Goal: Entertainment & Leisure: Browse casually

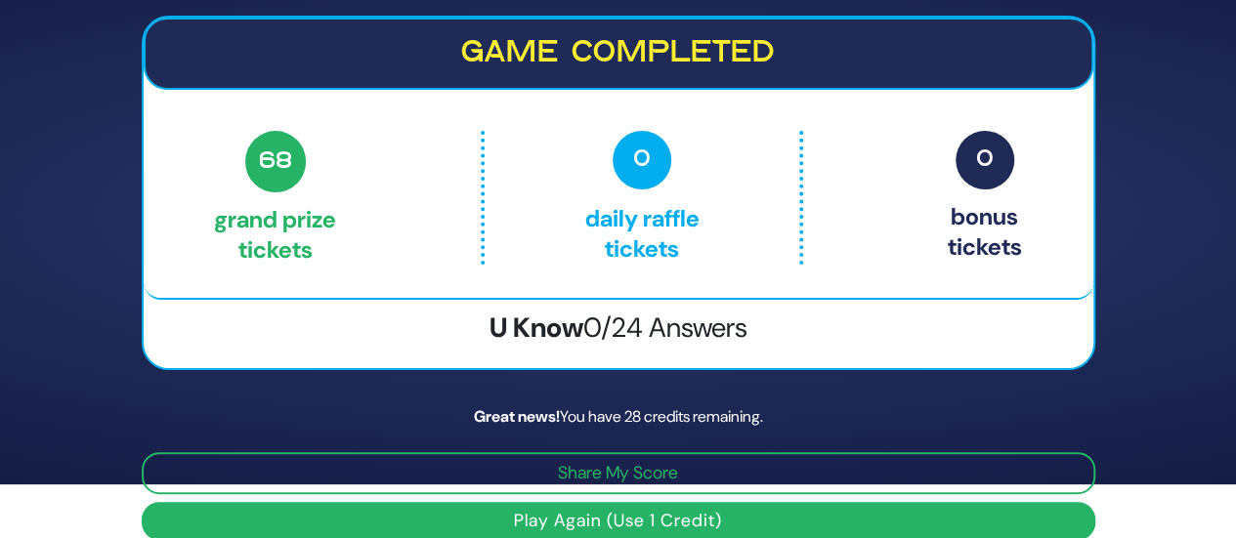
scroll to position [78, 0]
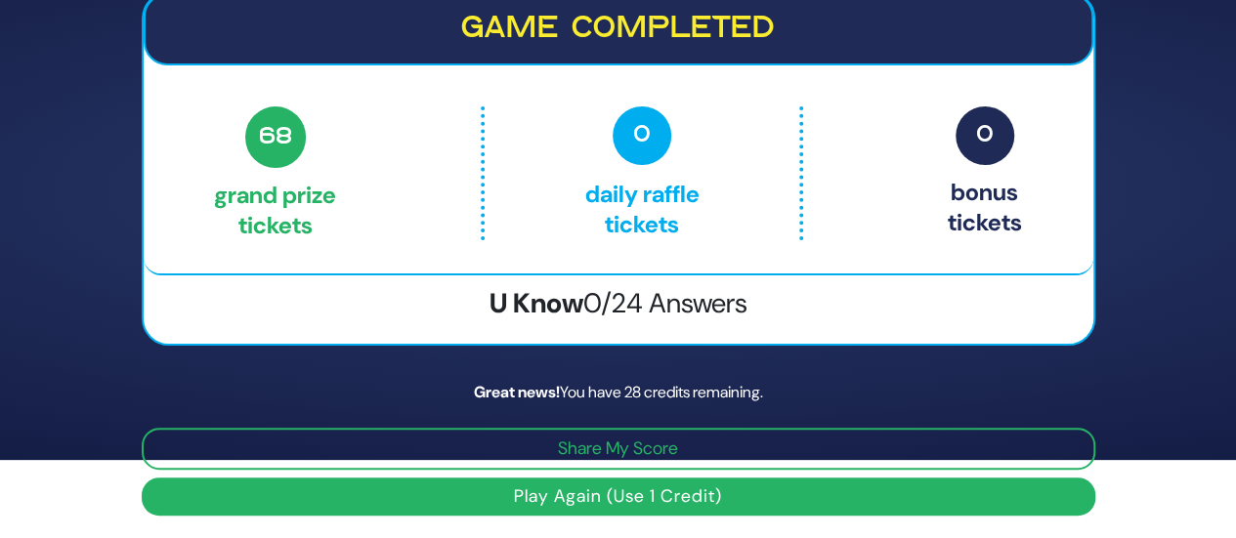
click at [643, 493] on button "Play Again (Use 1 Credit)" at bounding box center [619, 497] width 954 height 38
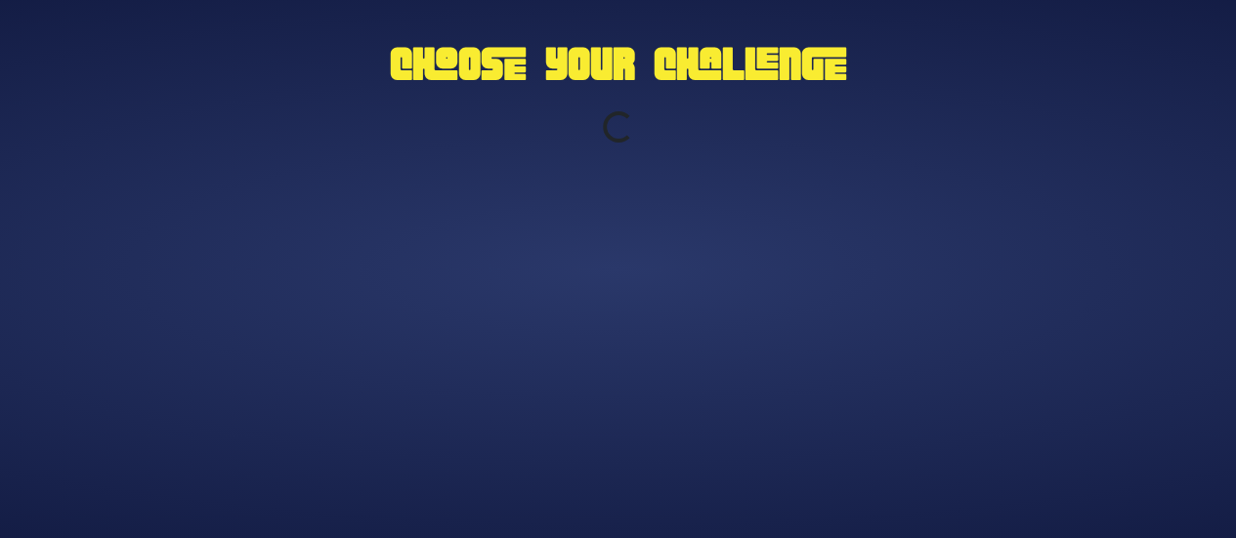
scroll to position [0, 0]
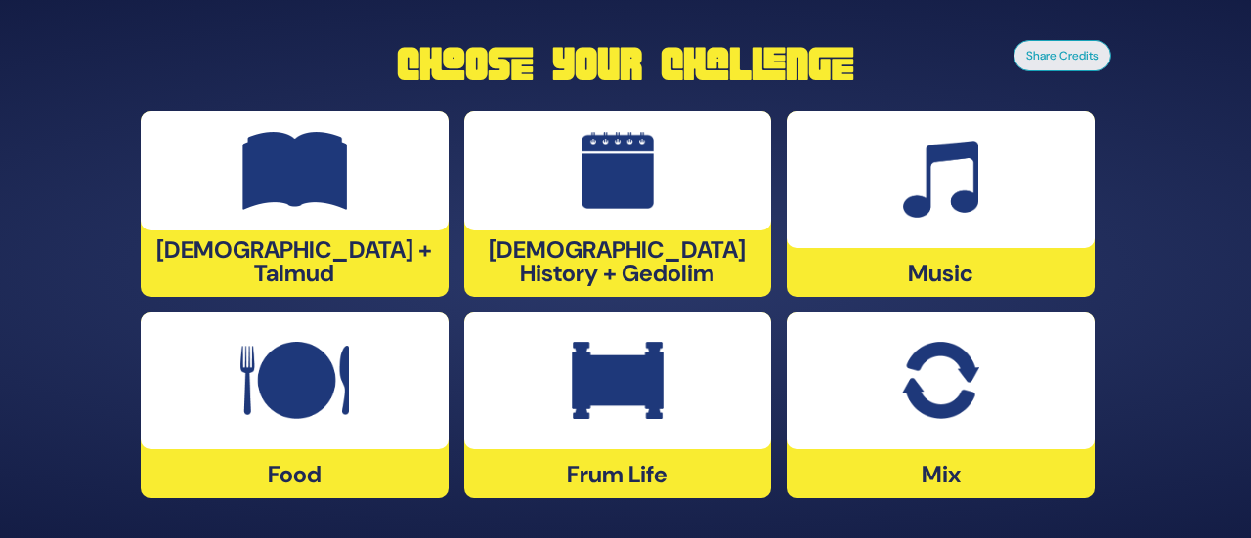
click at [618, 389] on img at bounding box center [618, 381] width 92 height 78
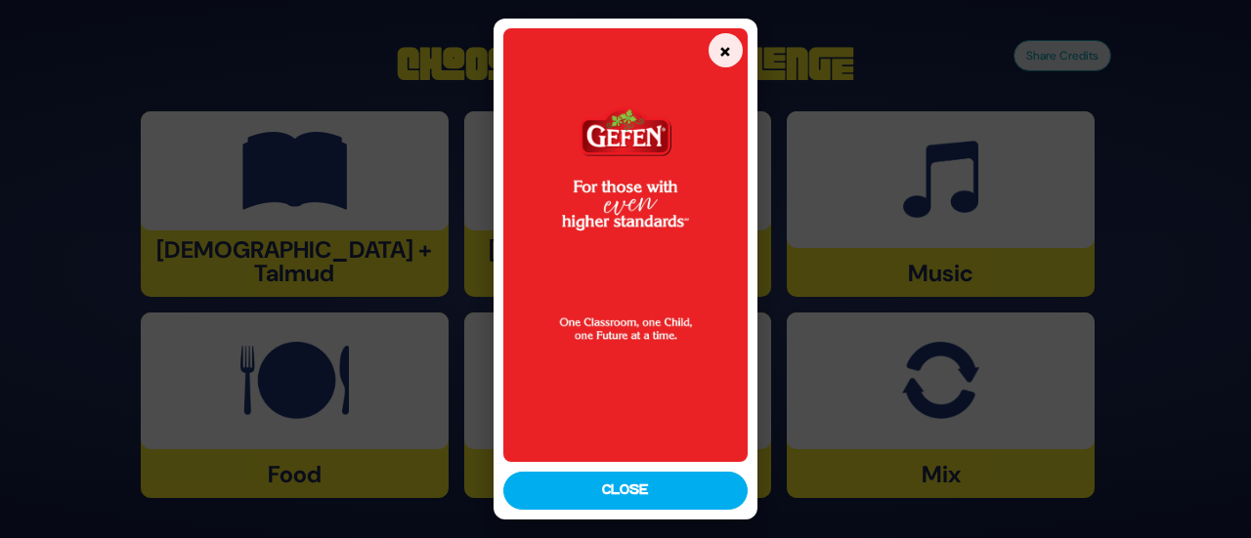
click at [625, 460] on img at bounding box center [624, 244] width 243 height 433
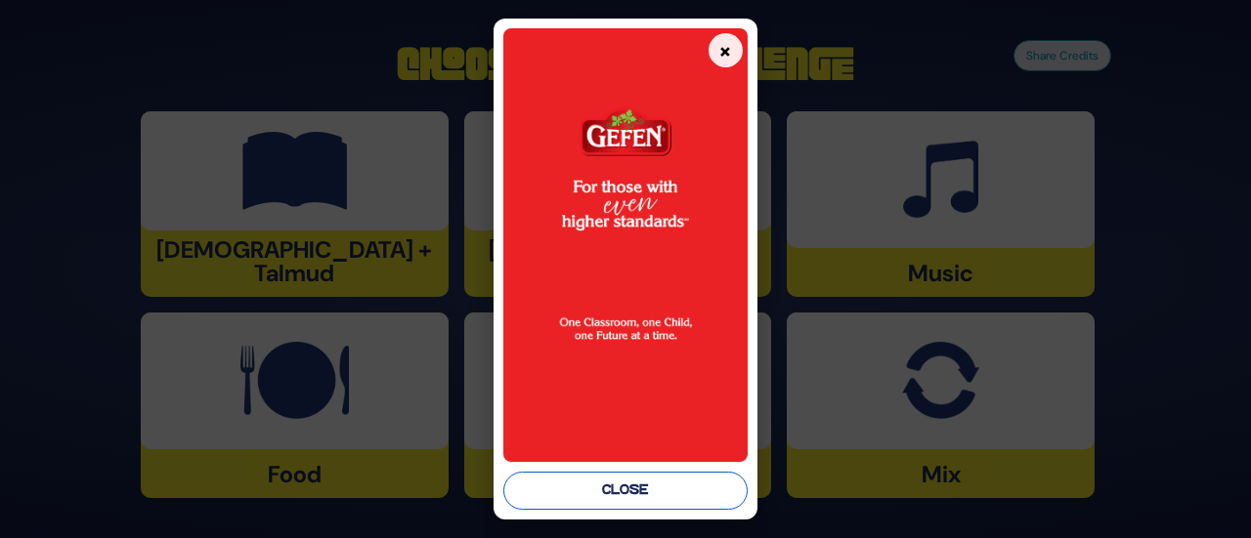
click at [629, 492] on button "Close" at bounding box center [624, 491] width 243 height 38
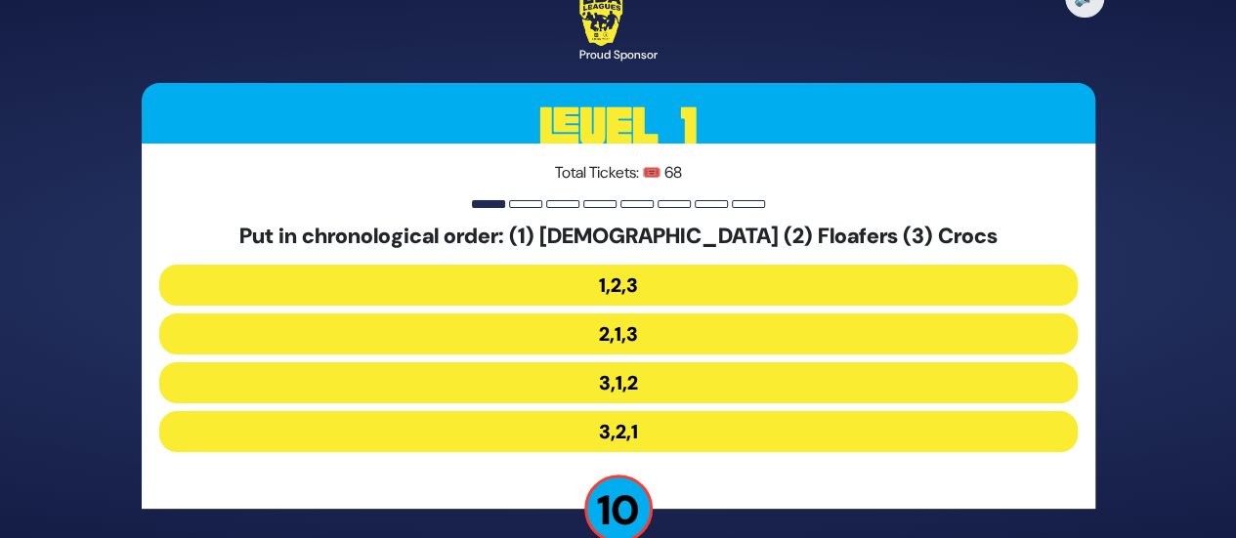
click at [606, 377] on button "3,1,2" at bounding box center [618, 382] width 918 height 41
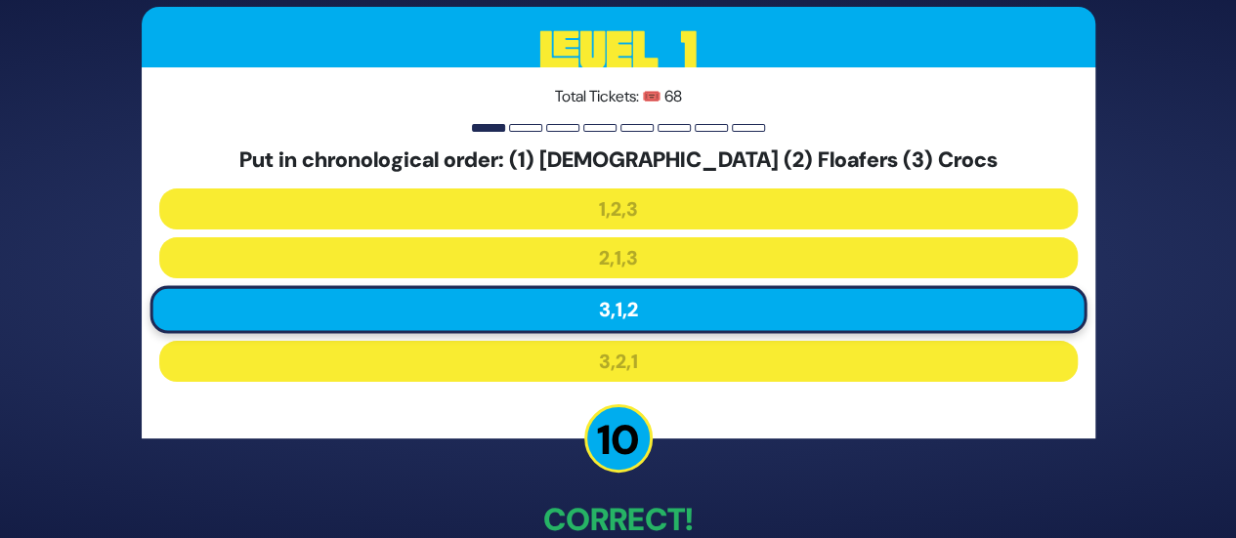
scroll to position [111, 0]
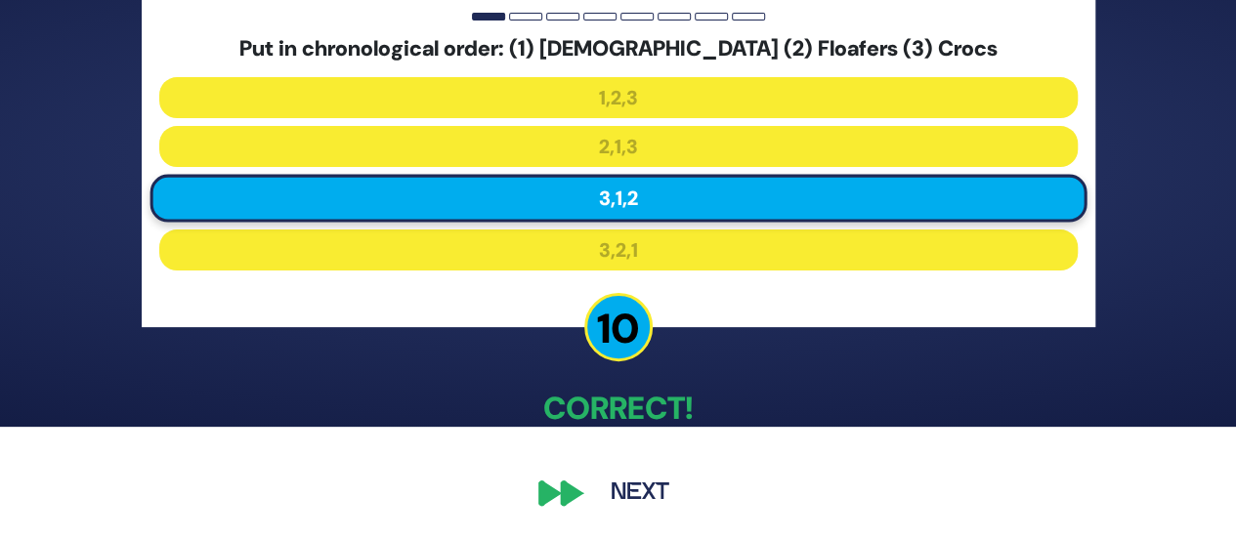
click at [627, 488] on button "Next" at bounding box center [639, 493] width 113 height 45
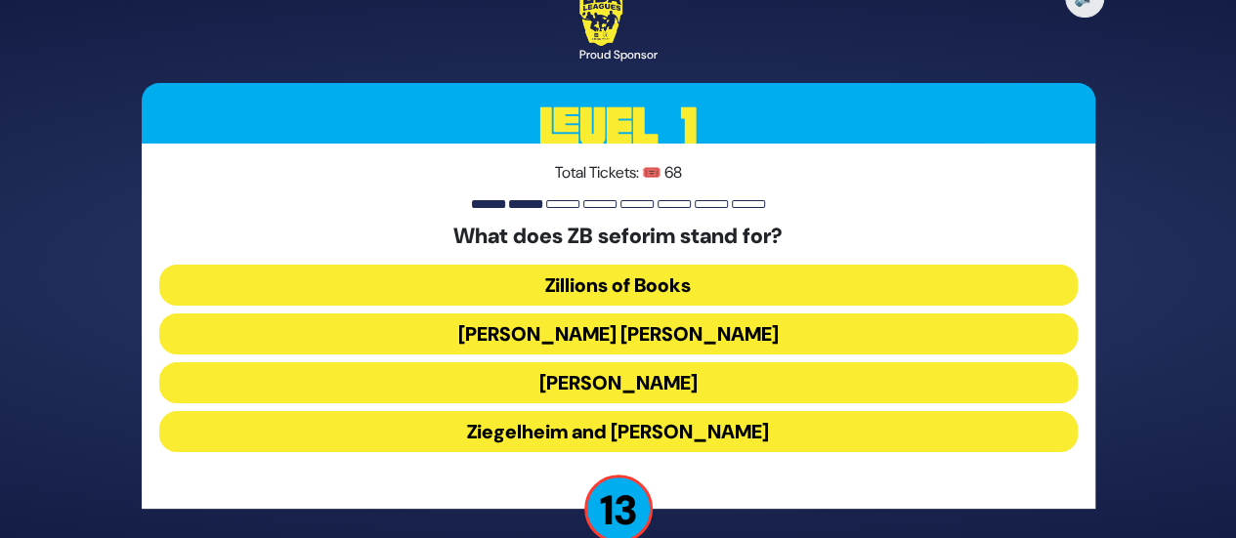
click at [606, 328] on button "Zundel Berman" at bounding box center [618, 334] width 918 height 41
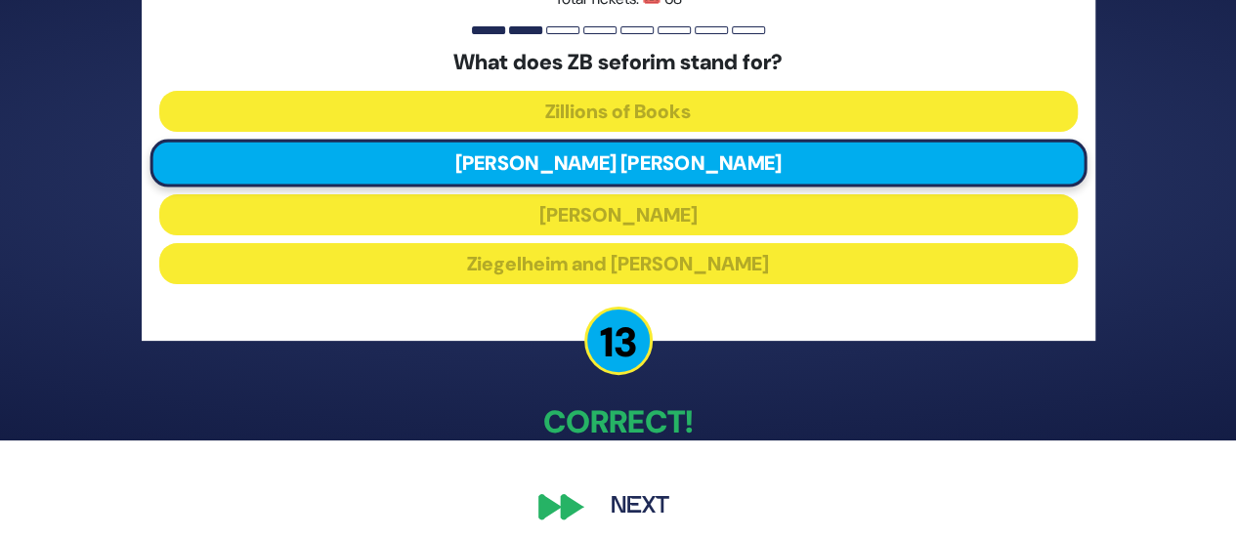
scroll to position [111, 0]
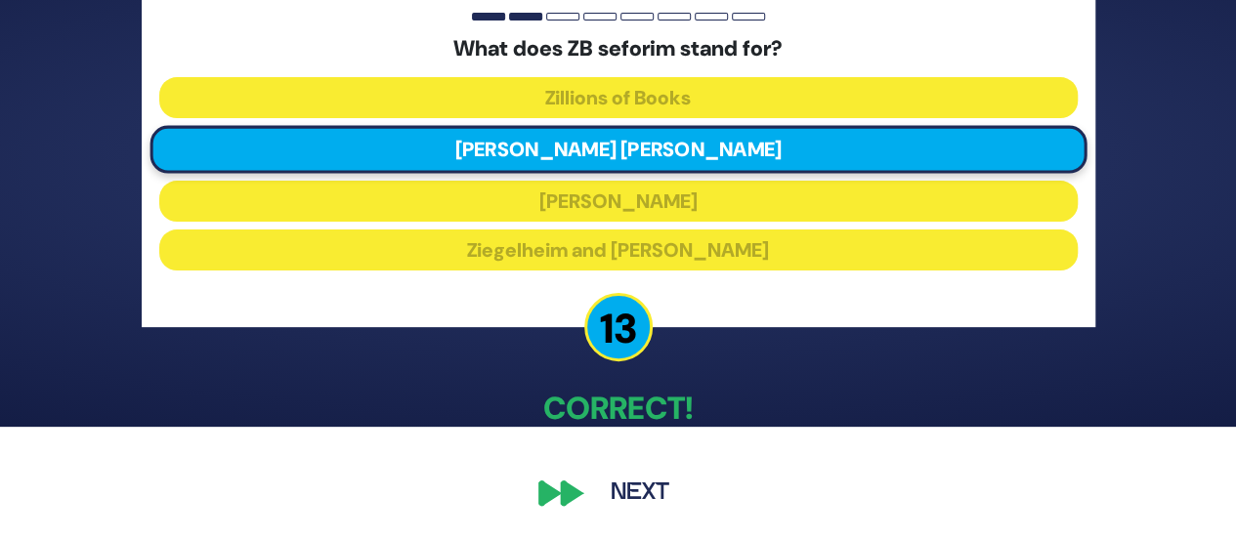
click at [617, 483] on button "Next" at bounding box center [639, 493] width 113 height 45
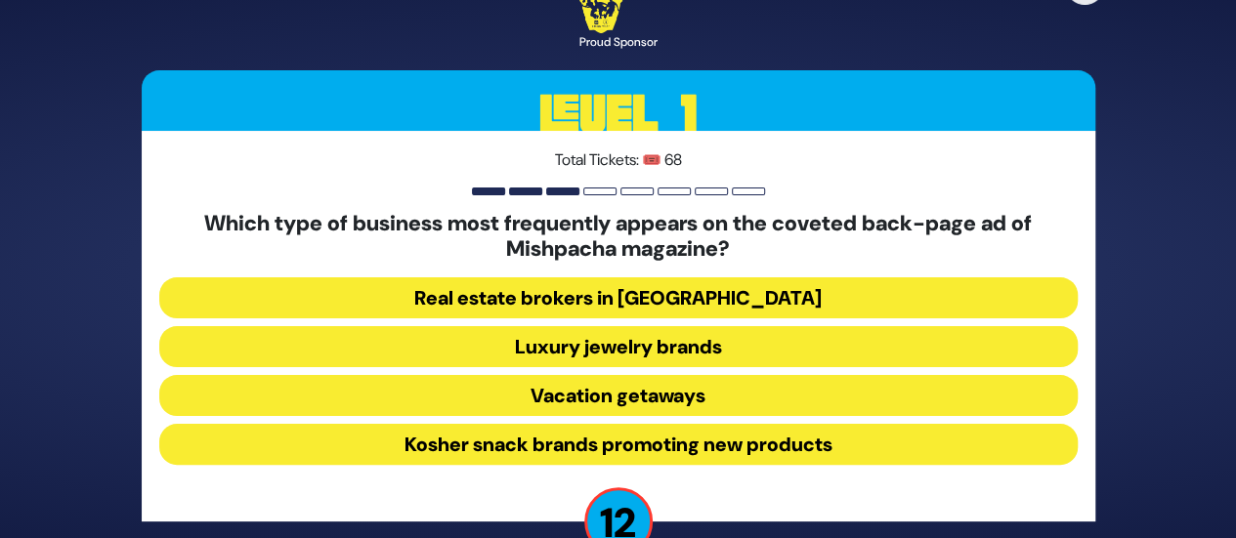
click at [606, 390] on button "Vacation getaways" at bounding box center [618, 395] width 918 height 41
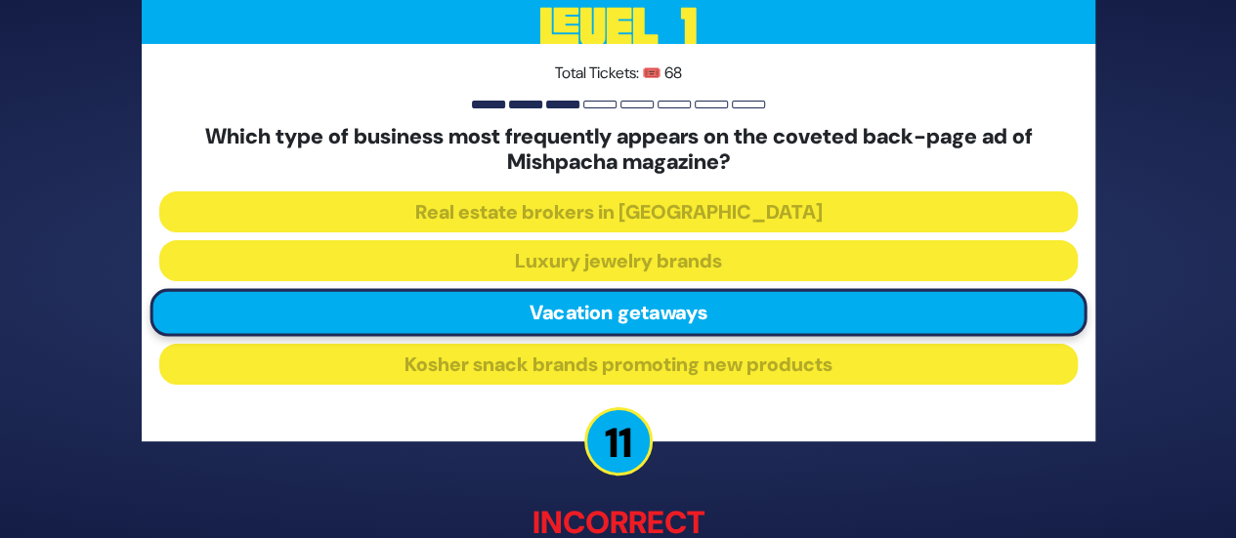
scroll to position [135, 0]
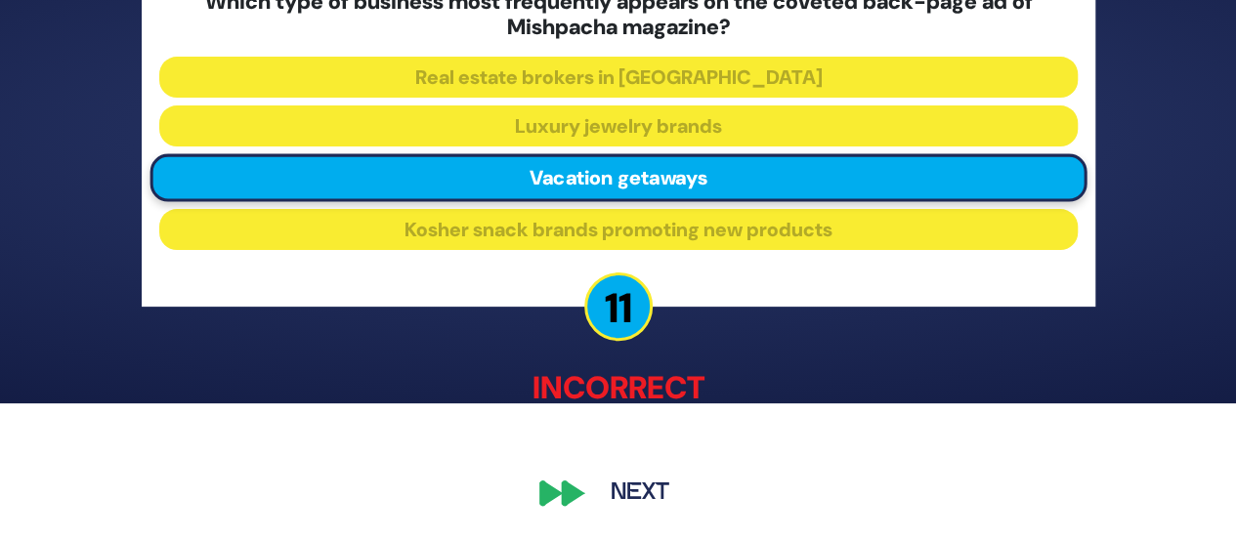
click at [635, 505] on button "Next" at bounding box center [639, 493] width 113 height 45
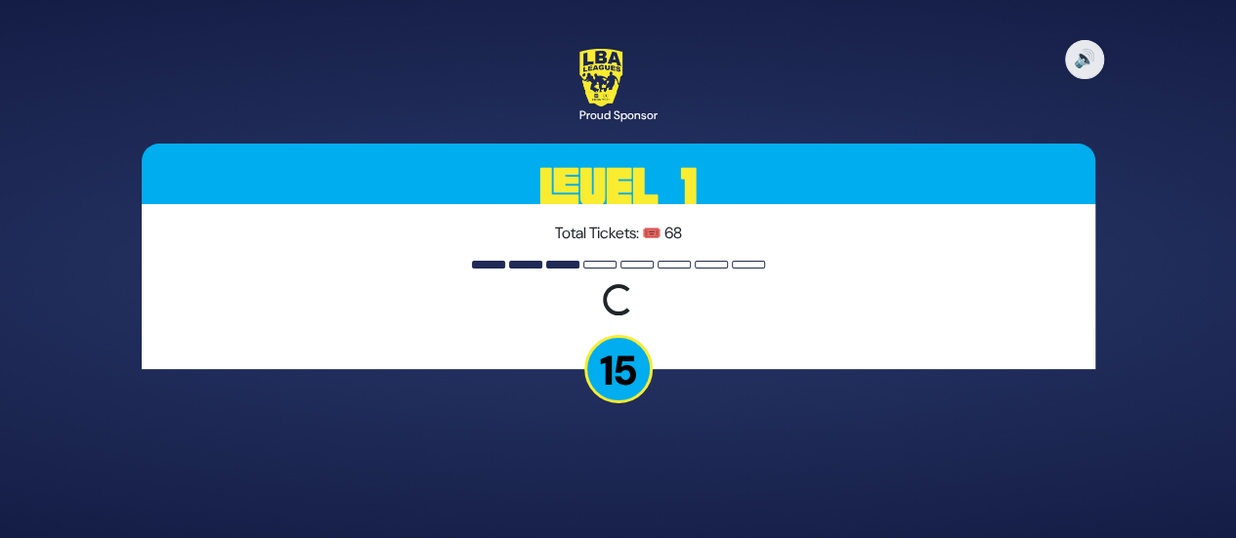
scroll to position [0, 0]
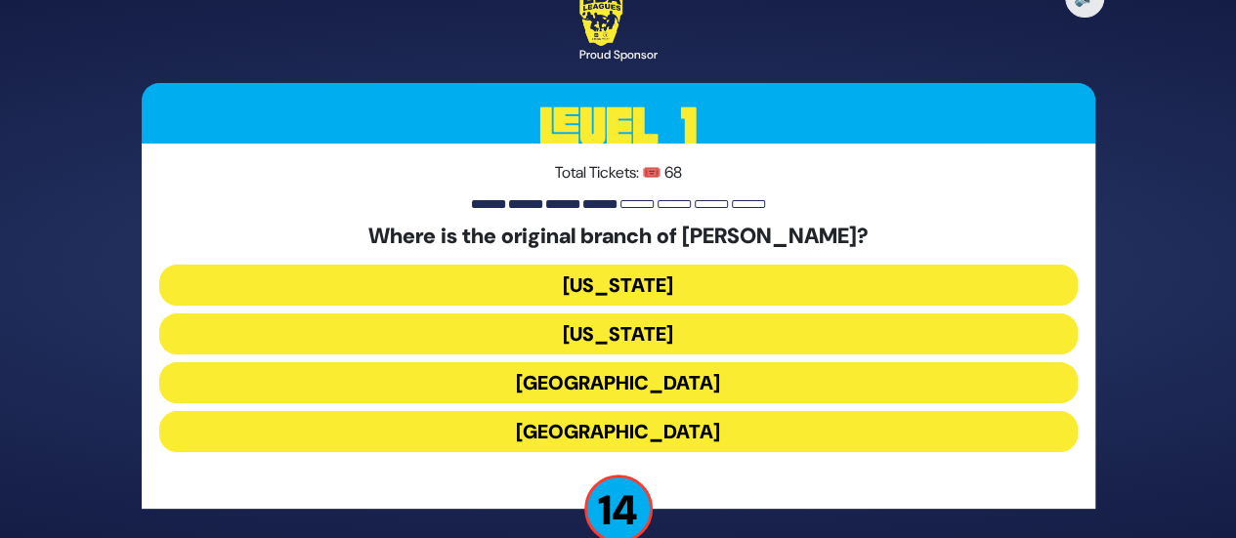
click at [602, 390] on button "London" at bounding box center [618, 382] width 918 height 41
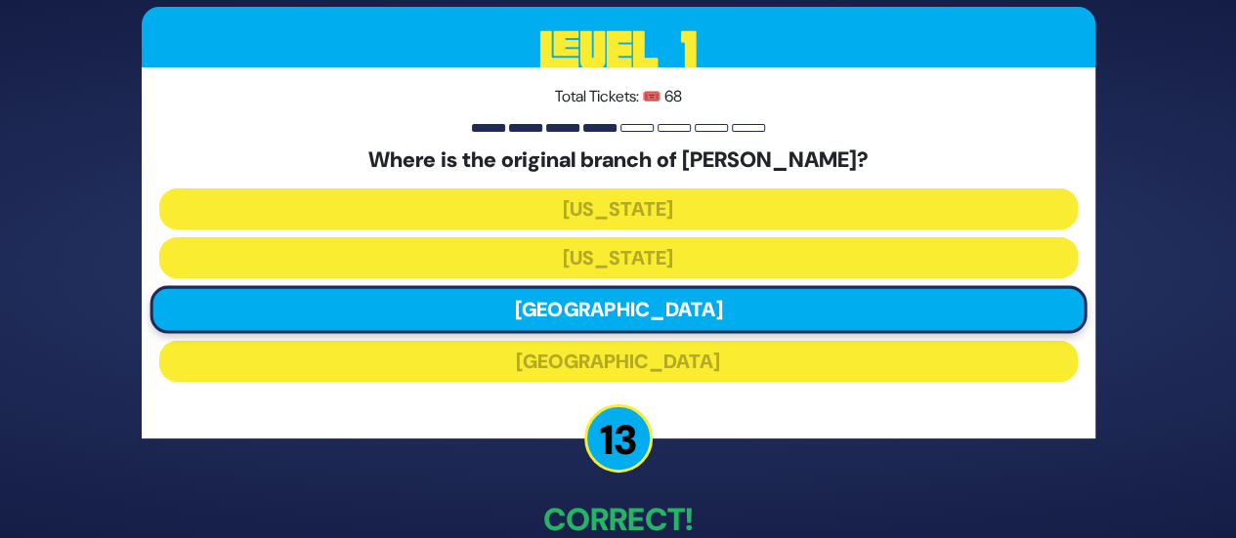
scroll to position [111, 0]
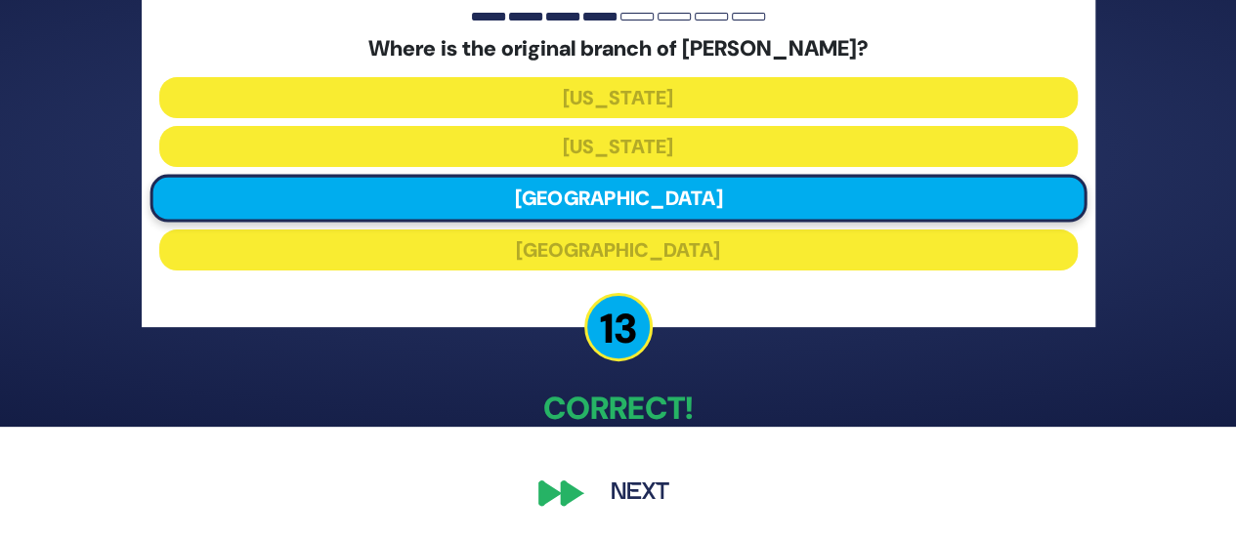
click at [639, 483] on button "Next" at bounding box center [639, 493] width 113 height 45
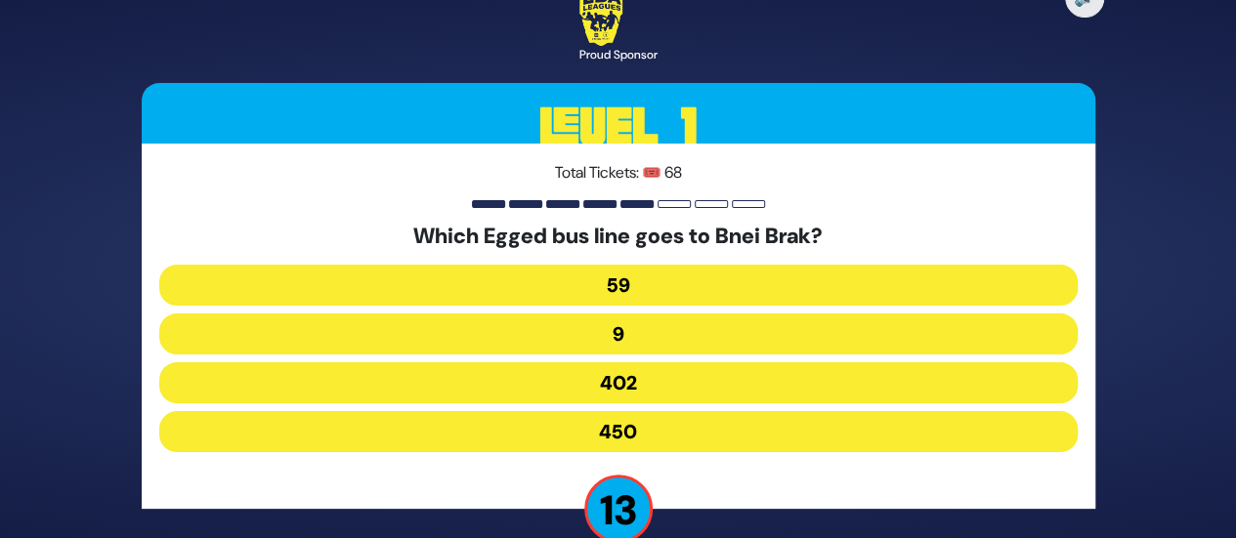
click at [635, 373] on button "402" at bounding box center [618, 382] width 918 height 41
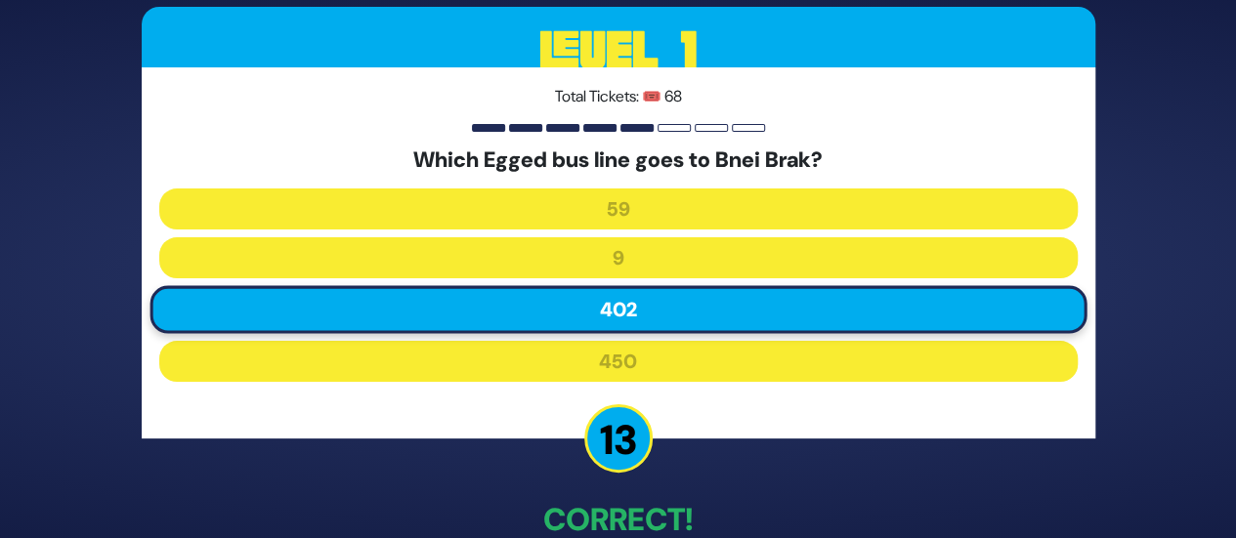
scroll to position [111, 0]
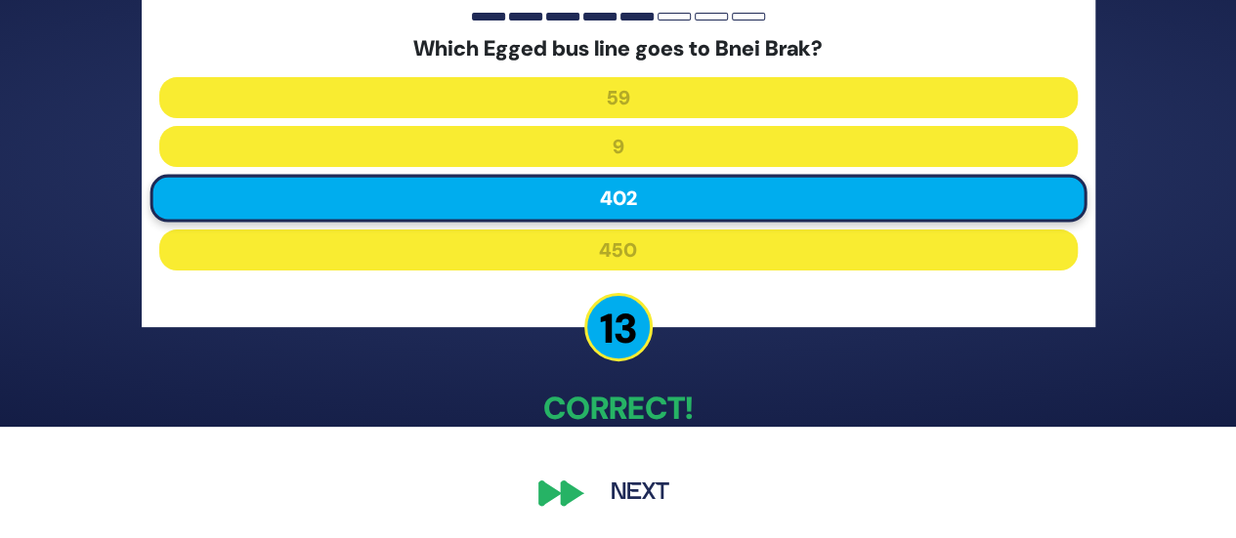
click at [641, 482] on button "Next" at bounding box center [639, 493] width 113 height 45
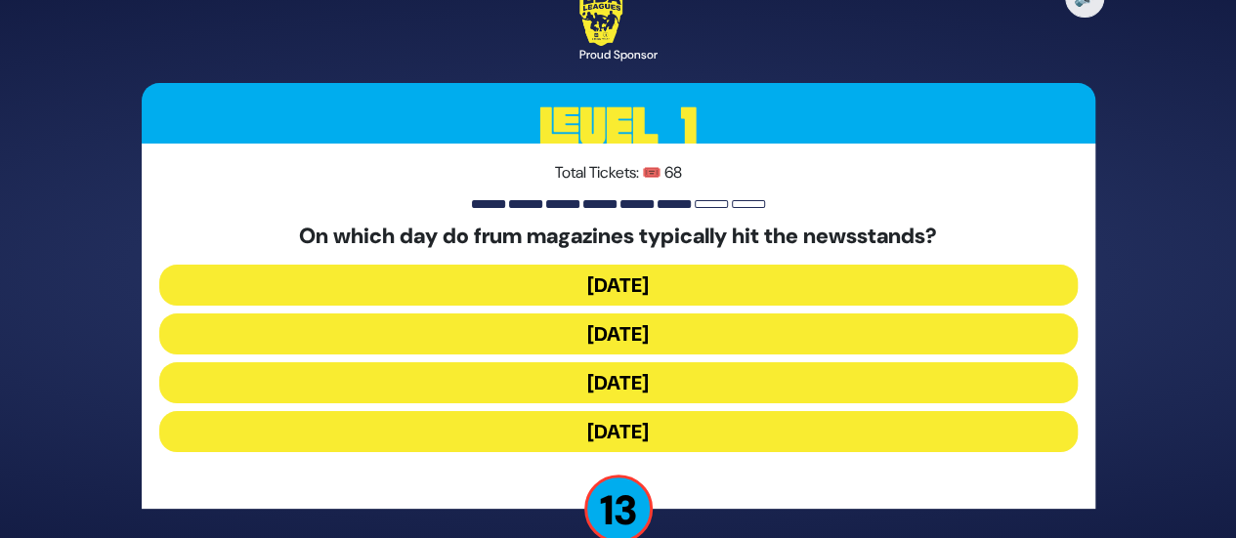
click at [612, 330] on button "Wednesday" at bounding box center [618, 334] width 918 height 41
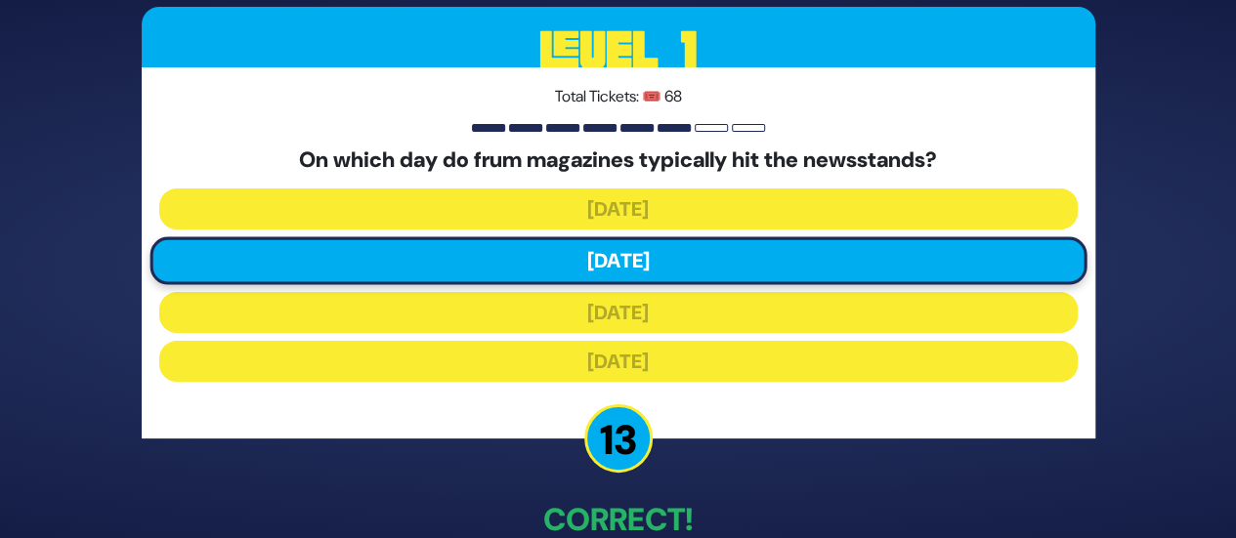
scroll to position [111, 0]
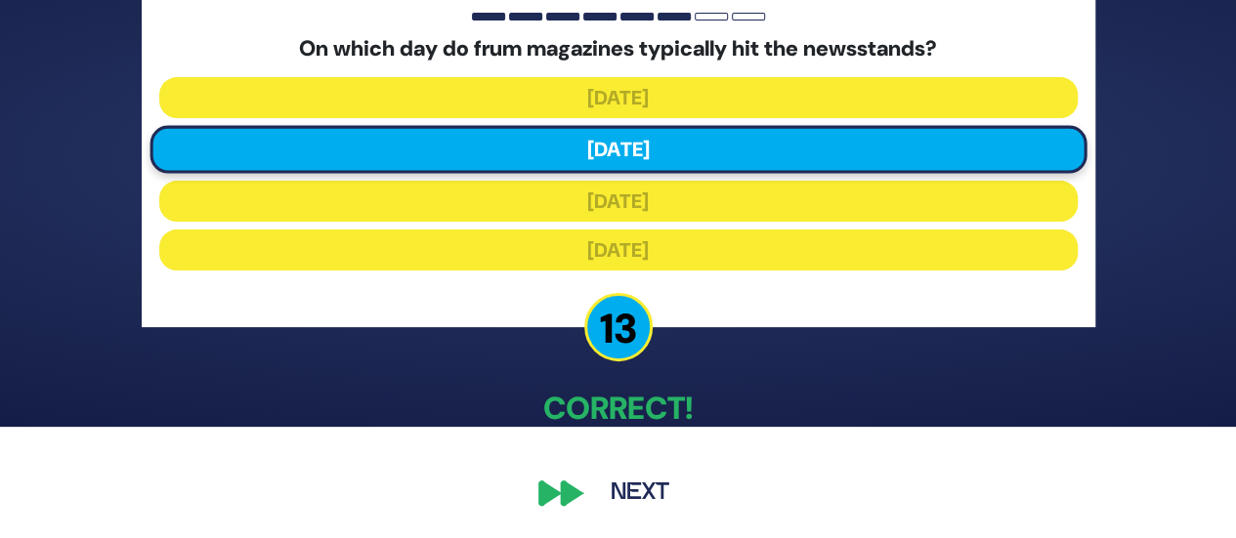
click at [645, 474] on button "Next" at bounding box center [639, 493] width 113 height 45
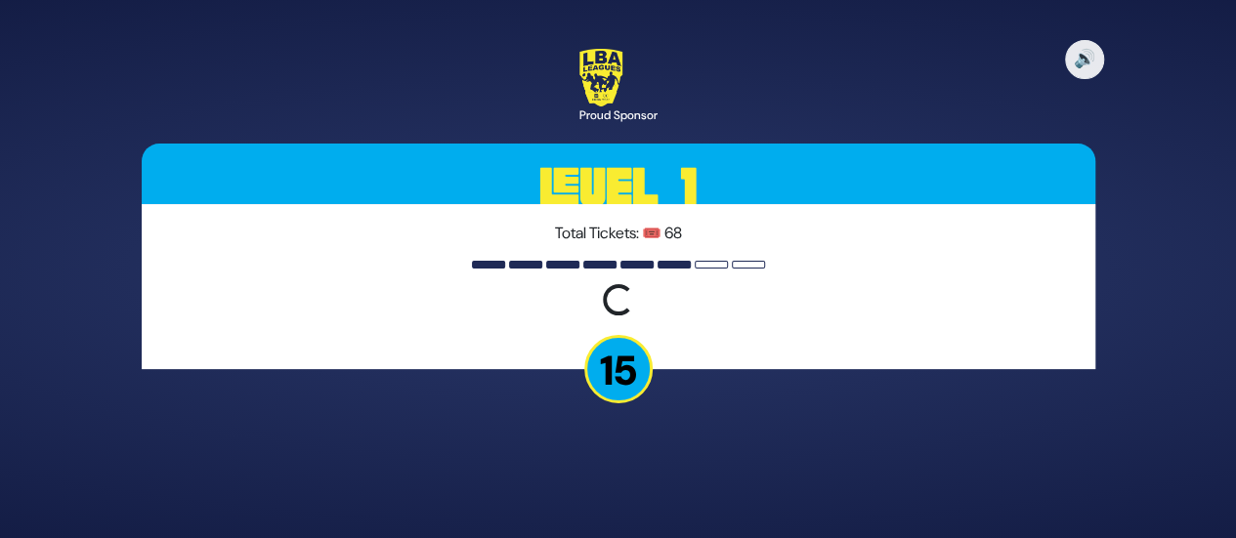
scroll to position [0, 0]
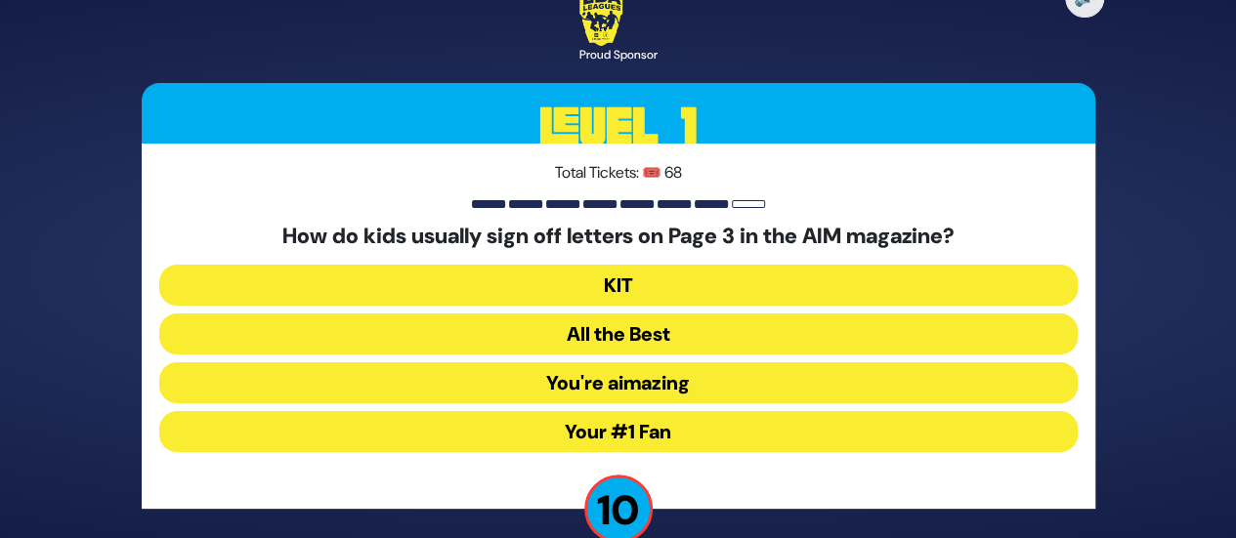
click at [600, 425] on button "Your #1 Fan" at bounding box center [618, 431] width 918 height 41
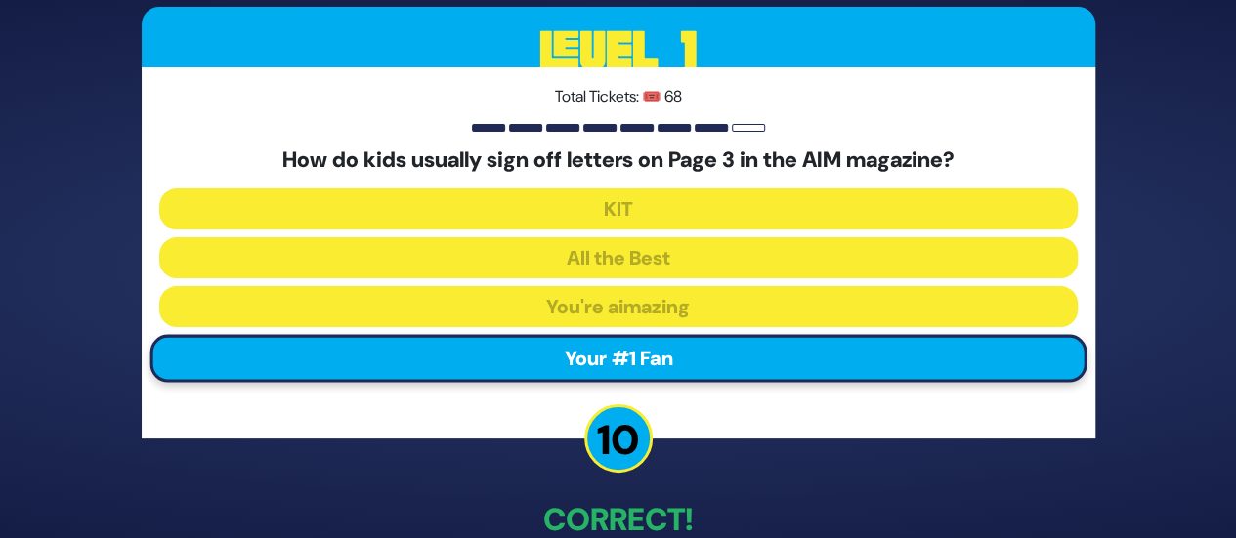
scroll to position [111, 0]
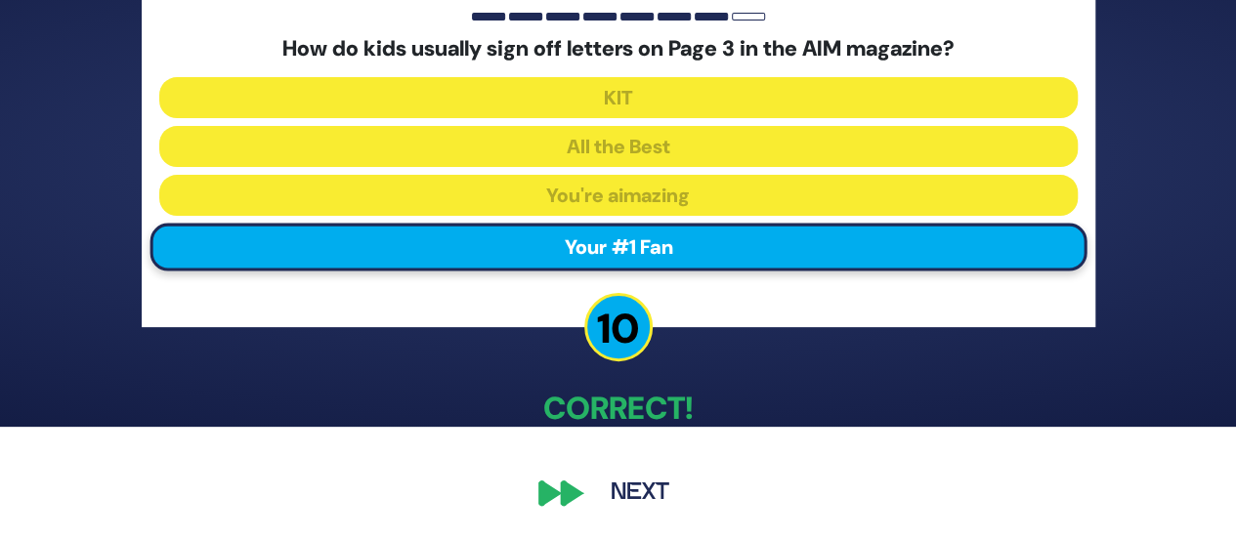
click at [645, 490] on button "Next" at bounding box center [639, 493] width 113 height 45
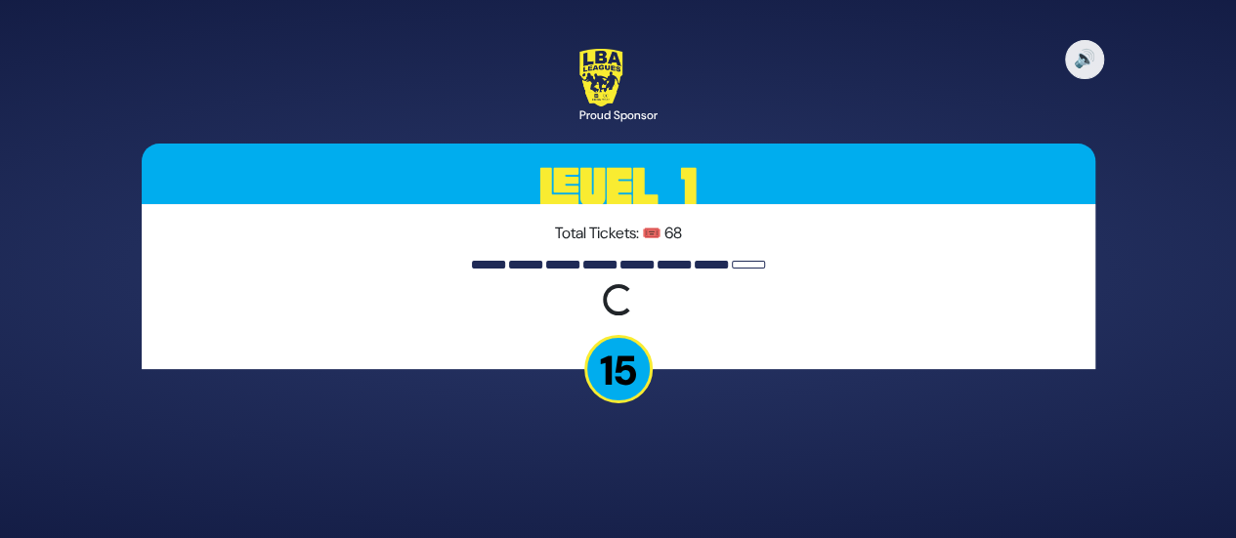
scroll to position [0, 0]
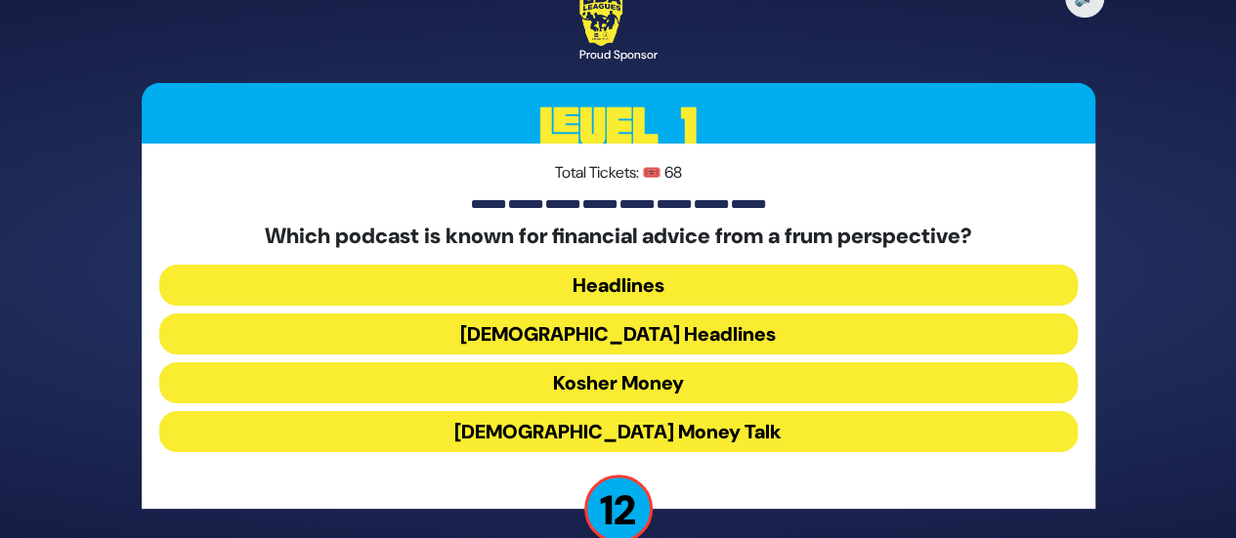
click at [607, 391] on button "Kosher Money" at bounding box center [618, 382] width 918 height 41
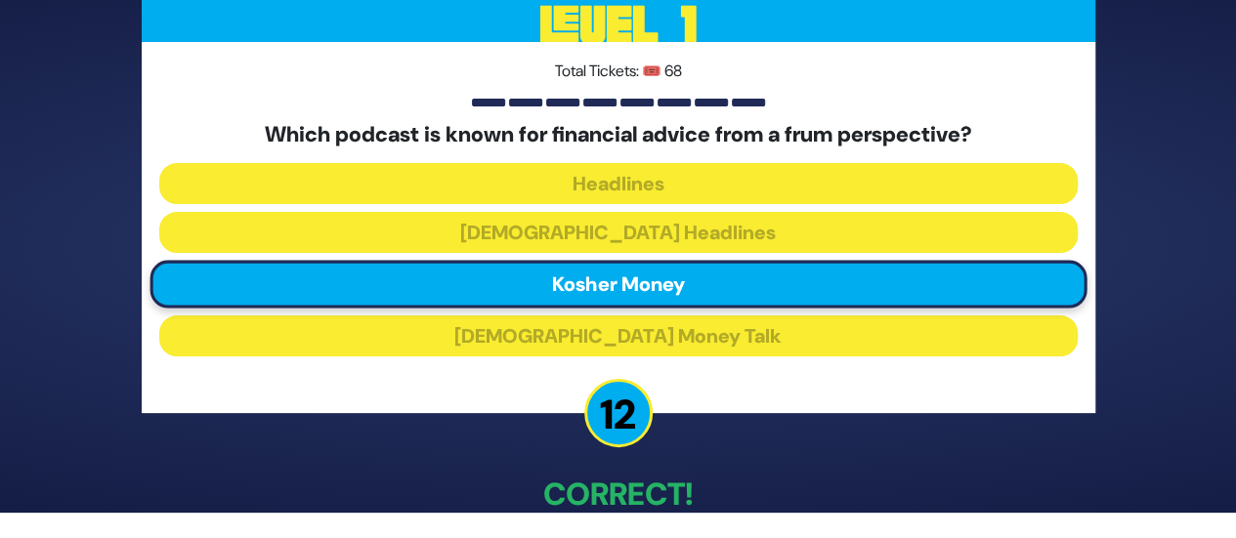
scroll to position [111, 0]
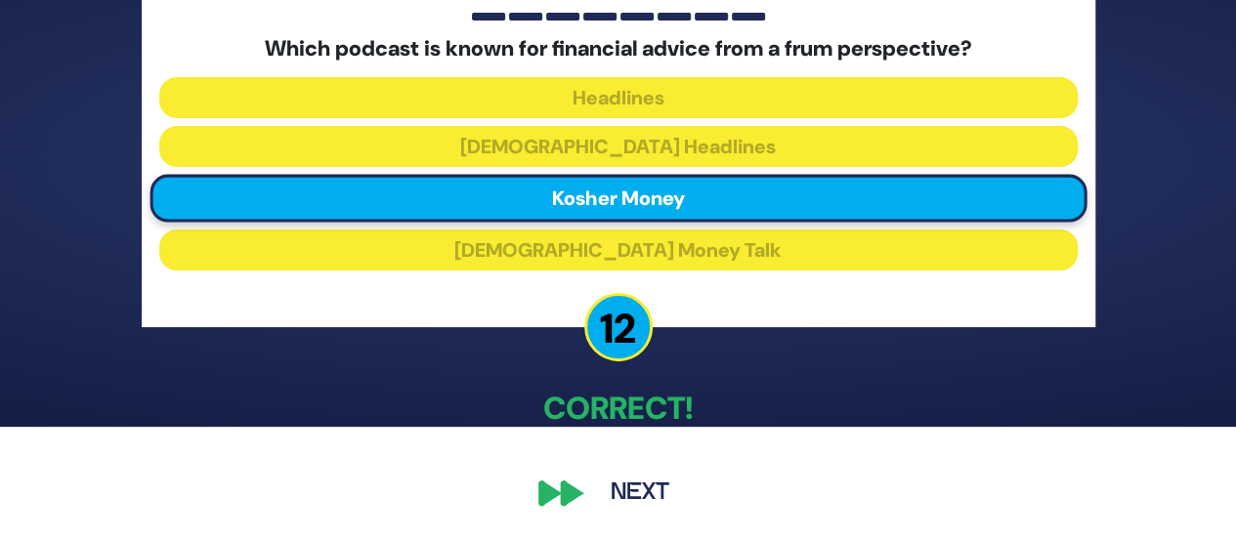
click at [637, 492] on button "Next" at bounding box center [639, 493] width 113 height 45
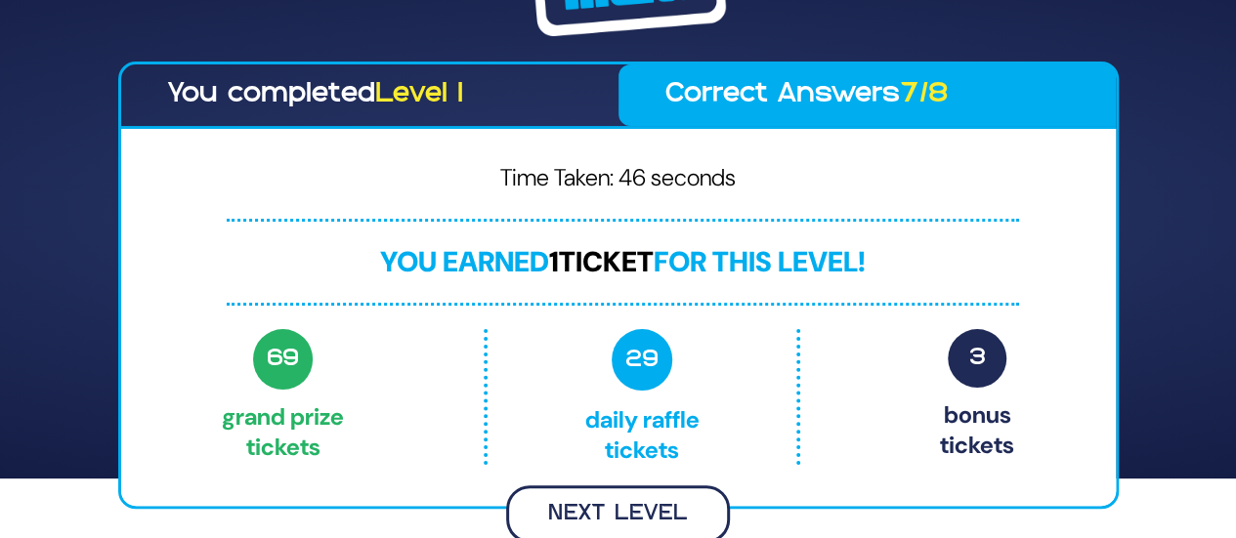
scroll to position [57, 0]
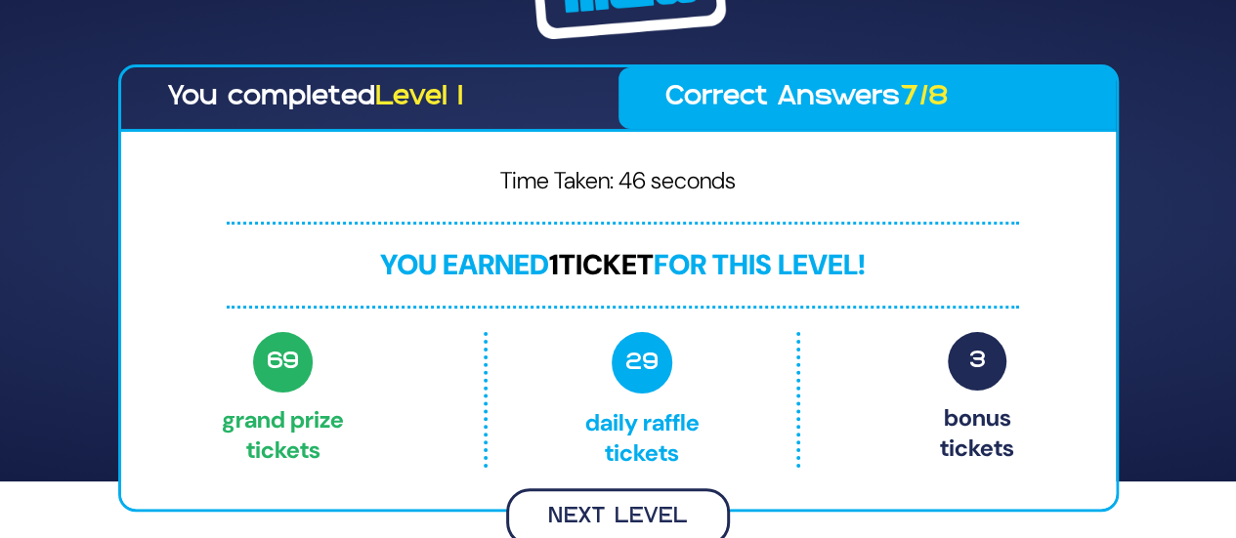
click at [594, 511] on button "Next Level" at bounding box center [618, 517] width 224 height 58
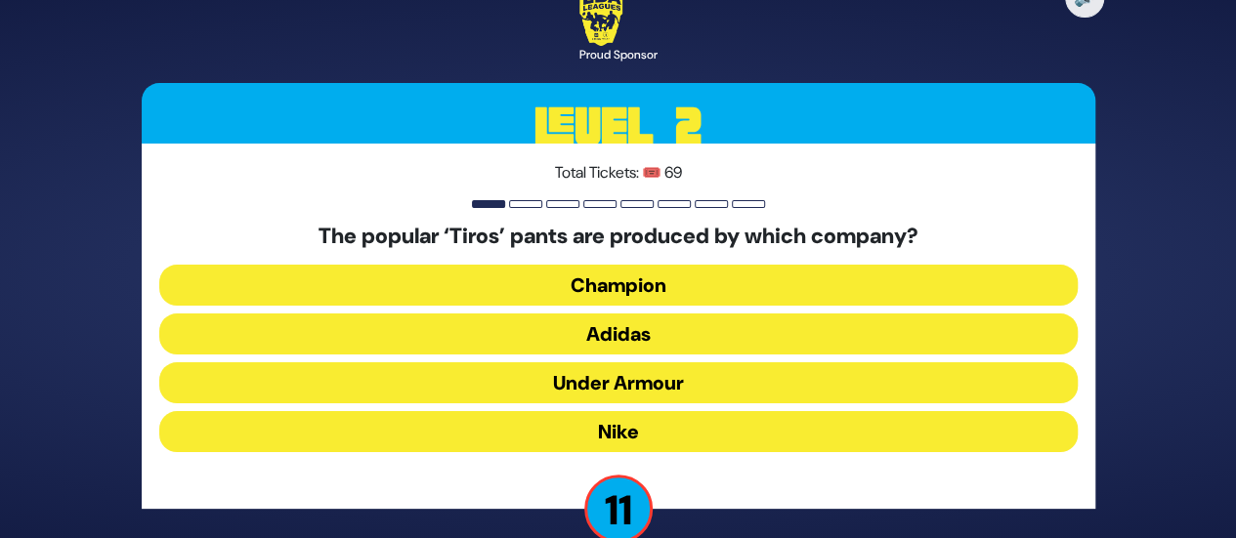
click at [632, 329] on button "Adidas" at bounding box center [618, 334] width 918 height 41
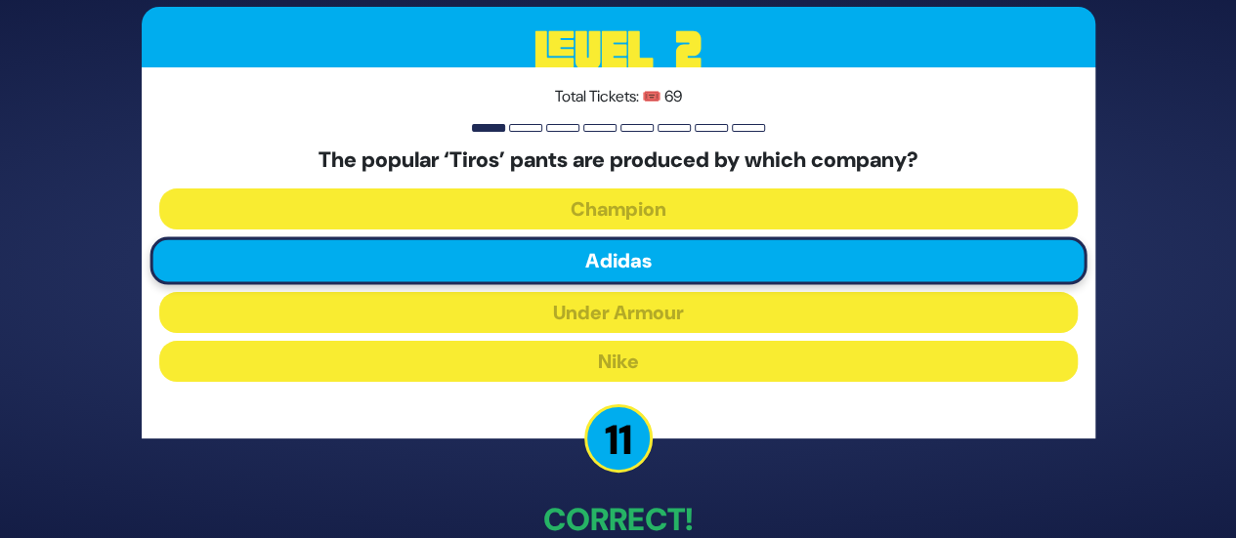
scroll to position [111, 0]
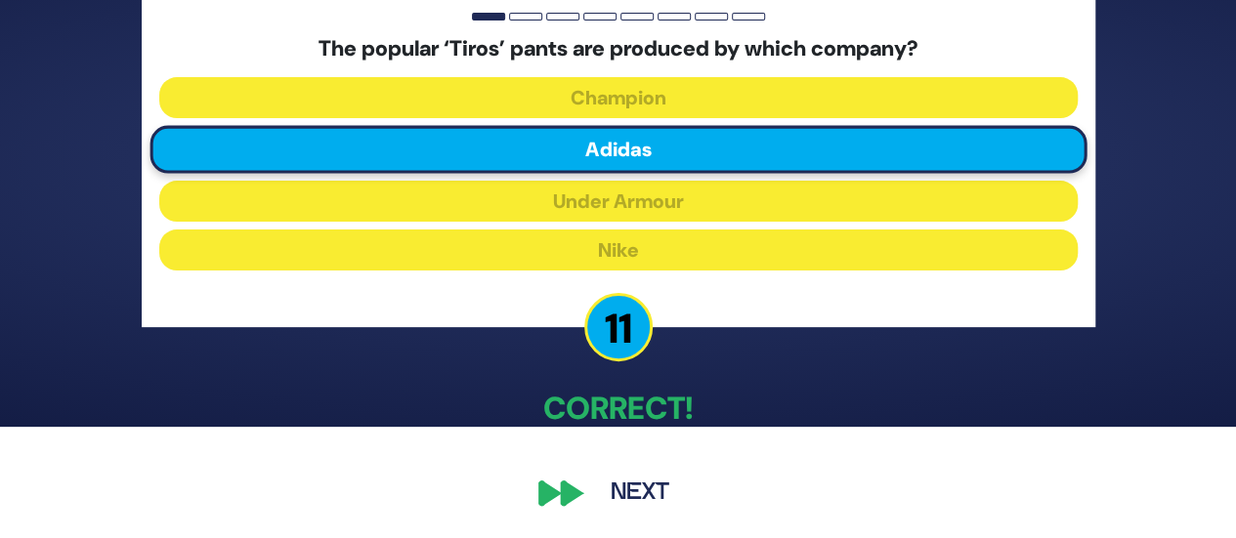
click at [619, 480] on button "Next" at bounding box center [639, 493] width 113 height 45
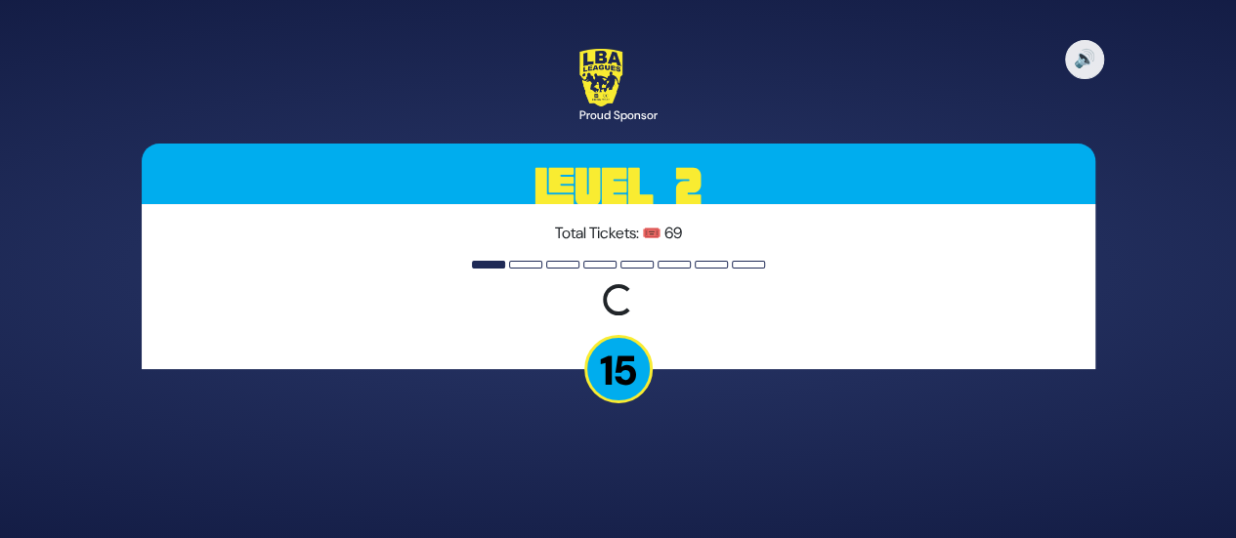
scroll to position [0, 0]
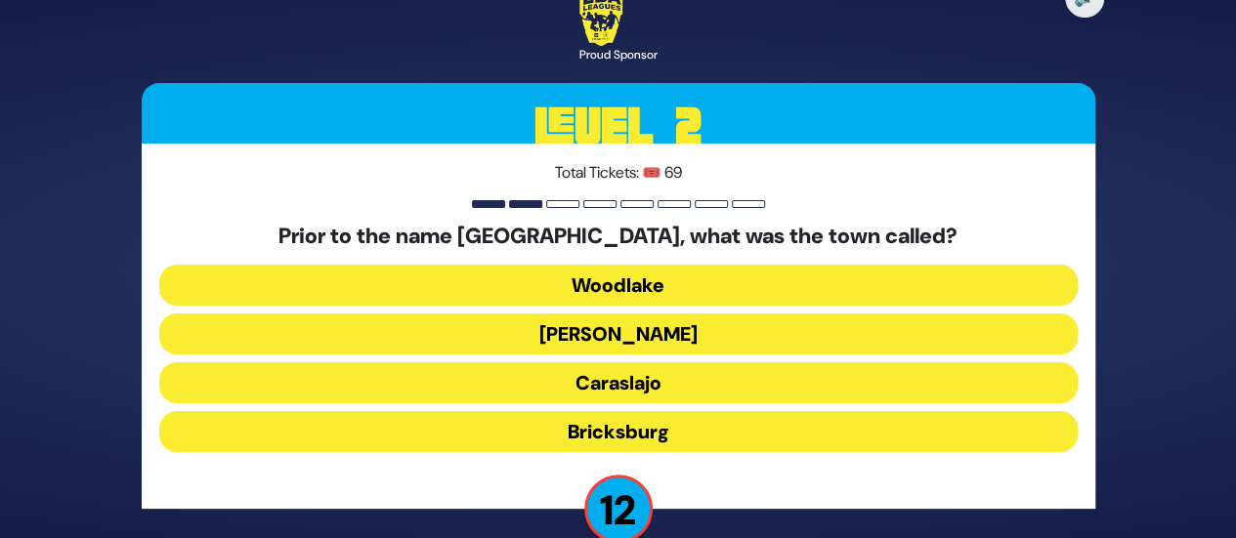
click at [637, 432] on button "Bricksburg" at bounding box center [618, 431] width 918 height 41
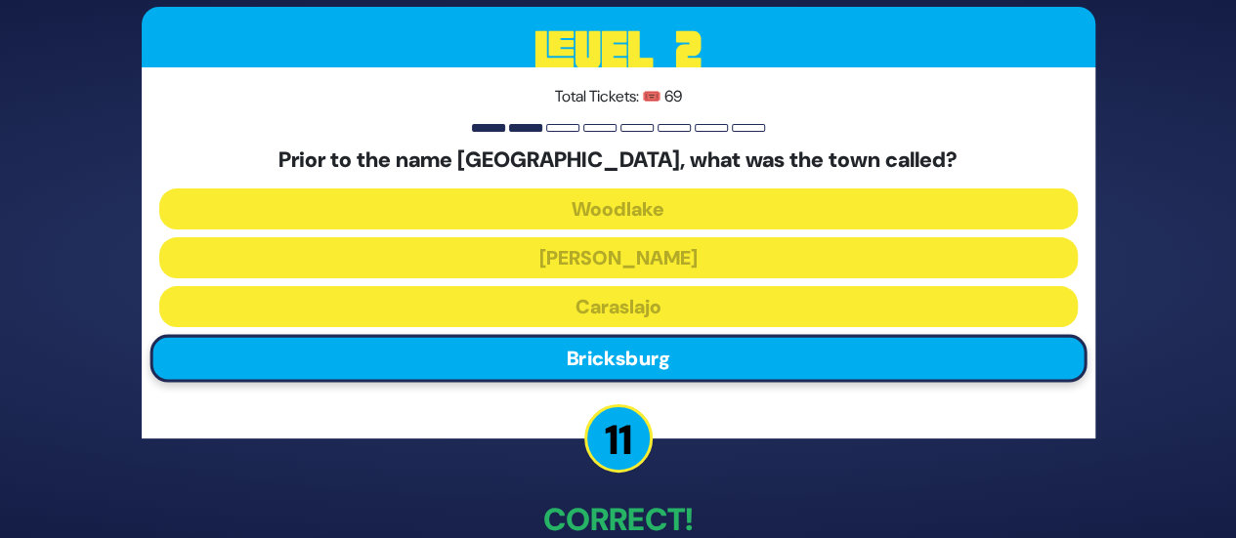
scroll to position [111, 0]
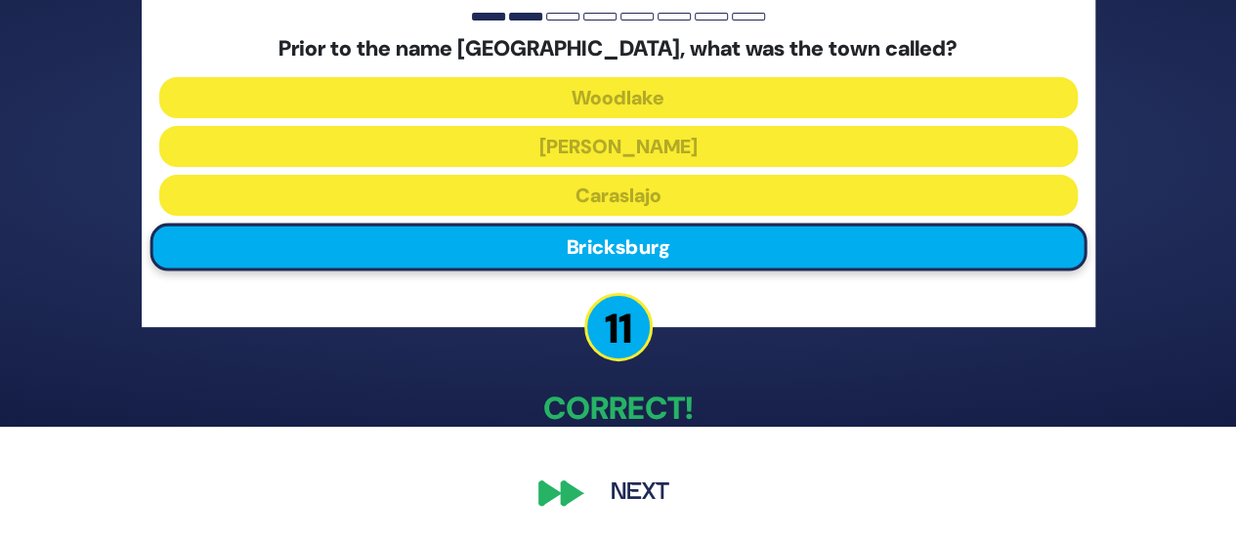
click at [623, 482] on button "Next" at bounding box center [639, 493] width 113 height 45
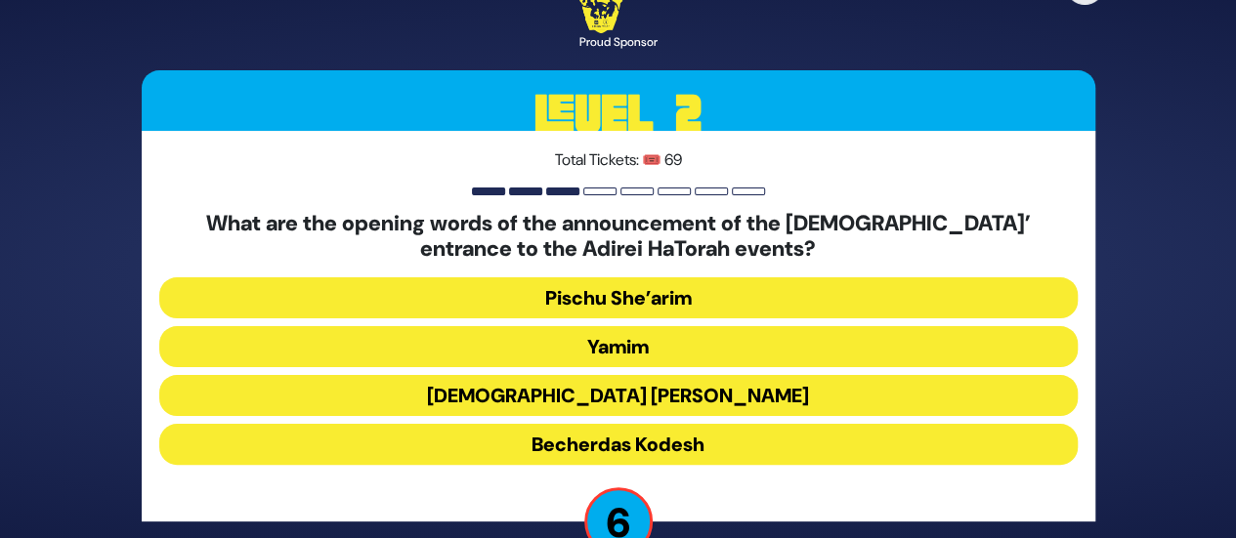
click at [638, 451] on button "Becherdas Kodesh" at bounding box center [618, 444] width 918 height 41
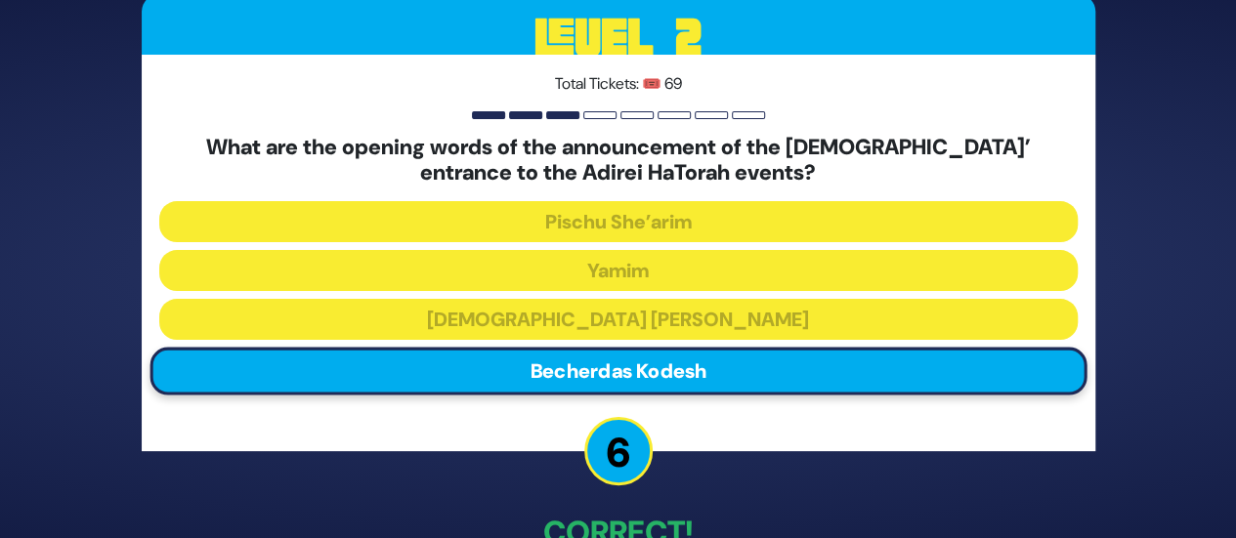
scroll to position [125, 0]
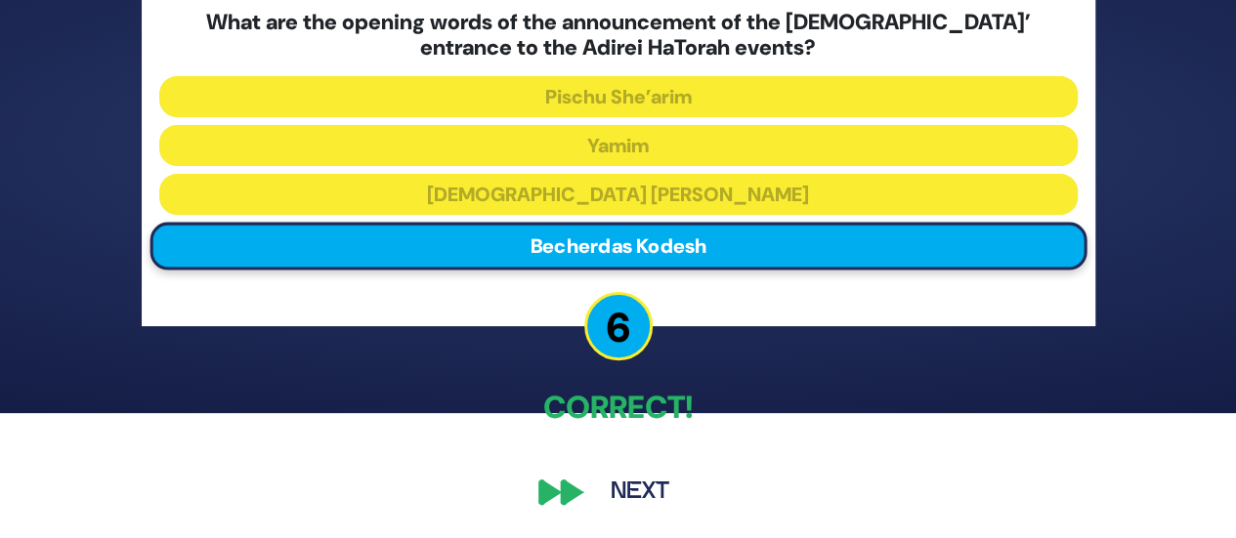
click at [606, 488] on button "Next" at bounding box center [639, 492] width 113 height 45
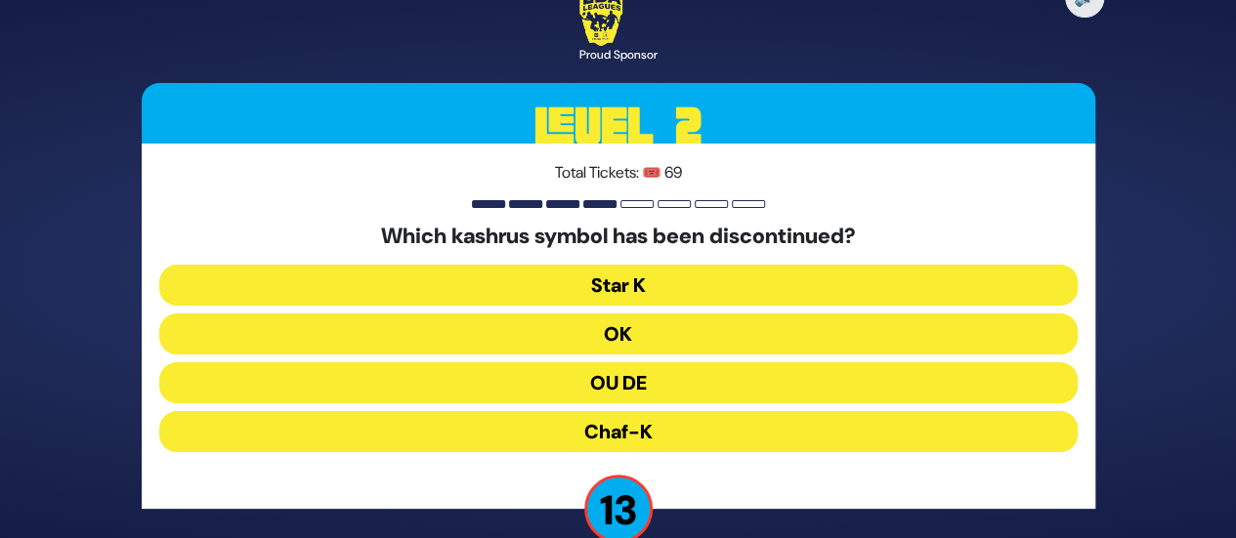
click at [620, 378] on button "OU DE" at bounding box center [618, 382] width 918 height 41
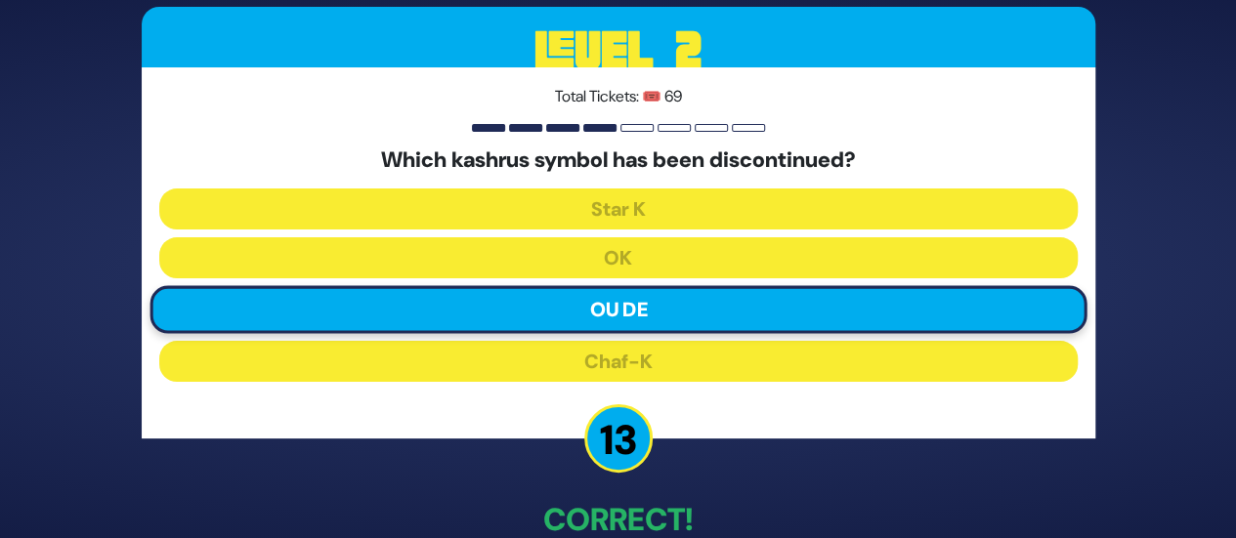
scroll to position [111, 0]
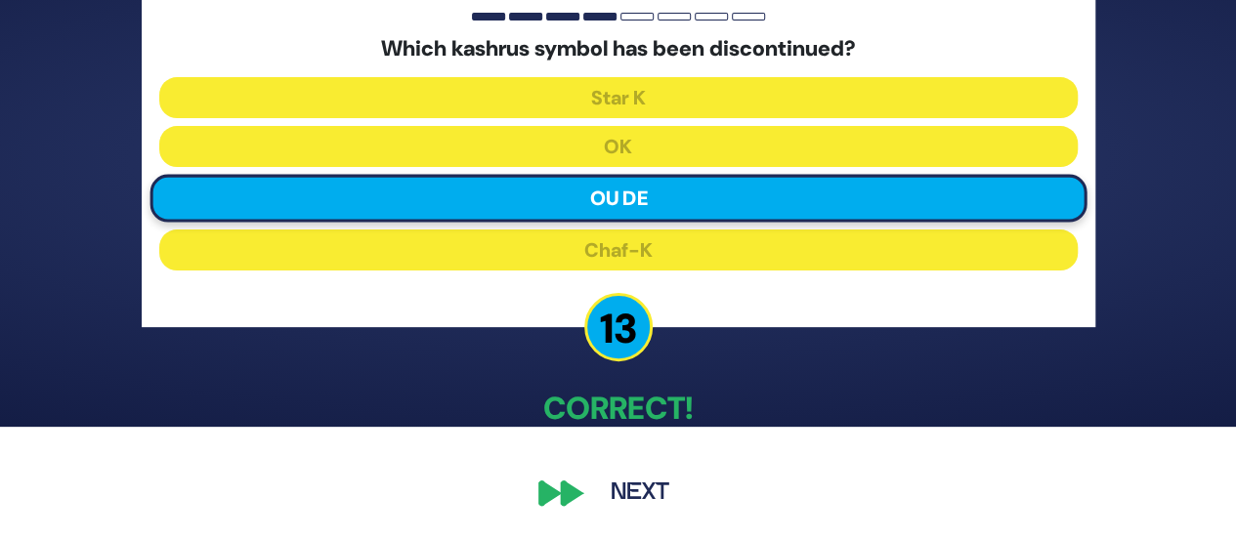
click at [642, 473] on button "Next" at bounding box center [639, 493] width 113 height 45
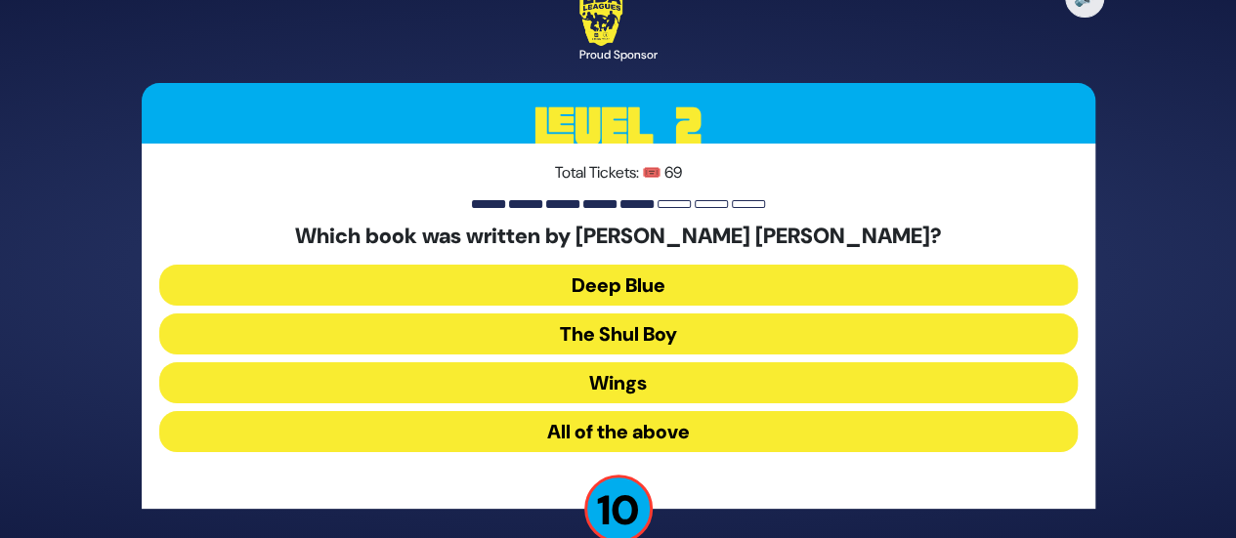
click at [598, 423] on button "All of the above" at bounding box center [618, 431] width 918 height 41
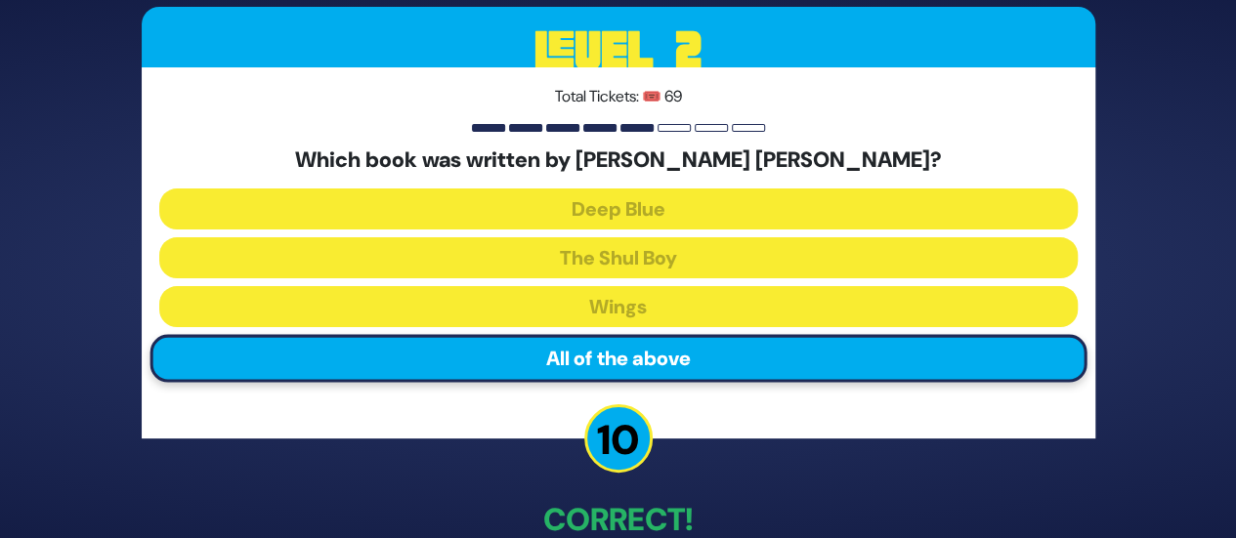
scroll to position [111, 0]
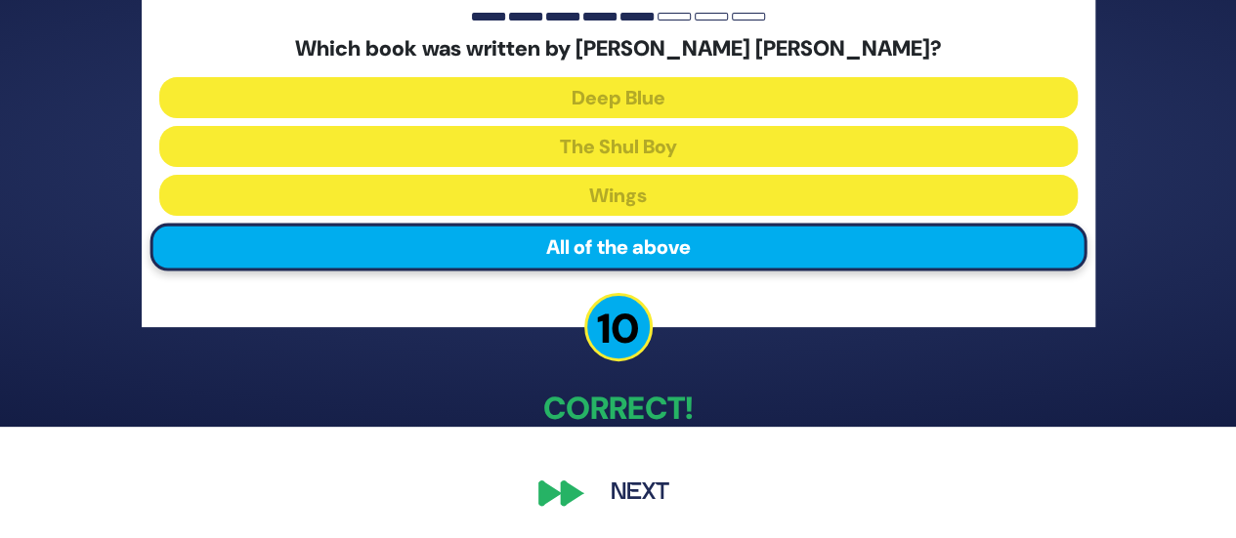
click at [633, 481] on button "Next" at bounding box center [639, 493] width 113 height 45
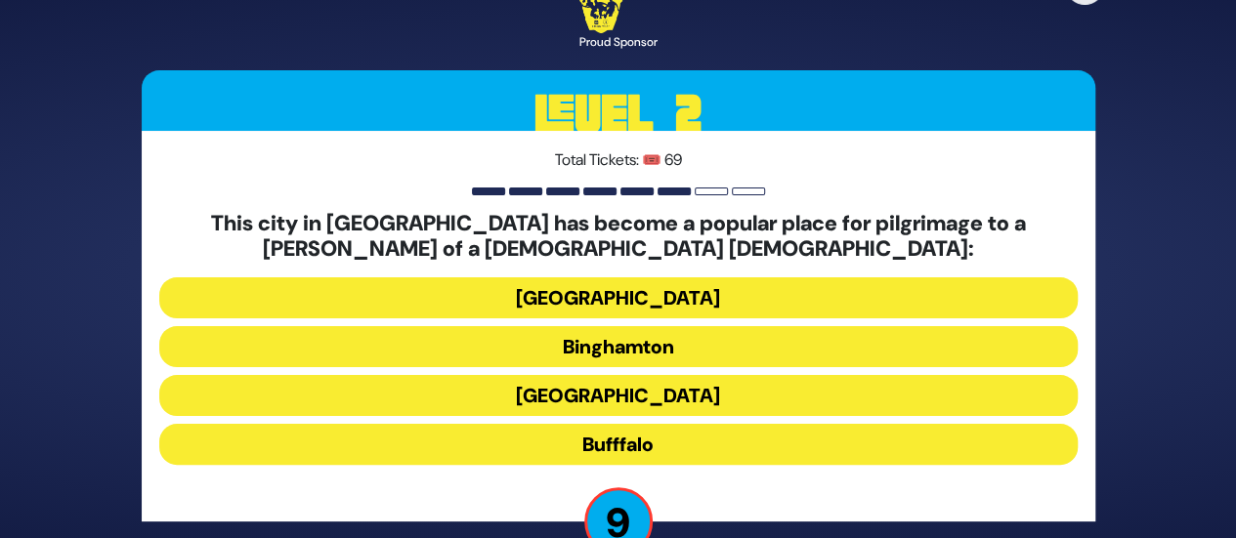
click at [623, 448] on button "Bufffalo" at bounding box center [618, 444] width 918 height 41
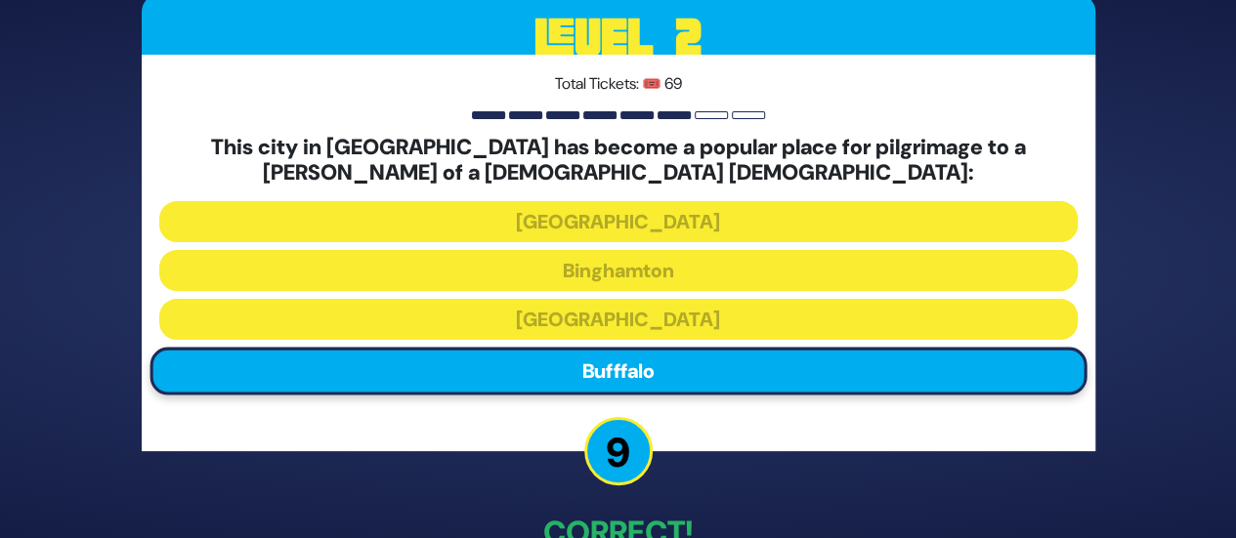
scroll to position [125, 0]
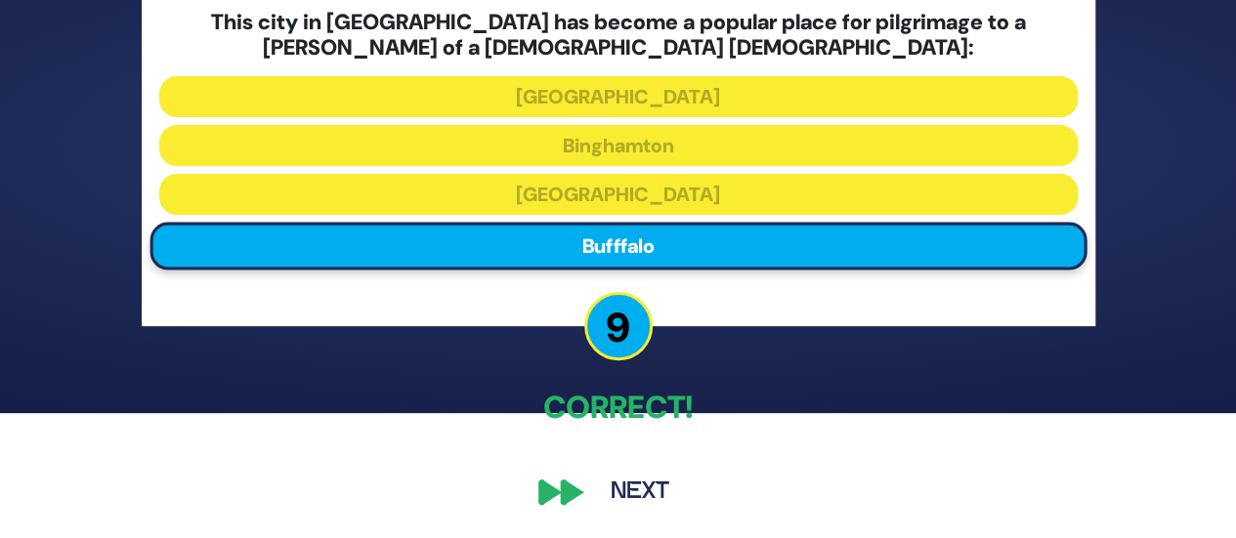
click at [649, 487] on button "Next" at bounding box center [639, 492] width 113 height 45
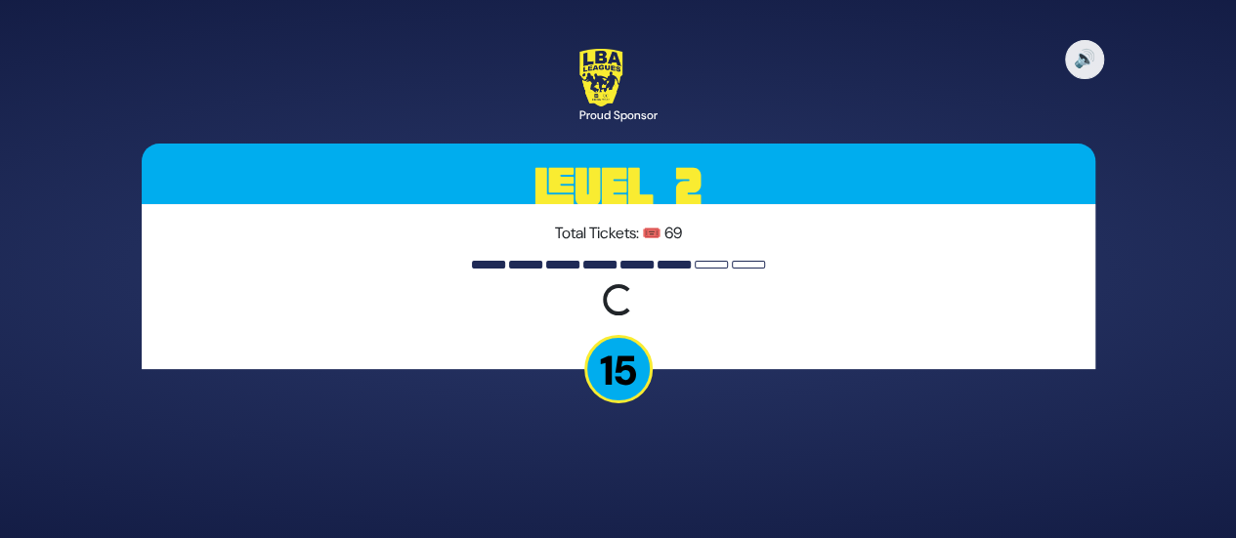
scroll to position [0, 0]
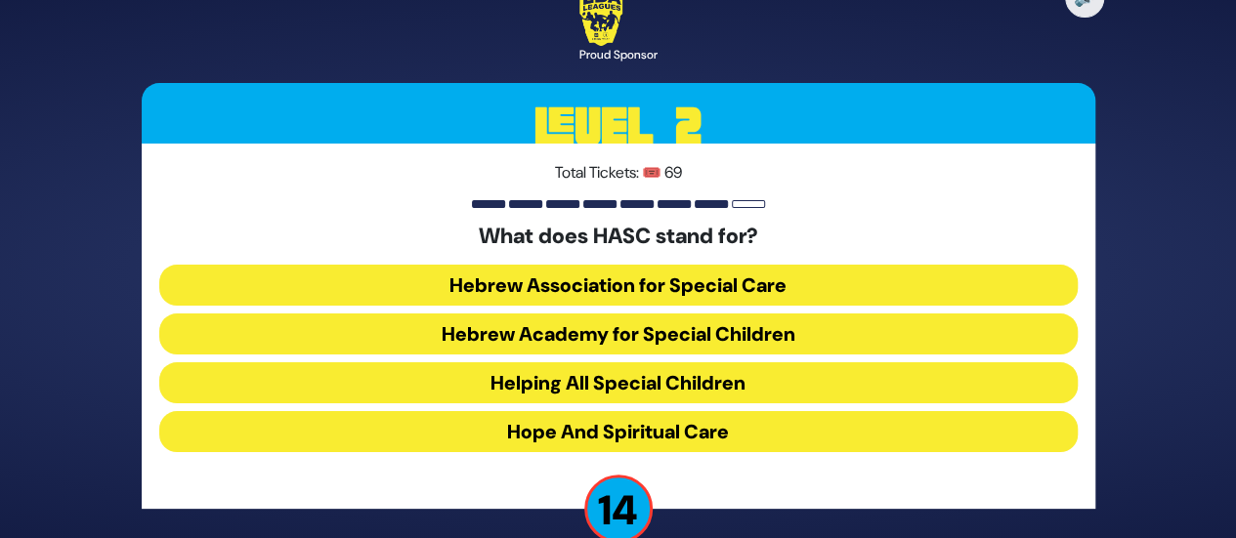
click at [695, 331] on button "Hebrew Academy for Special Children" at bounding box center [618, 334] width 918 height 41
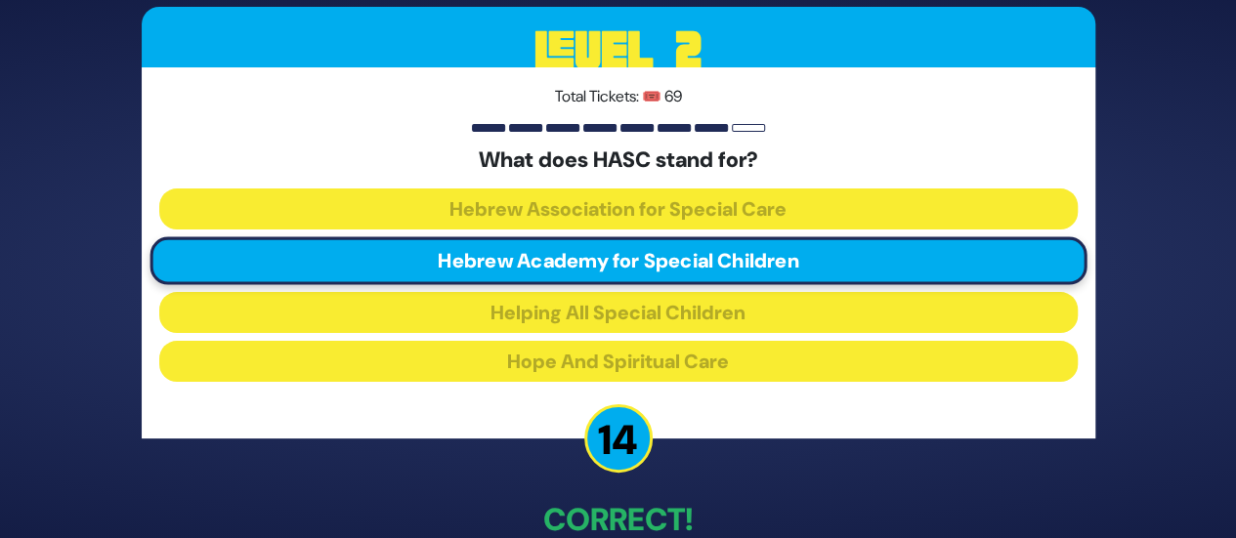
scroll to position [111, 0]
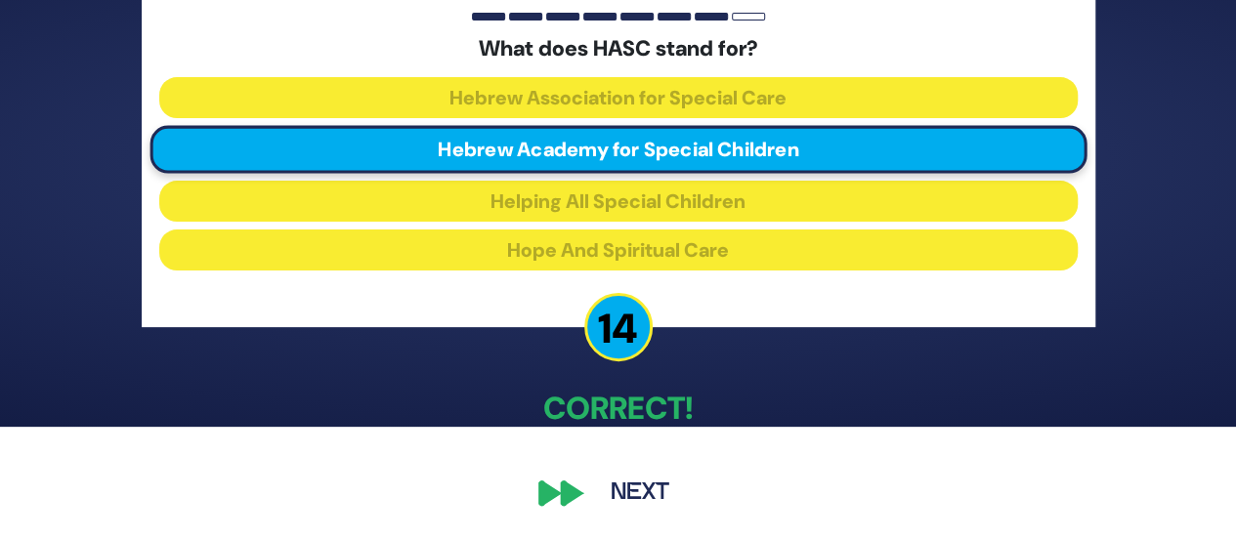
drag, startPoint x: 652, startPoint y: 486, endPoint x: 707, endPoint y: 438, distance: 73.4
click at [652, 485] on button "Next" at bounding box center [639, 493] width 113 height 45
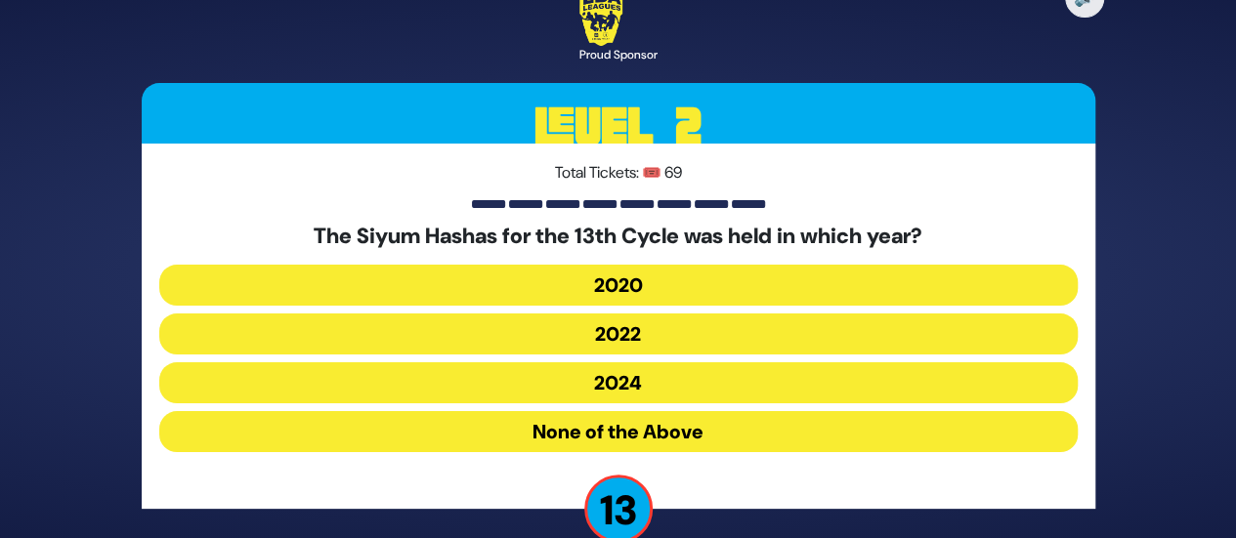
click at [634, 290] on button "2020" at bounding box center [618, 285] width 918 height 41
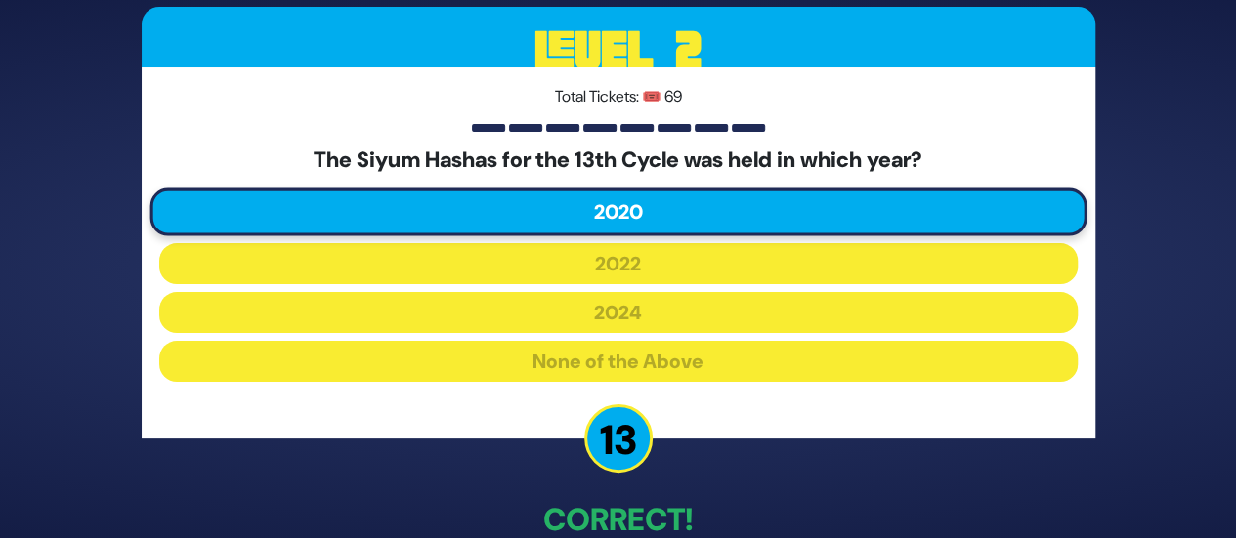
scroll to position [111, 0]
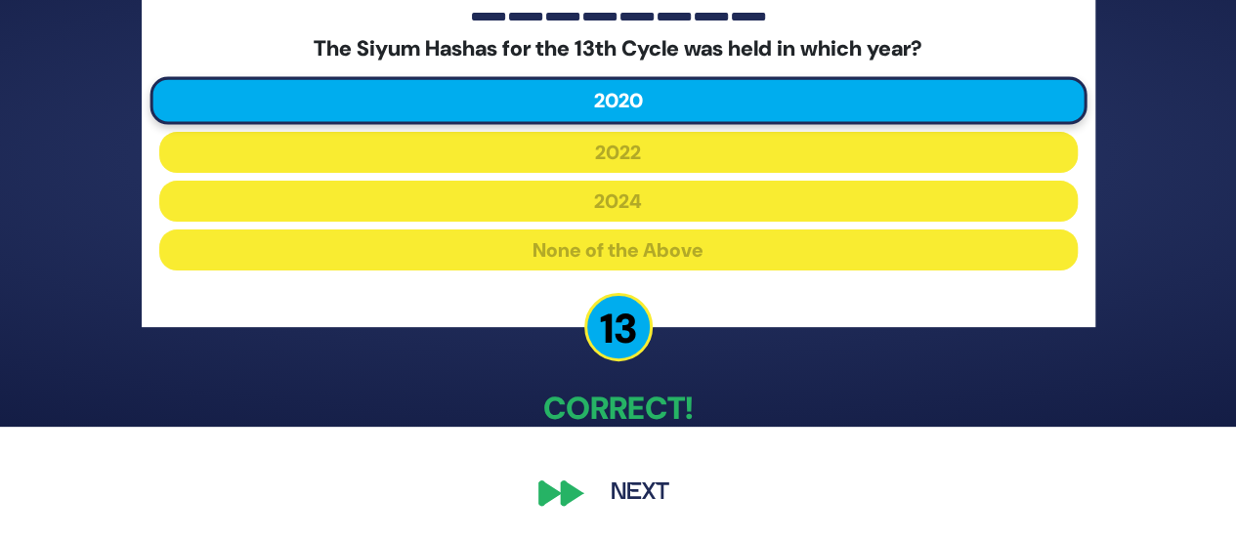
click at [629, 497] on button "Next" at bounding box center [639, 493] width 113 height 45
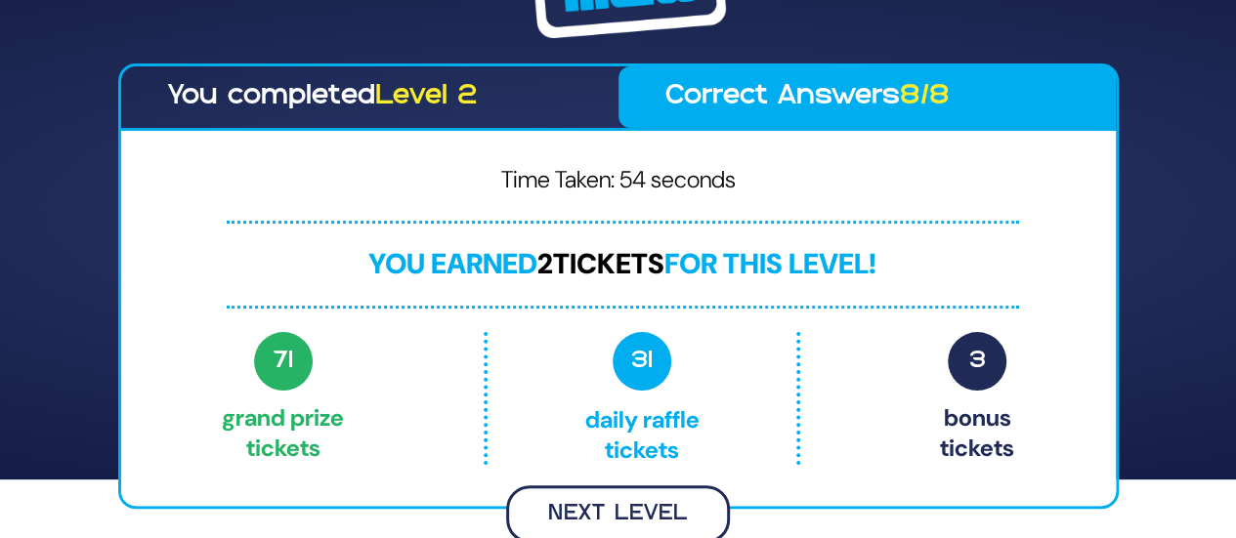
scroll to position [56, 0]
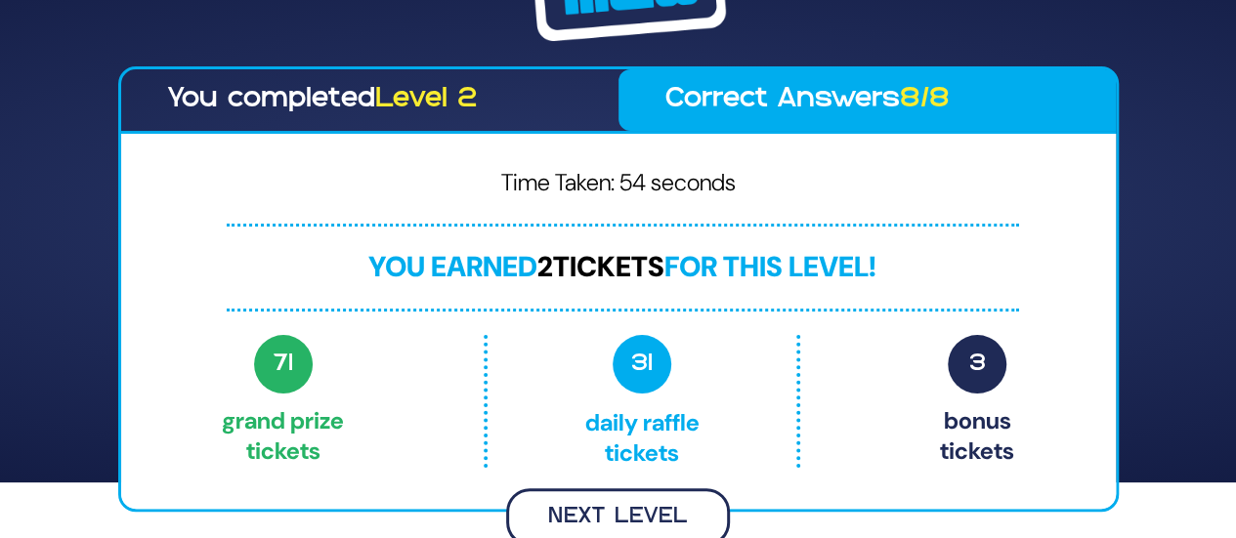
click at [617, 508] on button "Next Level" at bounding box center [618, 517] width 224 height 58
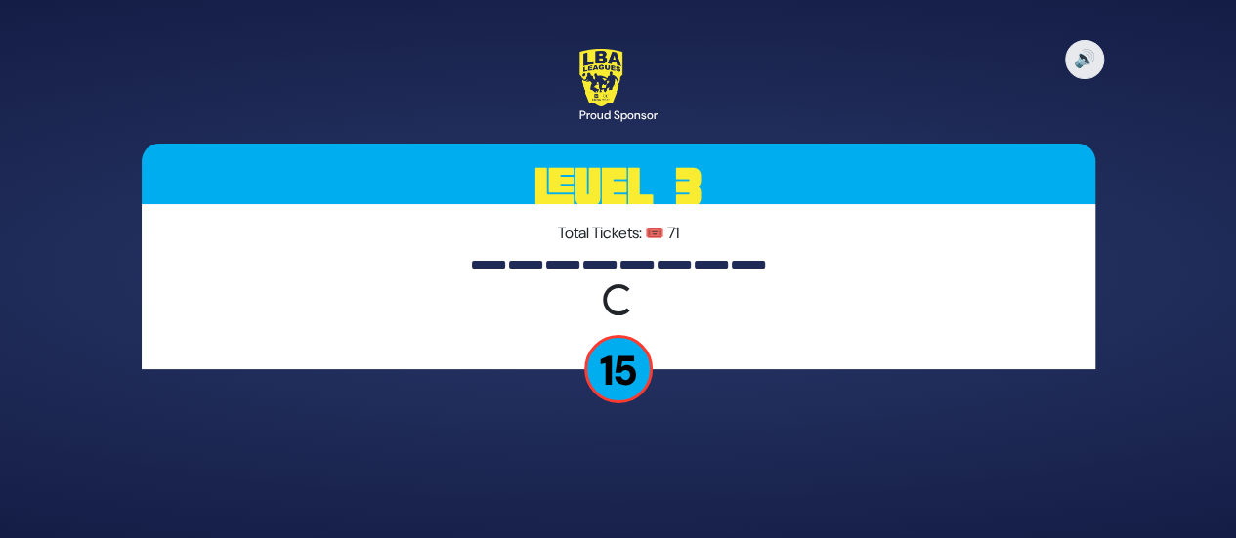
scroll to position [0, 0]
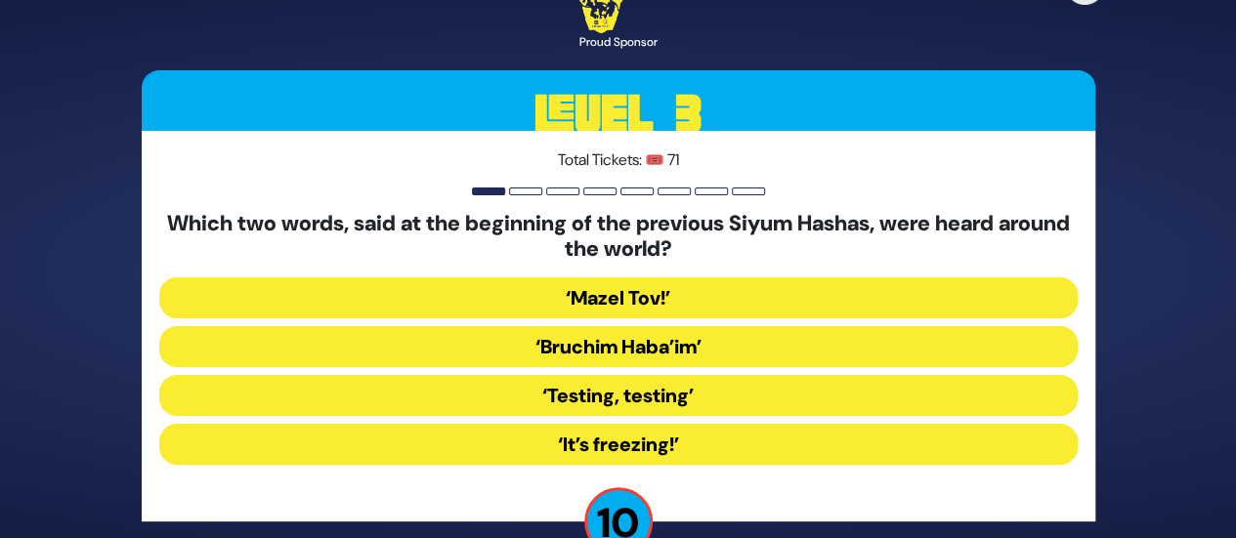
click at [612, 342] on button "‘Bruchim Haba’im’" at bounding box center [618, 346] width 918 height 41
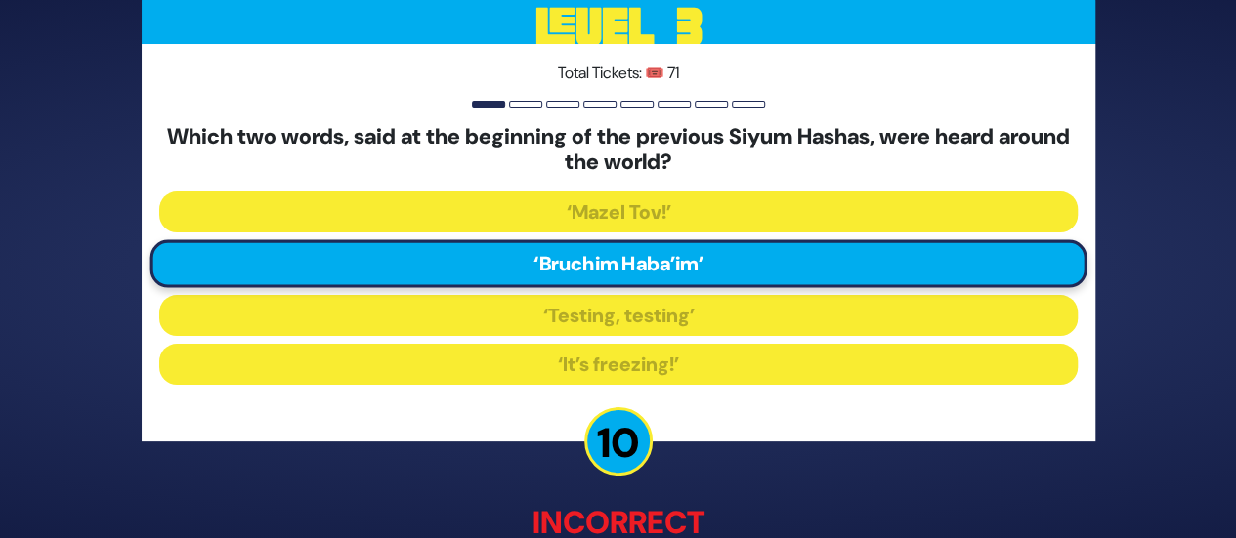
scroll to position [135, 0]
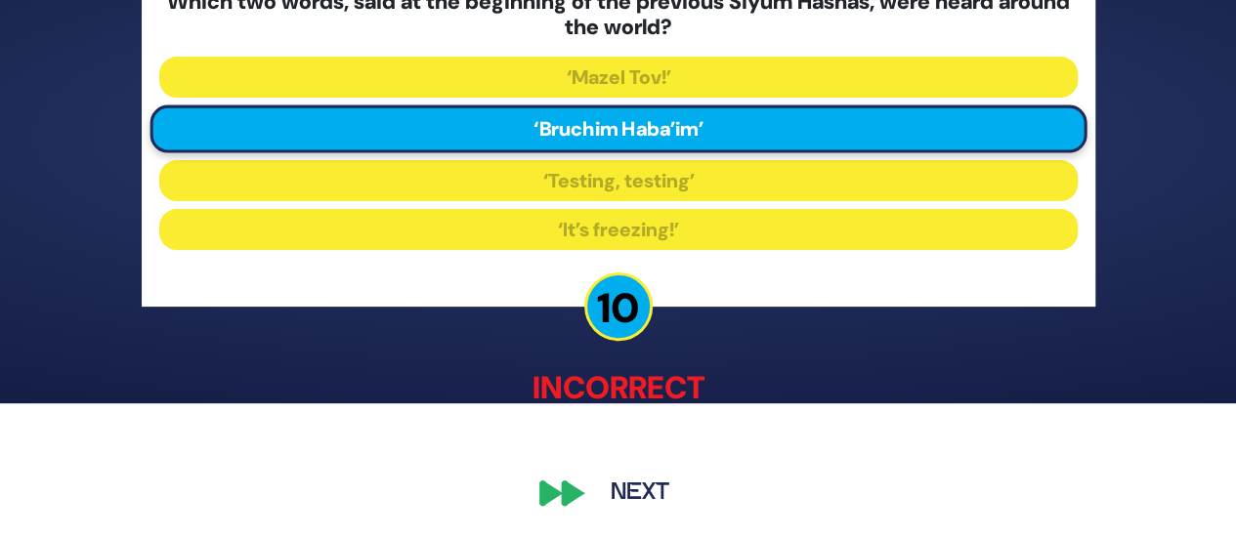
click at [625, 487] on button "Next" at bounding box center [639, 493] width 113 height 45
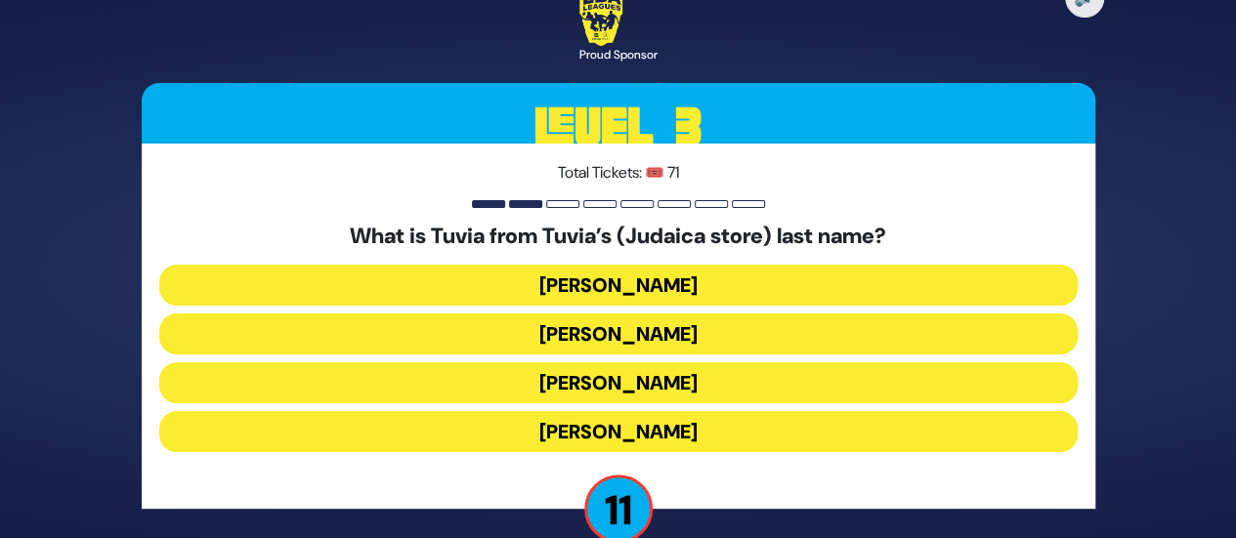
click at [578, 380] on button "Rotberg" at bounding box center [618, 382] width 918 height 41
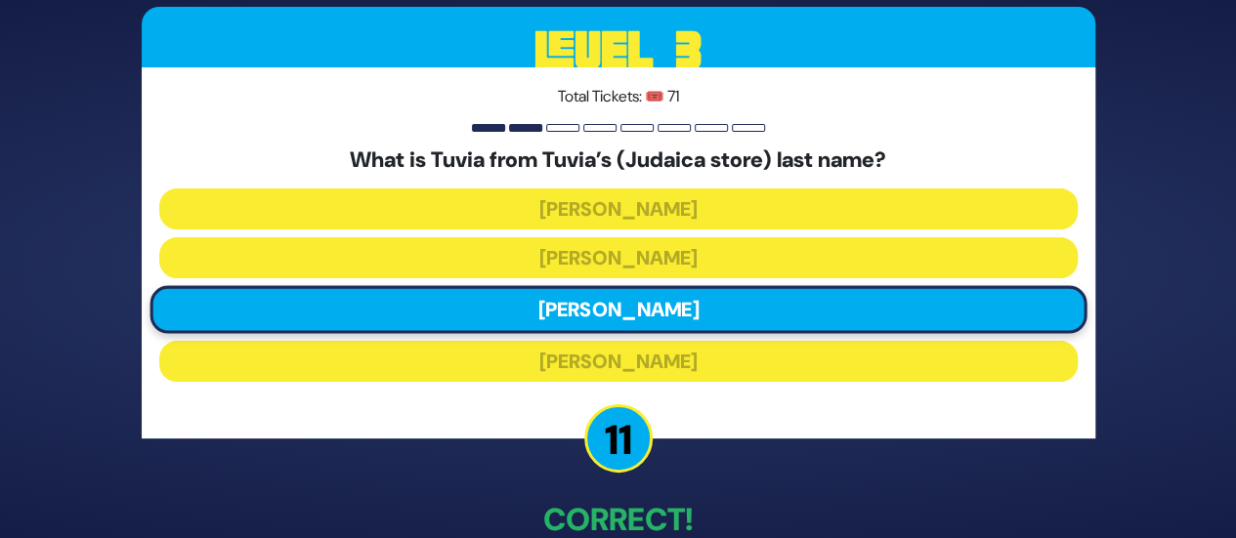
scroll to position [111, 0]
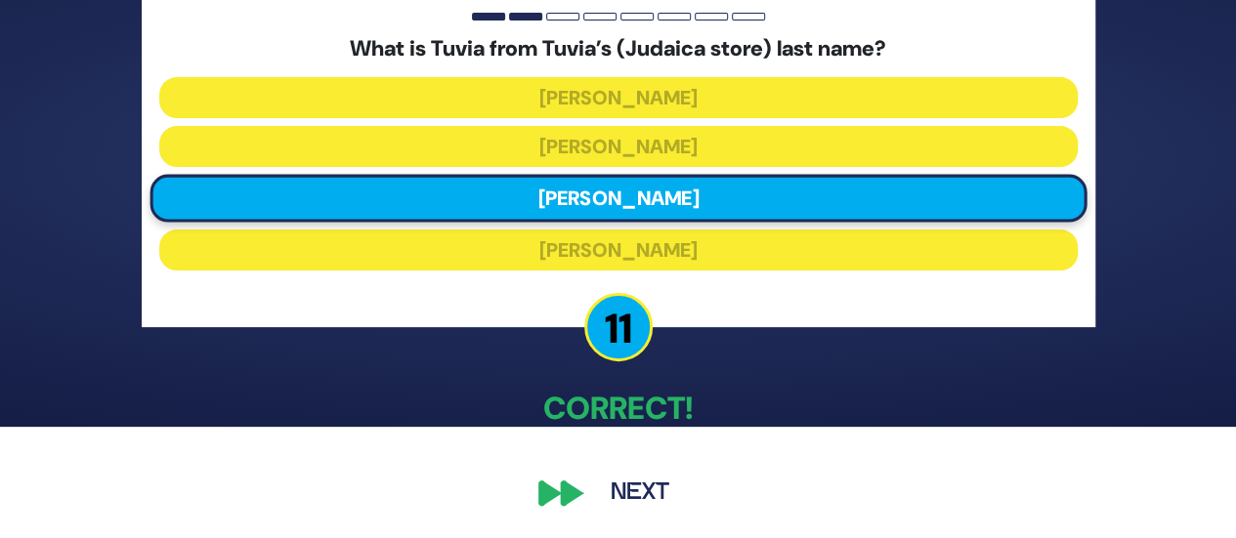
click at [610, 496] on button "Next" at bounding box center [639, 493] width 113 height 45
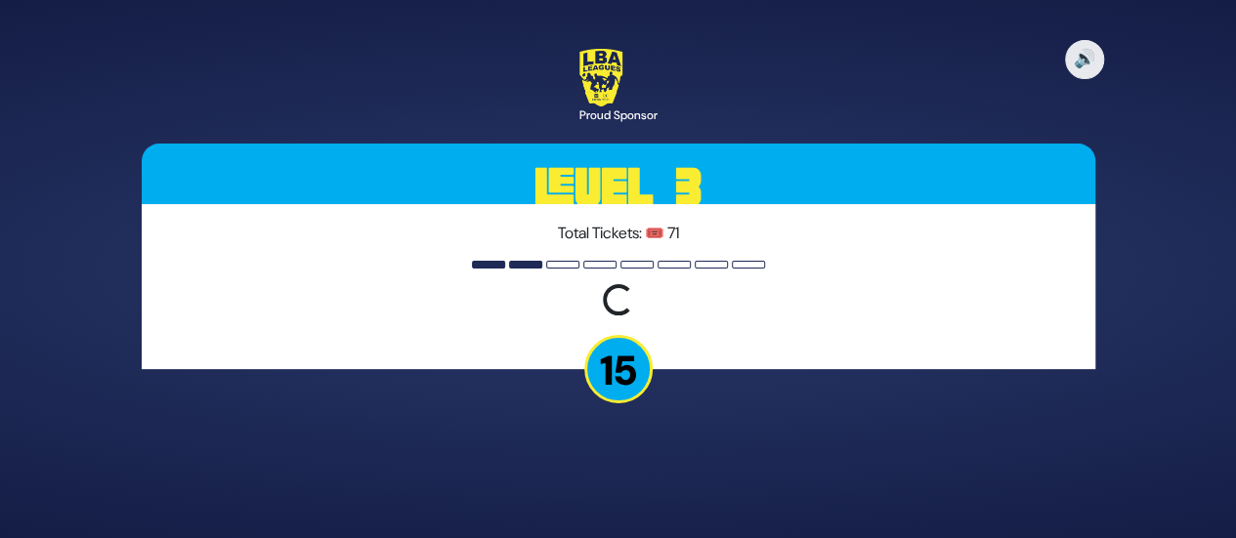
scroll to position [0, 0]
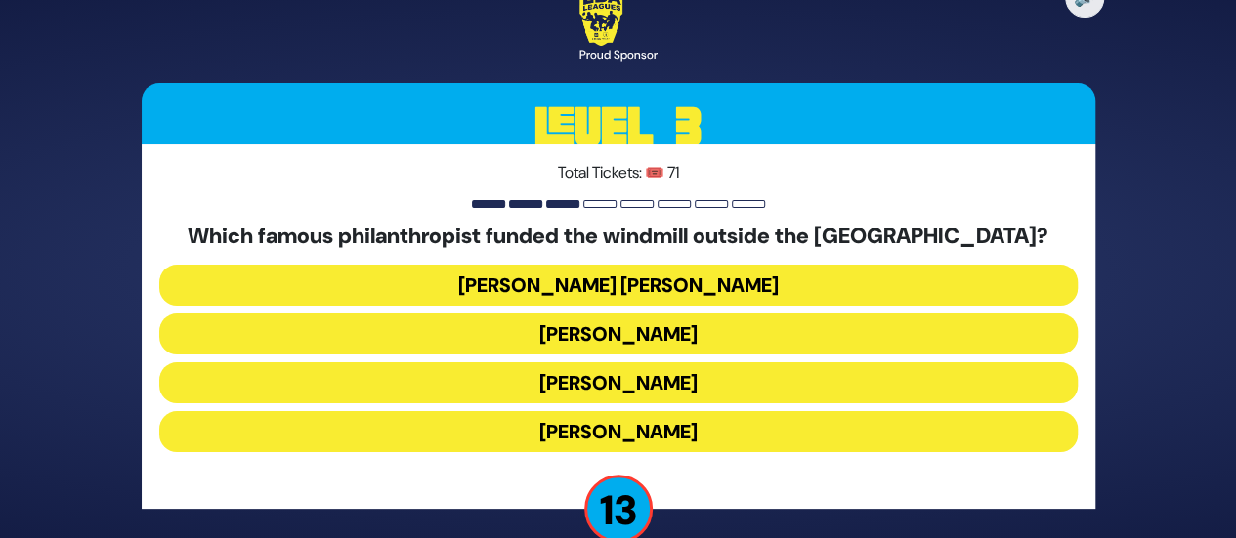
click at [595, 431] on button "Moses Montefiore" at bounding box center [618, 431] width 918 height 41
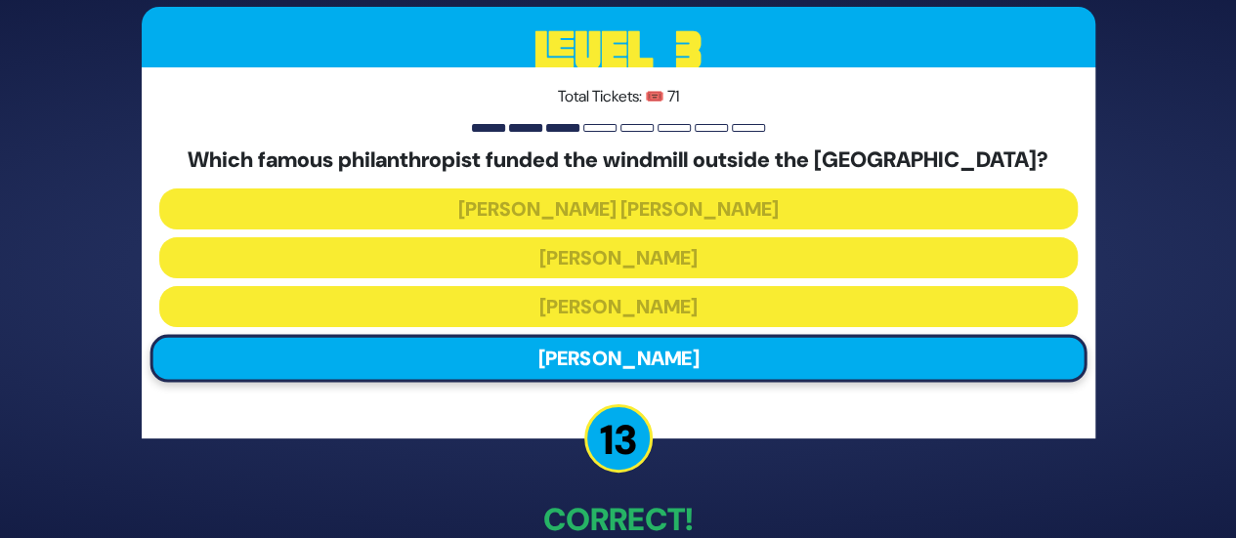
scroll to position [111, 0]
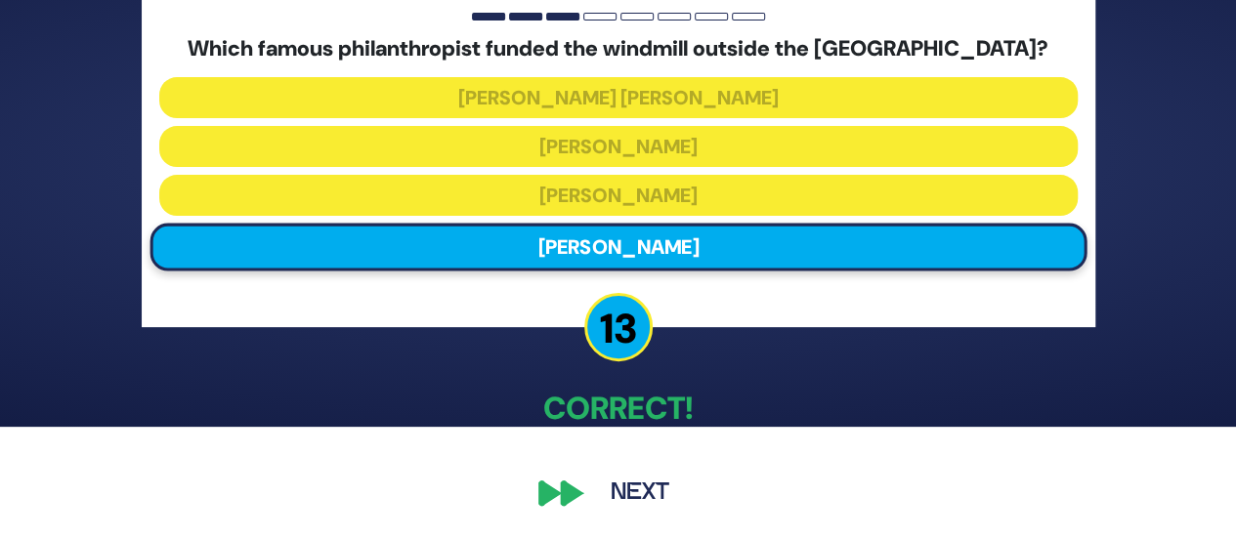
click at [637, 482] on button "Next" at bounding box center [639, 493] width 113 height 45
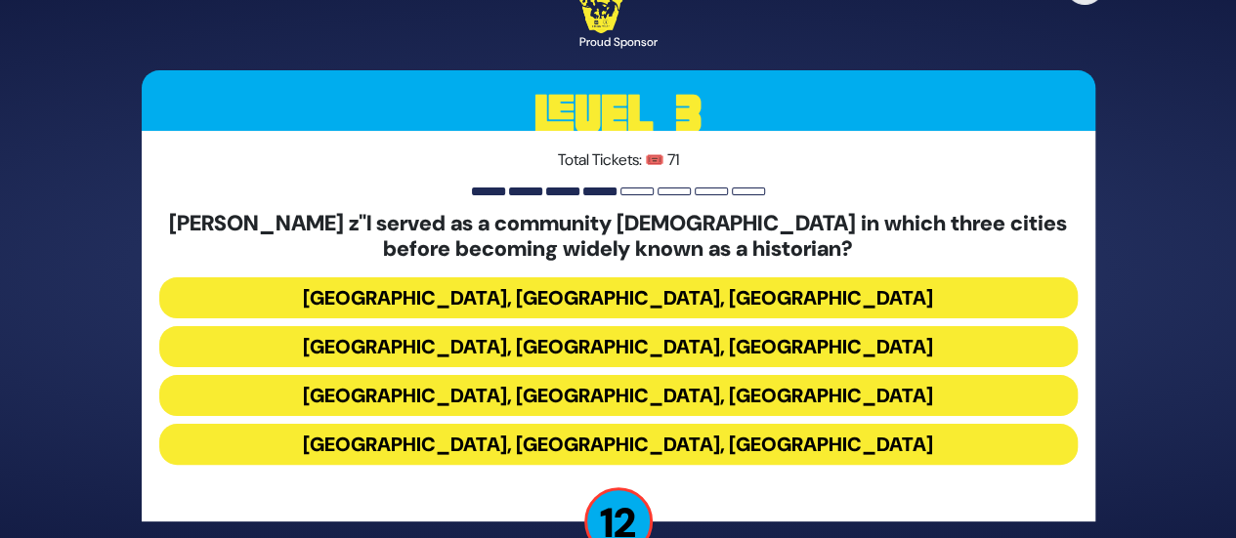
click at [621, 296] on button "Miami, Chicago, Monsey" at bounding box center [618, 297] width 918 height 41
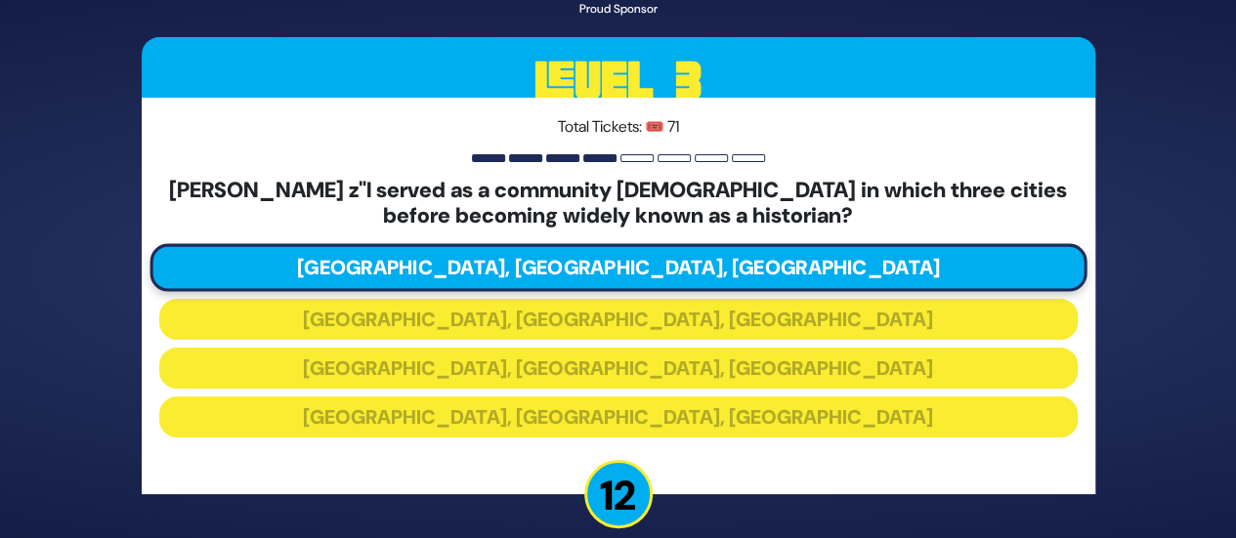
scroll to position [125, 0]
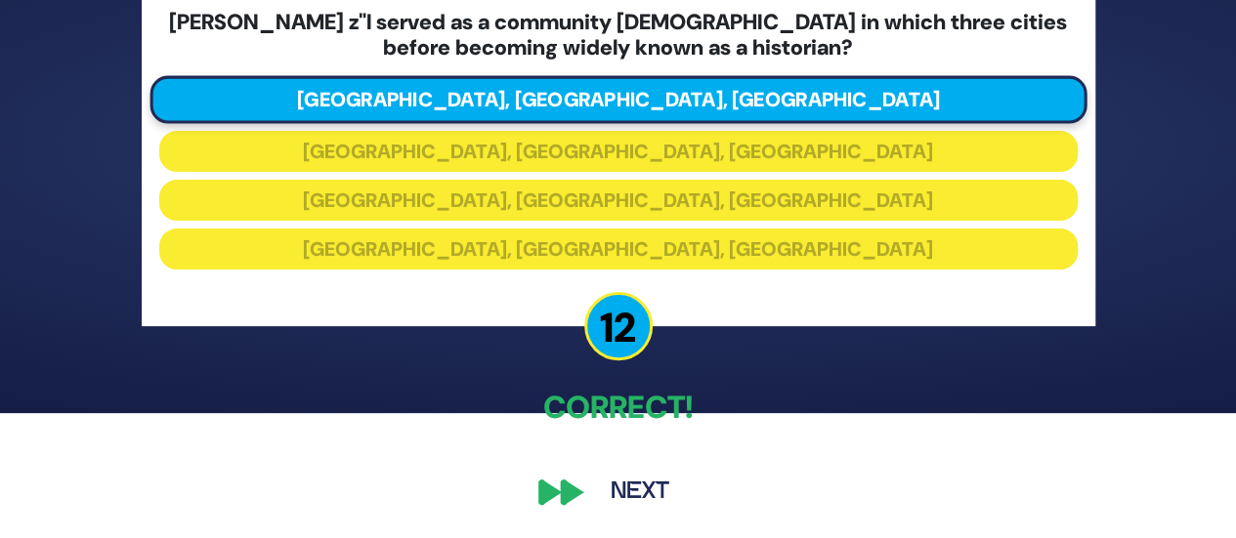
click at [633, 499] on button "Next" at bounding box center [639, 492] width 113 height 45
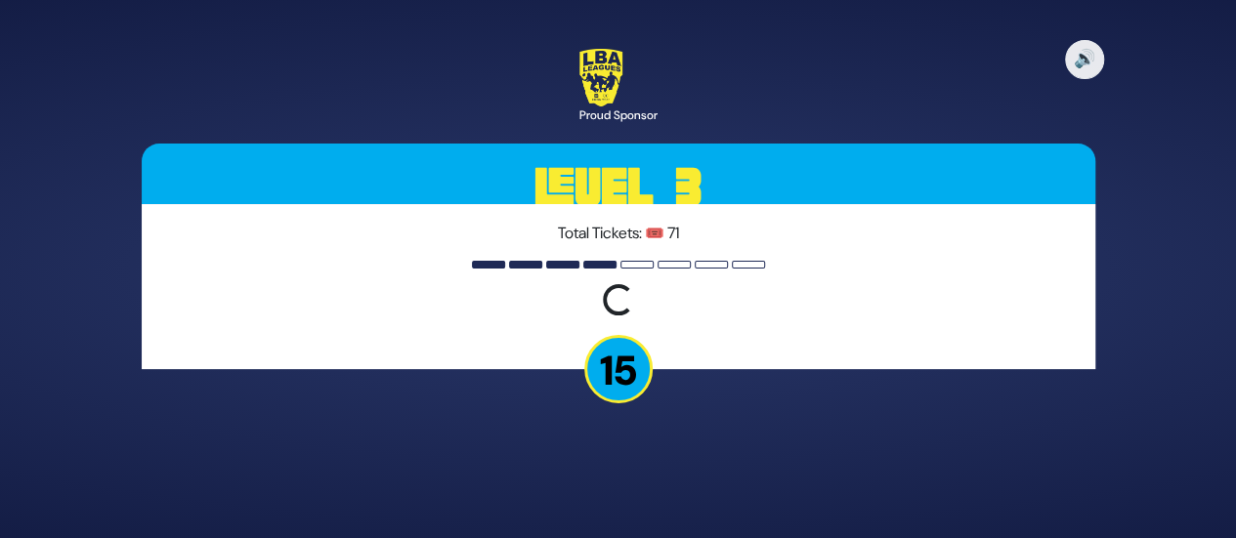
scroll to position [0, 0]
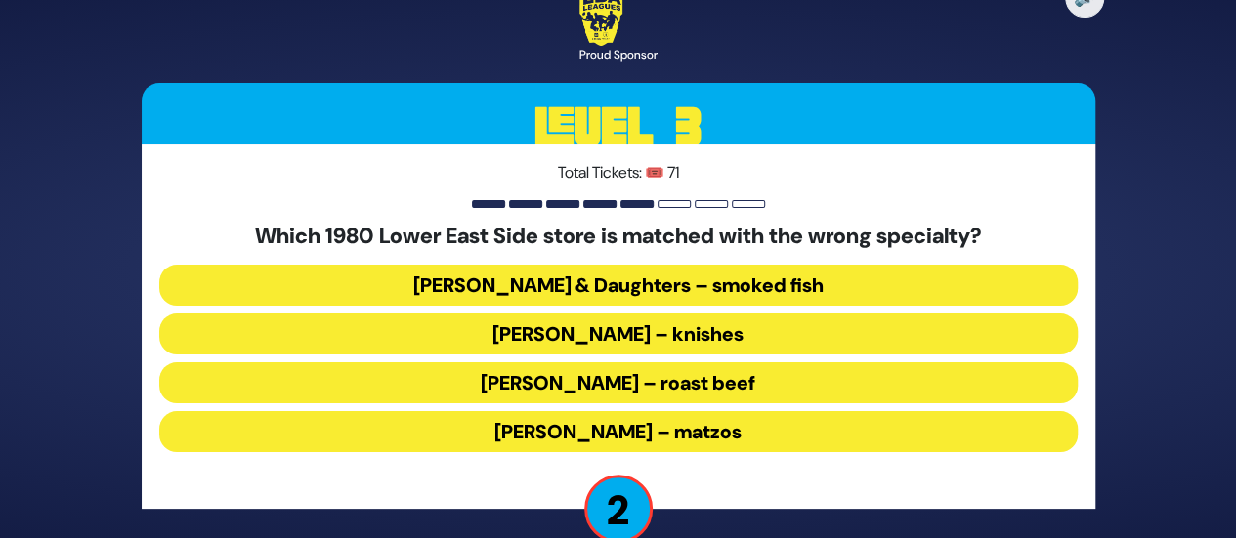
click at [633, 329] on button "Yonah Schimmel’s – knishes" at bounding box center [618, 334] width 918 height 41
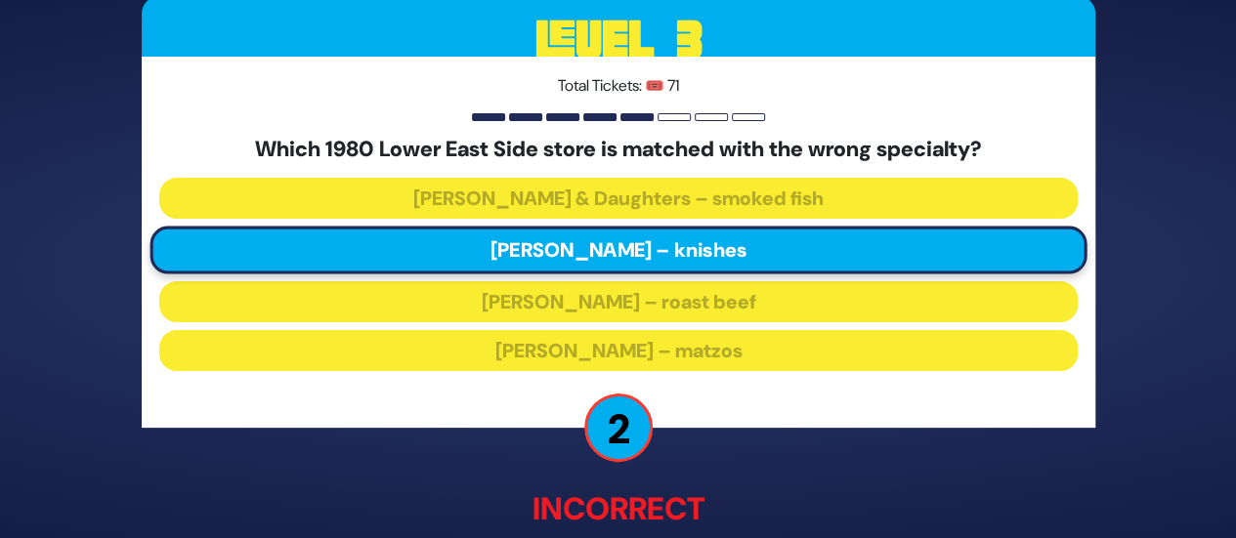
scroll to position [122, 0]
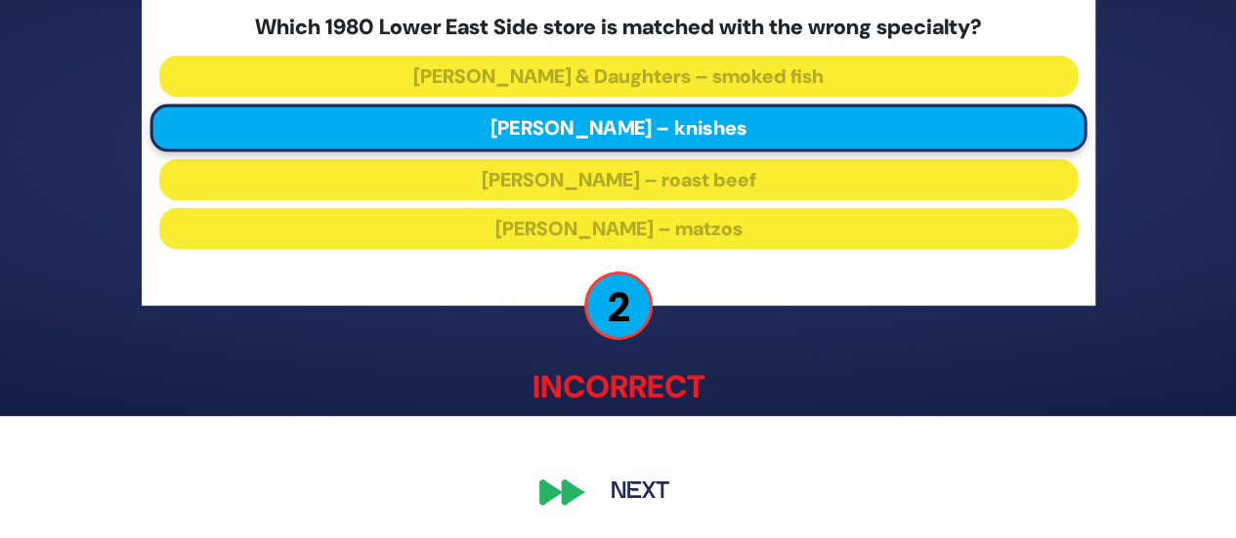
click at [638, 478] on button "Next" at bounding box center [639, 493] width 113 height 45
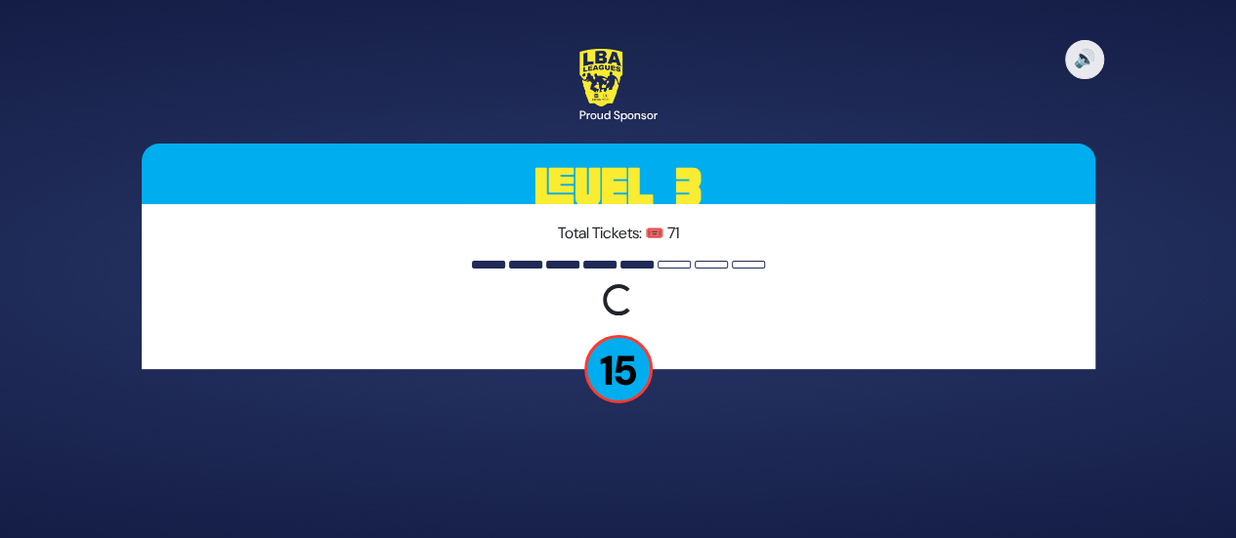
scroll to position [0, 0]
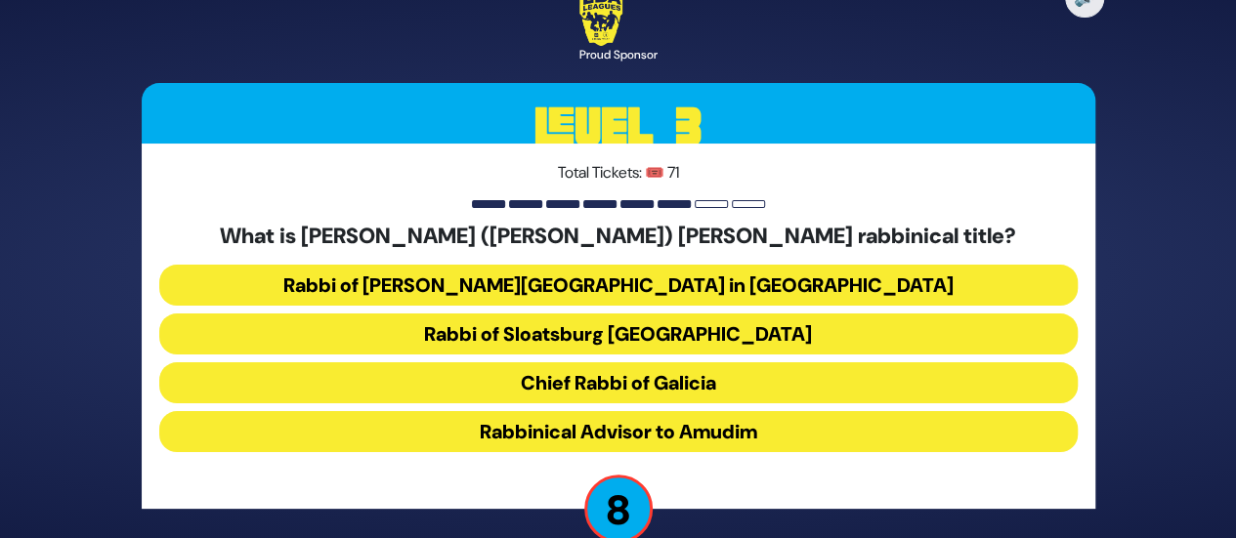
click at [618, 378] on button "Chief Rabbi of Galicia" at bounding box center [618, 382] width 918 height 41
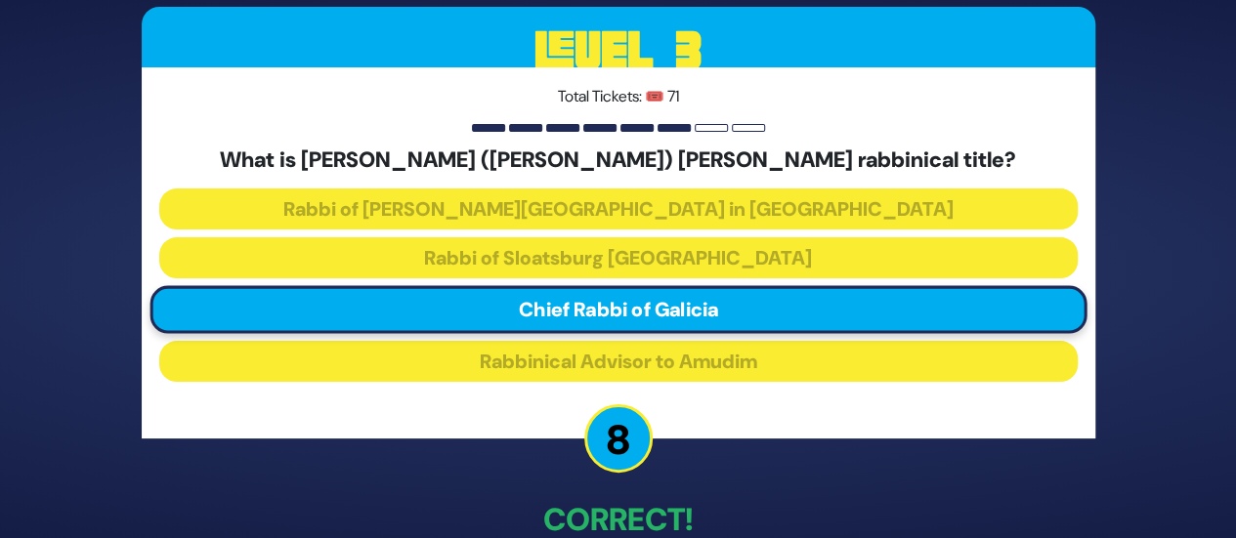
scroll to position [111, 0]
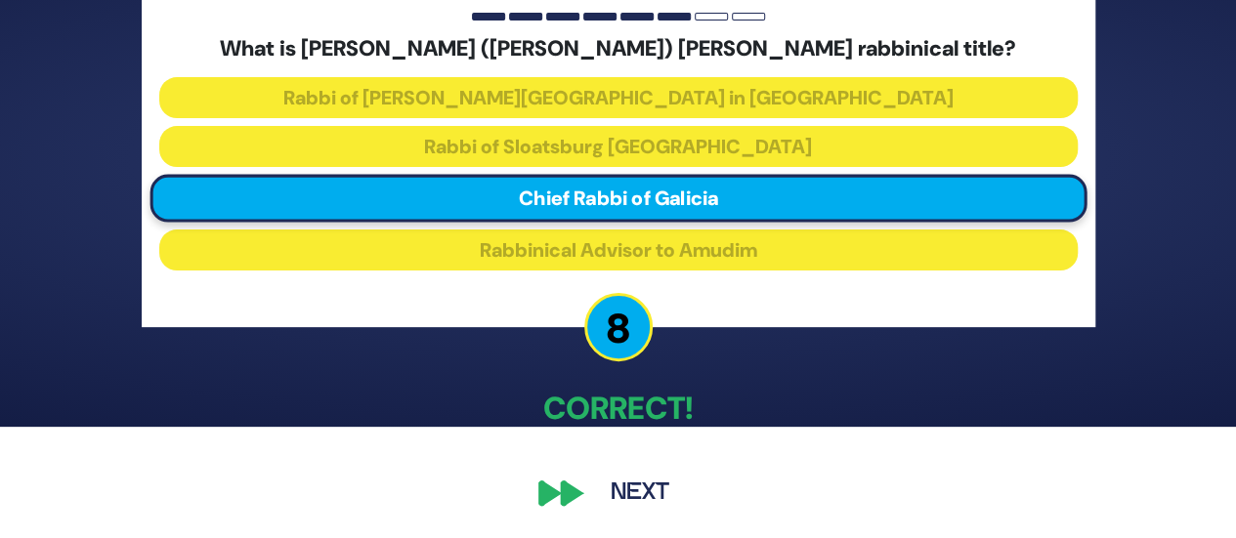
click at [641, 480] on button "Next" at bounding box center [639, 493] width 113 height 45
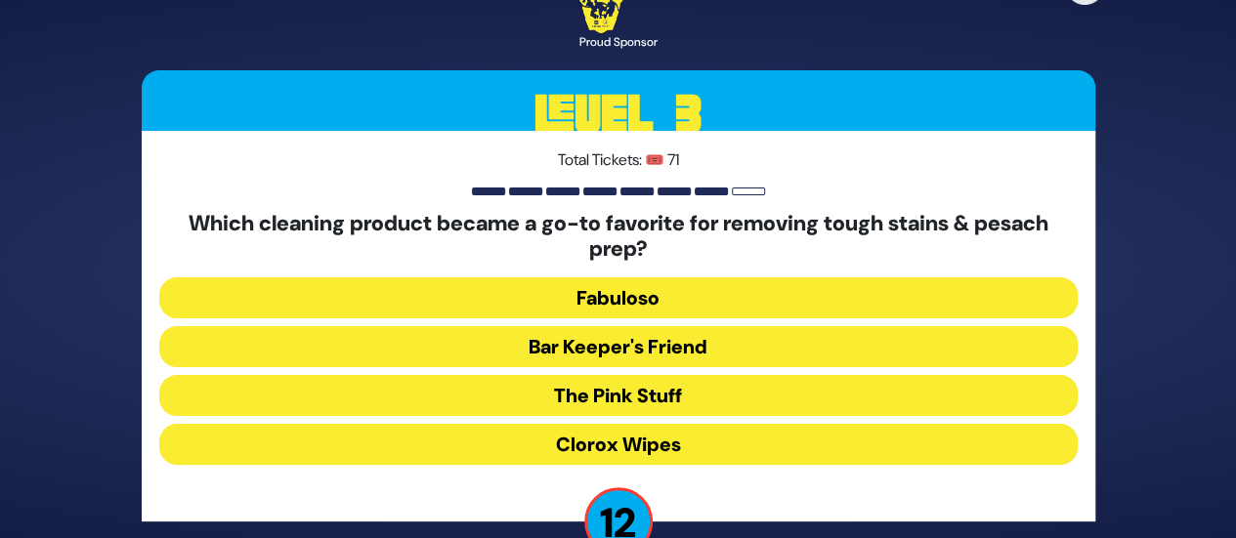
click at [614, 391] on button "The Pink Stuff" at bounding box center [618, 395] width 918 height 41
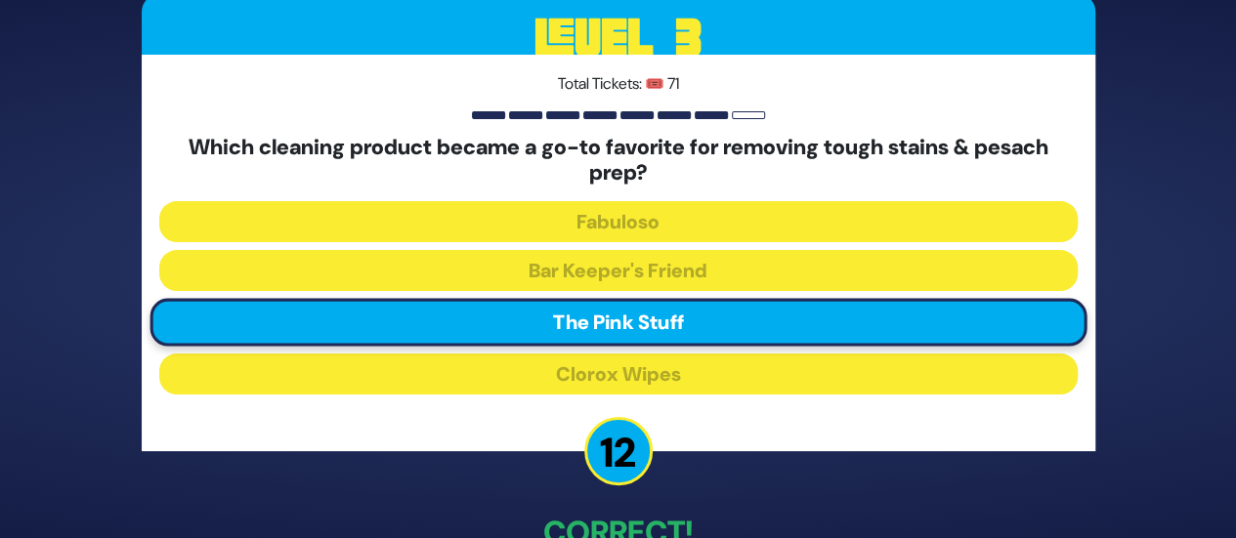
scroll to position [125, 0]
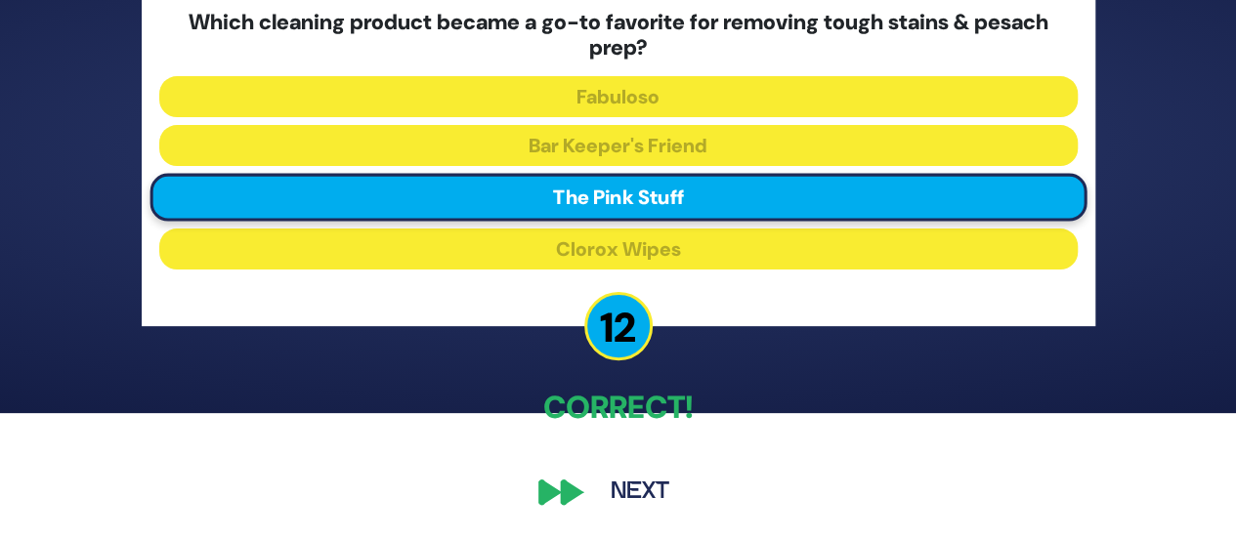
click at [645, 480] on button "Next" at bounding box center [639, 492] width 113 height 45
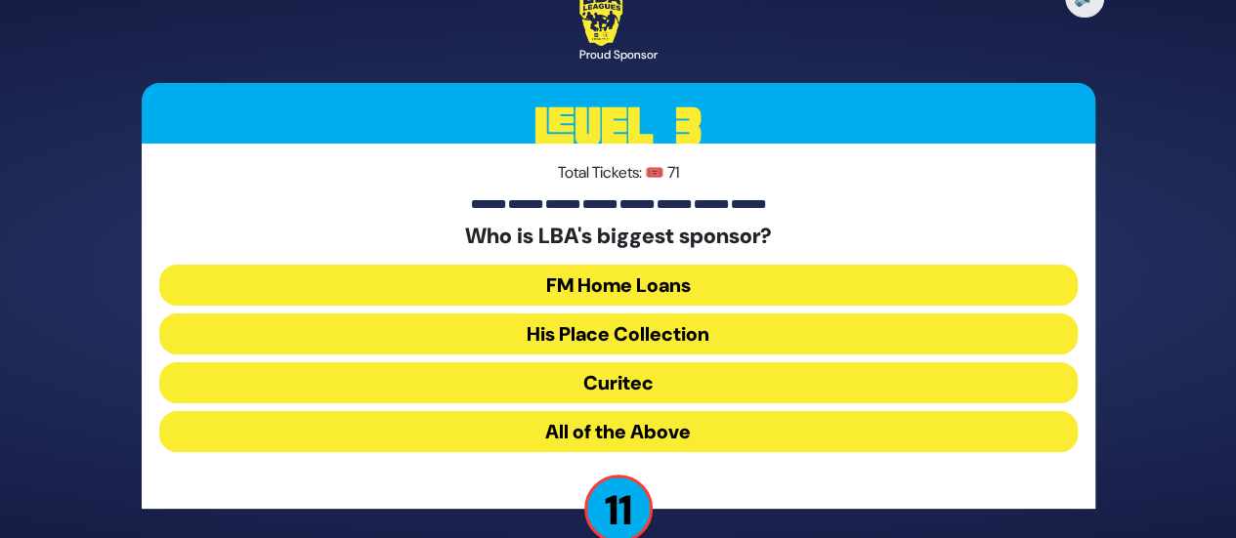
click at [634, 284] on button "FM Home Loans" at bounding box center [618, 285] width 918 height 41
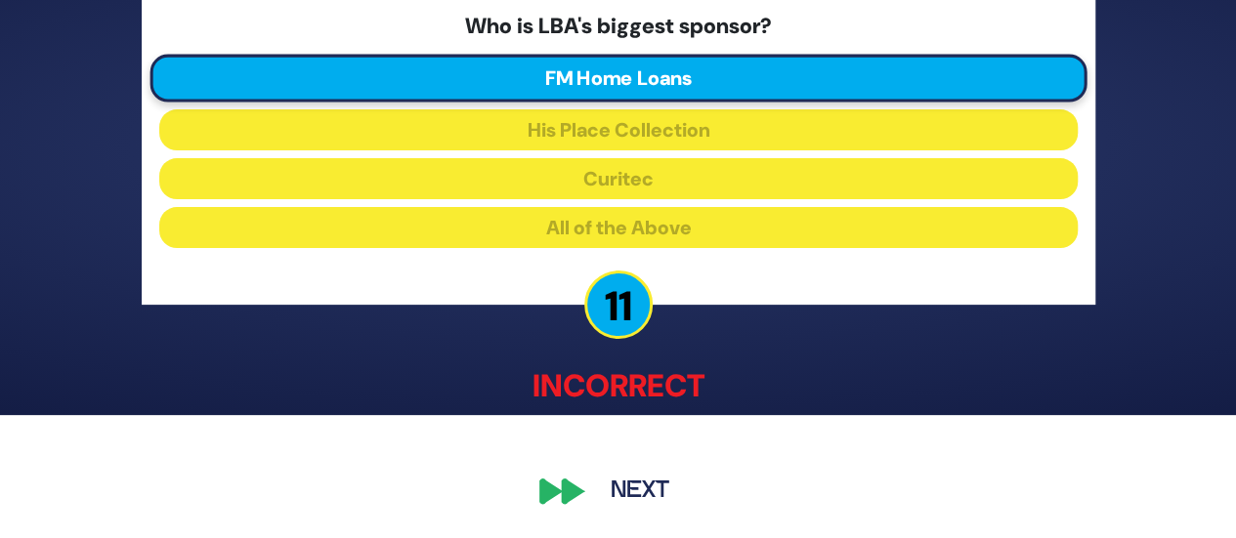
scroll to position [122, 0]
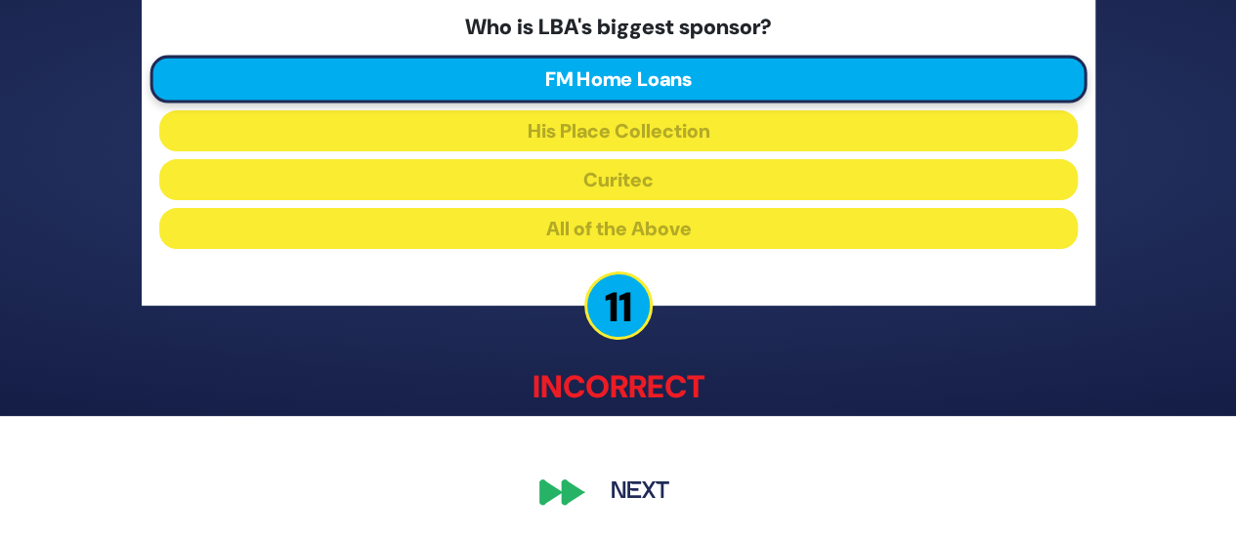
click at [617, 477] on button "Next" at bounding box center [639, 493] width 113 height 45
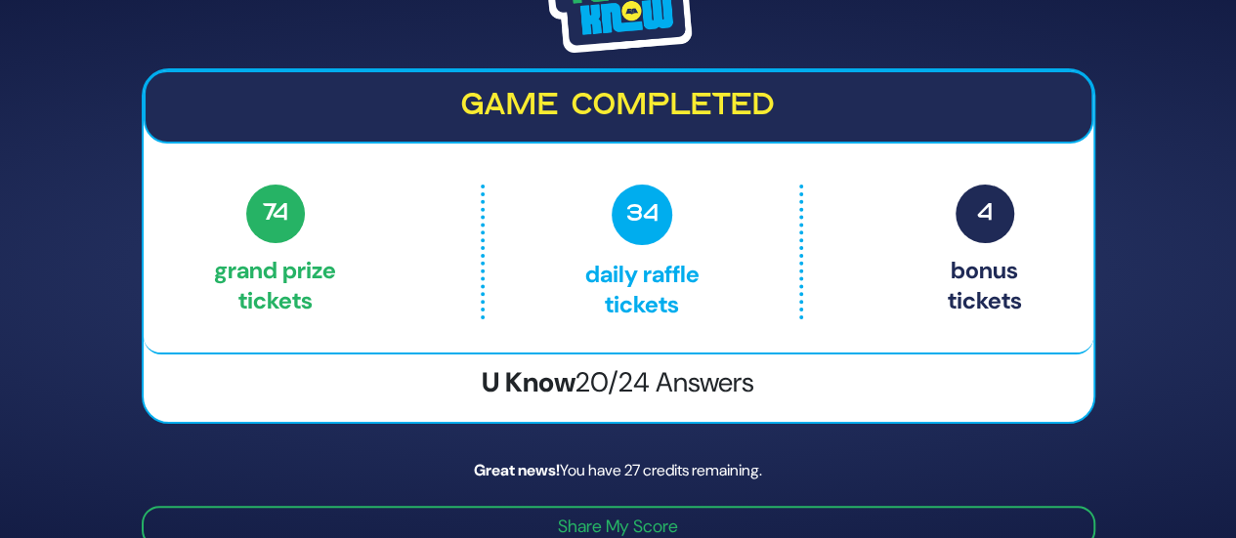
scroll to position [79, 0]
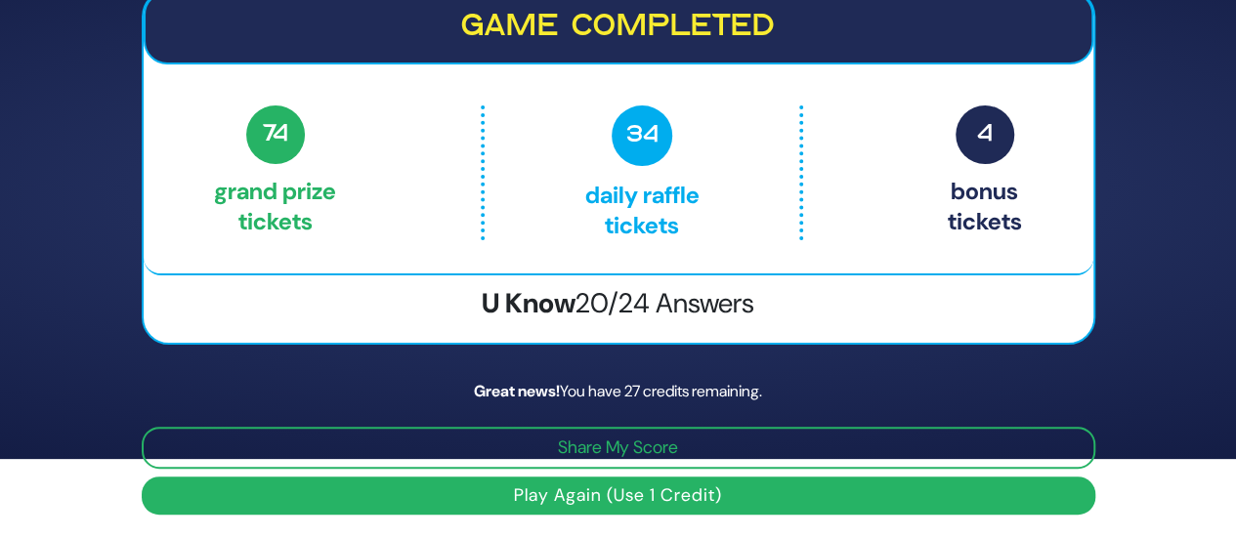
click at [656, 495] on button "Play Again (Use 1 Credit)" at bounding box center [619, 496] width 954 height 38
click at [625, 493] on button "Play Again (Use 1 Credit)" at bounding box center [619, 496] width 954 height 38
click at [541, 371] on div "Share Credits Game completed 74 Grand Prize tickets 34 Daily Raffle tickets 4 B…" at bounding box center [618, 191] width 1000 height 698
click at [573, 499] on button "Play Again (Use 1 Credit)" at bounding box center [619, 496] width 954 height 38
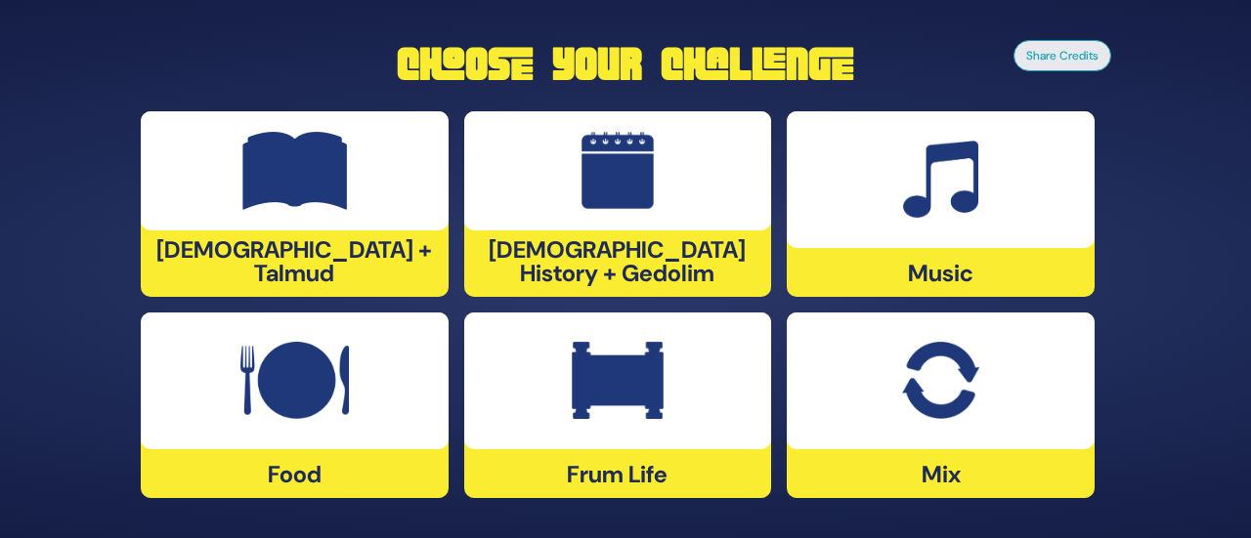
click at [654, 231] on div at bounding box center [618, 170] width 308 height 119
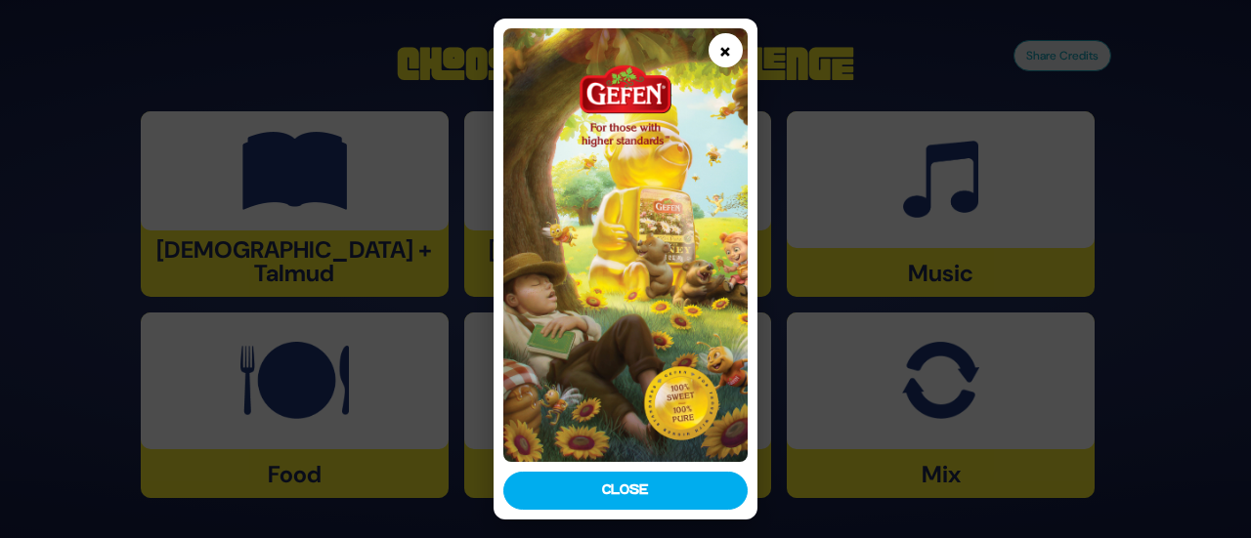
click at [730, 52] on button "×" at bounding box center [725, 50] width 34 height 34
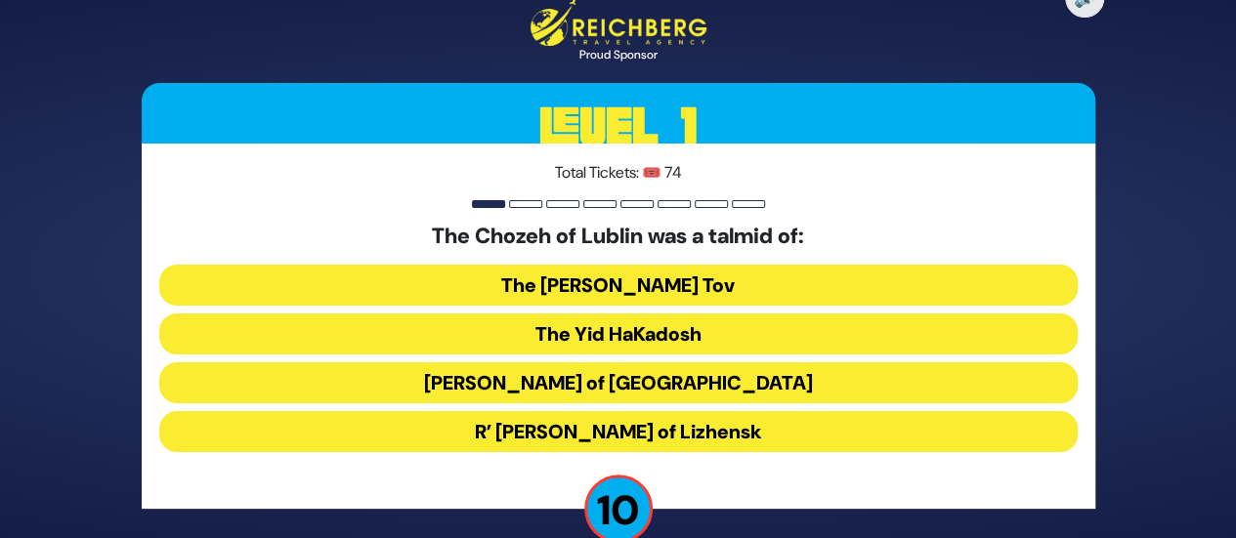
click at [646, 388] on button "Reb Tzadok Hakohen of Lublin" at bounding box center [618, 382] width 918 height 41
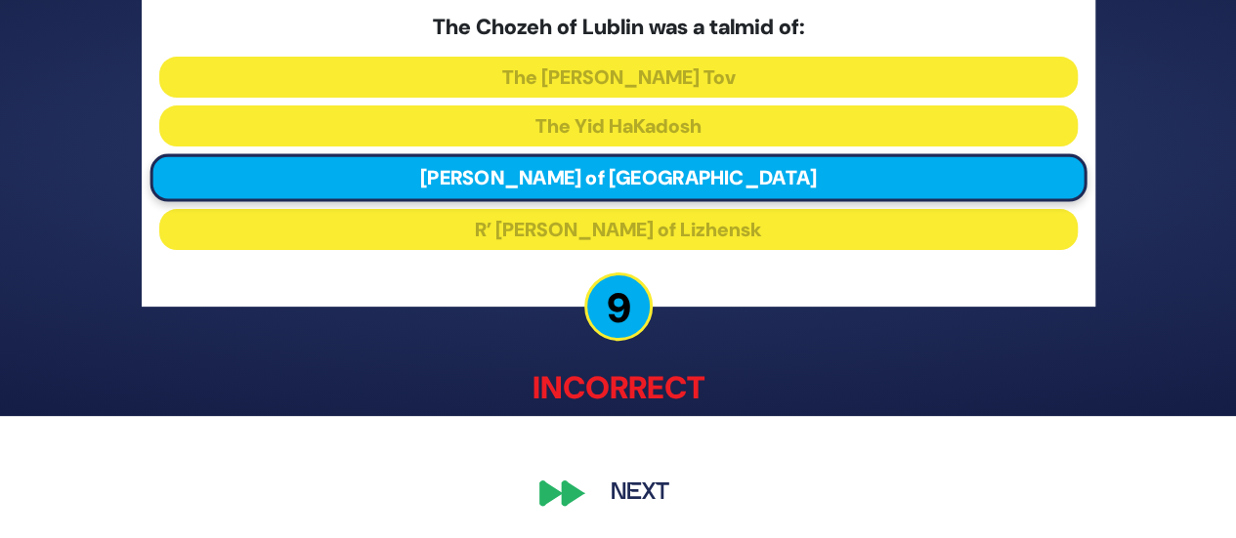
scroll to position [121, 0]
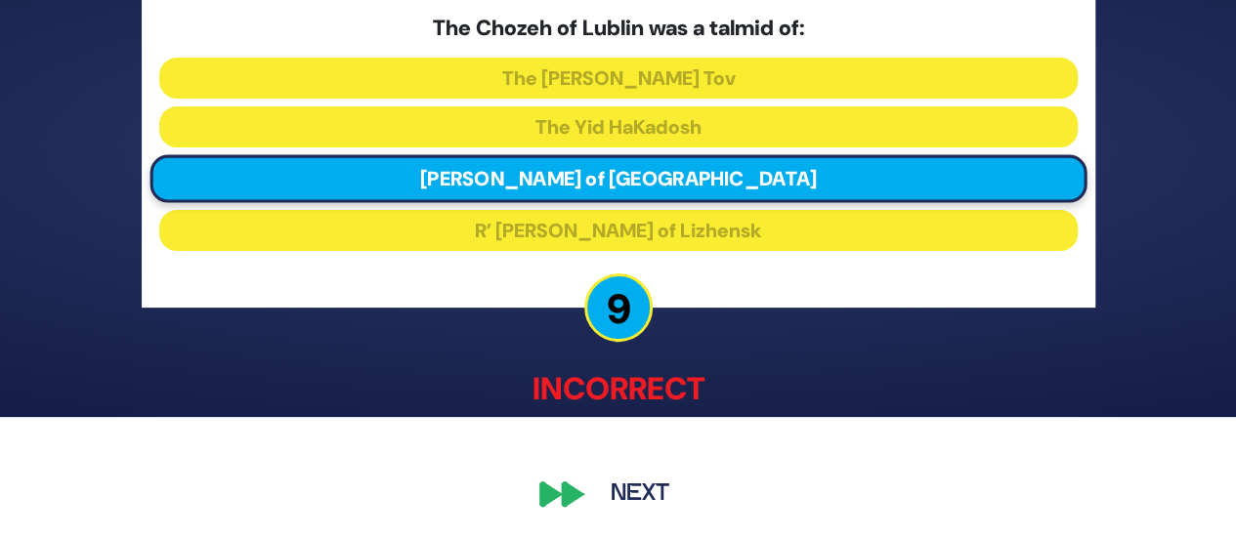
click at [633, 479] on button "Next" at bounding box center [639, 493] width 113 height 45
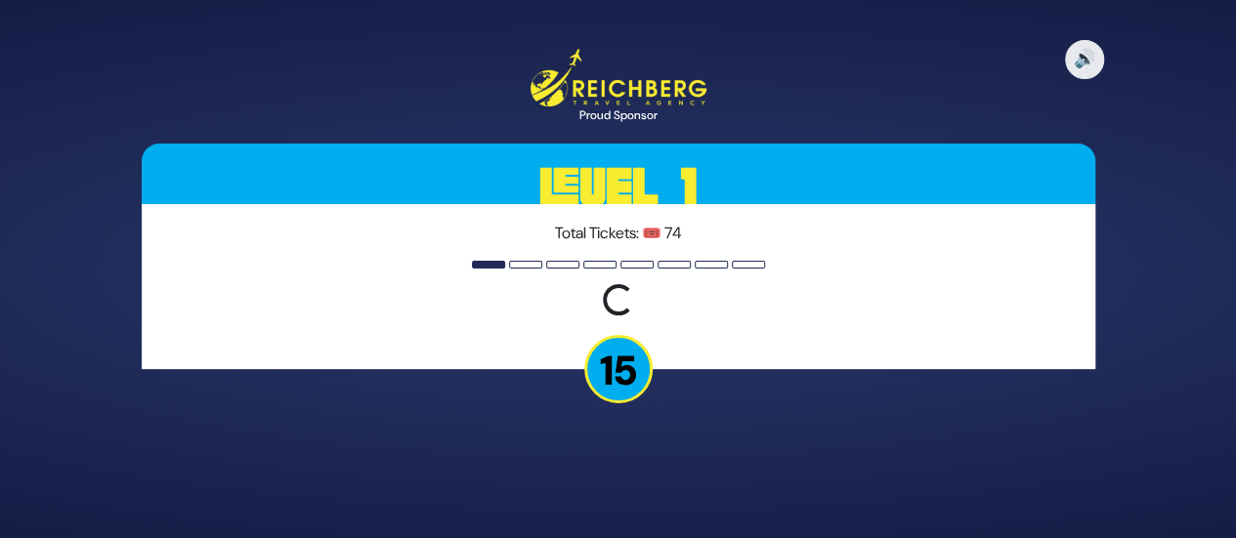
scroll to position [0, 0]
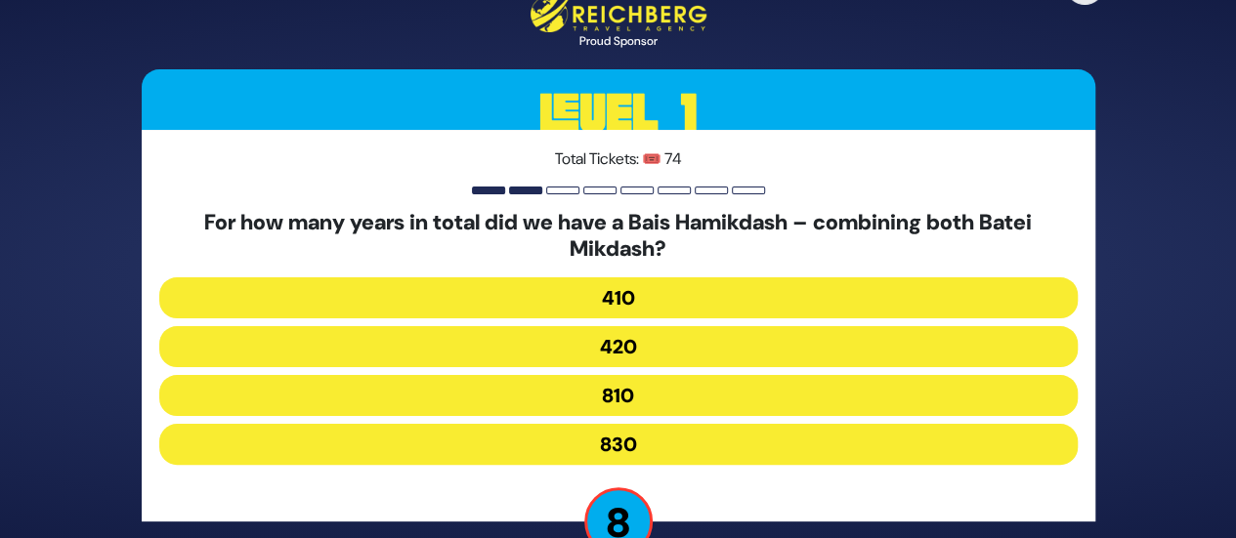
click at [604, 431] on button "830" at bounding box center [618, 444] width 918 height 41
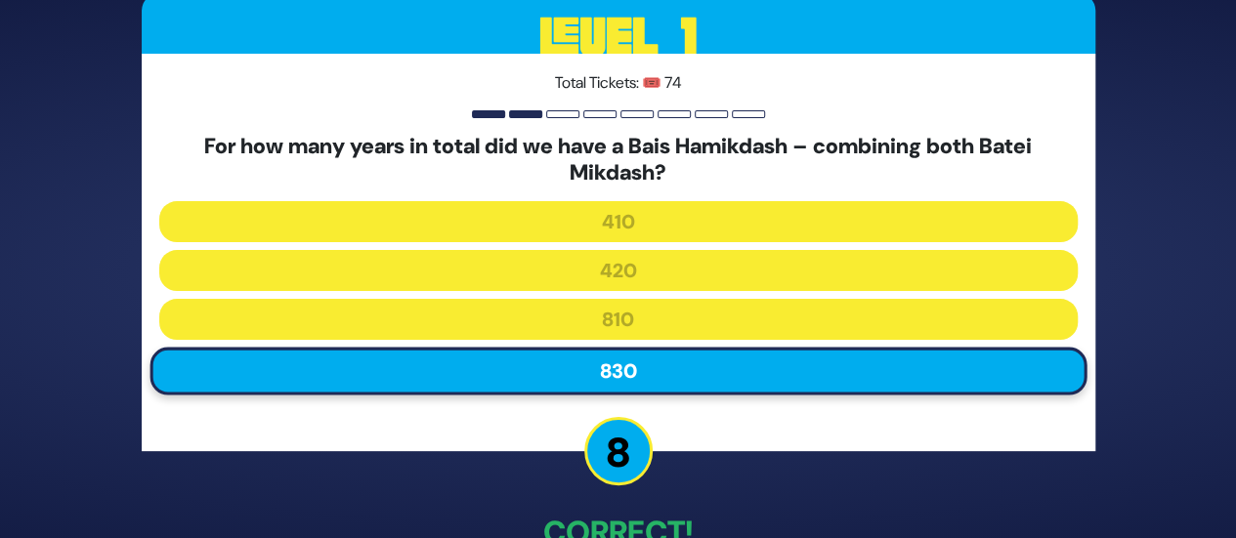
scroll to position [124, 0]
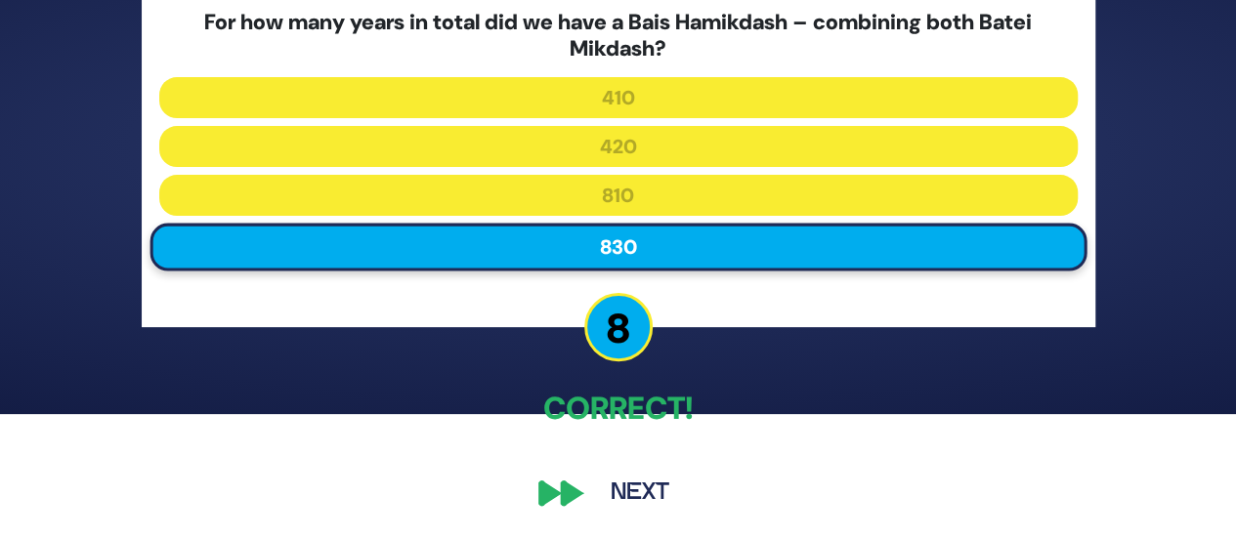
click at [612, 484] on button "Next" at bounding box center [639, 493] width 113 height 45
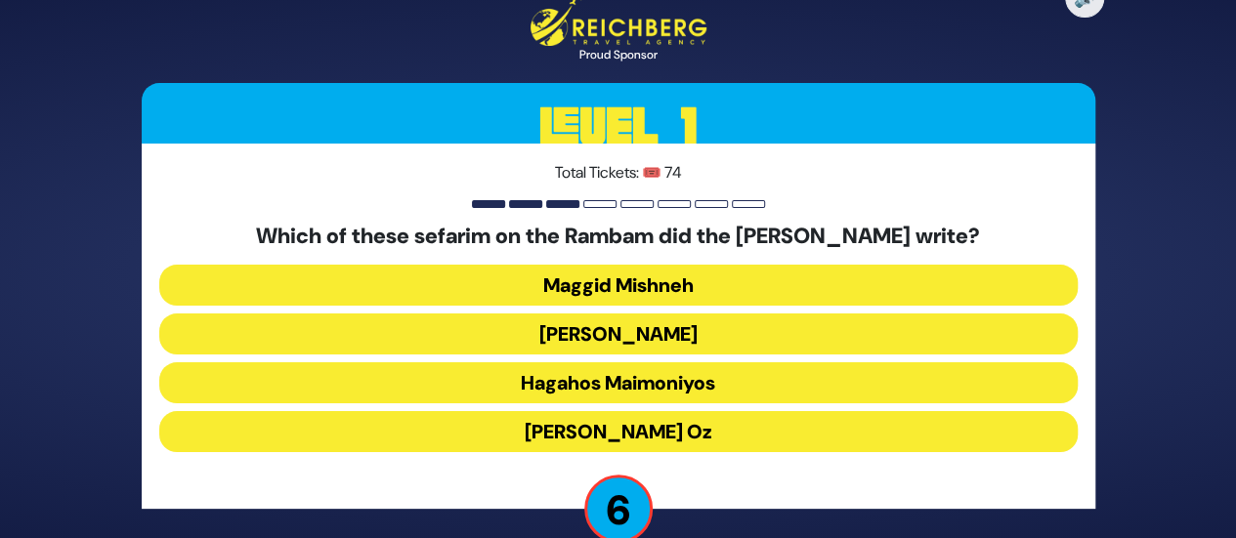
click at [623, 324] on button "Kesef Mishneh" at bounding box center [618, 334] width 918 height 41
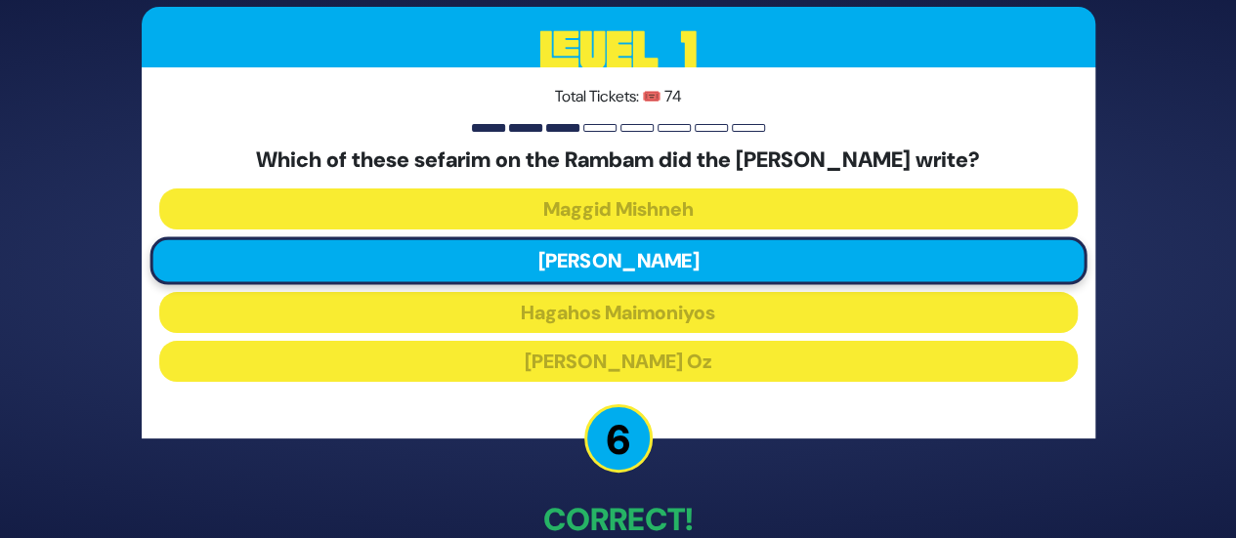
scroll to position [111, 0]
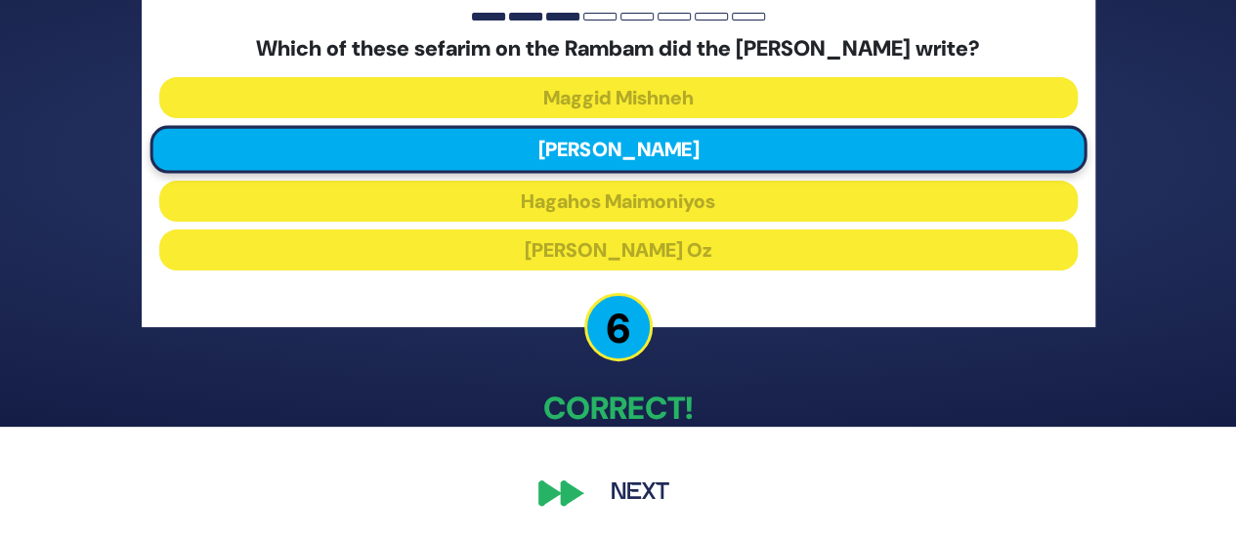
click at [629, 476] on button "Next" at bounding box center [639, 493] width 113 height 45
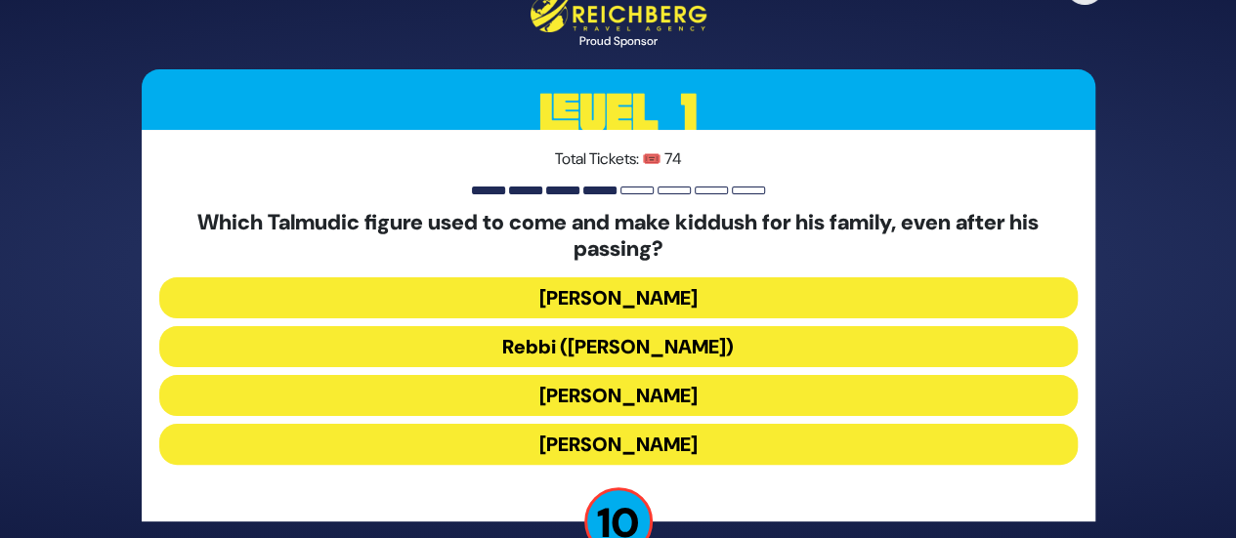
click at [625, 335] on button "Rebbi (Rabbi Yehuda HaNasi)" at bounding box center [618, 346] width 918 height 41
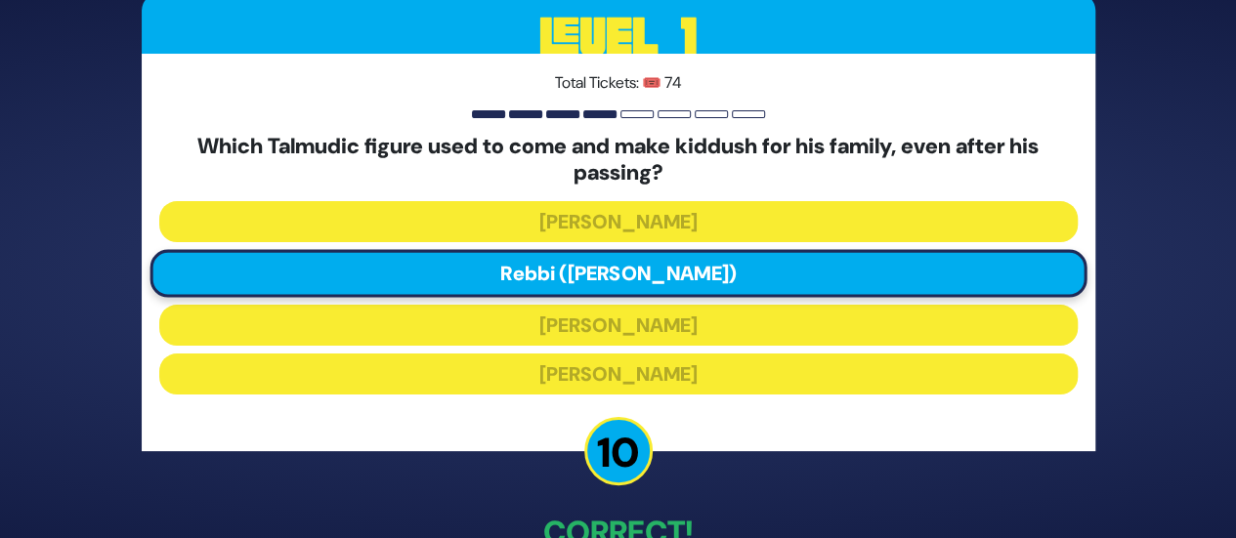
scroll to position [124, 0]
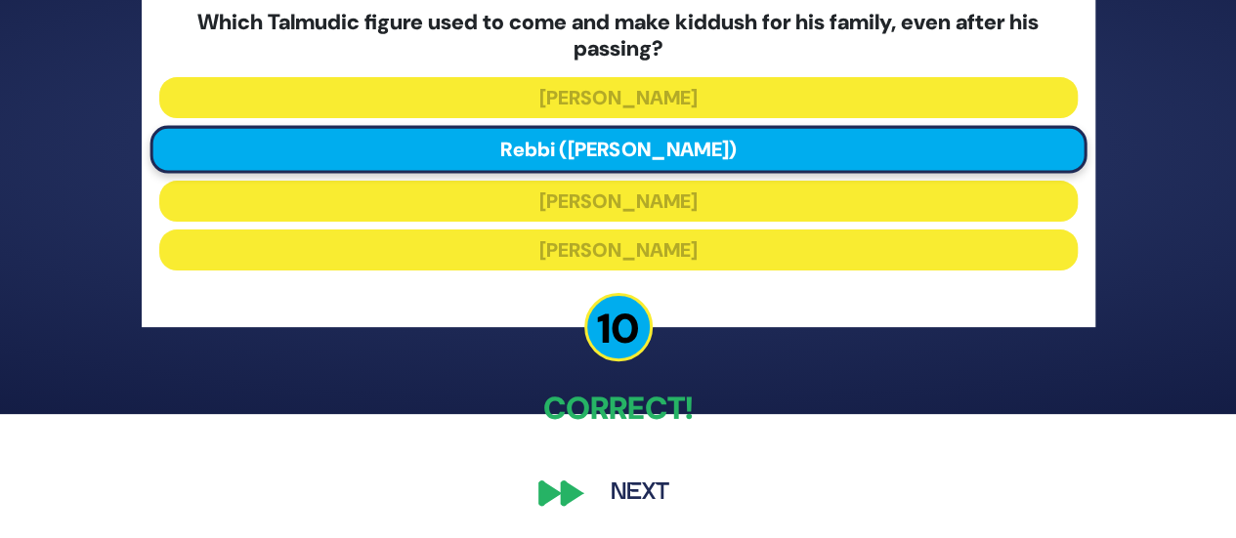
click at [640, 483] on button "Next" at bounding box center [639, 493] width 113 height 45
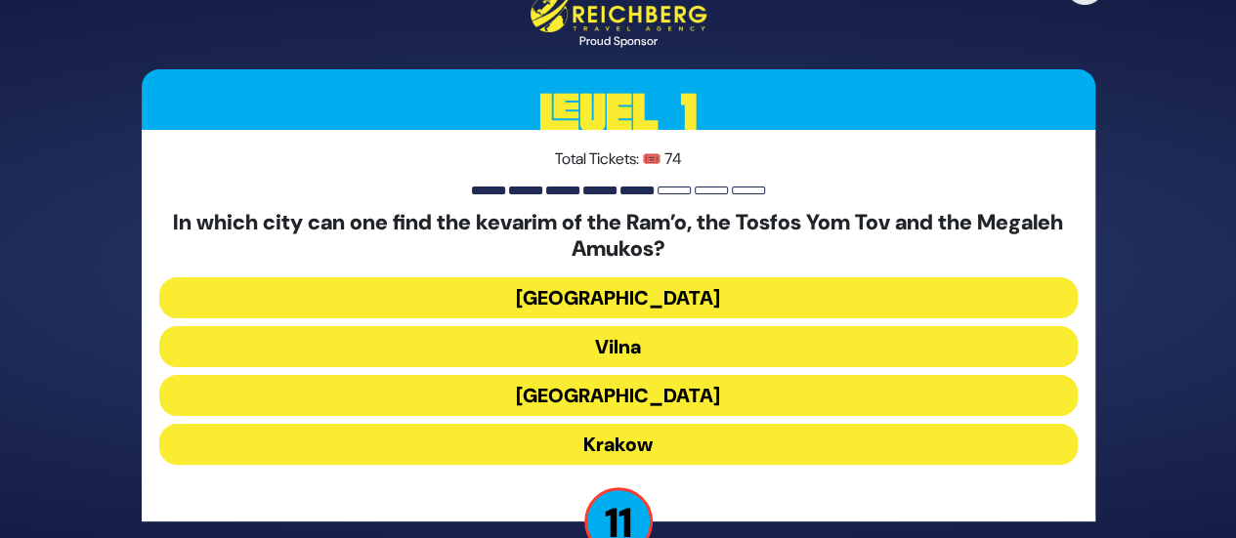
click at [620, 301] on button "Prague" at bounding box center [618, 297] width 918 height 41
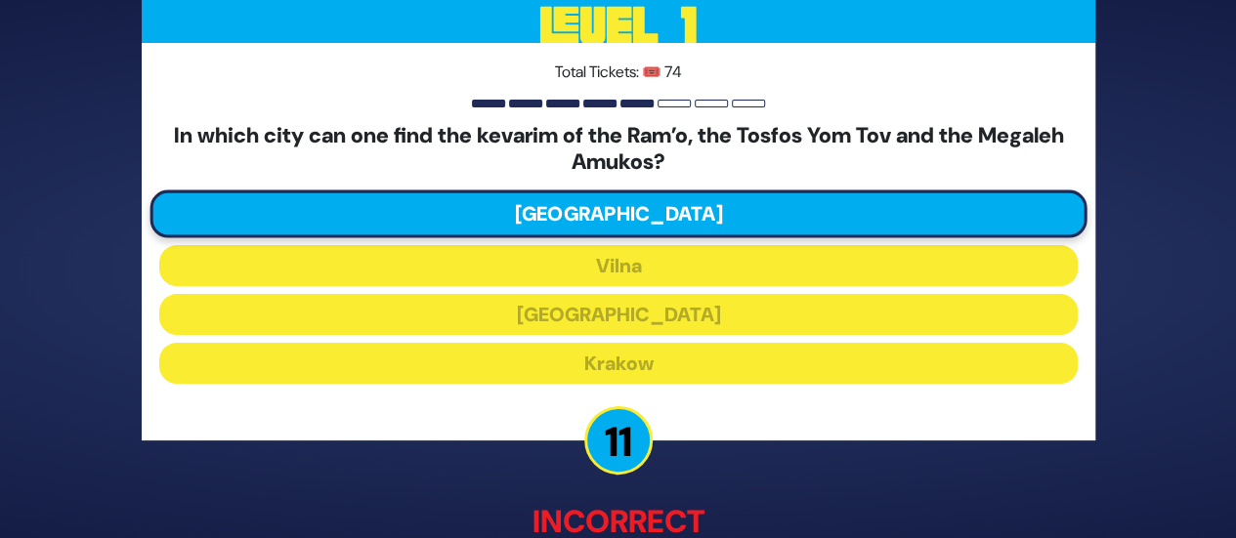
scroll to position [135, 0]
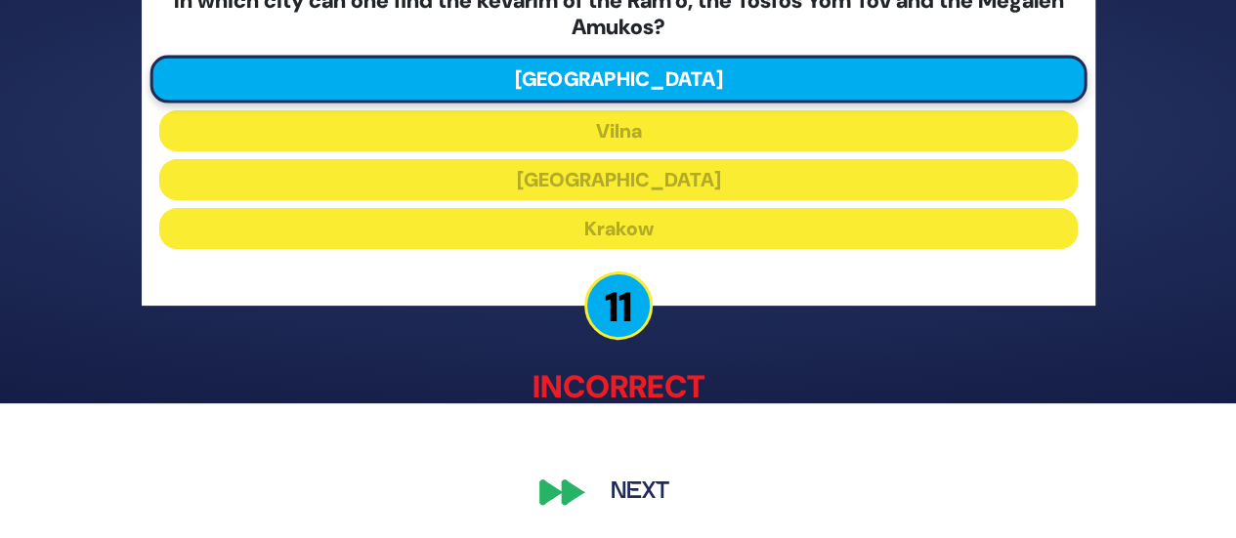
click at [643, 495] on button "Next" at bounding box center [639, 493] width 113 height 45
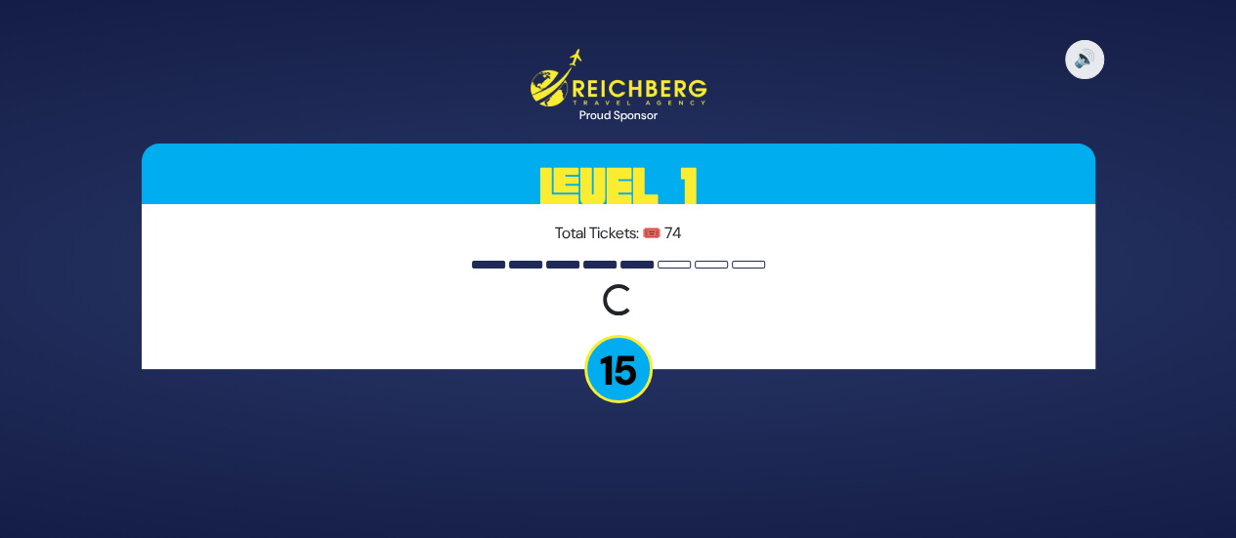
scroll to position [0, 0]
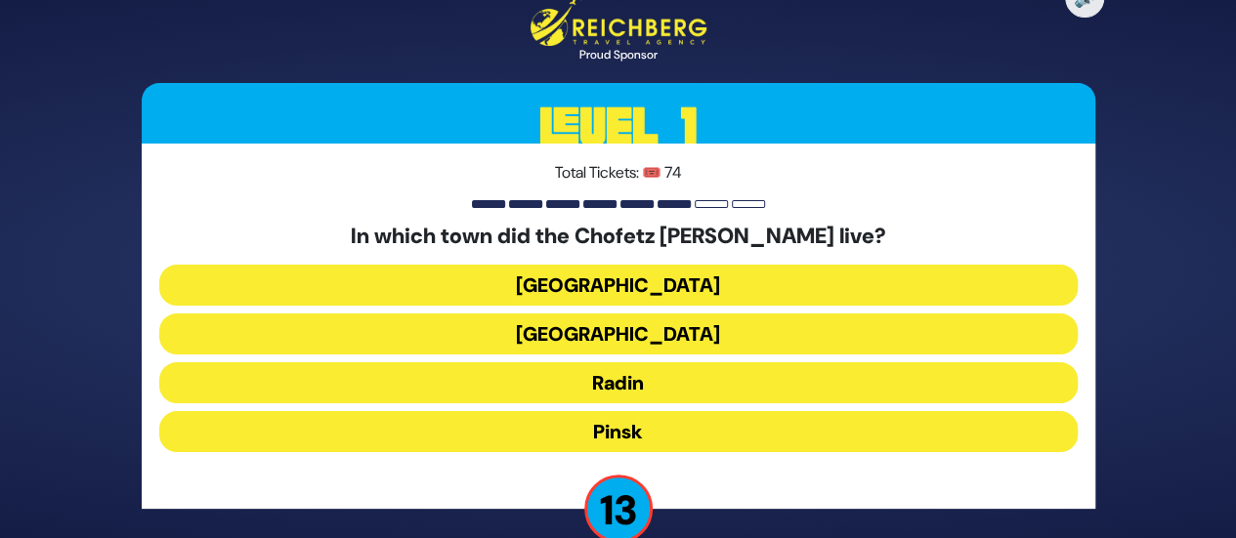
click at [605, 382] on button "Radin" at bounding box center [618, 382] width 918 height 41
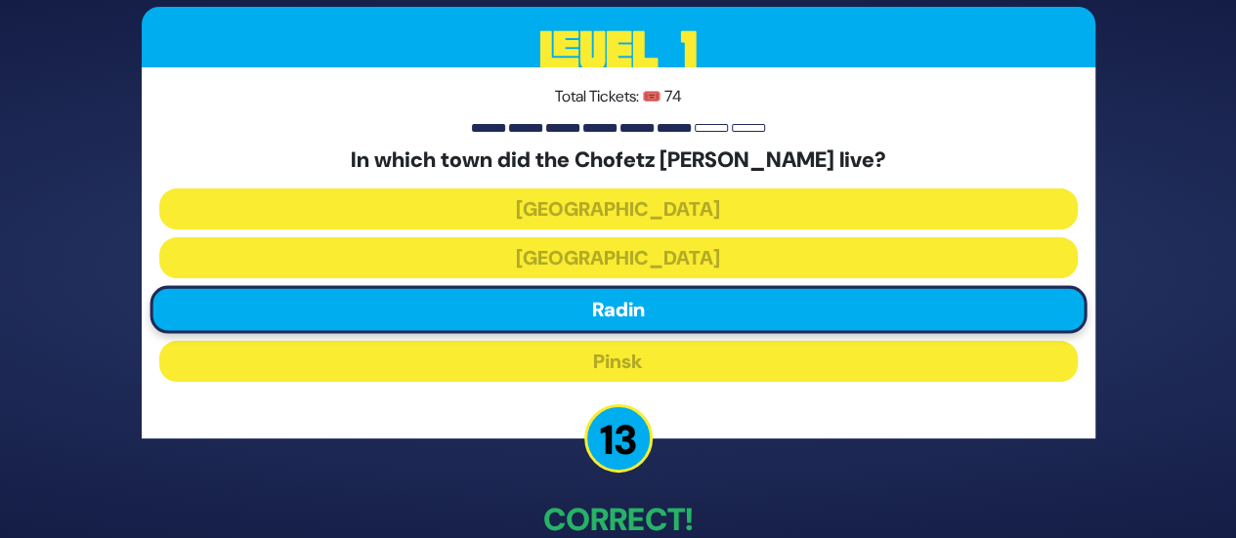
scroll to position [111, 0]
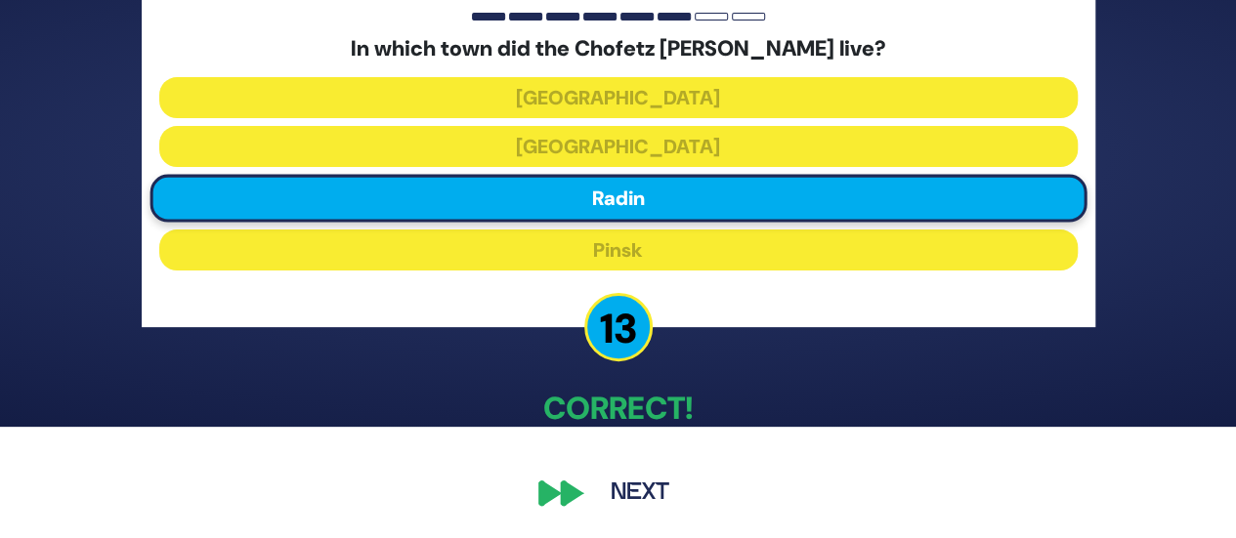
click at [621, 491] on button "Next" at bounding box center [639, 493] width 113 height 45
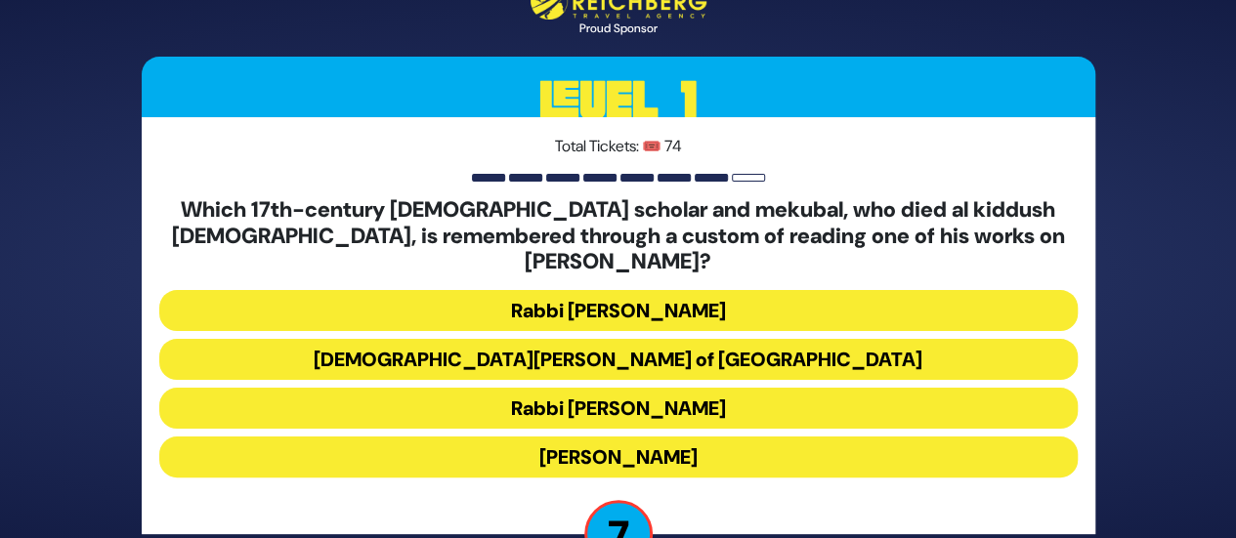
click at [646, 443] on button "Rabbi Yehuda HaChassid" at bounding box center [618, 457] width 918 height 41
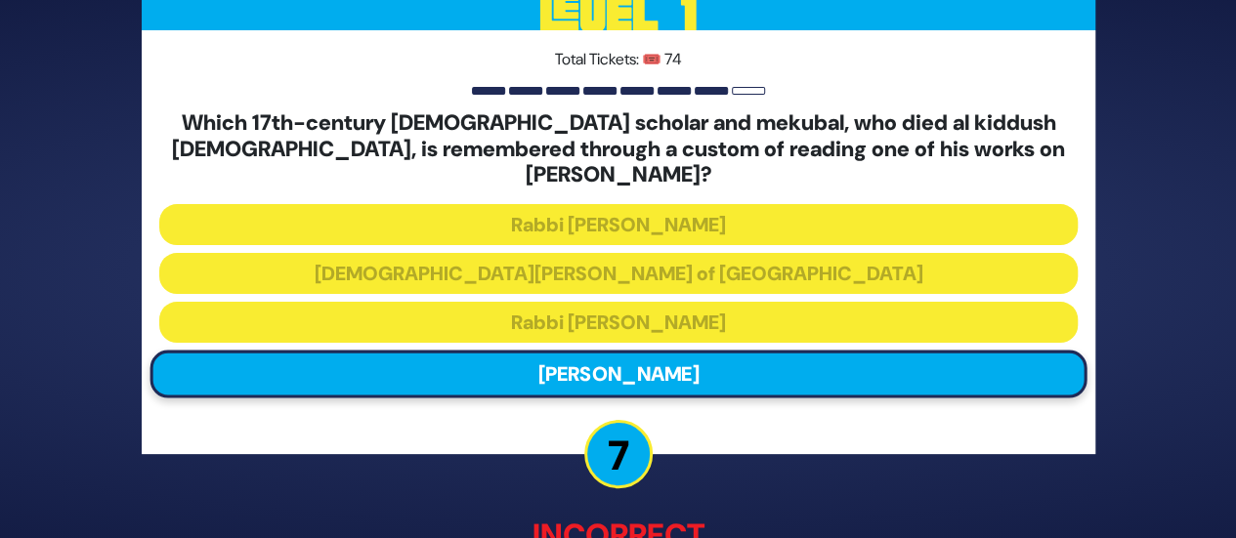
scroll to position [135, 0]
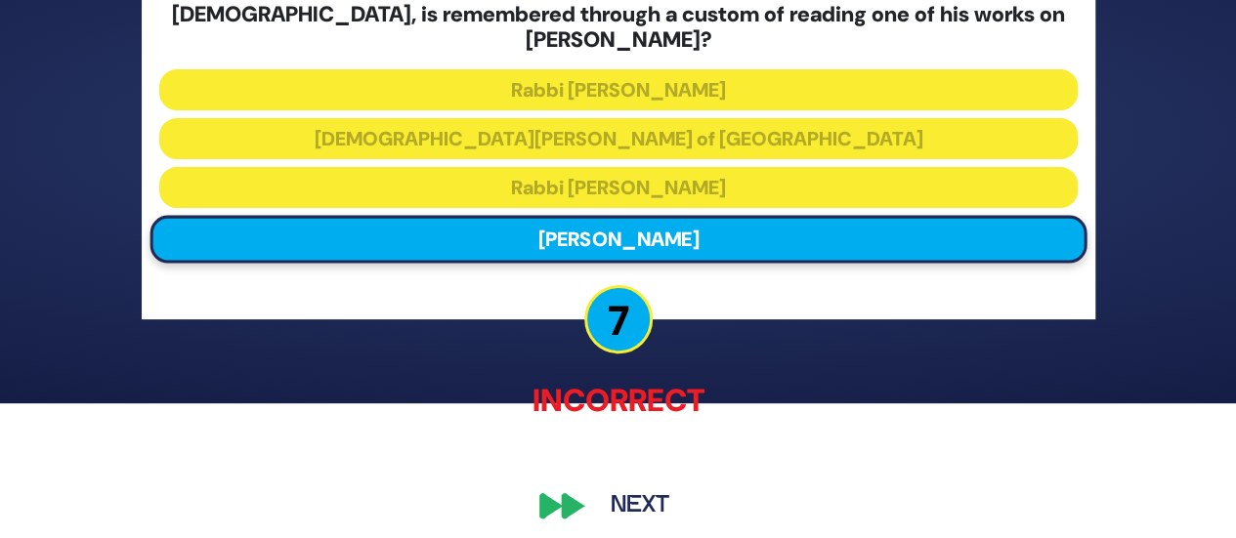
click at [620, 495] on button "Next" at bounding box center [639, 506] width 113 height 45
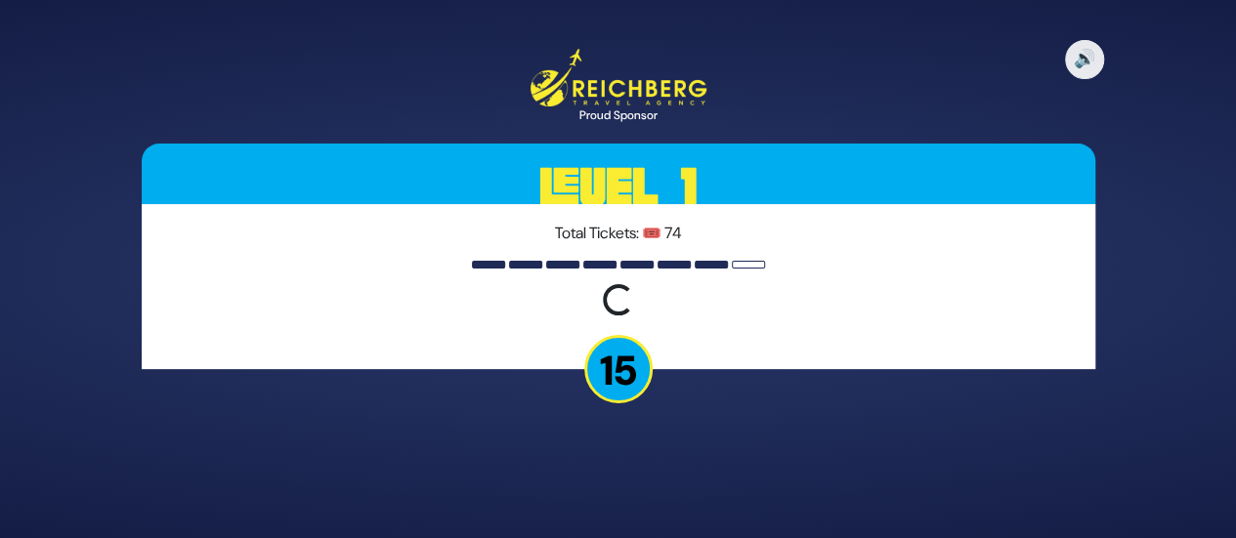
scroll to position [0, 0]
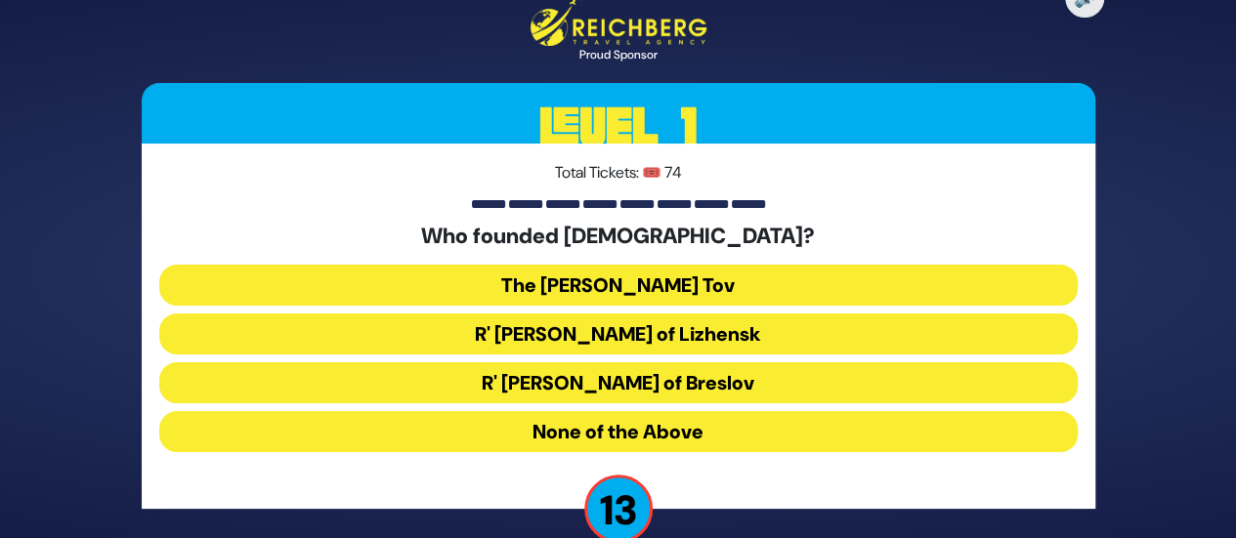
click at [666, 279] on button "The Baal Shem Tov" at bounding box center [618, 285] width 918 height 41
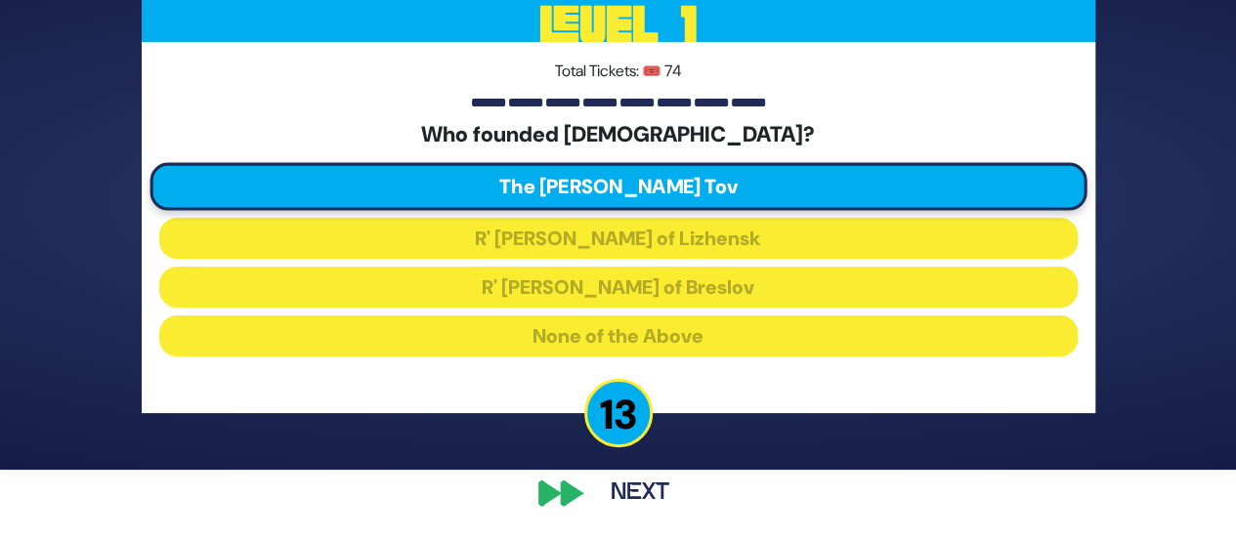
click at [611, 471] on button "Next" at bounding box center [639, 493] width 113 height 45
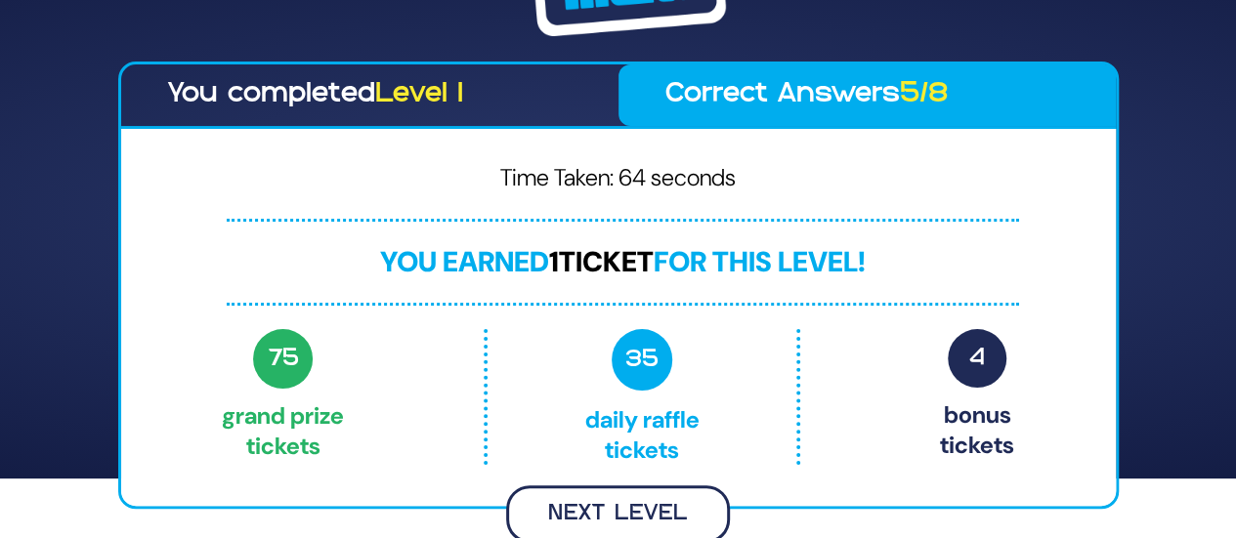
scroll to position [57, 0]
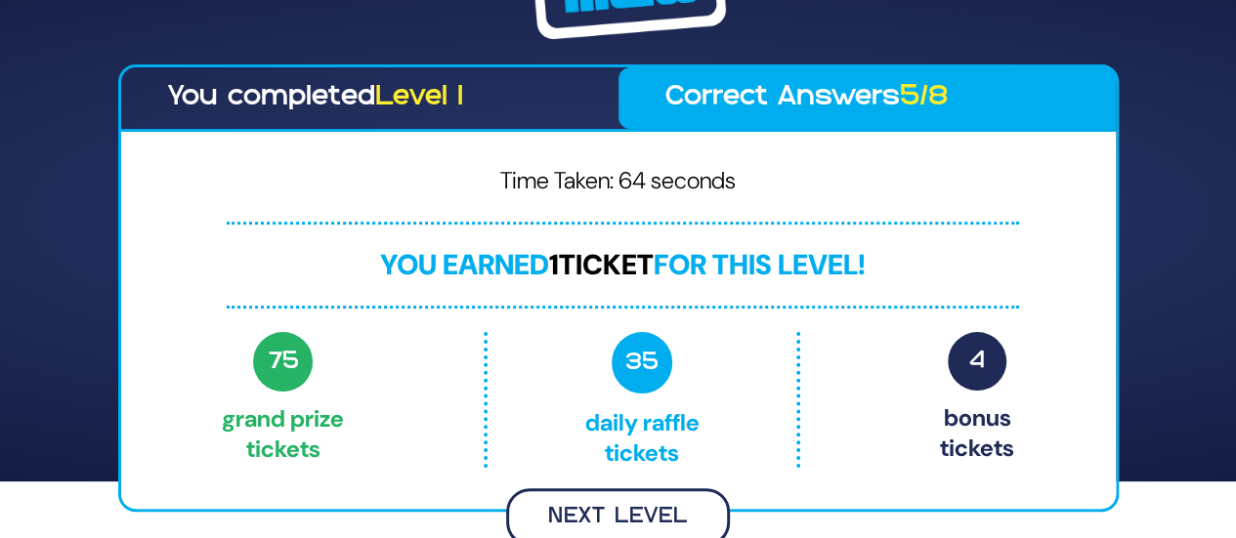
click at [585, 512] on button "Next Level" at bounding box center [618, 517] width 224 height 58
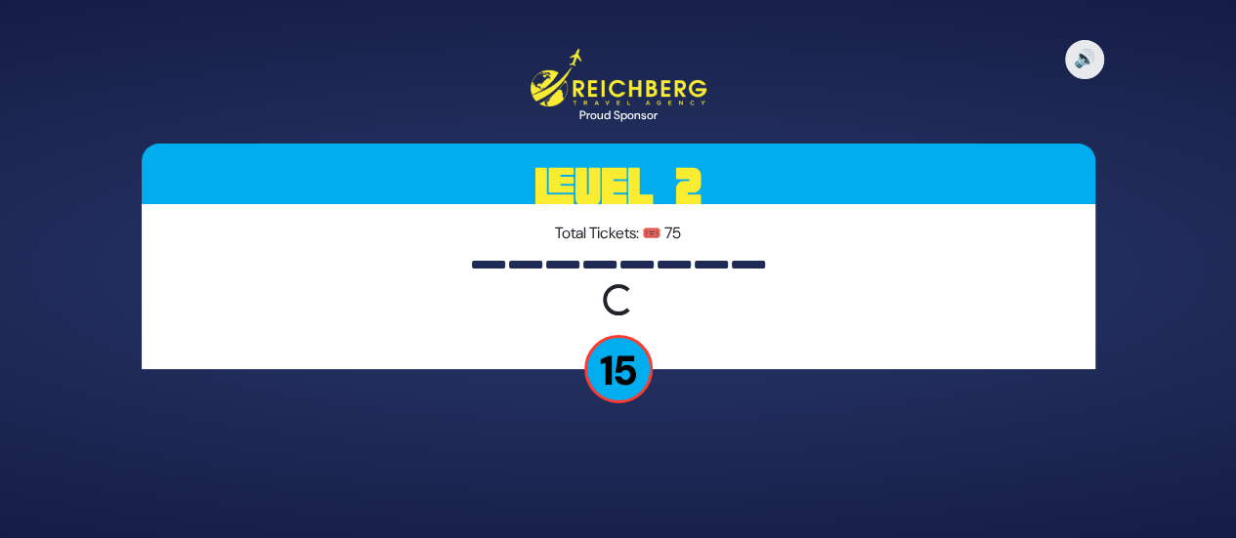
scroll to position [0, 0]
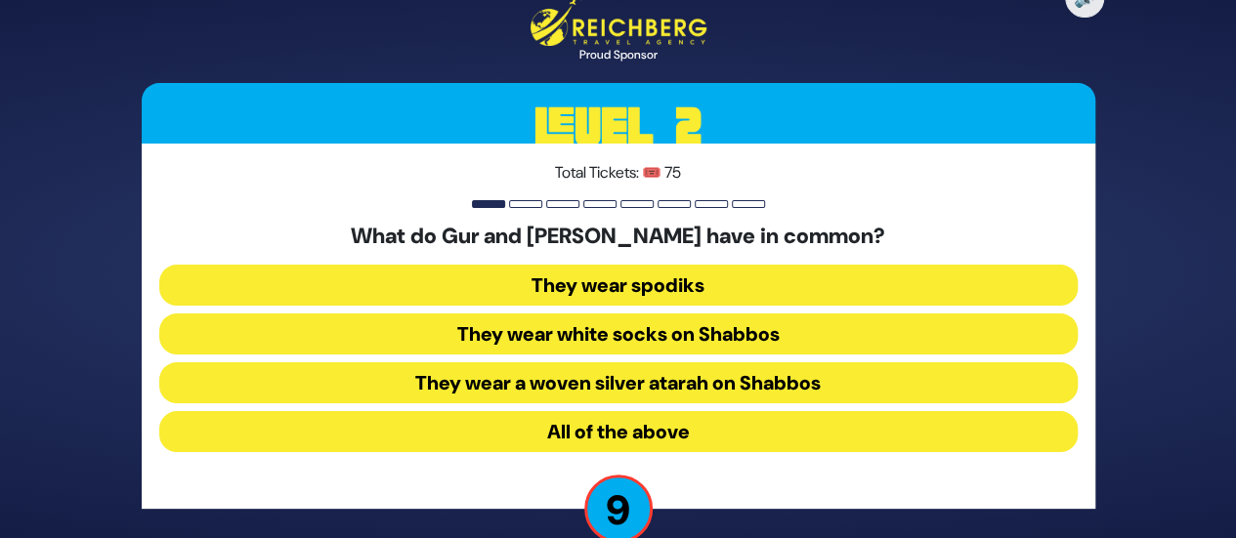
click at [640, 439] on button "All of the above" at bounding box center [618, 431] width 918 height 41
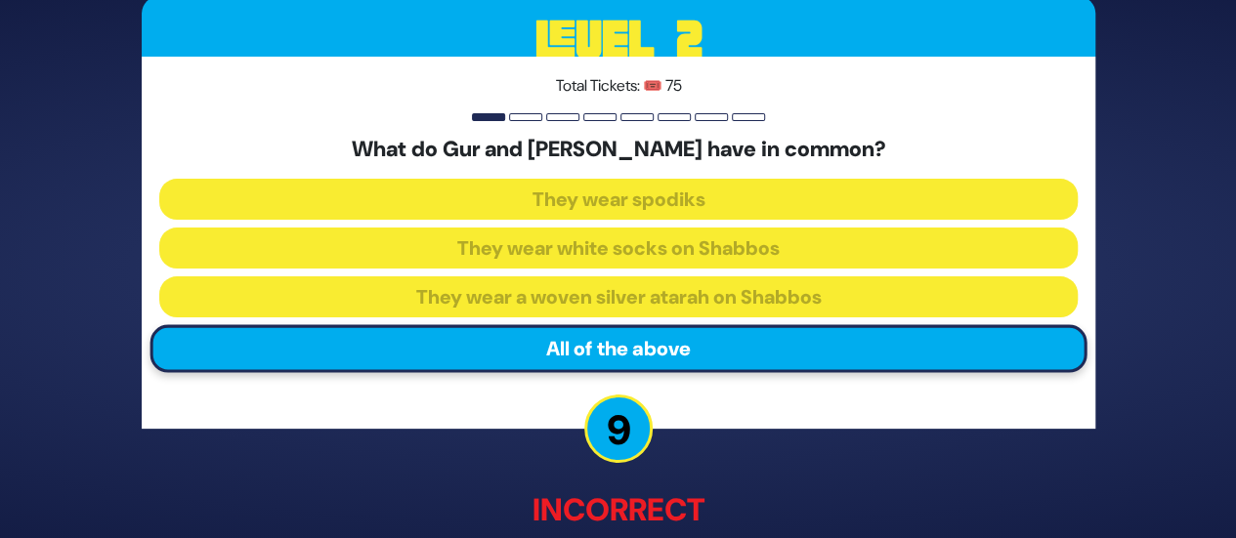
scroll to position [121, 0]
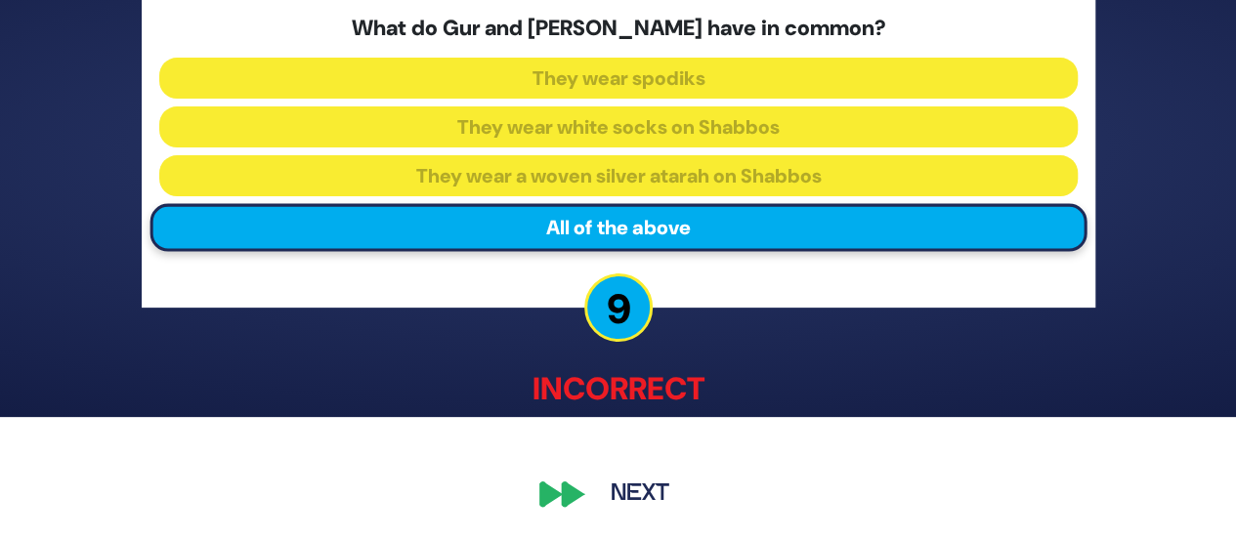
click at [618, 482] on button "Next" at bounding box center [639, 493] width 113 height 45
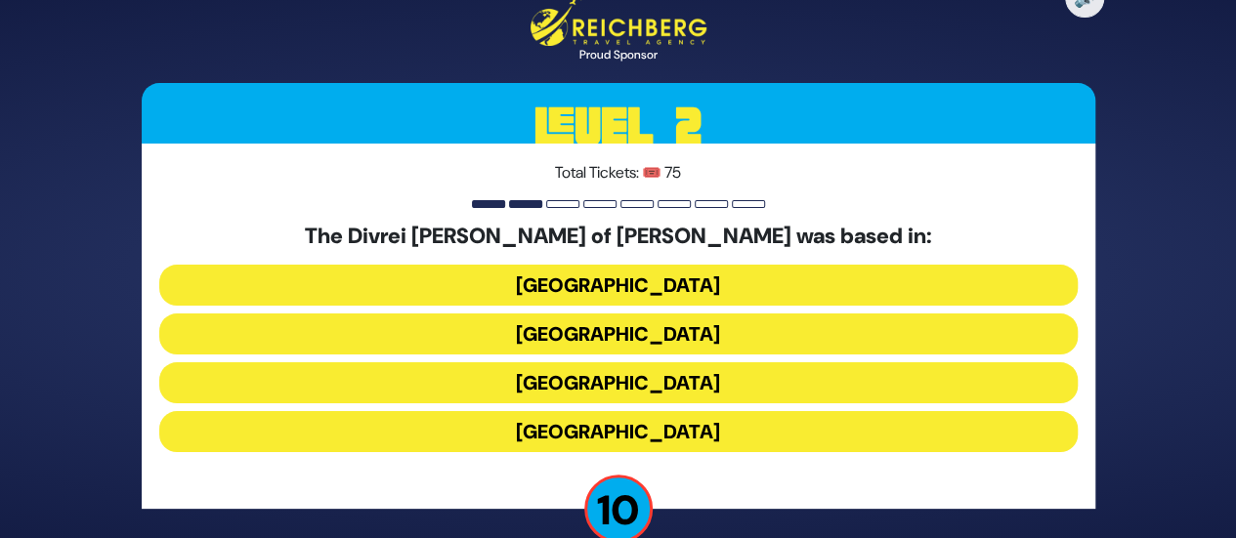
click at [633, 373] on button "Romania" at bounding box center [618, 382] width 918 height 41
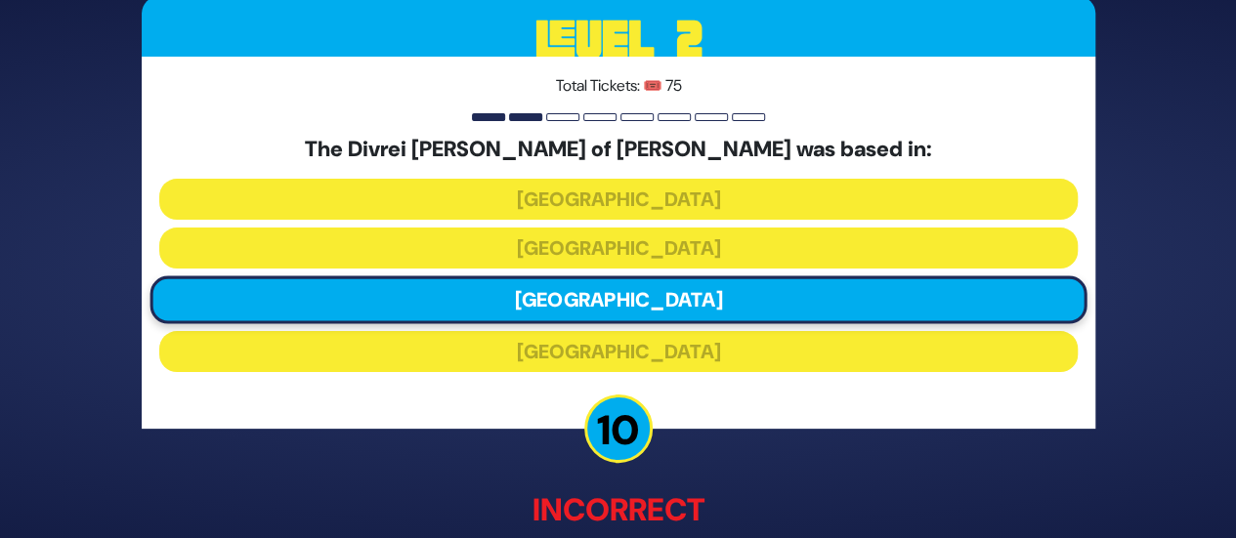
scroll to position [121, 0]
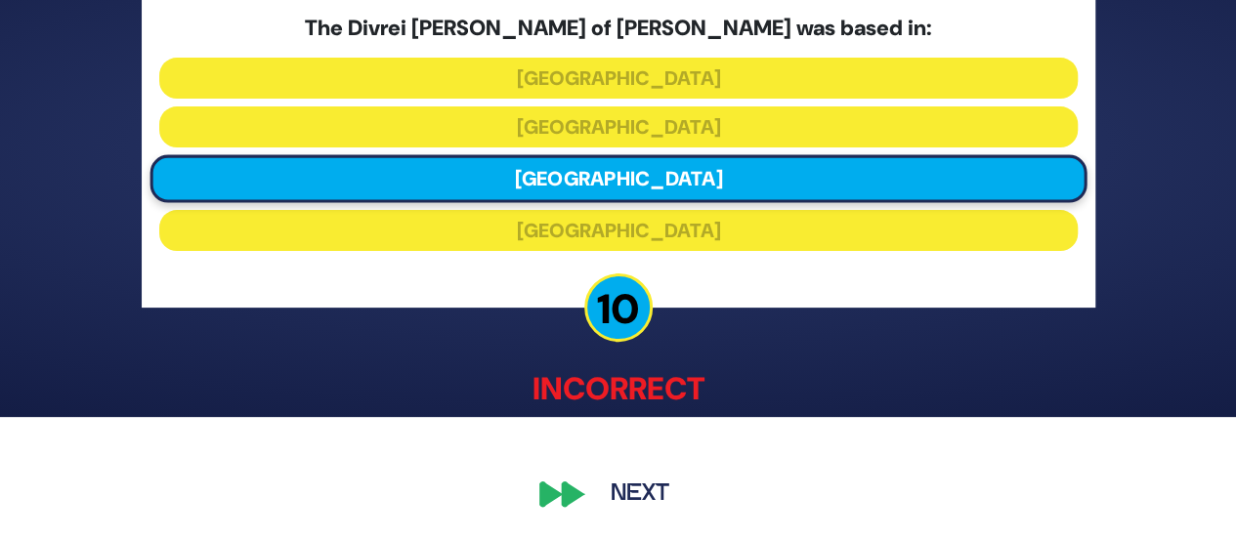
click at [647, 468] on div "🔊 Proud Sponsor Level 2 Total Tickets: 🎟️ 75 The Divrei Chaim of Sanz was based…" at bounding box center [618, 149] width 1000 height 784
click at [645, 478] on button "Next" at bounding box center [639, 493] width 113 height 45
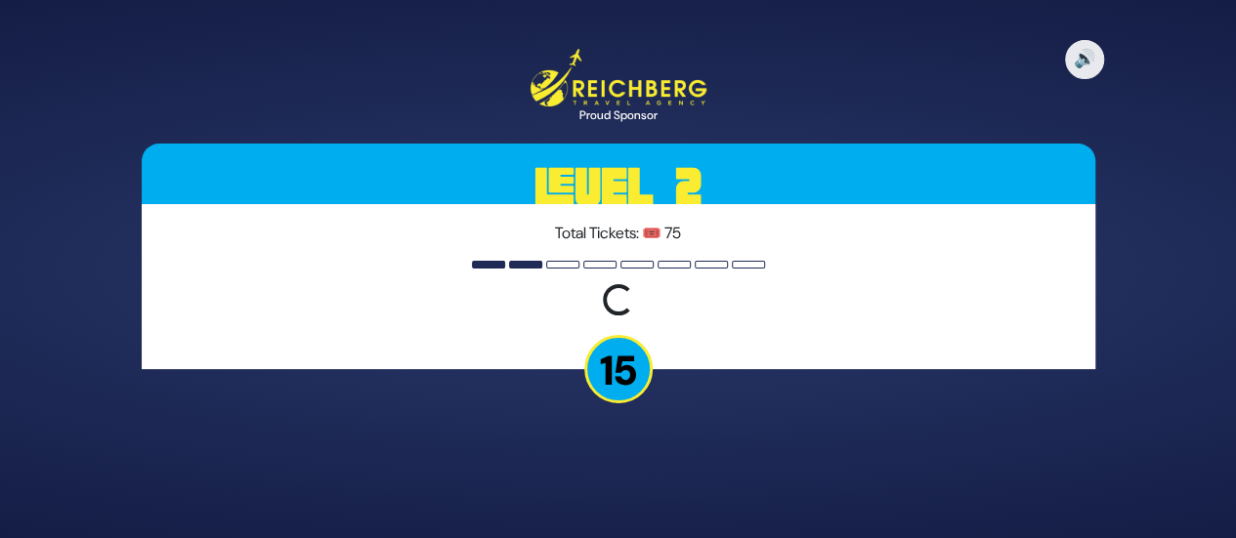
scroll to position [0, 0]
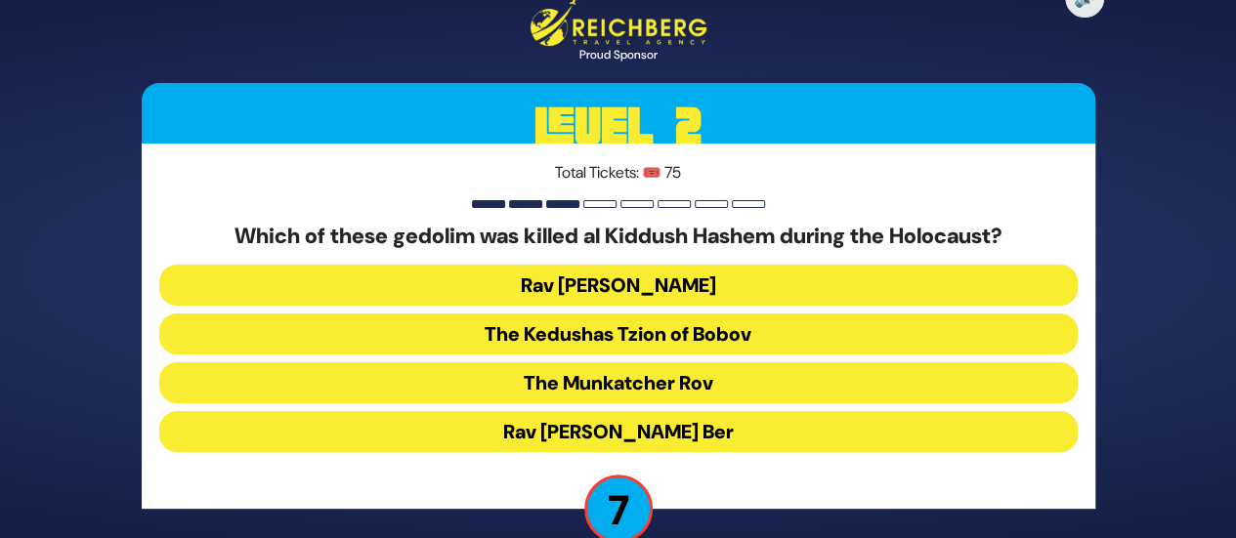
click at [606, 337] on button "The Kedushas Tzion of Bobov" at bounding box center [618, 334] width 918 height 41
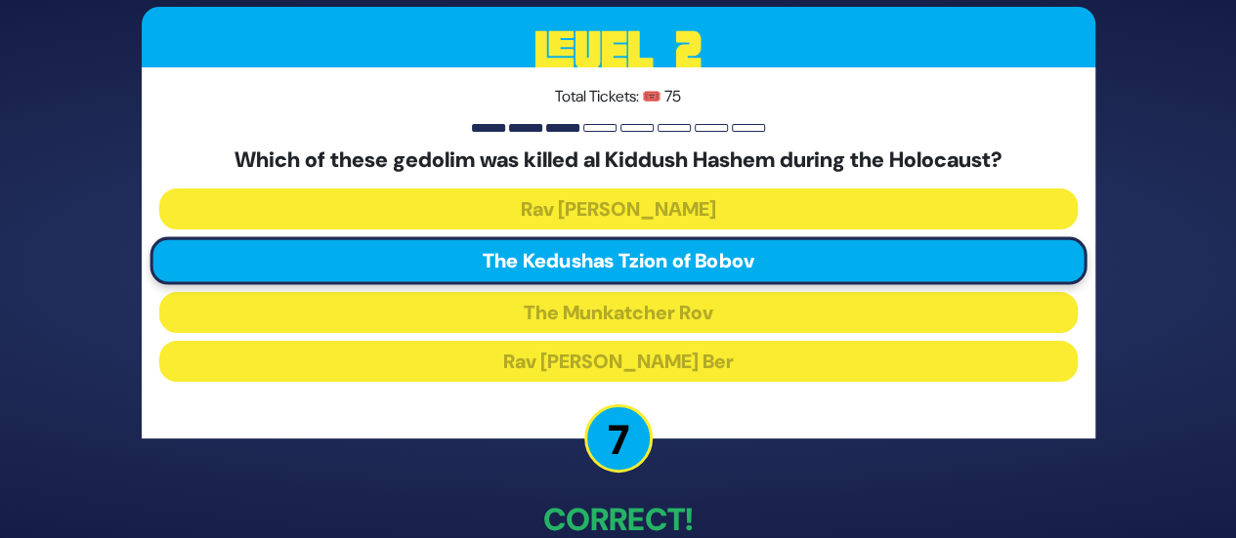
scroll to position [111, 0]
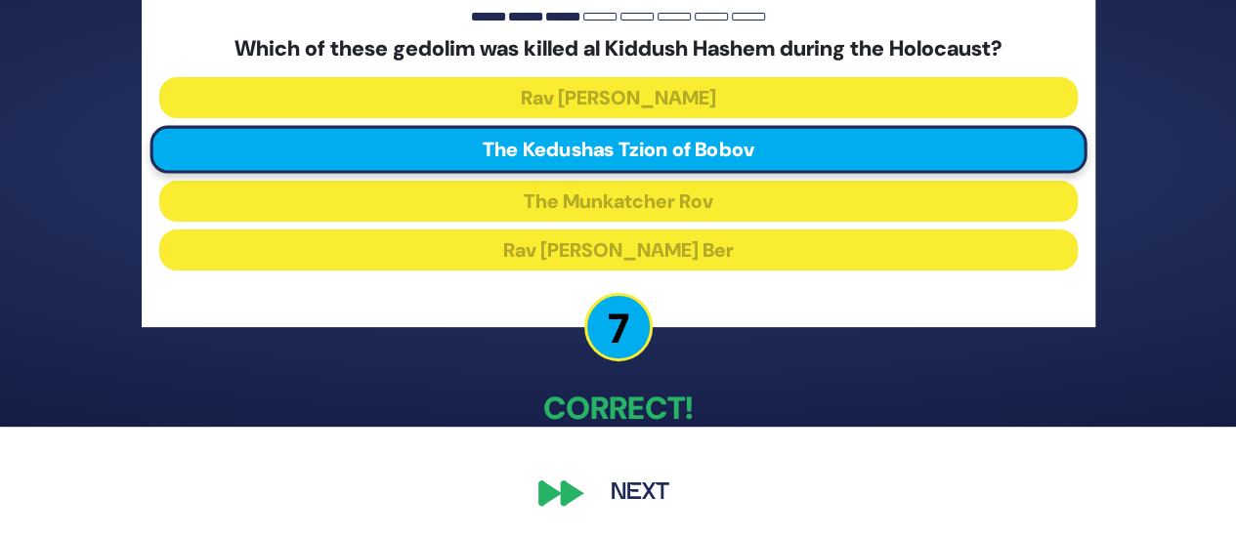
click at [625, 482] on button "Next" at bounding box center [639, 493] width 113 height 45
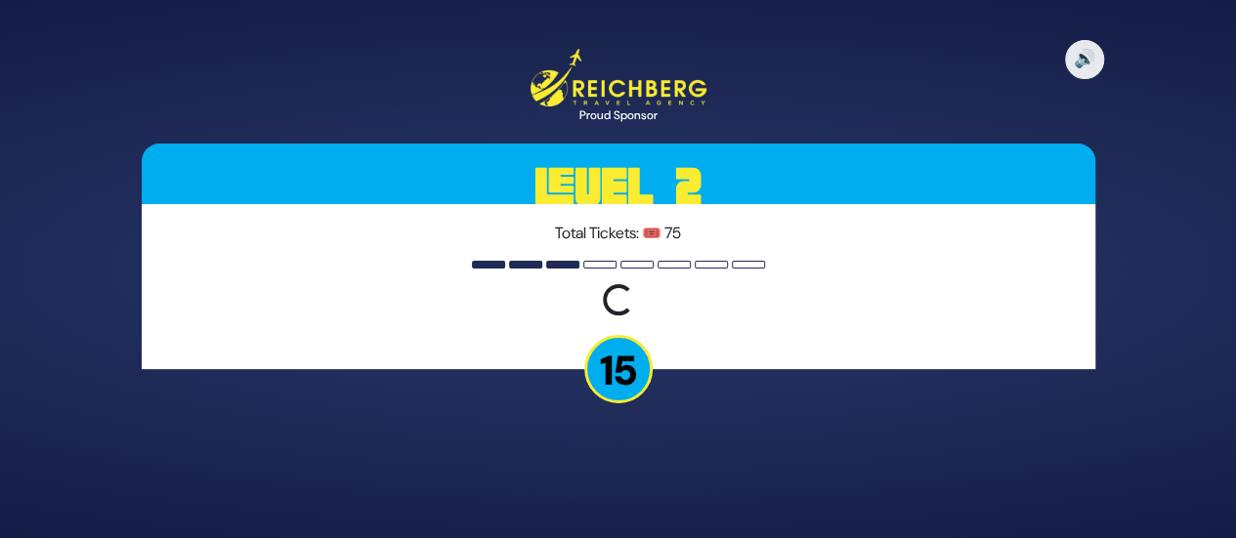
scroll to position [0, 0]
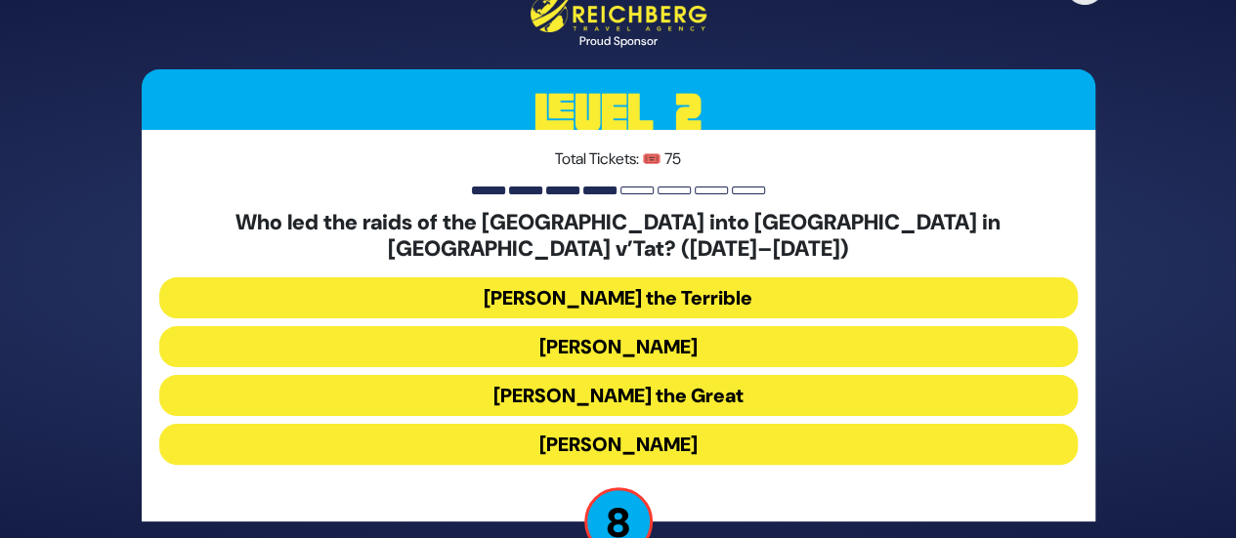
click at [655, 332] on button "Bogdan Chmielnicki" at bounding box center [618, 346] width 918 height 41
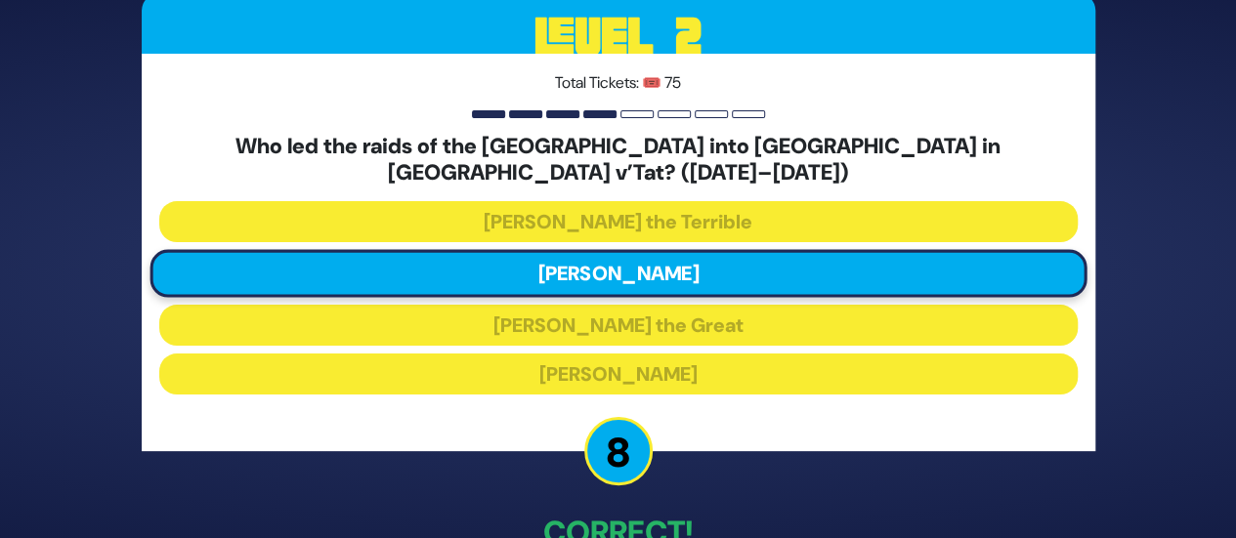
scroll to position [111, 0]
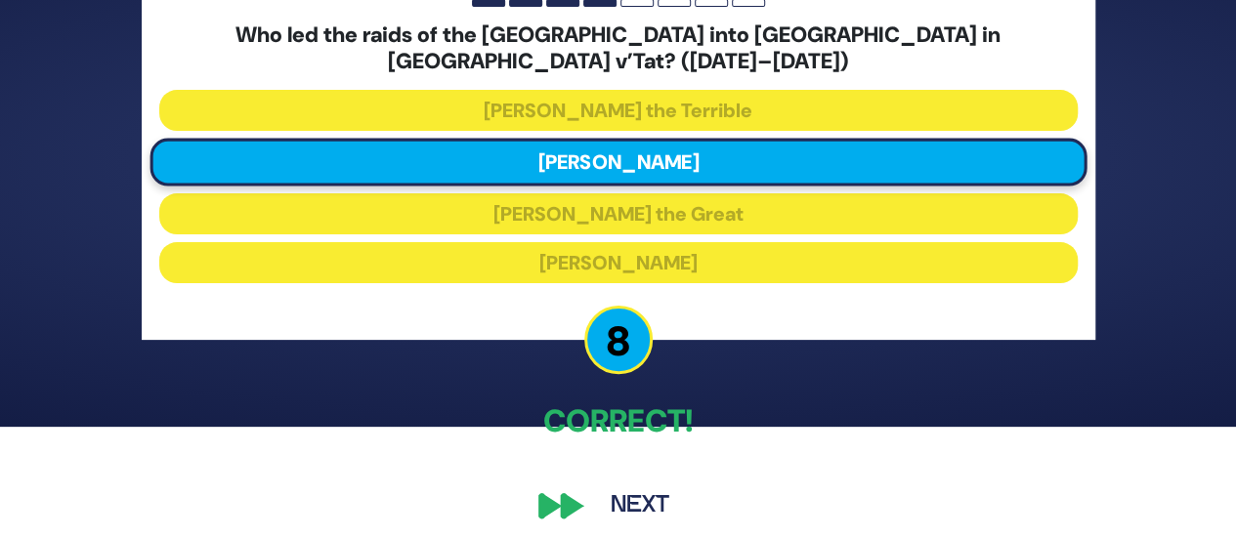
click at [668, 493] on button "Next" at bounding box center [639, 506] width 113 height 45
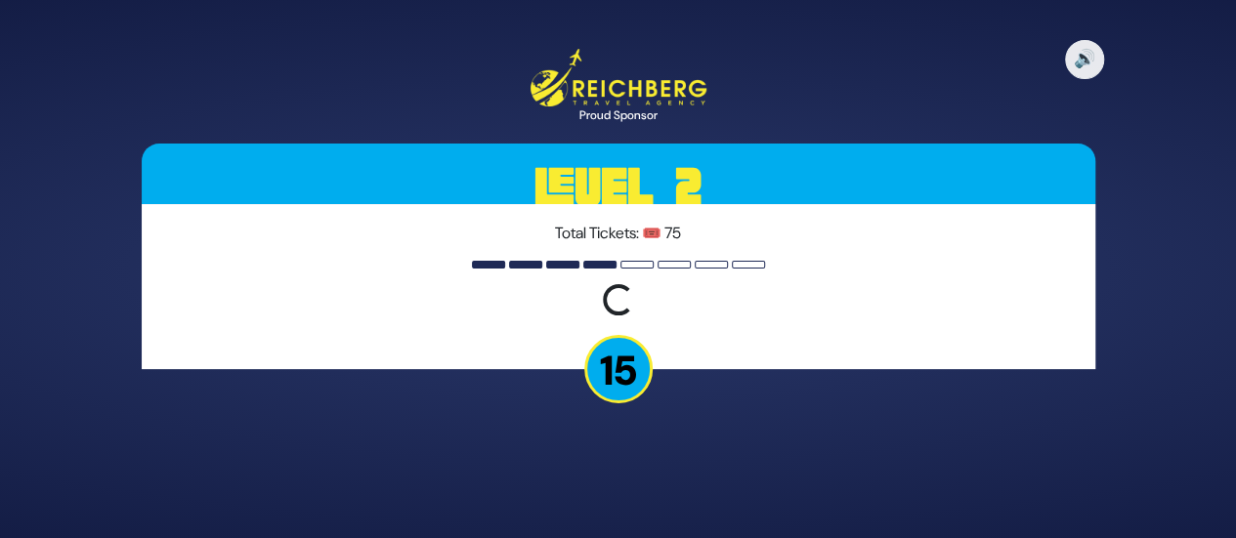
scroll to position [0, 0]
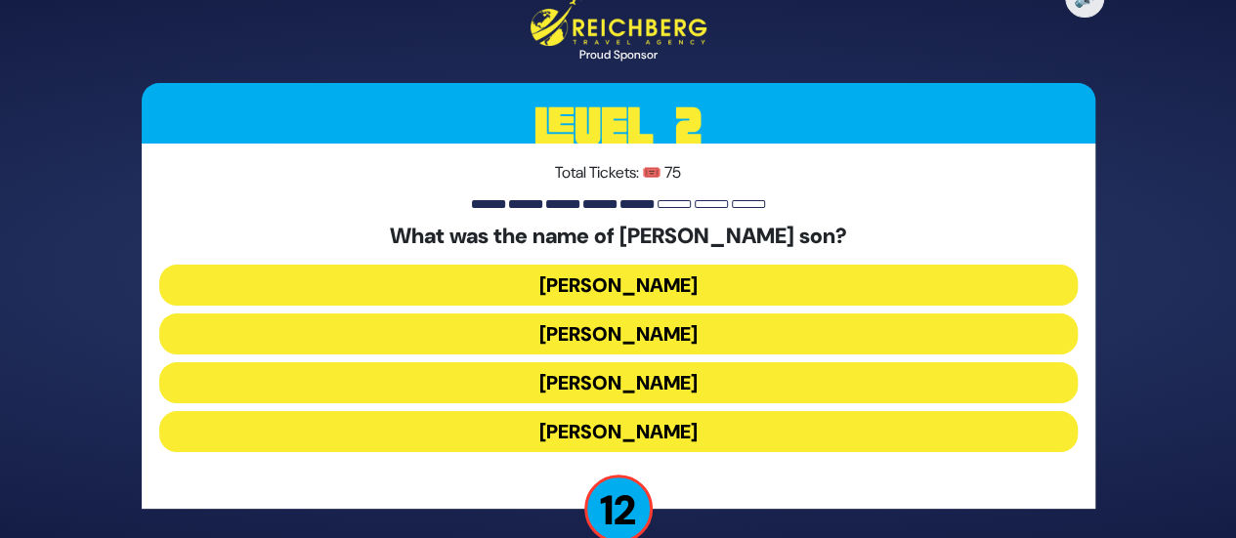
click at [614, 380] on button "Amos Bunim" at bounding box center [618, 382] width 918 height 41
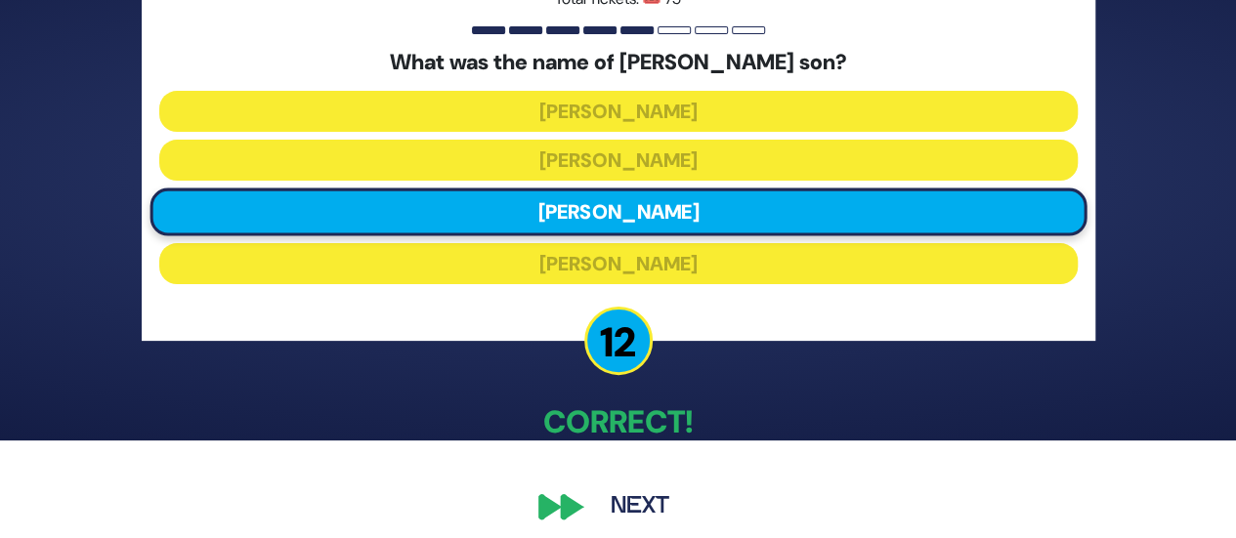
scroll to position [111, 0]
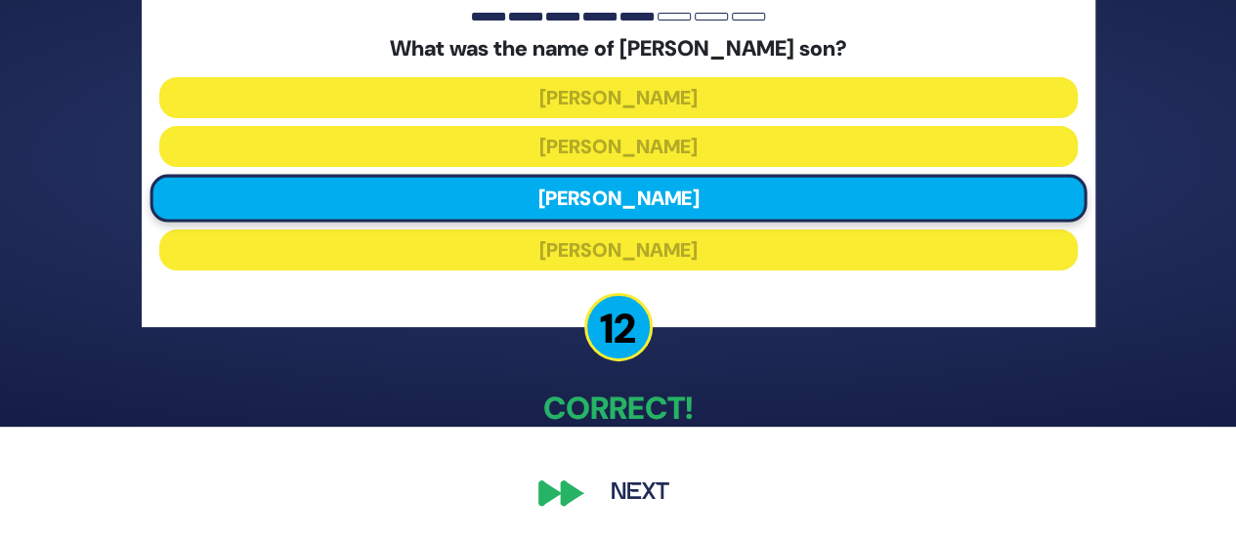
click at [662, 468] on div "🔊 Proud Sponsor Level 2 Total Tickets: 🎟️ 75 What was the name of Irving Bunim’…" at bounding box center [618, 157] width 1000 height 763
click at [645, 480] on button "Next" at bounding box center [639, 493] width 113 height 45
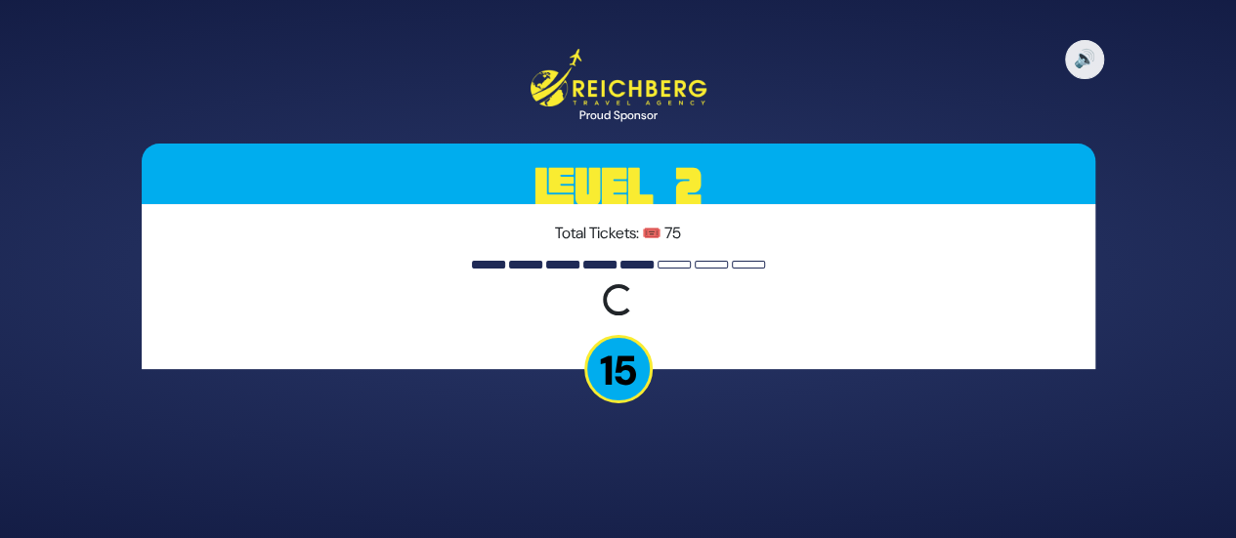
scroll to position [0, 0]
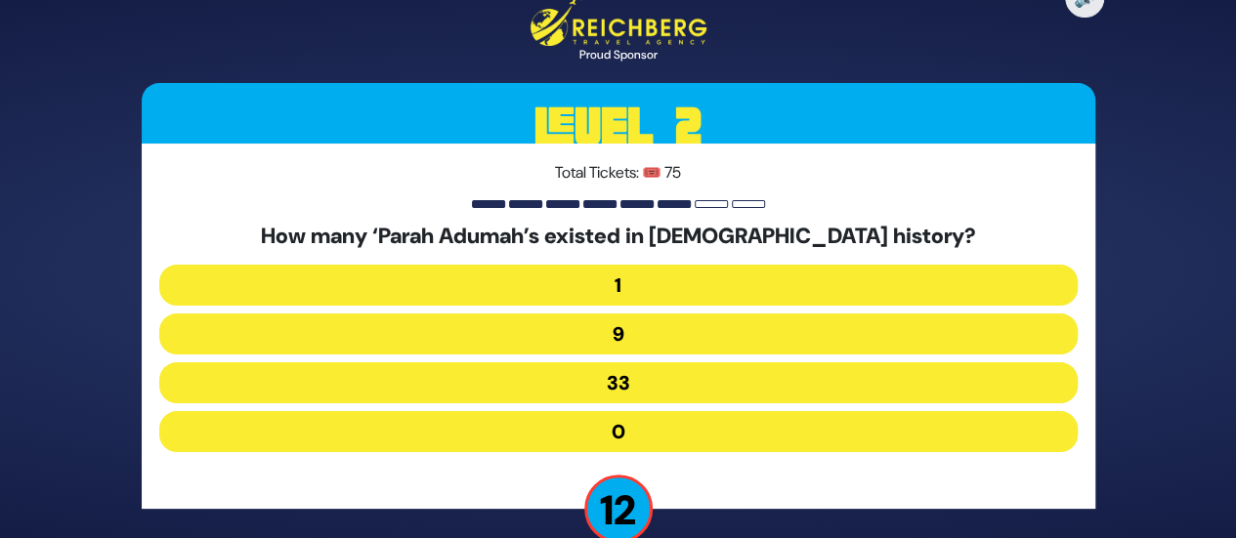
click at [625, 330] on button "9" at bounding box center [618, 334] width 918 height 41
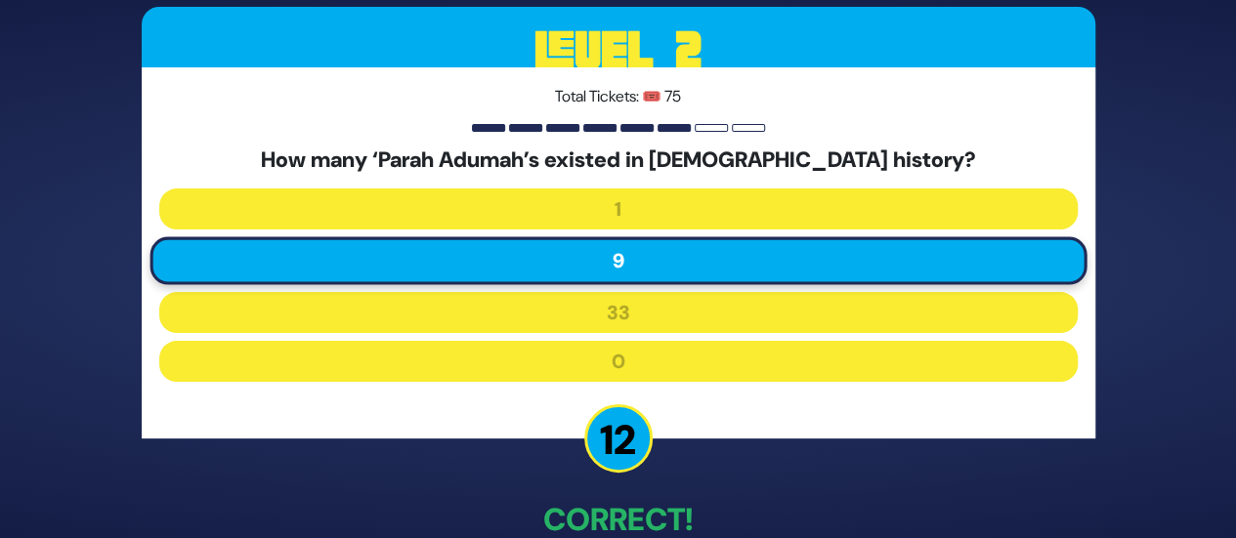
scroll to position [111, 0]
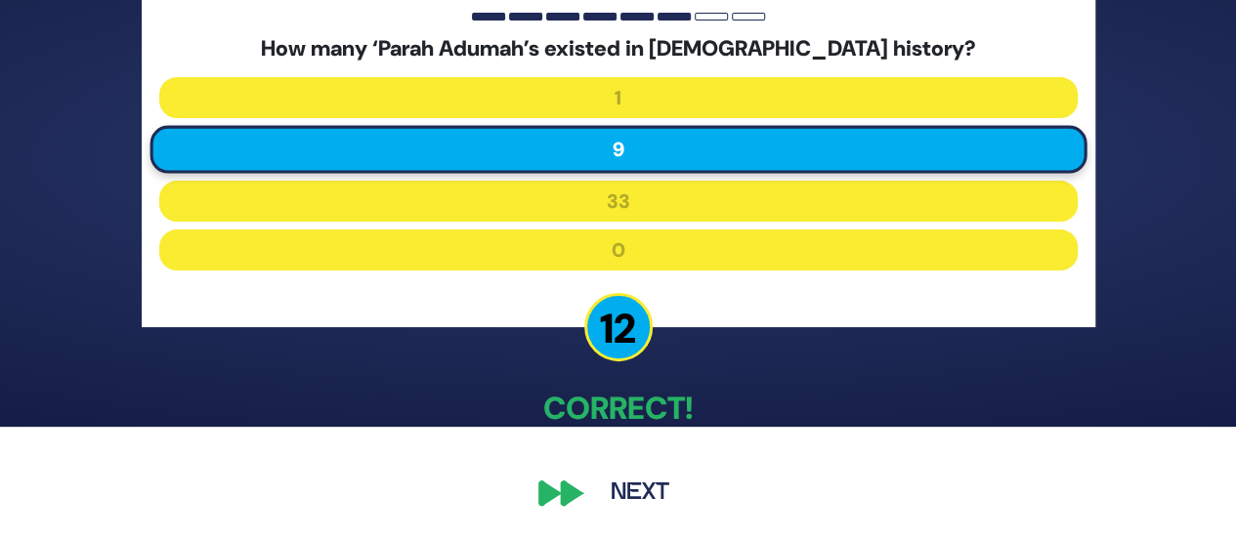
click at [649, 482] on button "Next" at bounding box center [639, 493] width 113 height 45
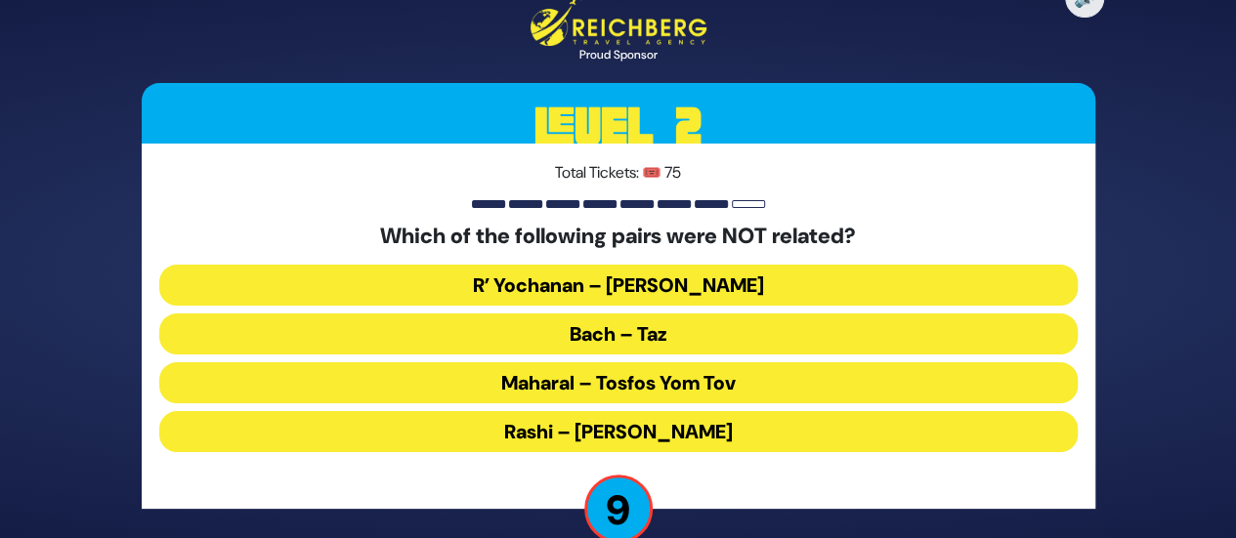
click at [666, 273] on button "R’ Yochanan – Reish Lakish" at bounding box center [618, 285] width 918 height 41
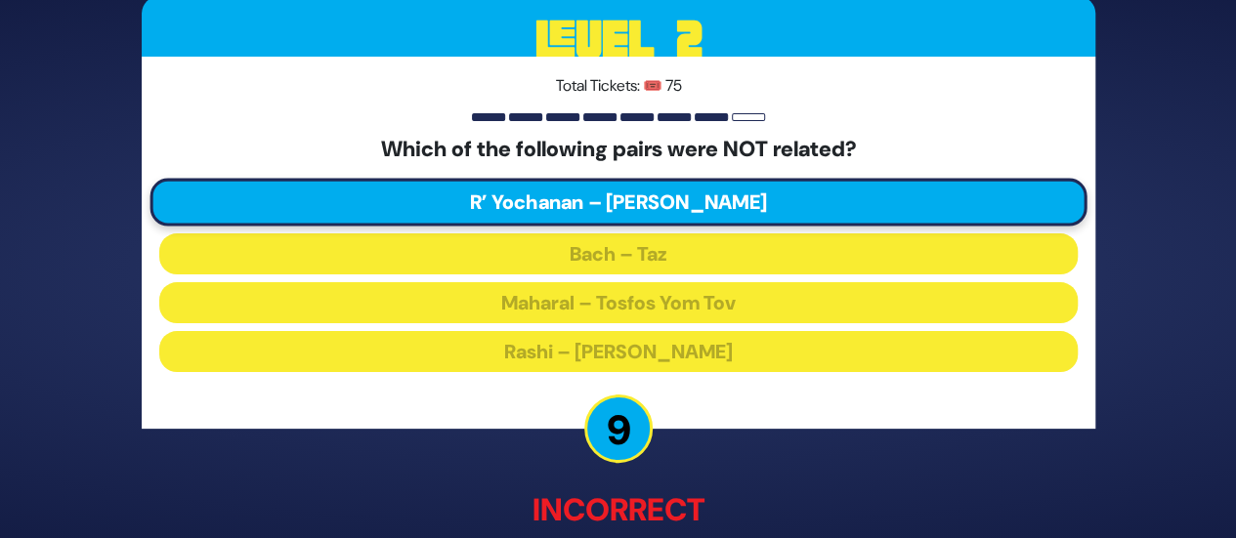
scroll to position [121, 0]
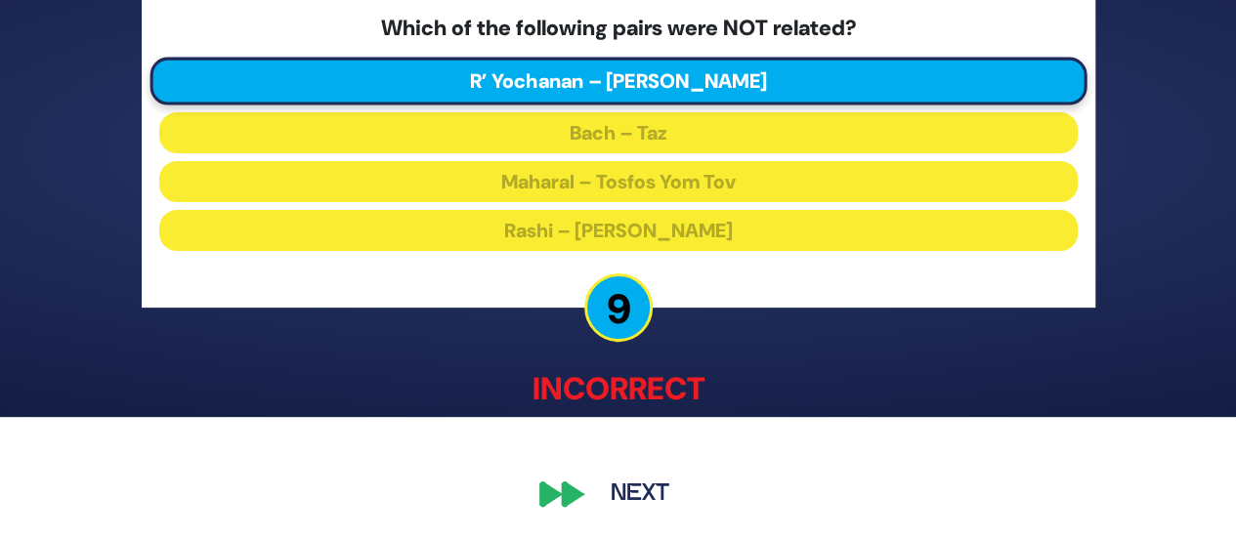
click at [638, 488] on button "Next" at bounding box center [639, 493] width 113 height 45
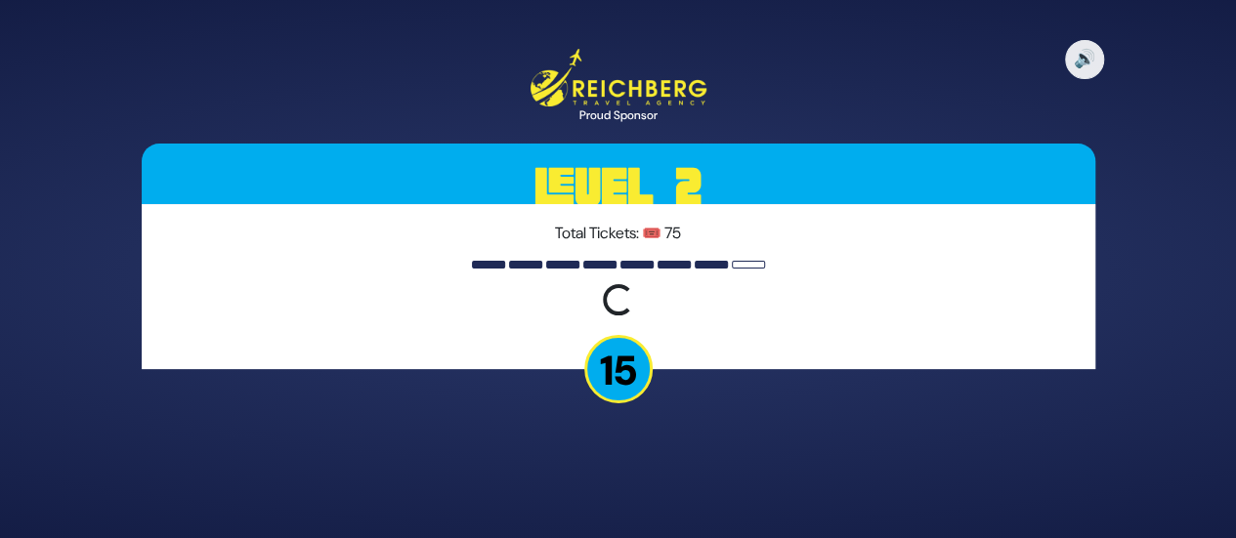
scroll to position [0, 0]
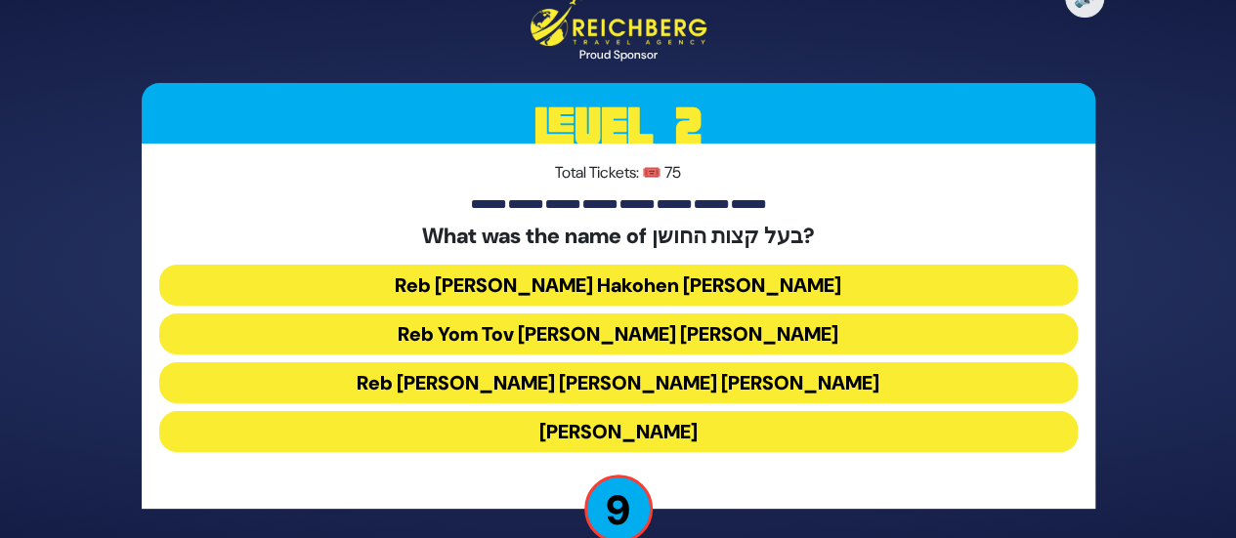
click at [684, 328] on button "Reb Yom Tov Lipman Haleivi Heller" at bounding box center [618, 334] width 918 height 41
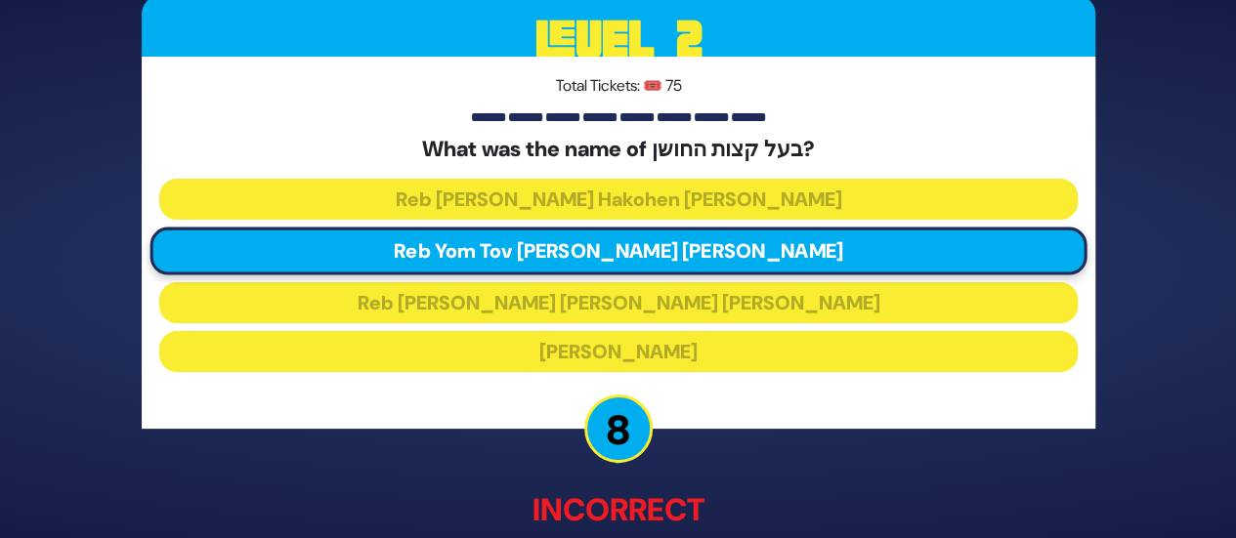
scroll to position [121, 0]
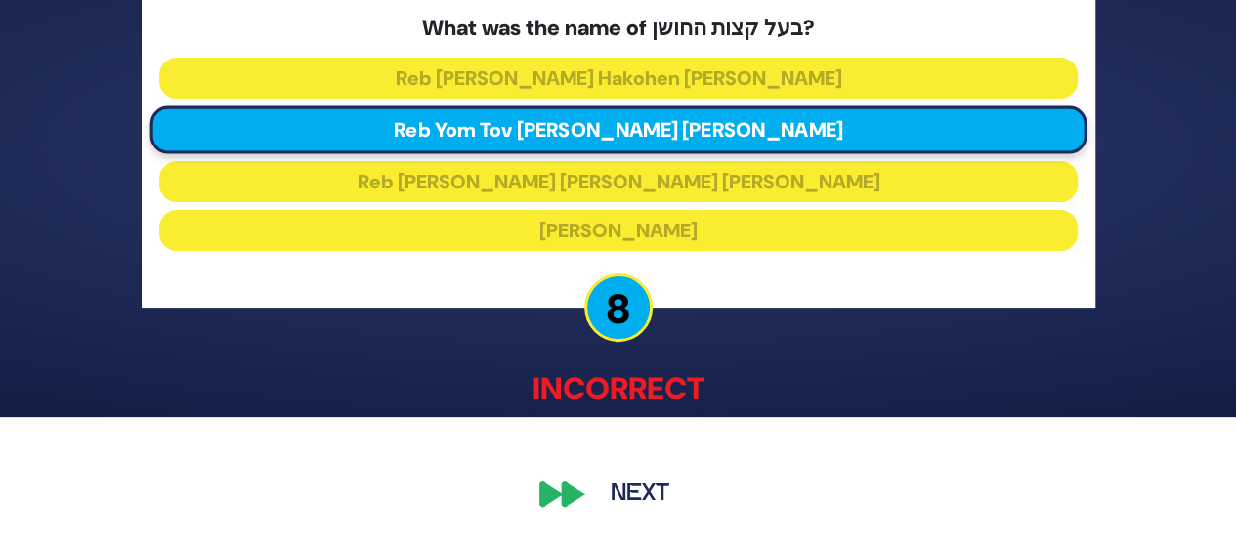
click at [630, 486] on button "Next" at bounding box center [639, 493] width 113 height 45
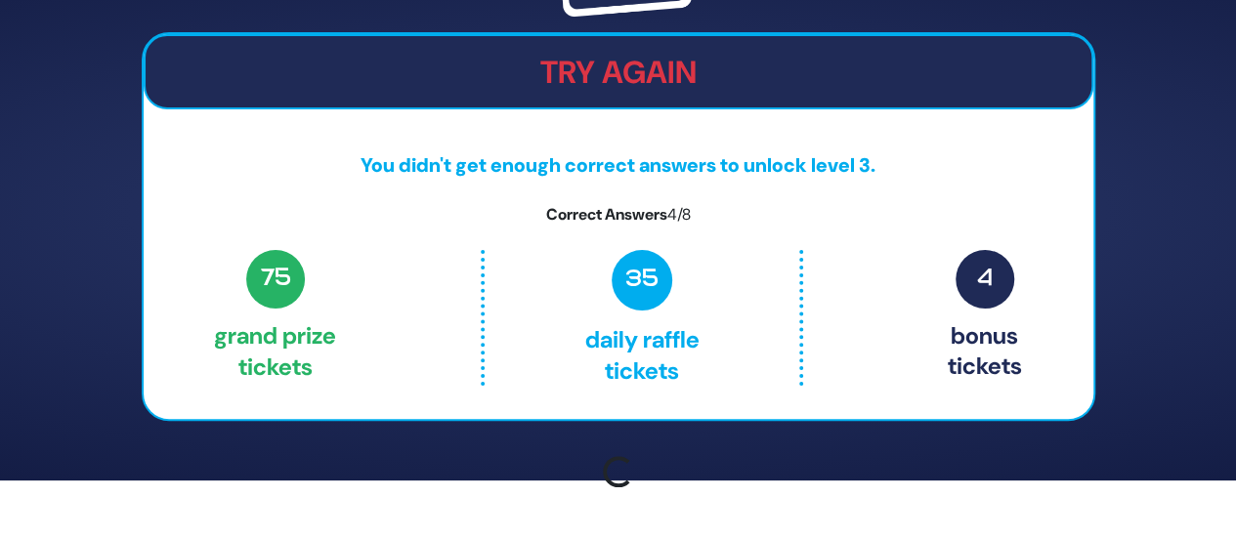
scroll to position [83, 0]
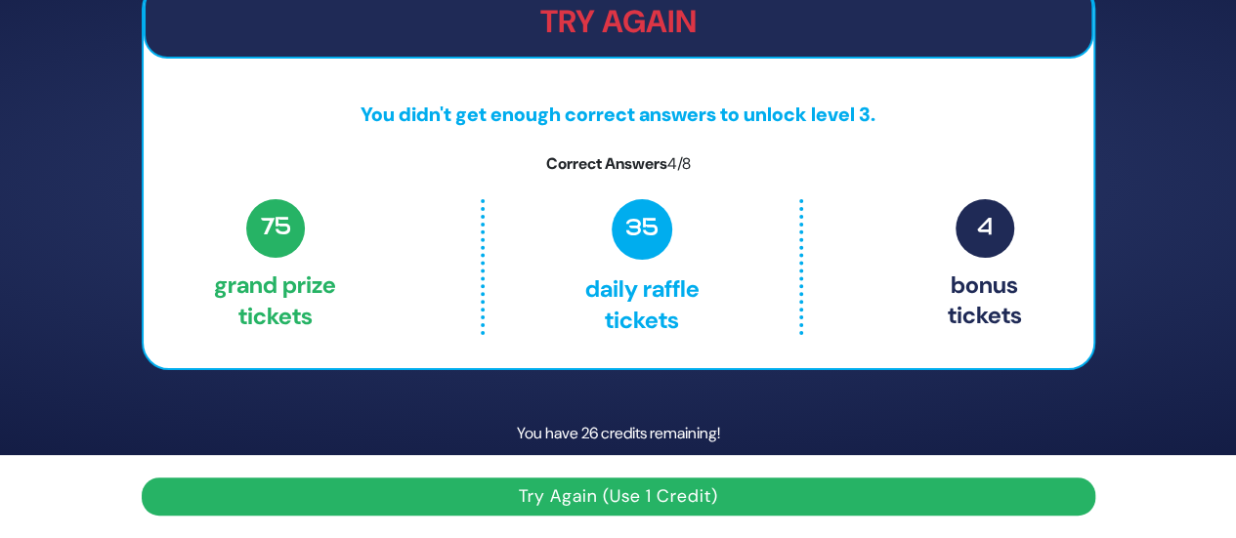
click at [636, 491] on button "Try Again (Use 1 Credit)" at bounding box center [619, 497] width 954 height 38
click at [602, 503] on button "Try Again (Use 1 Credit)" at bounding box center [619, 497] width 954 height 38
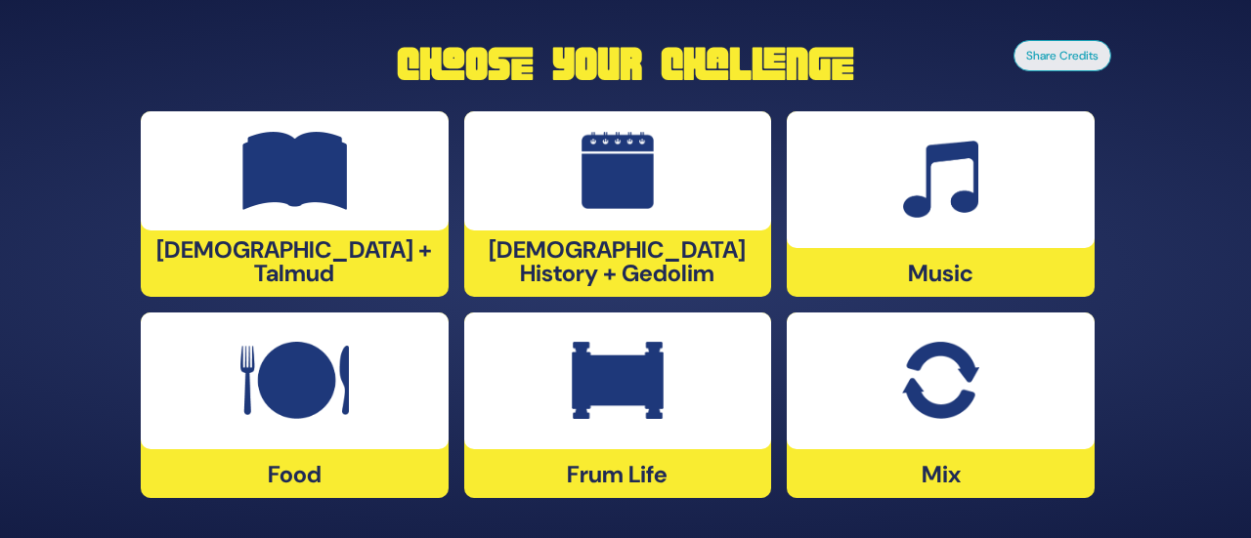
click at [608, 271] on div "[DEMOGRAPHIC_DATA] History + Gedolim" at bounding box center [618, 204] width 308 height 186
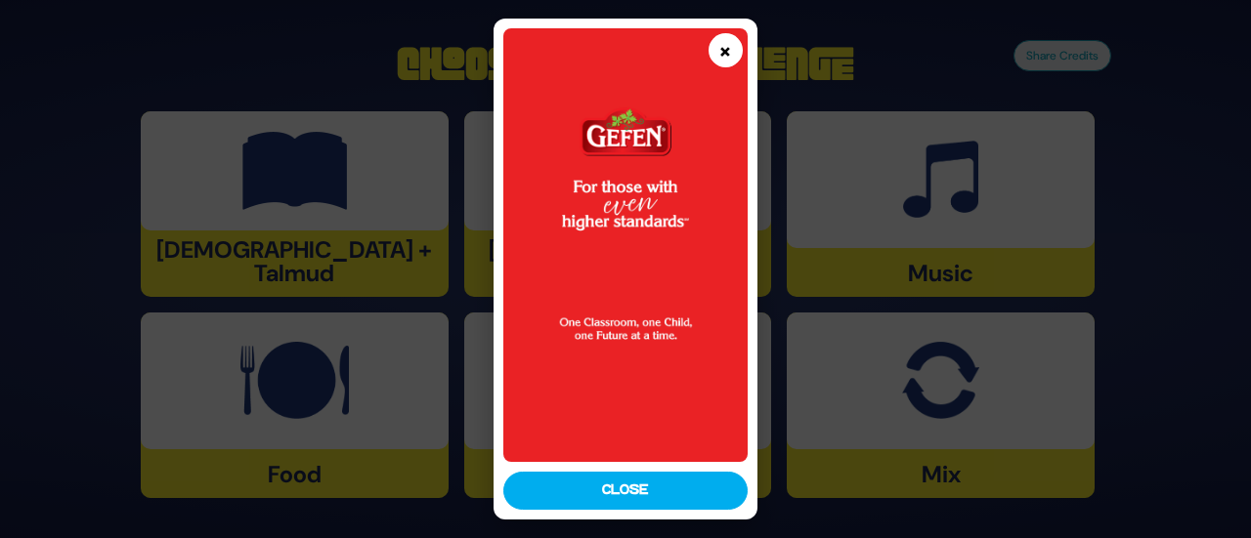
click at [728, 56] on button "×" at bounding box center [725, 50] width 34 height 34
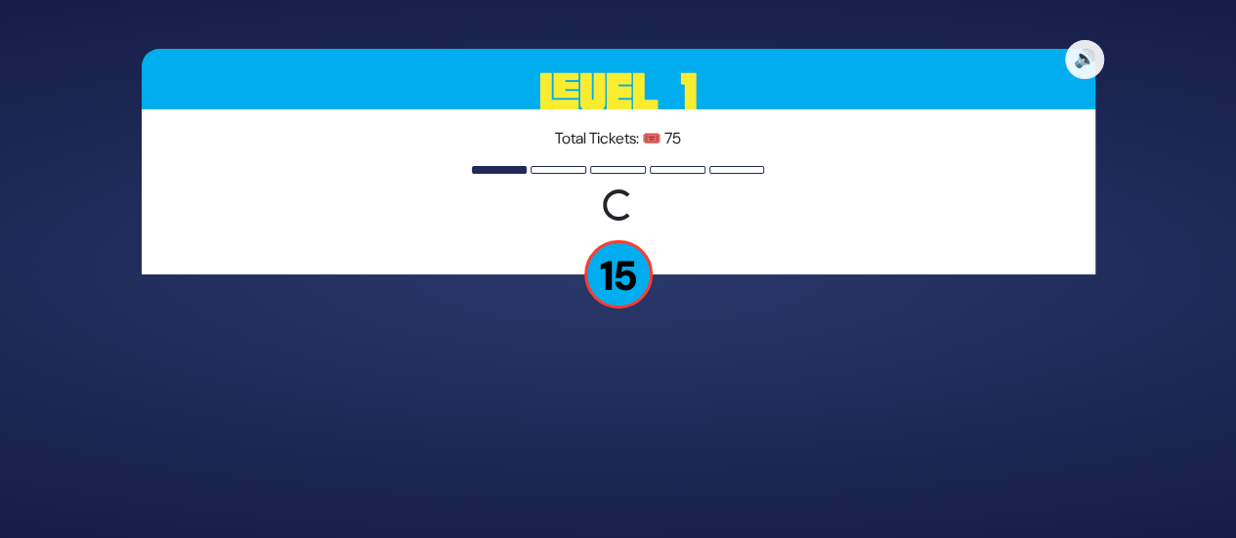
scroll to position [35, 0]
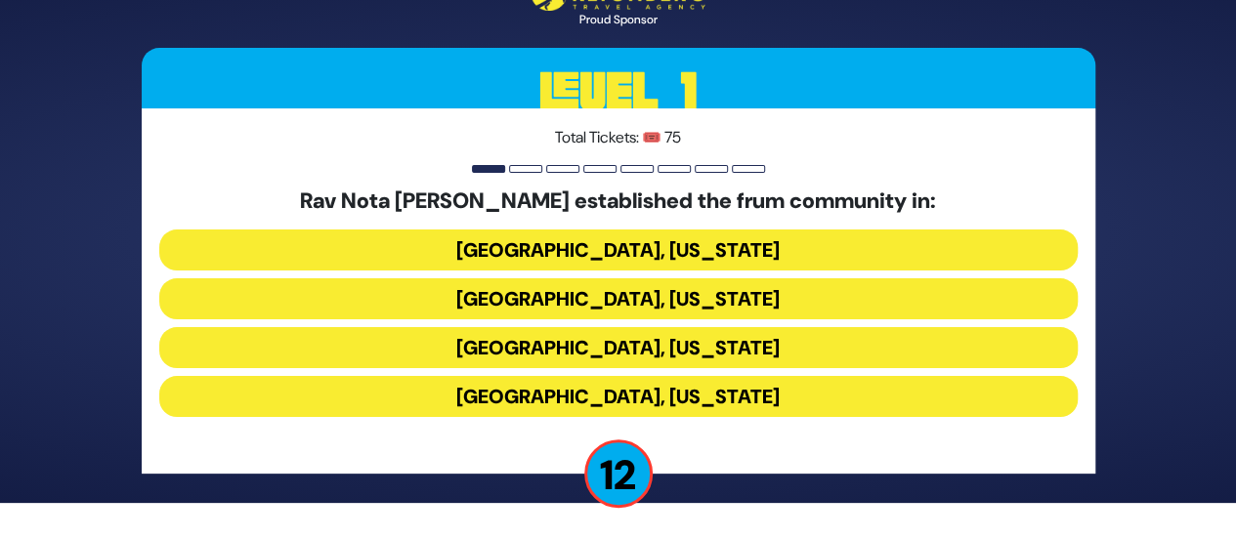
click at [582, 293] on button "Memphis, Tennessee" at bounding box center [618, 298] width 918 height 41
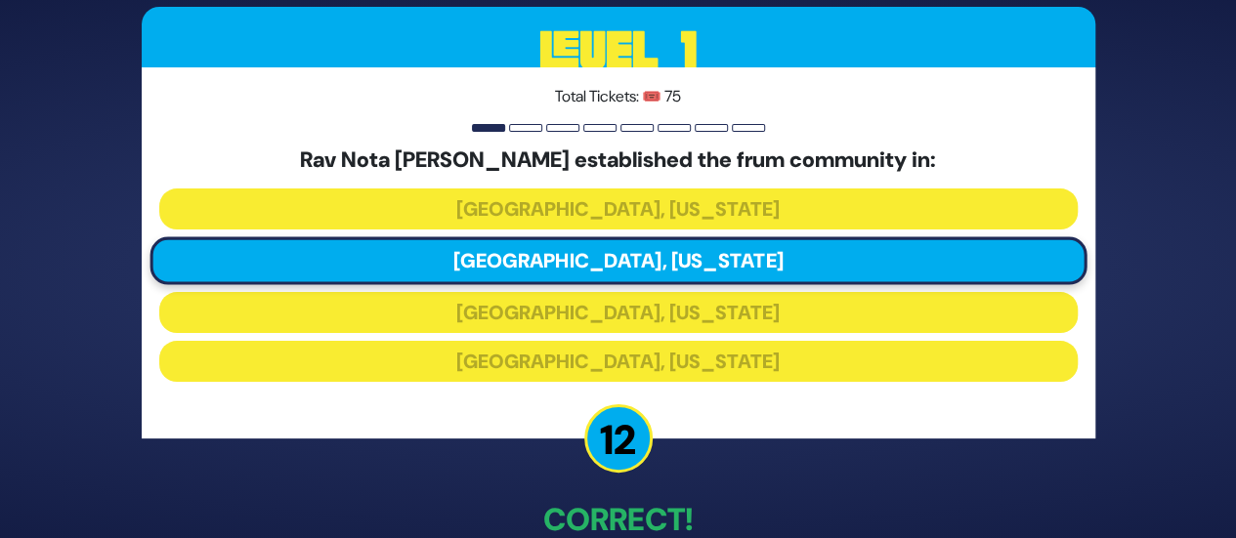
scroll to position [111, 0]
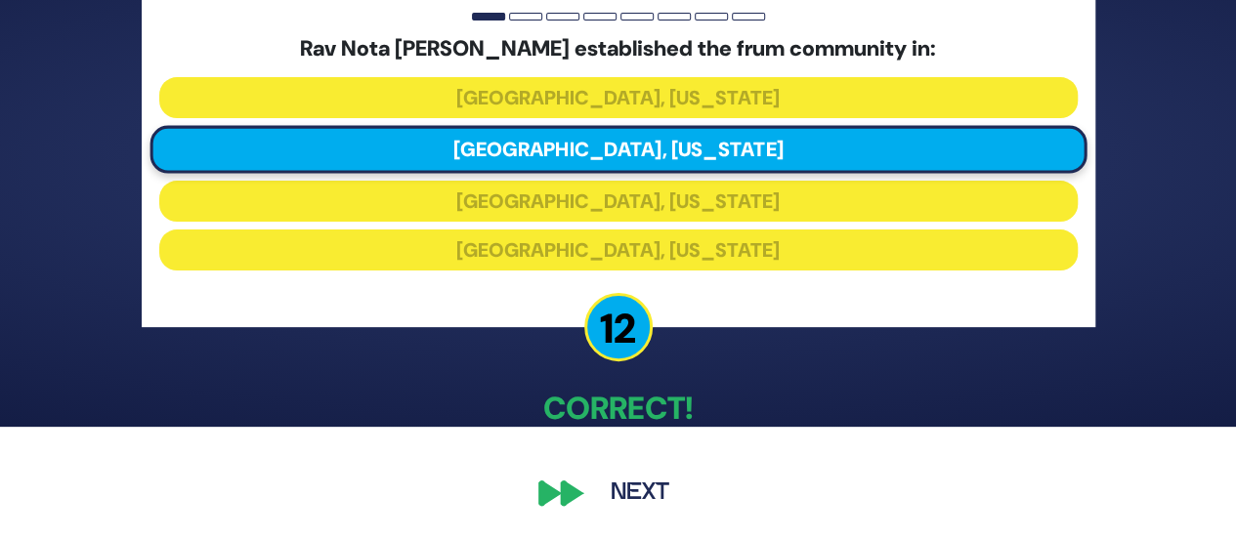
click at [643, 490] on button "Next" at bounding box center [639, 493] width 113 height 45
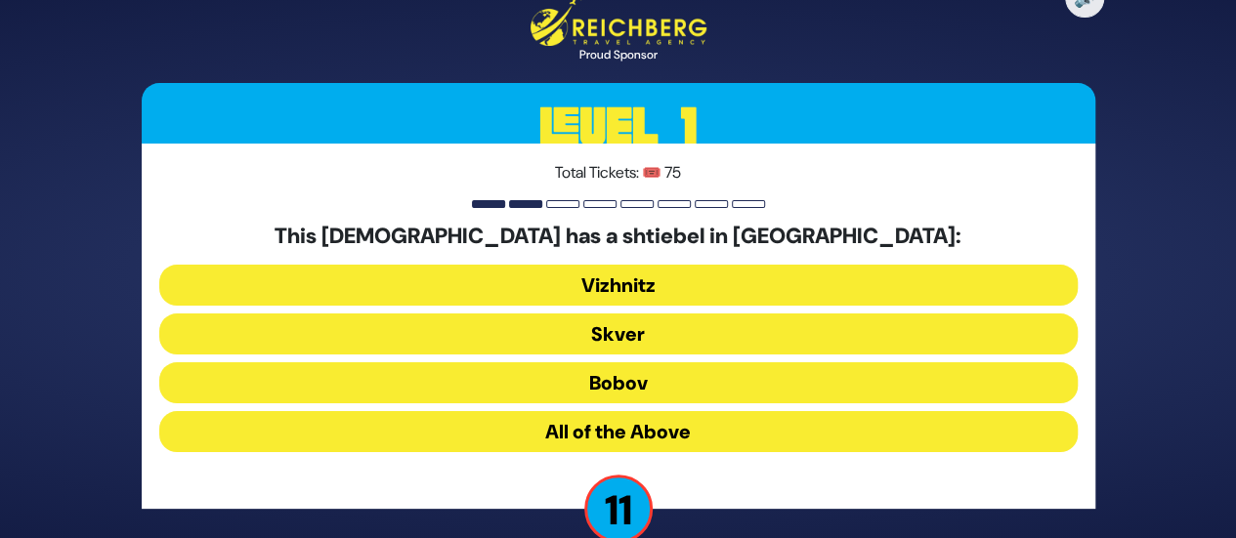
scroll to position [35, 0]
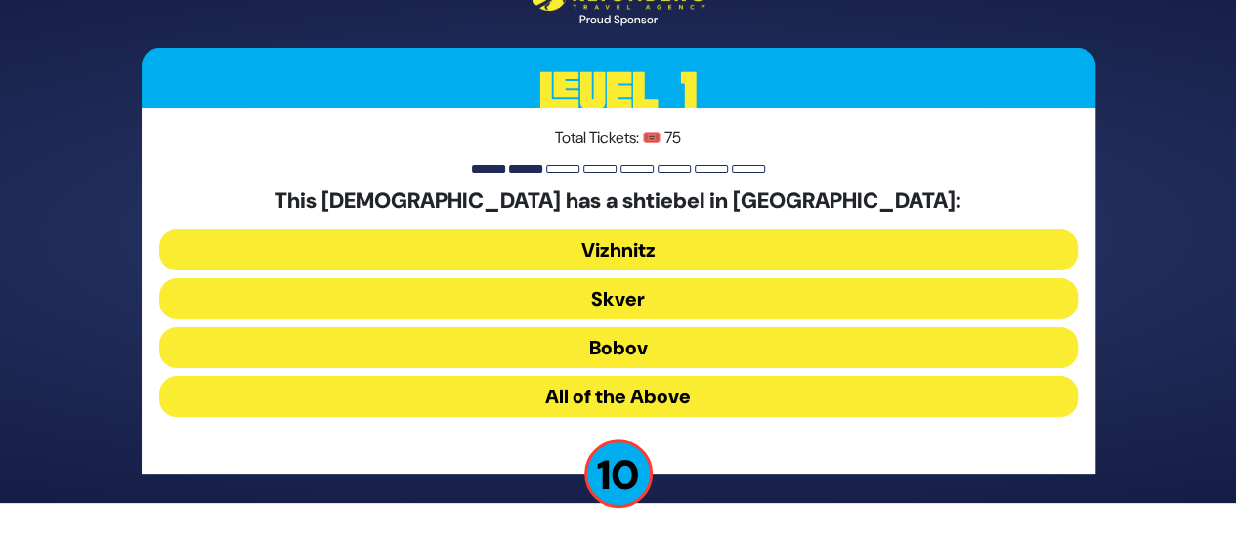
click at [597, 386] on button "All of the Above" at bounding box center [618, 396] width 918 height 41
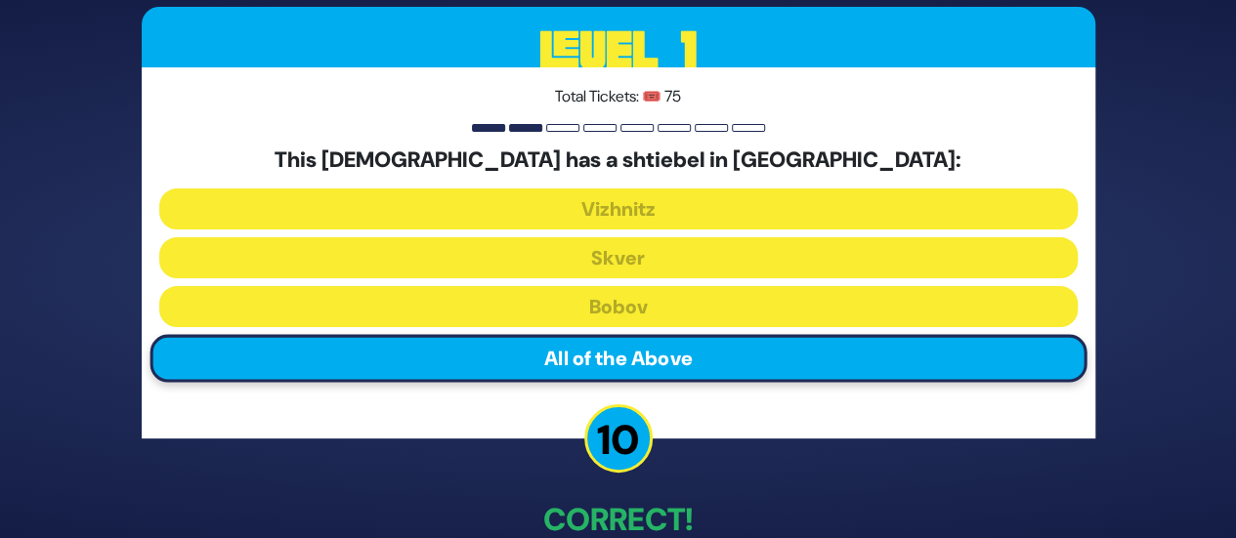
scroll to position [111, 0]
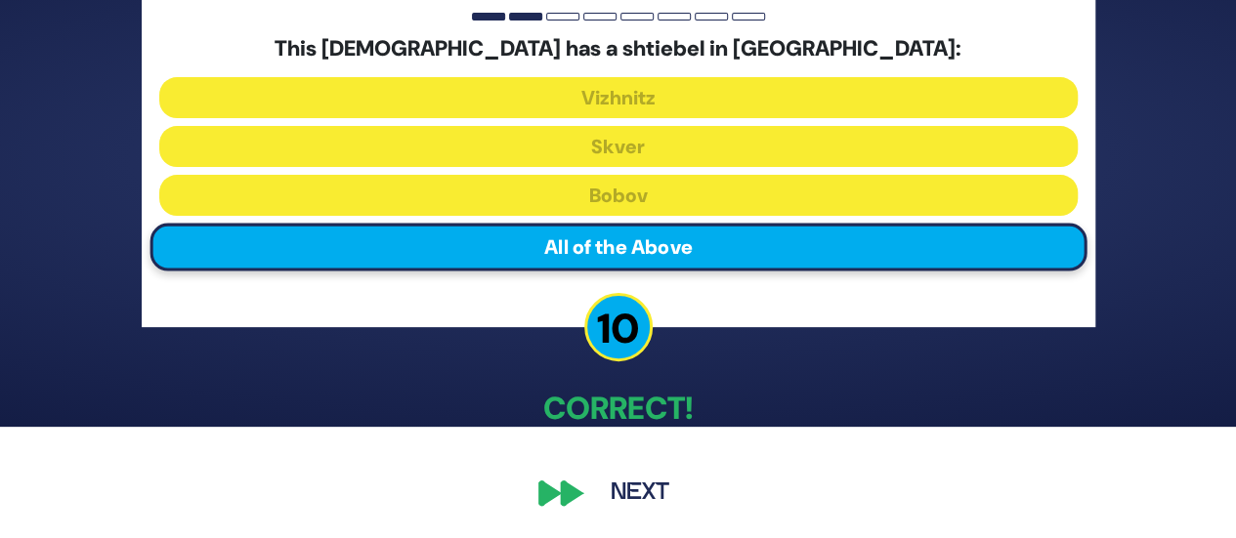
click at [636, 486] on button "Next" at bounding box center [639, 493] width 113 height 45
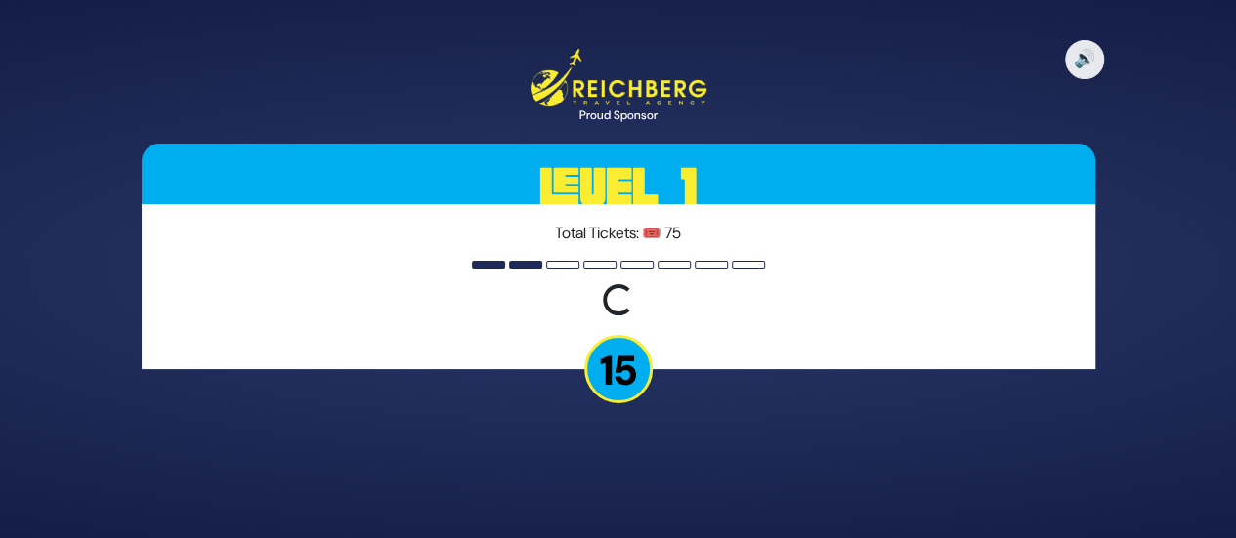
scroll to position [0, 0]
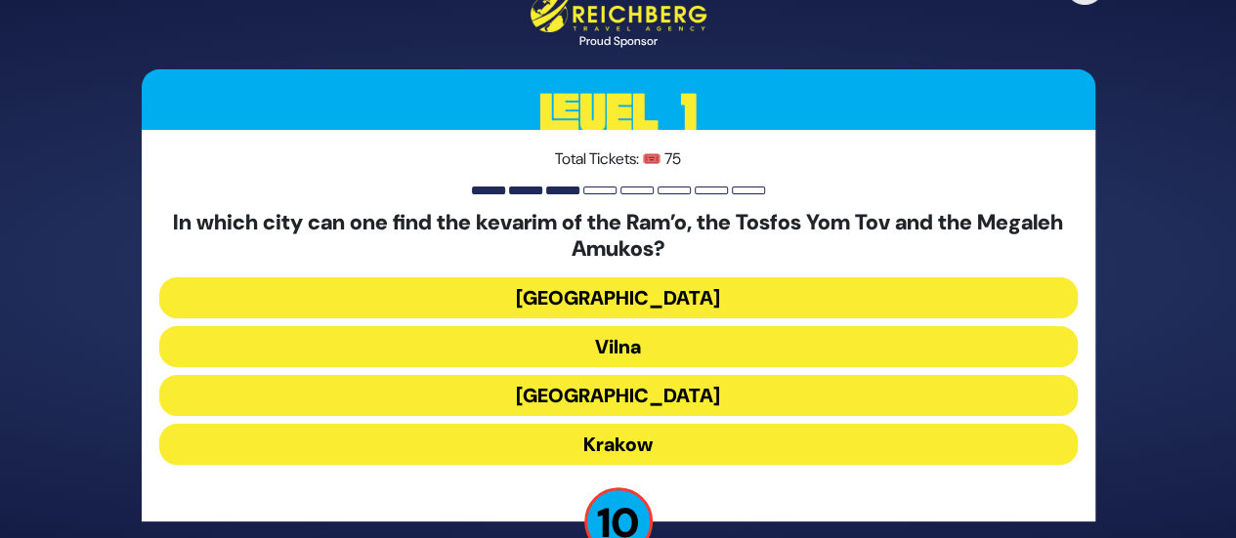
click at [615, 451] on button "Krakow" at bounding box center [618, 444] width 918 height 41
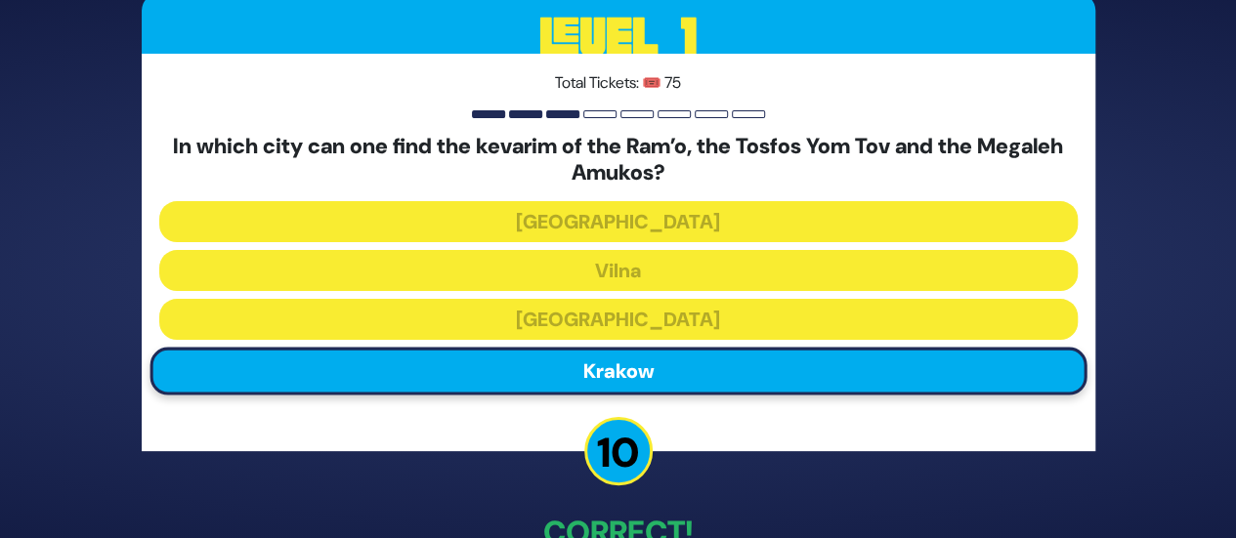
scroll to position [124, 0]
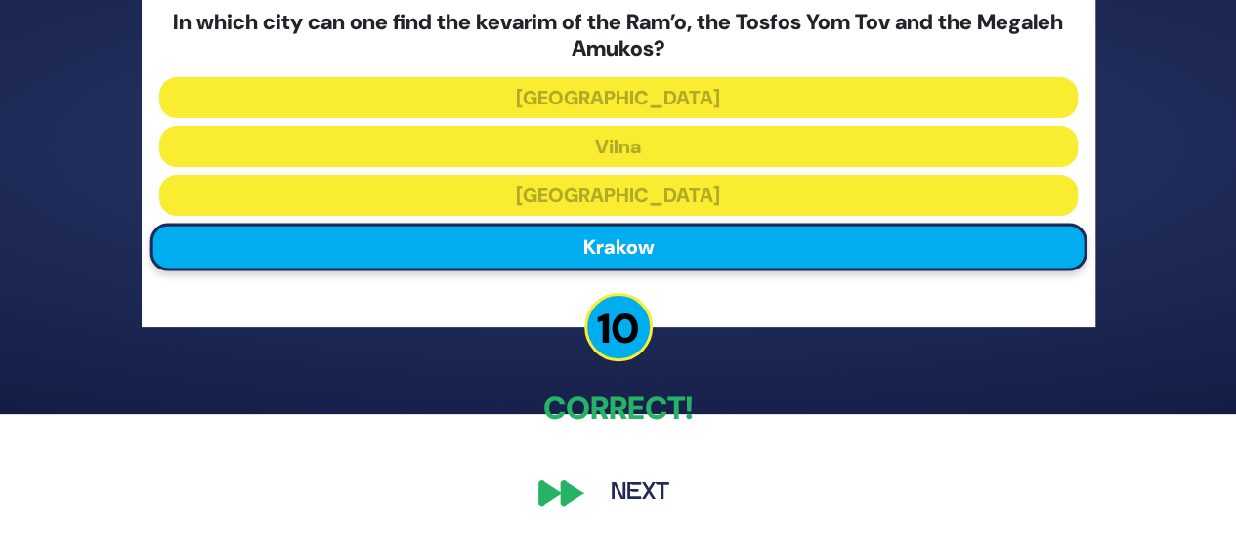
click at [643, 495] on button "Next" at bounding box center [639, 493] width 113 height 45
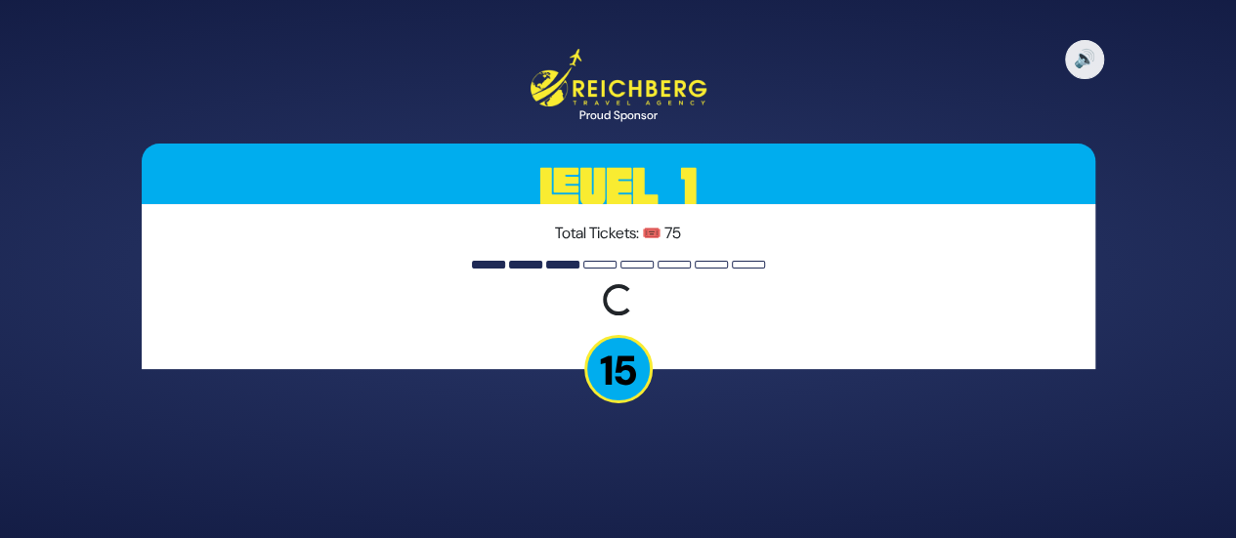
scroll to position [0, 0]
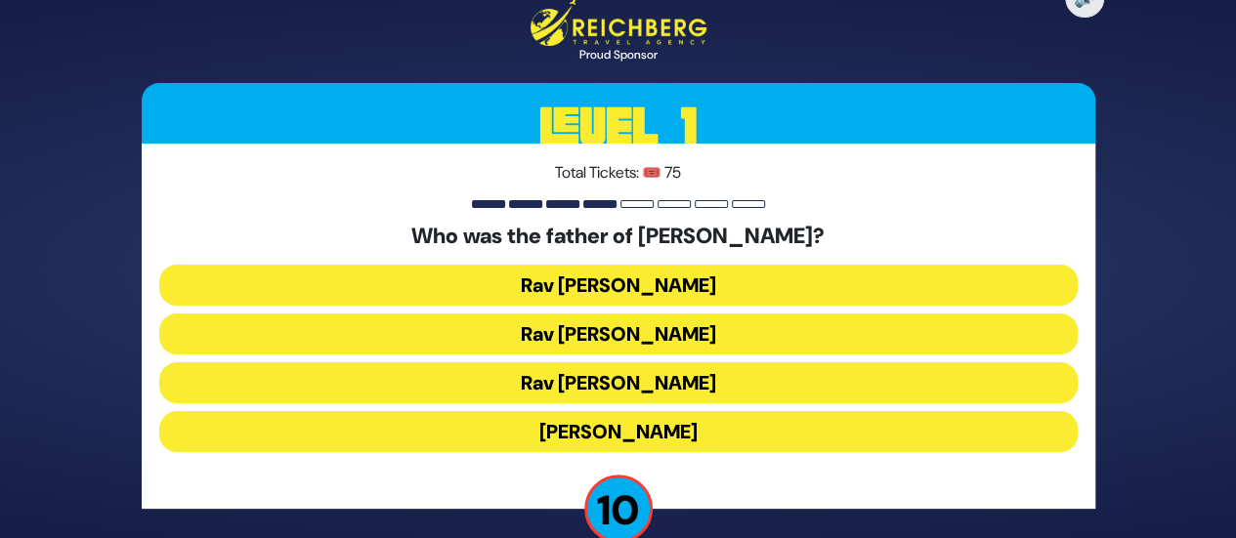
click at [602, 434] on button "Rav Yitzchok Hutner" at bounding box center [618, 431] width 918 height 41
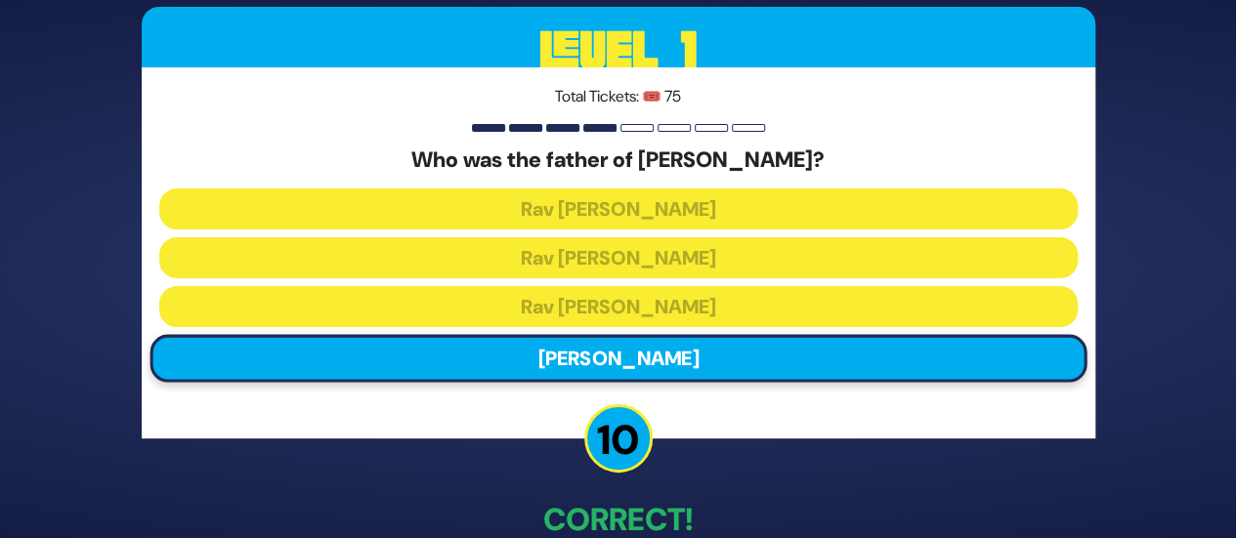
scroll to position [111, 0]
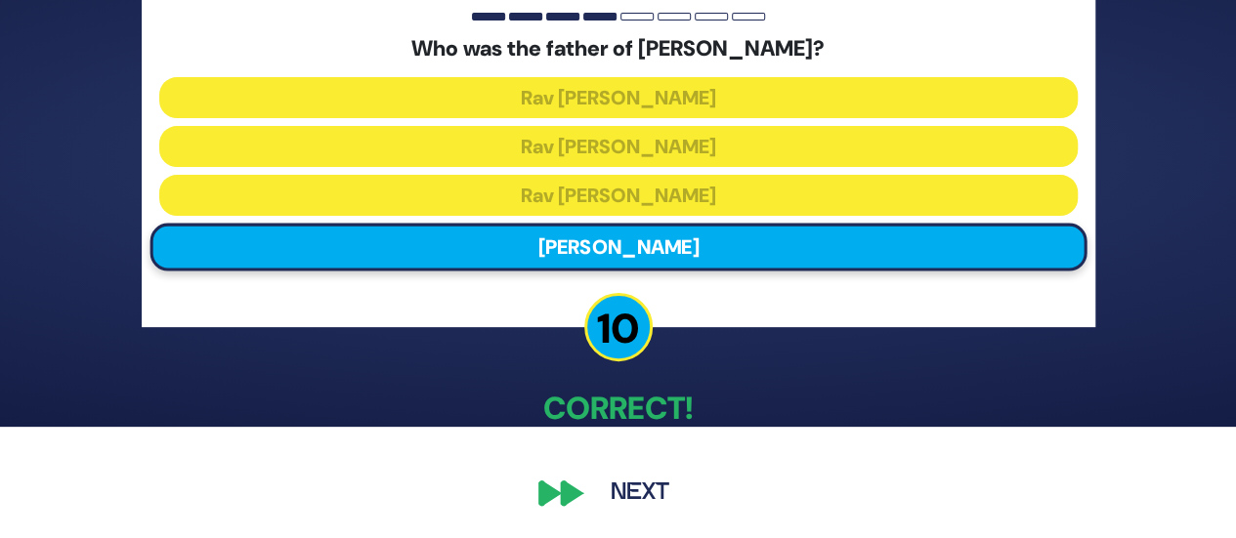
click at [631, 486] on button "Next" at bounding box center [639, 493] width 113 height 45
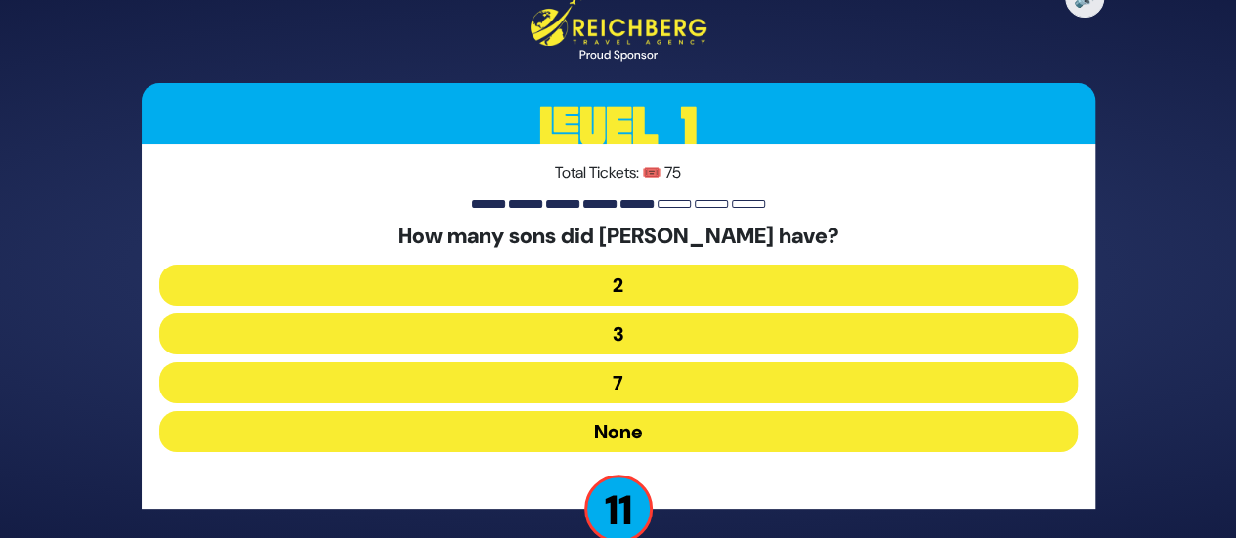
click at [609, 423] on button "None" at bounding box center [618, 431] width 918 height 41
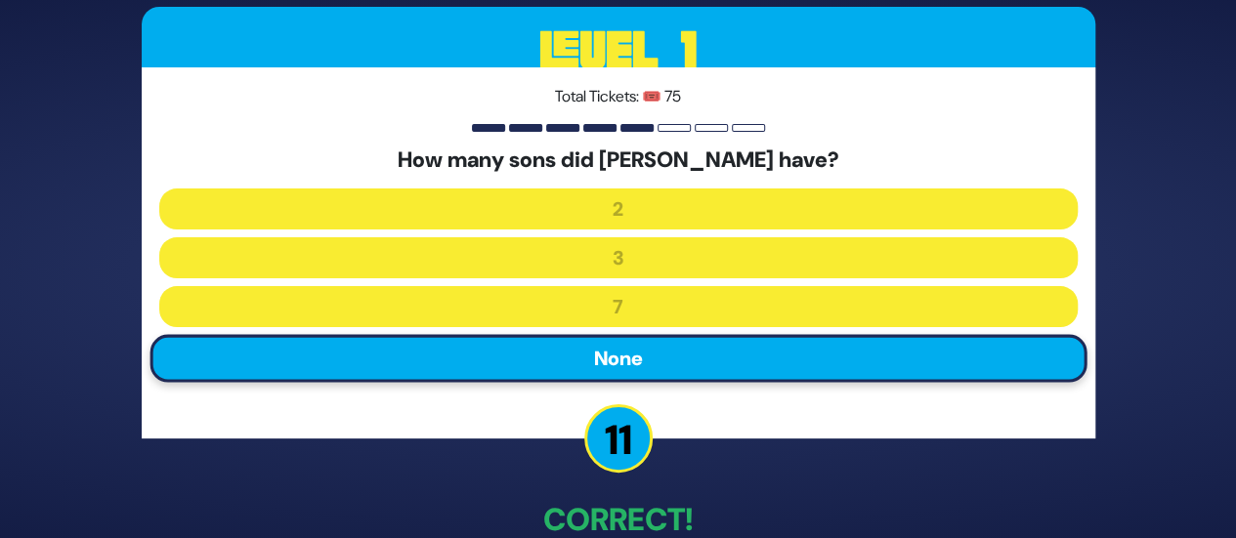
scroll to position [111, 0]
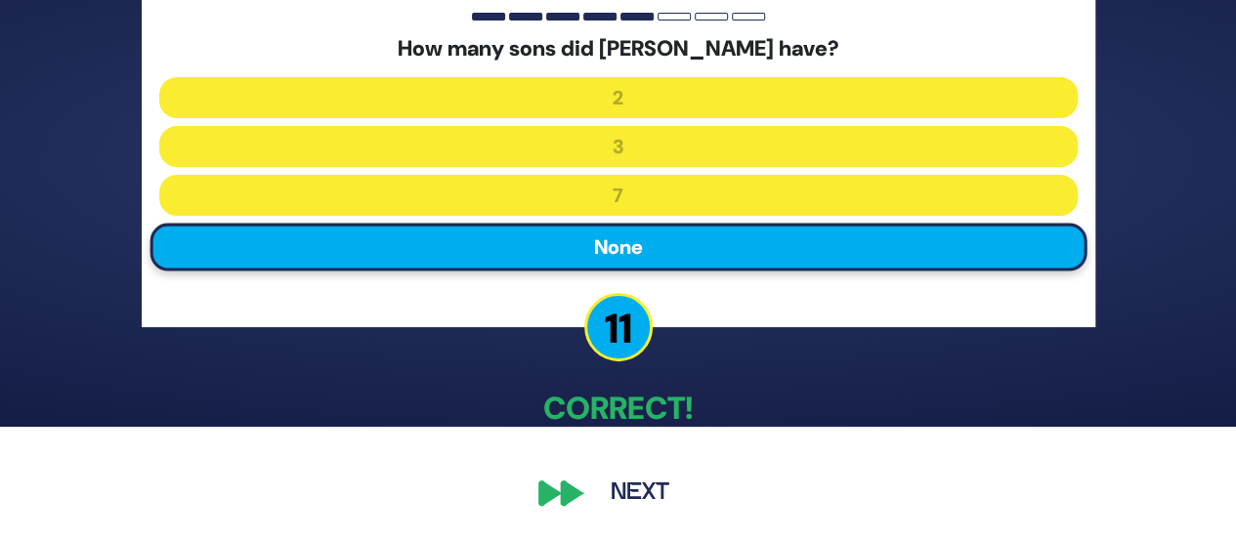
click at [630, 515] on div "🔊 Proud Sponsor Level 1 Total Tickets: 🎟️ 75 How many sons did Rashi have? 2 3 …" at bounding box center [618, 157] width 1000 height 763
click at [633, 495] on button "Next" at bounding box center [639, 493] width 113 height 45
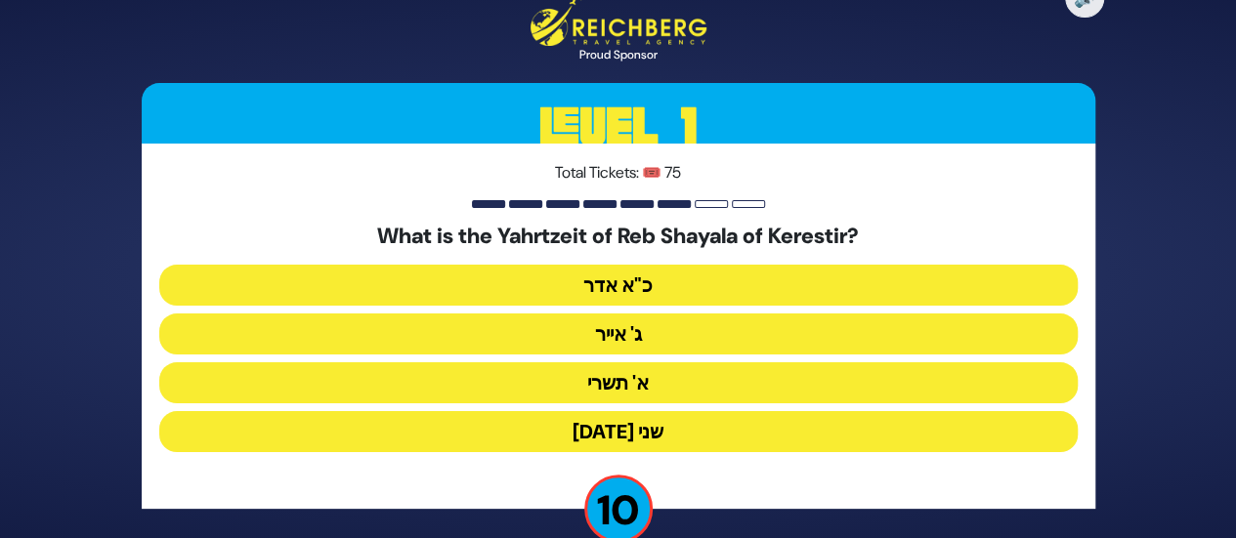
click at [627, 276] on button "כ"א אדר" at bounding box center [618, 285] width 918 height 41
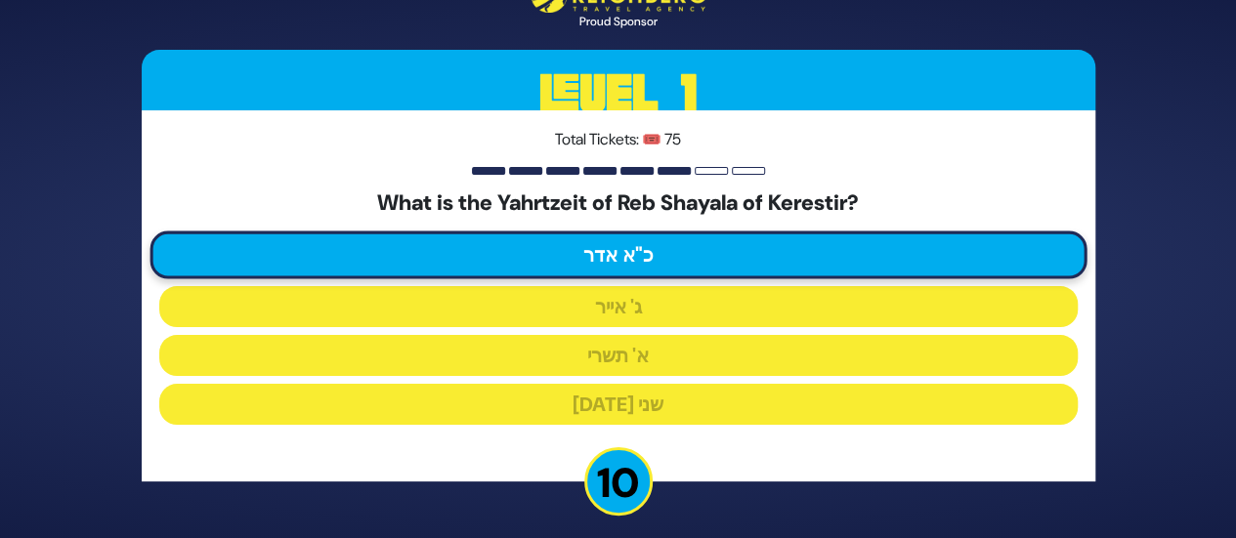
scroll to position [68, 0]
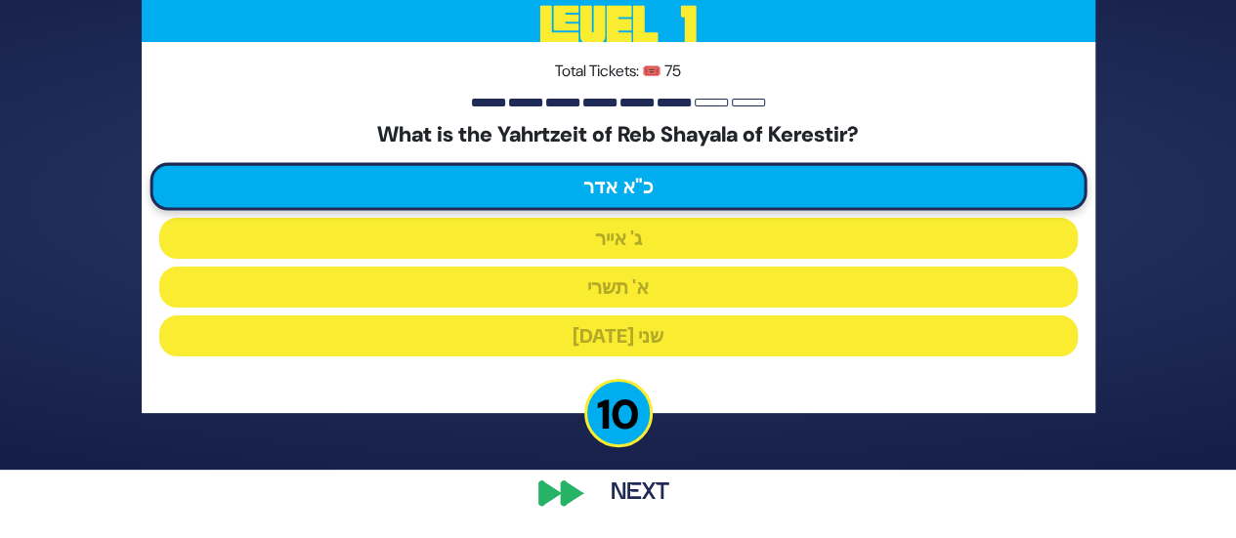
click at [629, 497] on button "Next" at bounding box center [639, 493] width 113 height 45
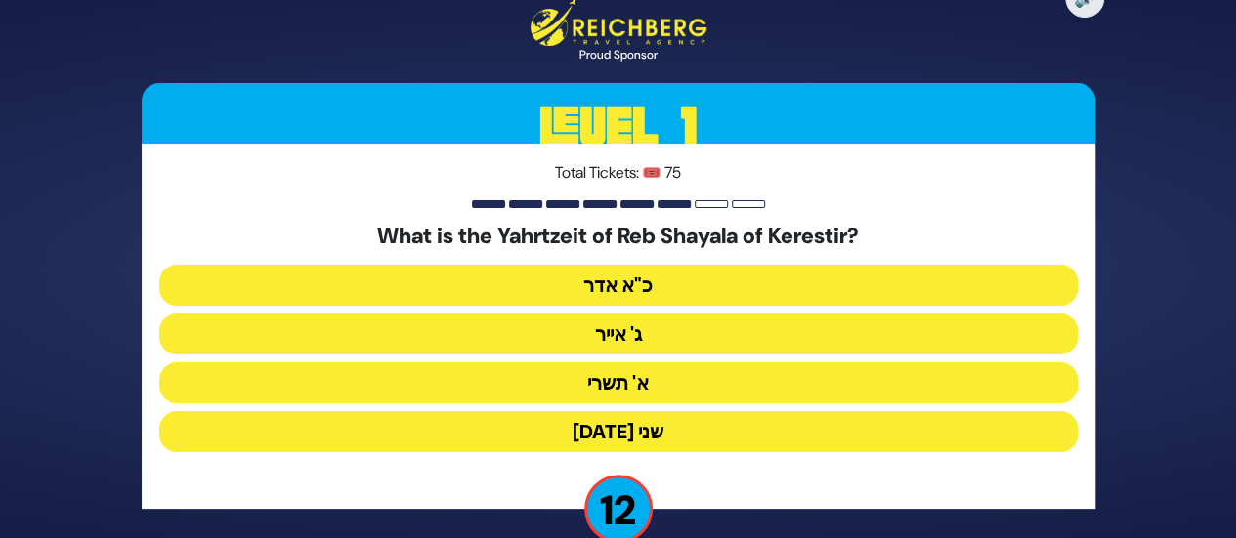
click at [615, 294] on button "כ"א אדר" at bounding box center [618, 285] width 918 height 41
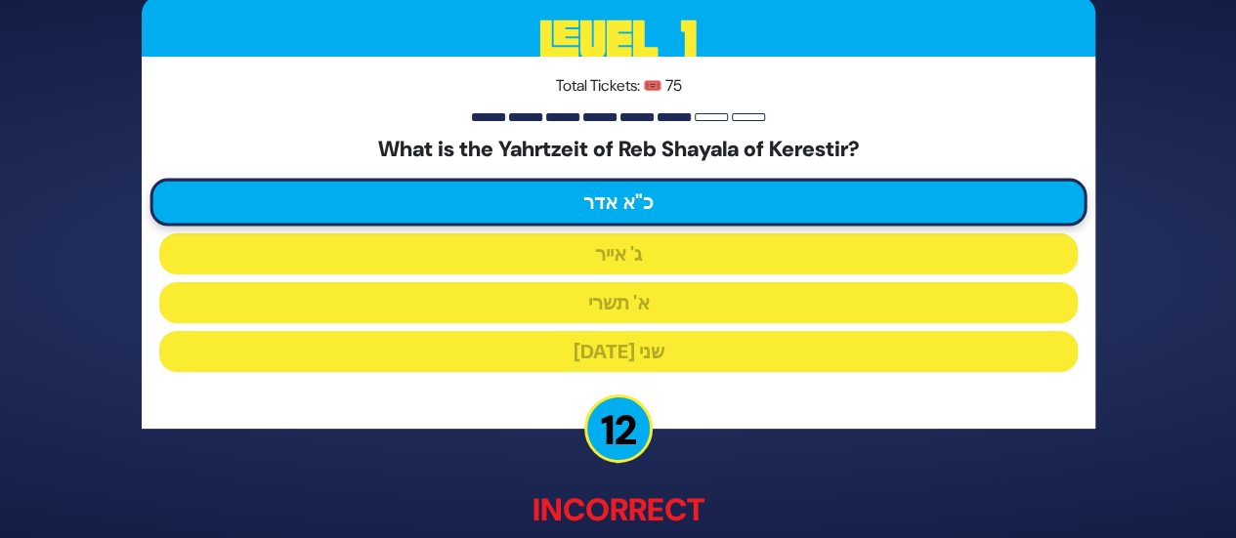
scroll to position [121, 0]
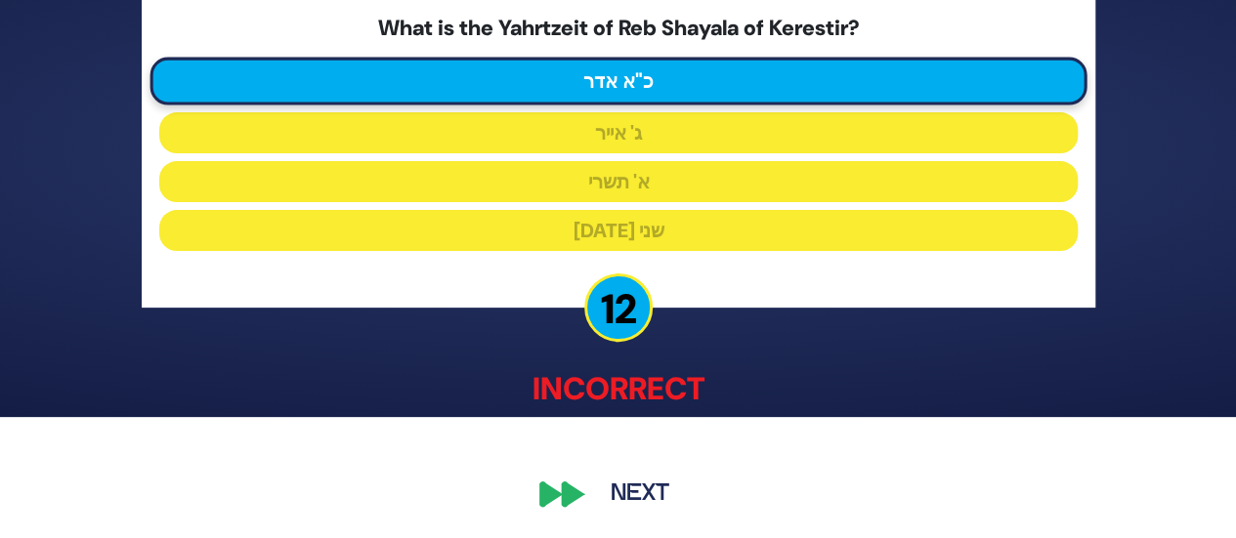
click at [633, 505] on button "Next" at bounding box center [639, 493] width 113 height 45
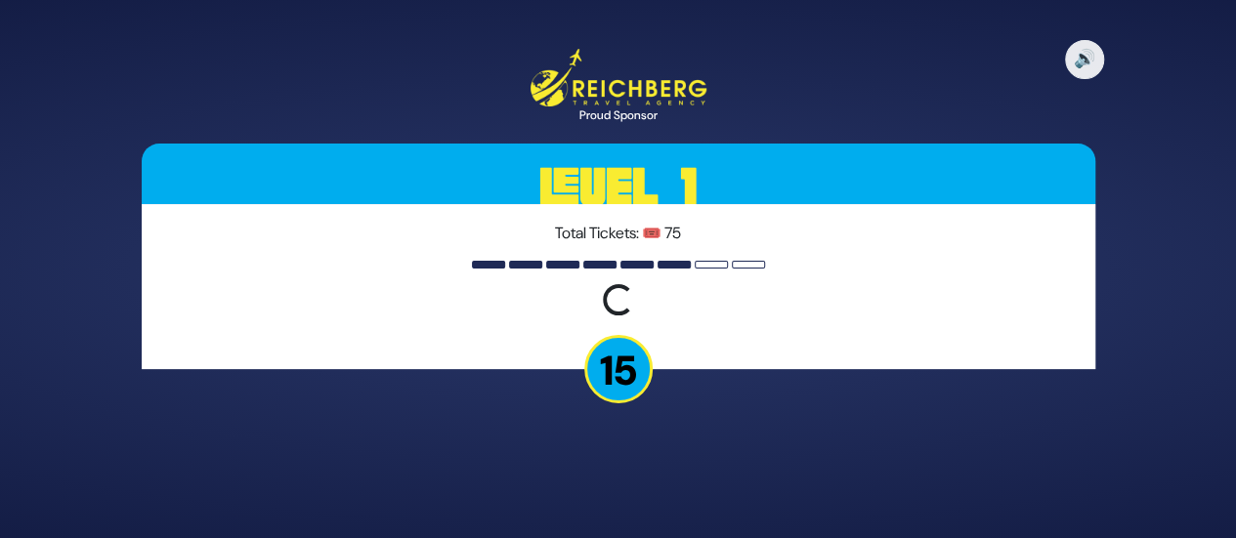
scroll to position [0, 0]
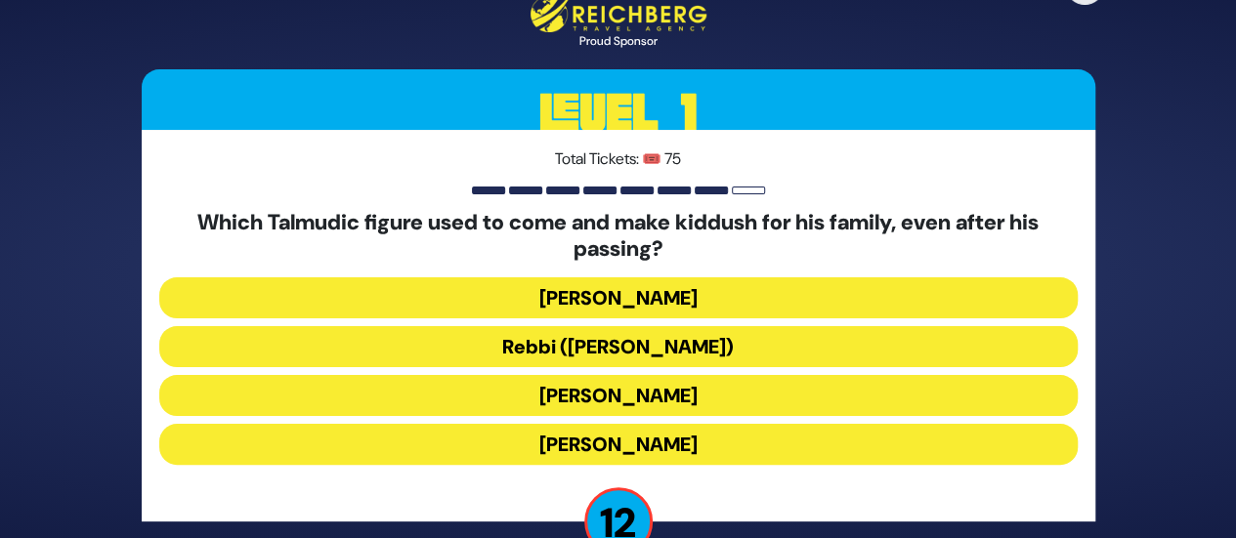
click at [645, 345] on button "Rebbi (Rabbi Yehuda HaNasi)" at bounding box center [618, 346] width 918 height 41
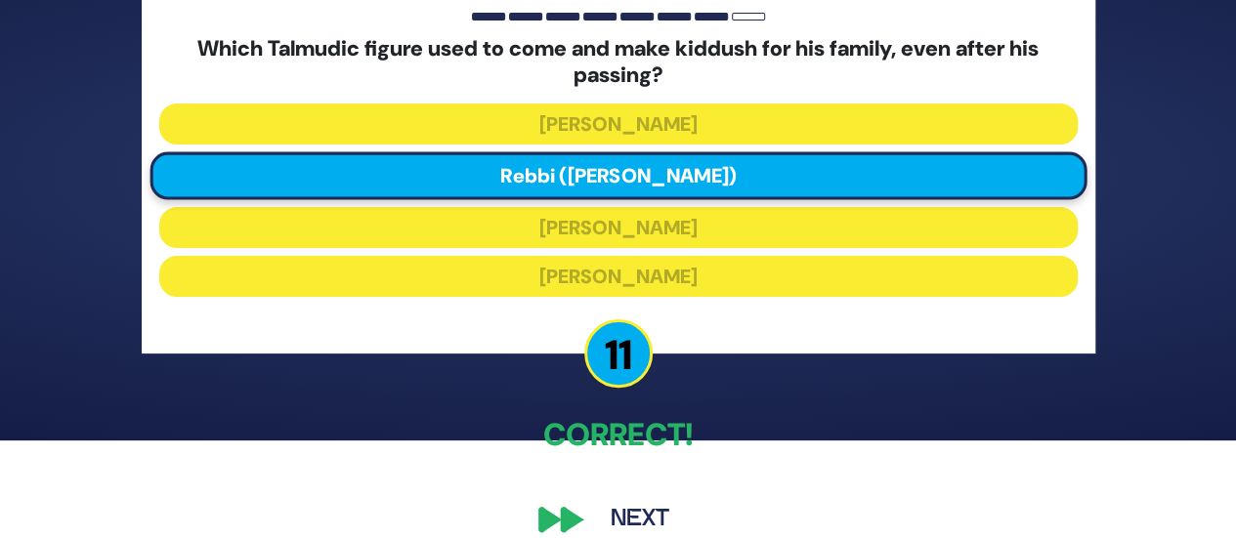
scroll to position [124, 0]
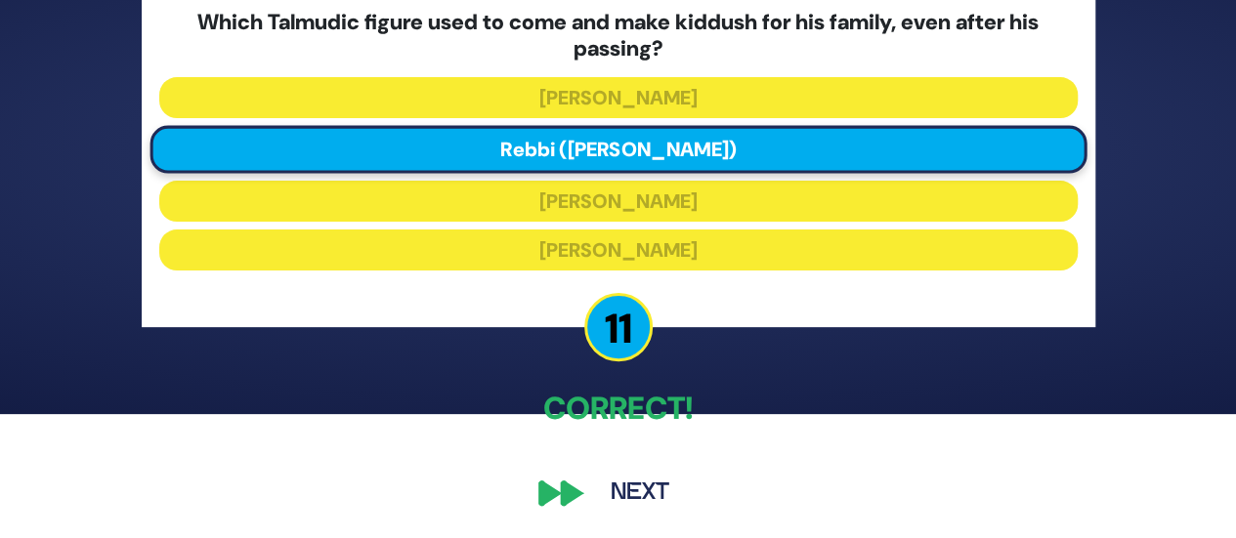
click at [639, 473] on button "Next" at bounding box center [639, 493] width 113 height 45
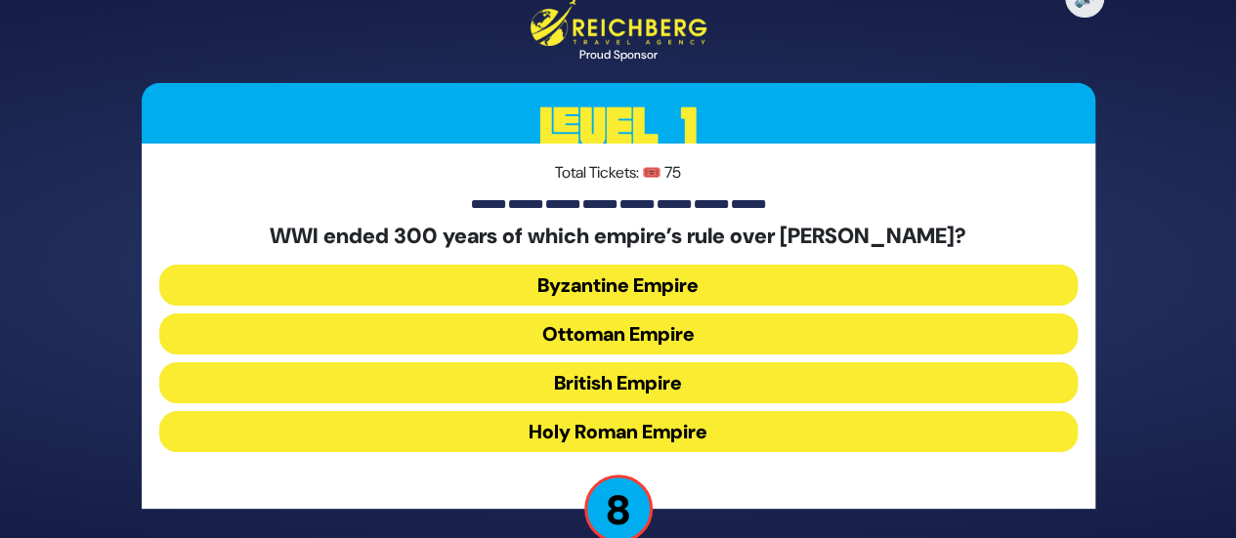
click at [637, 325] on button "Ottoman Empire" at bounding box center [618, 334] width 918 height 41
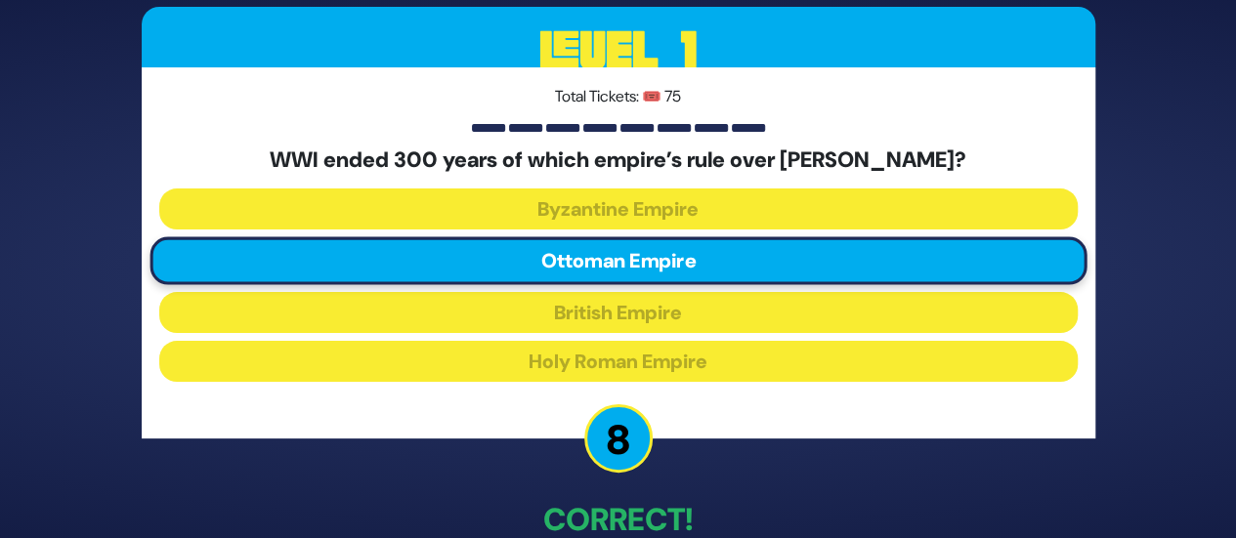
scroll to position [111, 0]
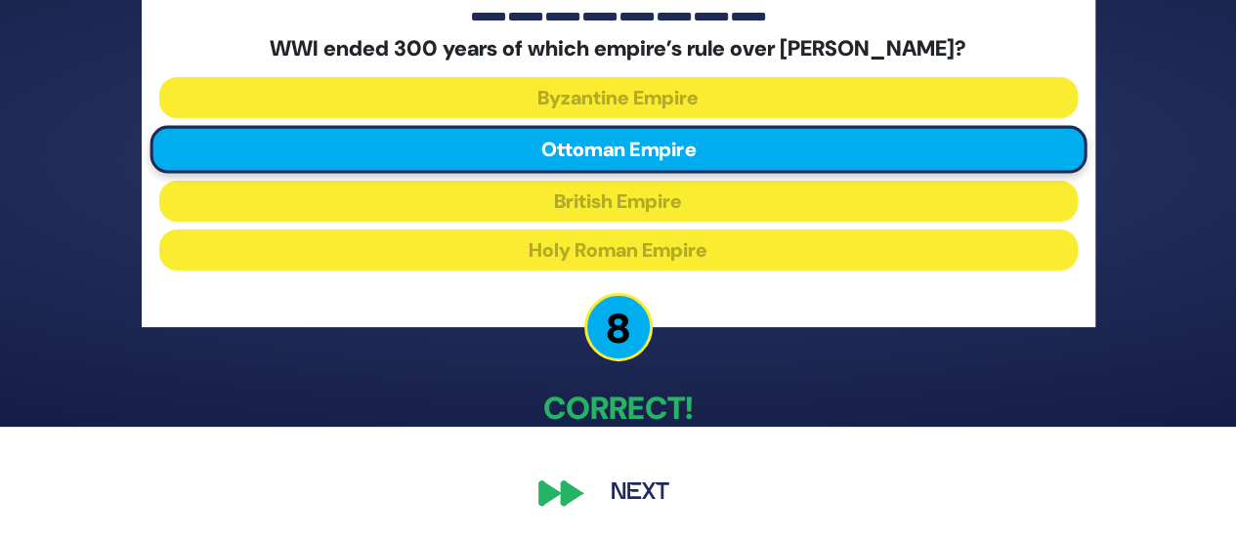
click at [655, 479] on button "Next" at bounding box center [639, 493] width 113 height 45
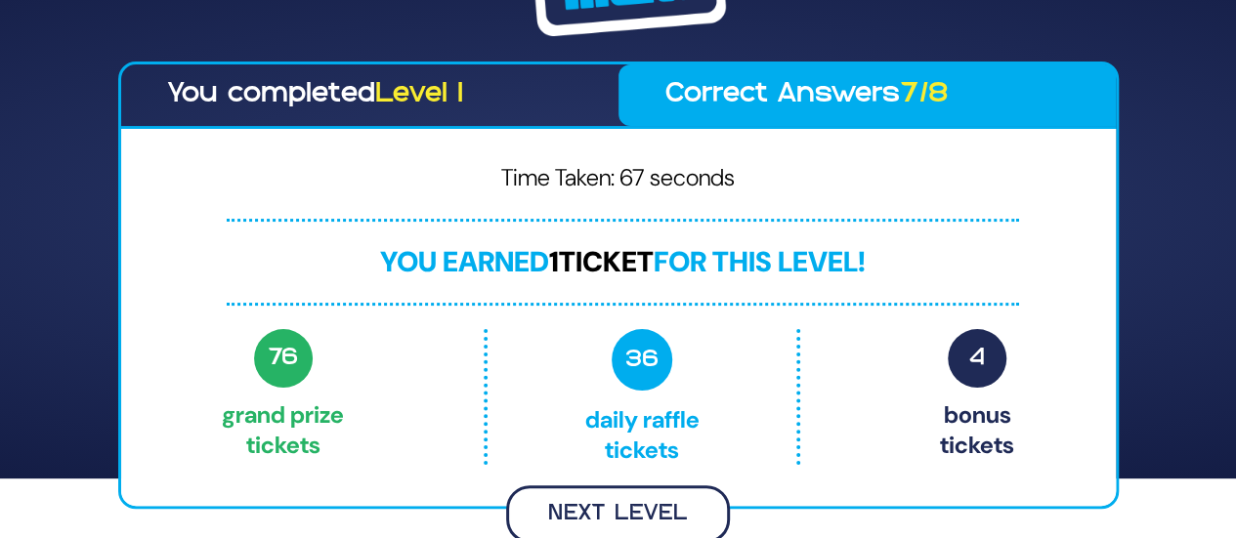
scroll to position [57, 0]
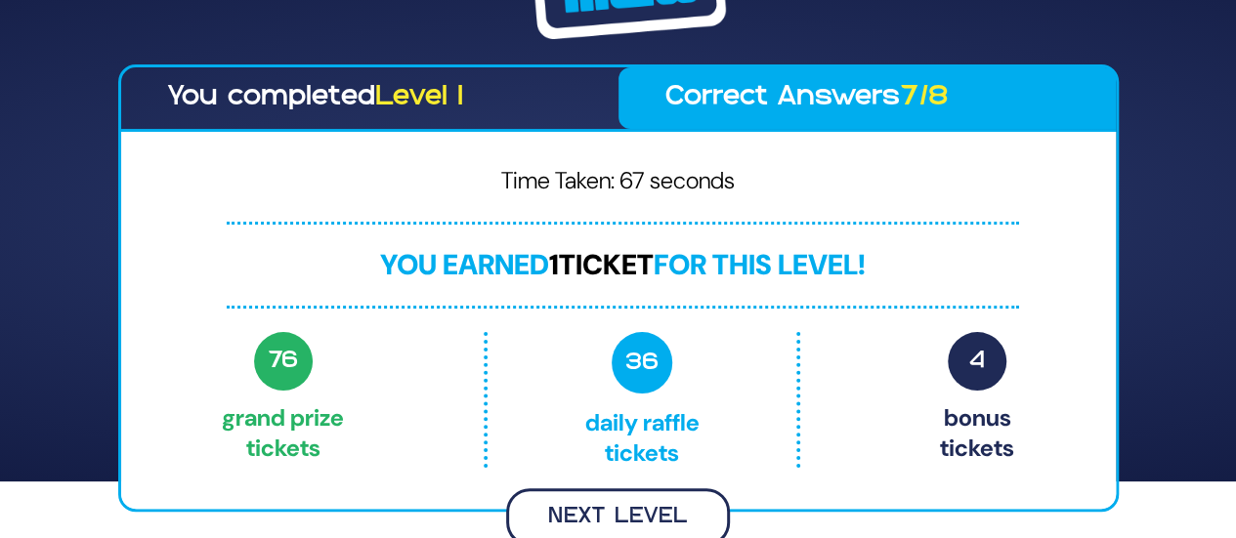
click at [608, 501] on button "Next Level" at bounding box center [618, 517] width 224 height 58
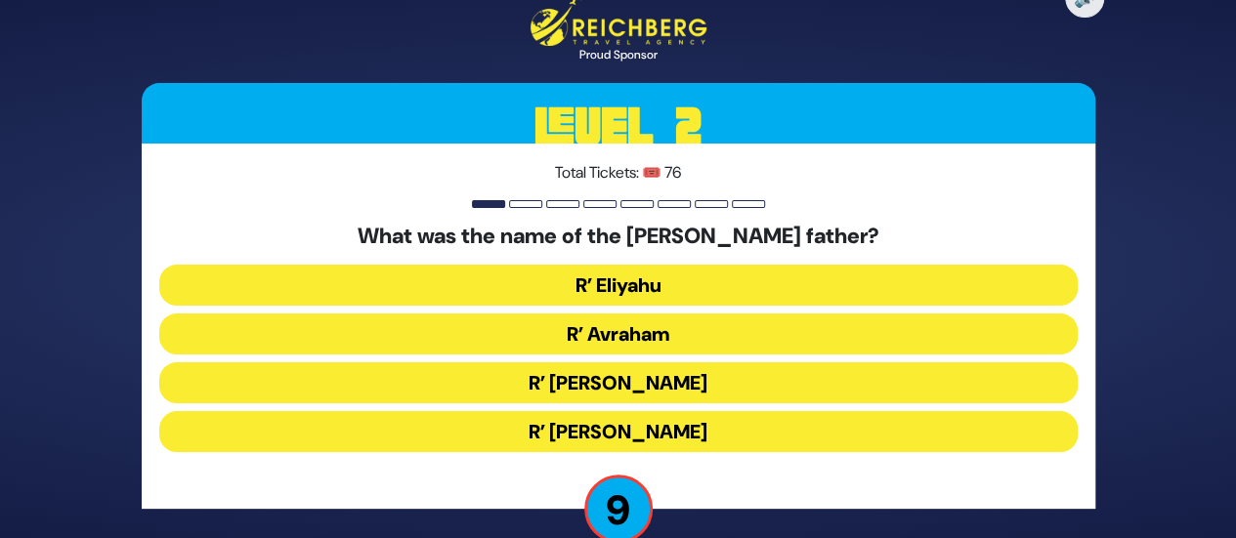
click at [624, 331] on button "R’ Avraham" at bounding box center [618, 334] width 918 height 41
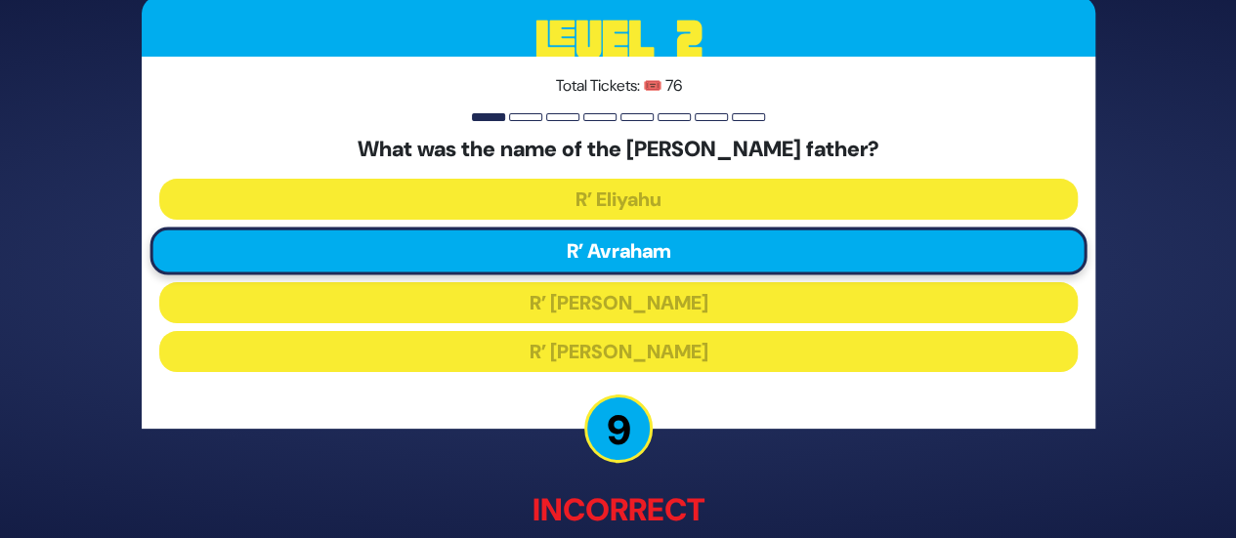
scroll to position [121, 0]
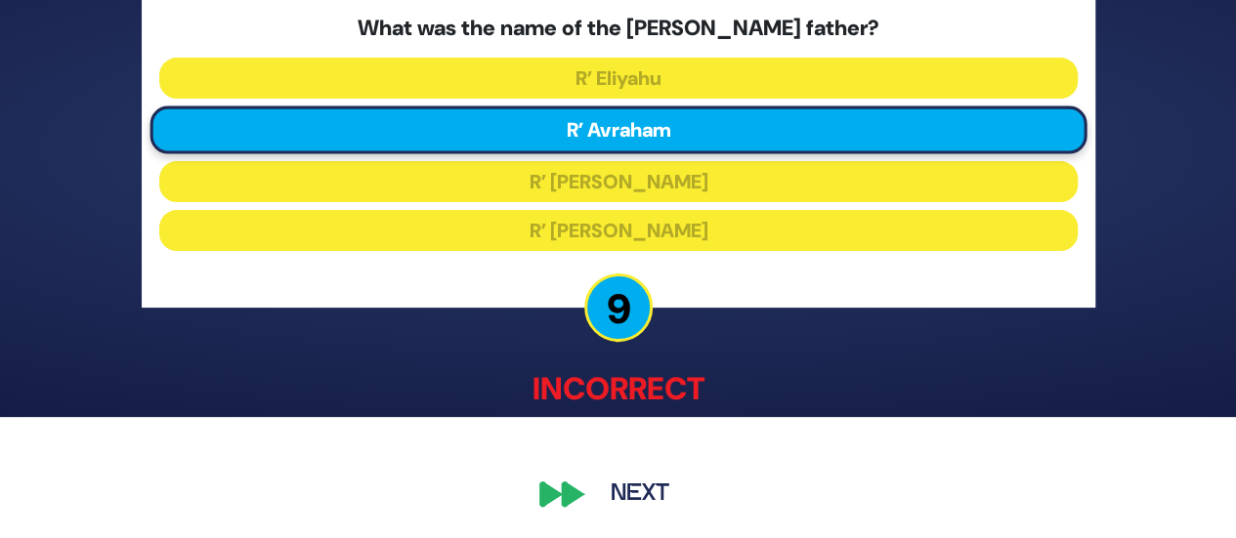
click at [615, 480] on button "Next" at bounding box center [639, 493] width 113 height 45
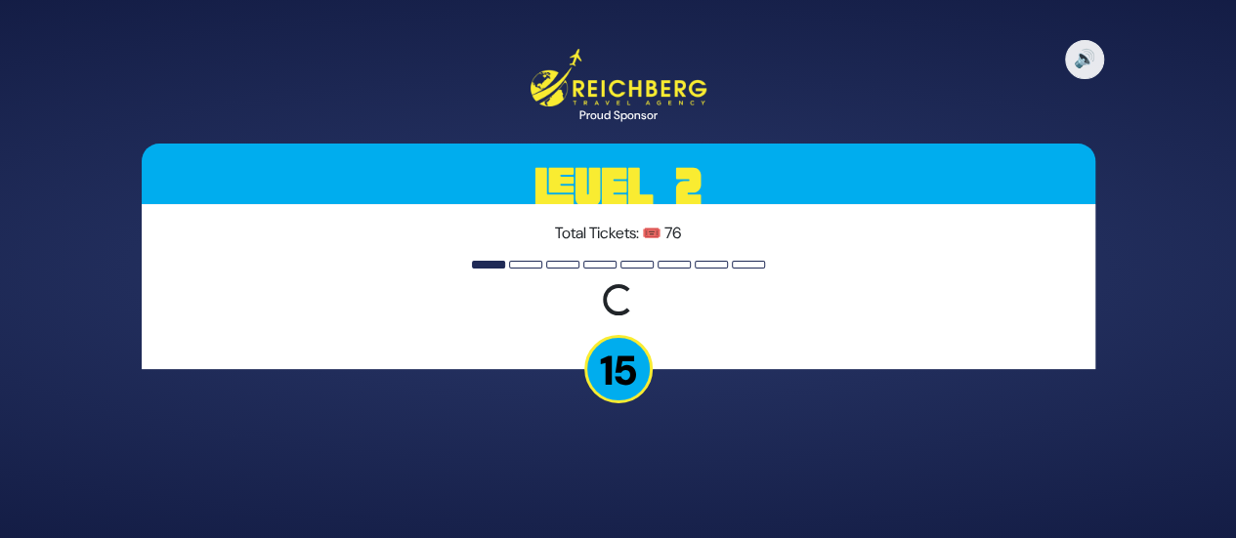
scroll to position [0, 0]
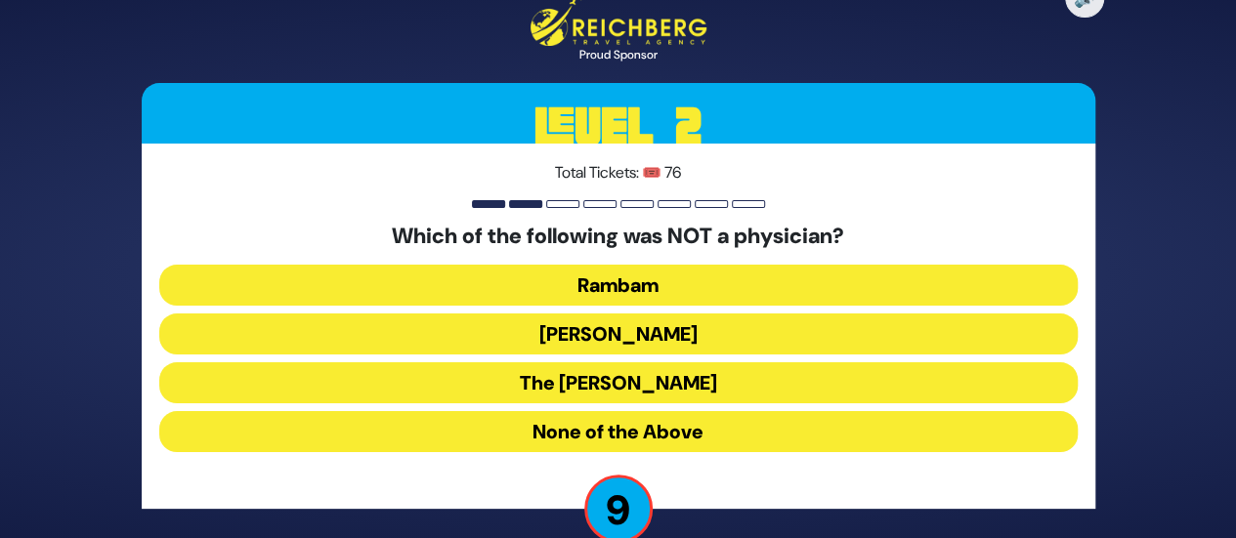
click at [619, 425] on button "None of the Above" at bounding box center [618, 431] width 918 height 41
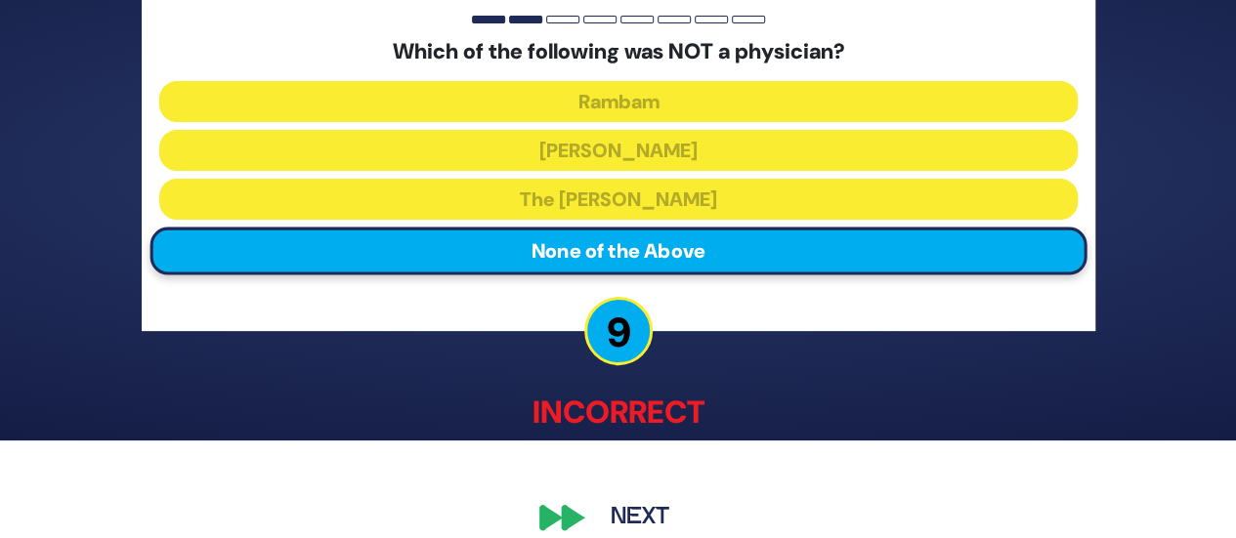
scroll to position [121, 0]
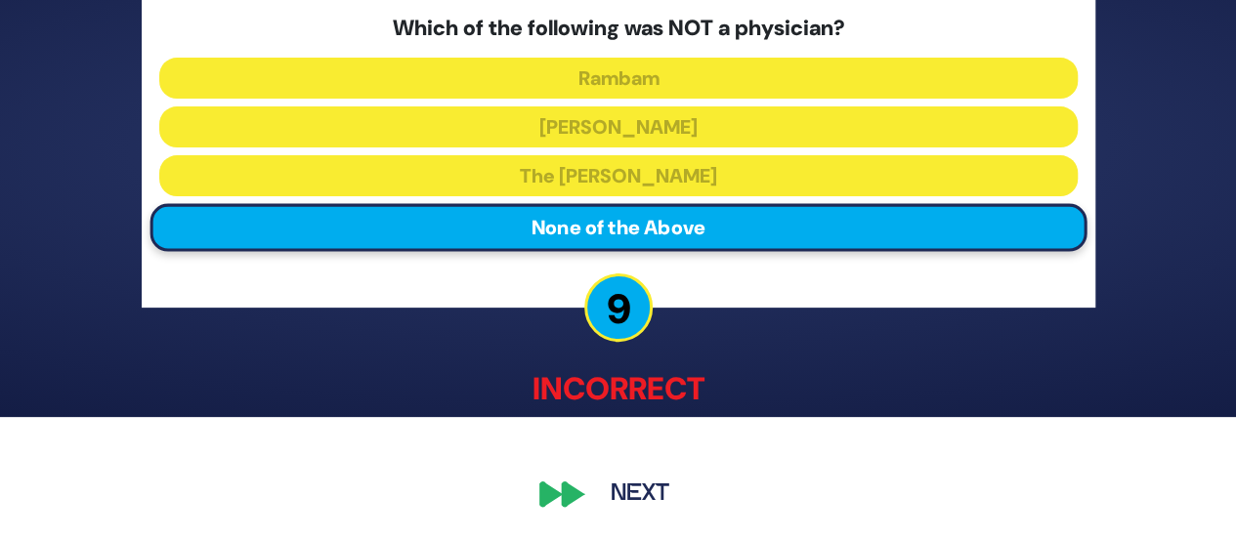
click at [636, 485] on button "Next" at bounding box center [639, 493] width 113 height 45
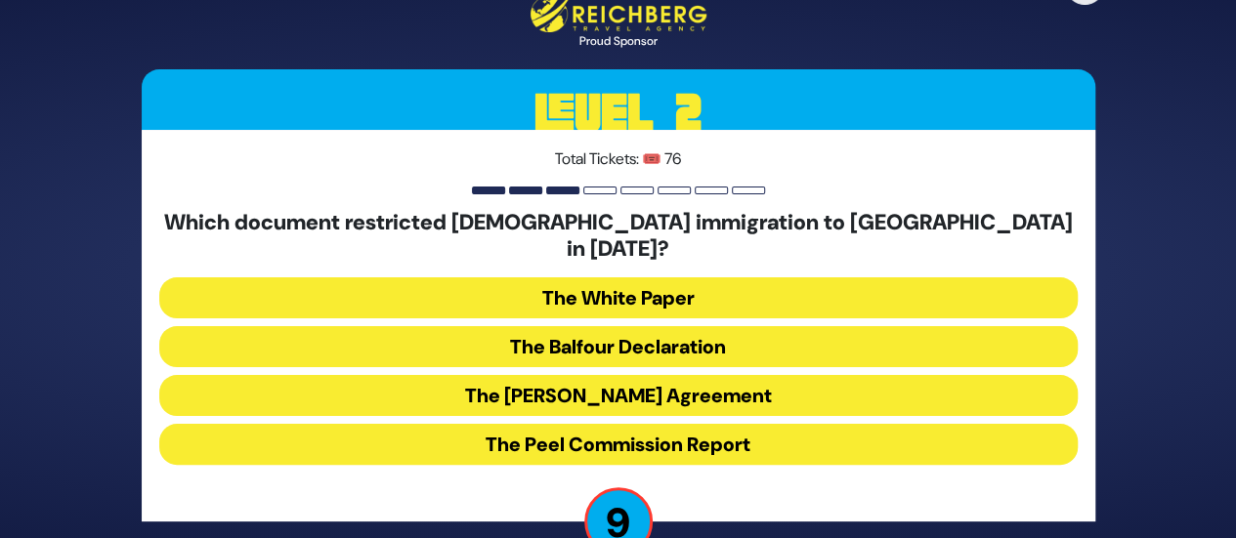
click at [632, 288] on button "The White Paper" at bounding box center [618, 297] width 918 height 41
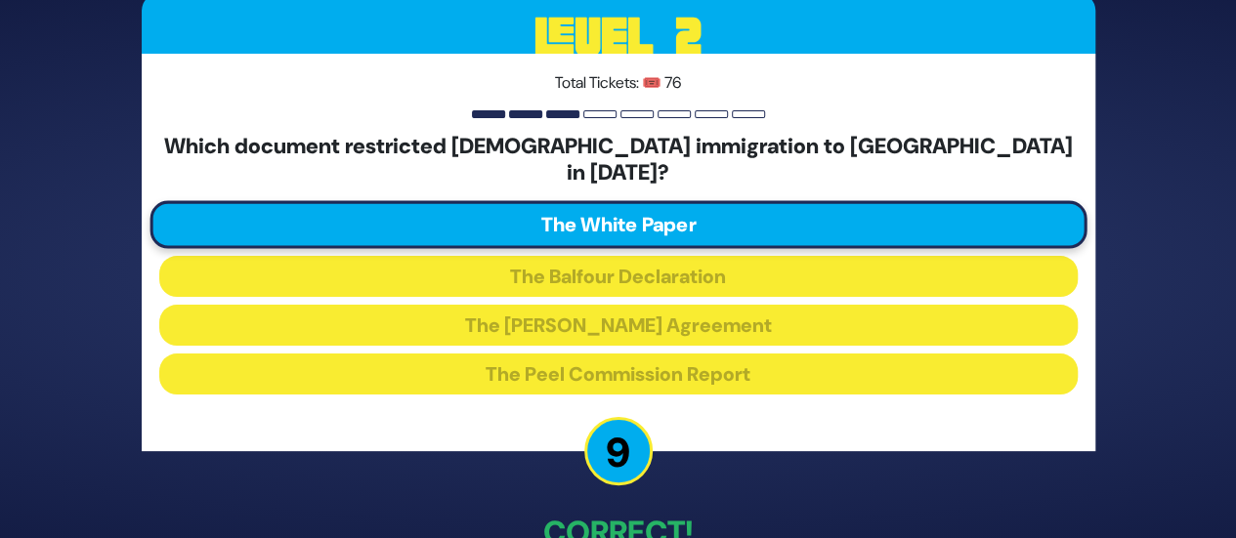
scroll to position [111, 0]
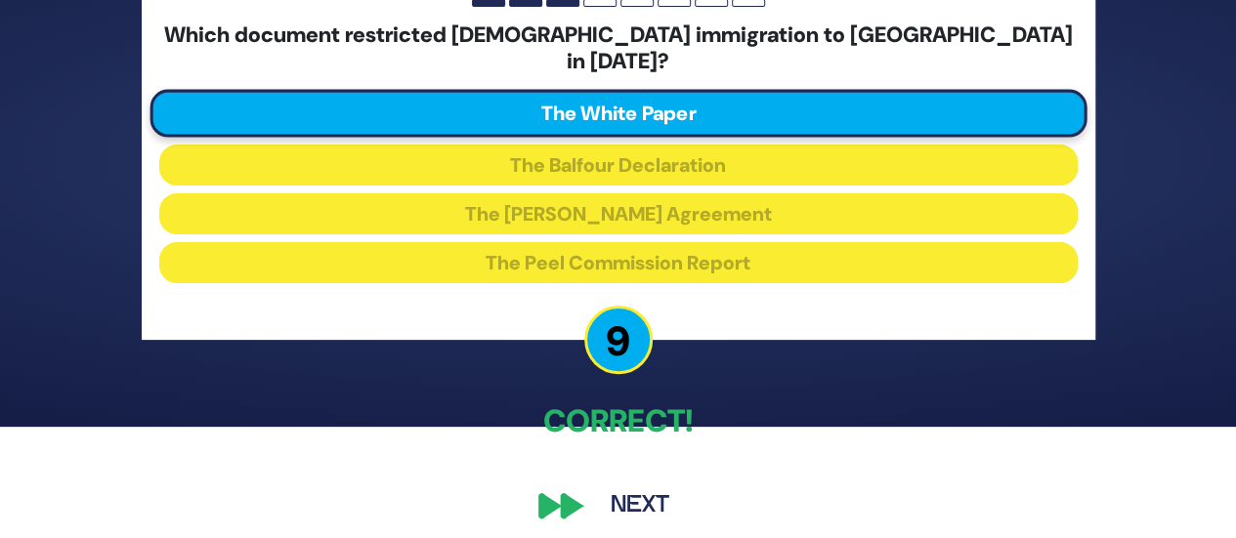
click at [635, 469] on div "🔊 Proud Sponsor Level 2 Total Tickets: 🎟️ 76 Which document restricted Jewish i…" at bounding box center [618, 158] width 1000 height 788
click at [661, 492] on button "Next" at bounding box center [639, 506] width 113 height 45
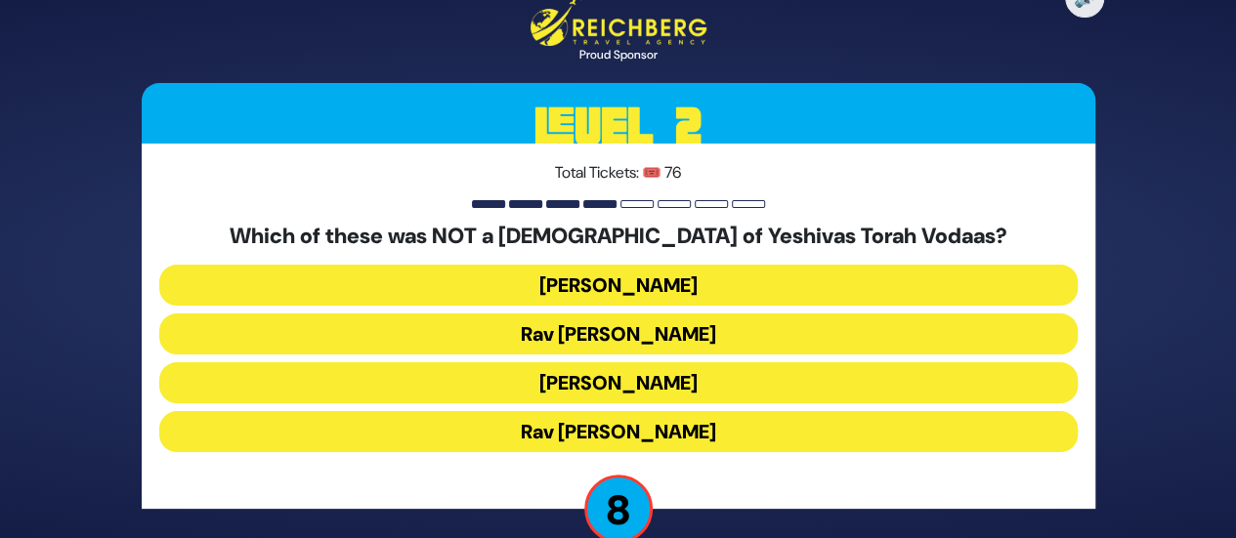
click at [623, 425] on button "Rav Shraga Feivel Mendlowitz" at bounding box center [618, 431] width 918 height 41
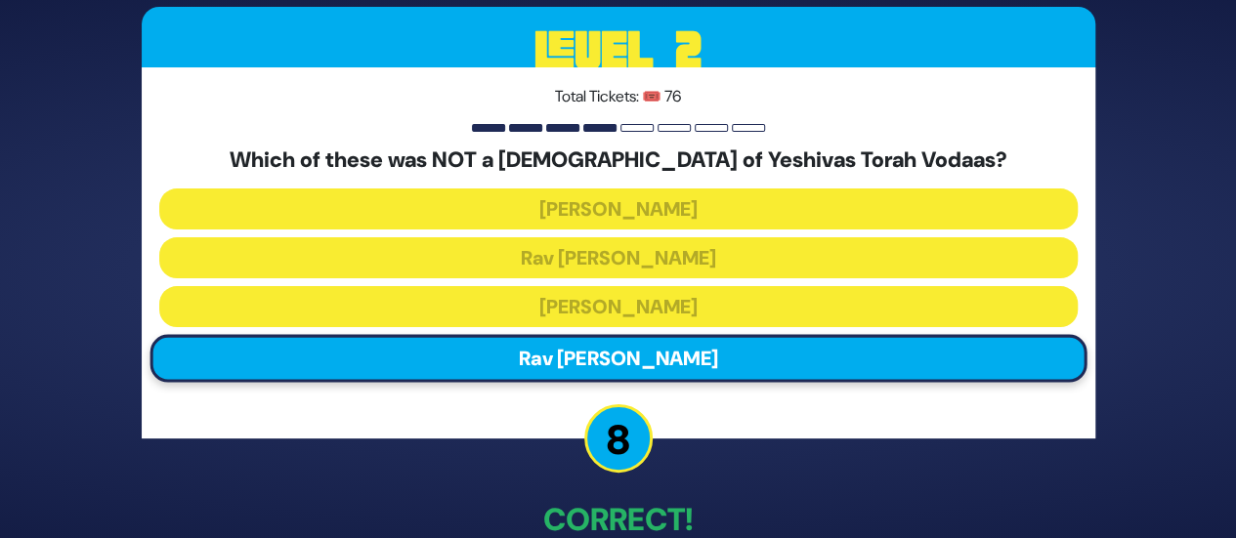
scroll to position [111, 0]
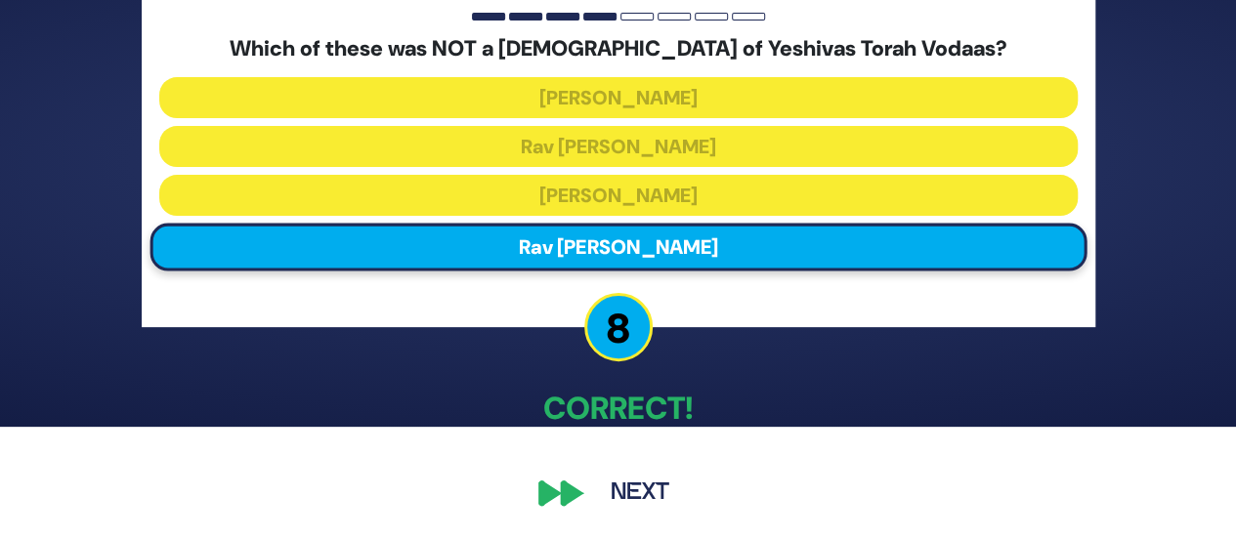
click at [627, 493] on button "Next" at bounding box center [639, 493] width 113 height 45
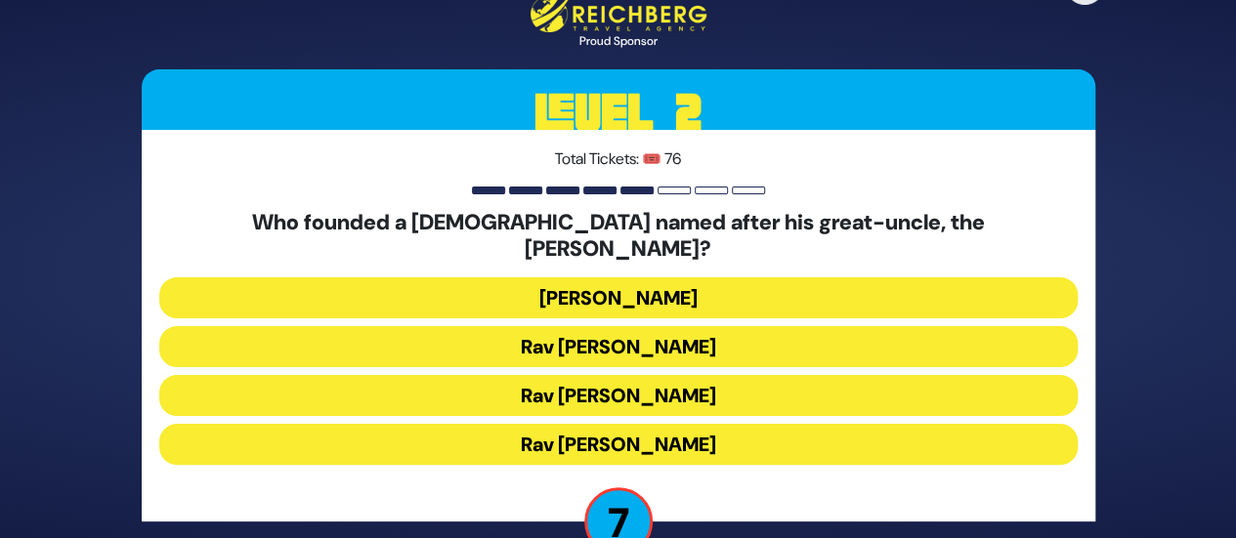
click at [654, 281] on button "Rav Dovid Leibowitz" at bounding box center [618, 297] width 918 height 41
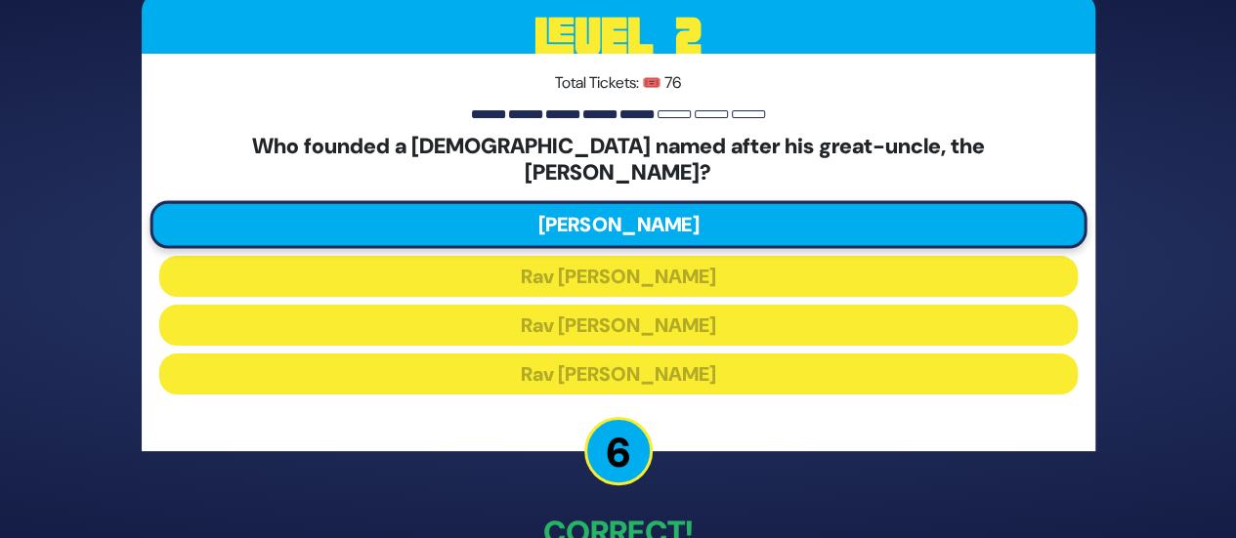
scroll to position [111, 0]
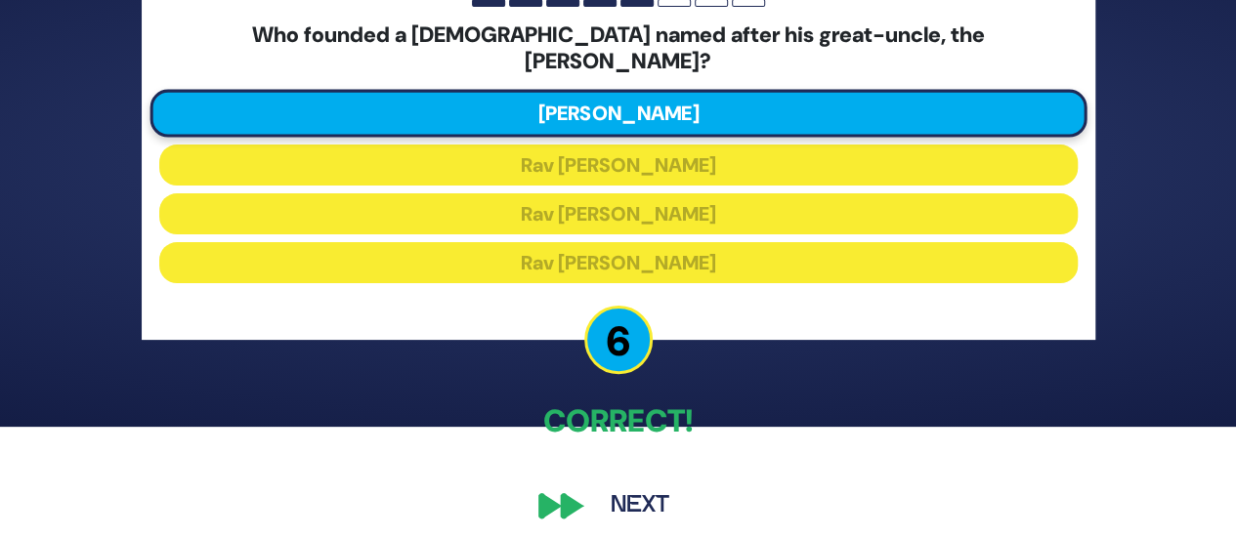
click at [616, 484] on button "Next" at bounding box center [639, 506] width 113 height 45
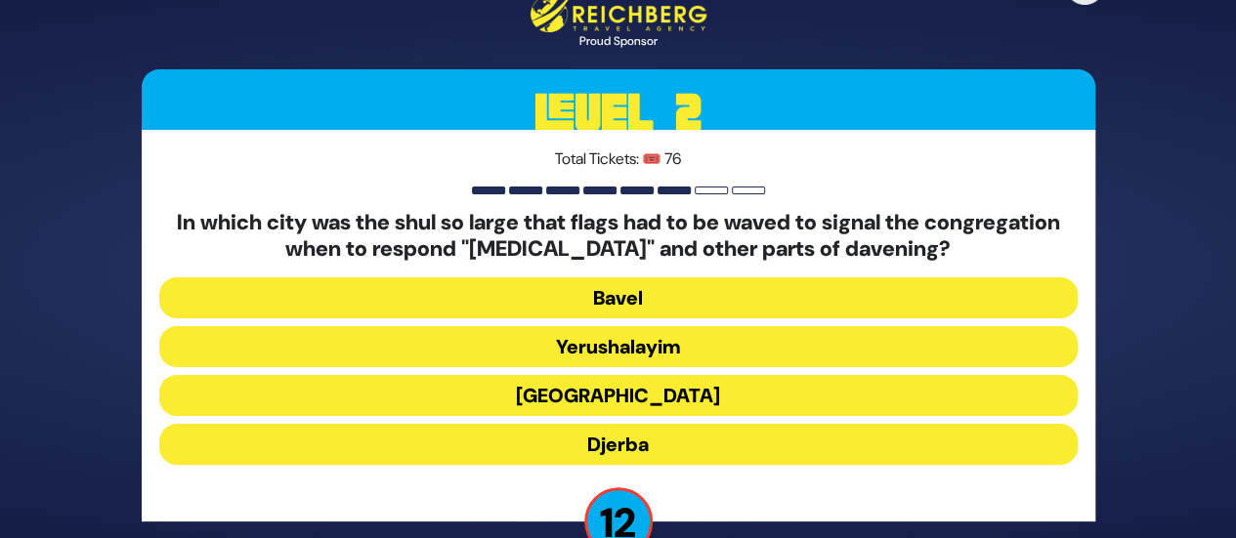
click at [588, 380] on button "Alexandria" at bounding box center [618, 395] width 918 height 41
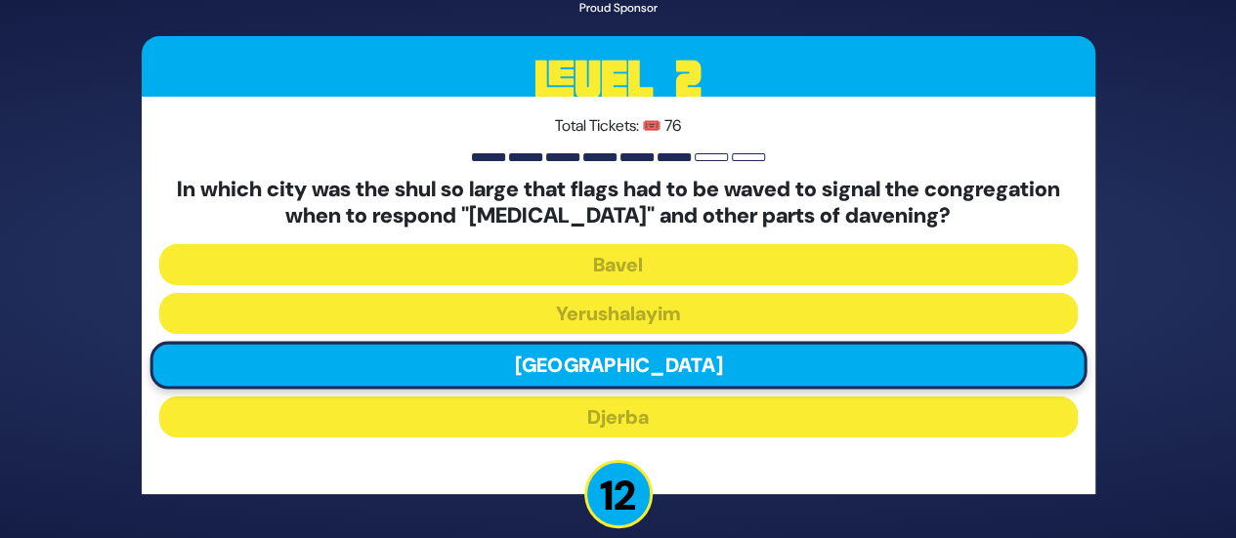
scroll to position [124, 0]
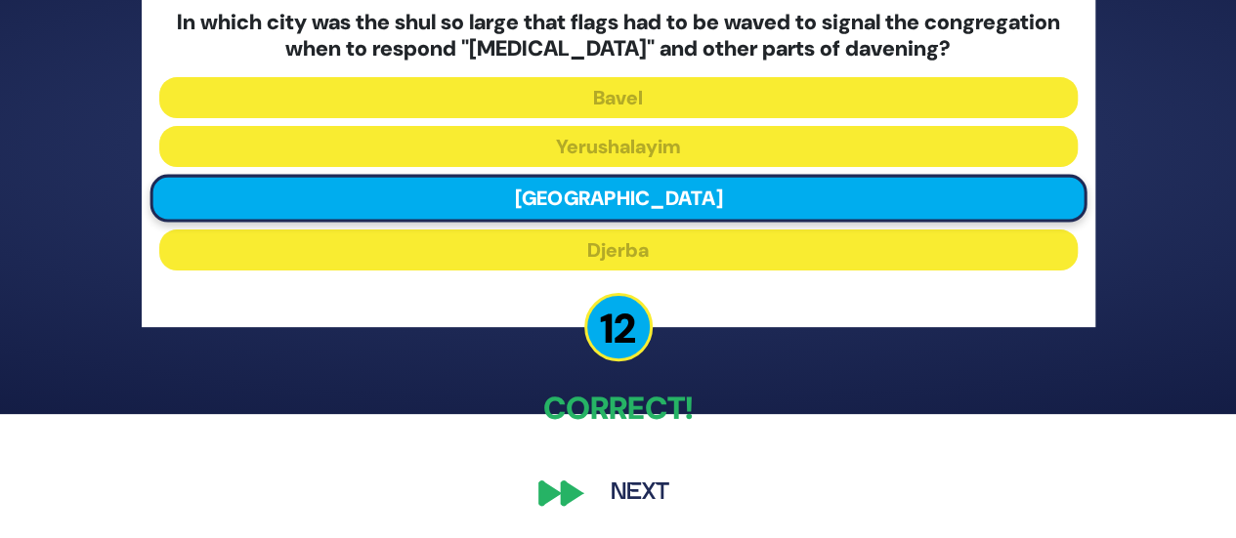
click at [617, 478] on button "Next" at bounding box center [639, 493] width 113 height 45
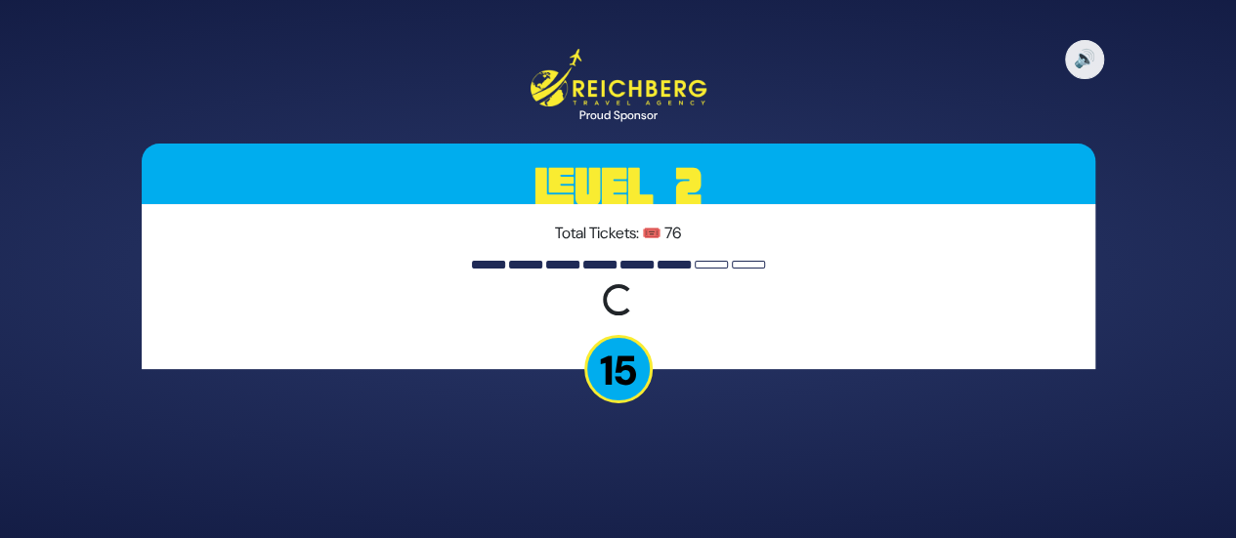
scroll to position [0, 0]
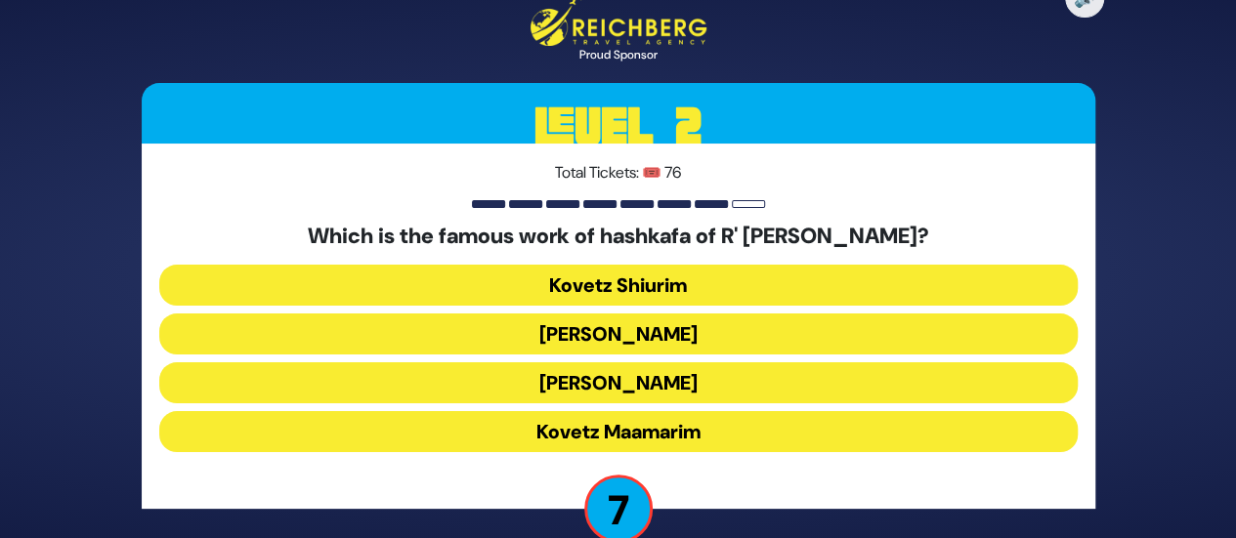
click at [602, 376] on button "Ikvisa DeMeshicha" at bounding box center [618, 382] width 918 height 41
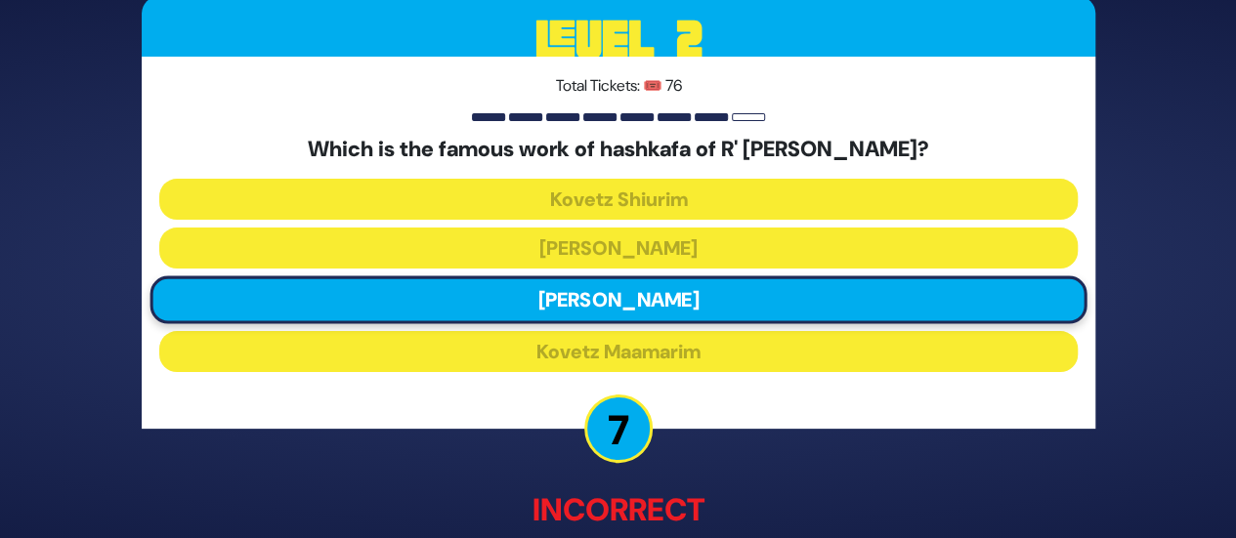
scroll to position [98, 0]
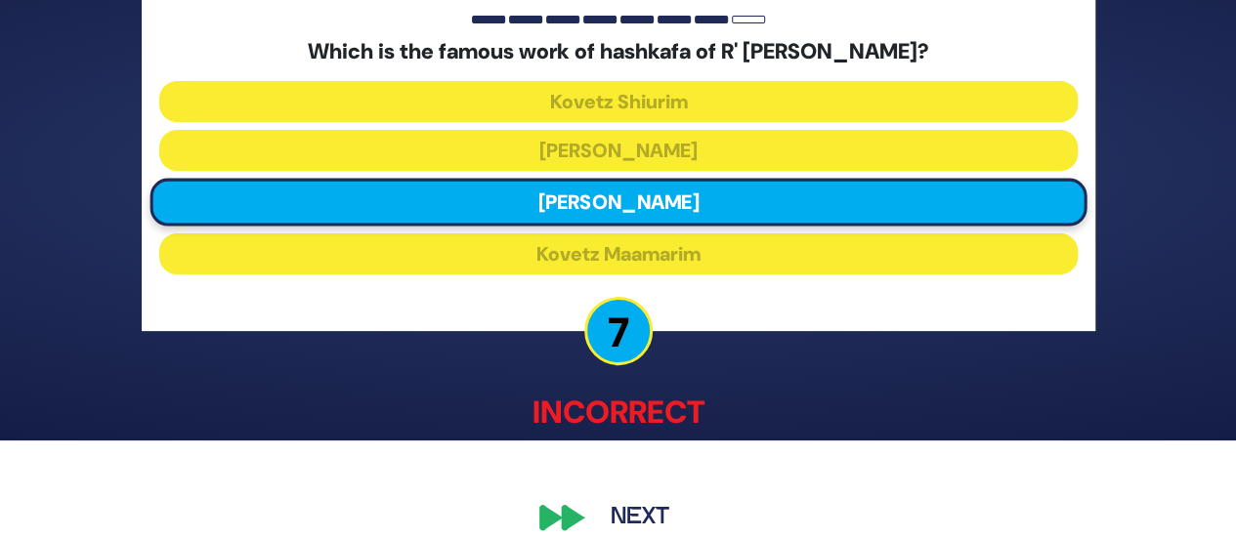
click at [639, 515] on button "Next" at bounding box center [639, 516] width 113 height 45
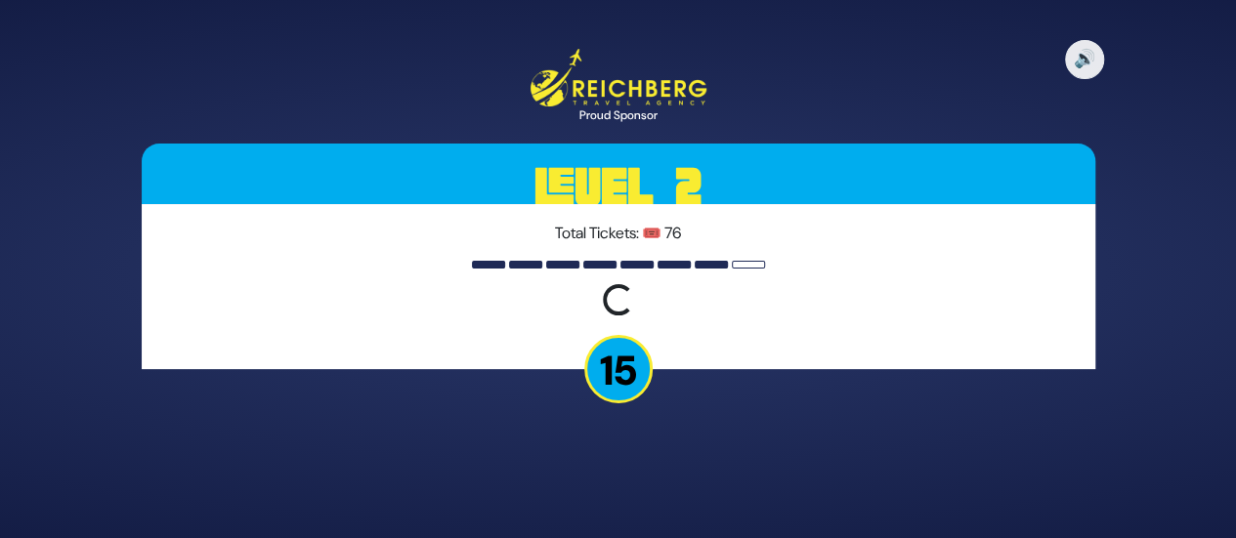
scroll to position [0, 0]
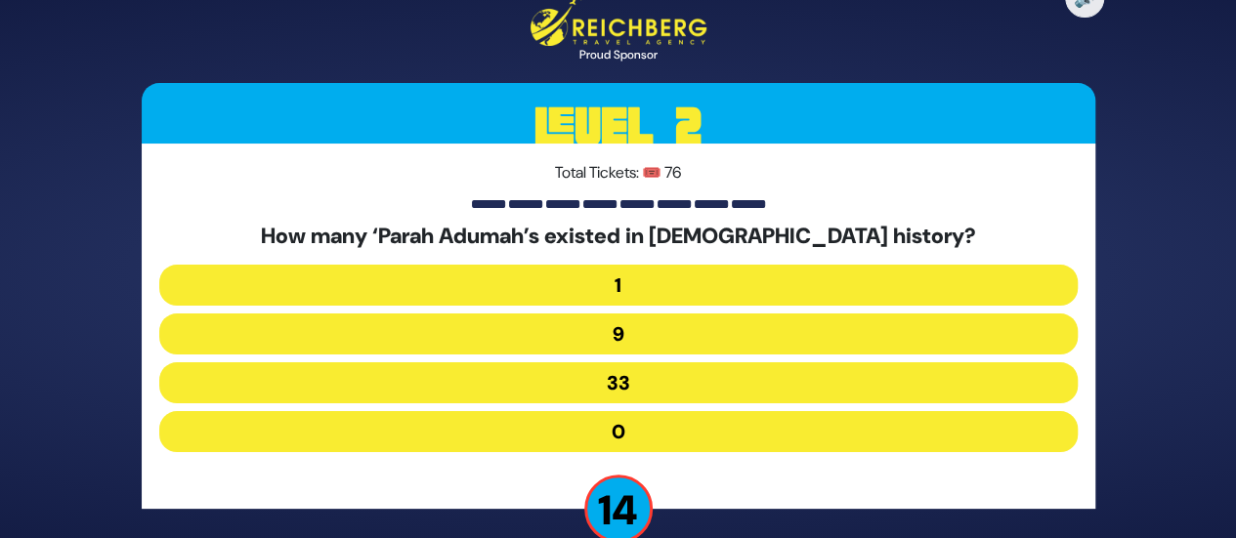
click at [596, 333] on button "9" at bounding box center [618, 334] width 918 height 41
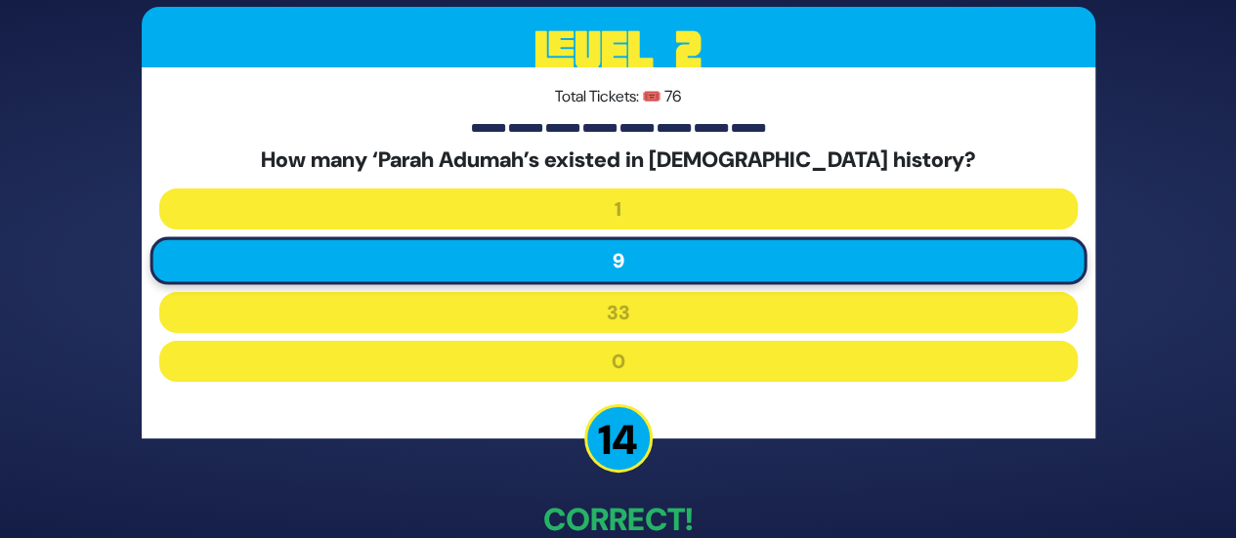
scroll to position [111, 0]
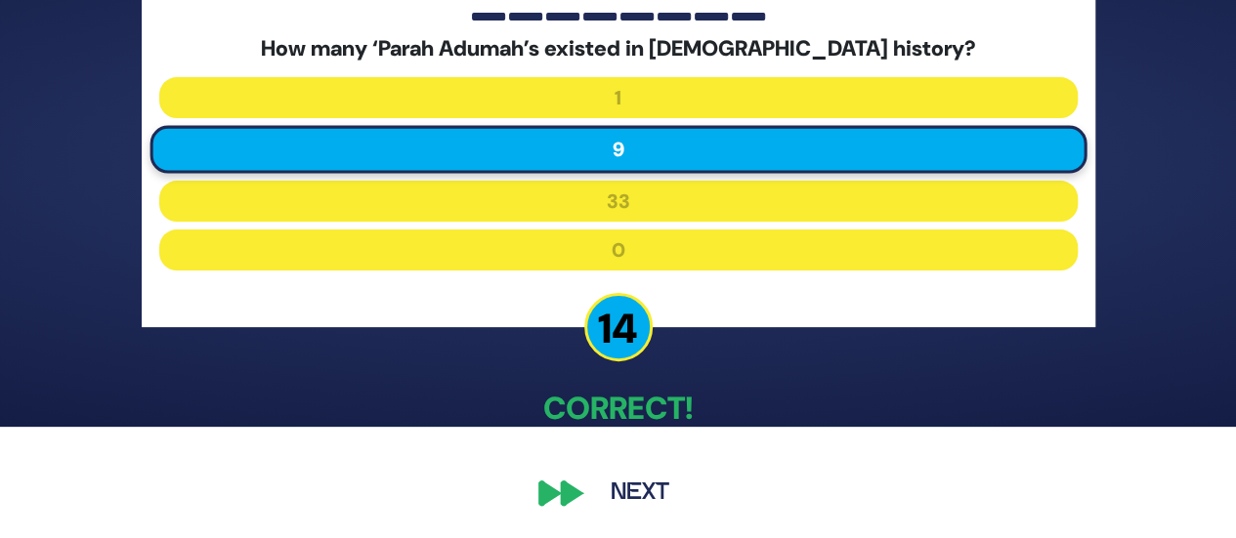
click at [651, 472] on button "Next" at bounding box center [639, 493] width 113 height 45
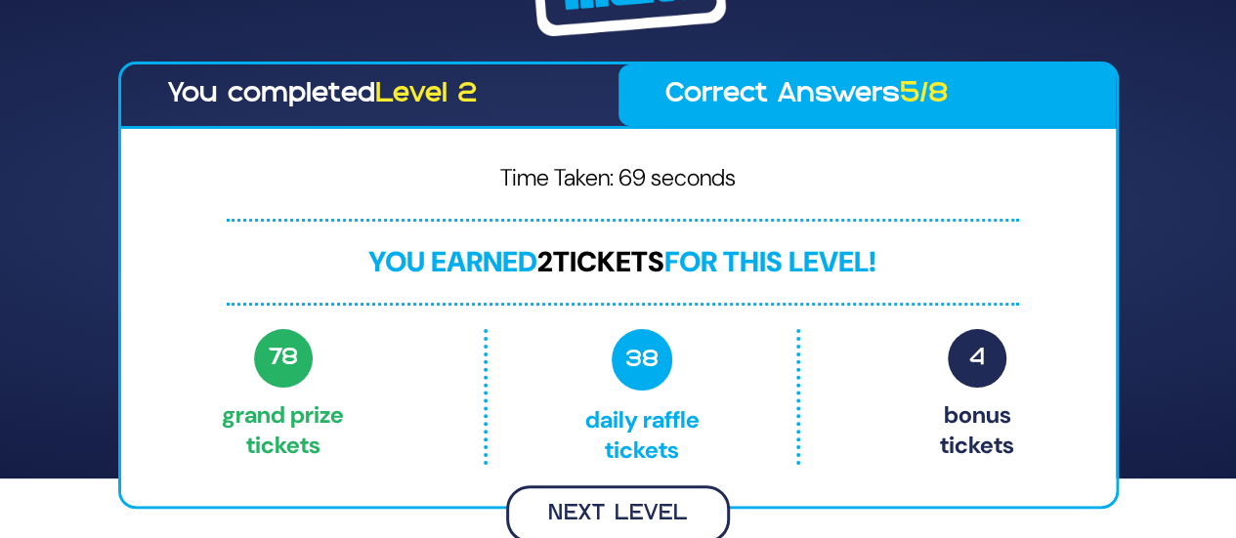
scroll to position [57, 0]
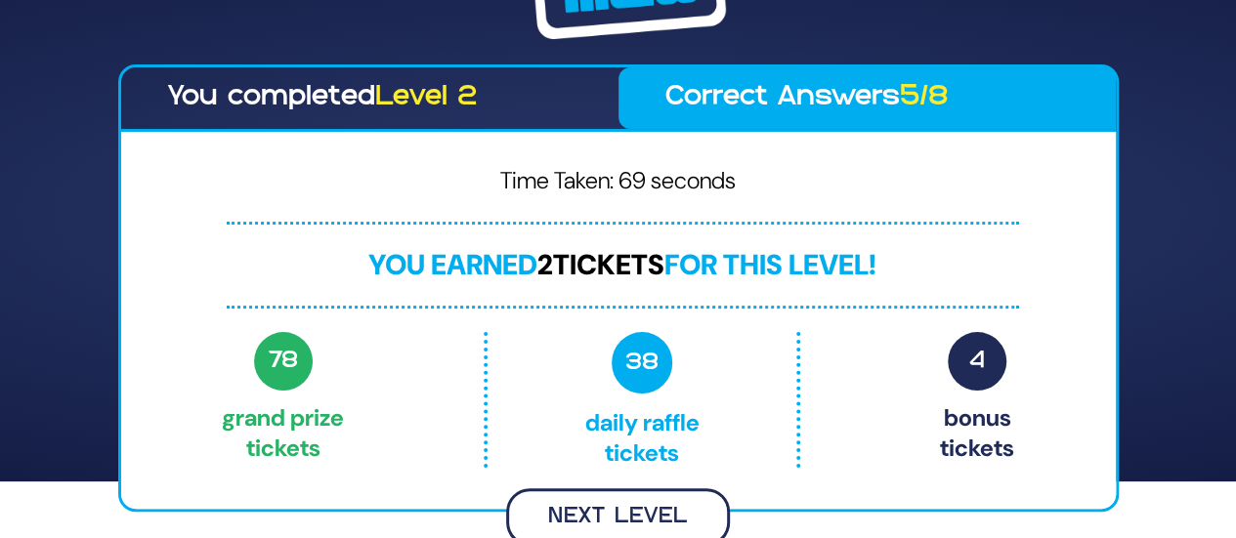
click at [626, 491] on button "Next Level" at bounding box center [618, 517] width 224 height 58
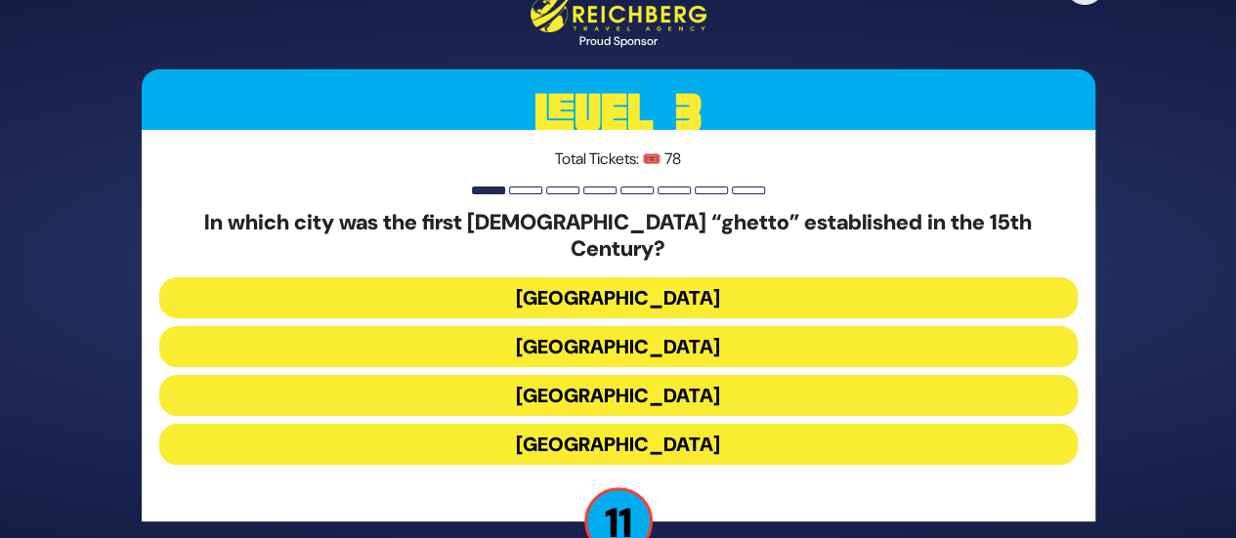
click at [597, 382] on button "Prague" at bounding box center [618, 395] width 918 height 41
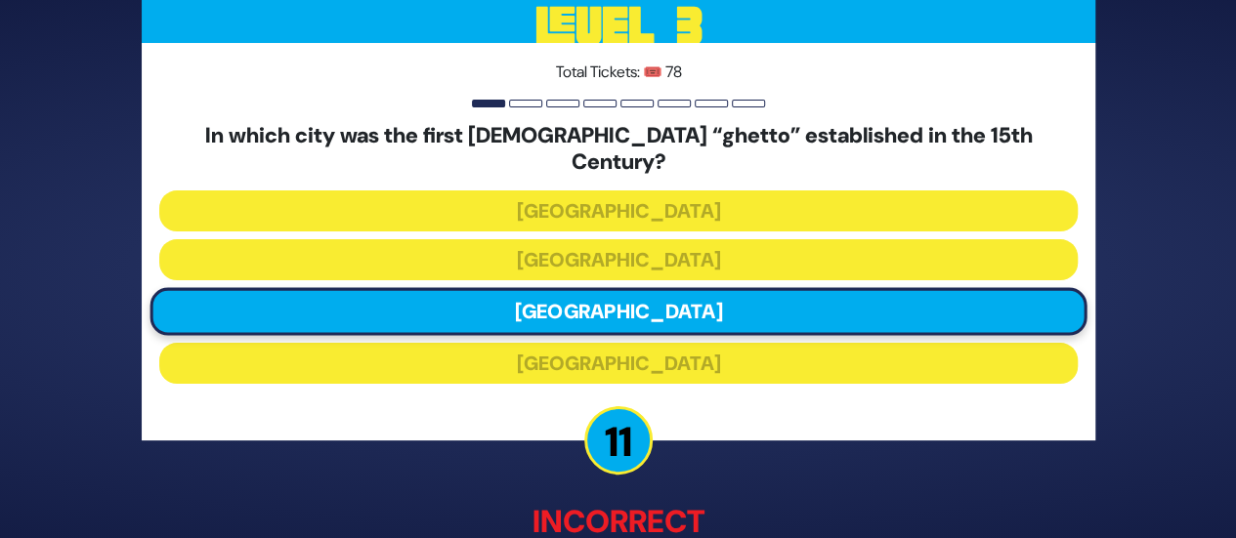
scroll to position [121, 0]
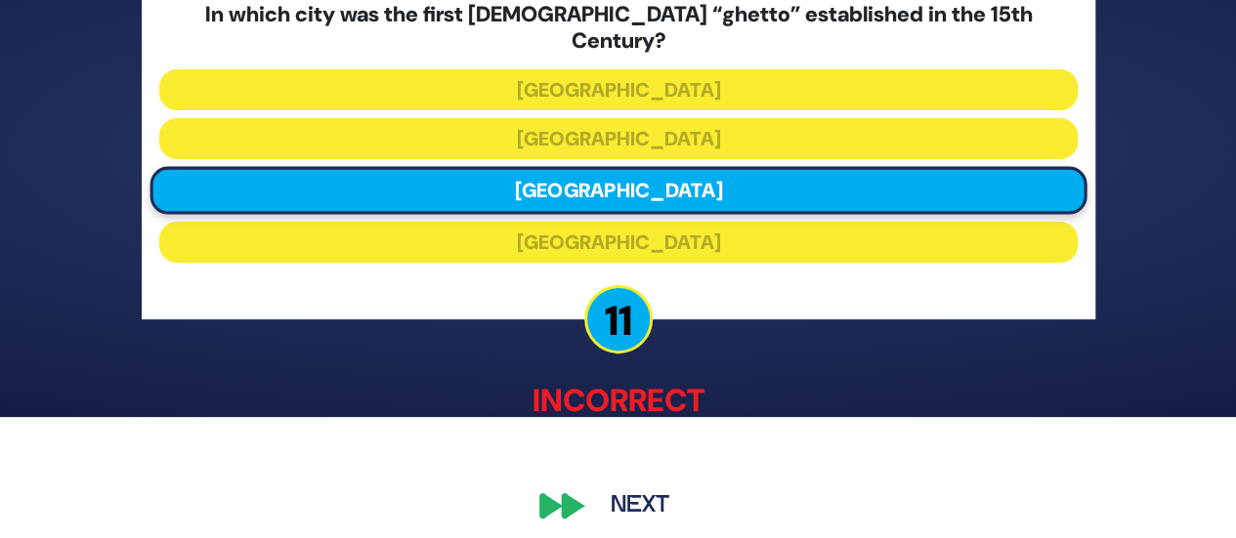
click at [613, 495] on button "Next" at bounding box center [639, 507] width 113 height 45
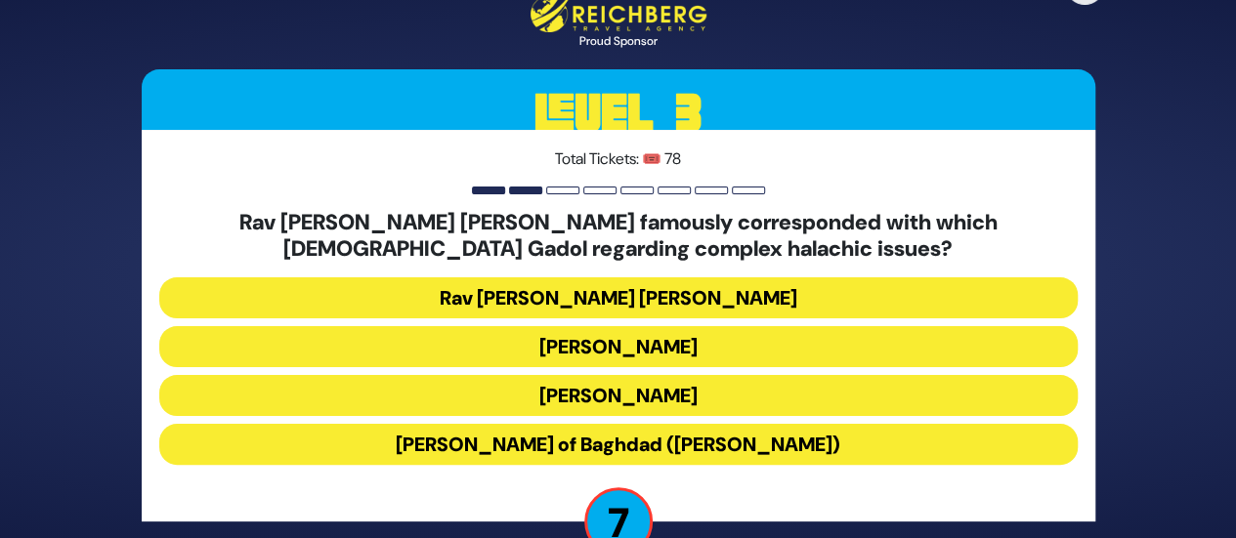
click at [609, 450] on button "Rav Yosef Chaim of Baghdad (Ben Ish Chai)" at bounding box center [618, 444] width 918 height 41
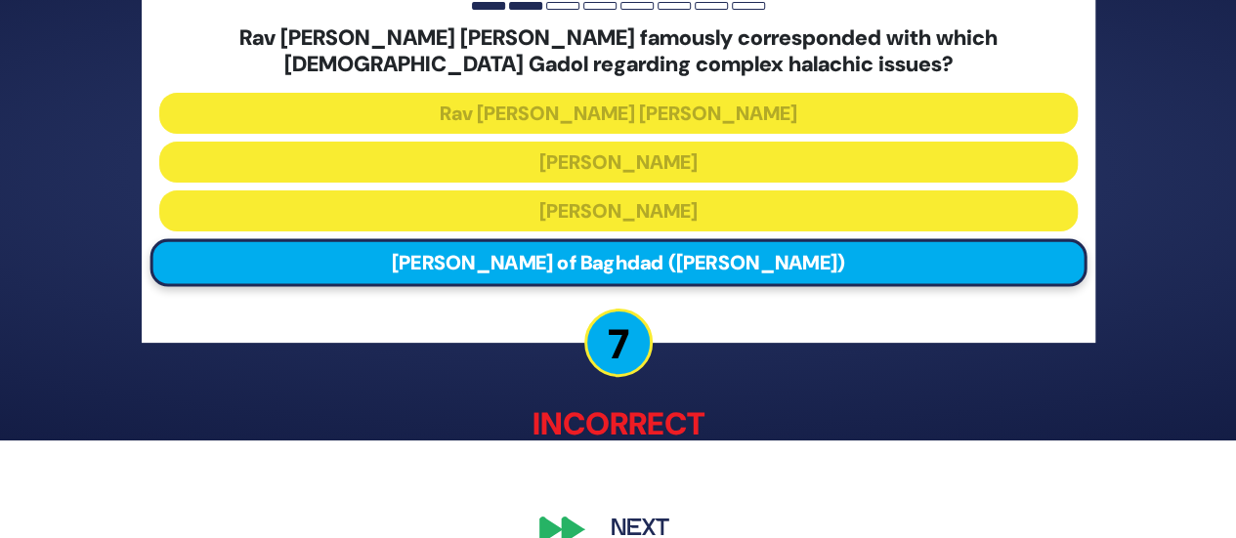
scroll to position [135, 0]
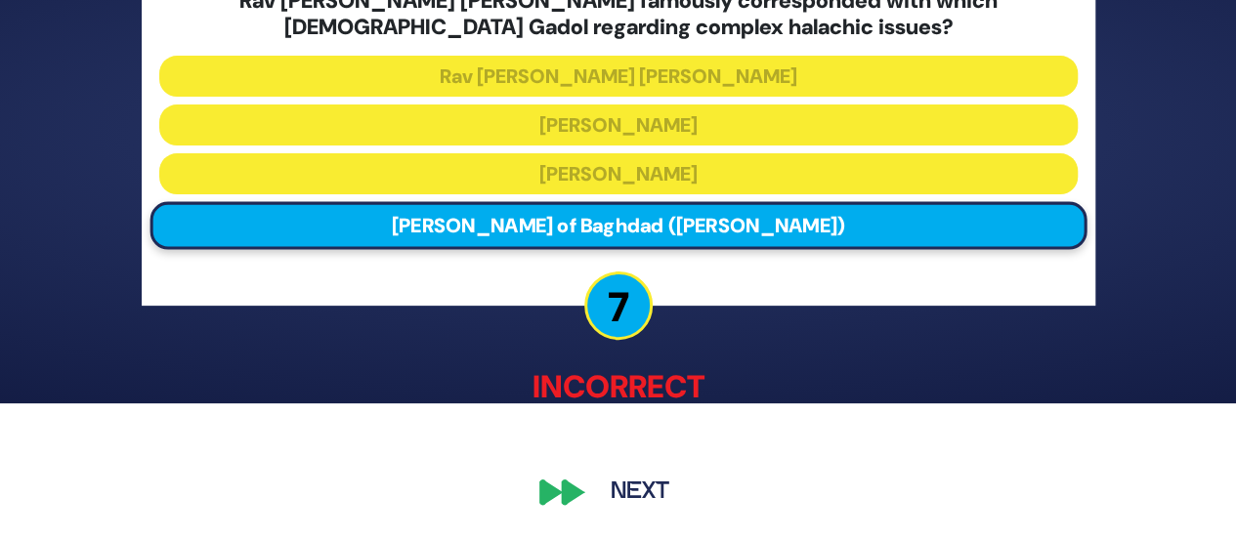
click at [615, 491] on button "Next" at bounding box center [639, 493] width 113 height 45
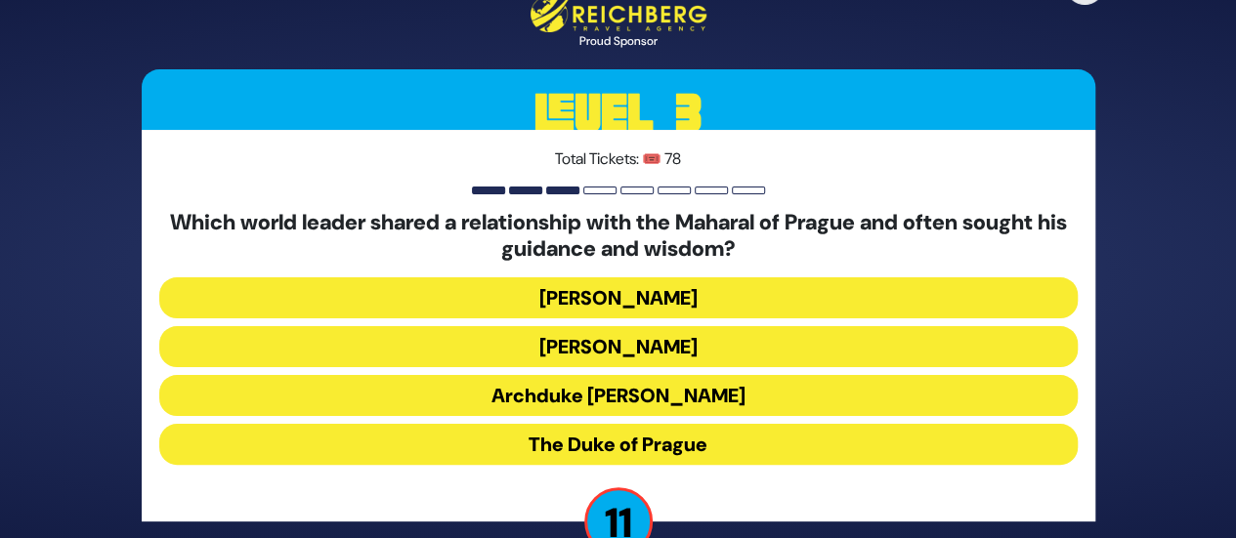
click at [625, 295] on button "Kaiser Franz-Joseph" at bounding box center [618, 297] width 918 height 41
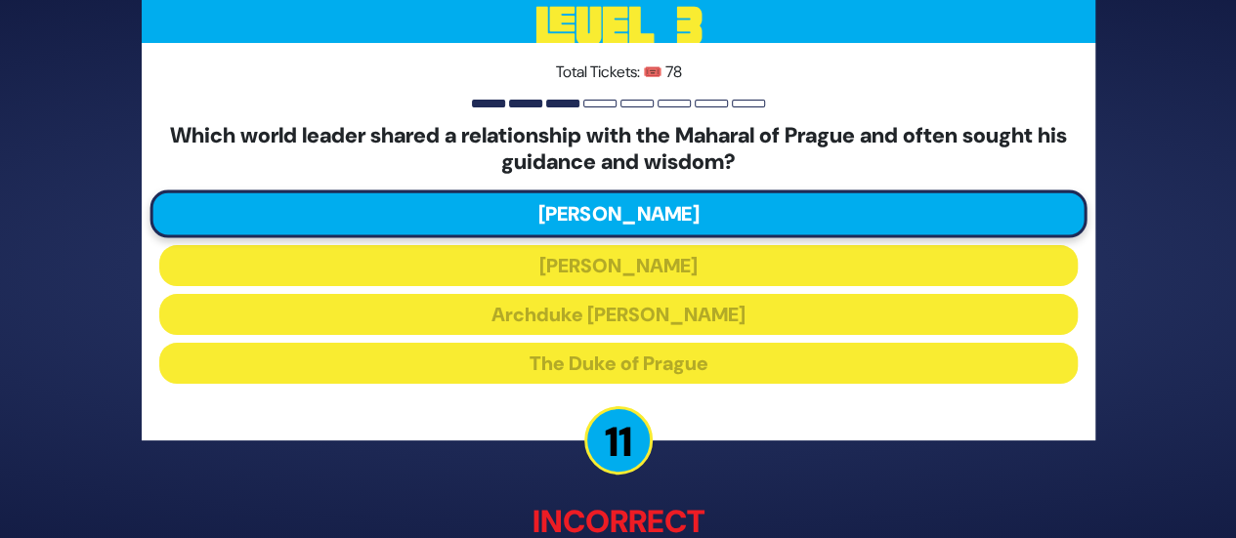
scroll to position [135, 0]
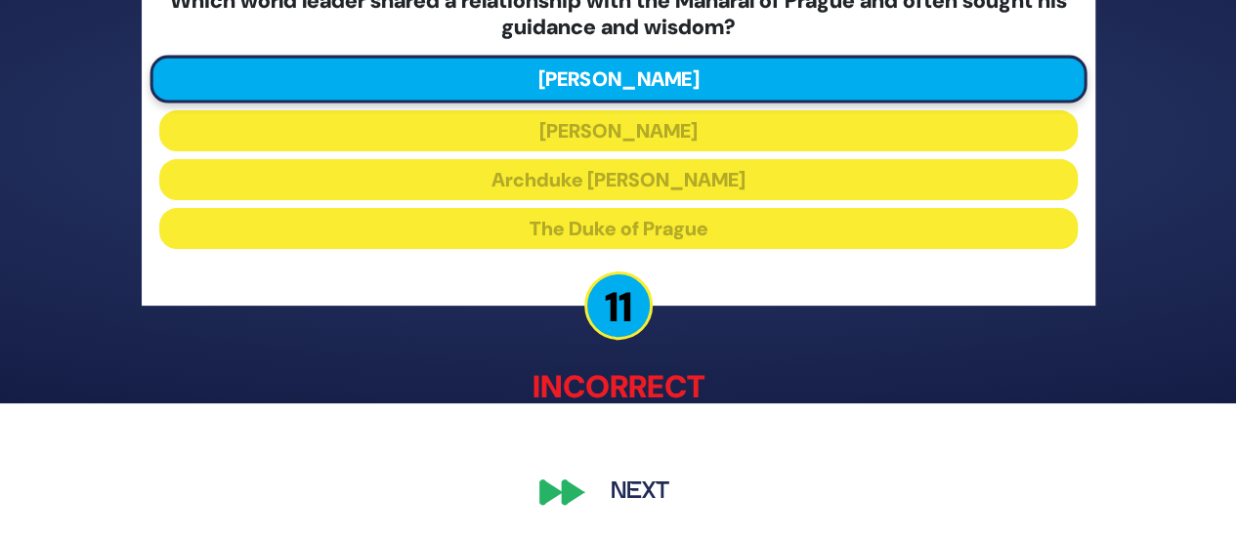
click at [604, 493] on button "Next" at bounding box center [639, 493] width 113 height 45
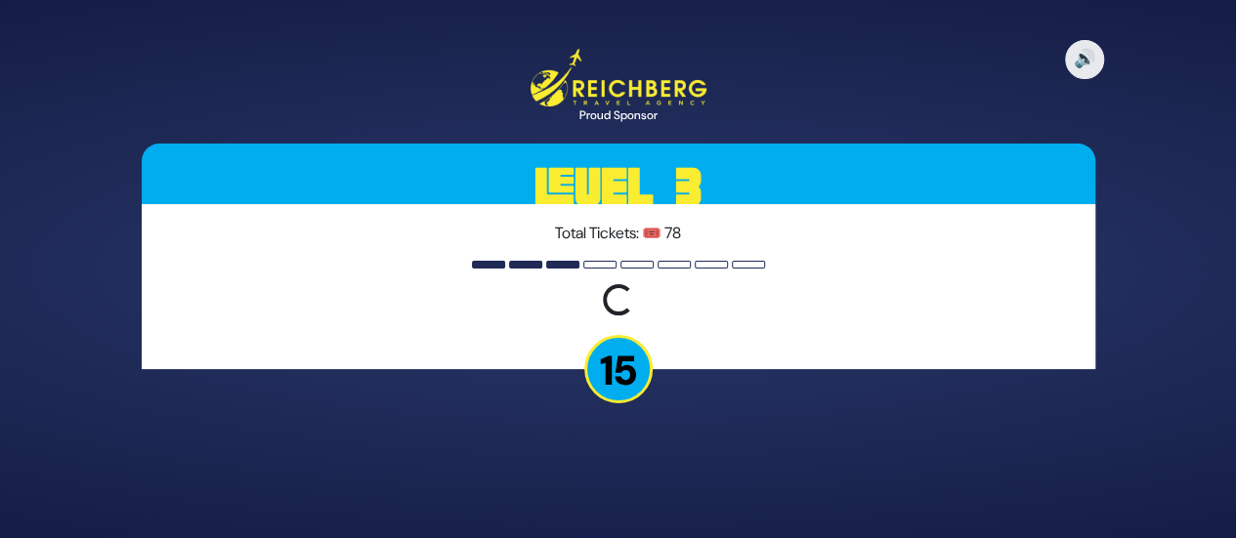
scroll to position [0, 0]
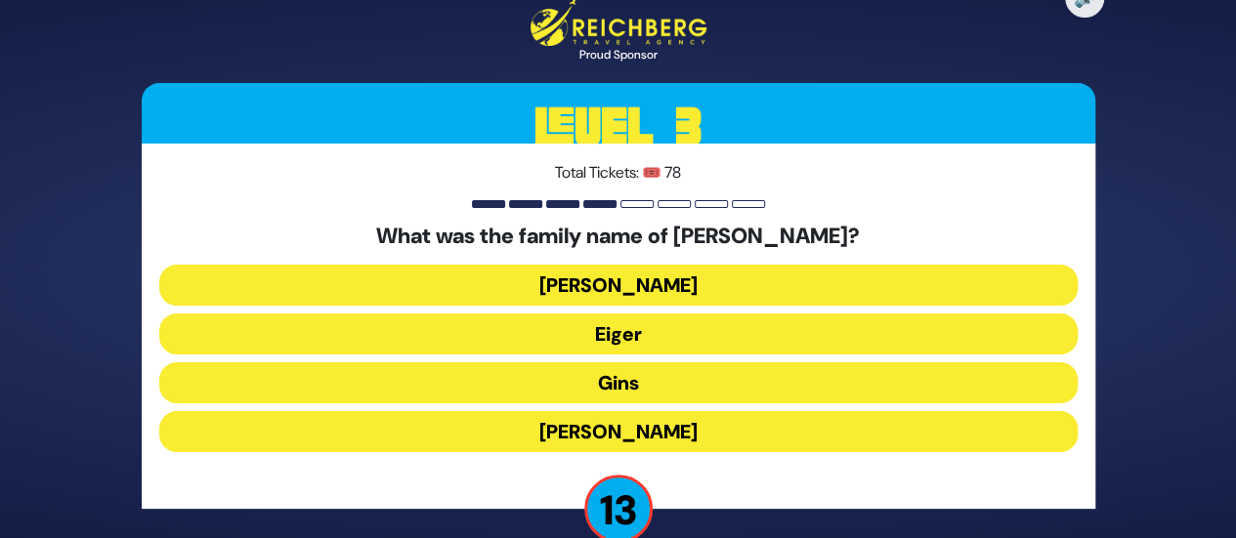
click at [608, 377] on button "Gins" at bounding box center [618, 382] width 918 height 41
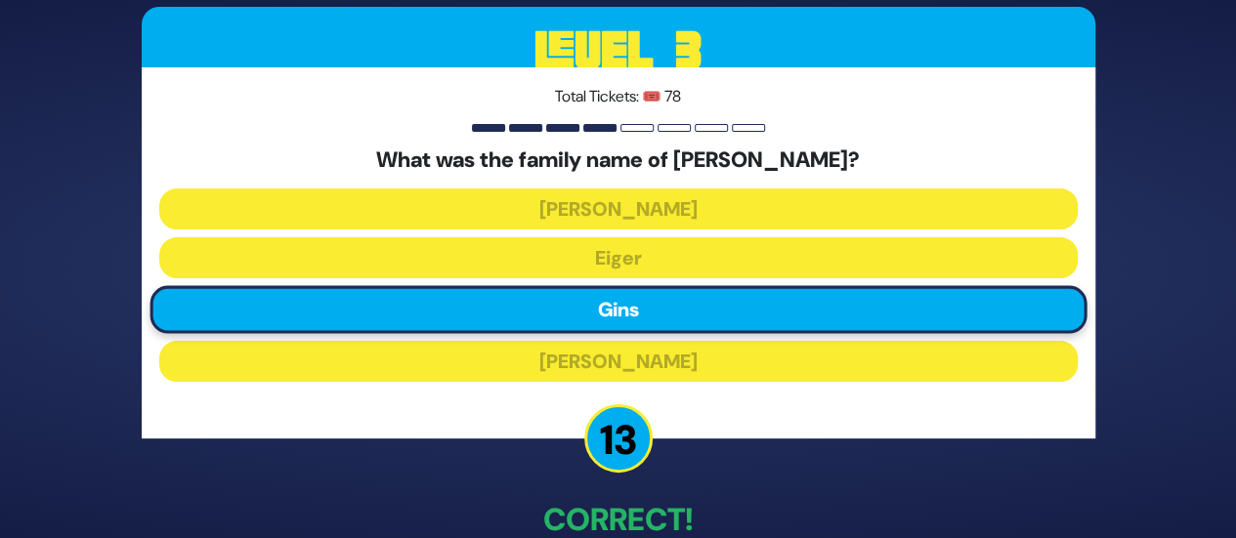
scroll to position [111, 0]
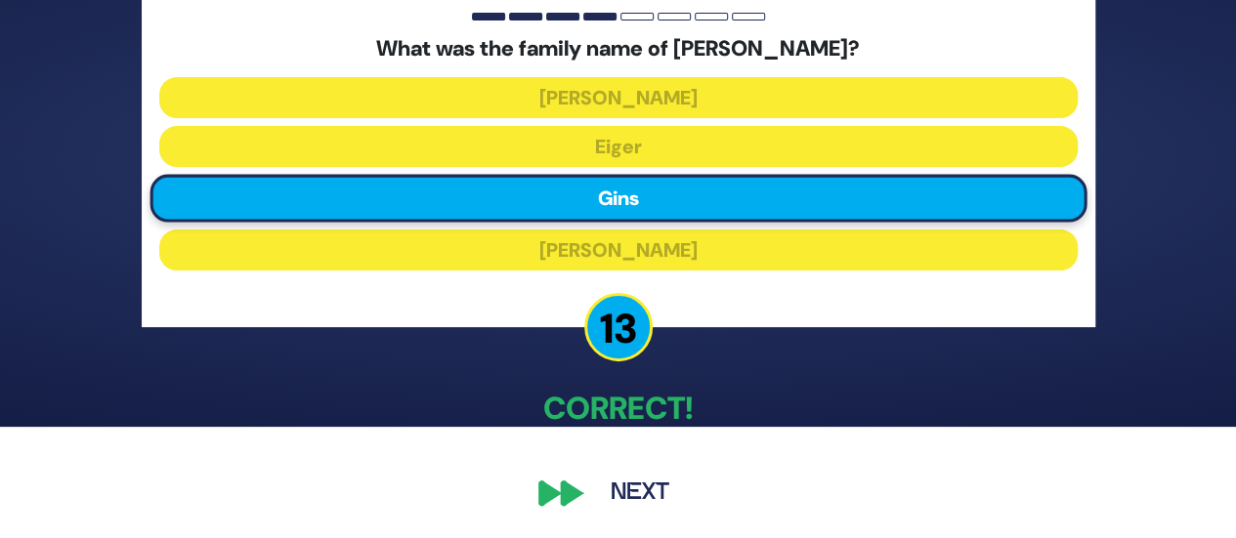
click at [629, 484] on button "Next" at bounding box center [639, 493] width 113 height 45
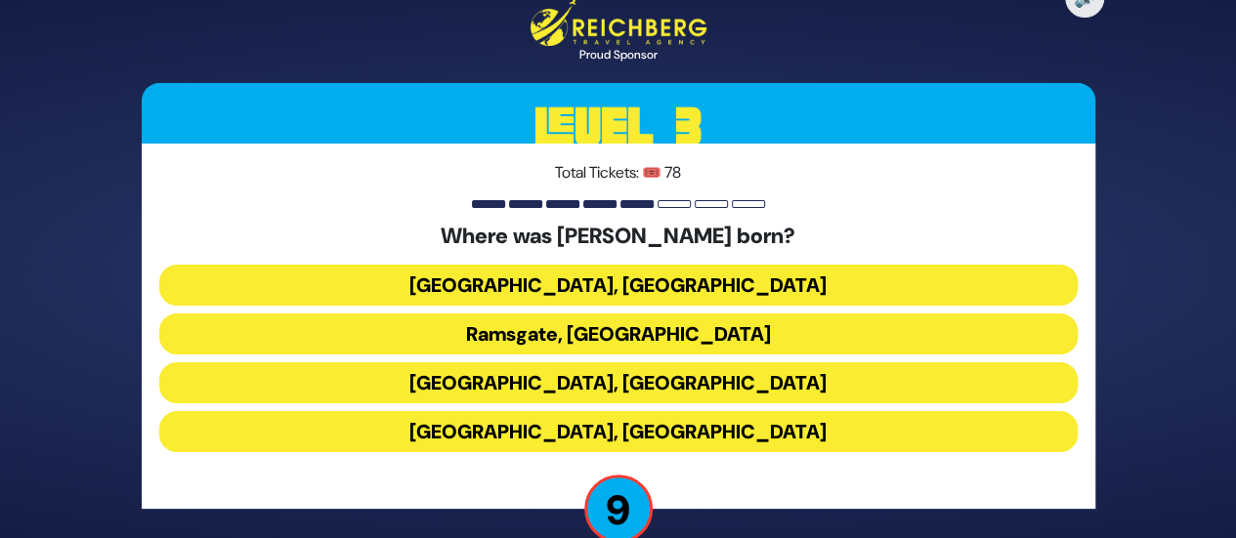
click at [609, 387] on button "Livorno, Italy" at bounding box center [618, 382] width 918 height 41
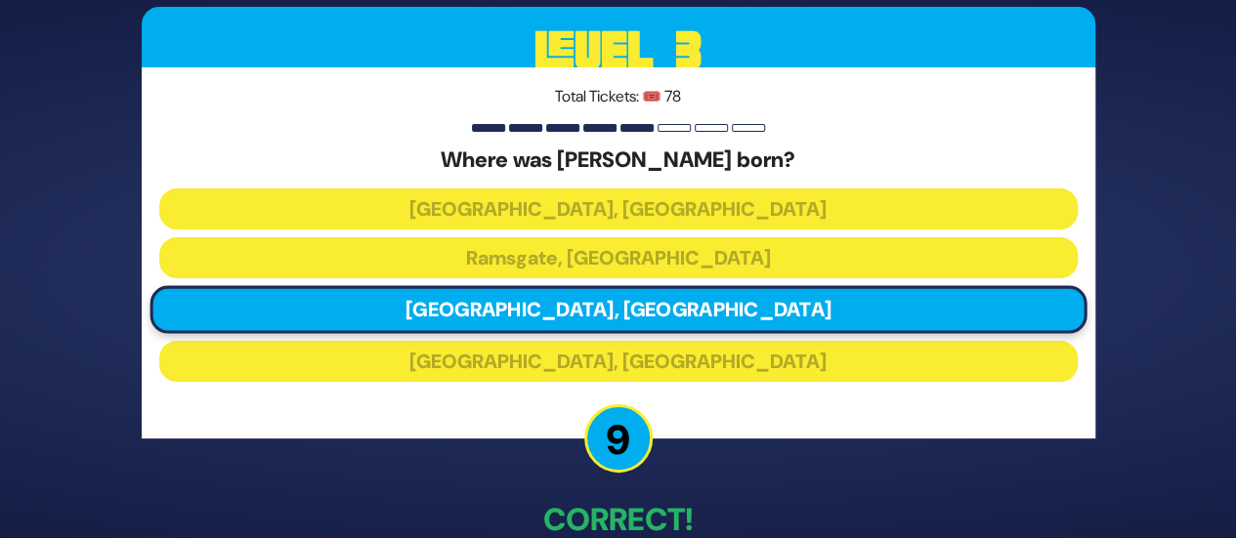
scroll to position [111, 0]
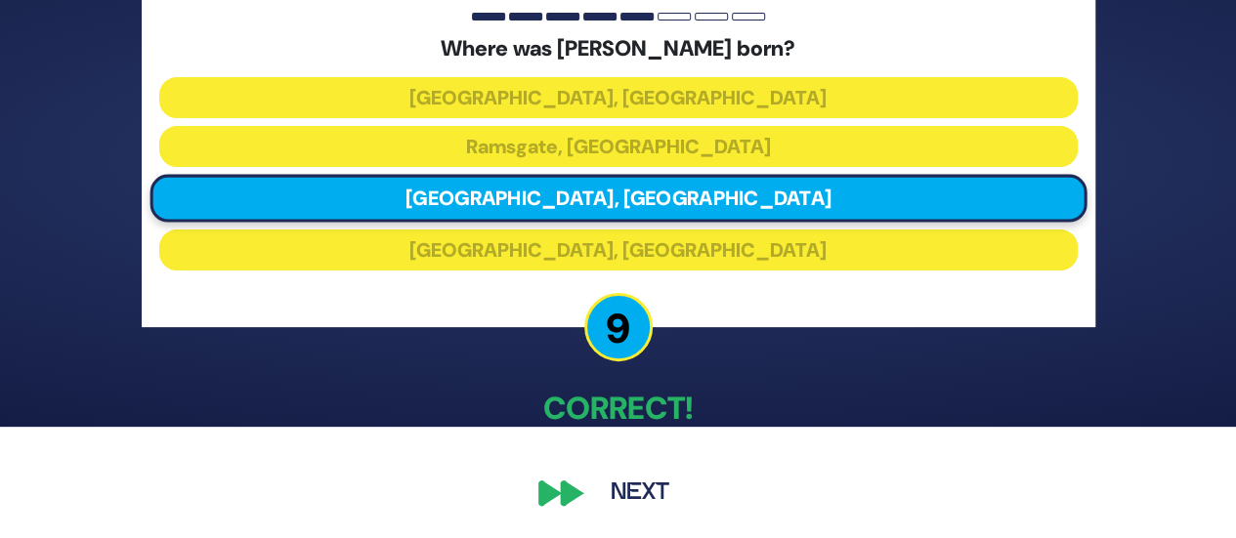
click at [634, 485] on button "Next" at bounding box center [639, 493] width 113 height 45
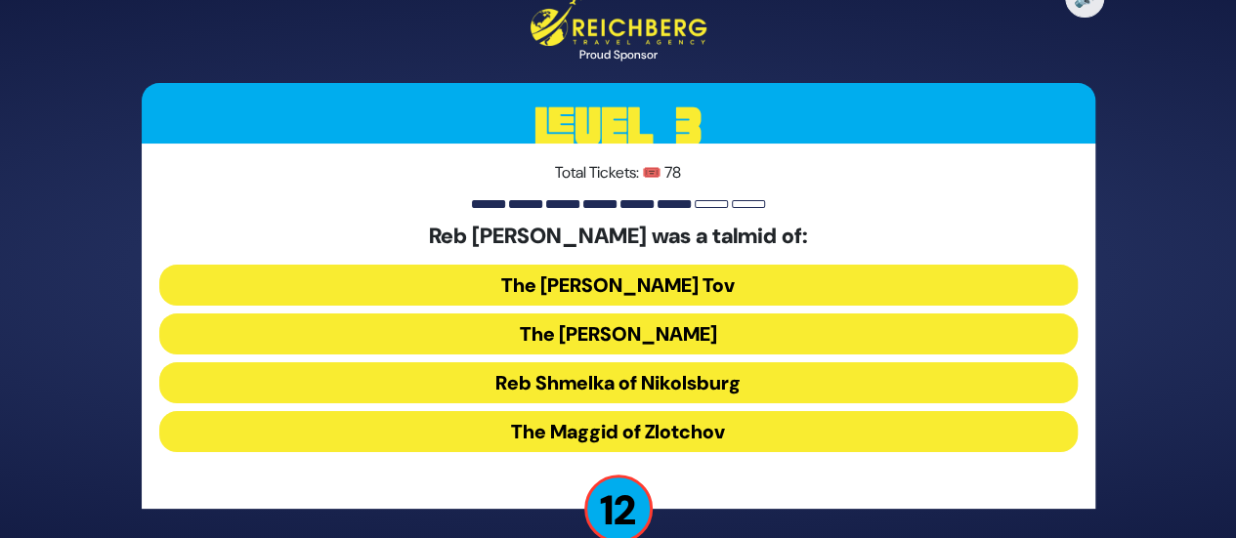
click at [606, 380] on button "Reb Shmelka of Nikolsburg" at bounding box center [618, 382] width 918 height 41
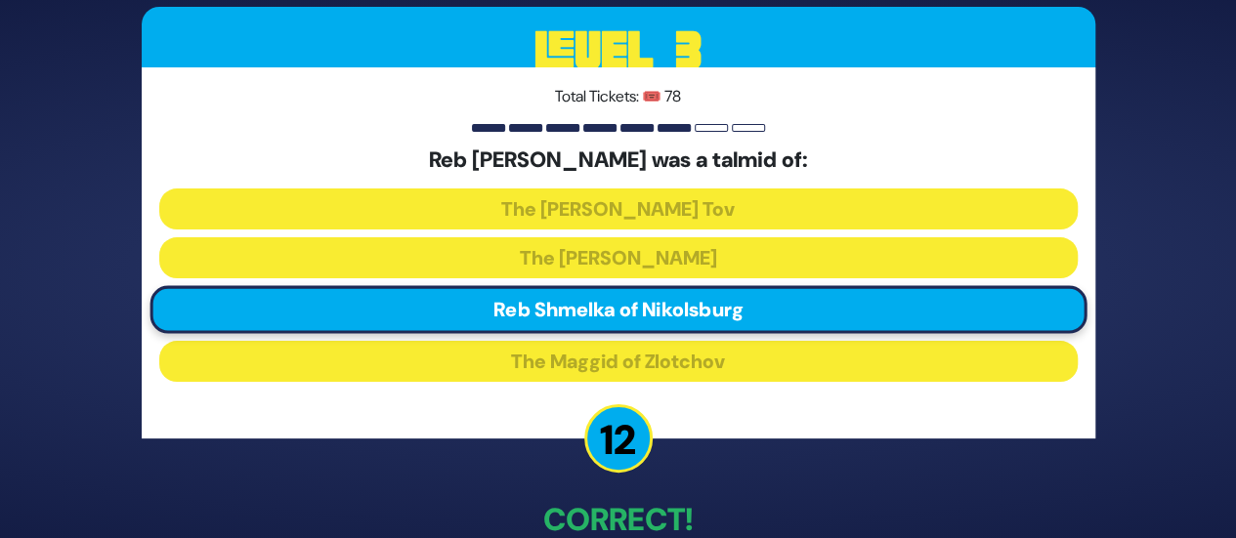
scroll to position [111, 0]
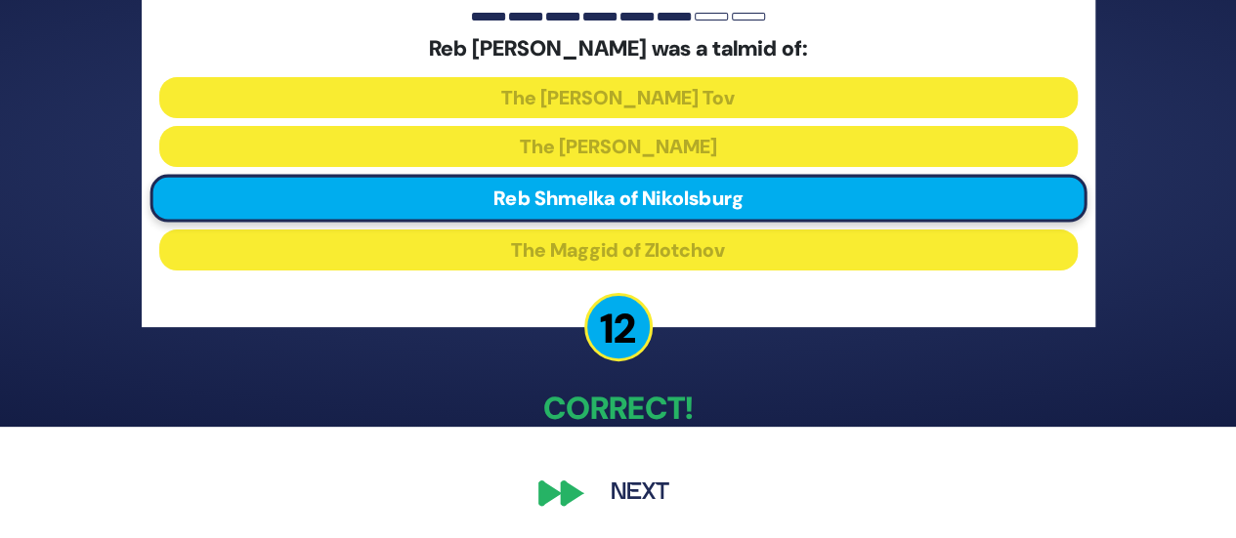
click at [637, 475] on button "Next" at bounding box center [639, 493] width 113 height 45
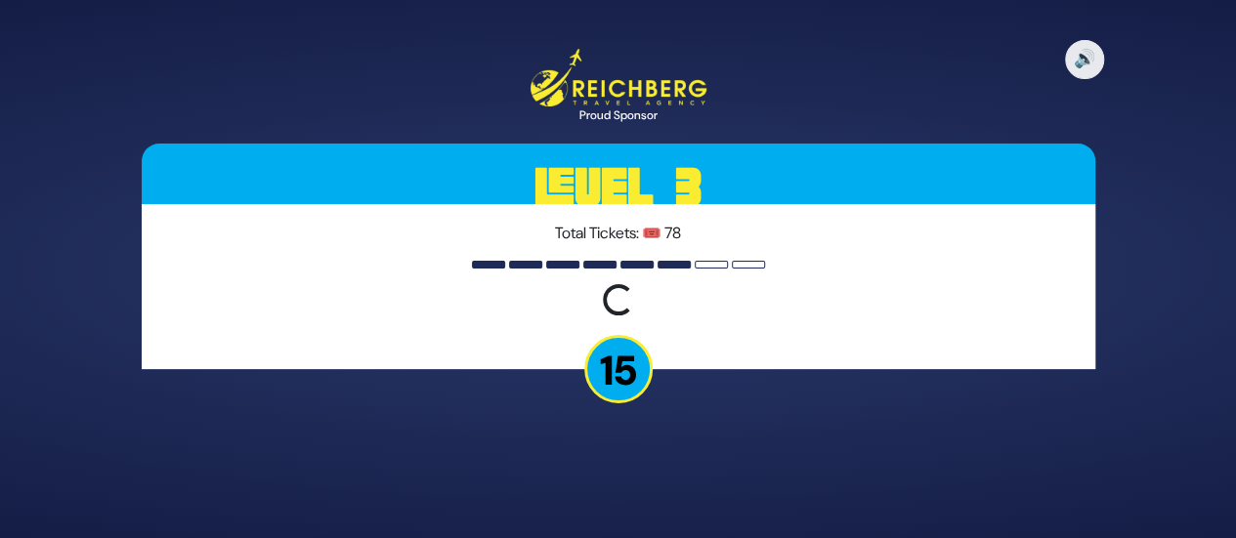
scroll to position [0, 0]
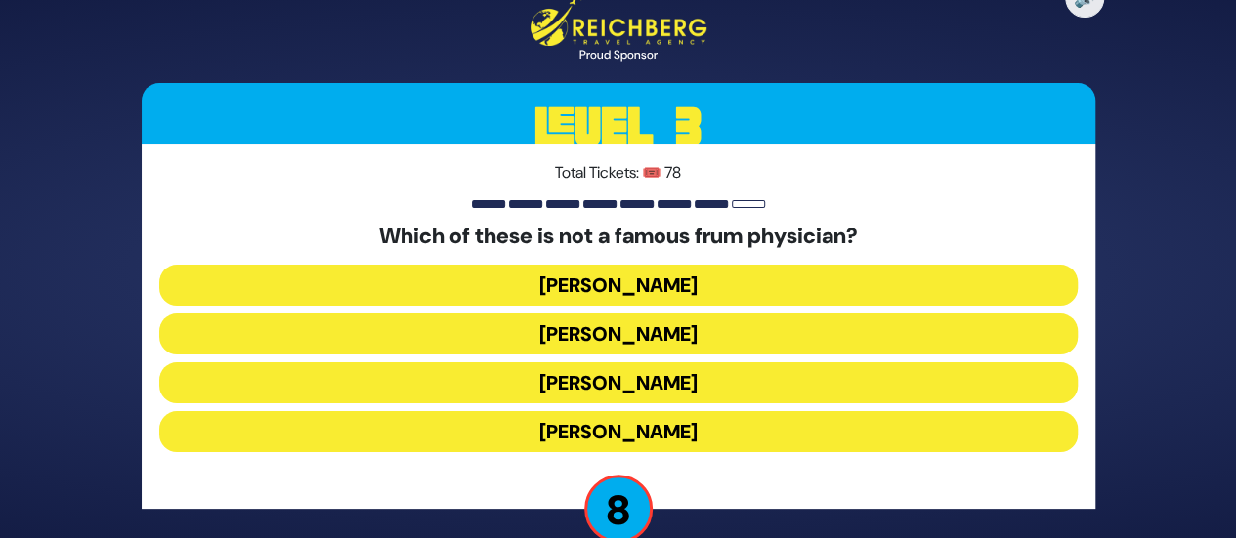
click at [614, 377] on button "Dr. Fryshman" at bounding box center [618, 382] width 918 height 41
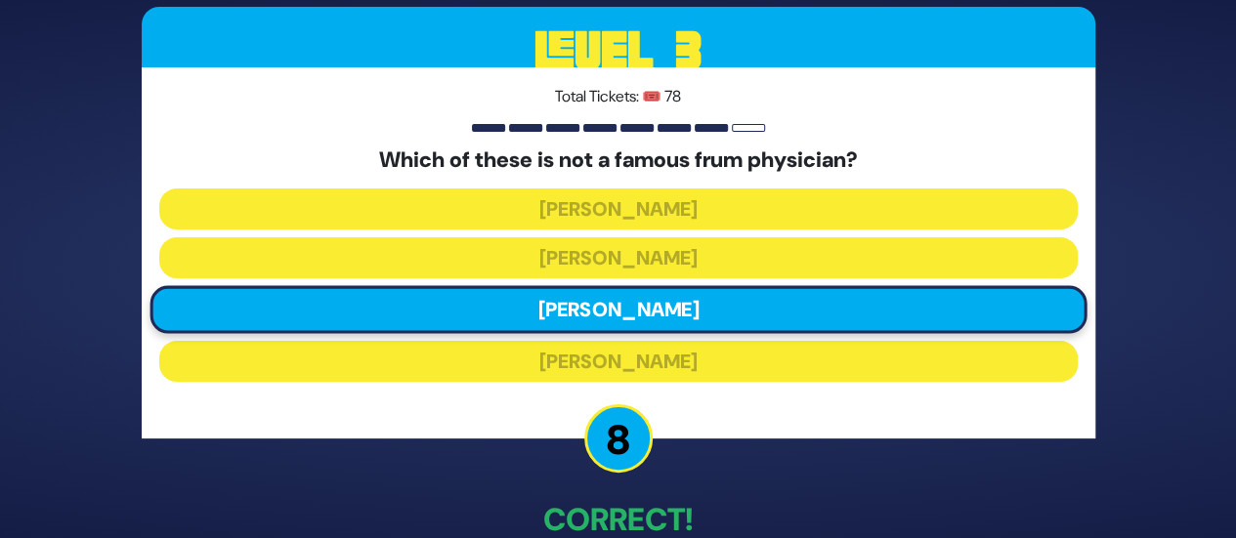
scroll to position [111, 0]
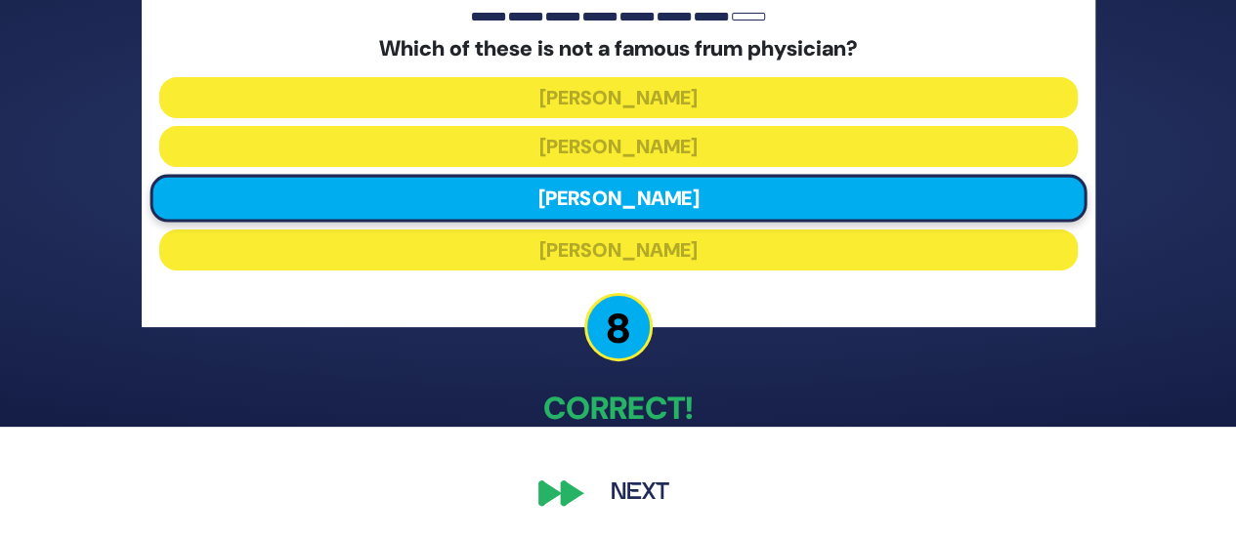
click at [633, 474] on button "Next" at bounding box center [639, 493] width 113 height 45
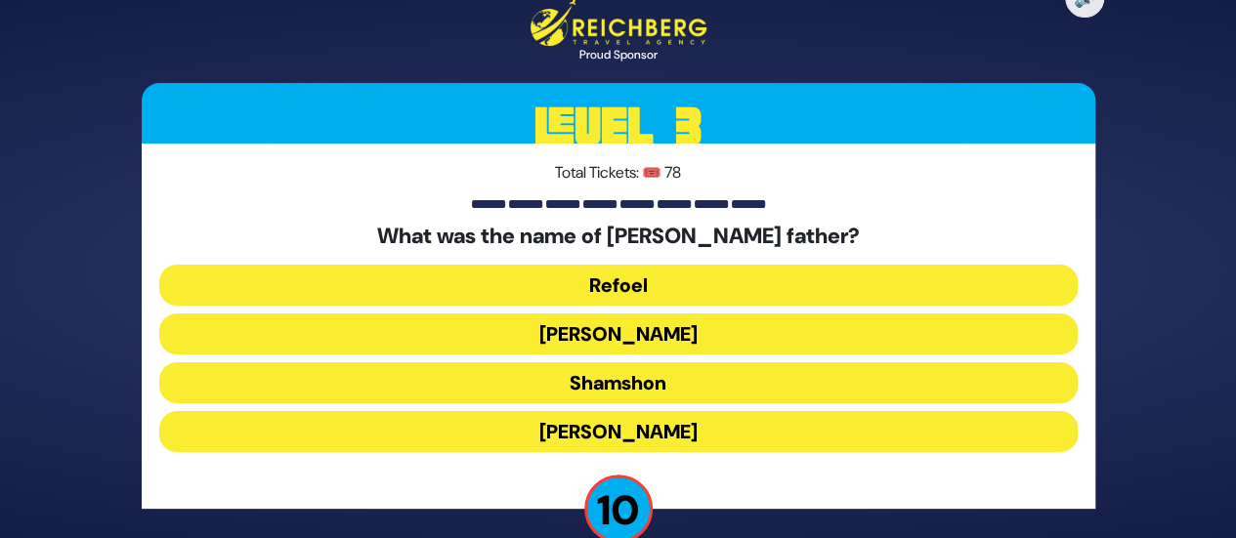
click at [649, 430] on button "Tzvi" at bounding box center [618, 431] width 918 height 41
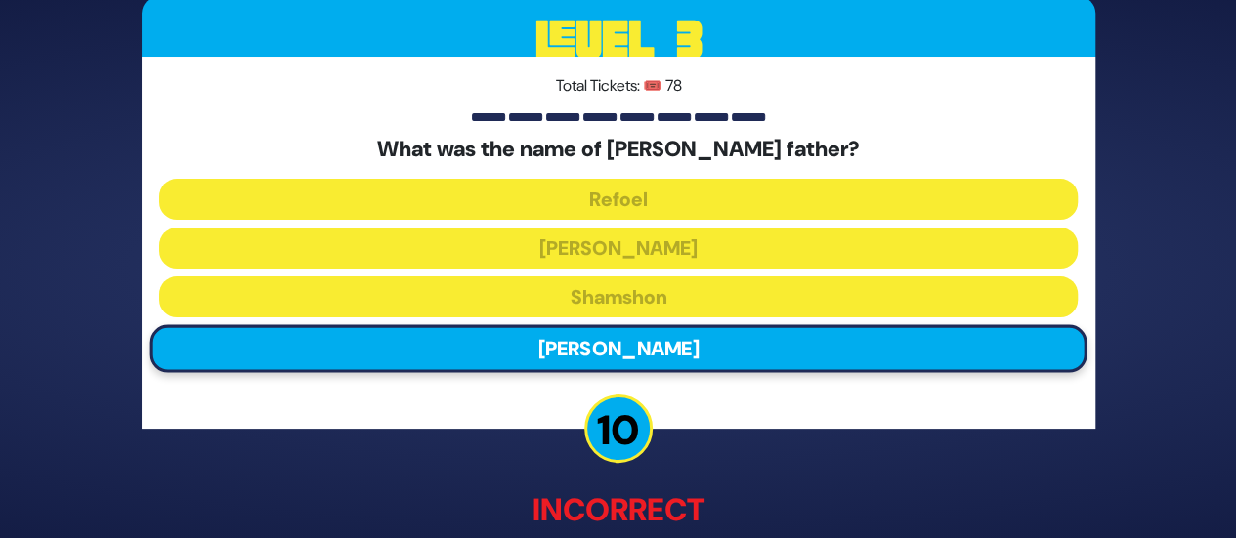
scroll to position [121, 0]
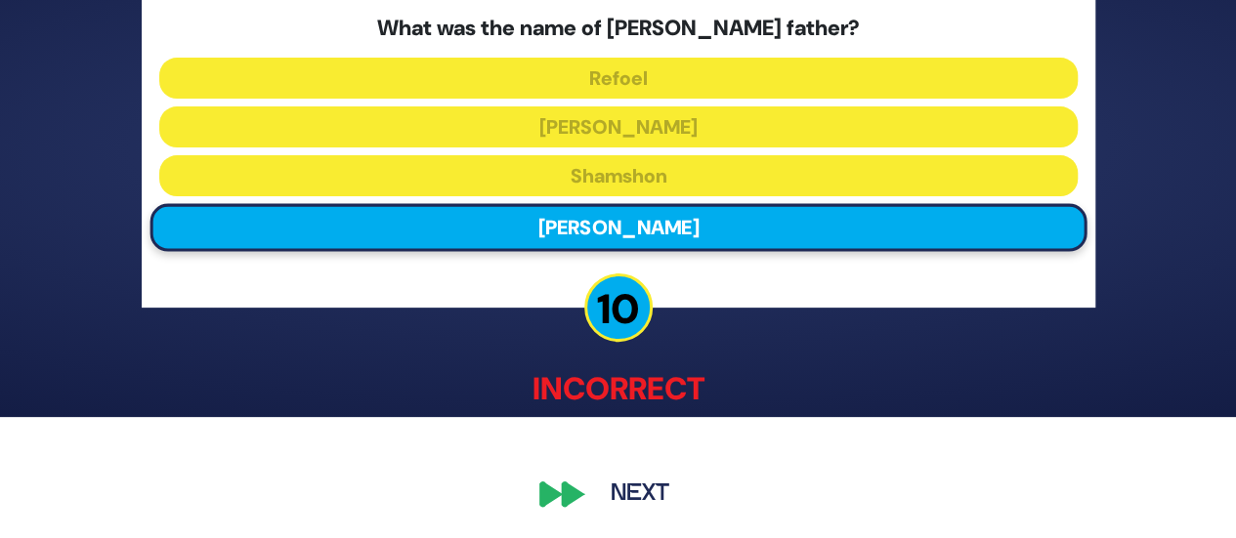
click at [619, 488] on button "Next" at bounding box center [639, 493] width 113 height 45
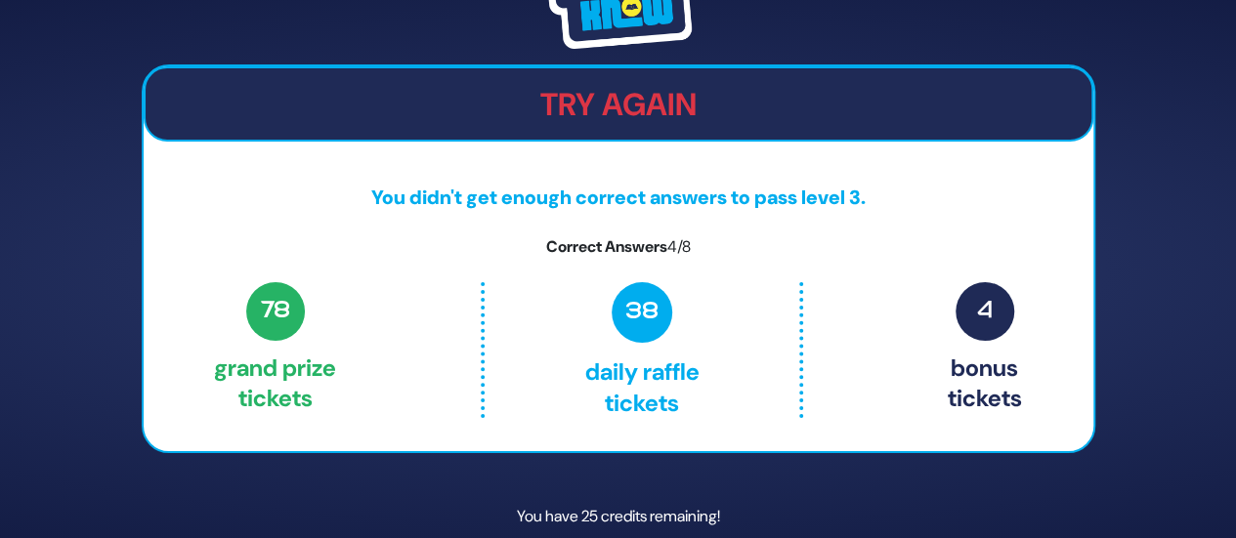
scroll to position [83, 0]
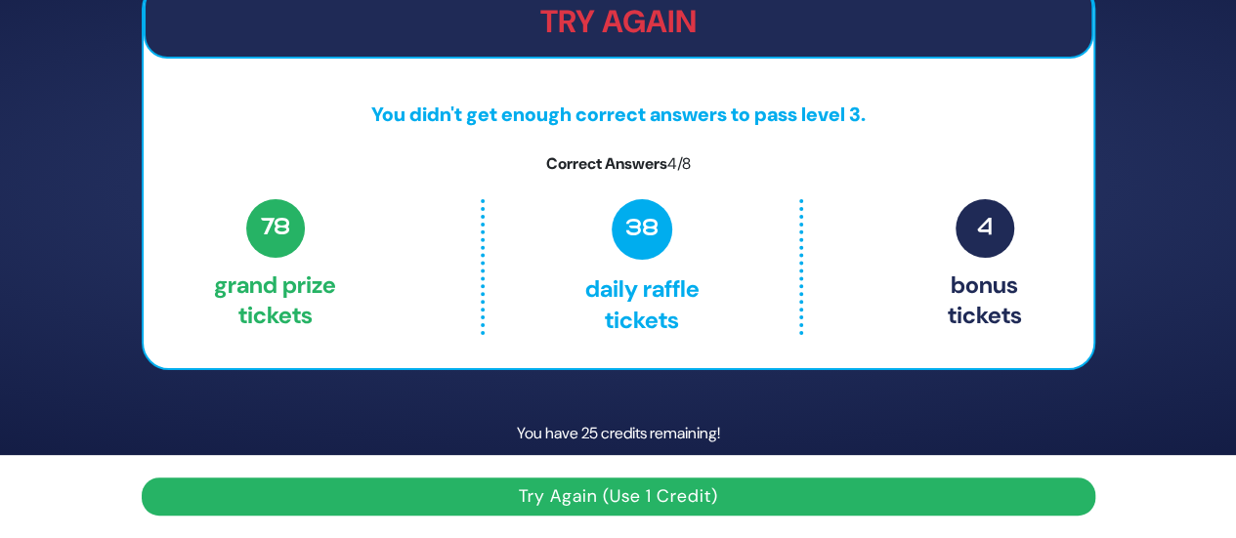
click at [638, 489] on button "Try Again (Use 1 Credit)" at bounding box center [619, 497] width 954 height 38
click at [638, 488] on button "Try Again (Use 1 Credit)" at bounding box center [619, 497] width 954 height 38
click at [637, 488] on button "Try Again (Use 1 Credit)" at bounding box center [619, 497] width 954 height 38
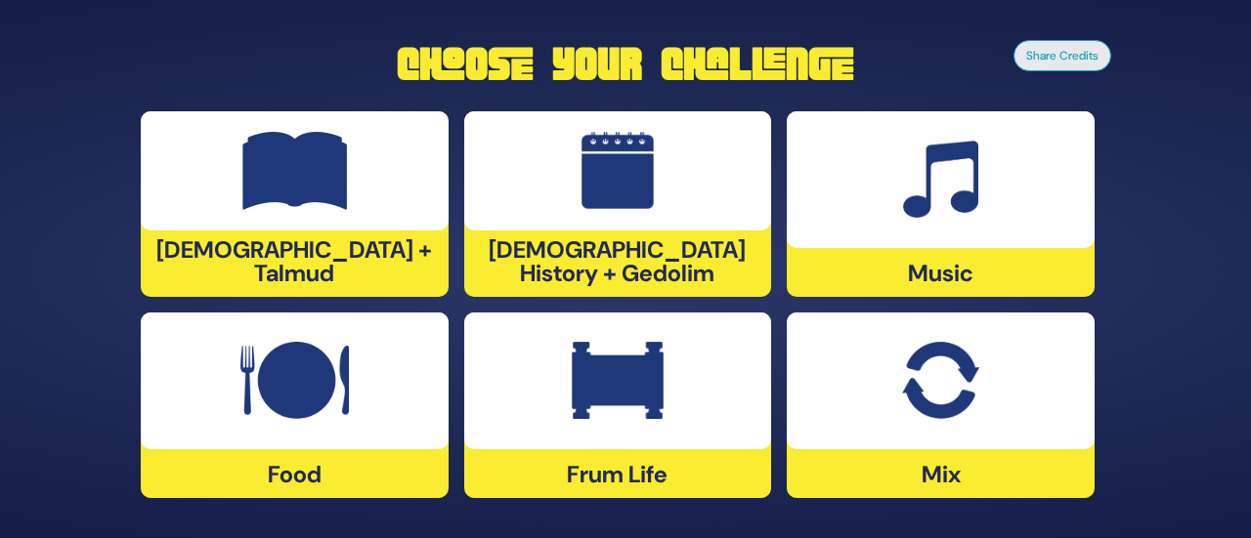
click at [279, 206] on img at bounding box center [295, 171] width 106 height 78
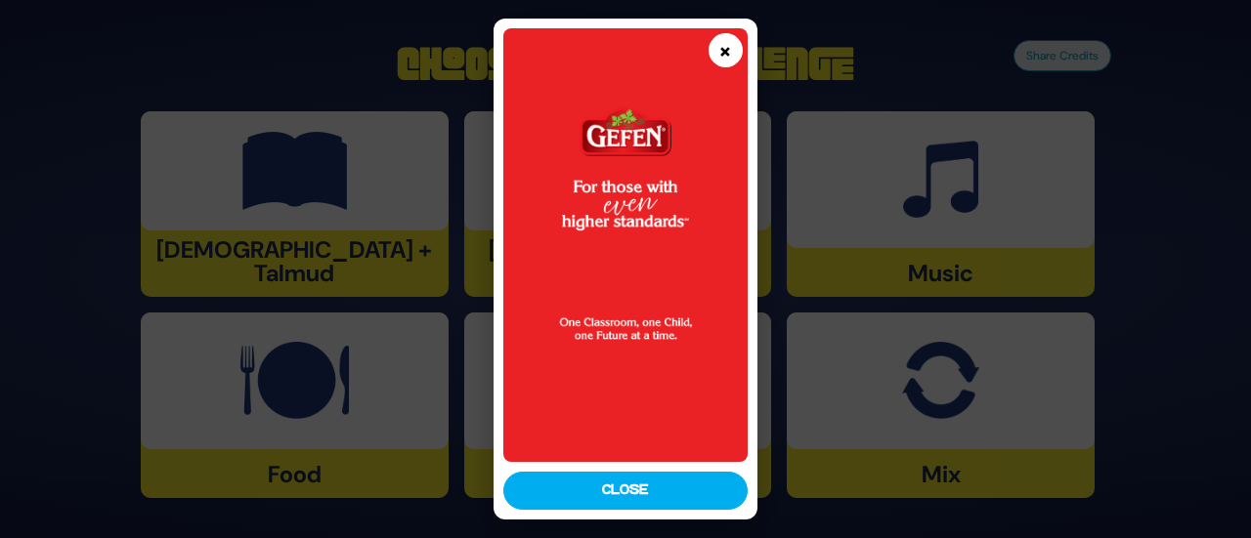
click at [714, 48] on button "×" at bounding box center [725, 50] width 34 height 34
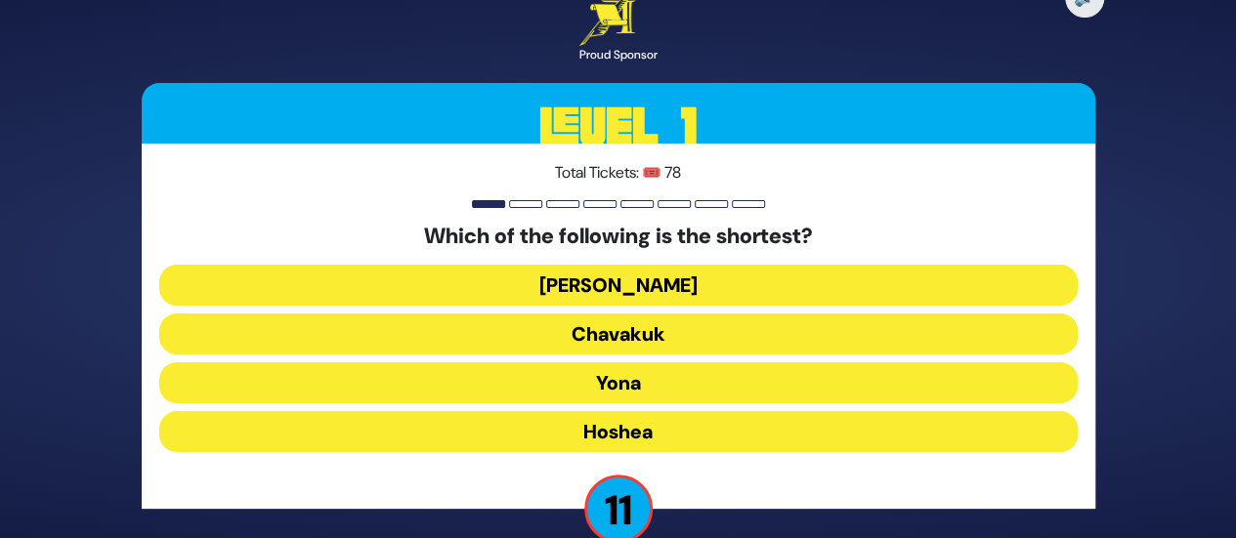
click at [598, 279] on button "[PERSON_NAME]" at bounding box center [618, 285] width 918 height 41
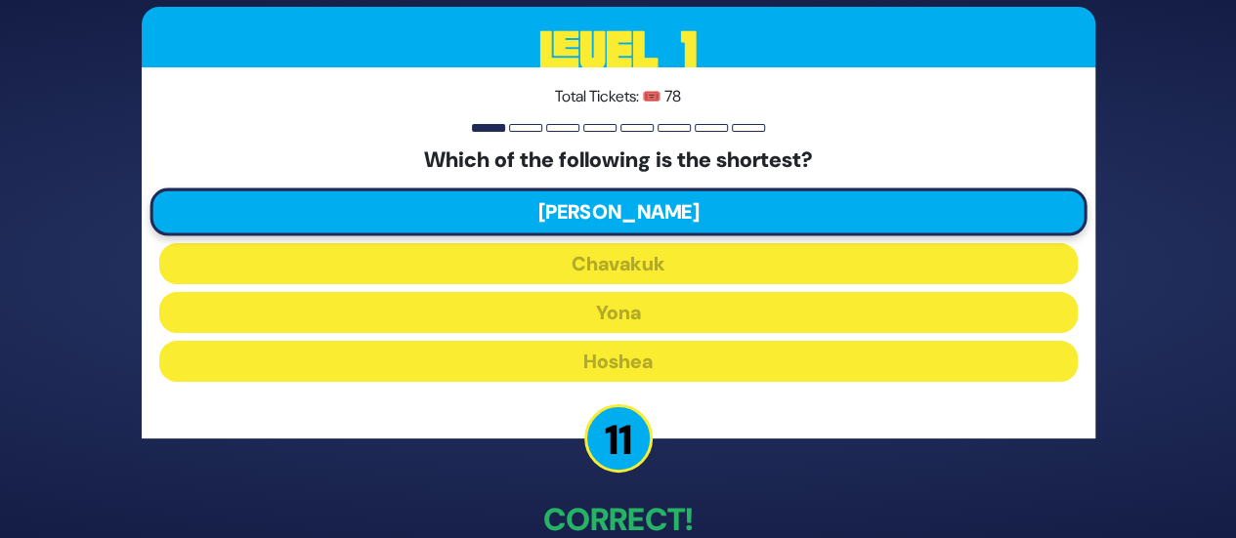
scroll to position [111, 0]
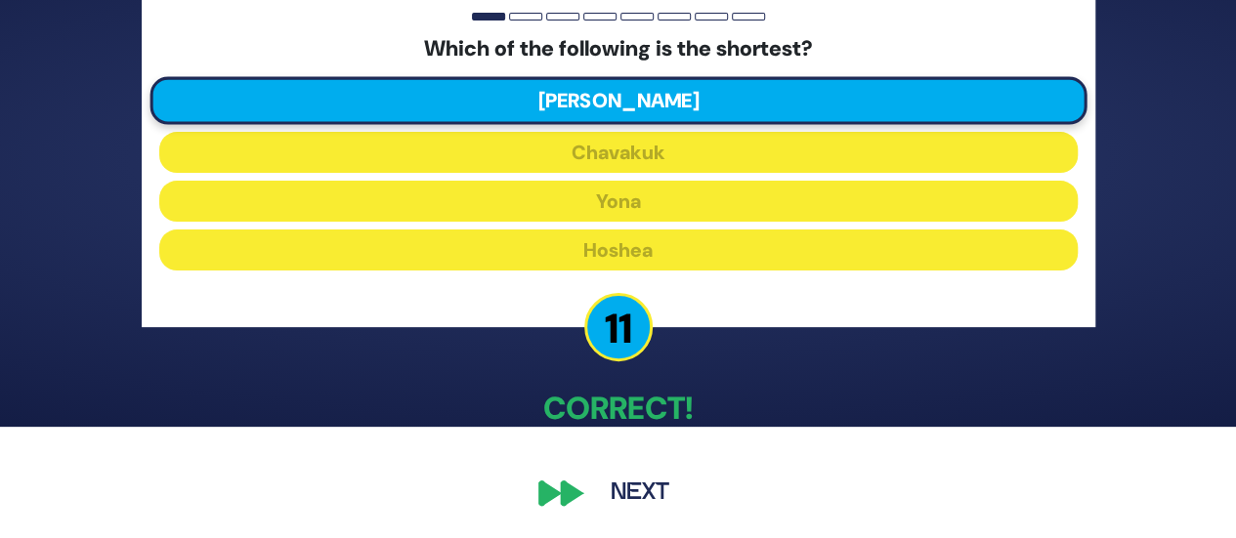
click at [641, 501] on button "Next" at bounding box center [639, 493] width 113 height 45
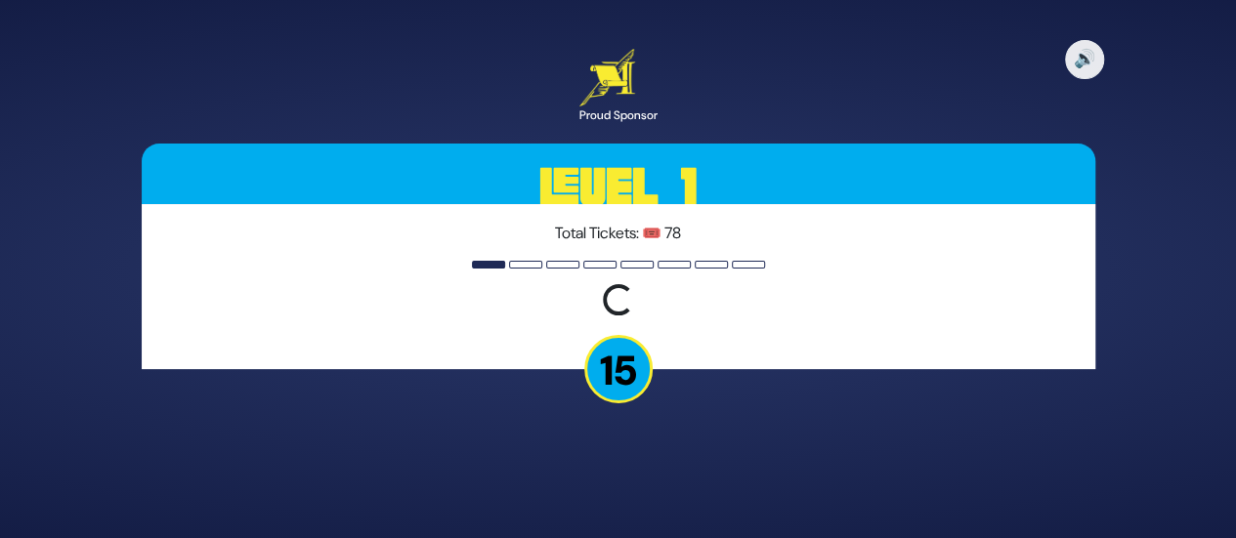
scroll to position [0, 0]
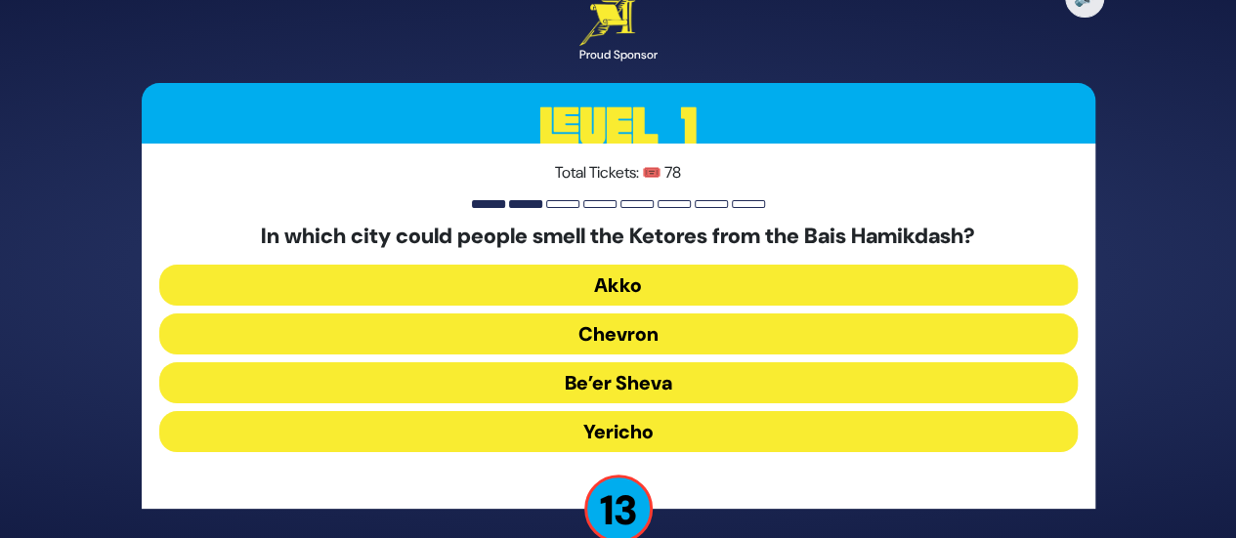
click at [620, 437] on button "Yericho" at bounding box center [618, 431] width 918 height 41
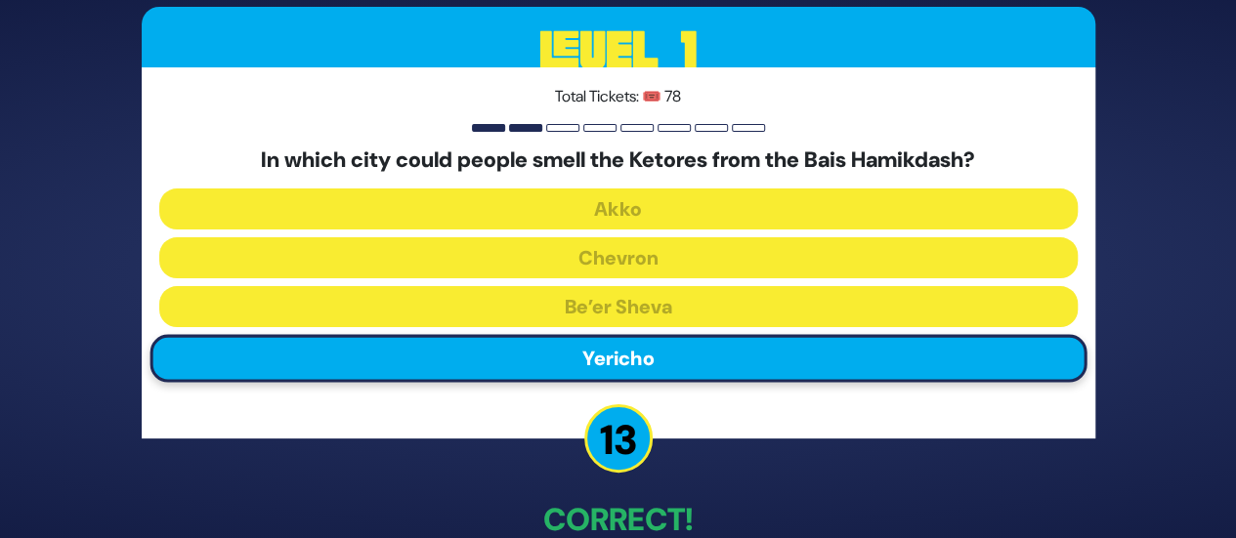
scroll to position [111, 0]
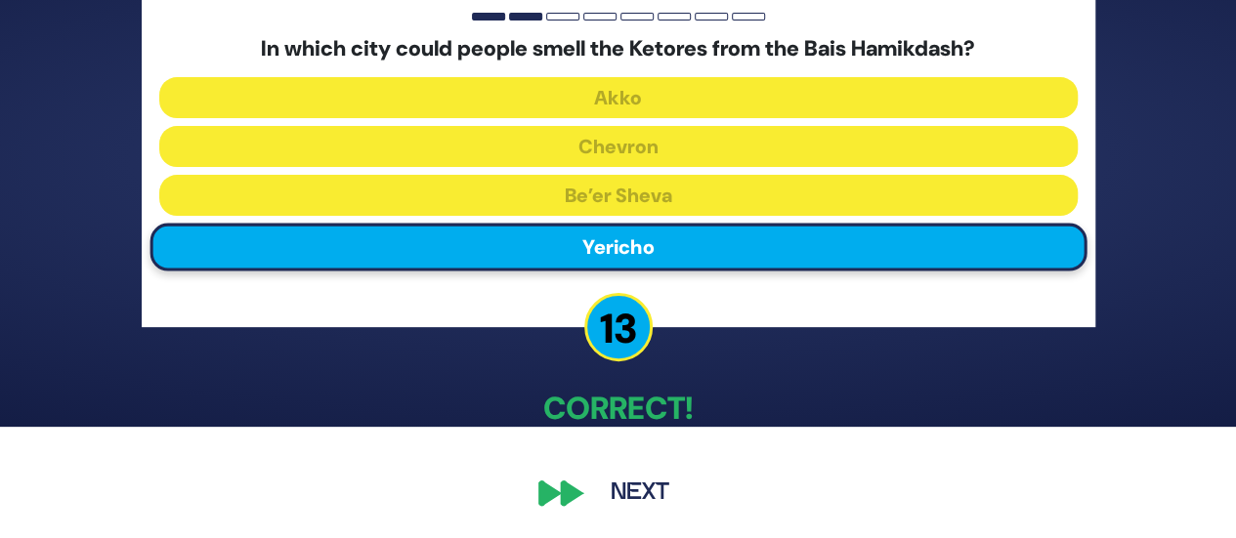
click at [628, 482] on button "Next" at bounding box center [639, 493] width 113 height 45
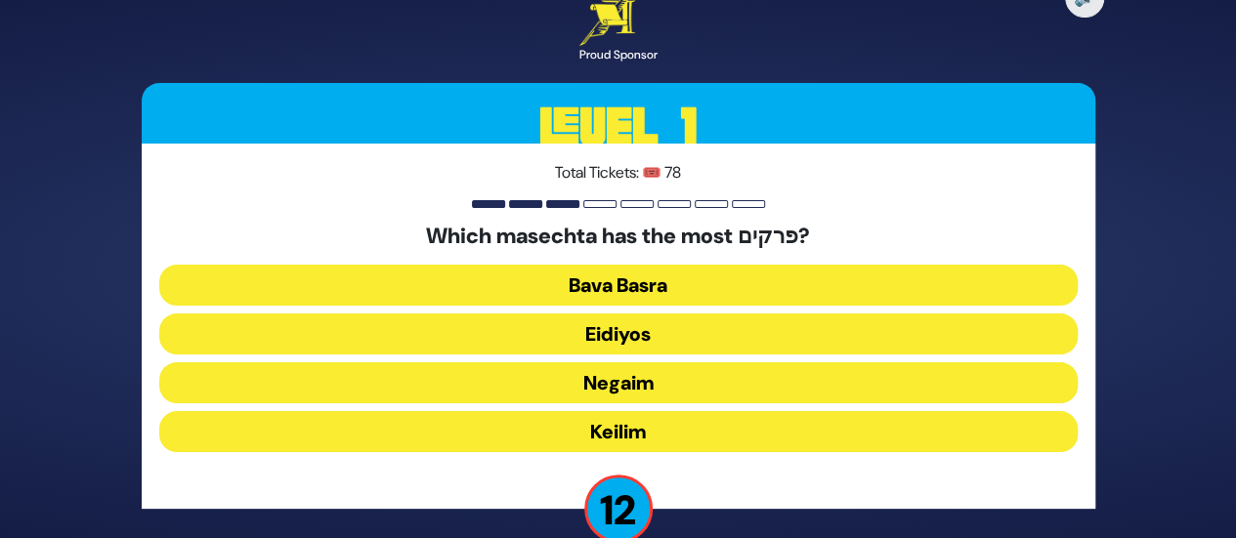
click at [612, 431] on button "Keilim" at bounding box center [618, 431] width 918 height 41
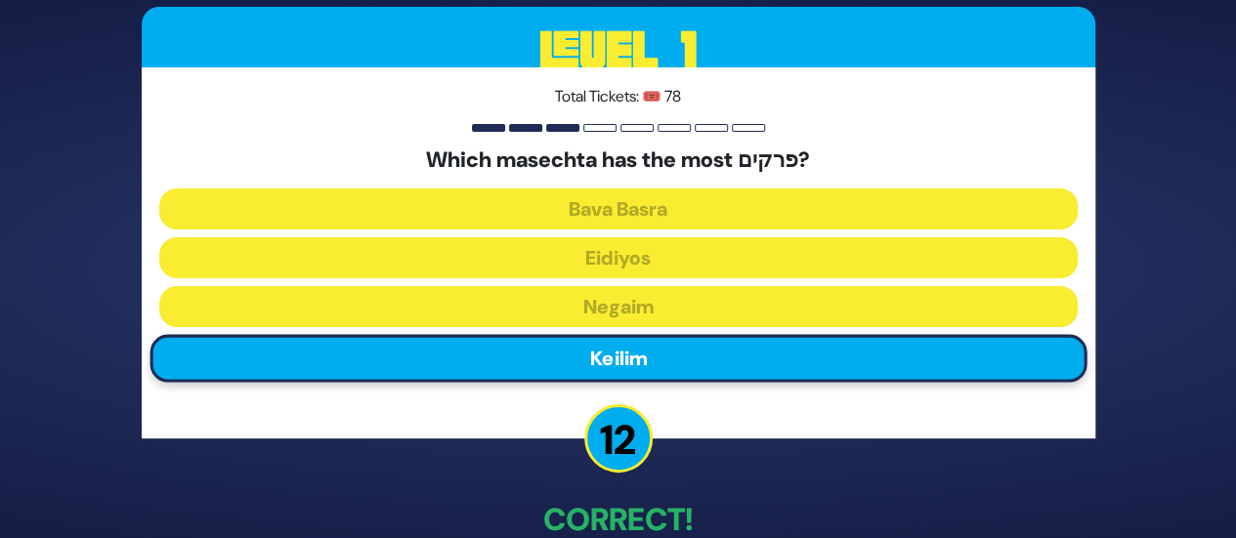
scroll to position [111, 0]
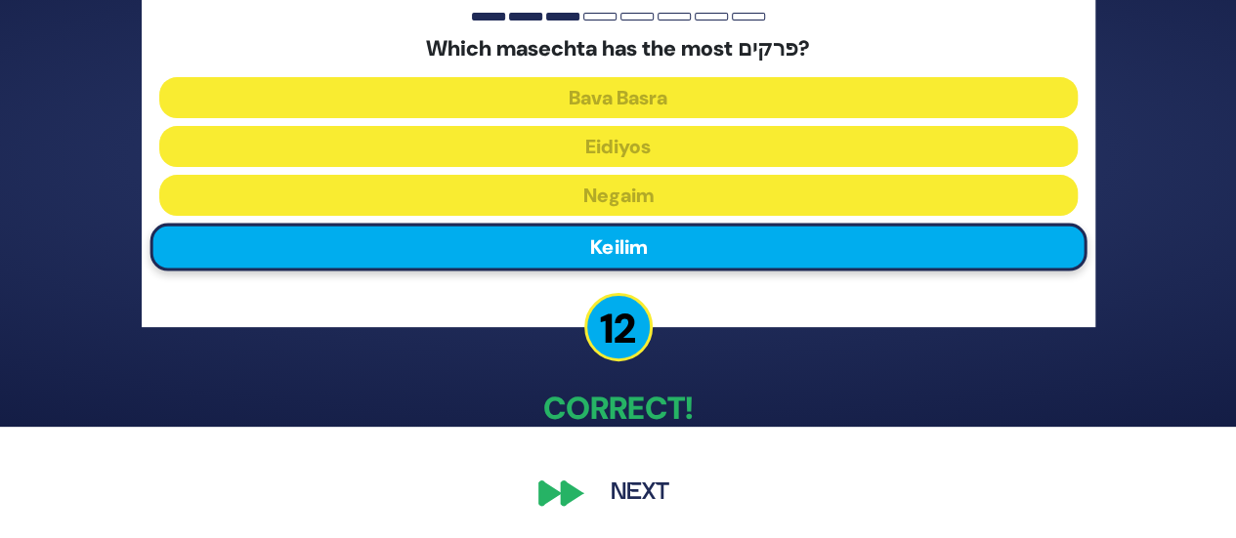
click at [647, 480] on button "Next" at bounding box center [639, 493] width 113 height 45
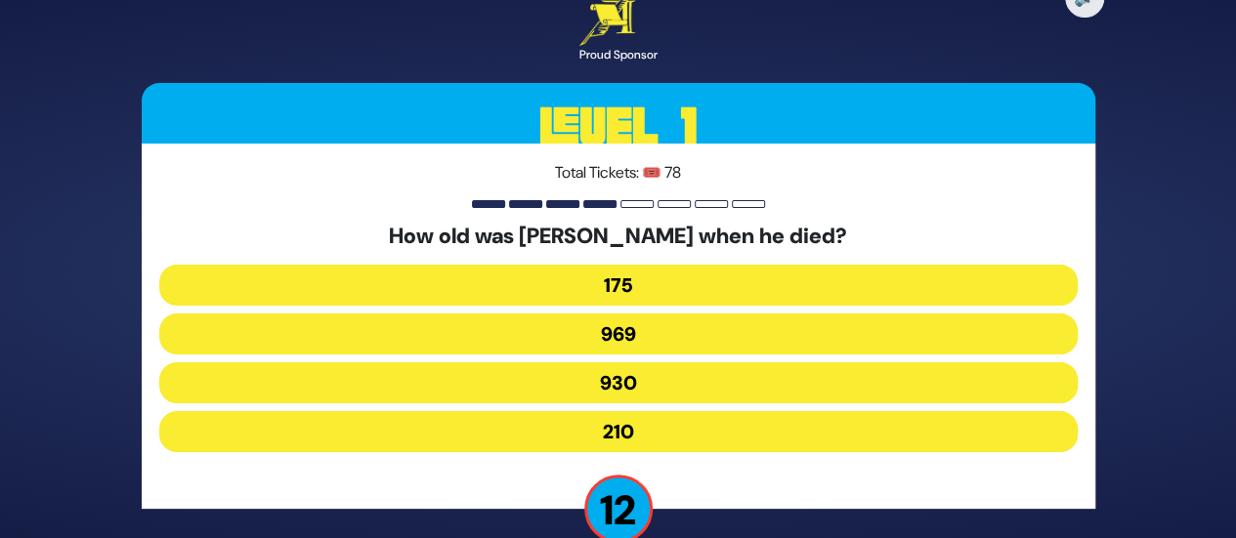
click at [604, 328] on button "969" at bounding box center [618, 334] width 918 height 41
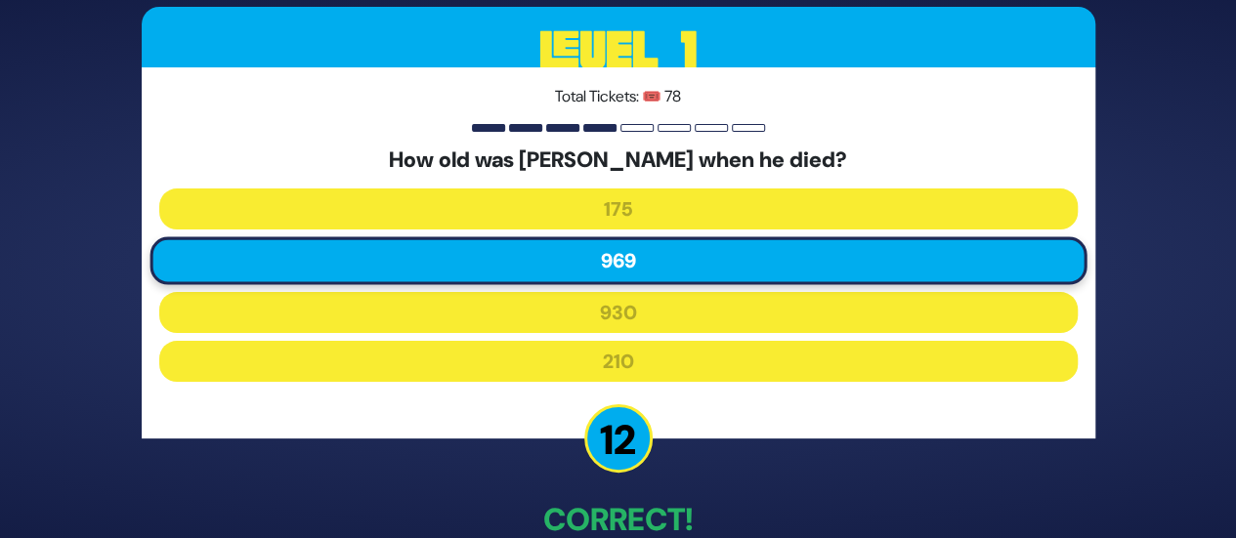
scroll to position [111, 0]
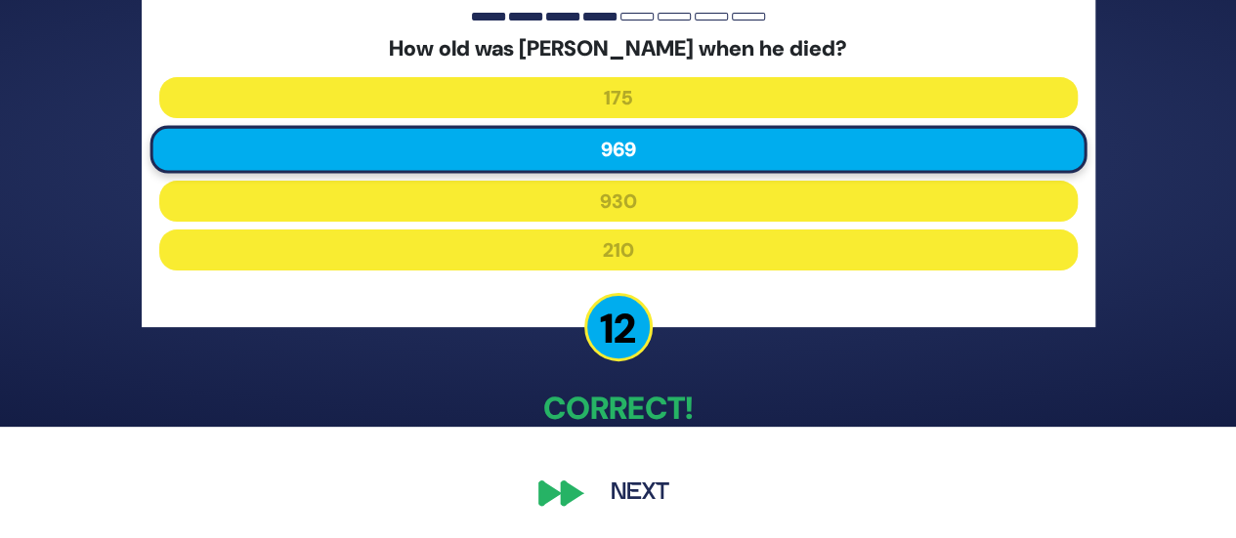
click at [657, 481] on button "Next" at bounding box center [639, 493] width 113 height 45
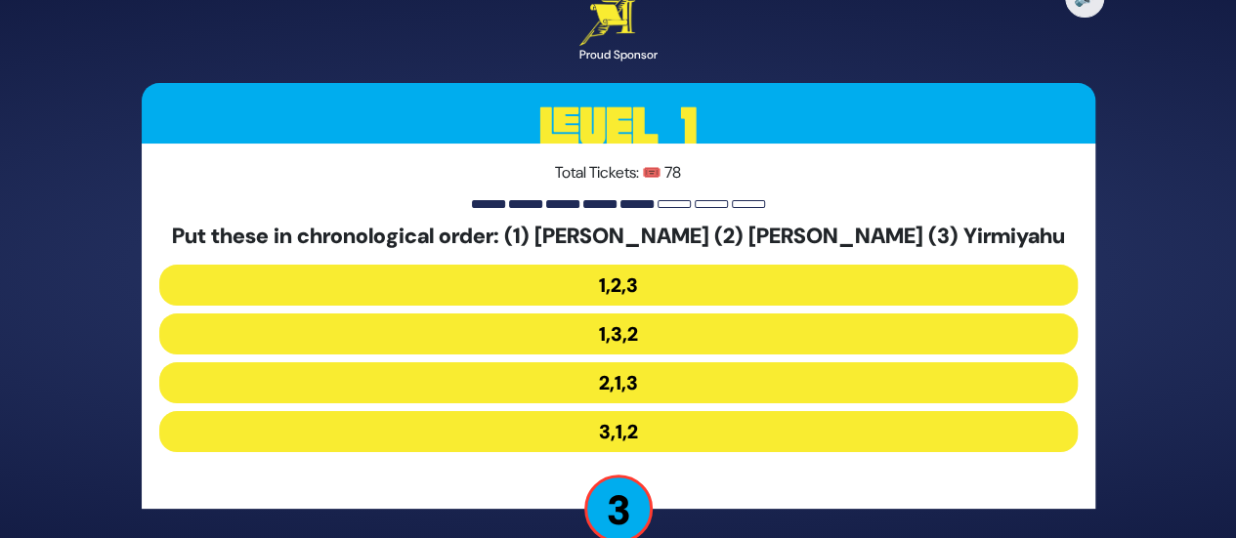
click at [609, 380] on button "2,1,3" at bounding box center [618, 382] width 918 height 41
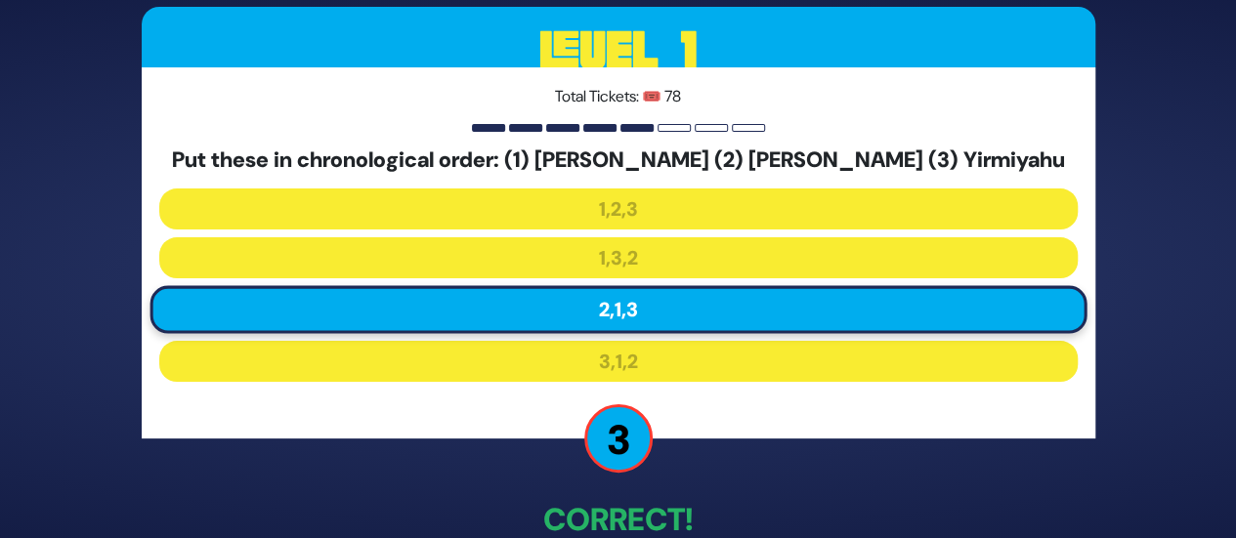
scroll to position [111, 0]
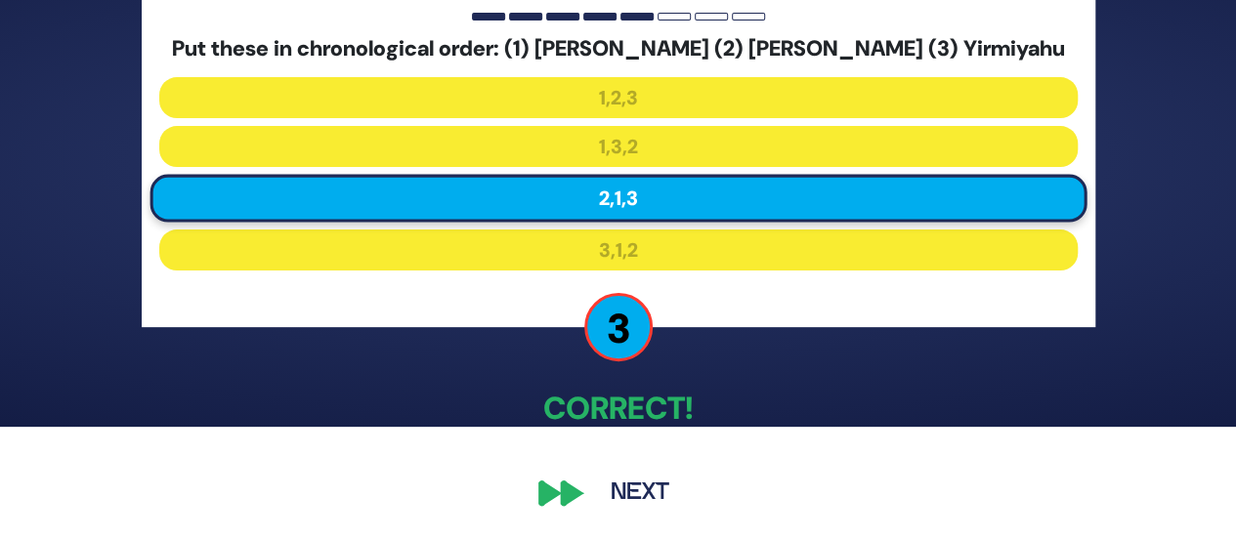
click at [636, 468] on div "🔊 Proud Sponsor Level 1 Total Tickets: 🎟️ 78 Put these in chronological order: …" at bounding box center [618, 157] width 1000 height 763
click at [643, 494] on button "Next" at bounding box center [639, 493] width 113 height 45
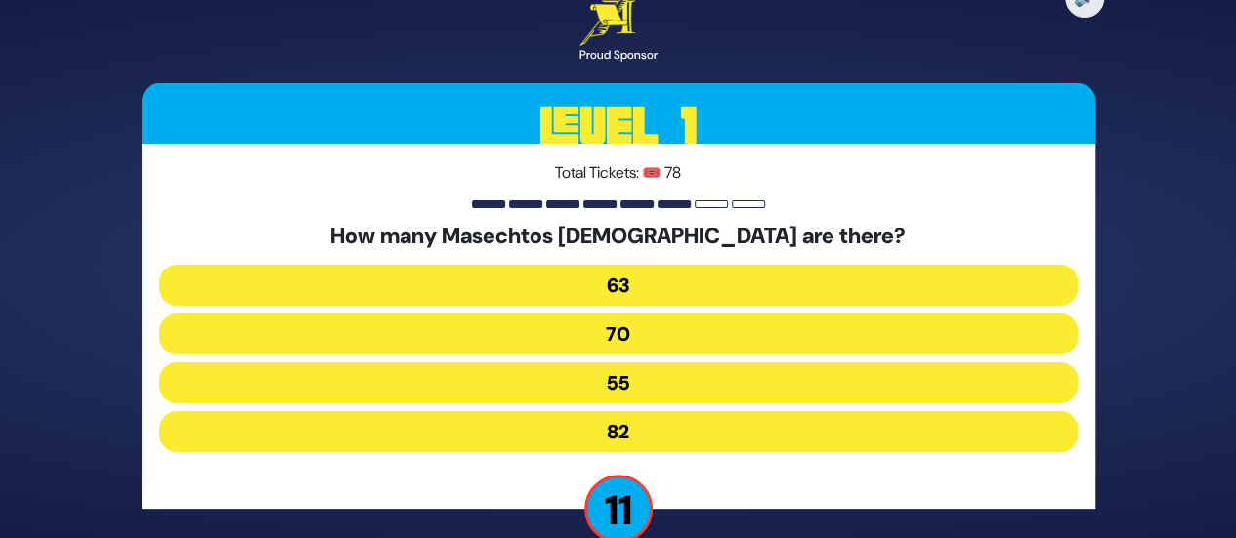
click at [617, 284] on button "63" at bounding box center [618, 285] width 918 height 41
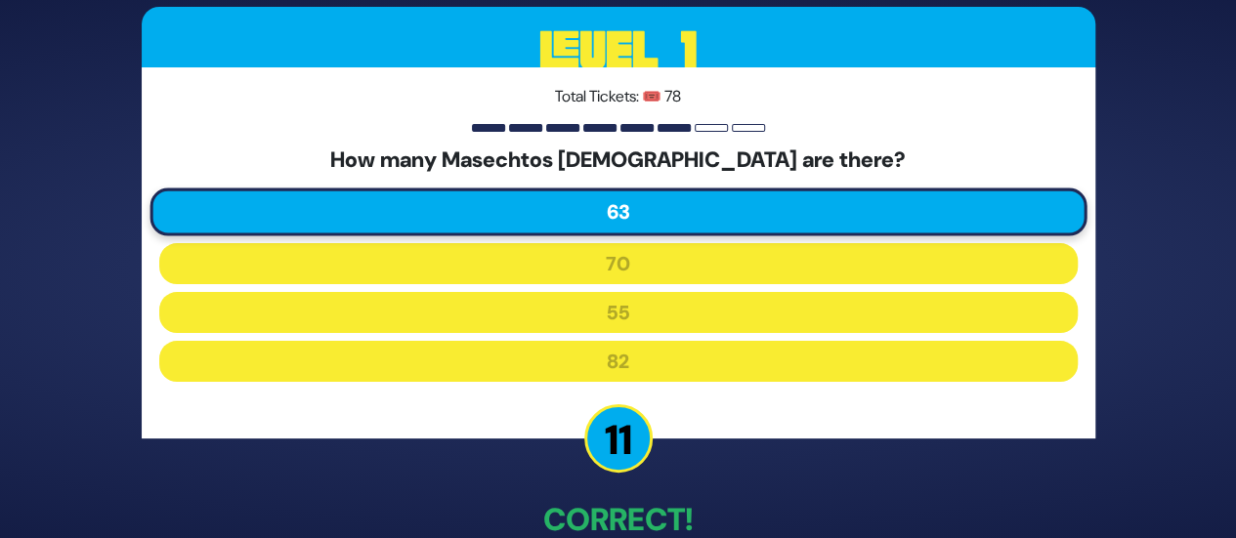
scroll to position [111, 0]
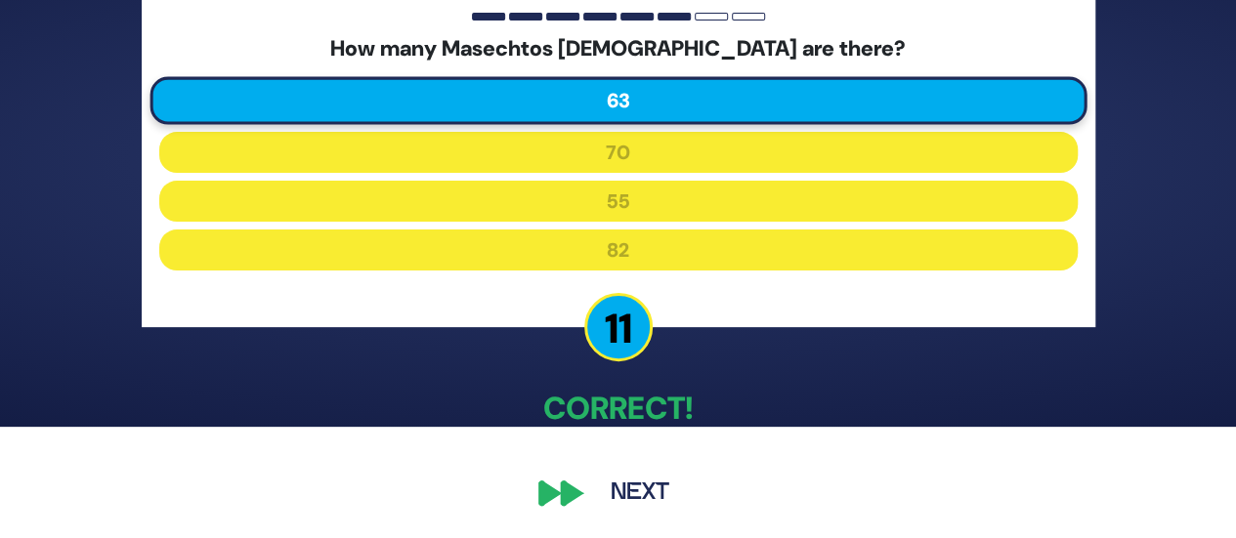
click at [633, 478] on button "Next" at bounding box center [639, 493] width 113 height 45
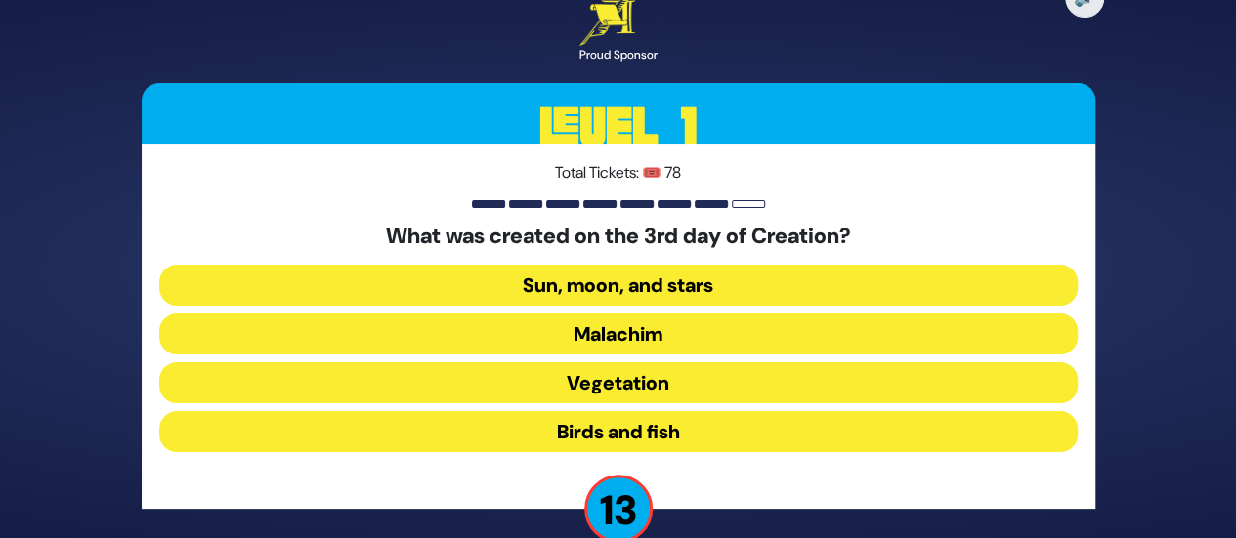
click at [601, 374] on button "Vegetation" at bounding box center [618, 382] width 918 height 41
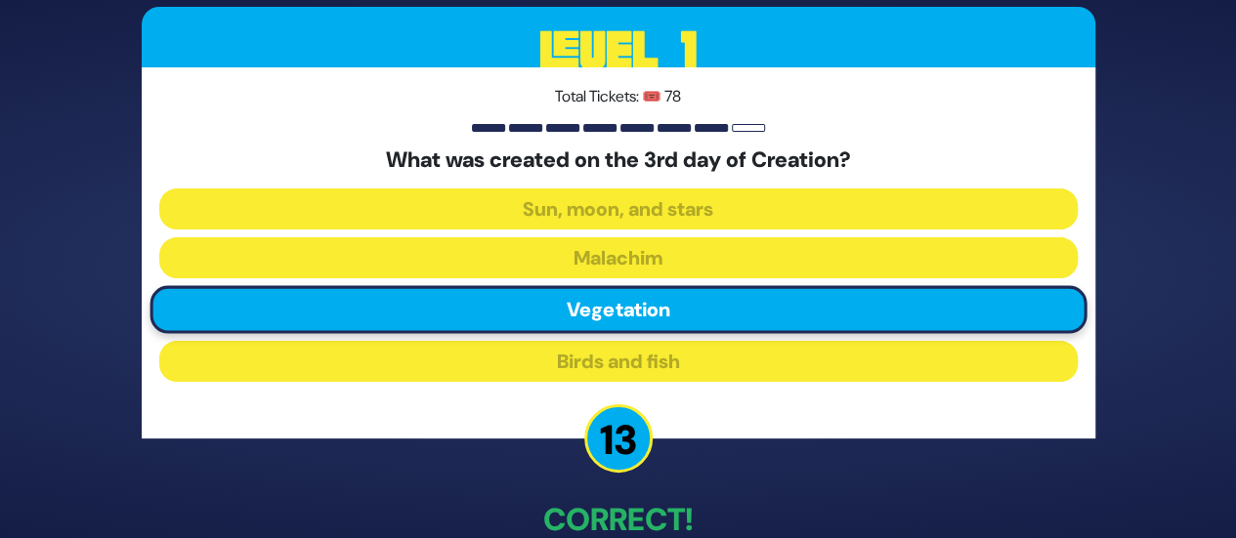
scroll to position [111, 0]
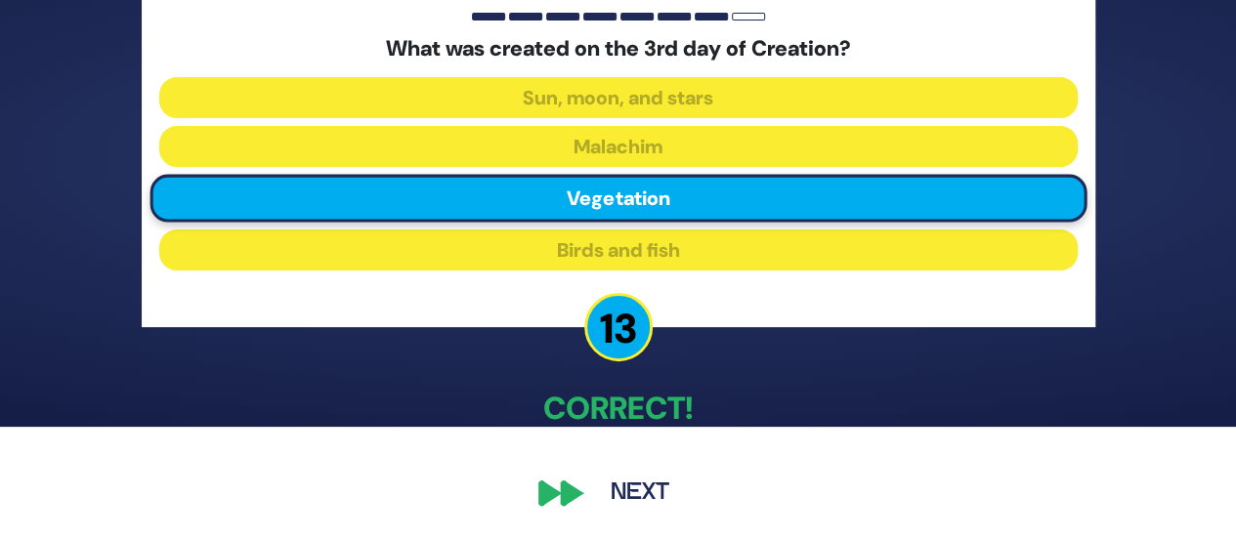
click at [666, 466] on div "🔊 Proud Sponsor Level 1 Total Tickets: 🎟️ 78 What was created on the 3rd day of…" at bounding box center [618, 157] width 1000 height 763
click at [657, 479] on button "Next" at bounding box center [639, 493] width 113 height 45
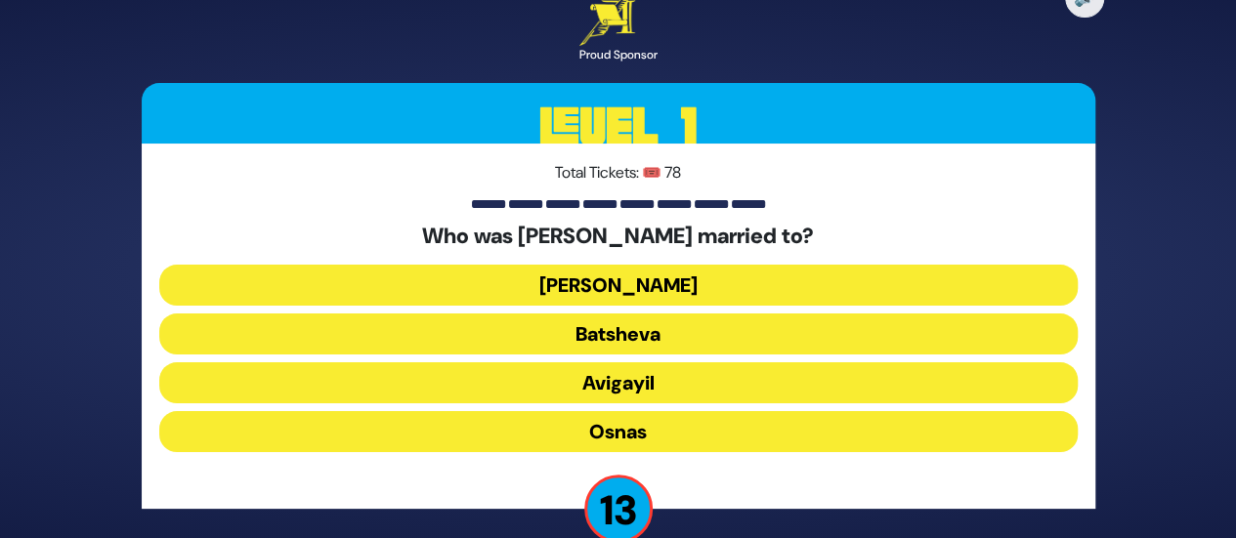
click at [637, 286] on button "[PERSON_NAME]" at bounding box center [618, 285] width 918 height 41
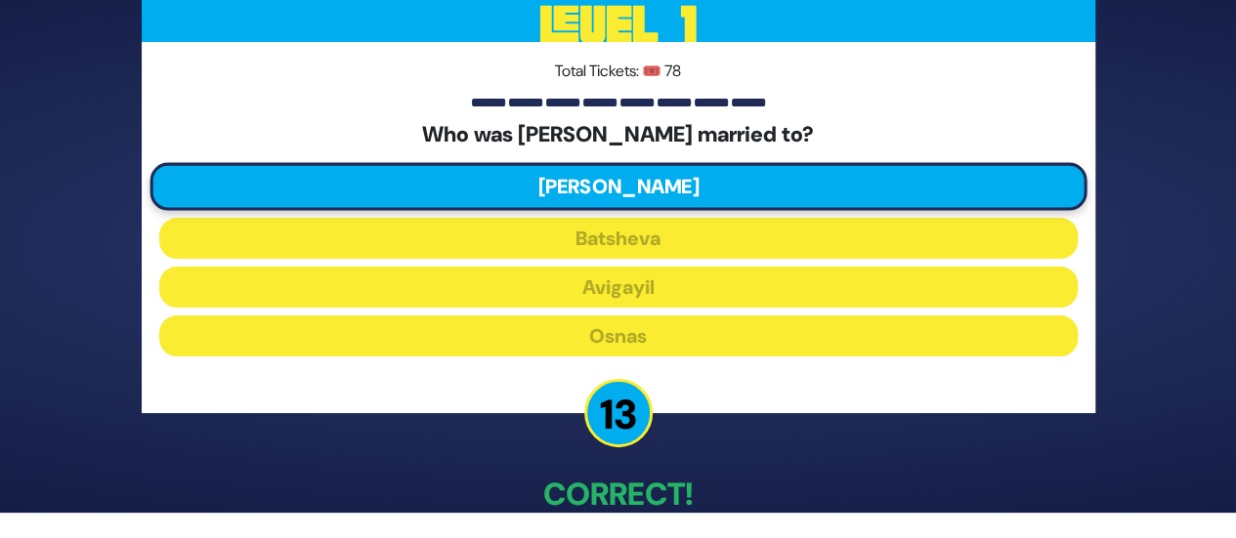
scroll to position [111, 0]
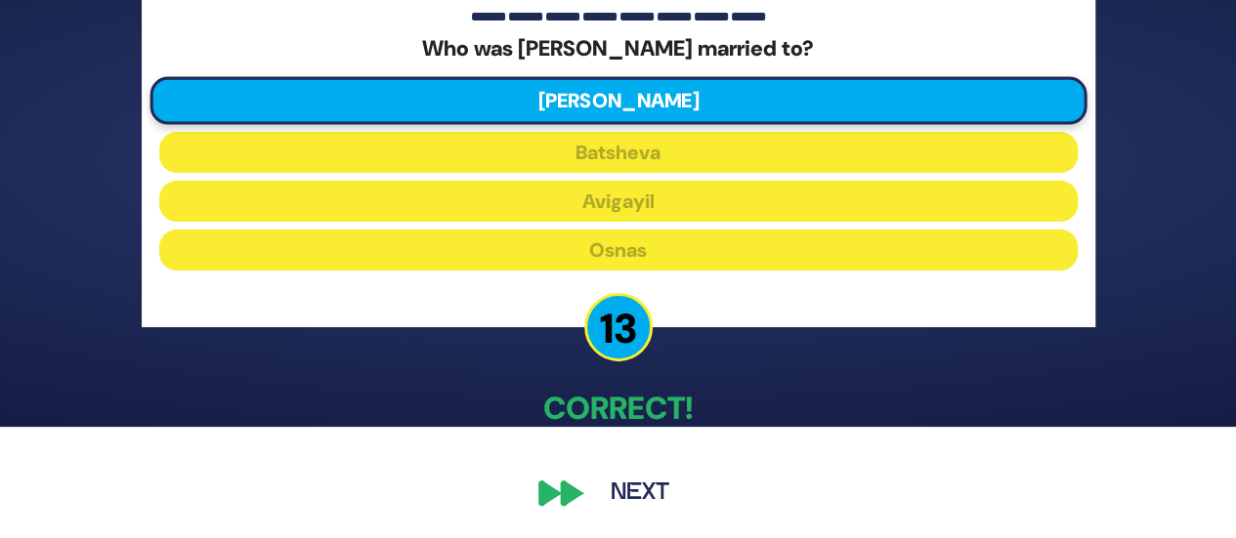
click at [627, 473] on button "Next" at bounding box center [639, 493] width 113 height 45
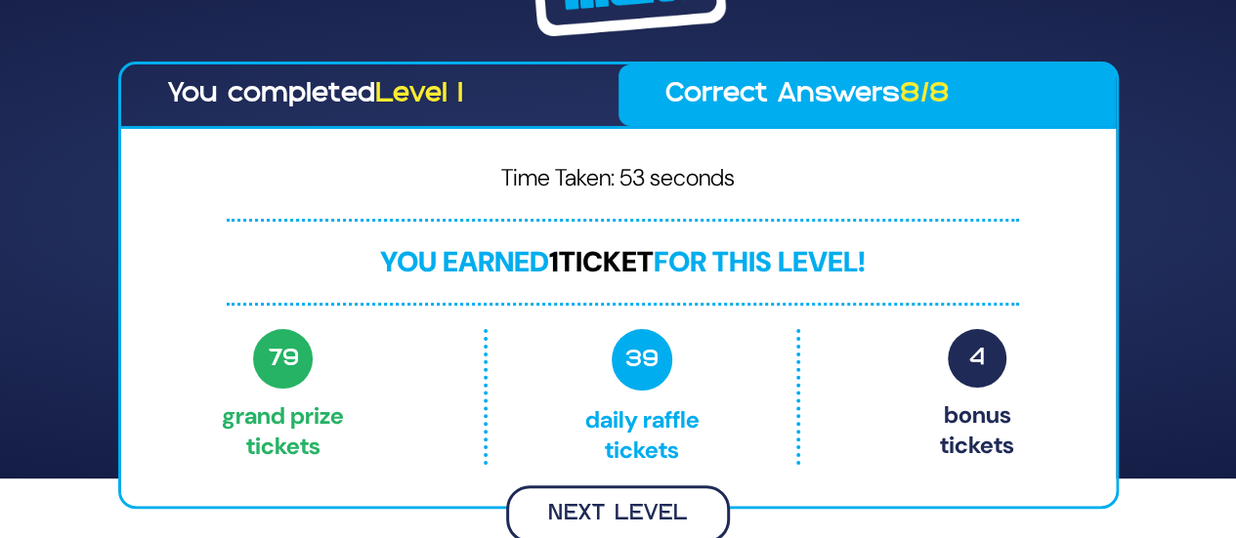
scroll to position [57, 0]
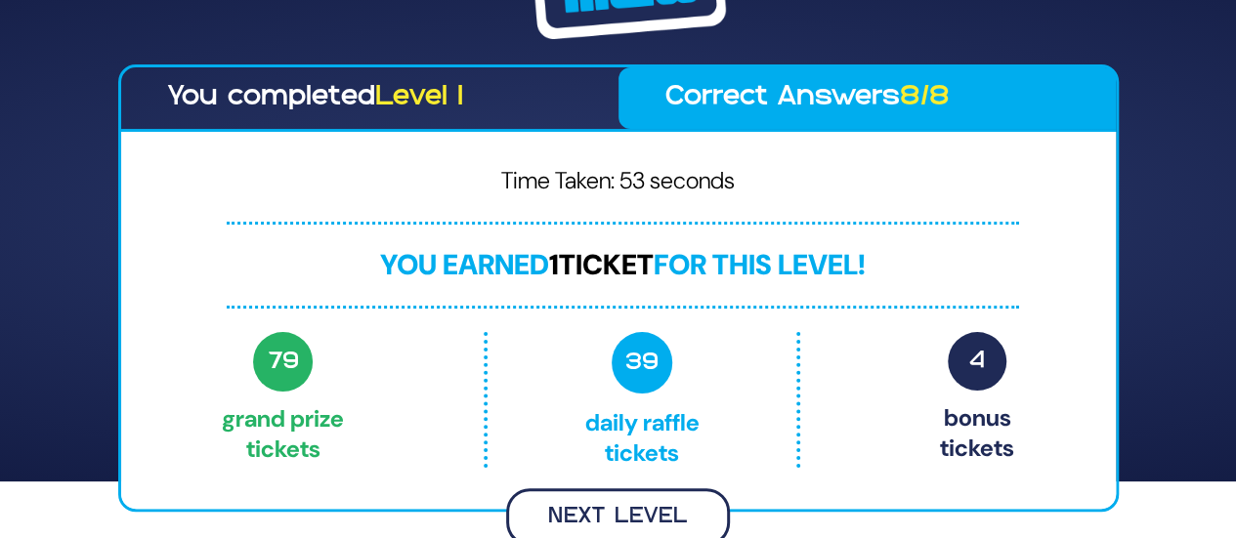
click at [614, 502] on button "Next Level" at bounding box center [618, 517] width 224 height 58
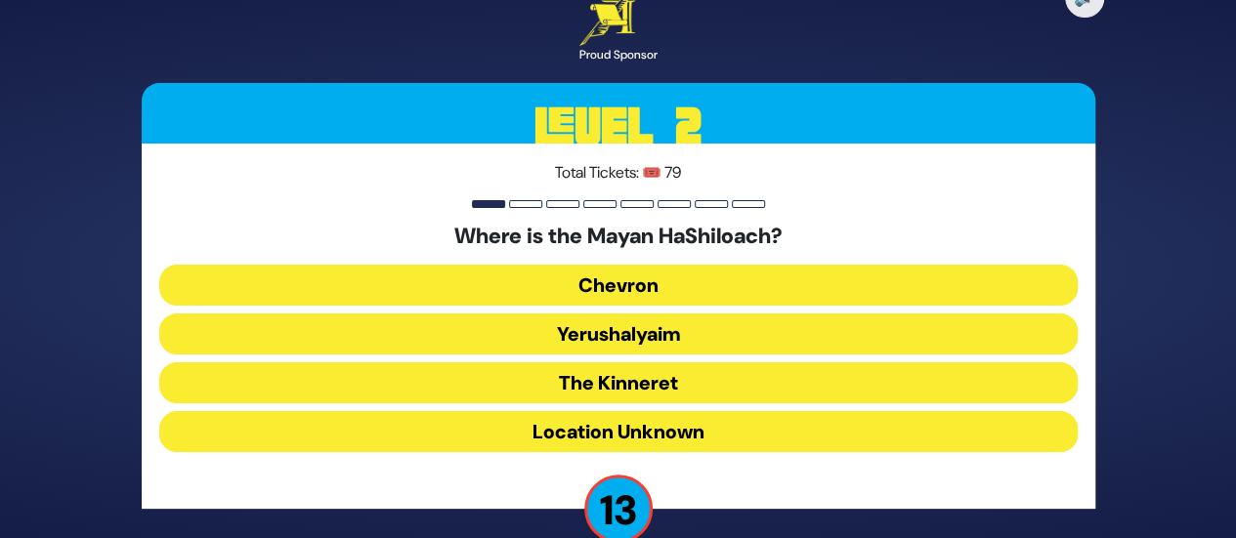
click at [589, 341] on button "Yerushalyaim" at bounding box center [618, 334] width 918 height 41
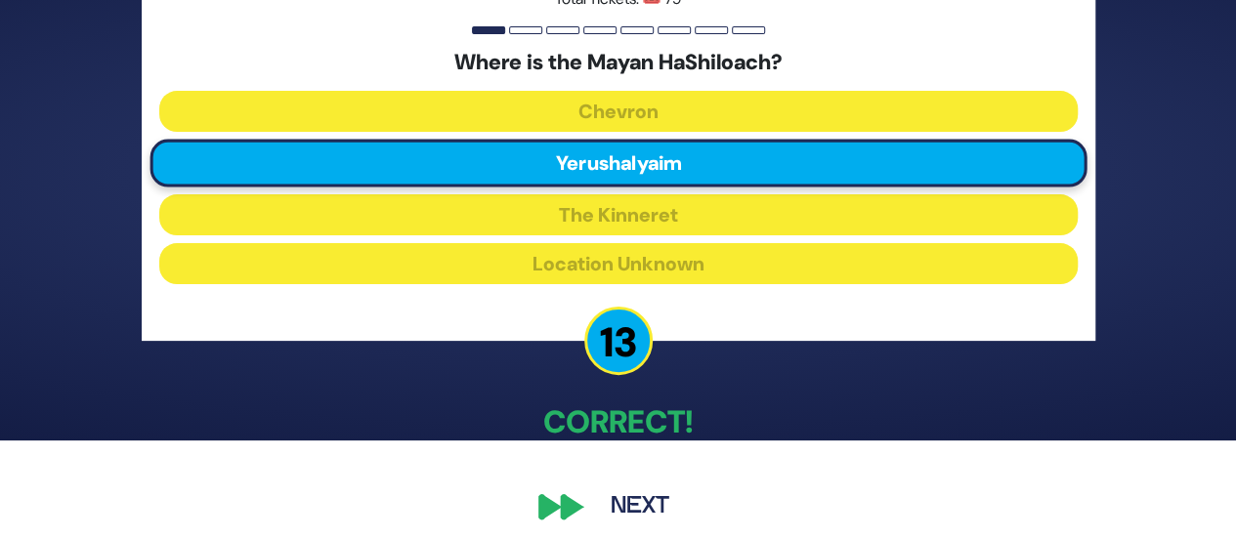
scroll to position [111, 0]
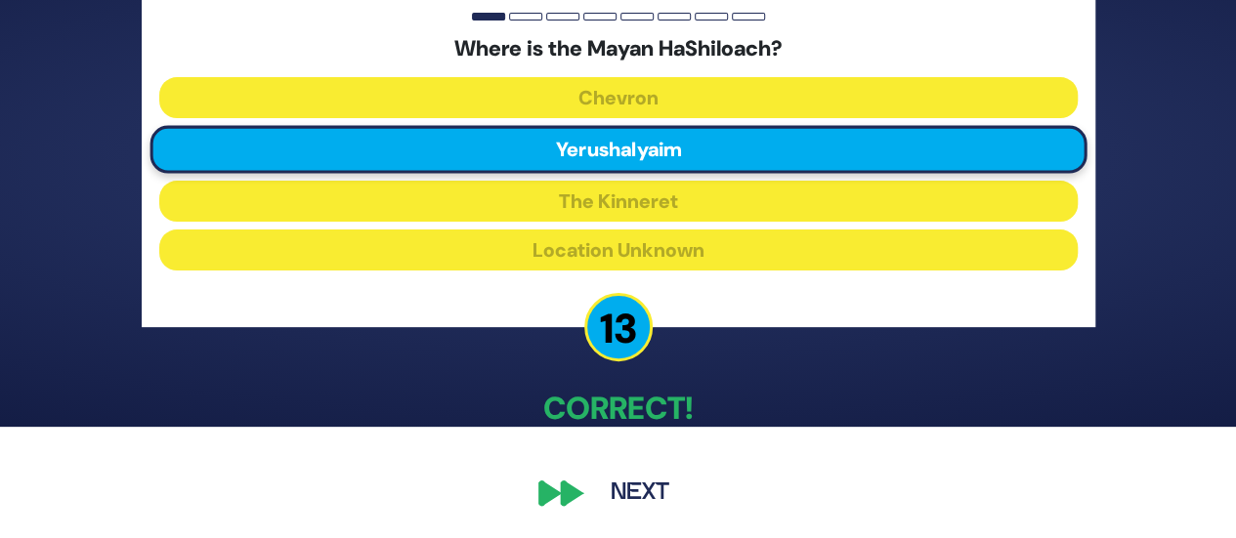
click at [632, 503] on button "Next" at bounding box center [639, 493] width 113 height 45
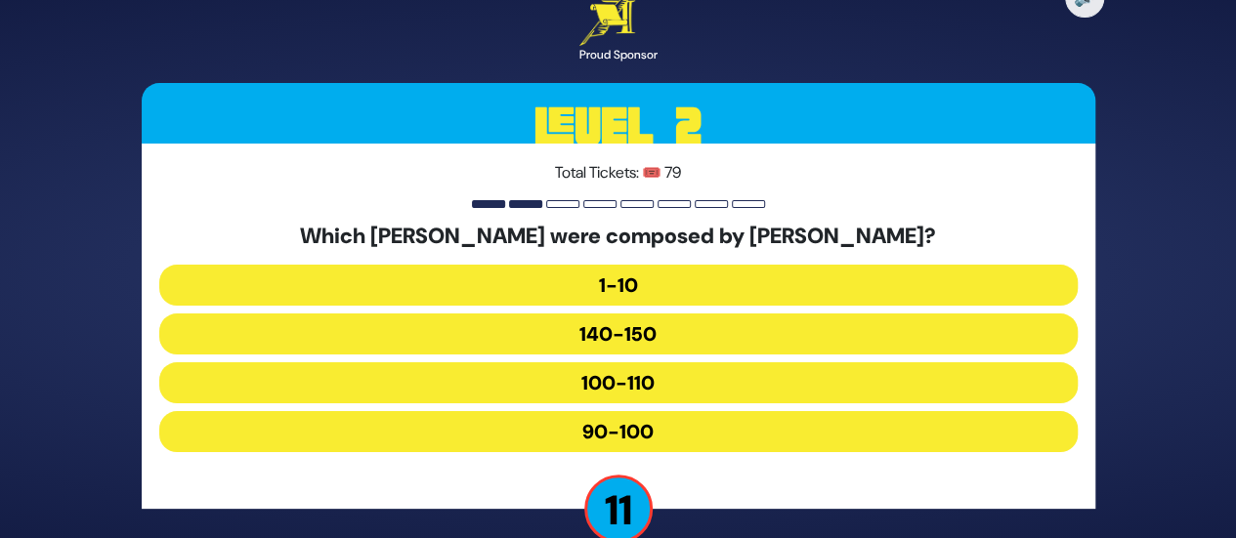
click at [601, 421] on button "90-100" at bounding box center [618, 431] width 918 height 41
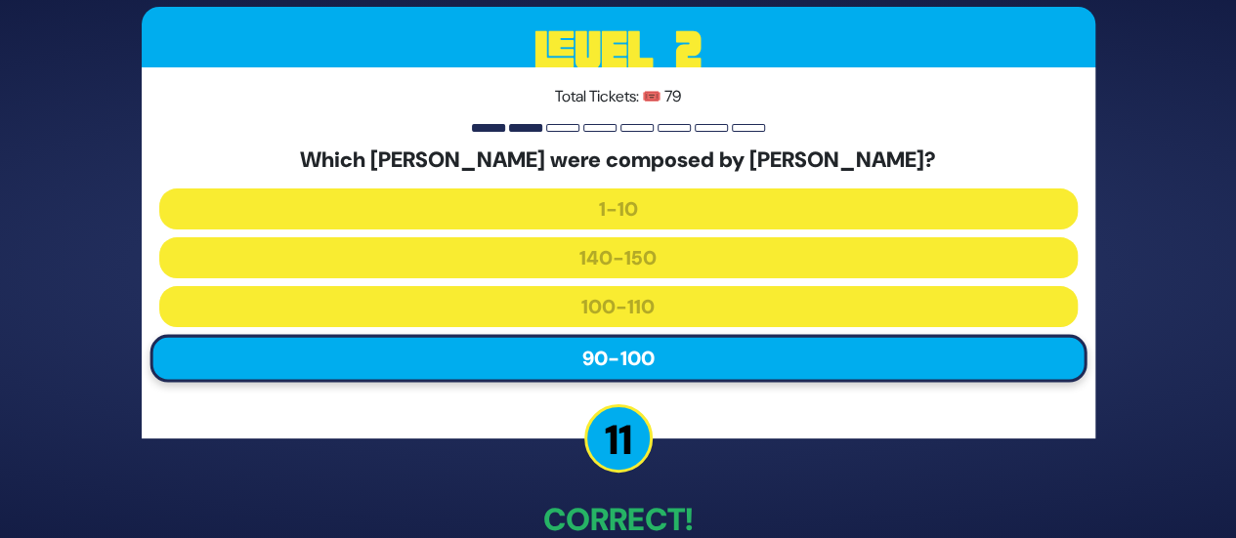
scroll to position [111, 0]
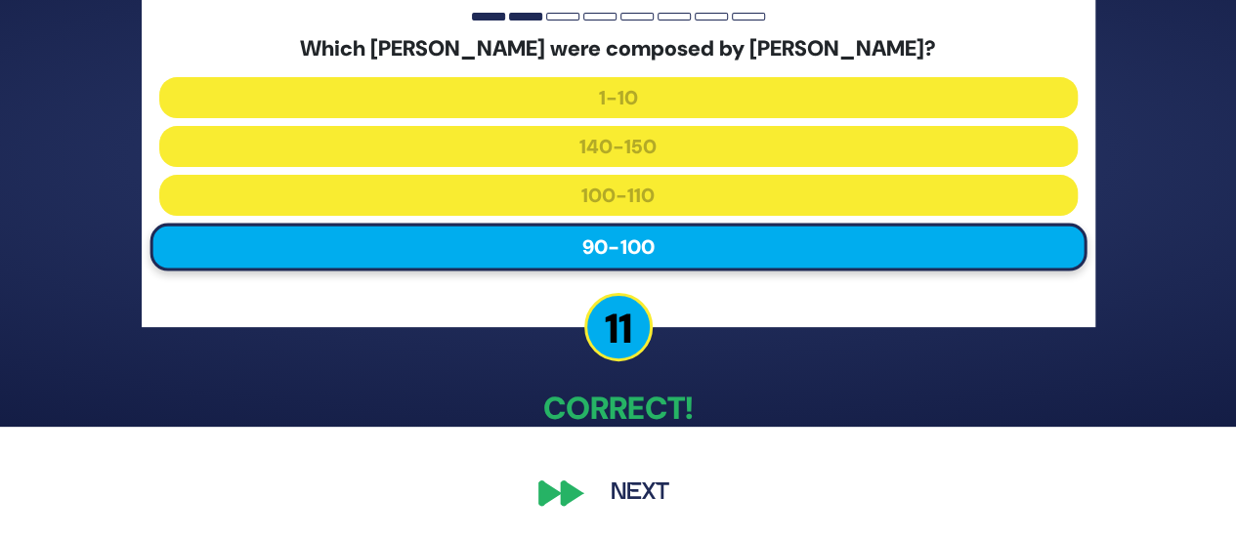
click at [622, 480] on button "Next" at bounding box center [639, 493] width 113 height 45
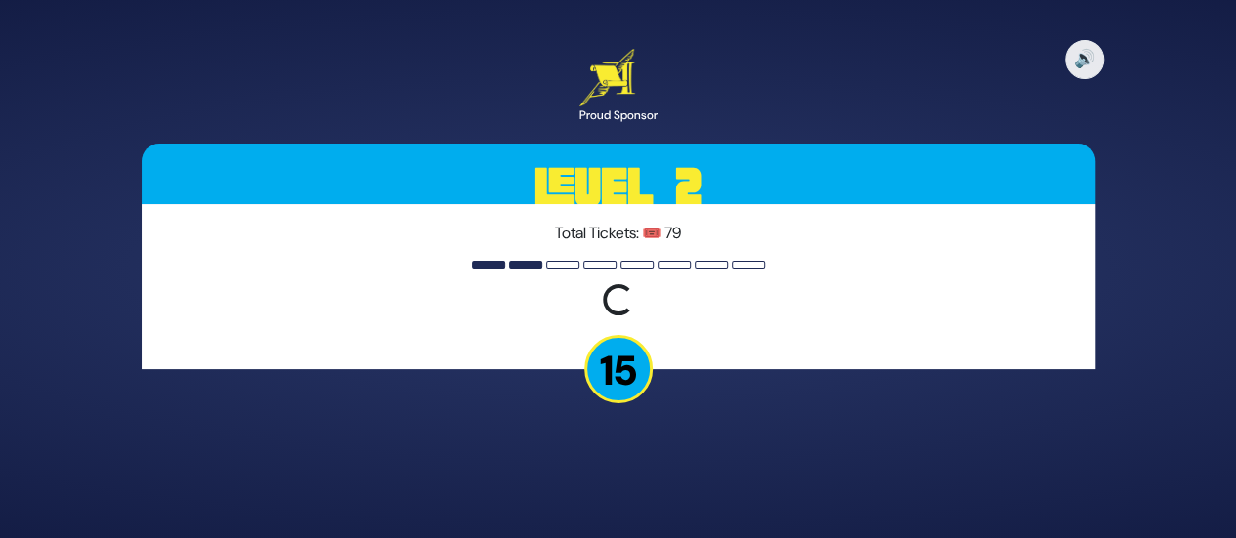
scroll to position [0, 0]
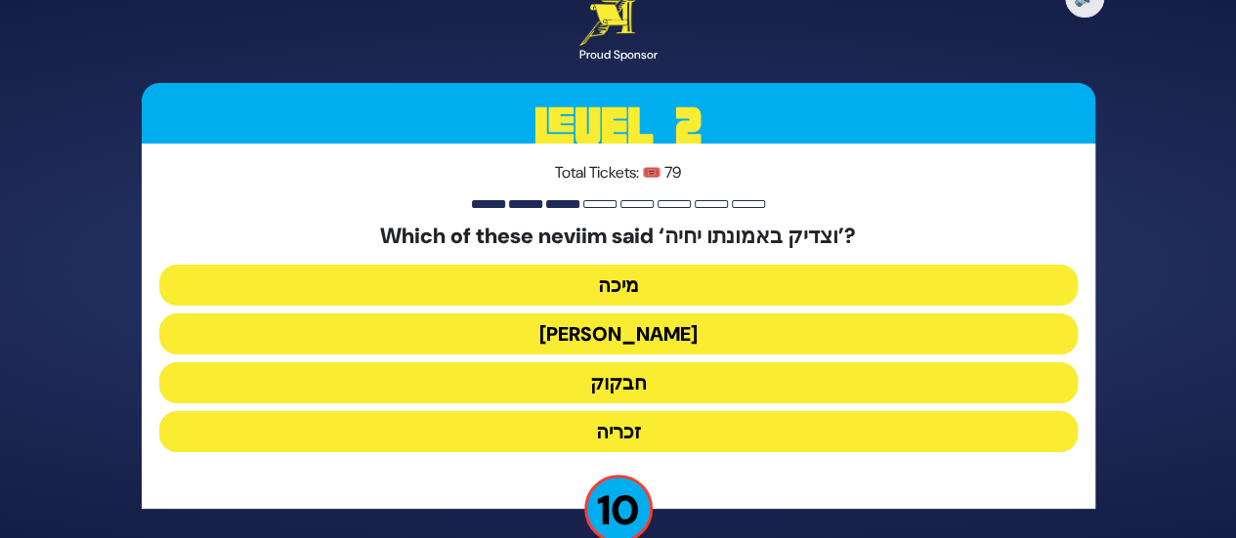
click at [620, 421] on button "זכריה" at bounding box center [618, 431] width 918 height 41
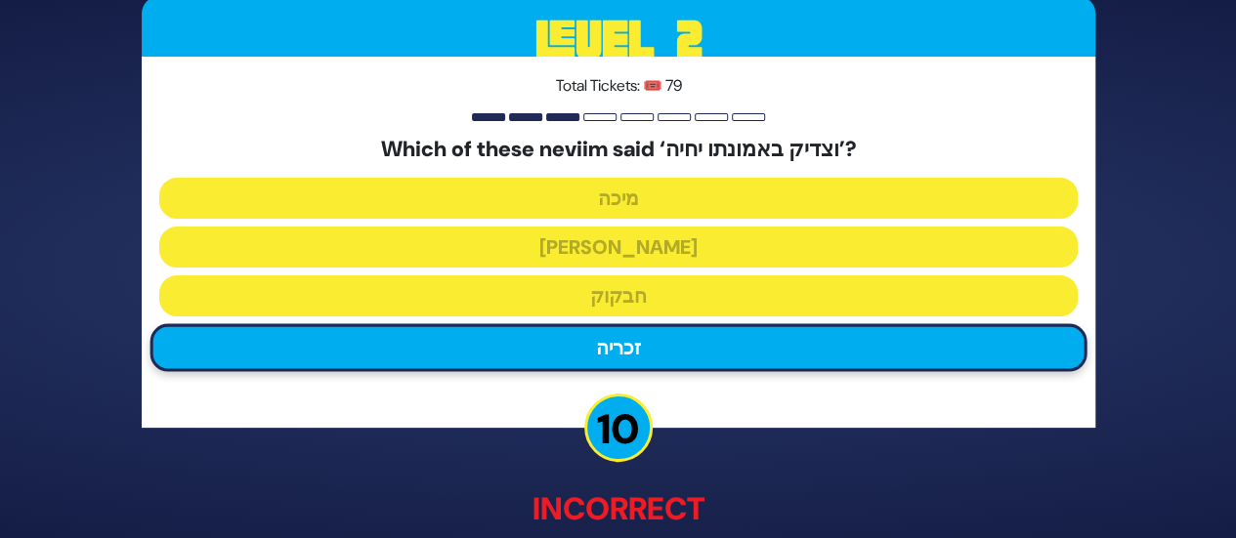
scroll to position [122, 0]
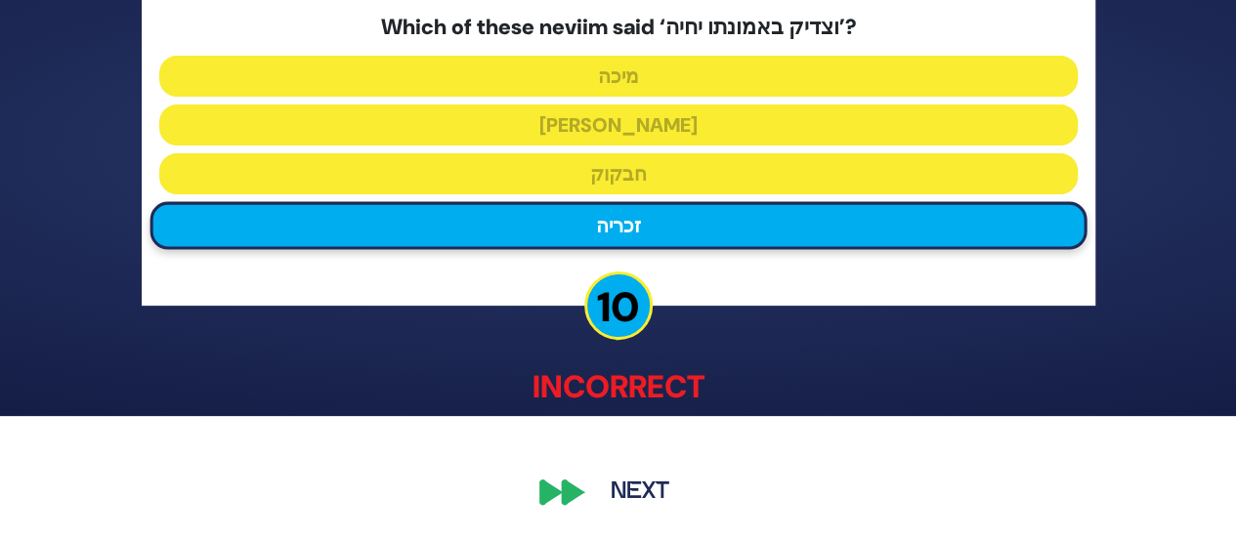
click at [617, 485] on button "Next" at bounding box center [639, 493] width 113 height 45
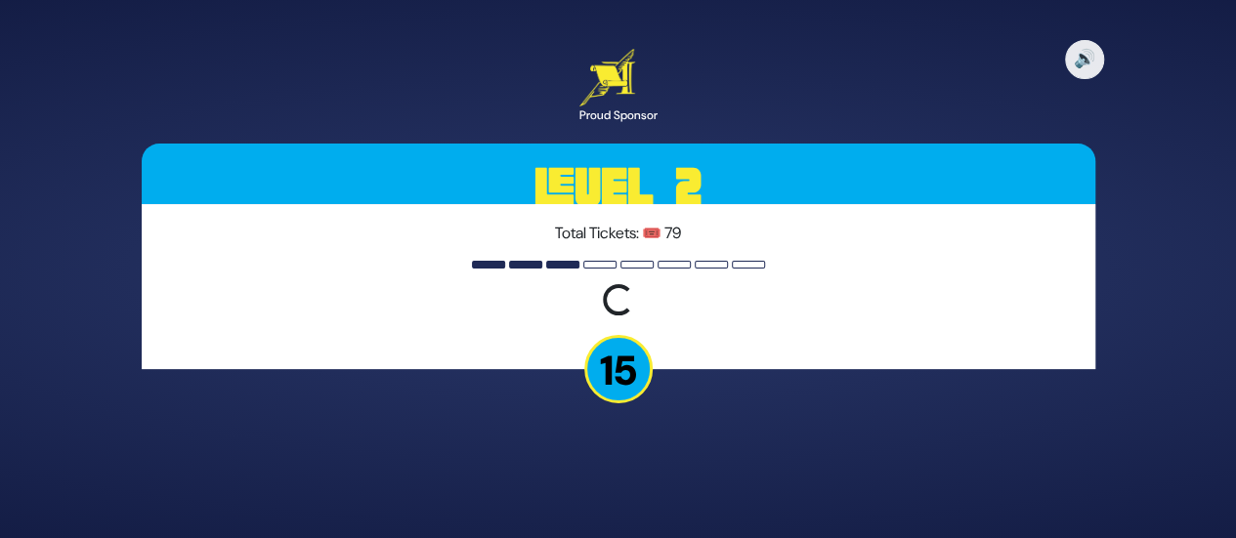
scroll to position [0, 0]
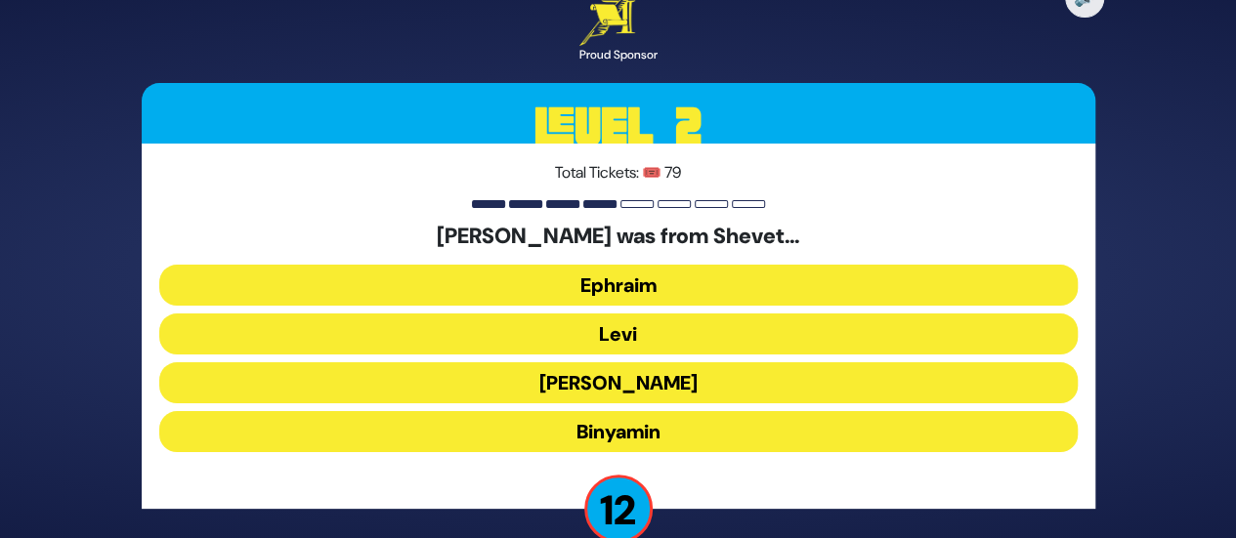
click at [606, 326] on button "Levi" at bounding box center [618, 334] width 918 height 41
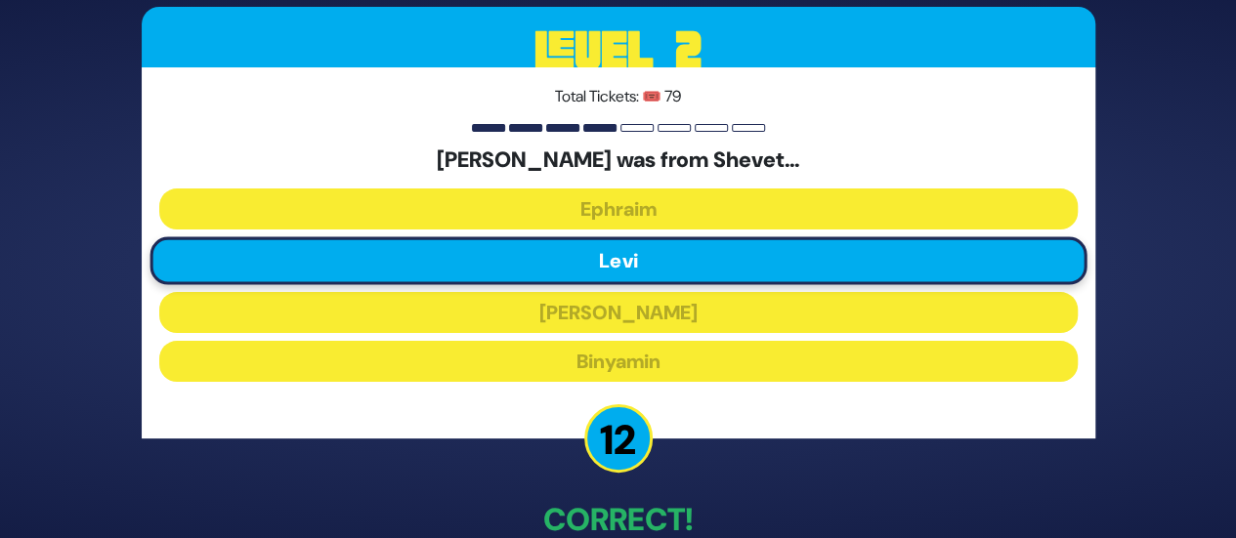
scroll to position [111, 0]
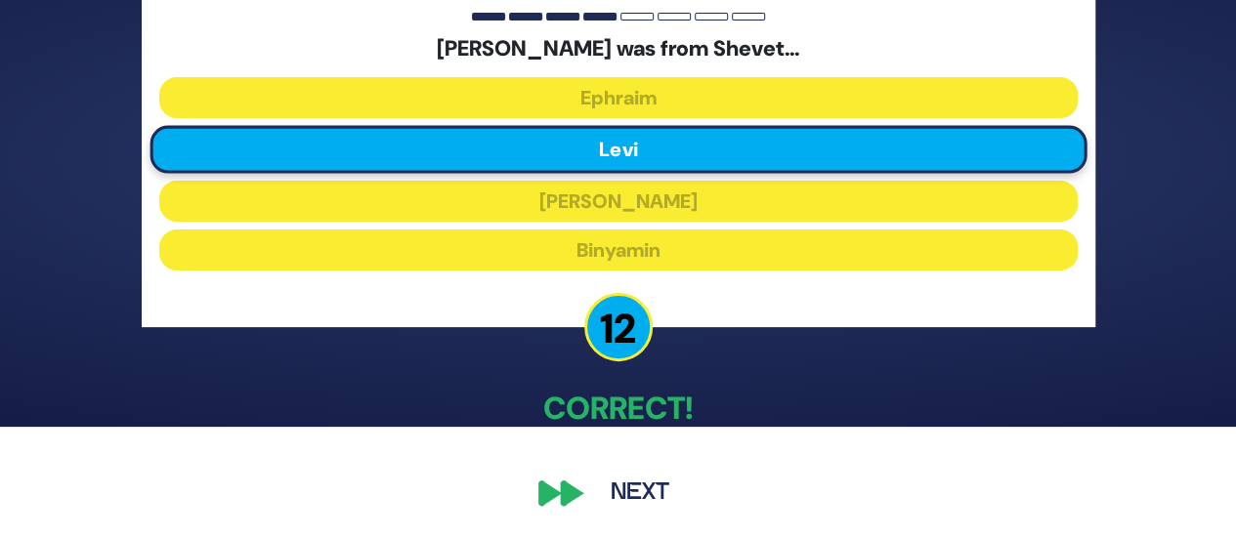
click at [622, 477] on button "Next" at bounding box center [639, 493] width 113 height 45
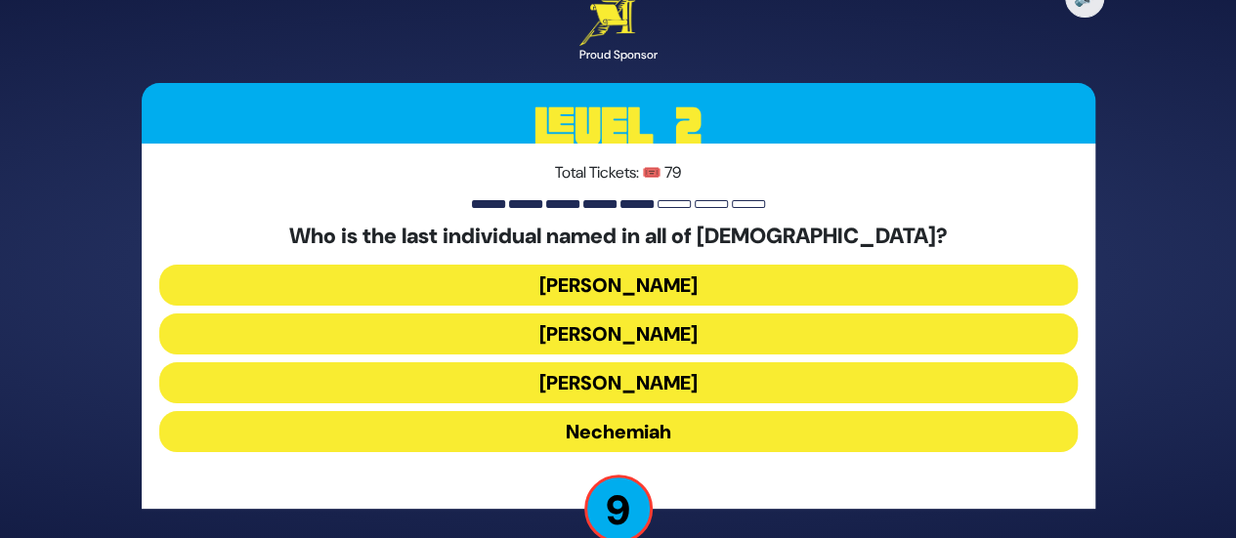
click at [613, 331] on button "Koresh" at bounding box center [618, 334] width 918 height 41
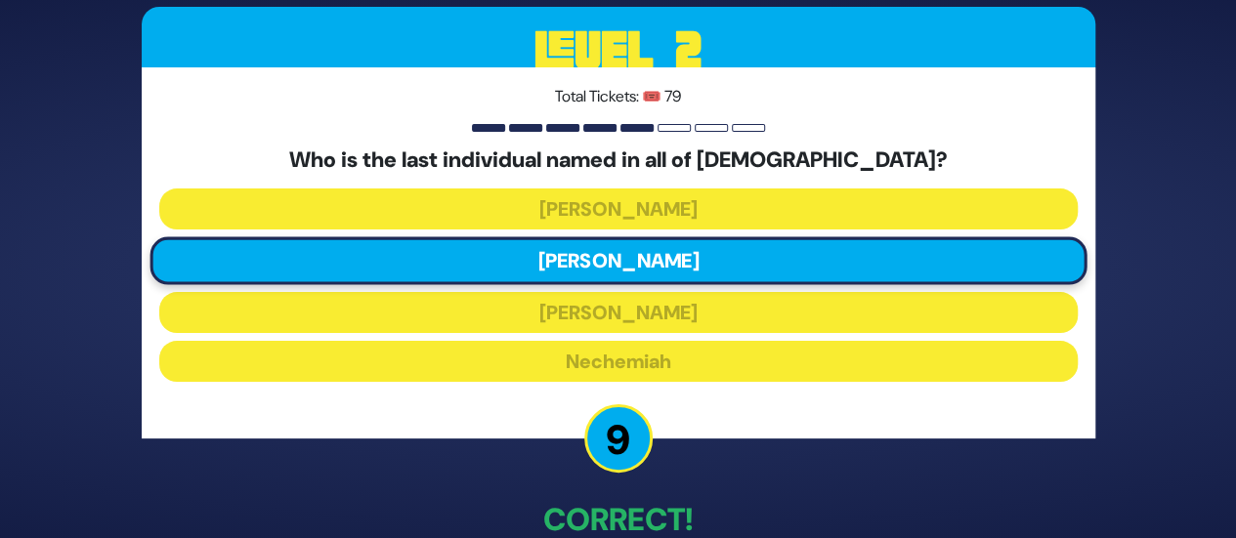
scroll to position [111, 0]
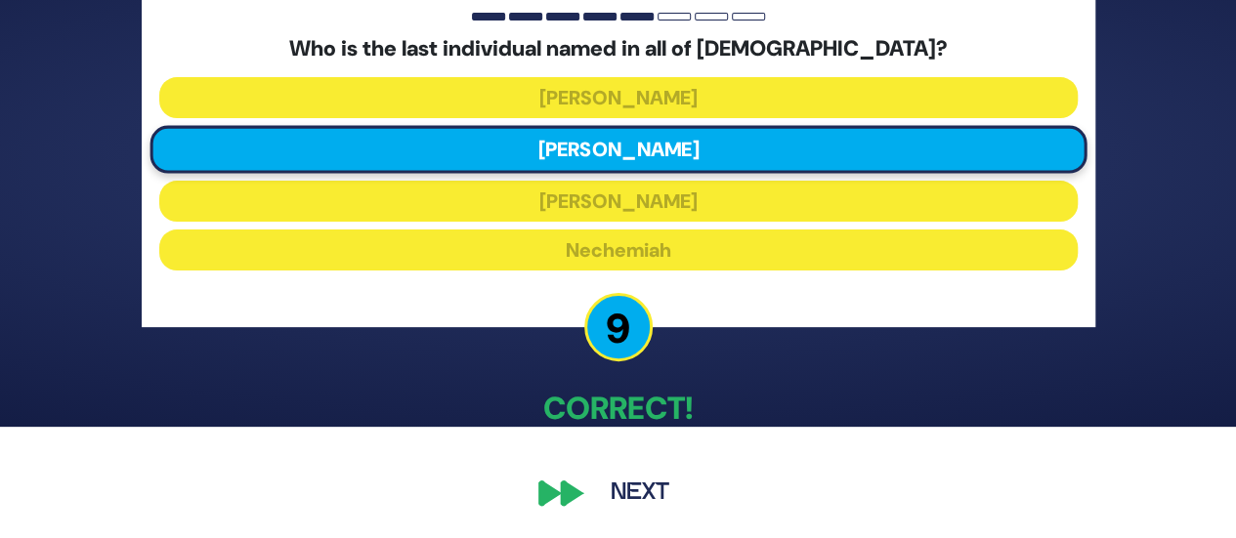
click at [609, 482] on button "Next" at bounding box center [639, 493] width 113 height 45
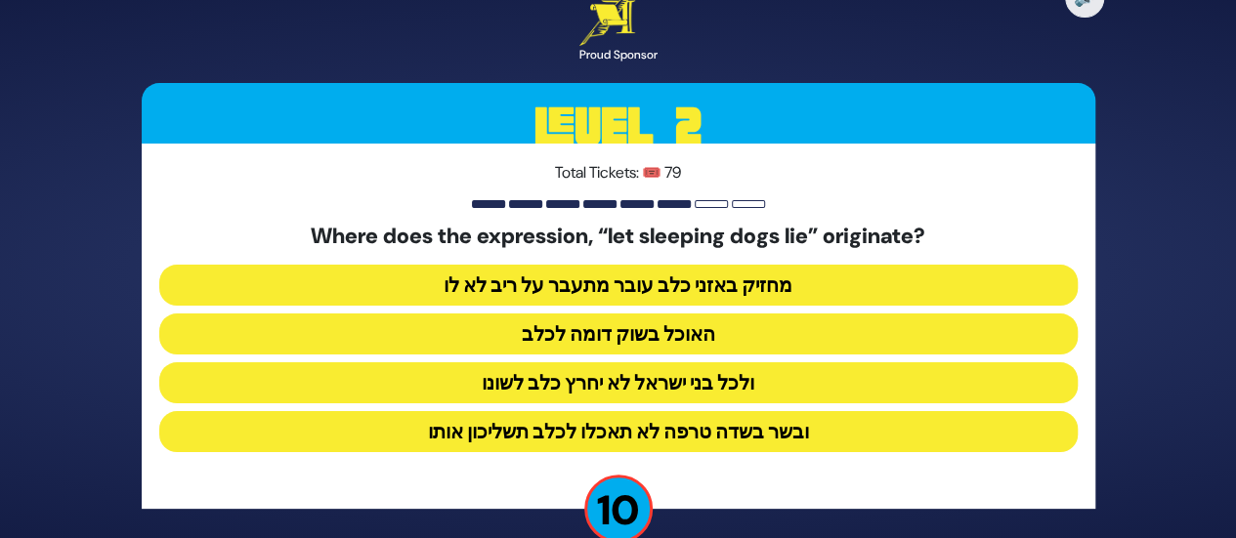
click at [617, 386] on button "ולכל בני ישראל לא יחרץ כלב לשונו" at bounding box center [618, 382] width 918 height 41
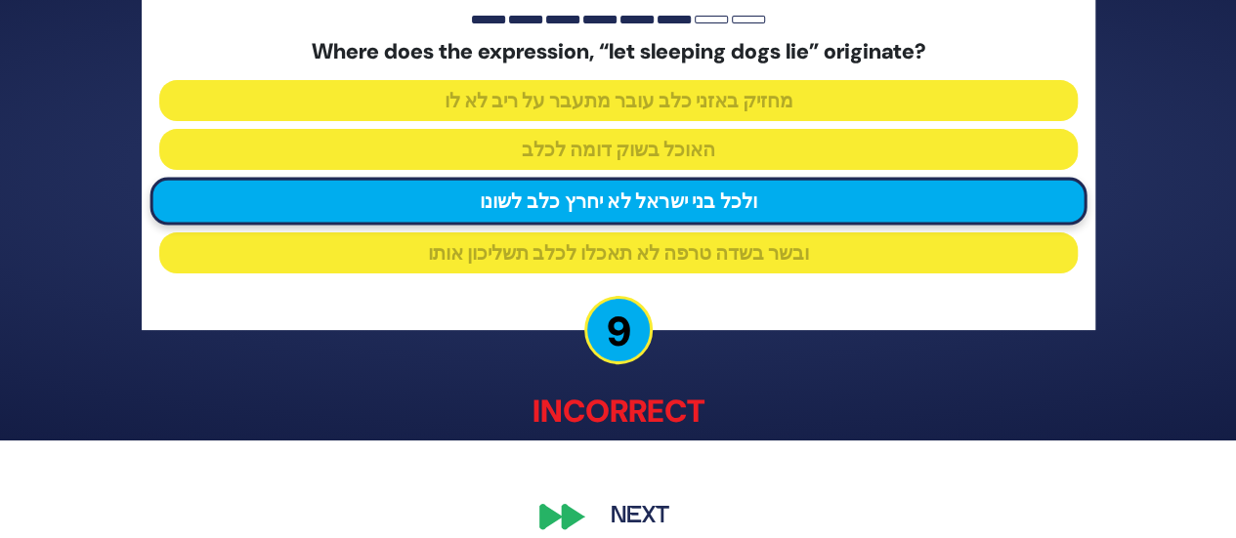
scroll to position [122, 0]
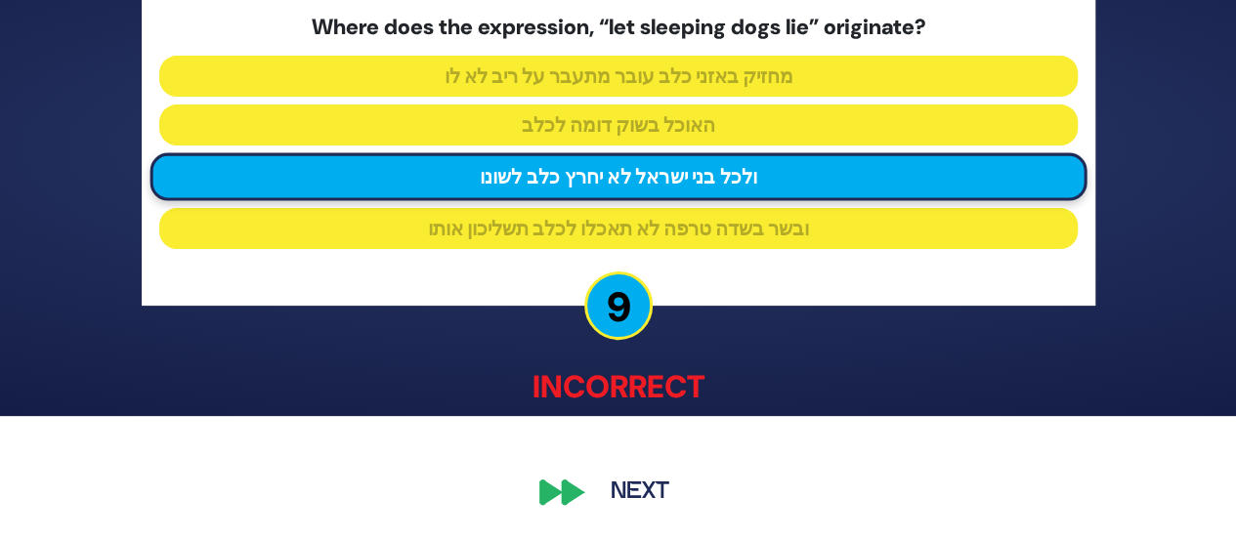
click at [631, 477] on button "Next" at bounding box center [639, 493] width 113 height 45
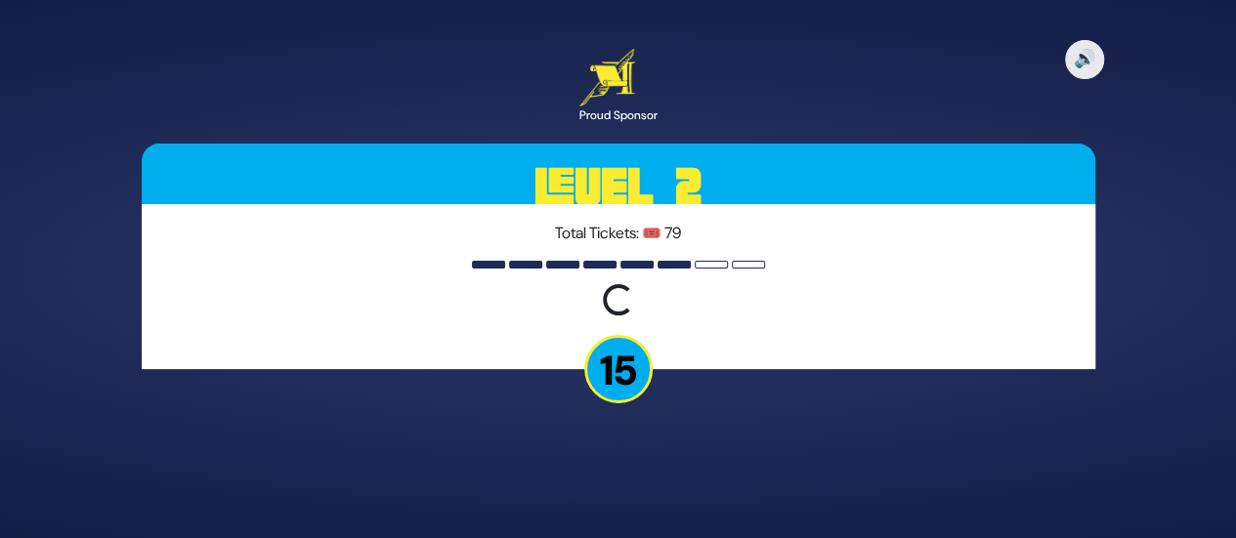
scroll to position [0, 0]
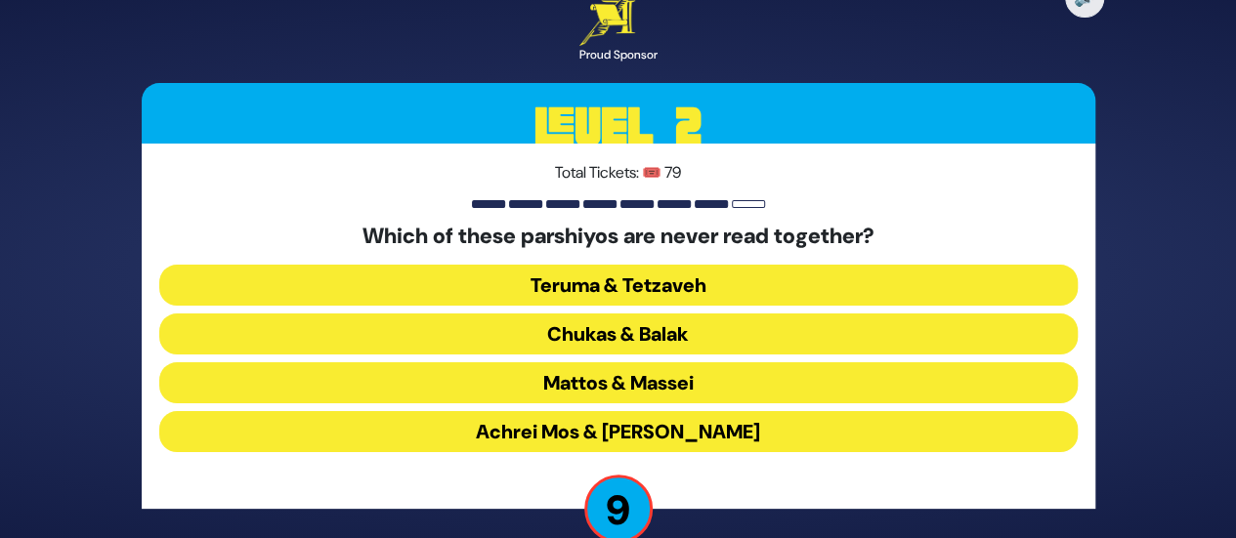
click at [596, 290] on button "Teruma & Tetzaveh" at bounding box center [618, 285] width 918 height 41
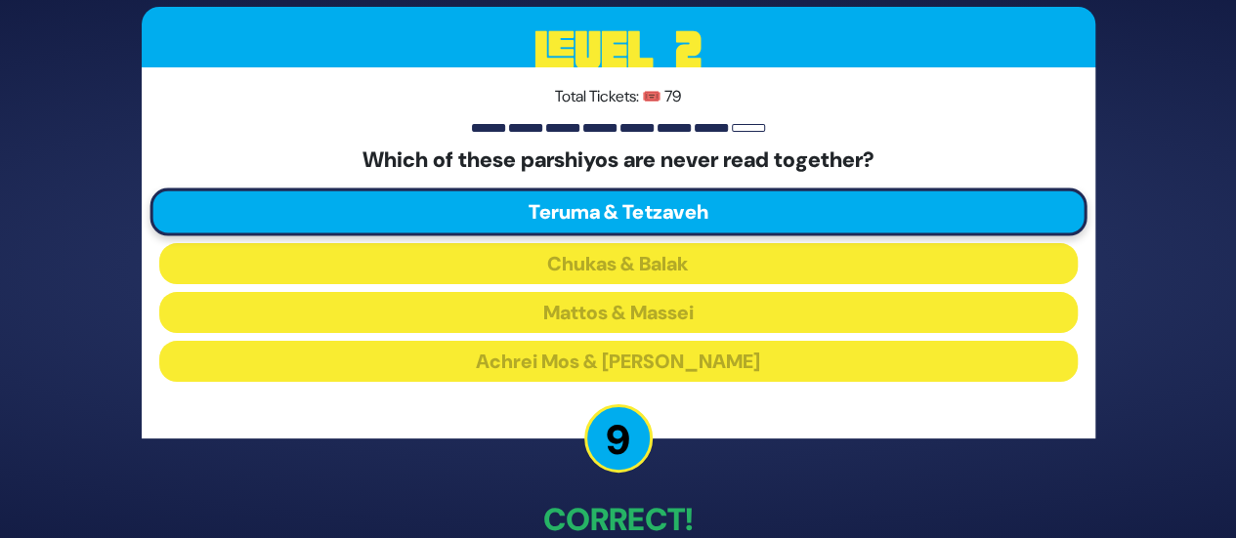
scroll to position [111, 0]
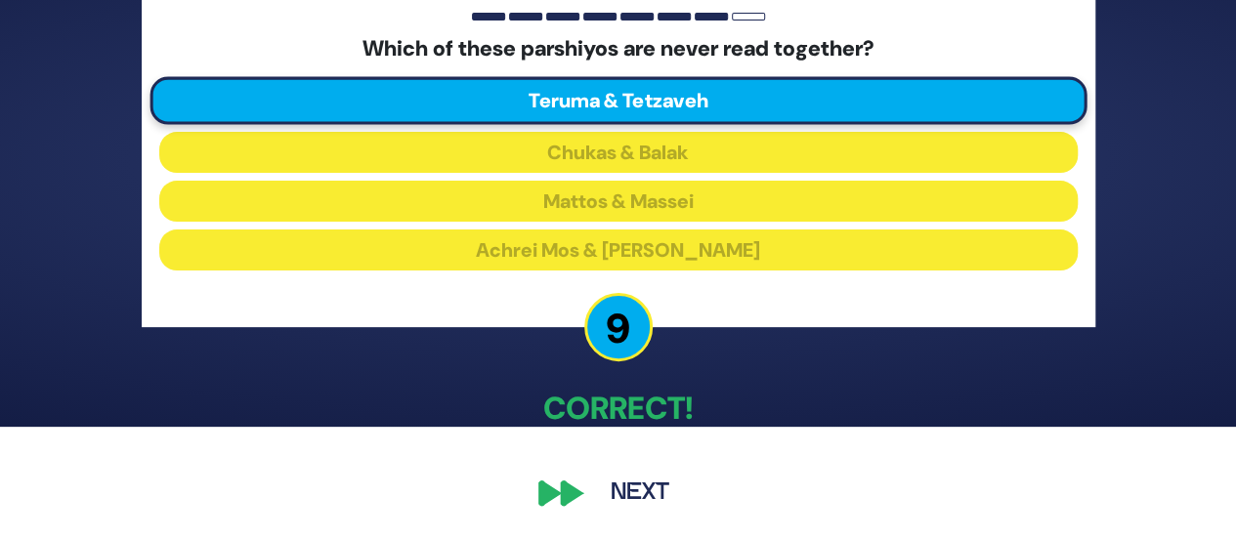
click at [626, 484] on button "Next" at bounding box center [639, 493] width 113 height 45
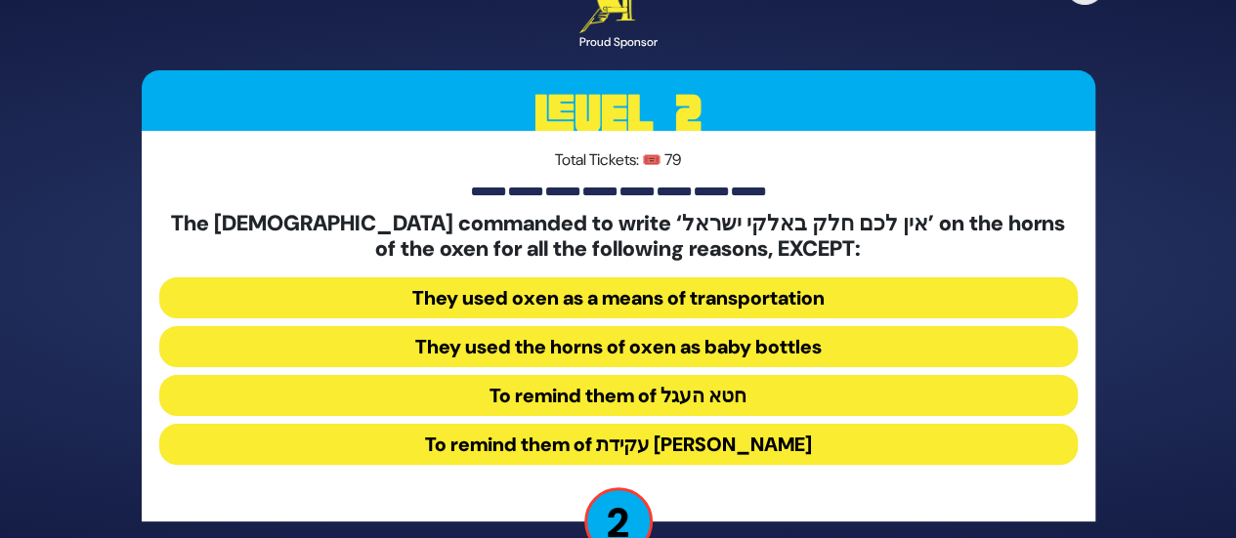
click at [597, 303] on button "They used oxen as a means of transportation" at bounding box center [618, 297] width 918 height 41
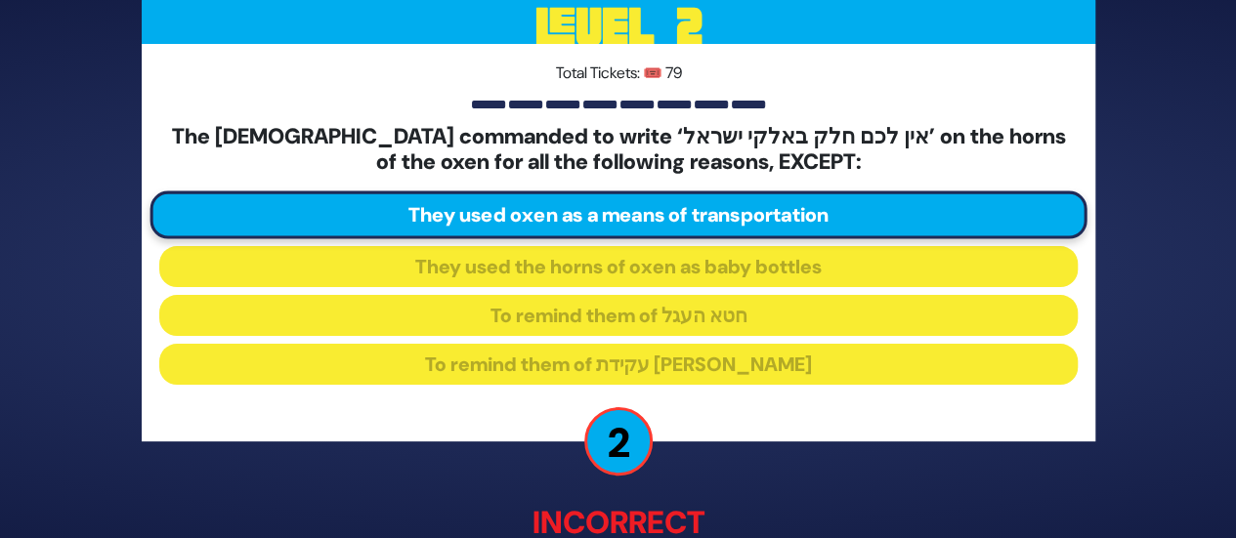
scroll to position [135, 0]
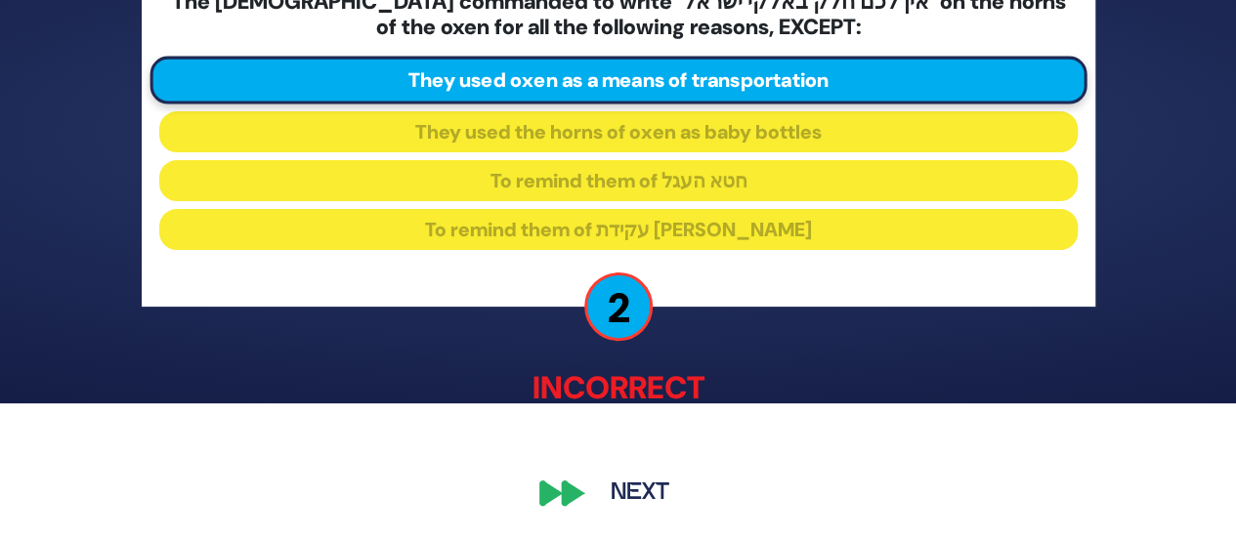
click at [645, 488] on button "Next" at bounding box center [639, 493] width 113 height 45
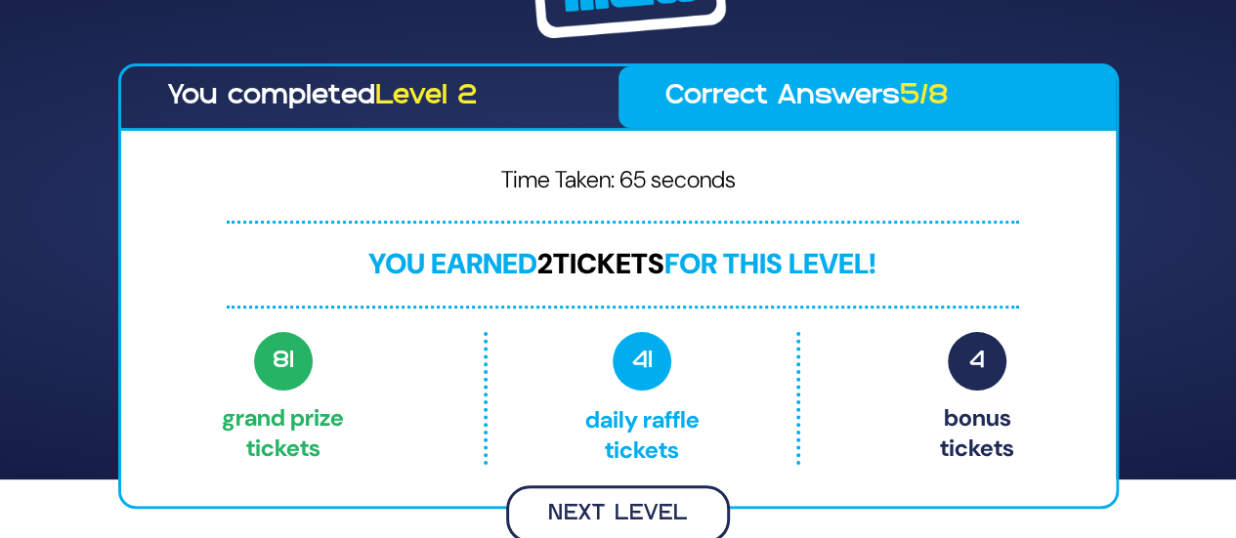
scroll to position [56, 0]
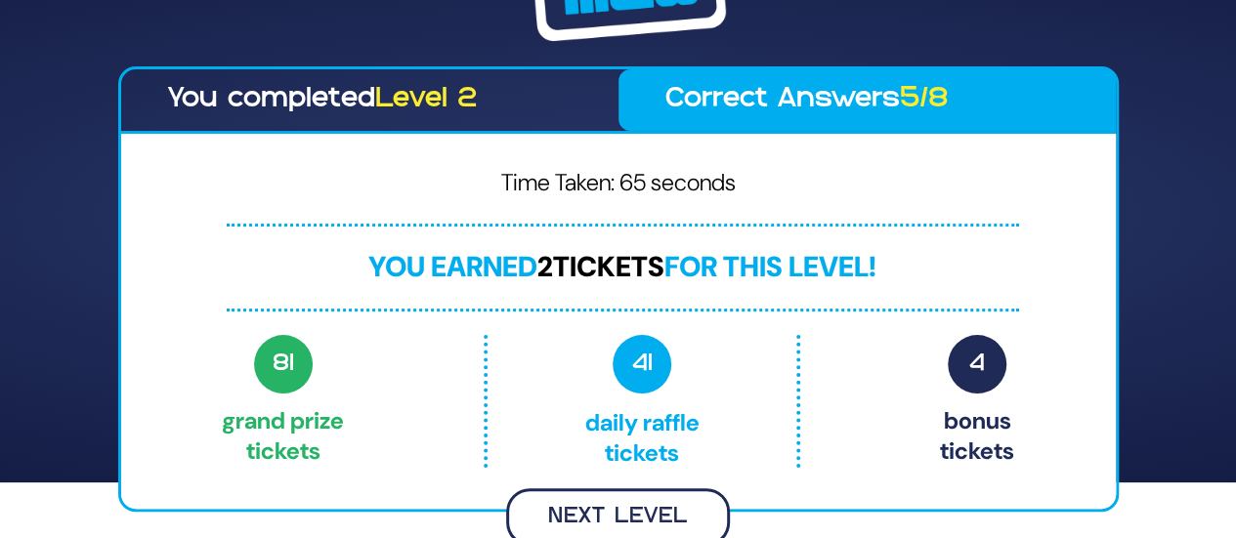
click at [608, 499] on button "Next Level" at bounding box center [618, 517] width 224 height 58
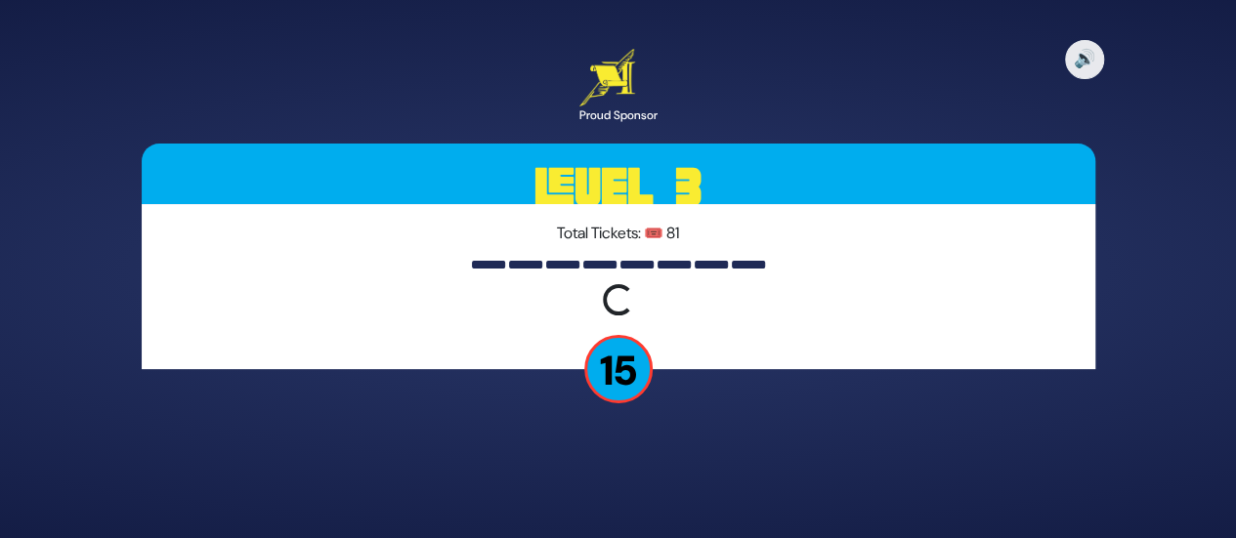
scroll to position [0, 0]
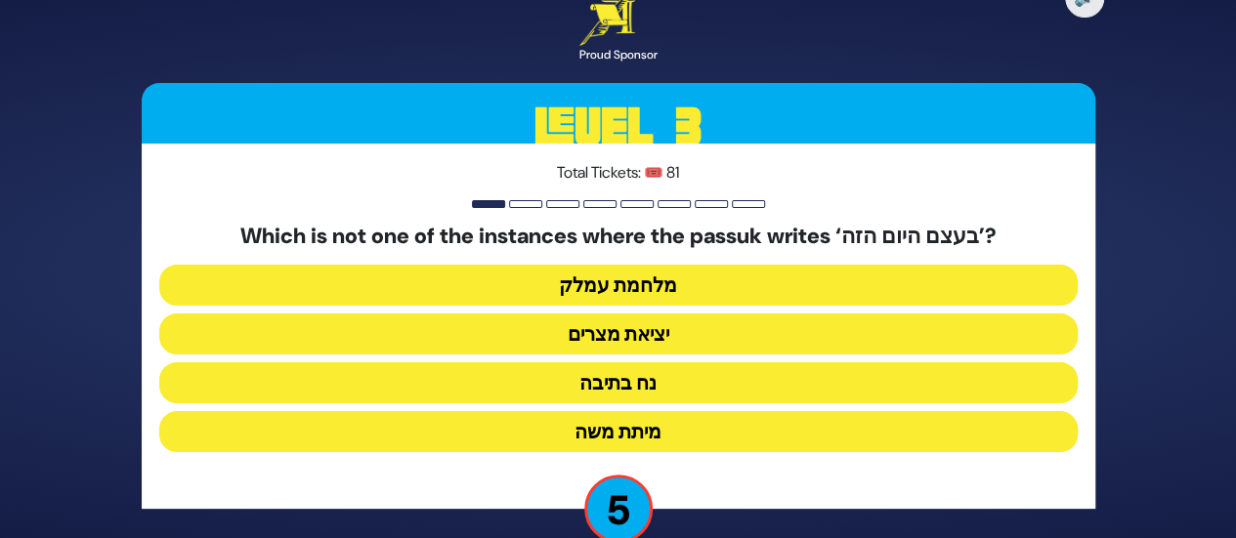
click at [615, 431] on button "מיתת משה" at bounding box center [618, 431] width 918 height 41
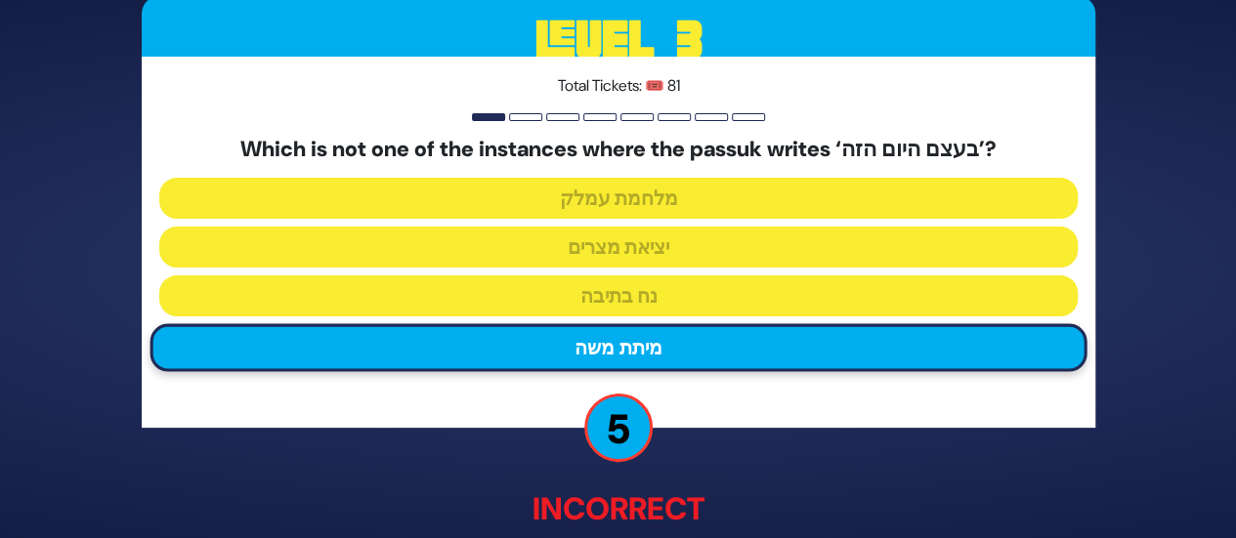
scroll to position [122, 0]
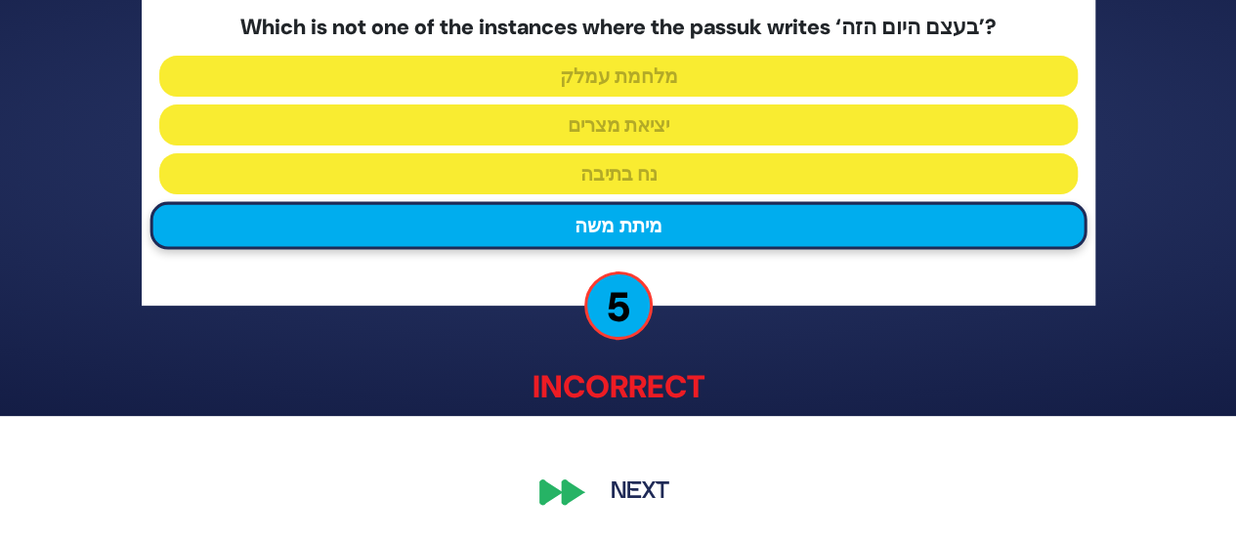
click at [624, 478] on button "Next" at bounding box center [639, 493] width 113 height 45
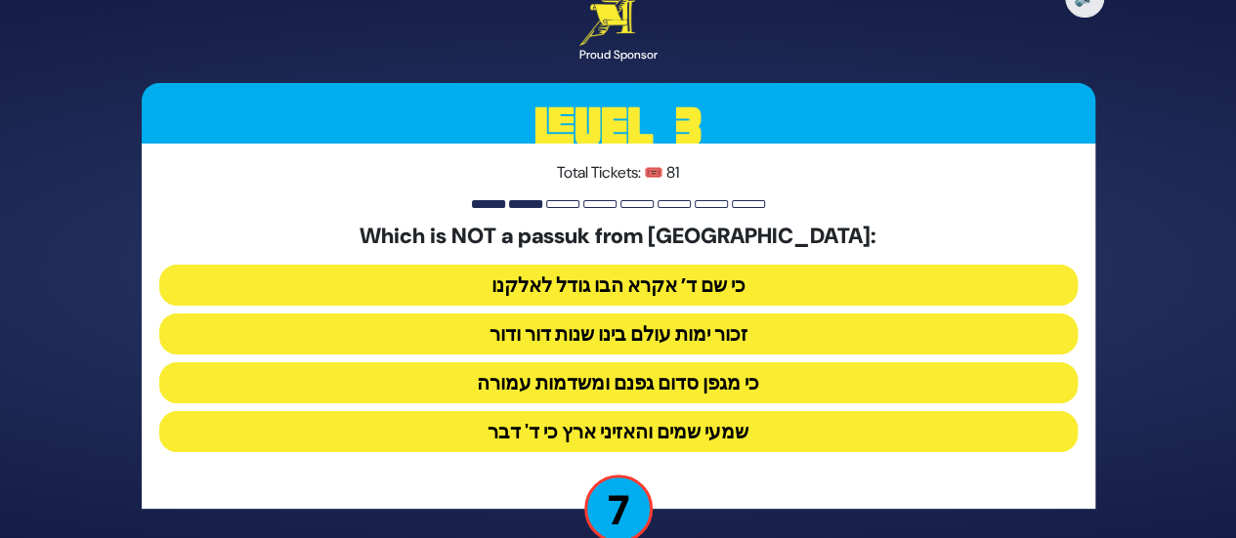
click at [600, 437] on button "שמעי שמים והאזיני ארץ כי ד' דבר" at bounding box center [618, 431] width 918 height 41
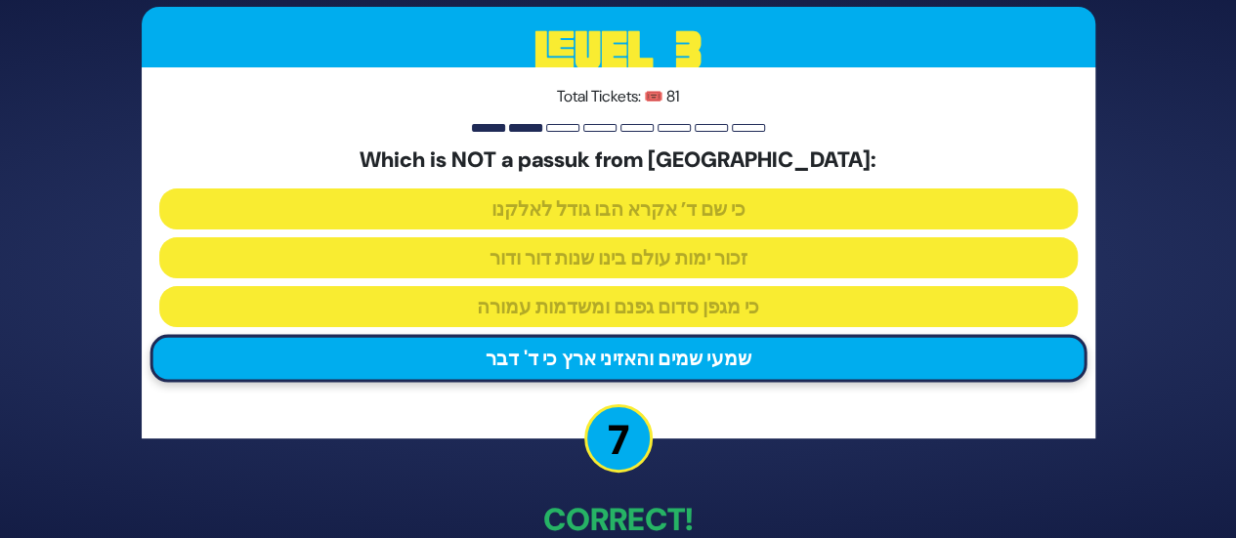
scroll to position [111, 0]
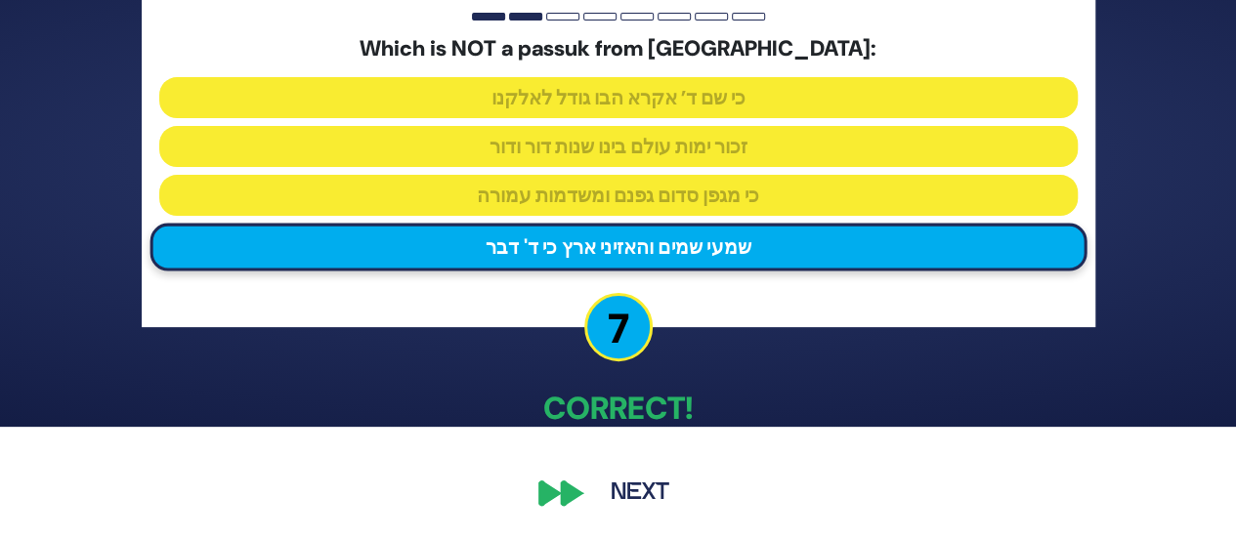
click at [619, 480] on button "Next" at bounding box center [639, 493] width 113 height 45
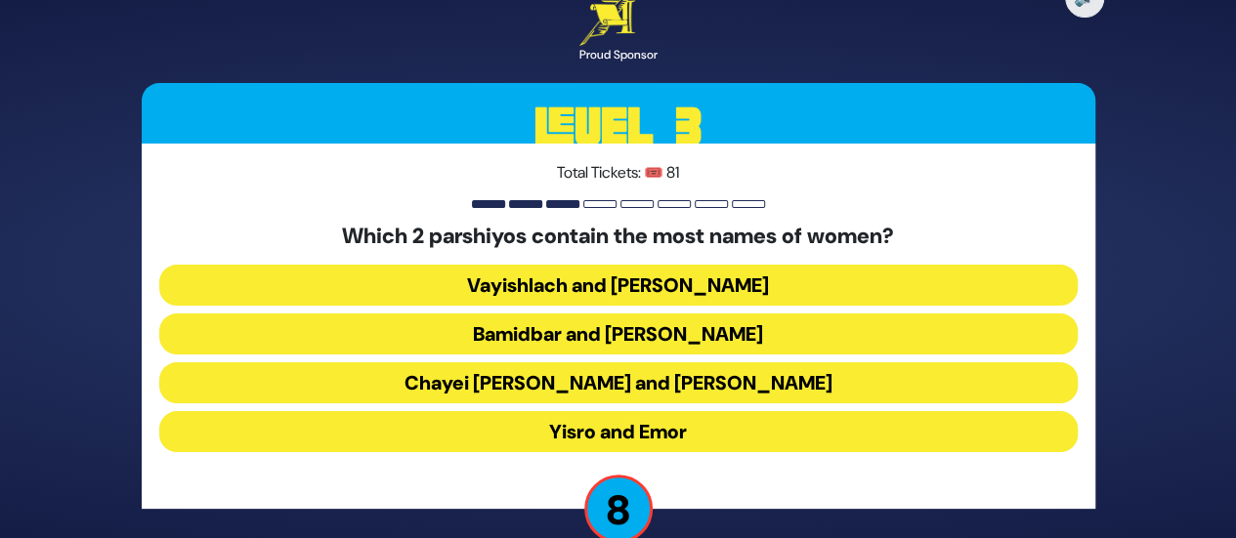
click at [607, 388] on button "Chayei Sara and Vayechi" at bounding box center [618, 382] width 918 height 41
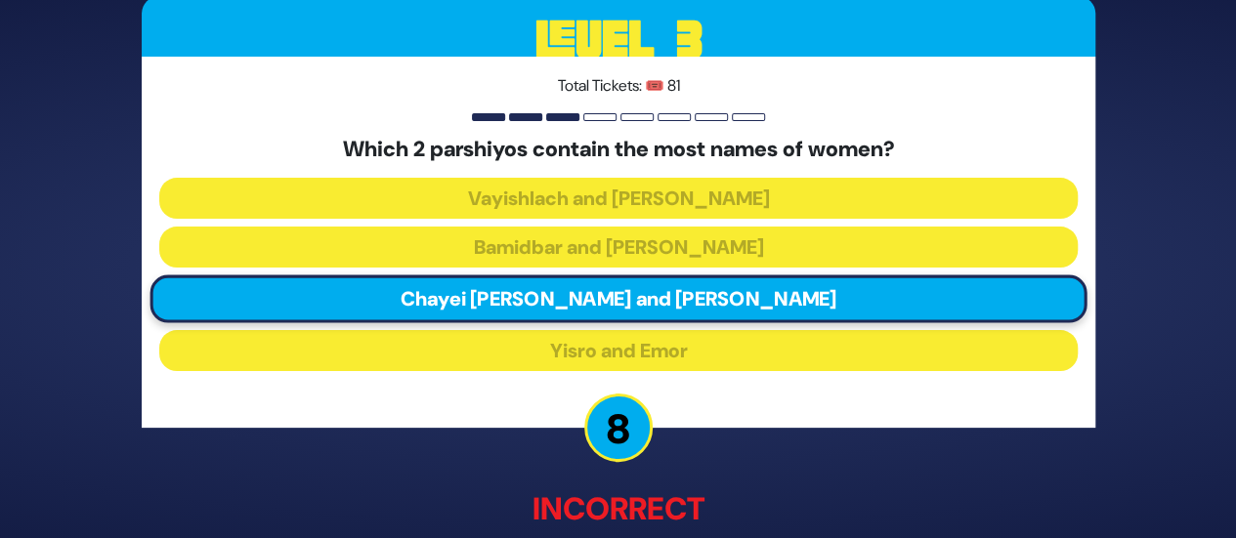
scroll to position [122, 0]
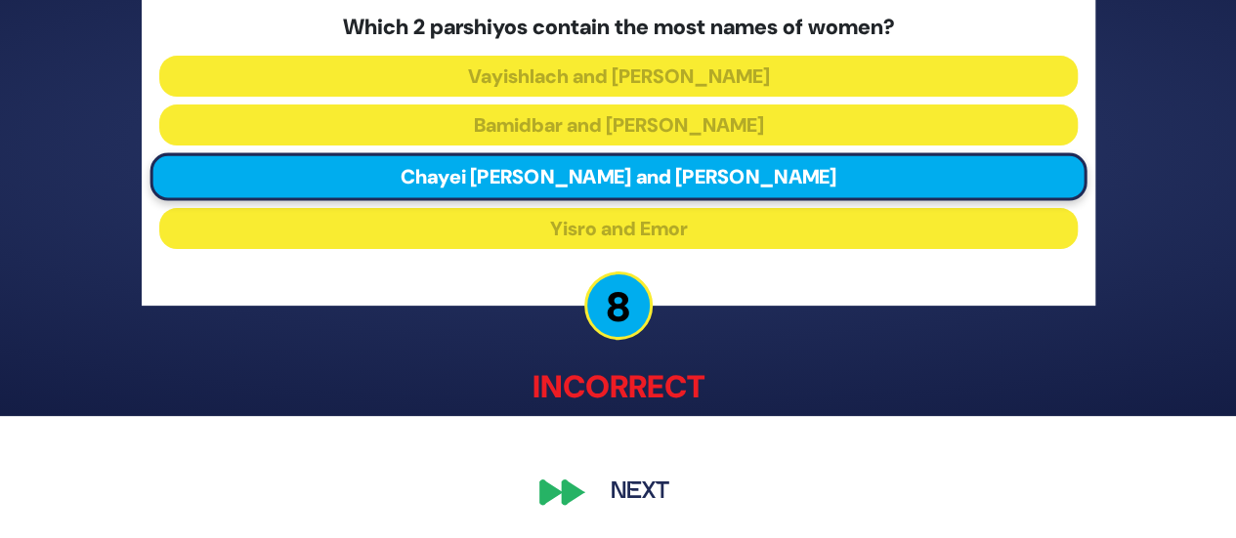
click at [635, 480] on button "Next" at bounding box center [639, 493] width 113 height 45
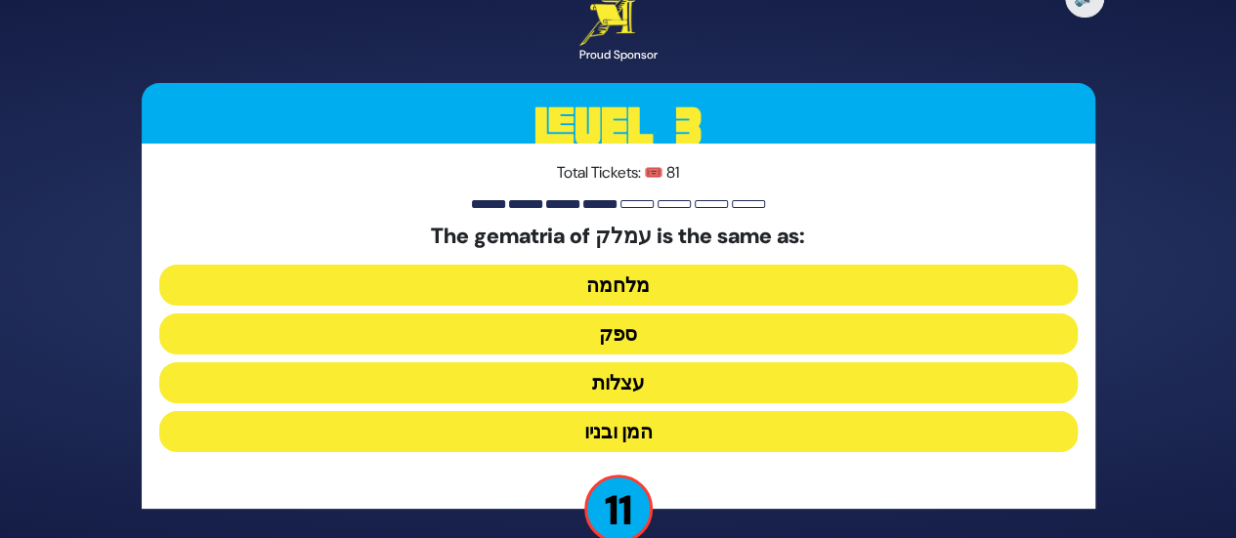
click at [587, 280] on button "מלחמה" at bounding box center [618, 285] width 918 height 41
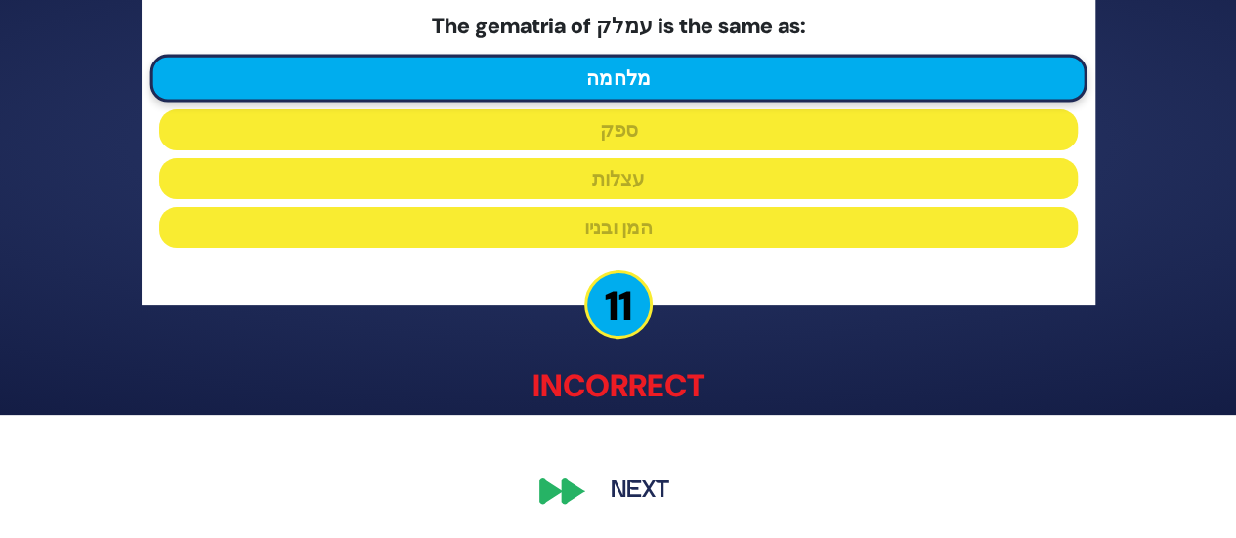
scroll to position [122, 0]
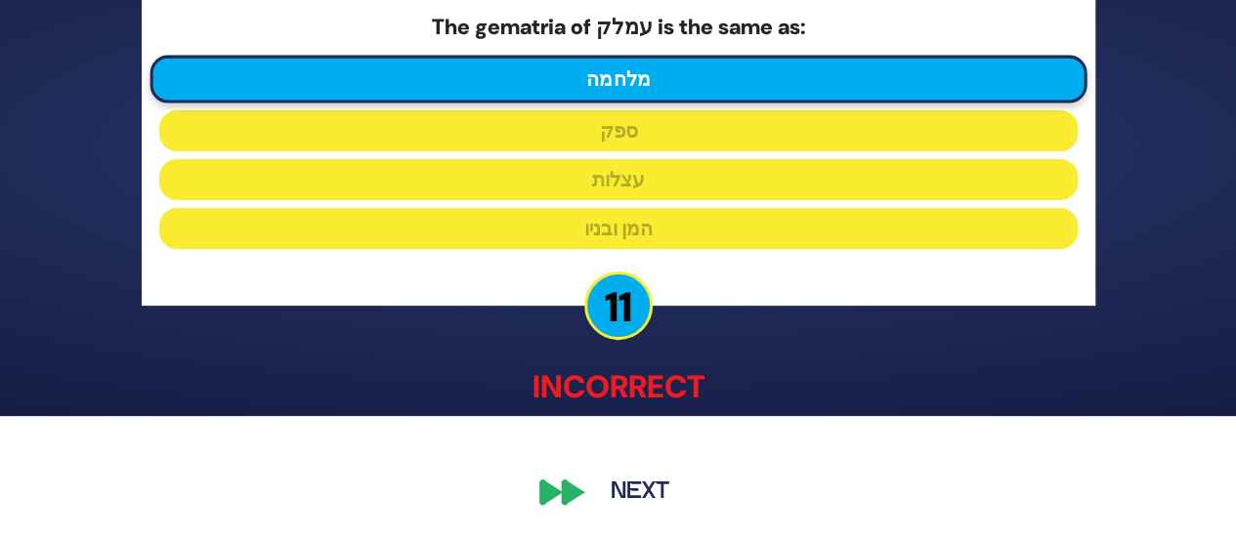
click at [643, 479] on button "Next" at bounding box center [639, 493] width 113 height 45
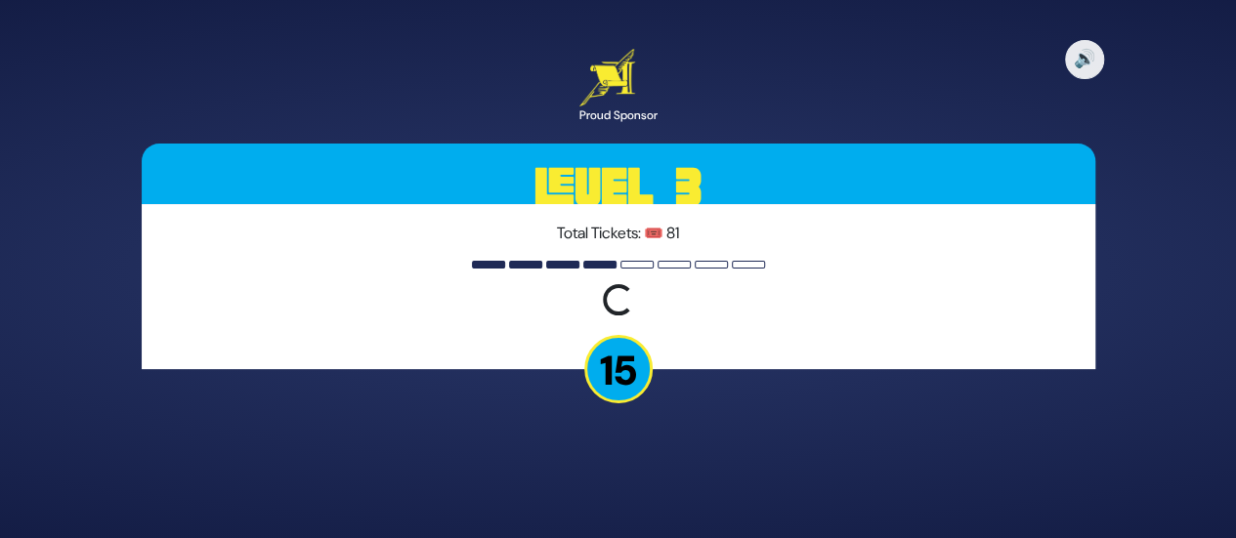
scroll to position [0, 0]
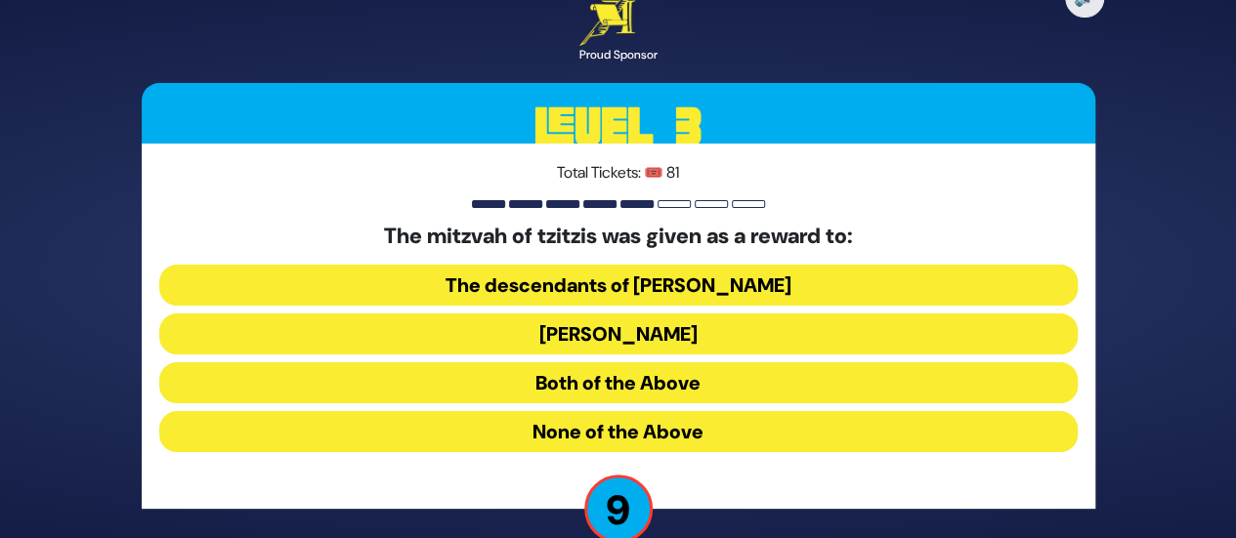
click at [615, 383] on button "Both of the Above" at bounding box center [618, 382] width 918 height 41
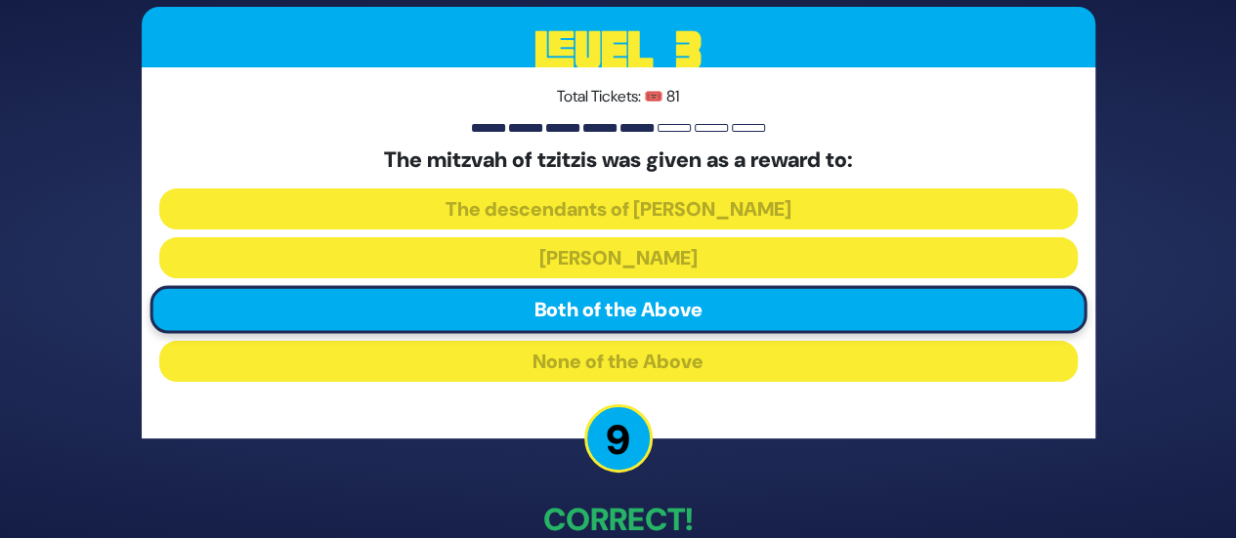
scroll to position [111, 0]
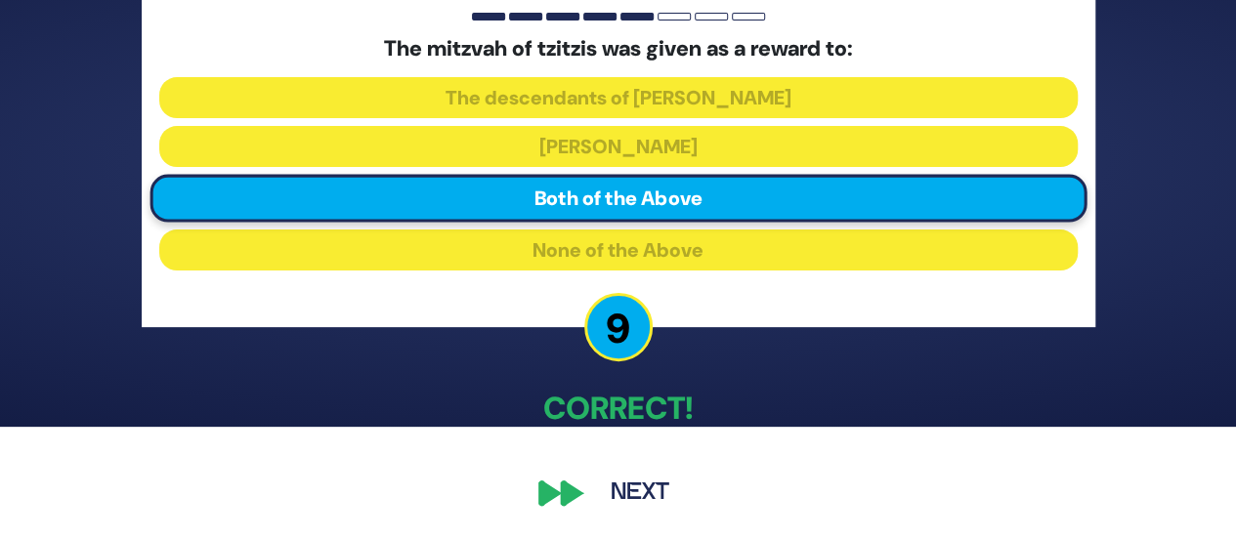
click at [623, 484] on button "Next" at bounding box center [639, 493] width 113 height 45
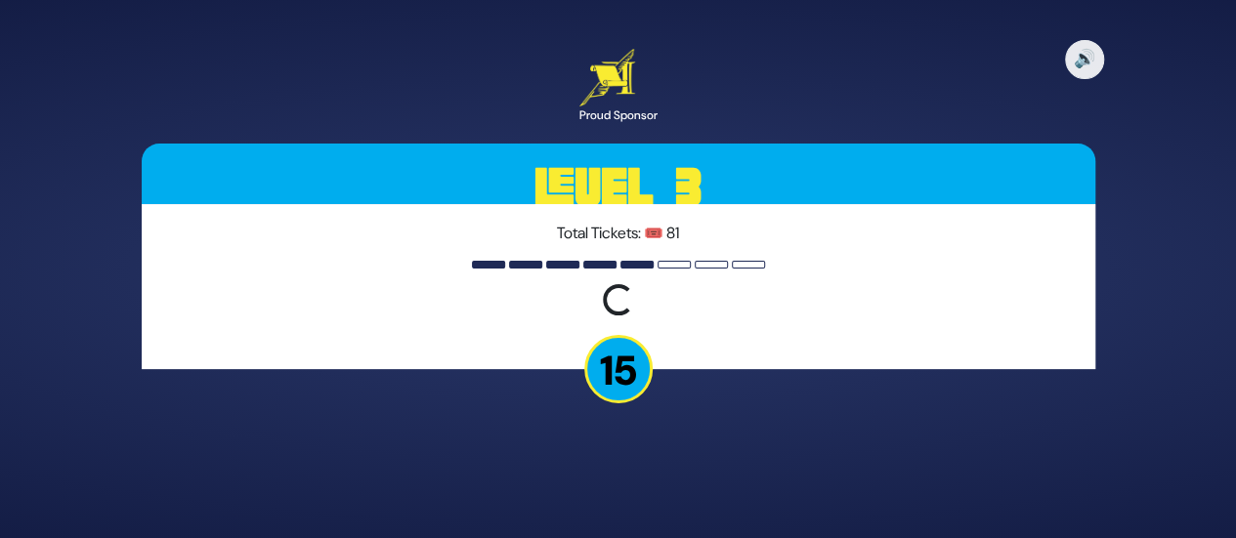
scroll to position [0, 0]
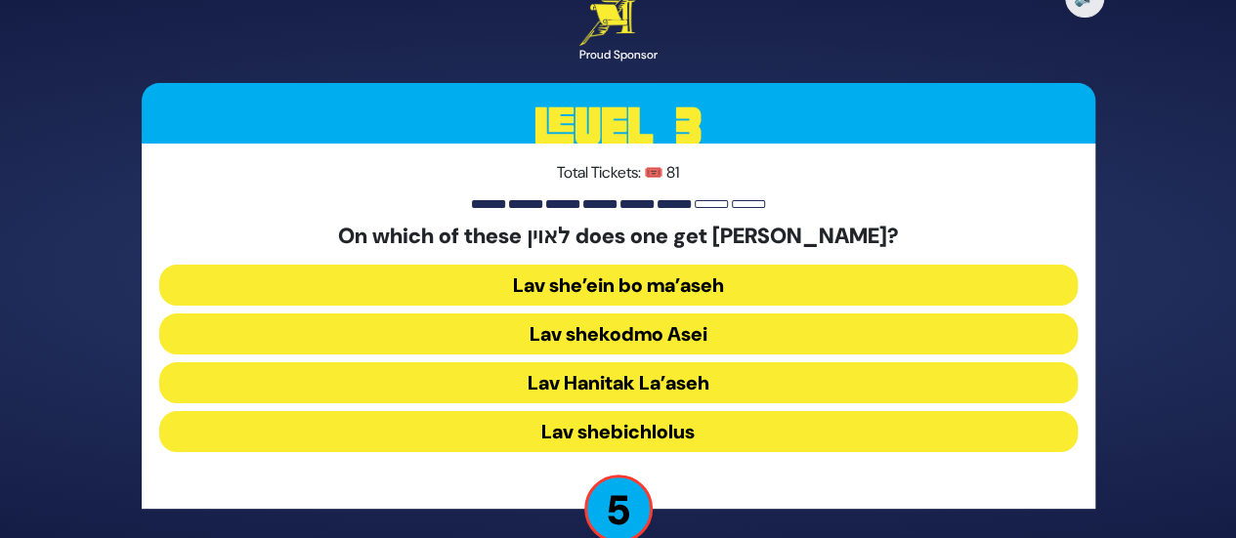
click at [598, 335] on button "Lav shekodmo Asei" at bounding box center [618, 334] width 918 height 41
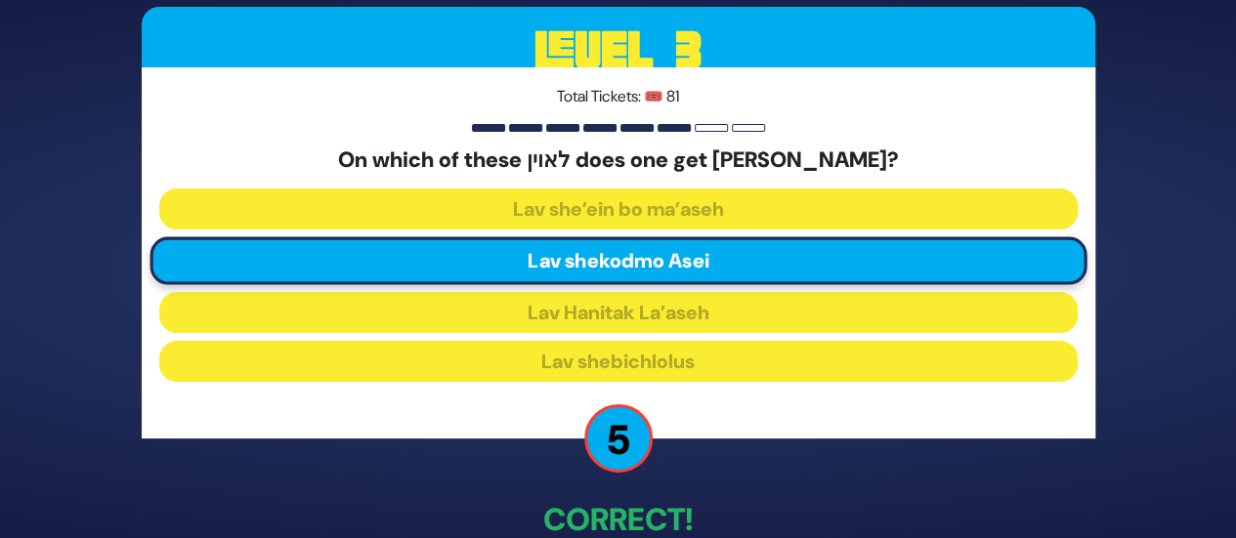
scroll to position [111, 0]
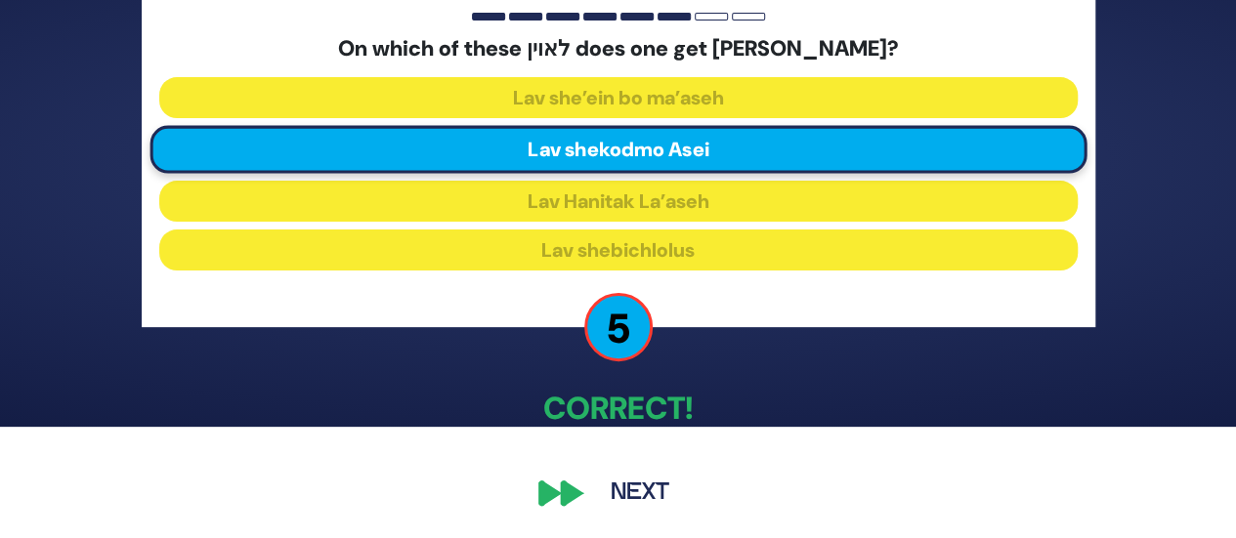
click at [619, 476] on button "Next" at bounding box center [639, 493] width 113 height 45
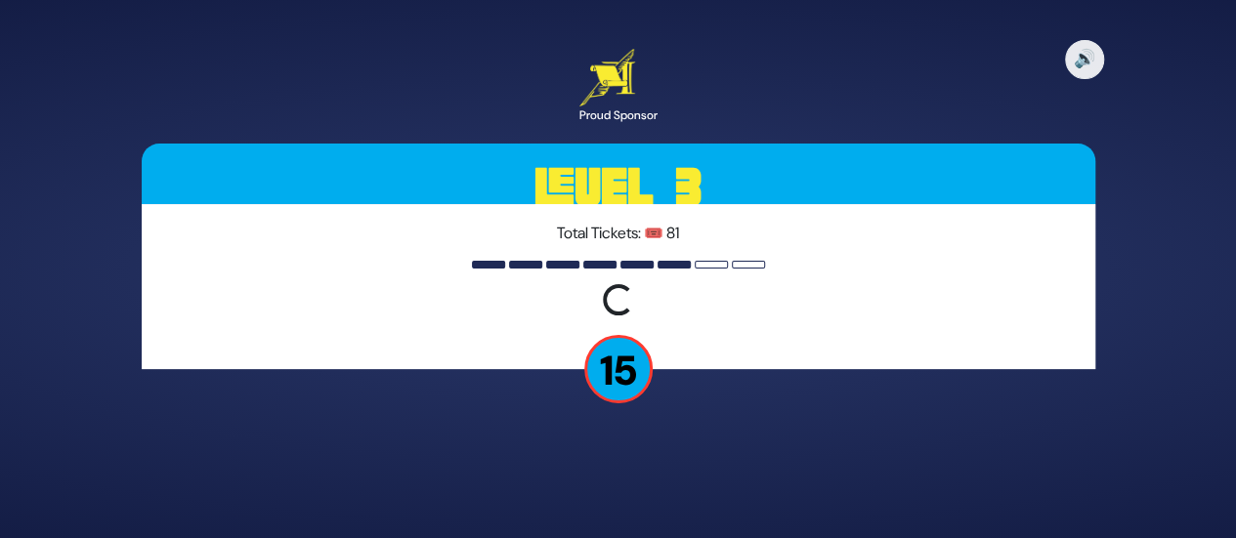
scroll to position [0, 0]
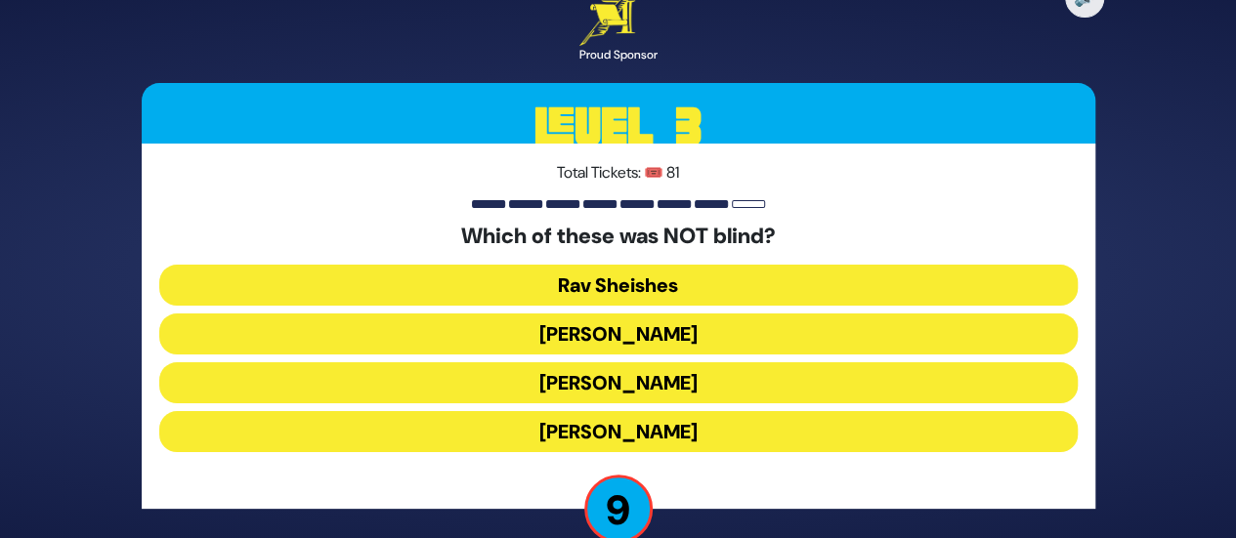
click at [614, 329] on button "Eli Hakohen" at bounding box center [618, 334] width 918 height 41
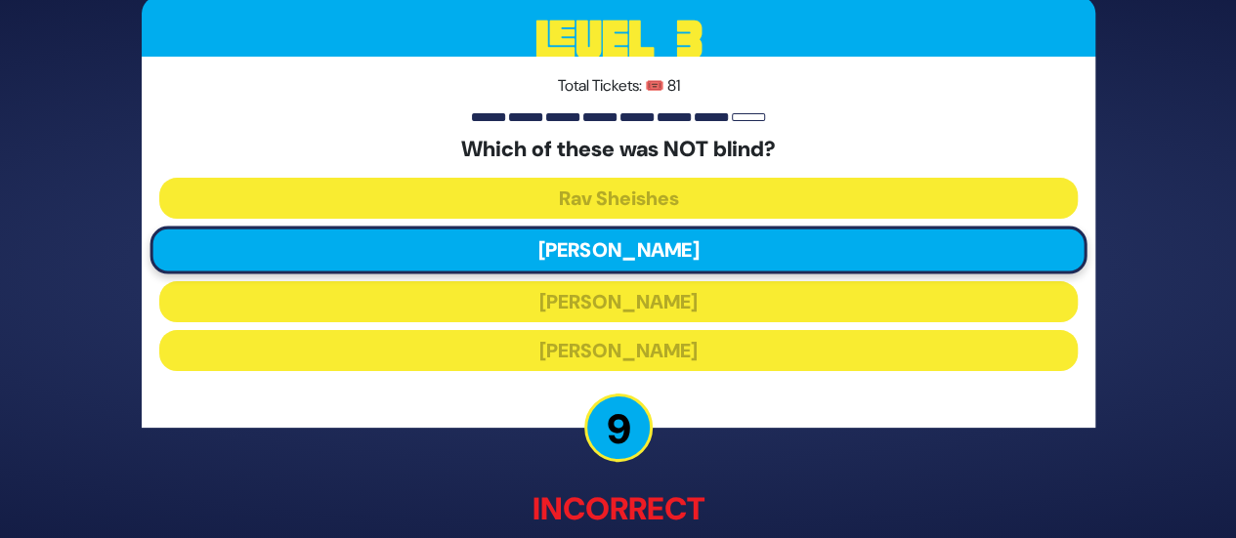
scroll to position [122, 0]
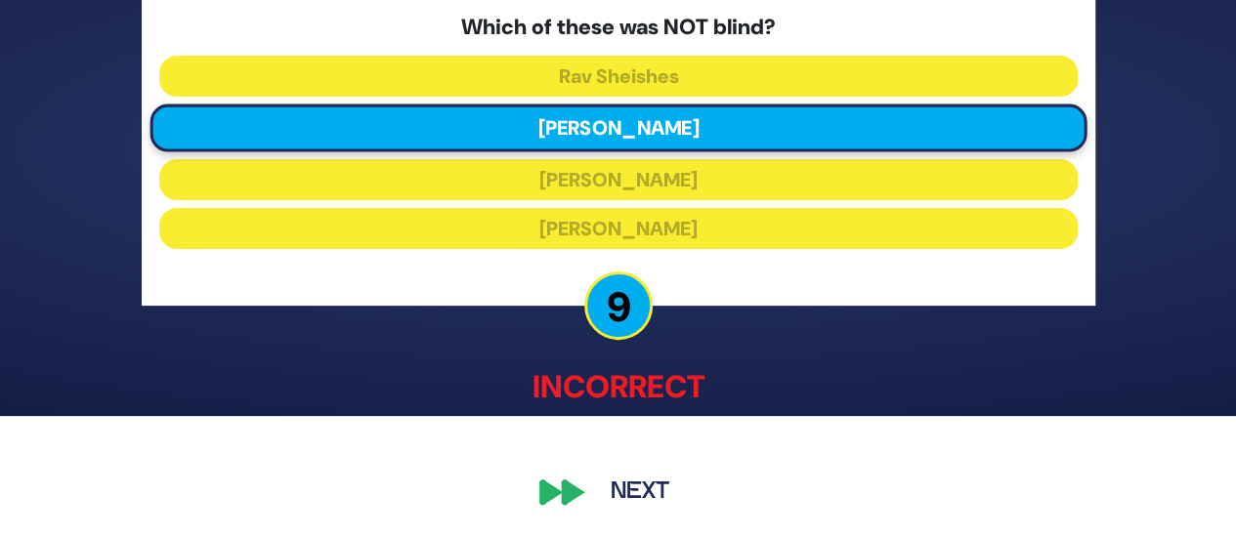
click at [602, 493] on button "Next" at bounding box center [639, 493] width 113 height 45
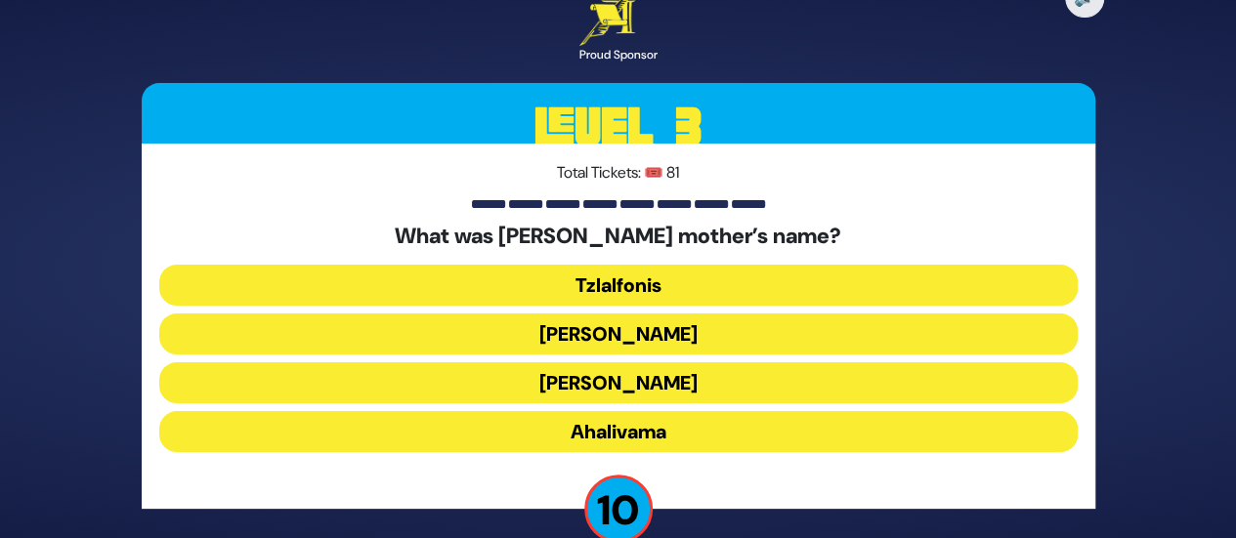
click at [616, 329] on button "Amaslai Bas Karnevo" at bounding box center [618, 334] width 918 height 41
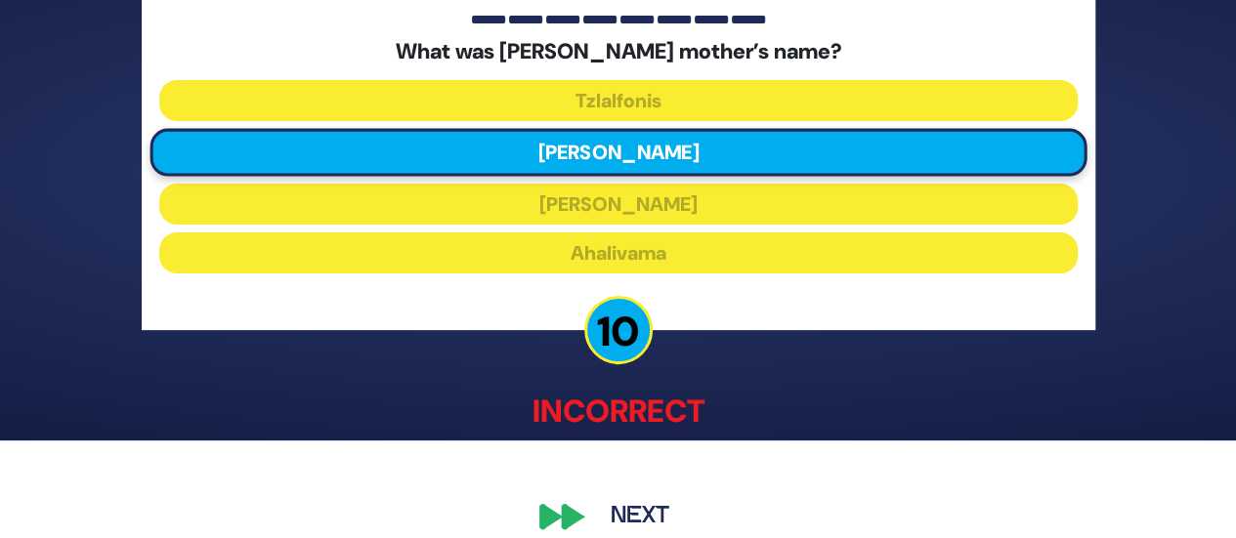
scroll to position [122, 0]
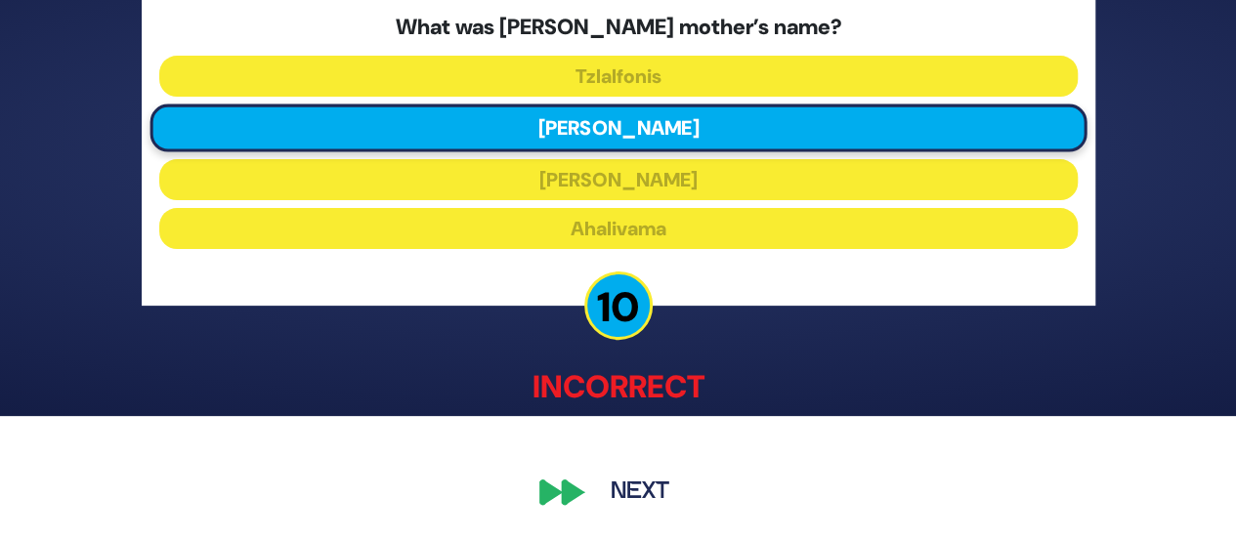
click at [623, 479] on button "Next" at bounding box center [639, 493] width 113 height 45
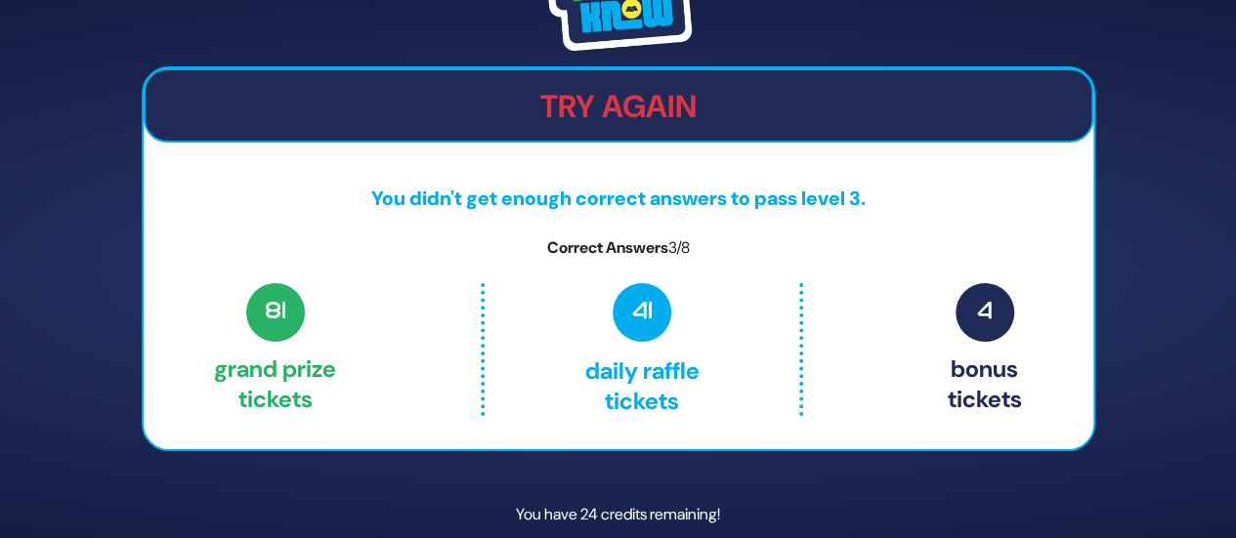
scroll to position [82, 0]
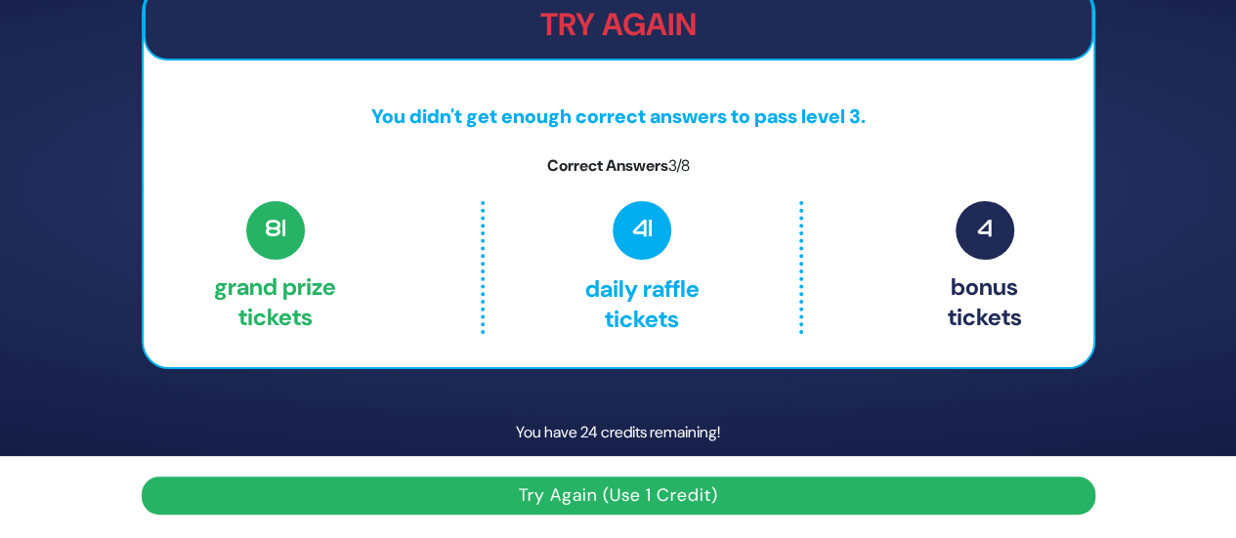
click at [629, 496] on button "Try Again (Use 1 Credit)" at bounding box center [619, 496] width 954 height 38
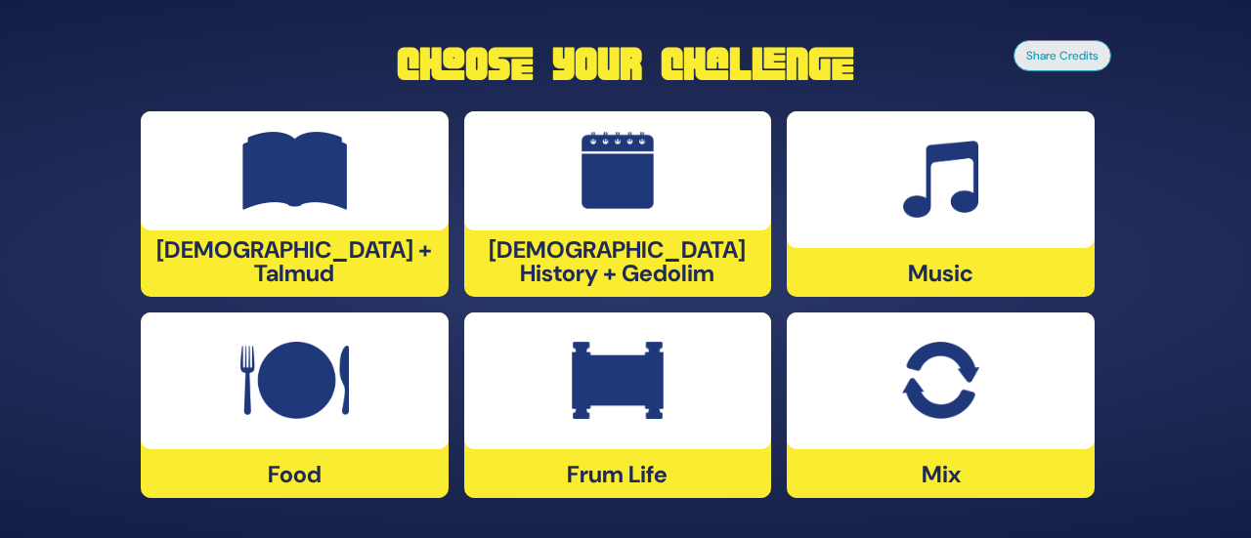
click at [810, 116] on div at bounding box center [940, 179] width 308 height 137
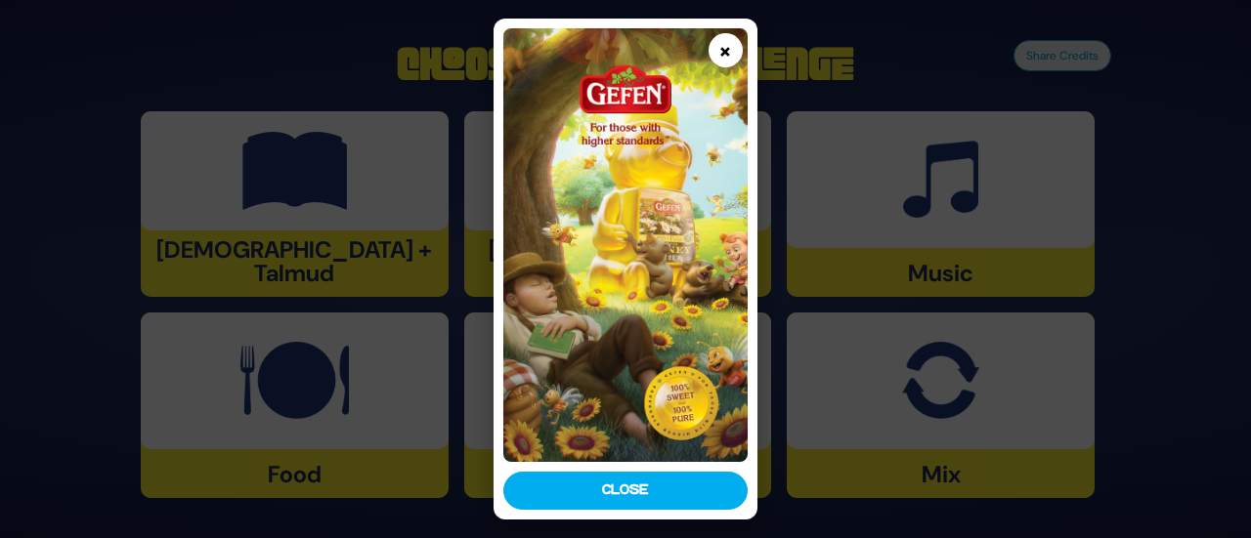
click at [727, 45] on button "×" at bounding box center [725, 50] width 34 height 34
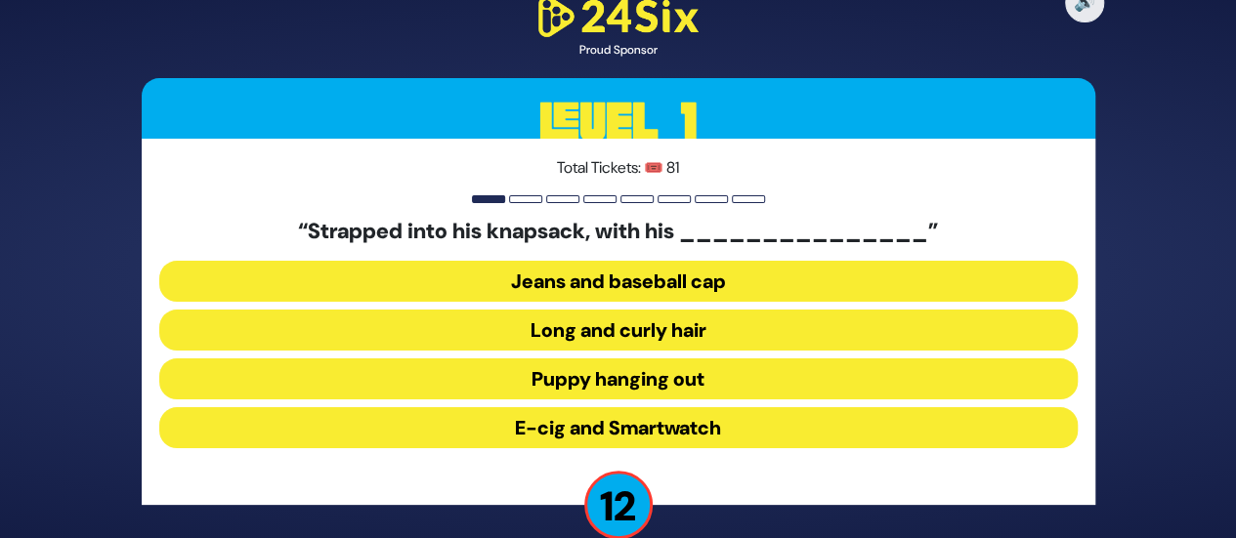
click at [625, 321] on button "Long and curly hair" at bounding box center [618, 330] width 918 height 41
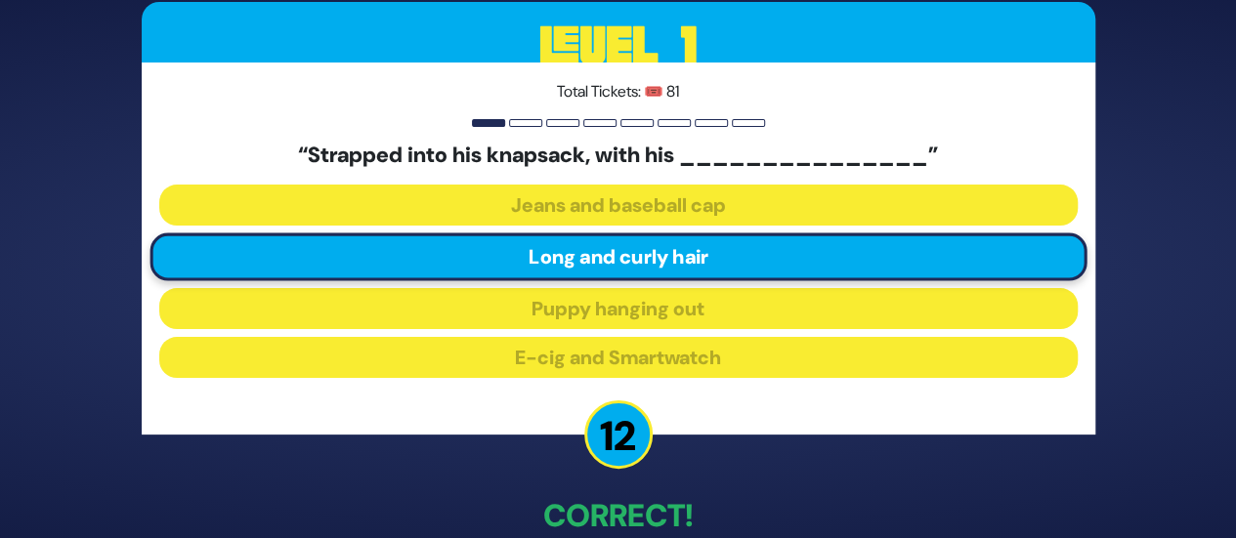
scroll to position [107, 0]
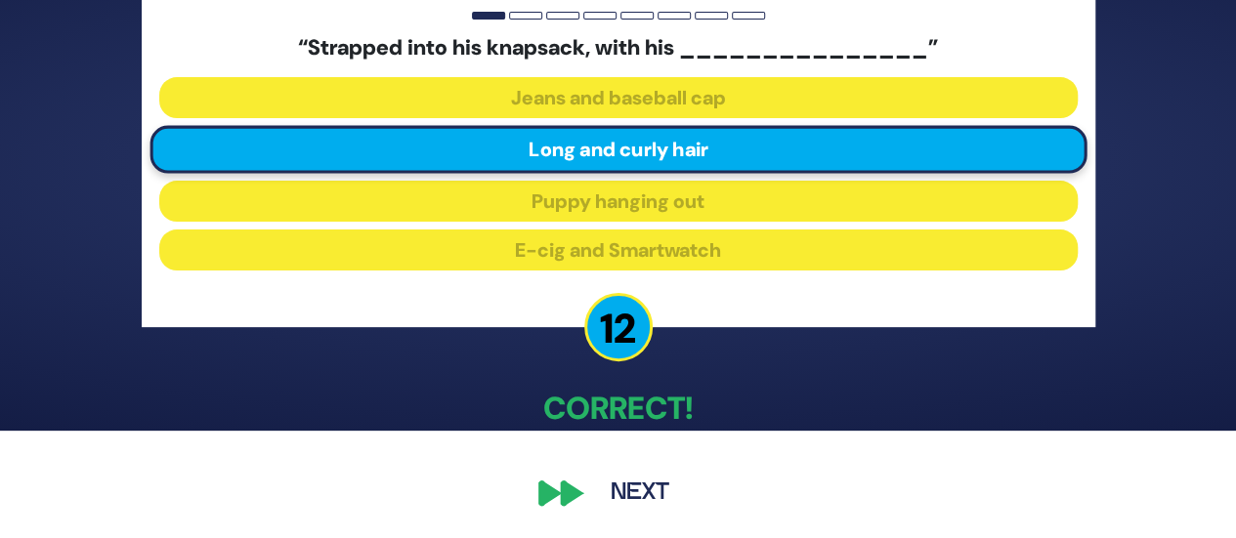
click at [628, 481] on button "Next" at bounding box center [639, 493] width 113 height 45
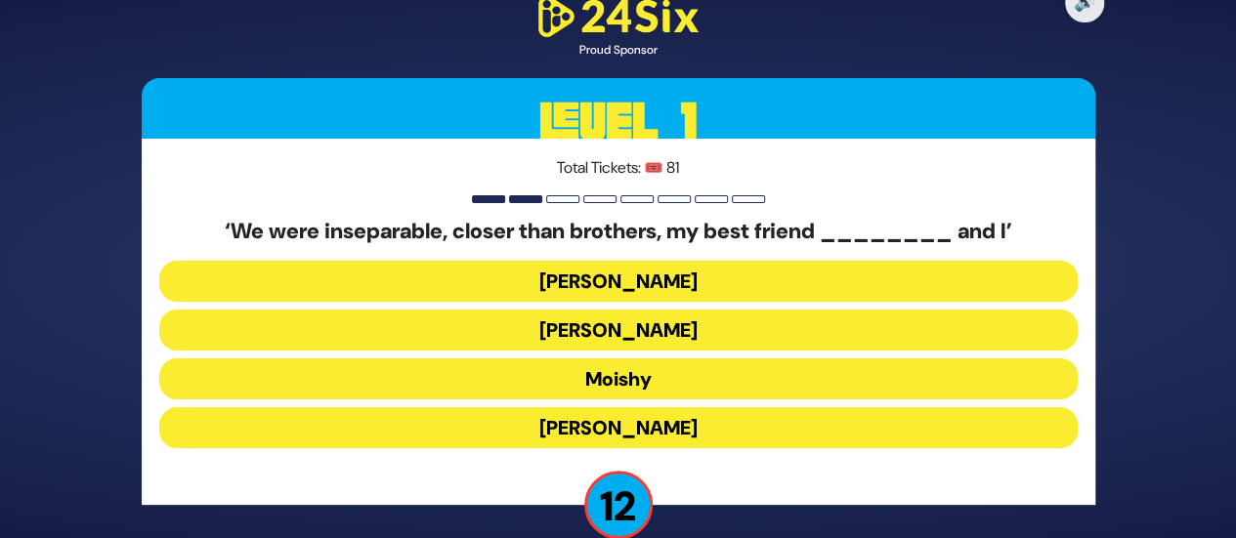
click at [624, 439] on button "Sammy" at bounding box center [618, 427] width 918 height 41
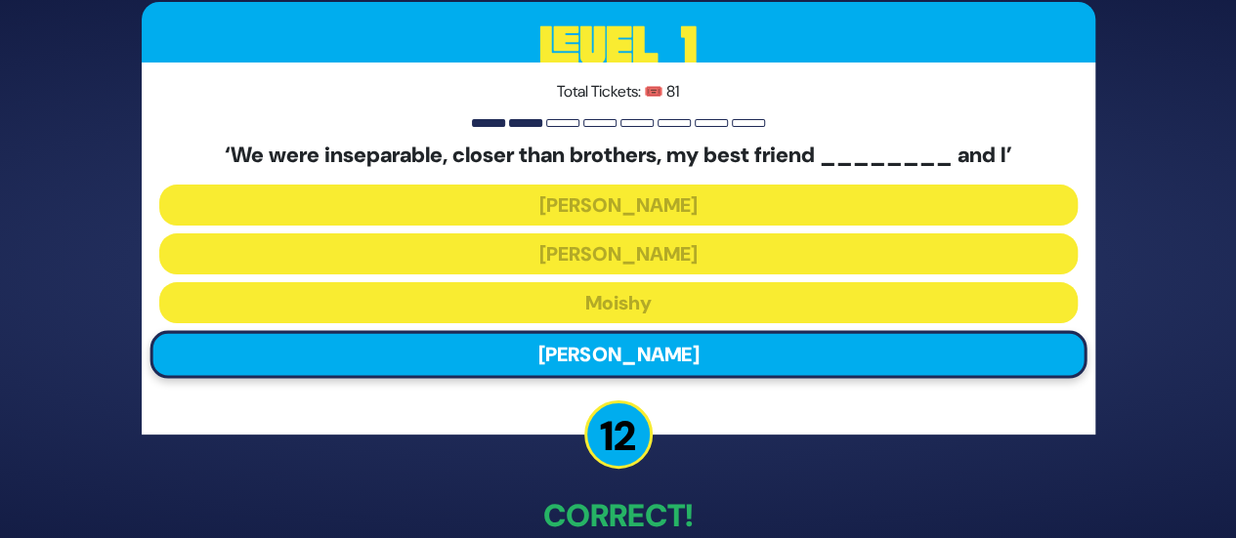
scroll to position [107, 0]
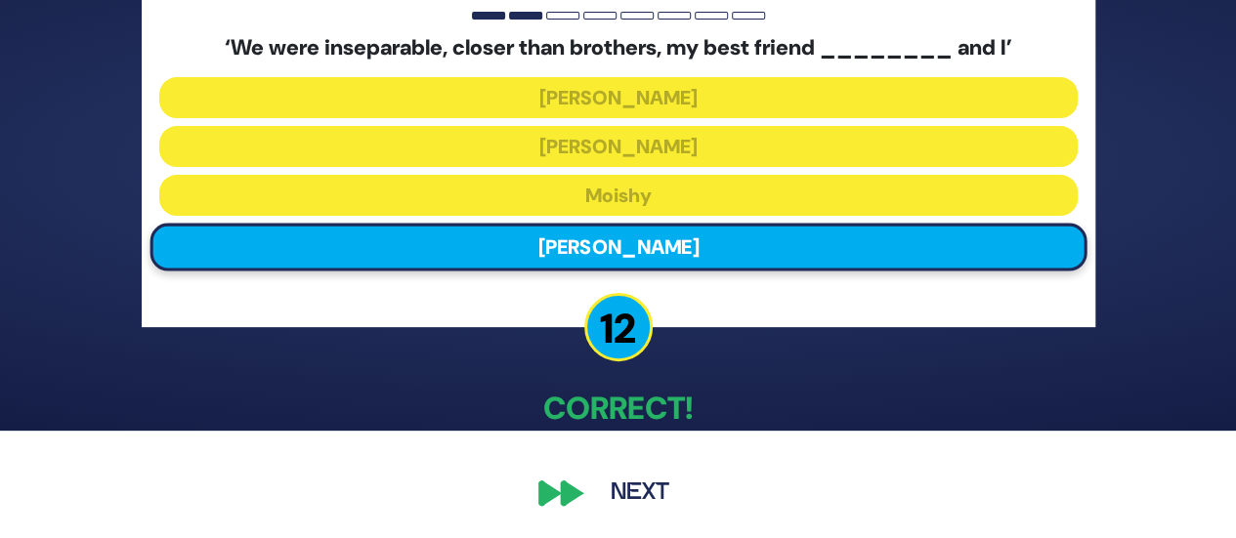
click at [623, 482] on button "Next" at bounding box center [639, 493] width 113 height 45
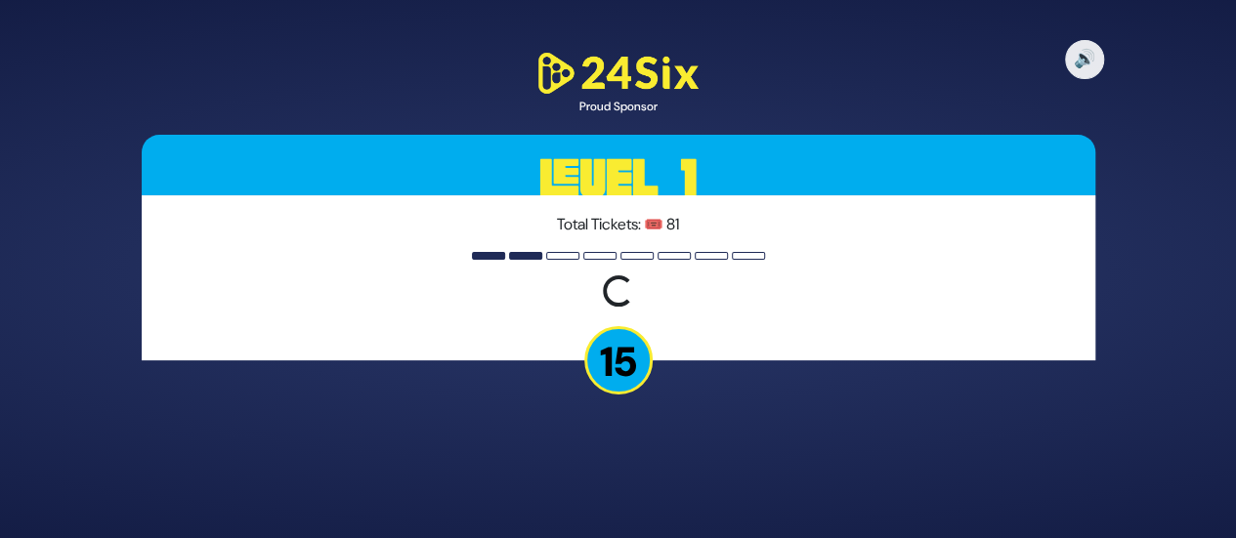
scroll to position [0, 0]
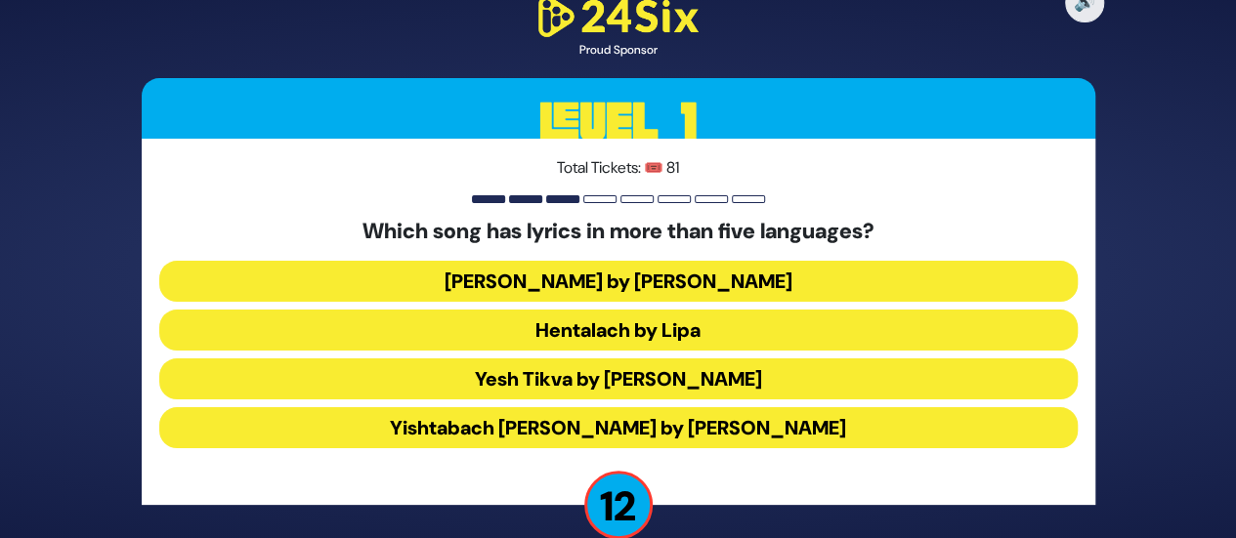
click at [640, 318] on button "Hentalach by Lipa" at bounding box center [618, 330] width 918 height 41
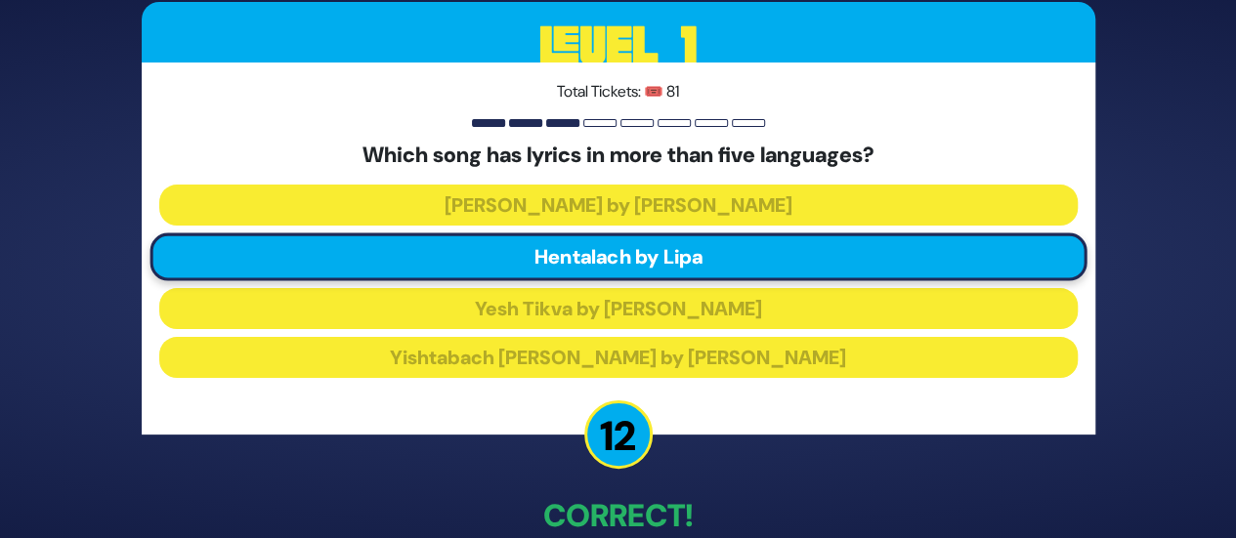
scroll to position [107, 0]
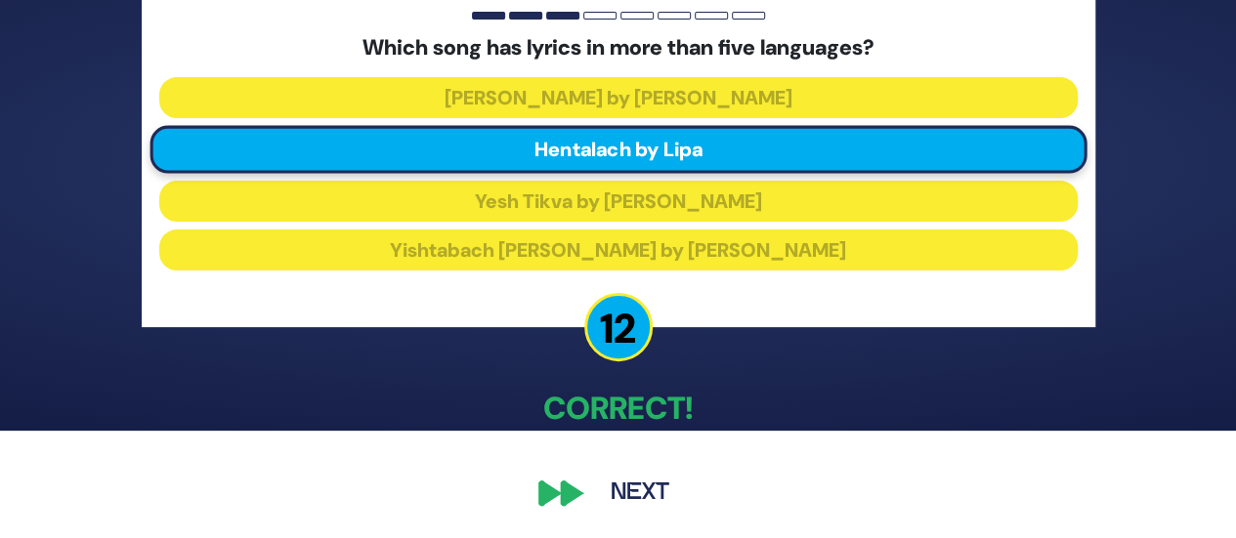
click at [643, 482] on button "Next" at bounding box center [639, 493] width 113 height 45
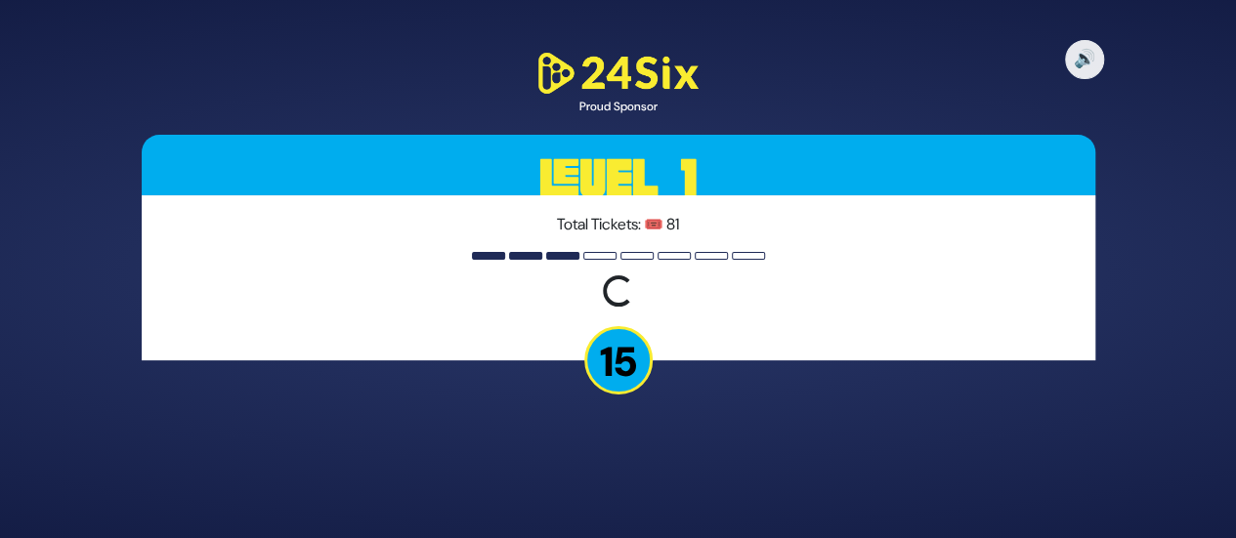
scroll to position [0, 0]
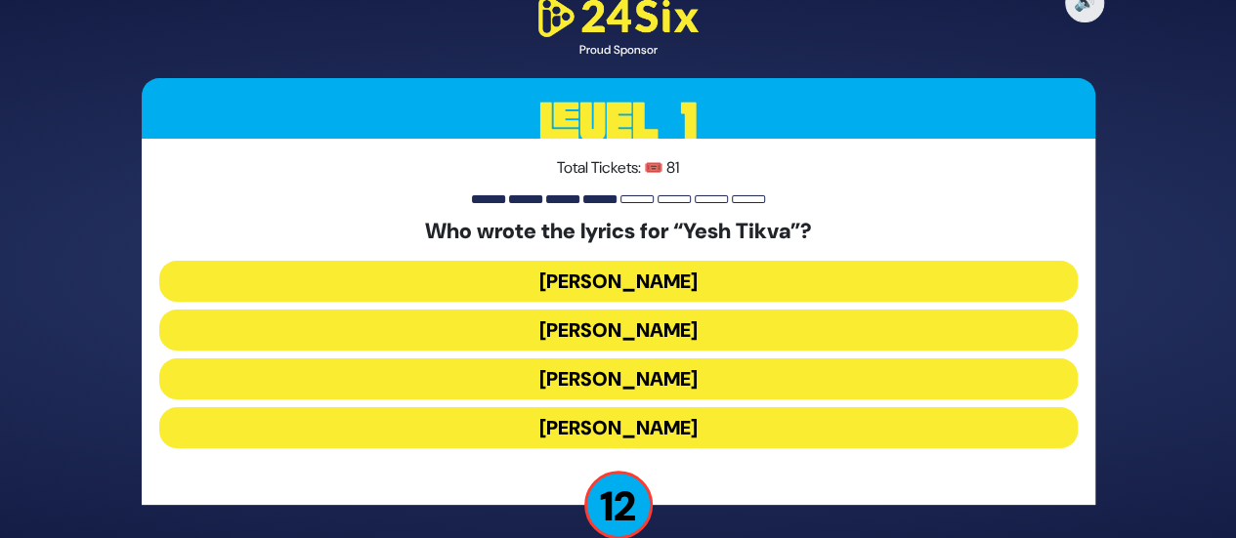
click at [612, 331] on button "Miriam Israeli" at bounding box center [618, 330] width 918 height 41
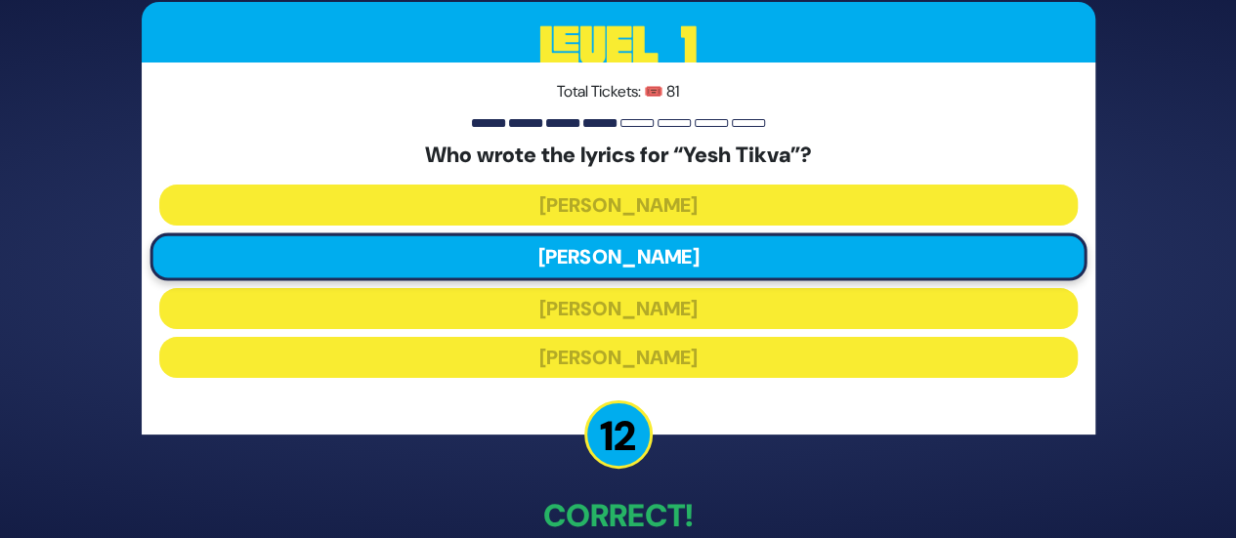
scroll to position [107, 0]
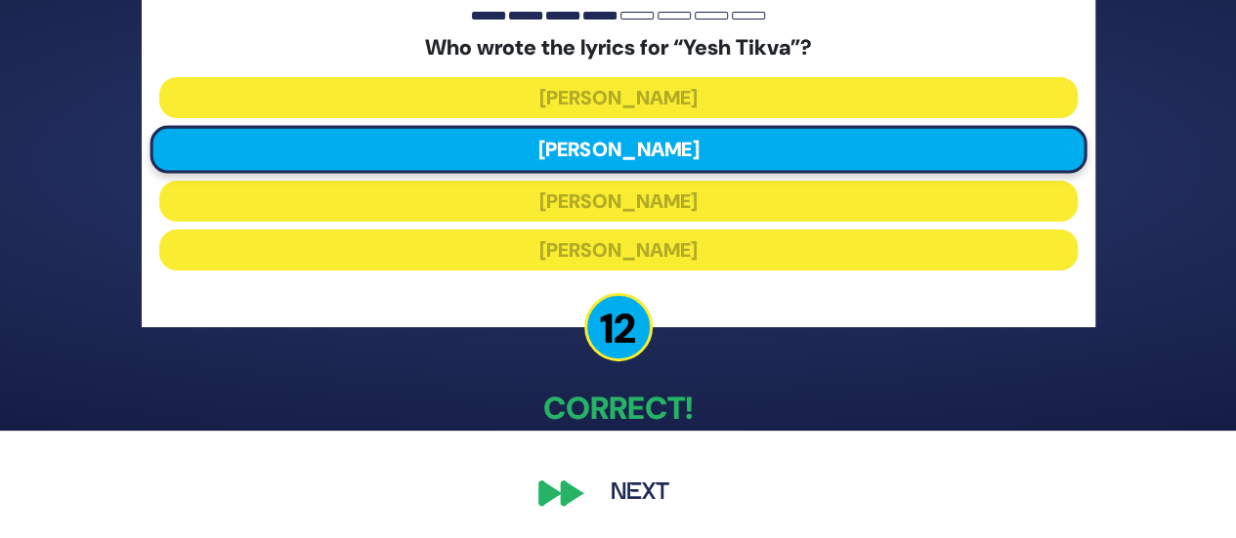
click at [650, 493] on button "Next" at bounding box center [639, 493] width 113 height 45
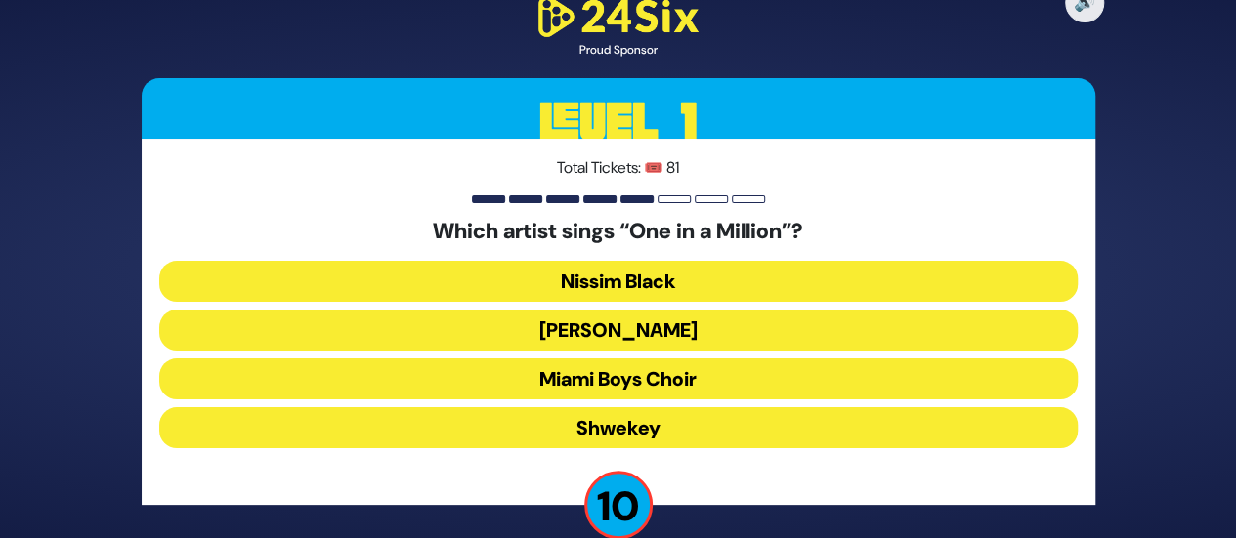
click at [646, 333] on button "Mordechai Shapiro" at bounding box center [618, 330] width 918 height 41
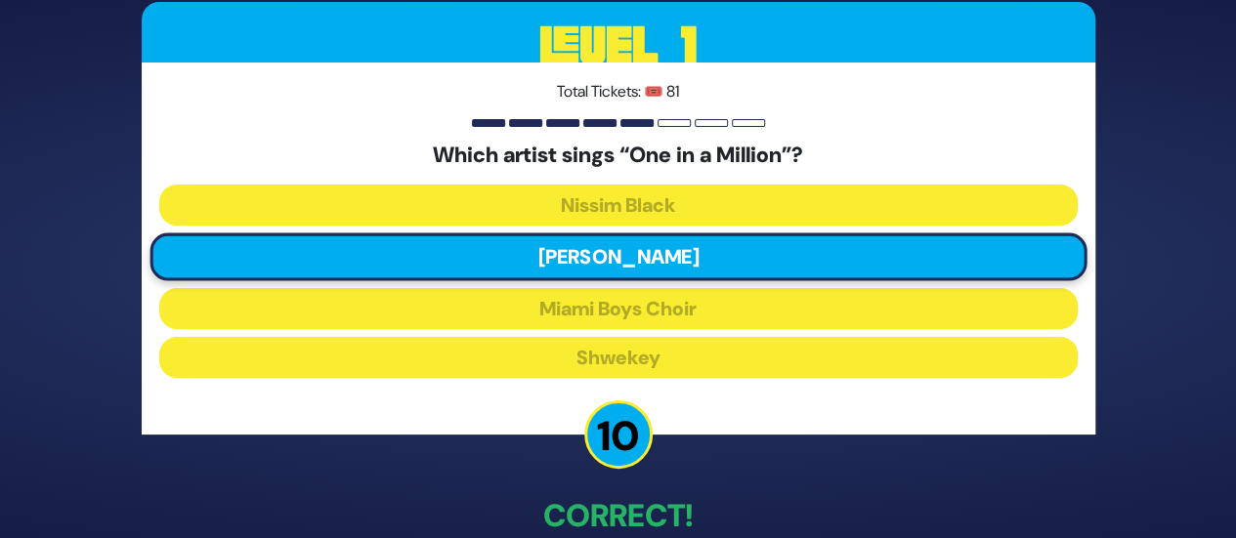
scroll to position [107, 0]
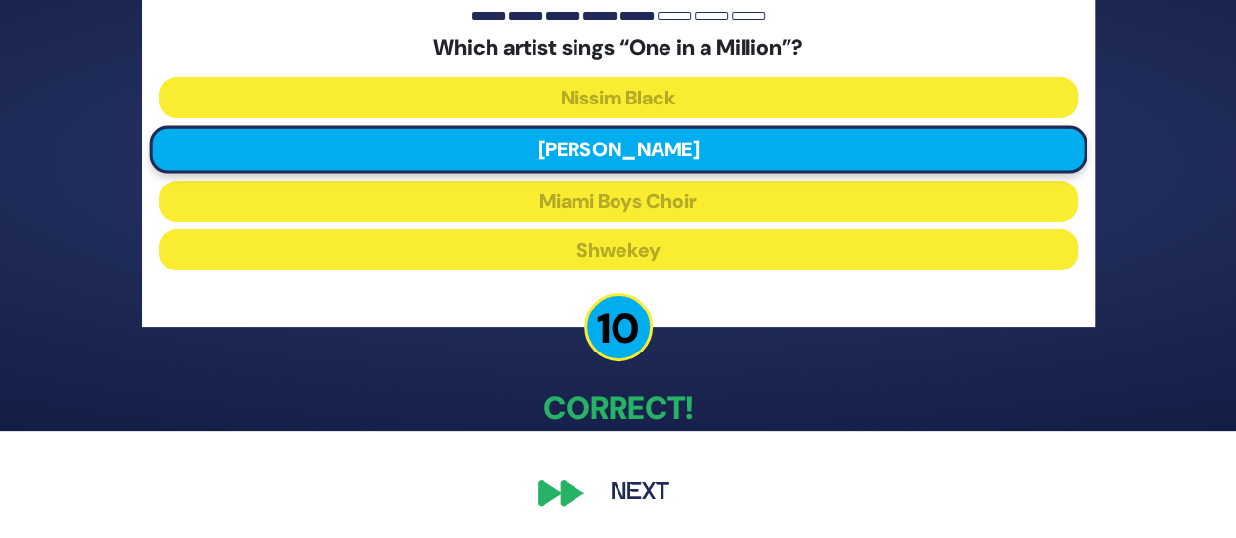
click at [622, 490] on button "Next" at bounding box center [639, 493] width 113 height 45
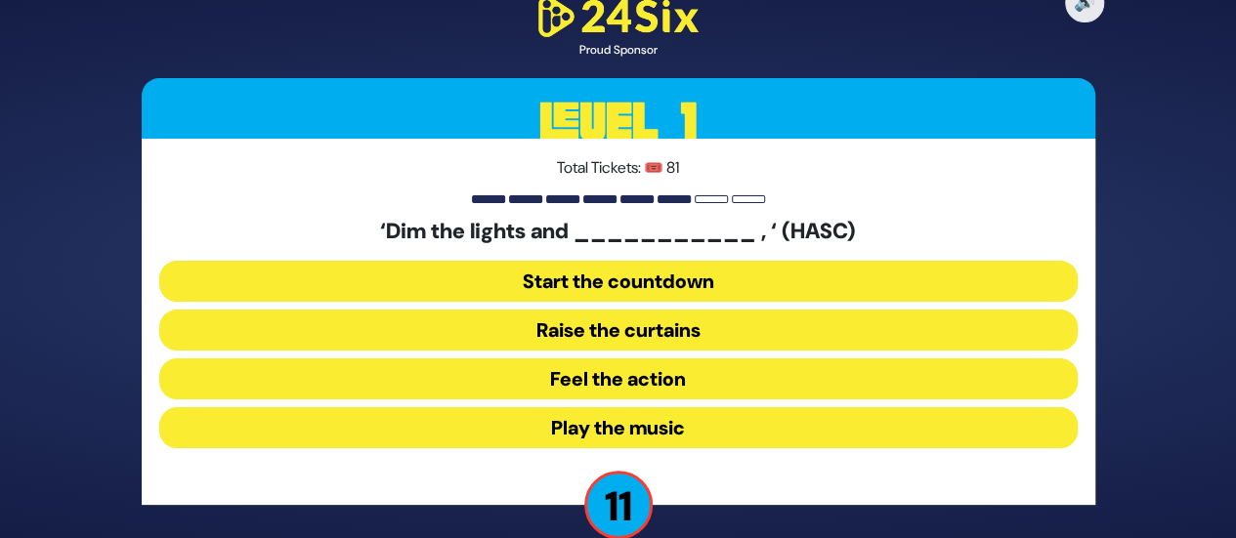
click at [623, 327] on button "Raise the curtains" at bounding box center [618, 330] width 918 height 41
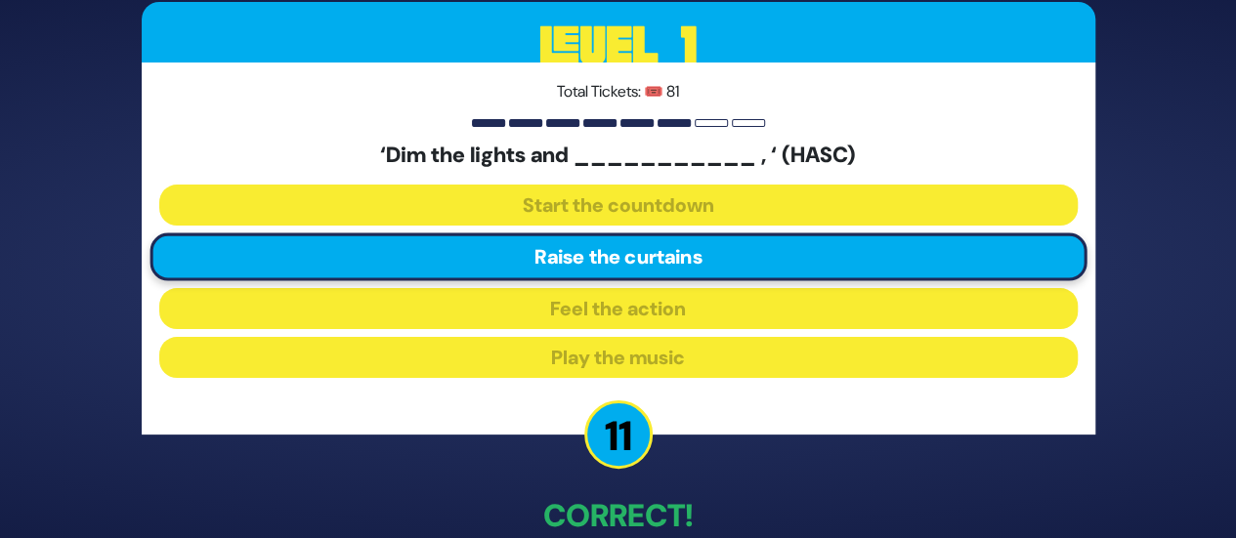
scroll to position [107, 0]
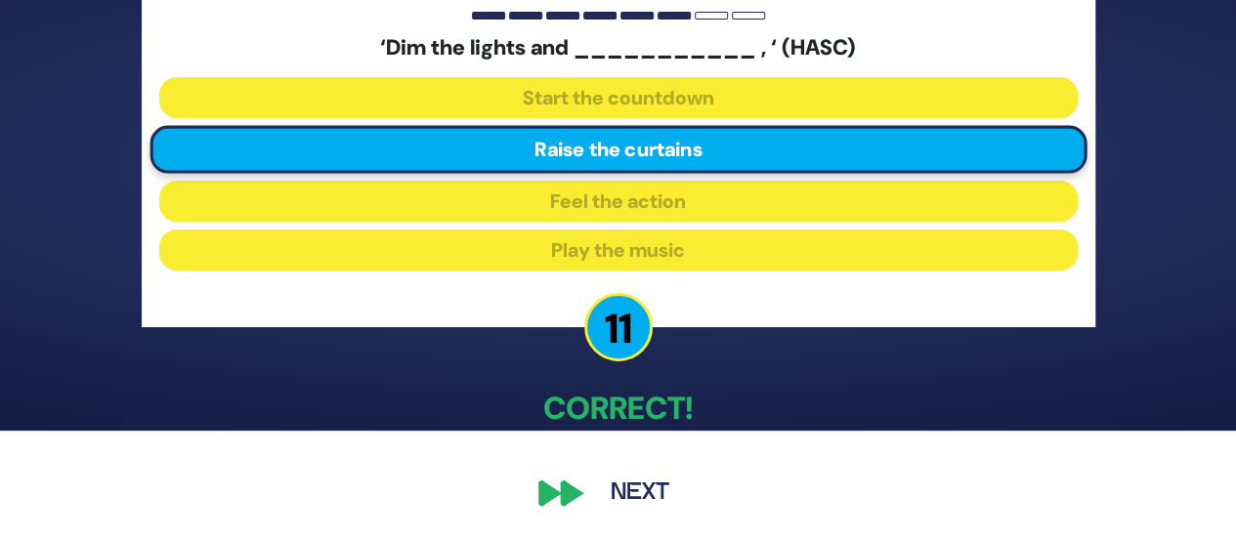
click at [626, 487] on button "Next" at bounding box center [639, 493] width 113 height 45
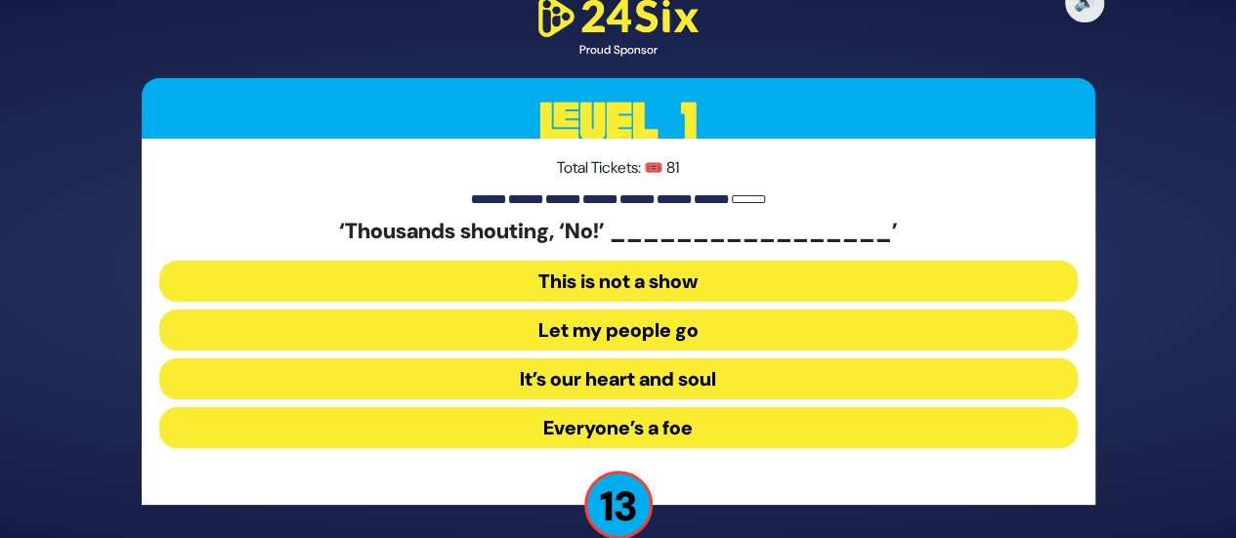
click at [604, 330] on button "Let my people go" at bounding box center [618, 330] width 918 height 41
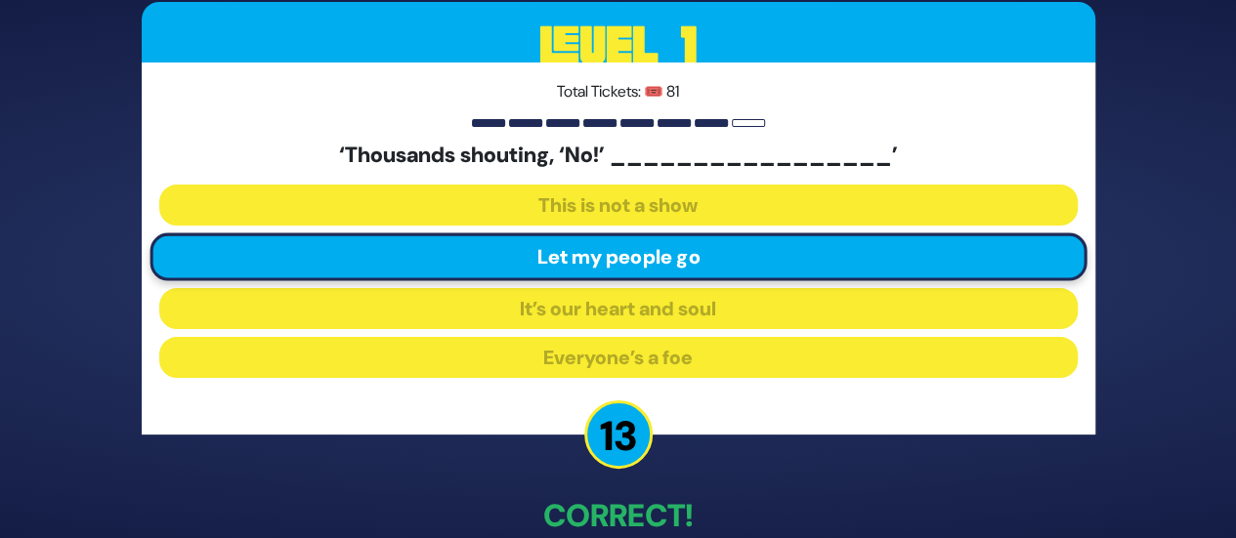
scroll to position [107, 0]
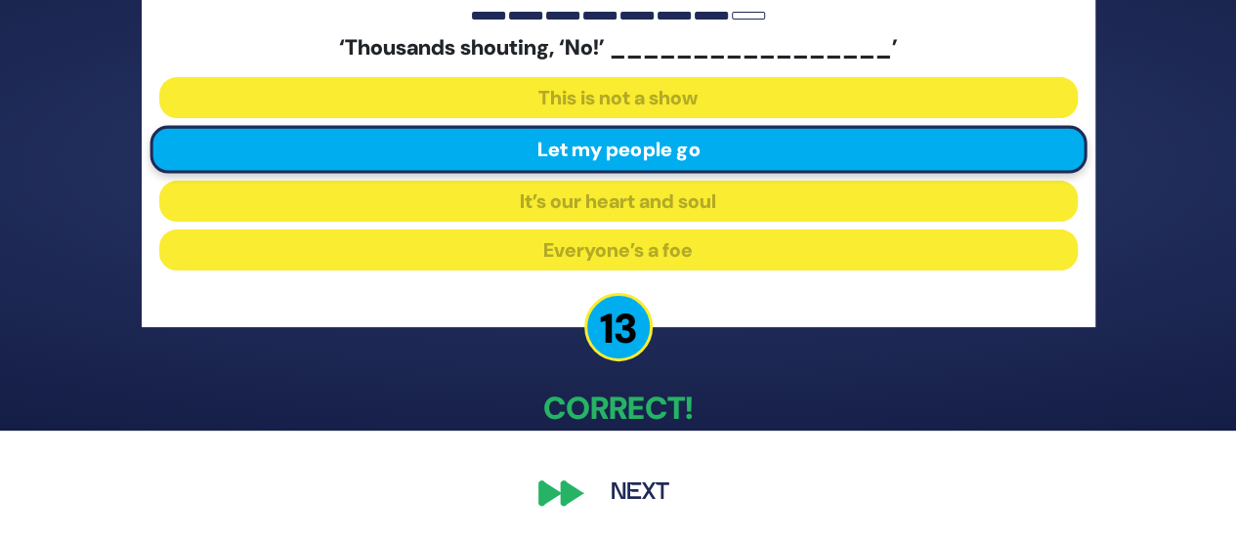
click at [633, 488] on button "Next" at bounding box center [639, 493] width 113 height 45
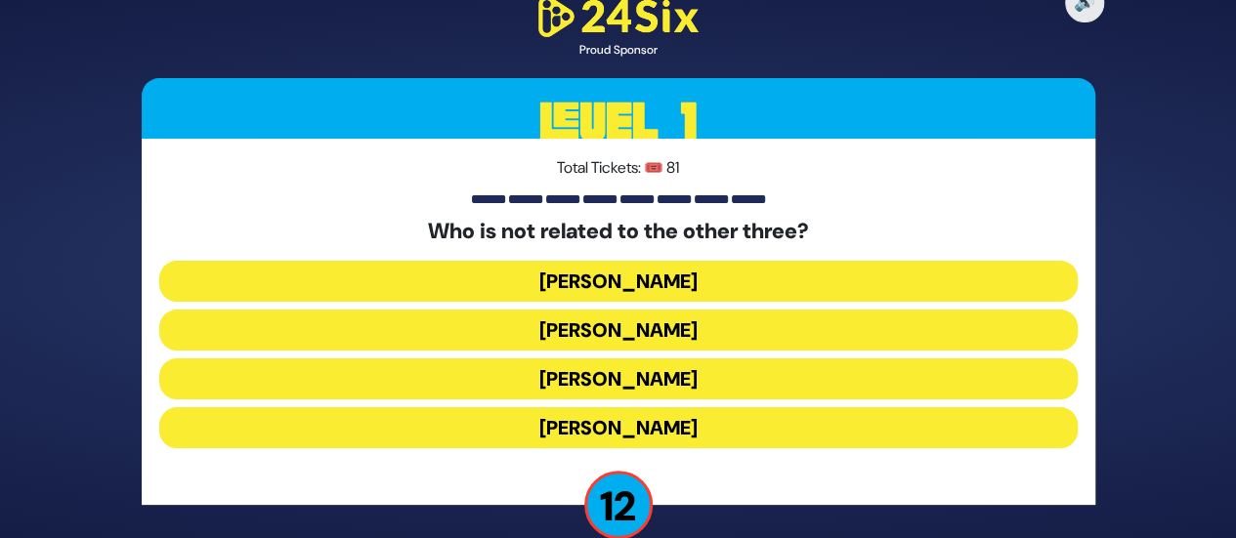
click at [594, 421] on button "Shie Fried" at bounding box center [618, 427] width 918 height 41
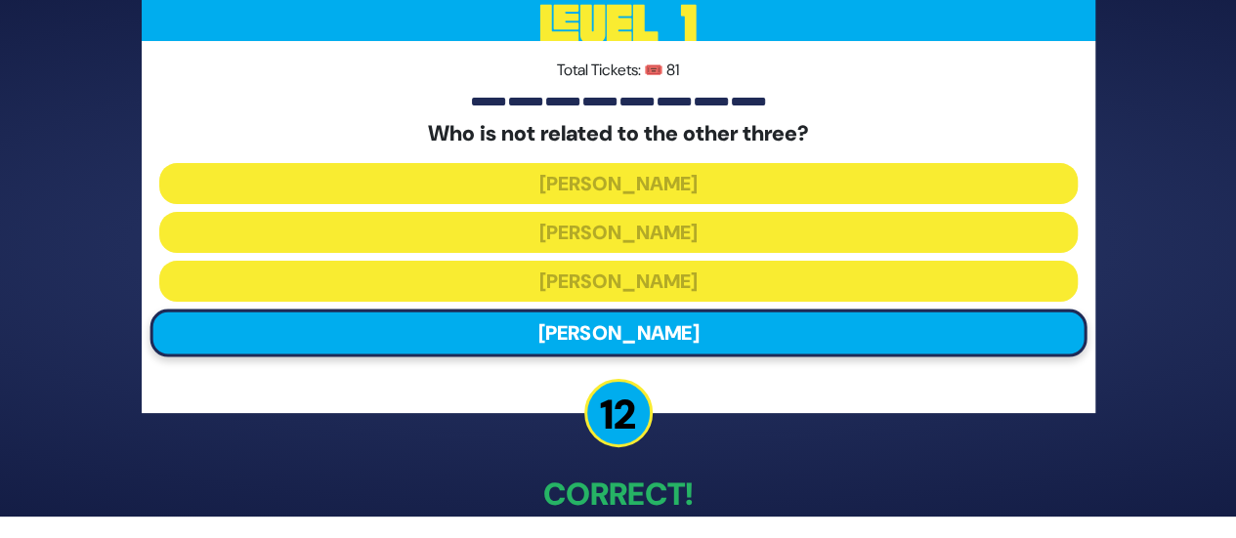
scroll to position [107, 0]
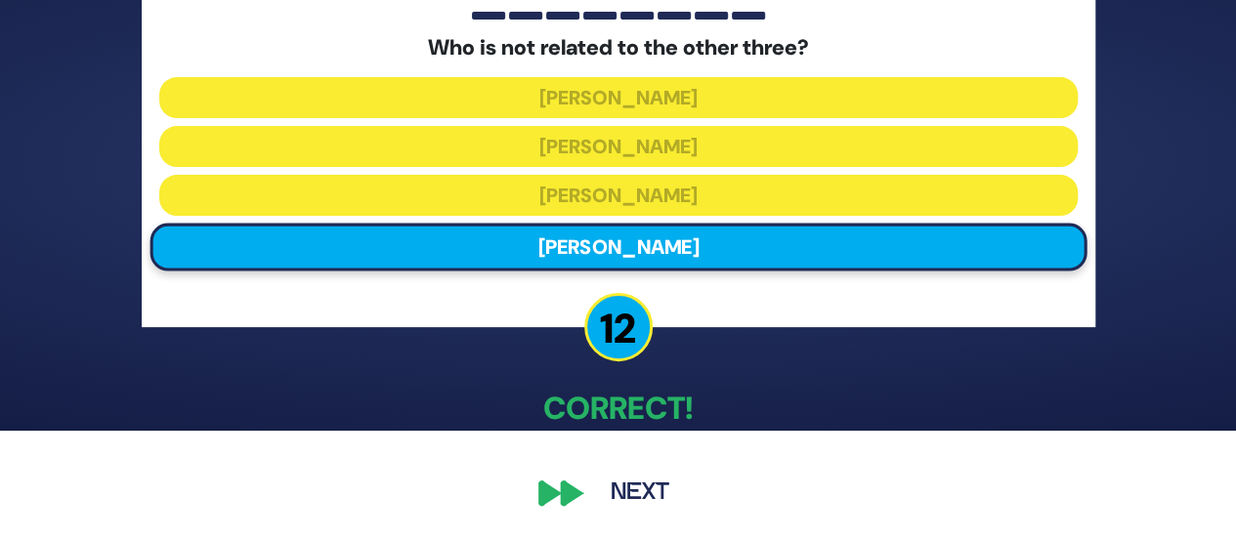
click at [639, 488] on button "Next" at bounding box center [639, 493] width 113 height 45
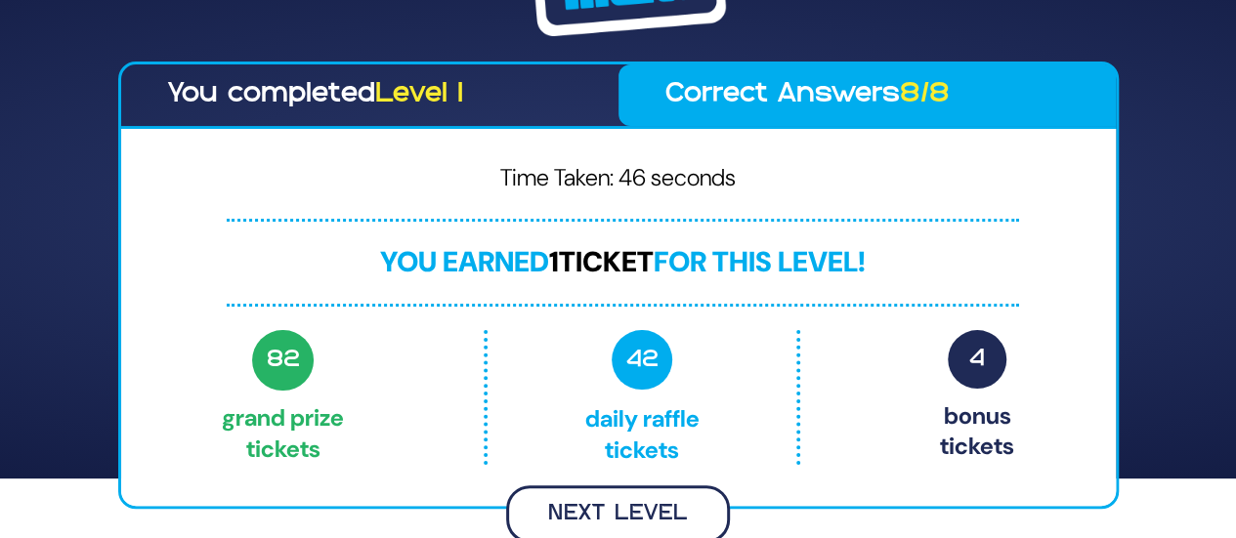
scroll to position [57, 0]
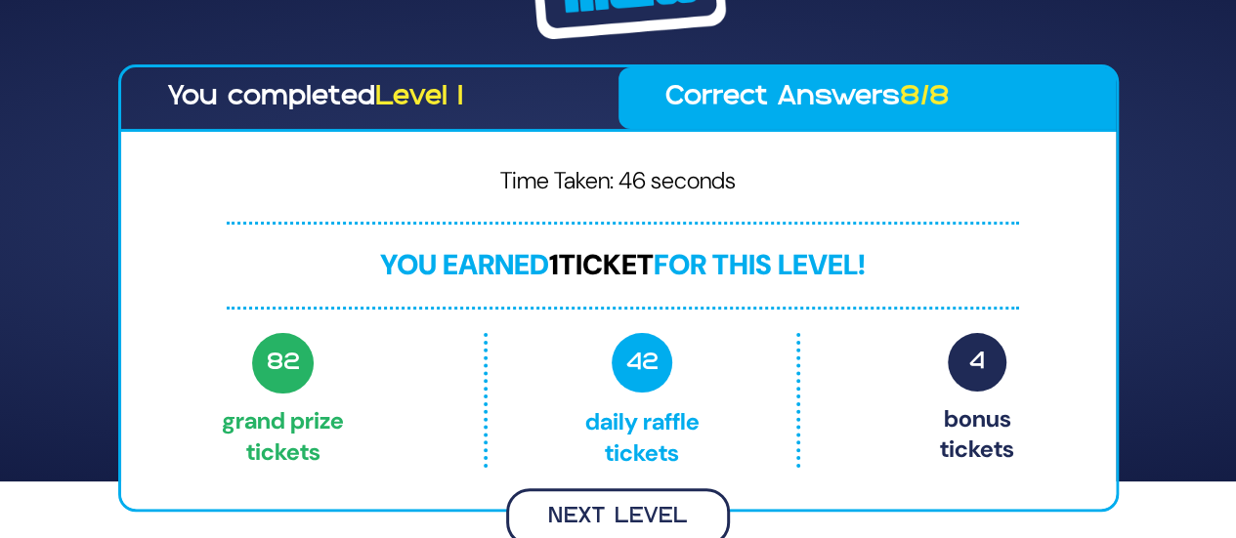
click at [626, 517] on button "Next Level" at bounding box center [618, 517] width 224 height 58
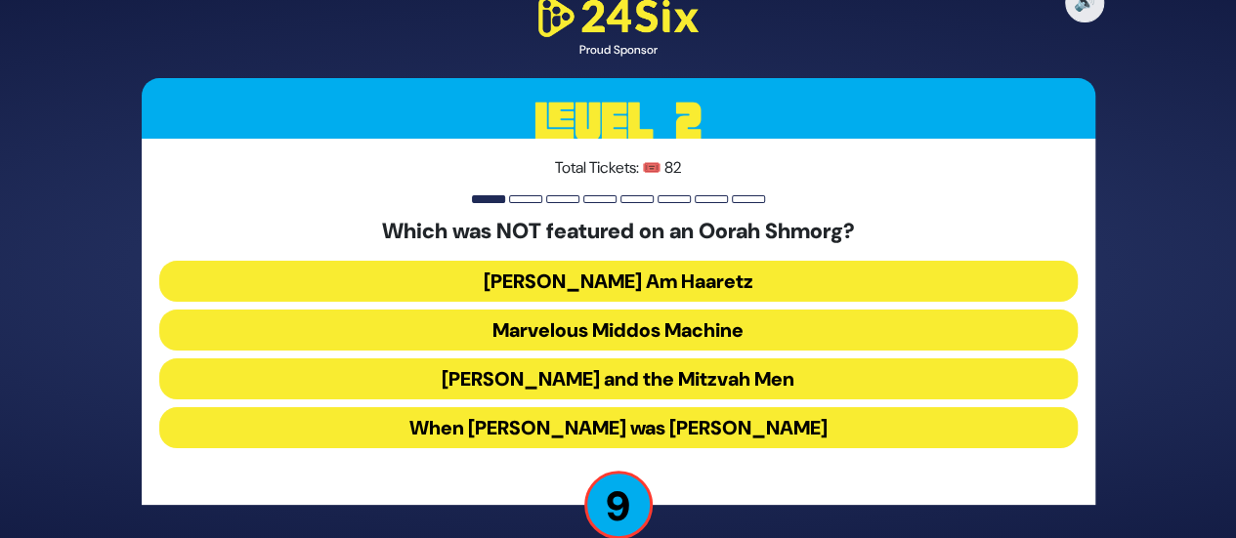
click at [586, 382] on button "Uncle Moishy and the Mitzvah Men" at bounding box center [618, 379] width 918 height 41
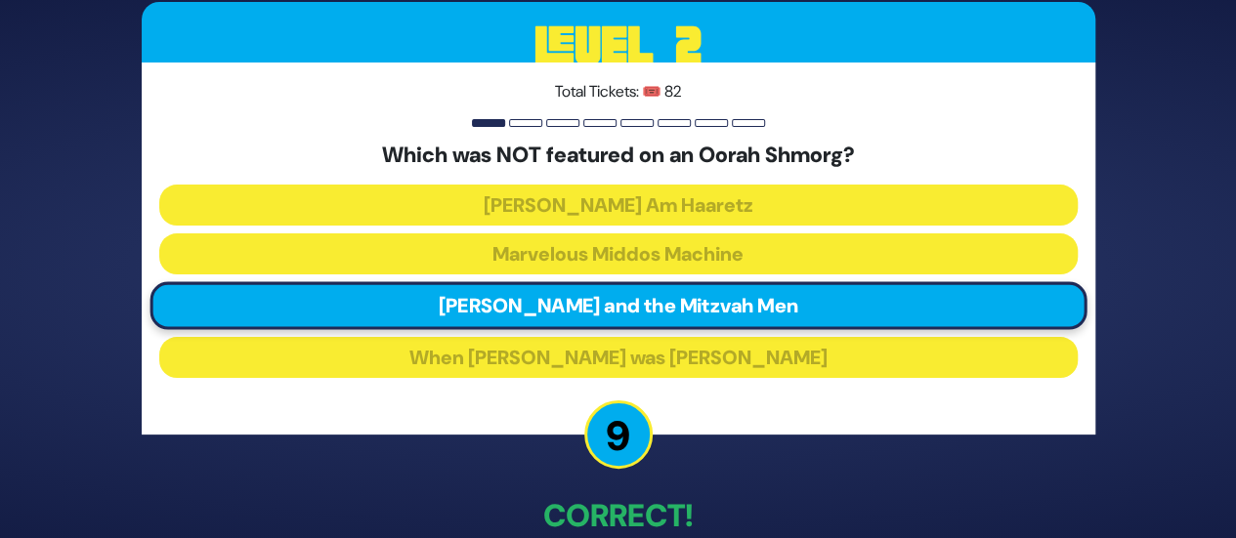
scroll to position [107, 0]
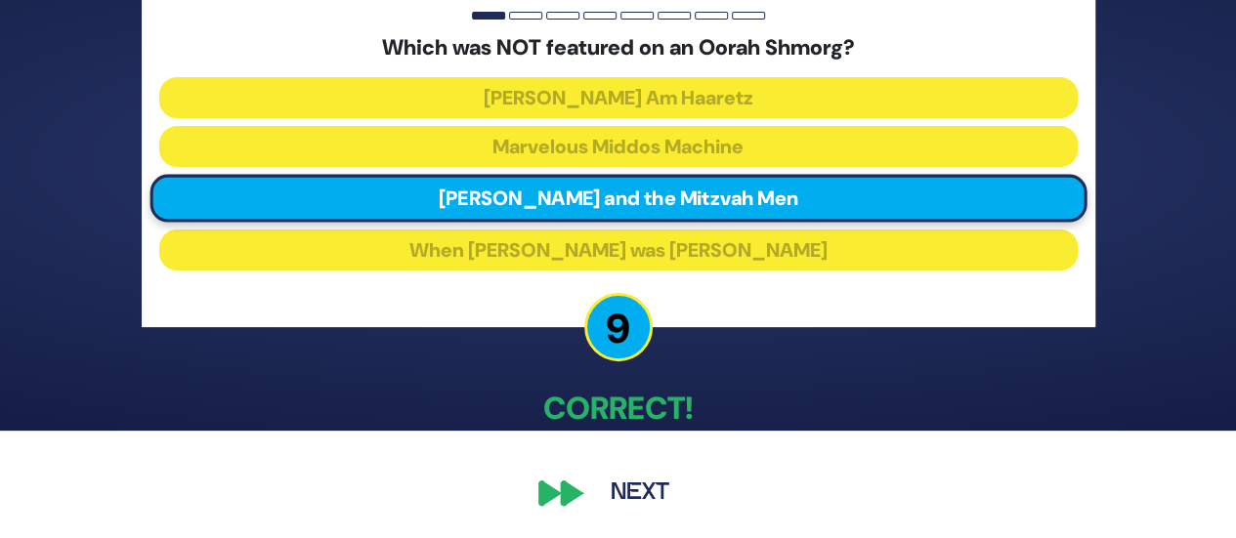
click at [641, 474] on button "Next" at bounding box center [639, 493] width 113 height 45
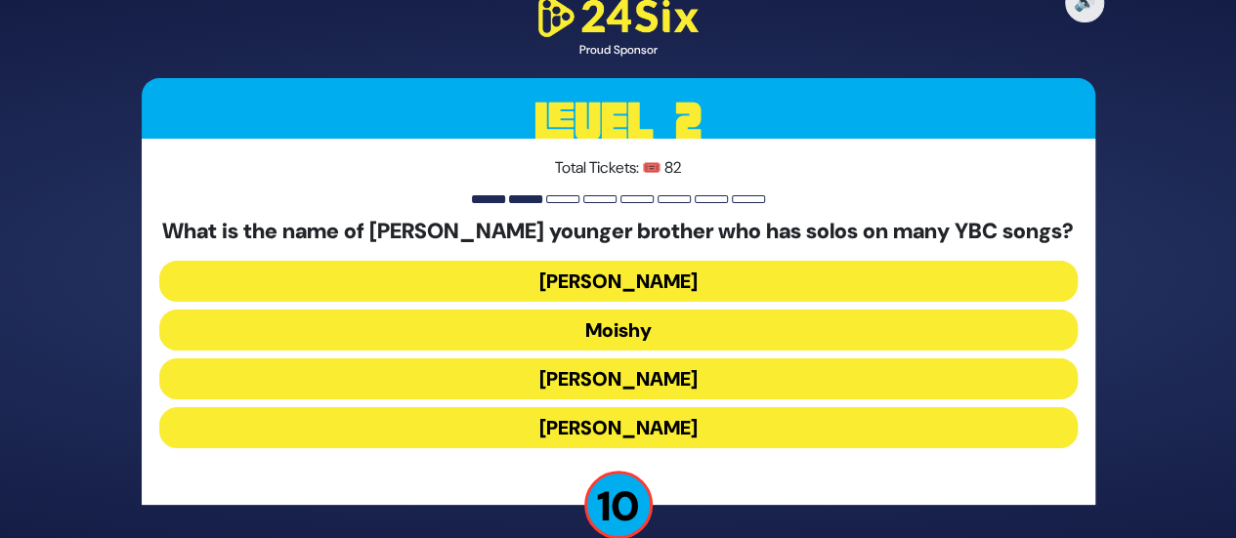
click at [619, 321] on button "Moishy" at bounding box center [618, 330] width 918 height 41
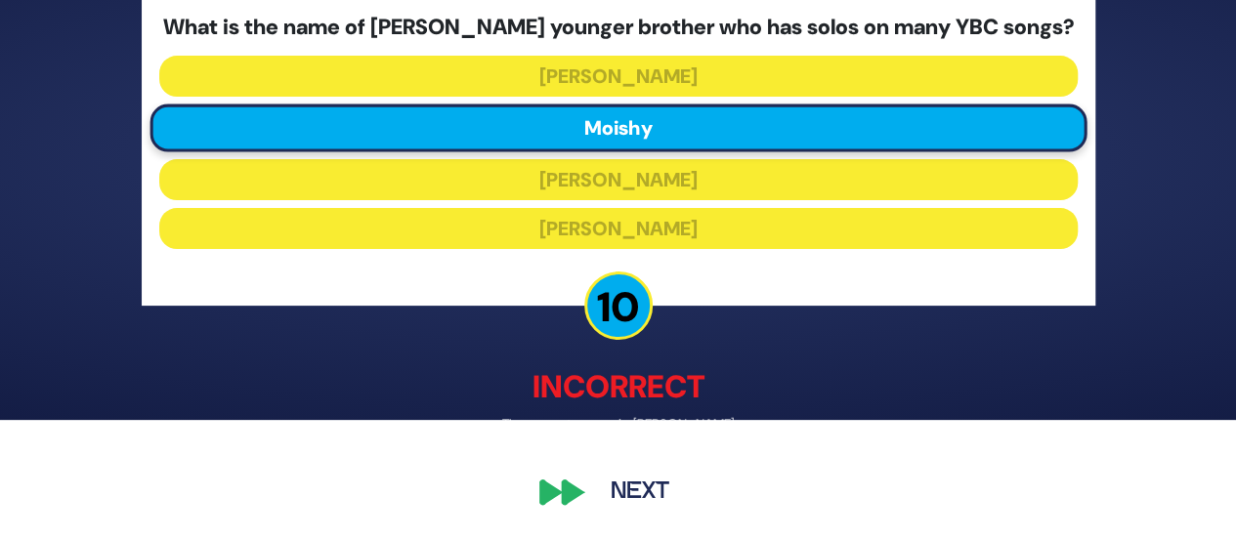
scroll to position [117, 0]
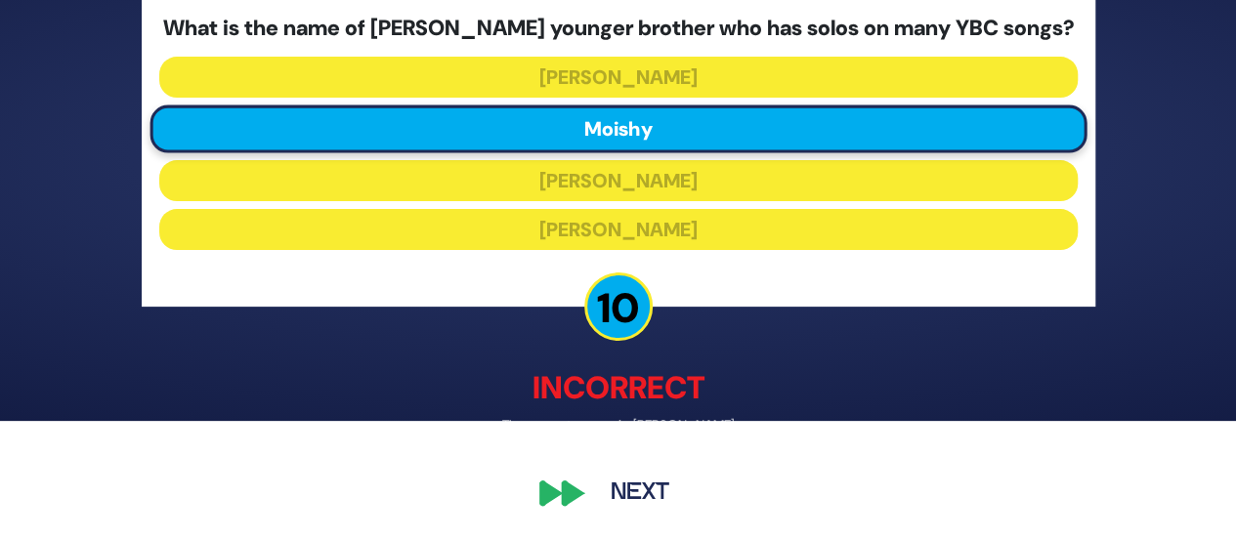
click at [626, 476] on button "Next" at bounding box center [639, 493] width 113 height 45
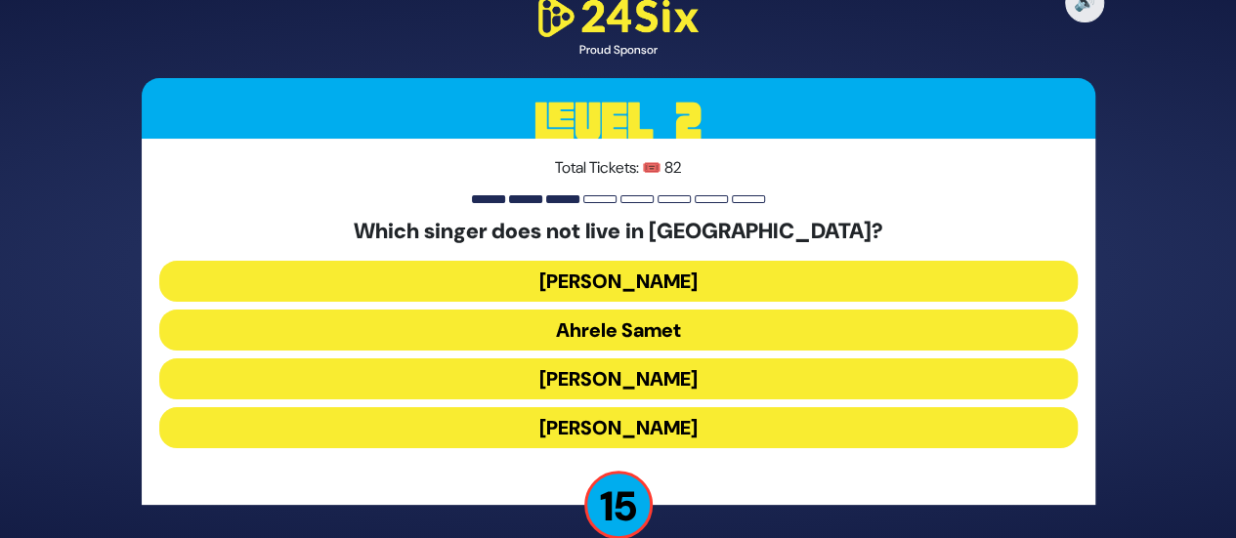
scroll to position [31, 0]
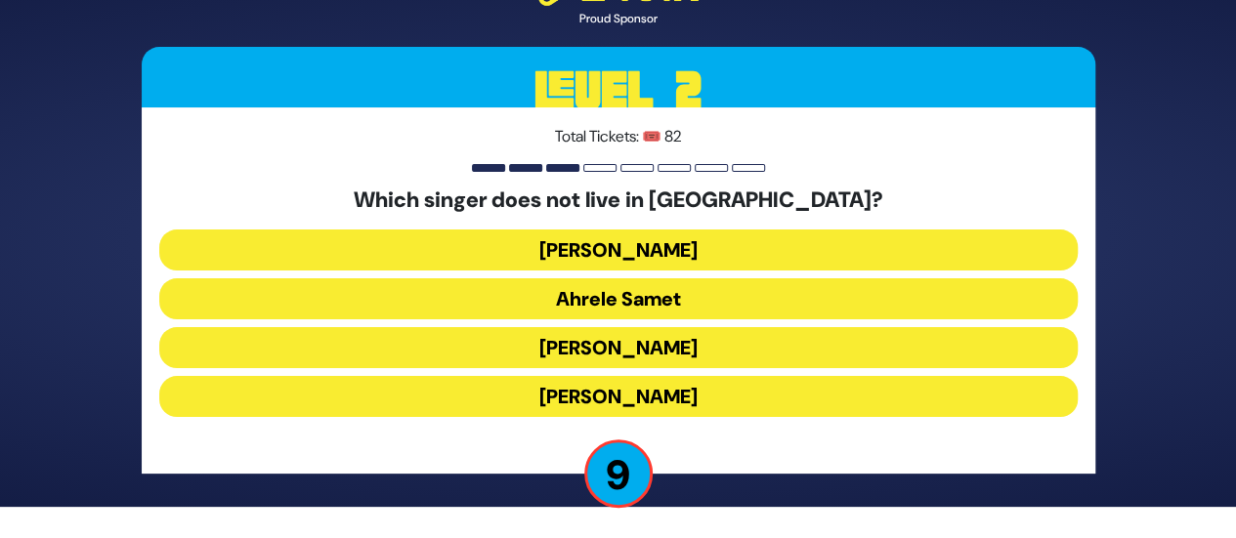
click at [602, 253] on button "Haim Israel" at bounding box center [618, 250] width 918 height 41
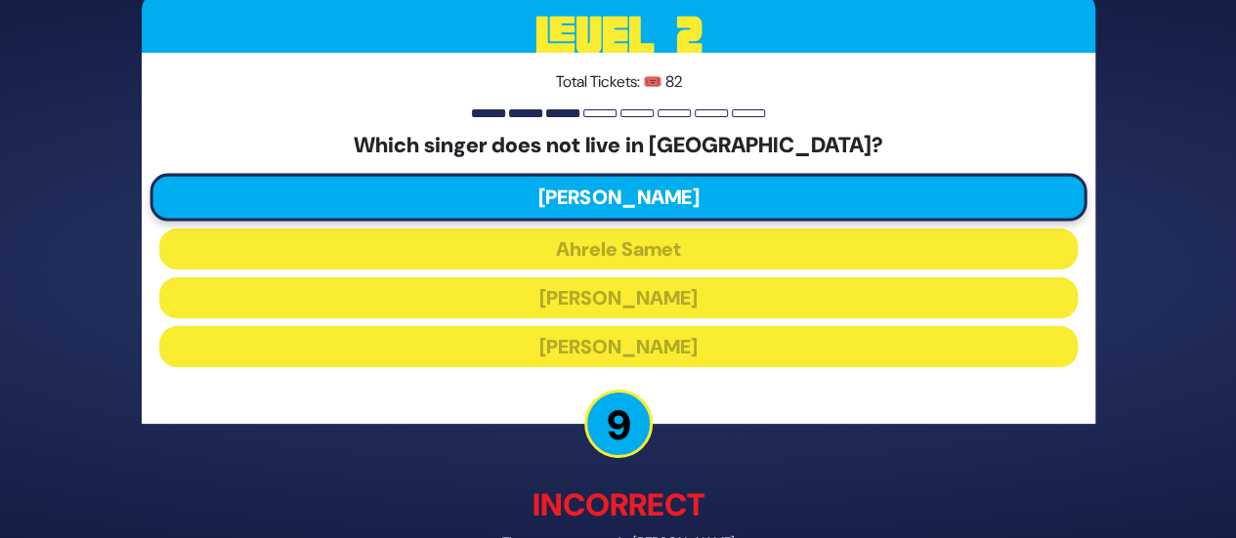
scroll to position [117, 0]
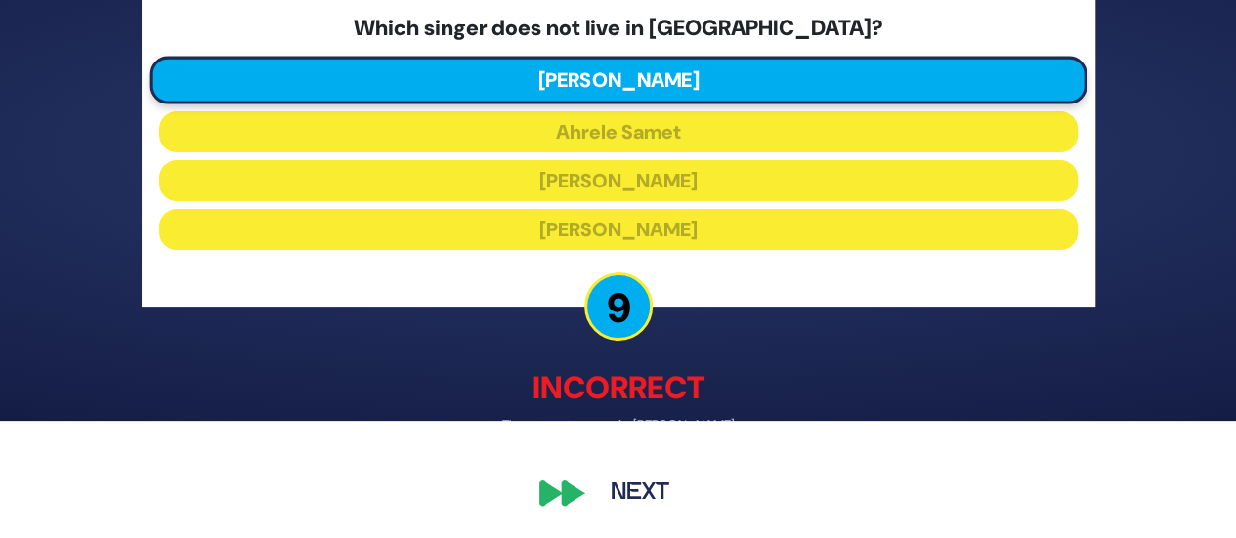
click at [641, 486] on button "Next" at bounding box center [639, 493] width 113 height 45
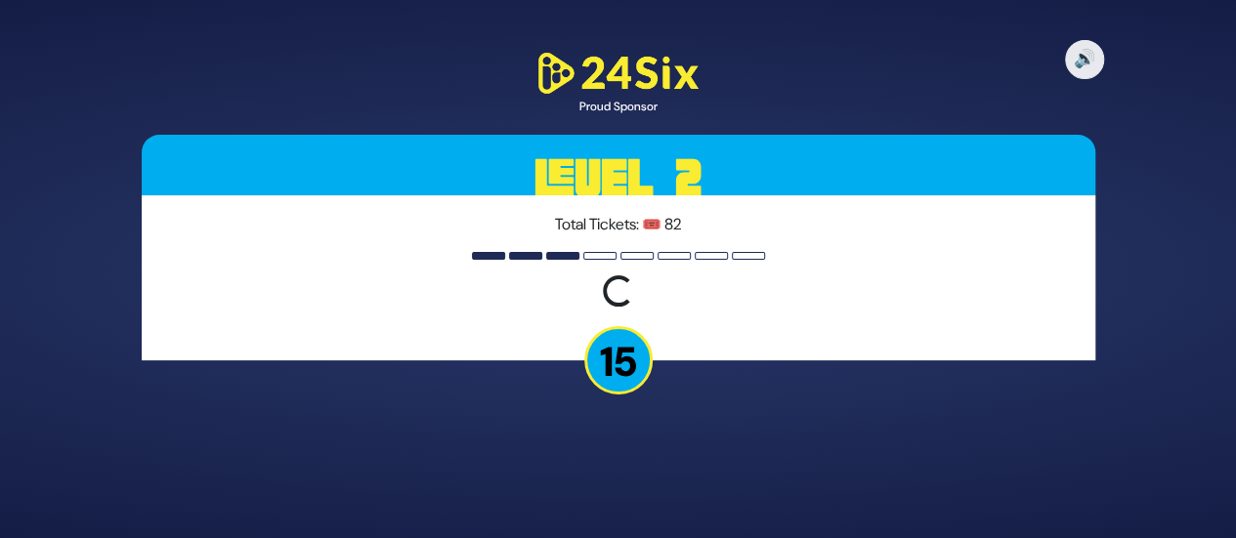
scroll to position [0, 0]
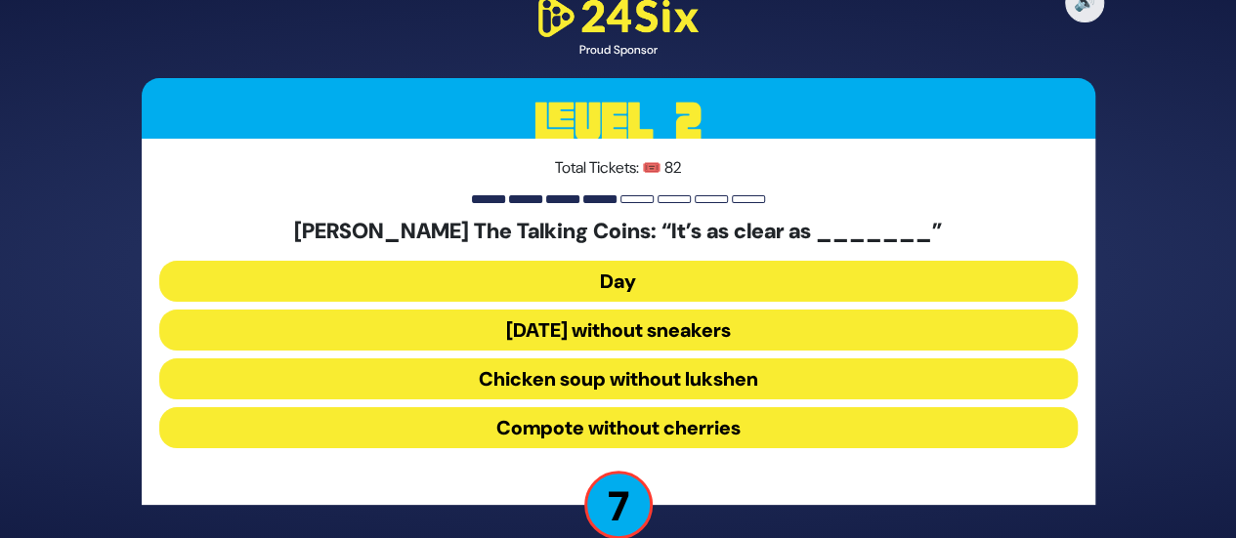
click at [627, 273] on button "Day" at bounding box center [618, 281] width 918 height 41
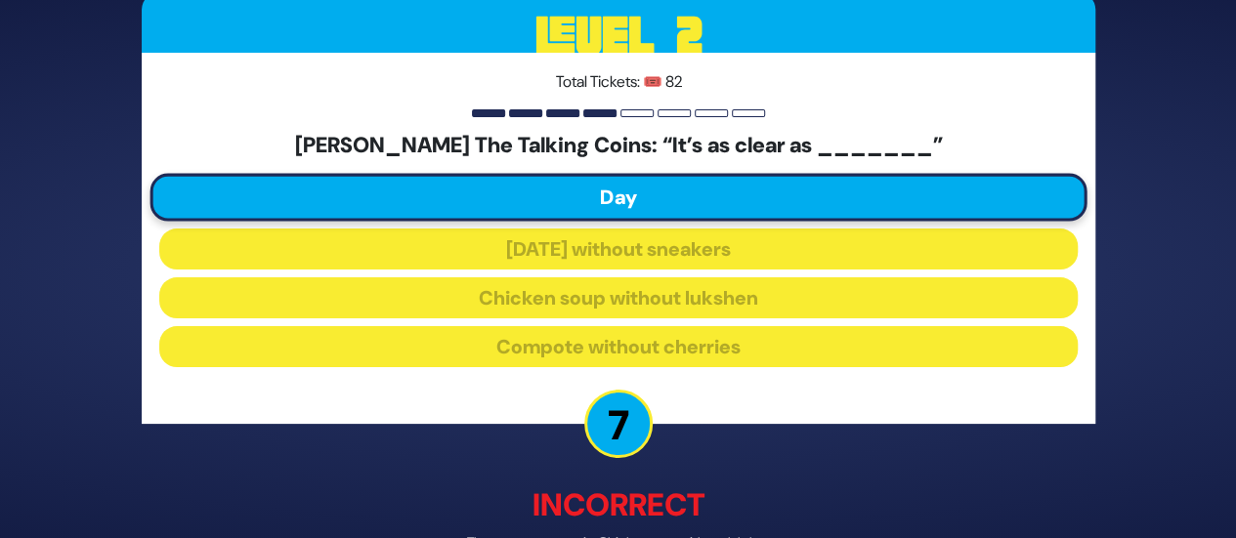
scroll to position [117, 0]
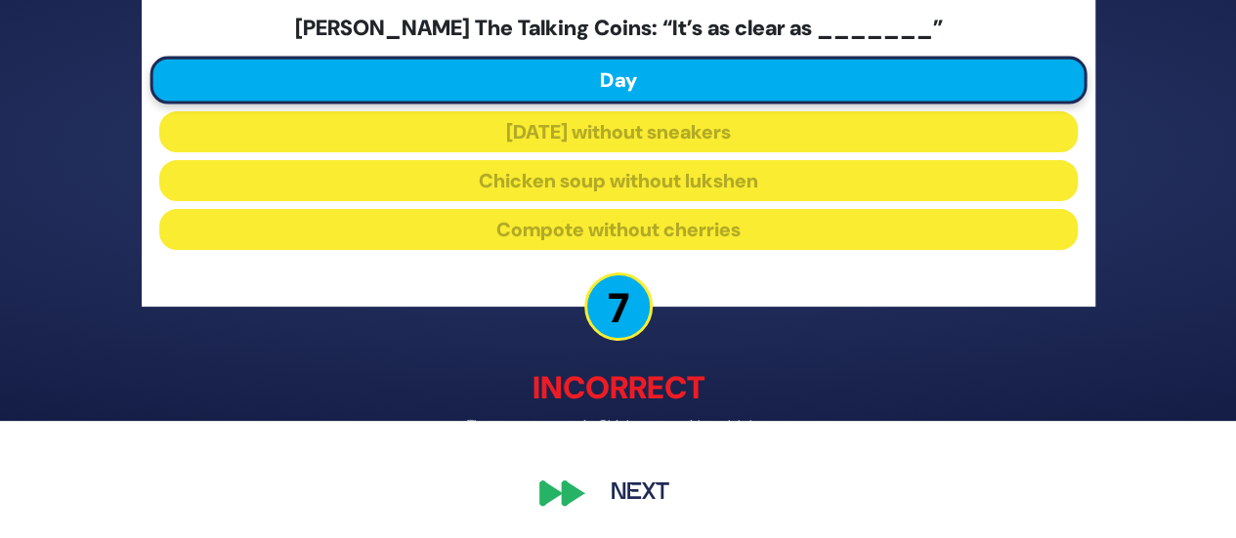
click at [614, 495] on button "Next" at bounding box center [639, 493] width 113 height 45
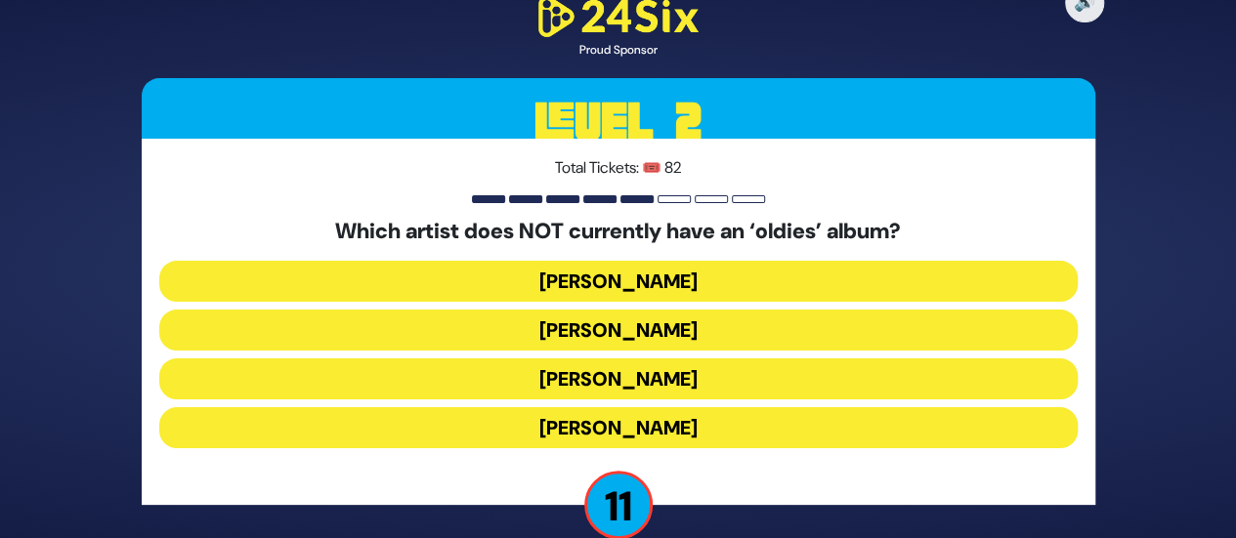
scroll to position [31, 0]
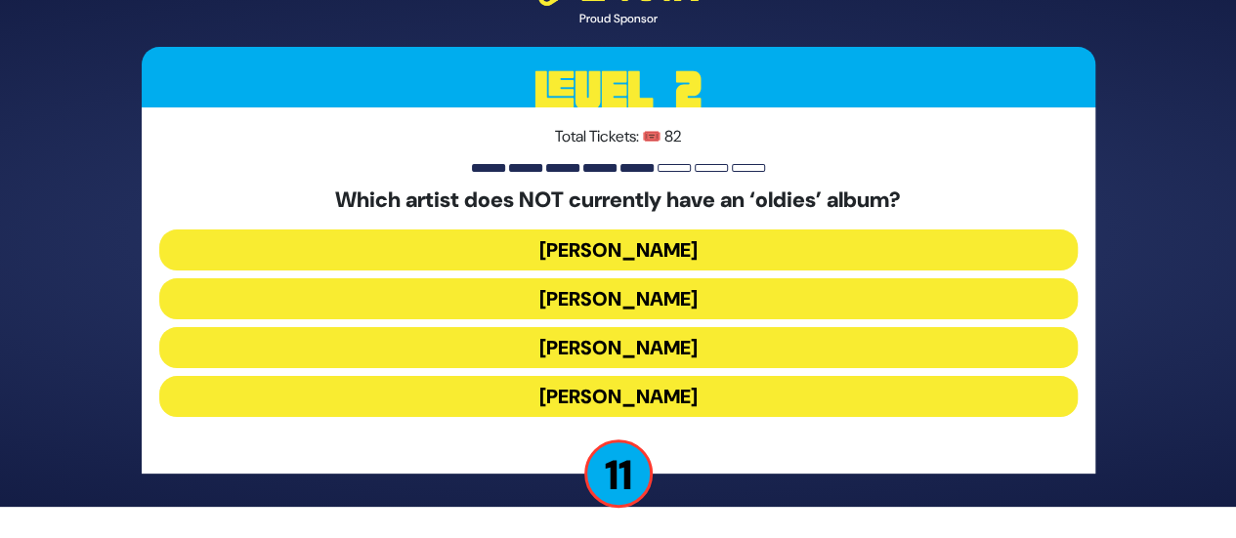
click at [598, 390] on button "Moshe Tischler" at bounding box center [618, 396] width 918 height 41
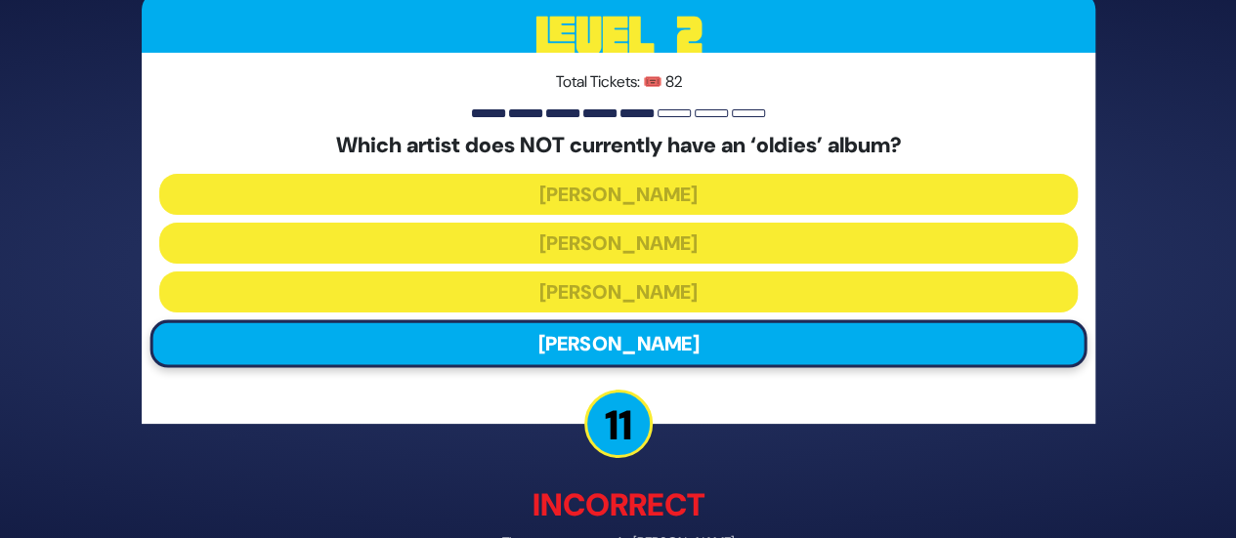
scroll to position [117, 0]
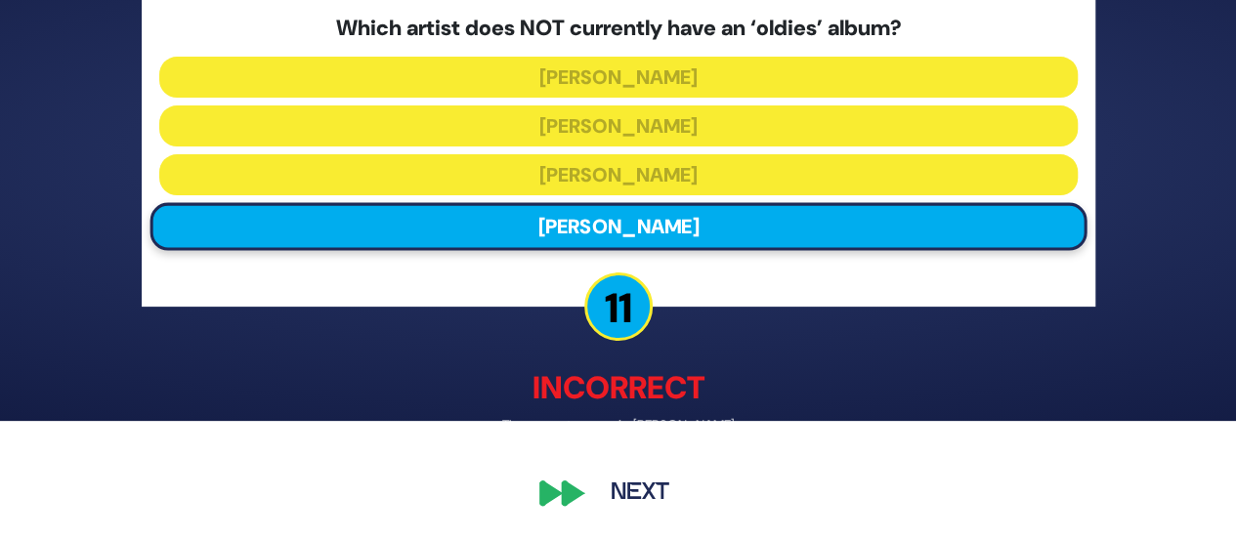
click at [631, 488] on button "Next" at bounding box center [639, 493] width 113 height 45
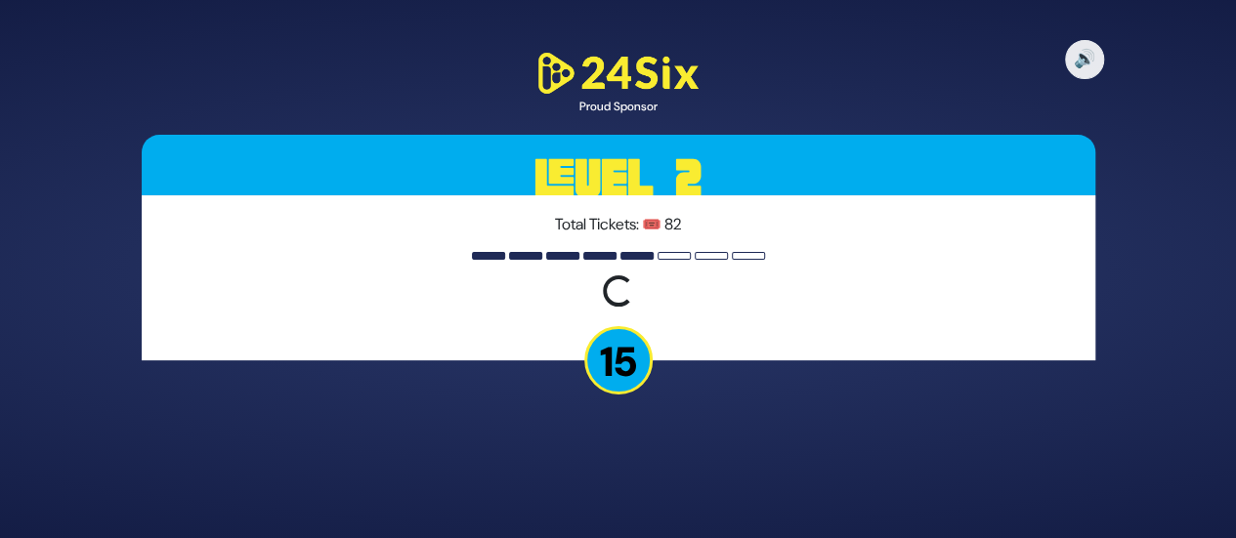
scroll to position [0, 0]
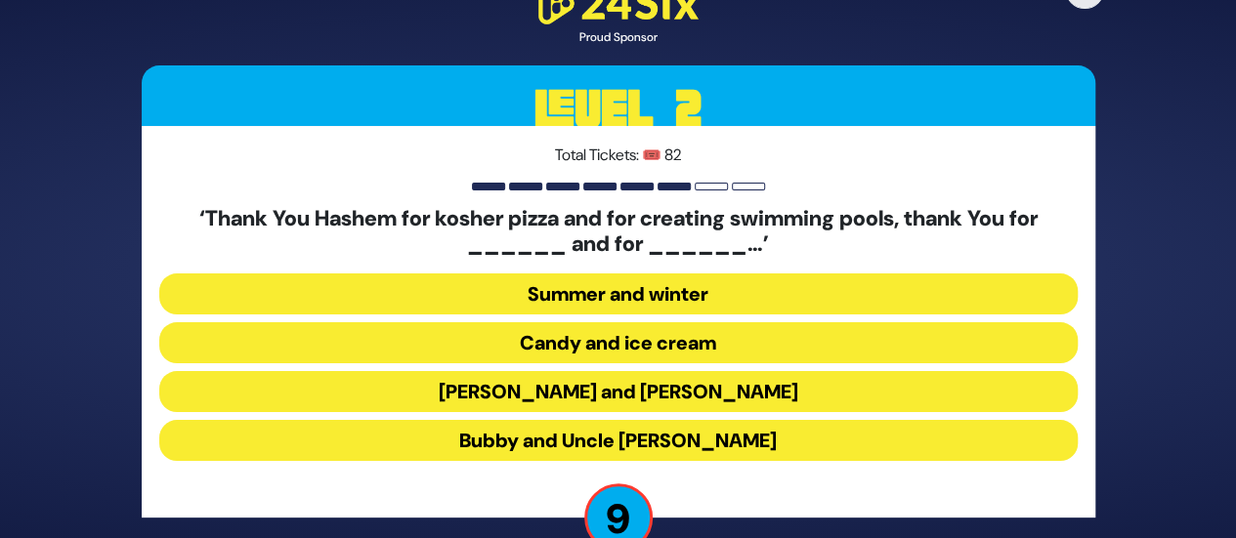
click at [579, 446] on button "Bubby and Uncle Duvi" at bounding box center [618, 440] width 918 height 41
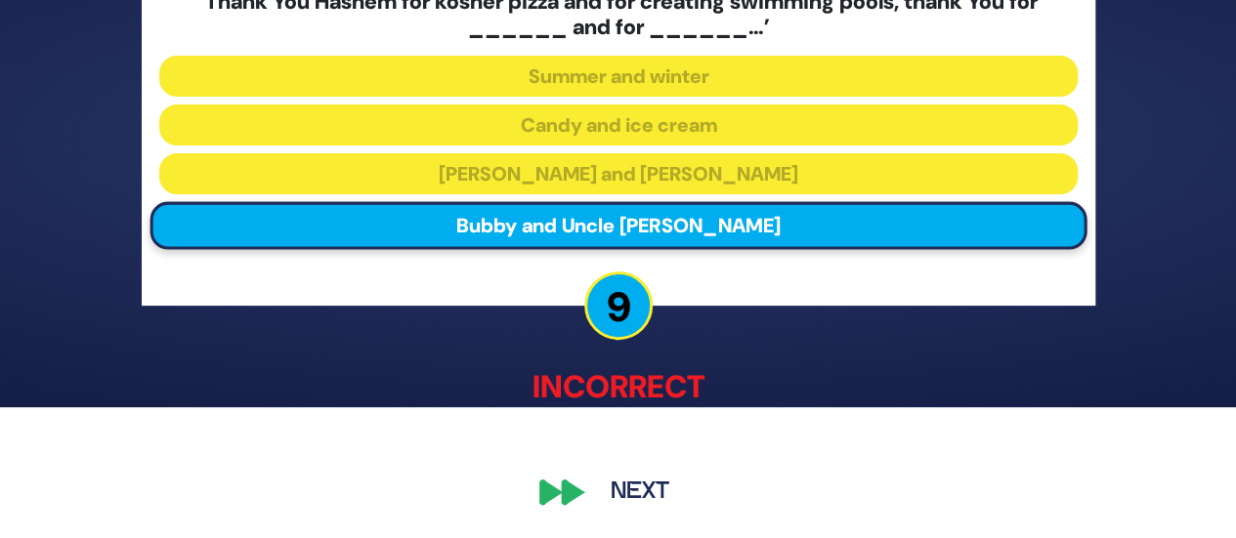
scroll to position [131, 0]
click at [614, 500] on button "Next" at bounding box center [639, 492] width 113 height 45
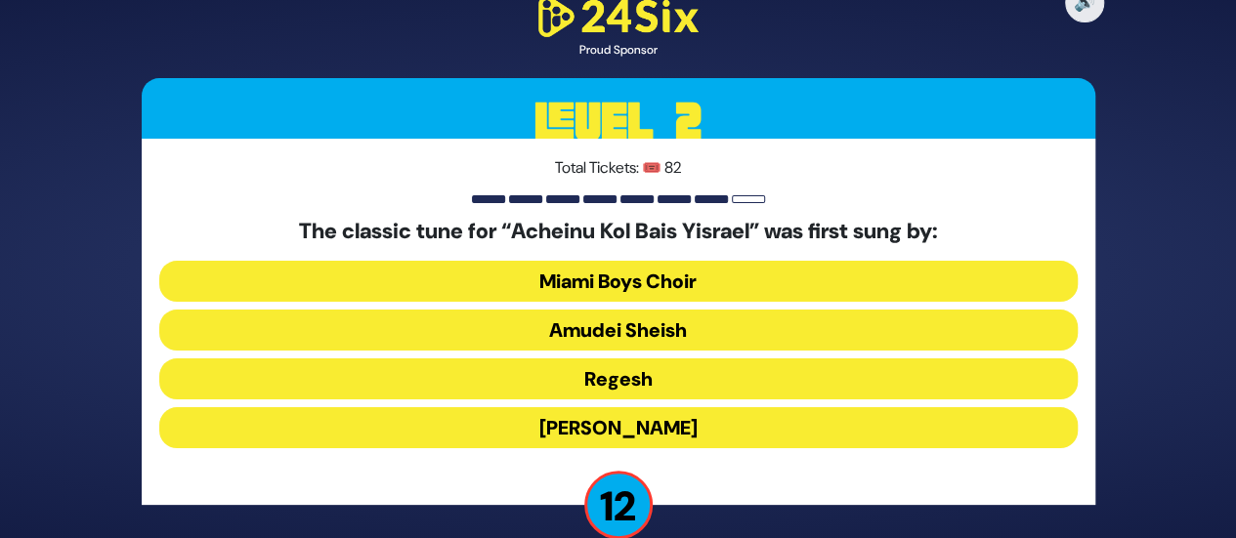
click at [600, 351] on div "The classic tune for “Acheinu Kol Bais Yisrael” was first sung by: Miami Boys C…" at bounding box center [618, 337] width 918 height 236
click at [593, 331] on button "Amudei Sheish" at bounding box center [618, 330] width 918 height 41
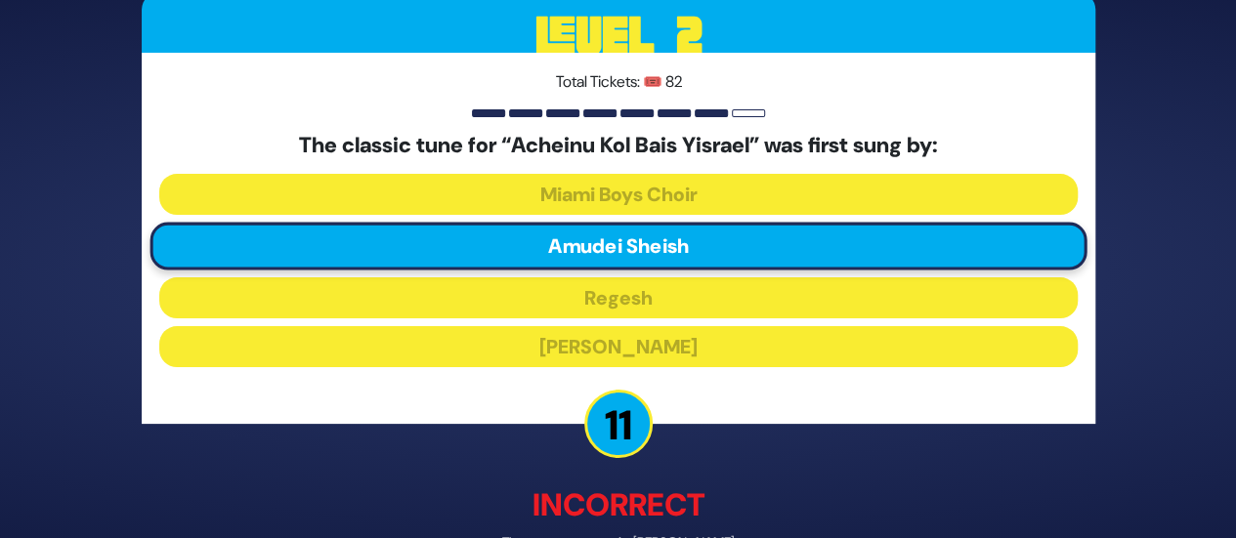
scroll to position [117, 0]
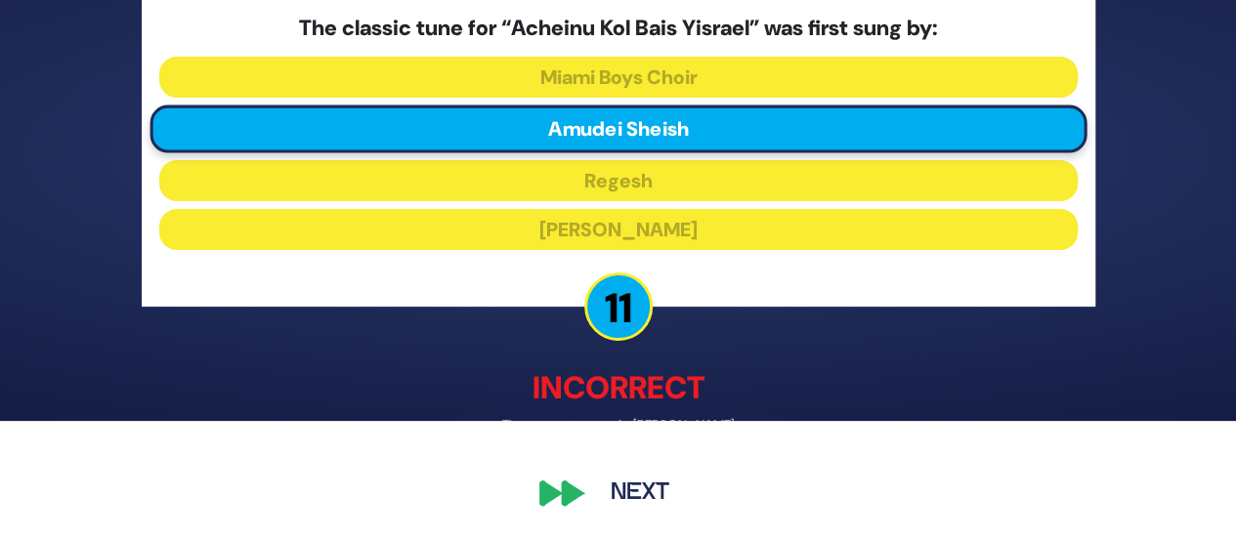
click at [641, 517] on div "🔊 Proud Sponsor Level 2 Total Tickets: 🎟️ 82 The classic tune for “Acheinu Kol …" at bounding box center [618, 152] width 1000 height 775
click at [639, 499] on button "Next" at bounding box center [639, 493] width 113 height 45
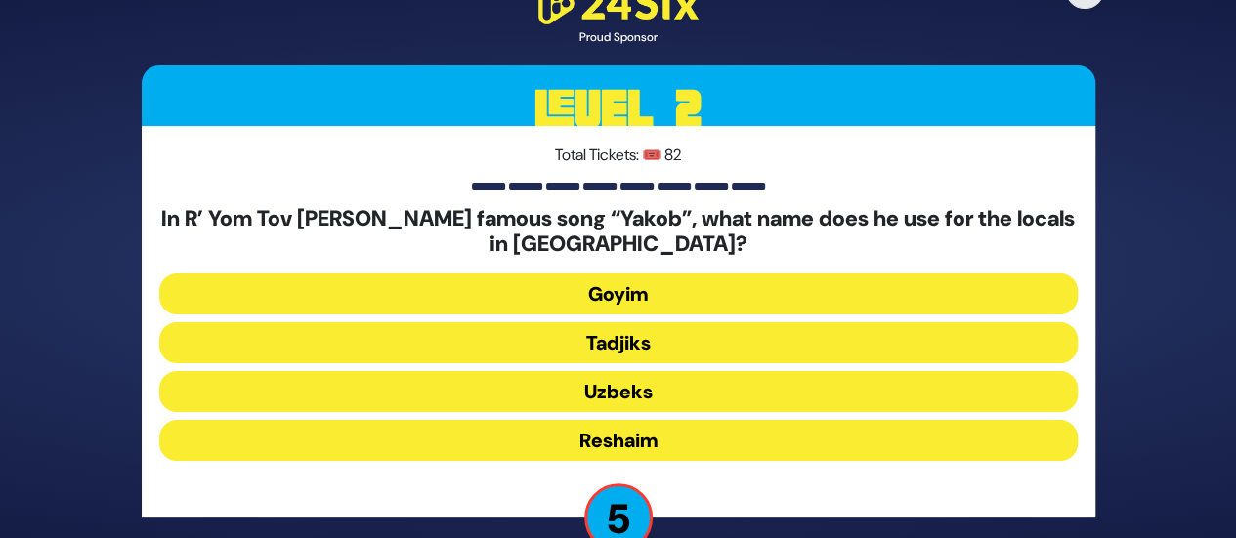
click at [606, 347] on button "Tadjiks" at bounding box center [618, 342] width 918 height 41
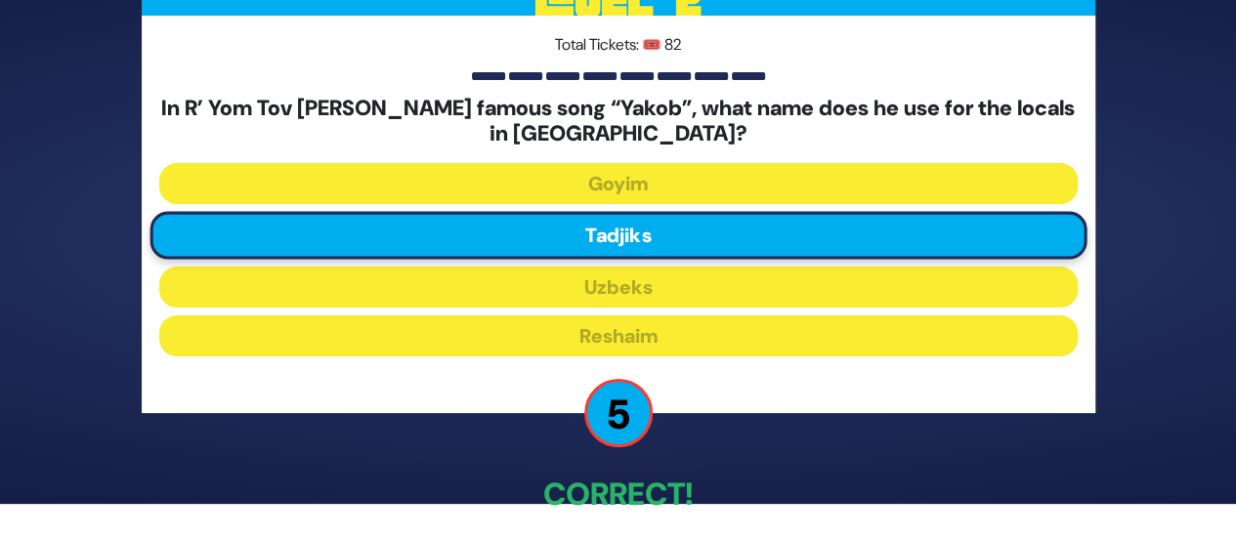
scroll to position [120, 0]
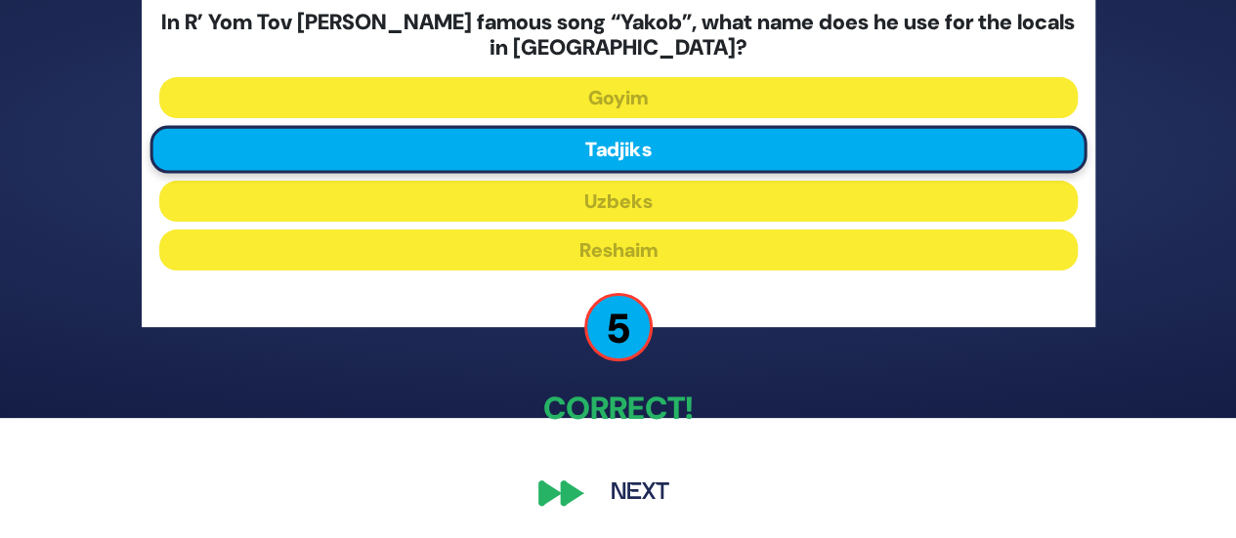
click at [641, 491] on button "Next" at bounding box center [639, 493] width 113 height 45
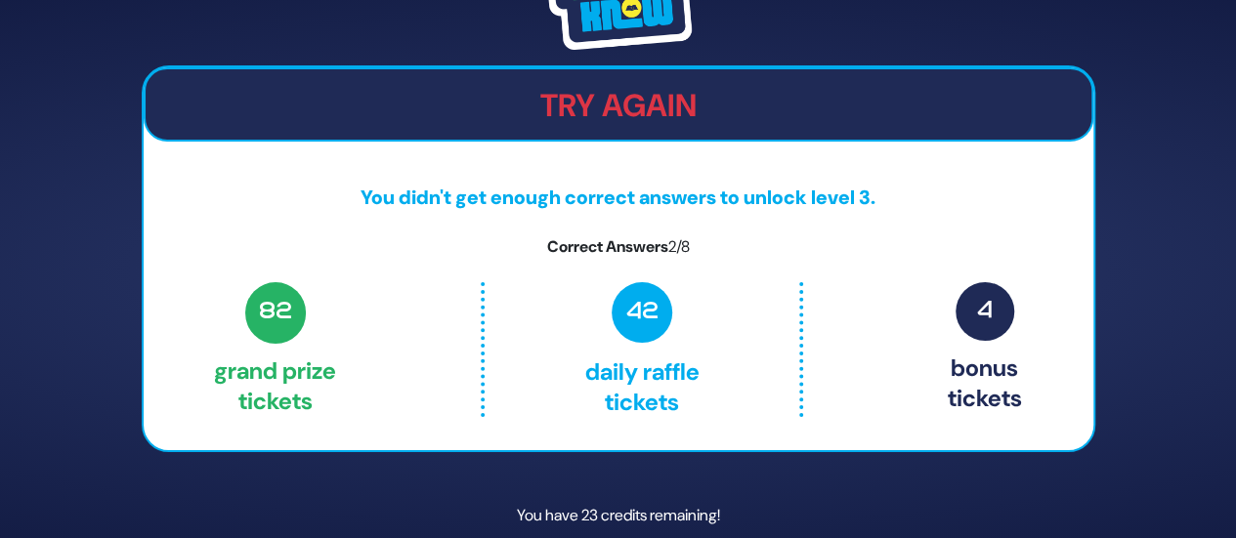
scroll to position [82, 0]
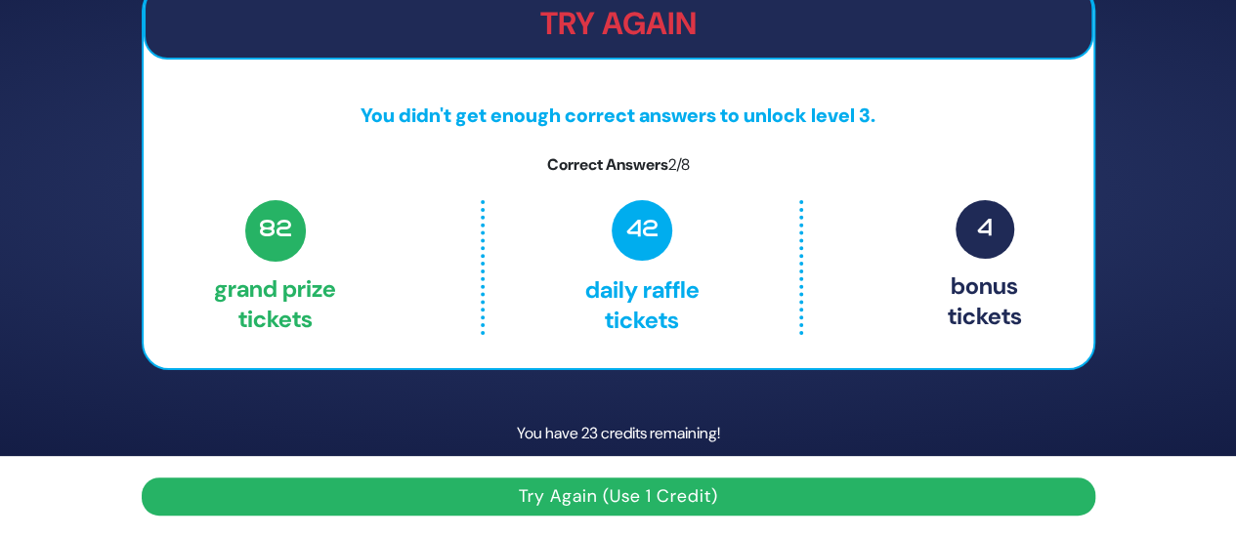
click at [589, 488] on button "Try Again (Use 1 Credit)" at bounding box center [619, 497] width 954 height 38
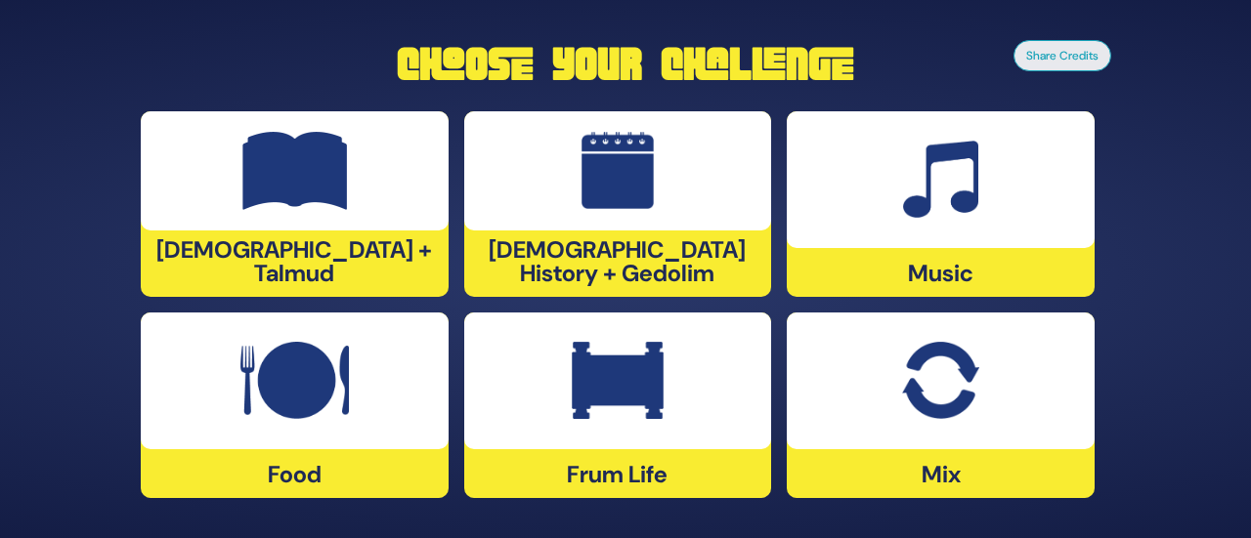
click at [854, 208] on div at bounding box center [940, 179] width 308 height 137
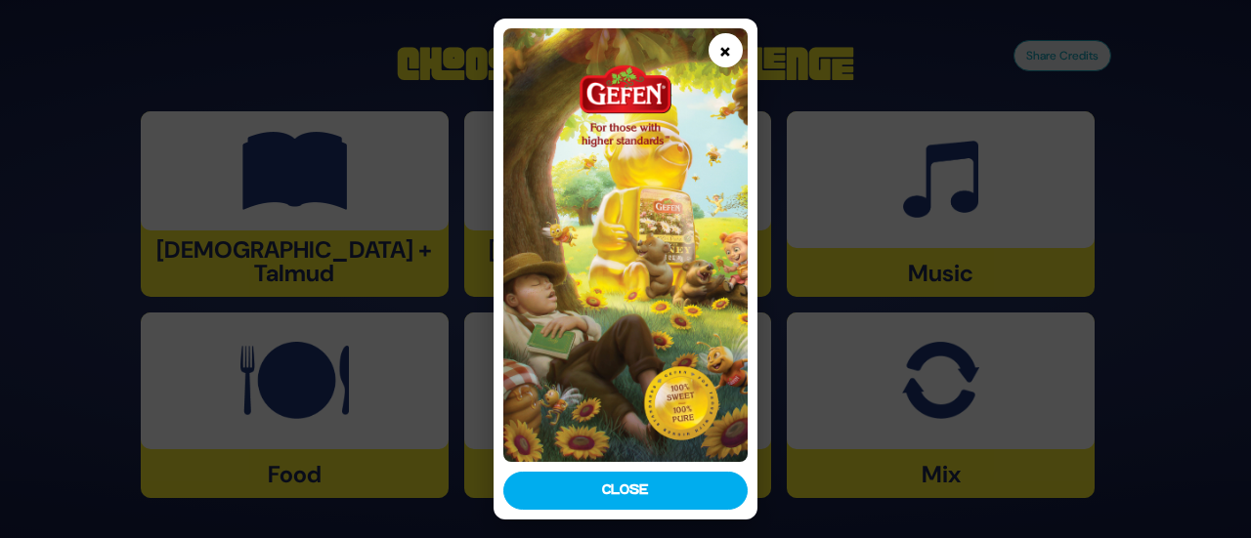
click at [729, 40] on button "×" at bounding box center [725, 50] width 34 height 34
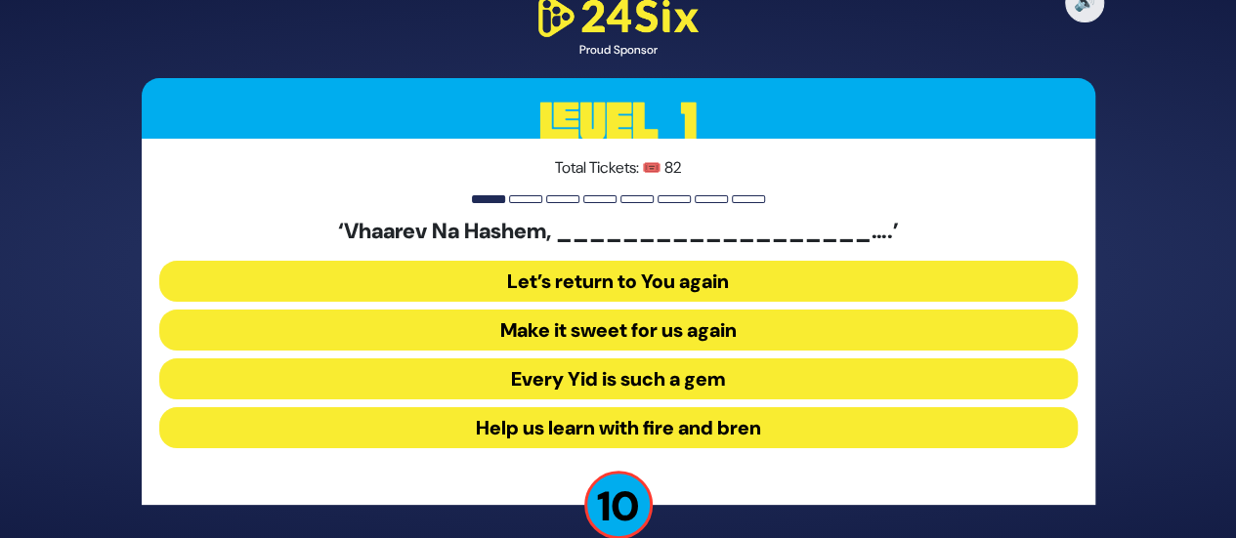
click at [598, 319] on button "Make it sweet for us again" at bounding box center [618, 330] width 918 height 41
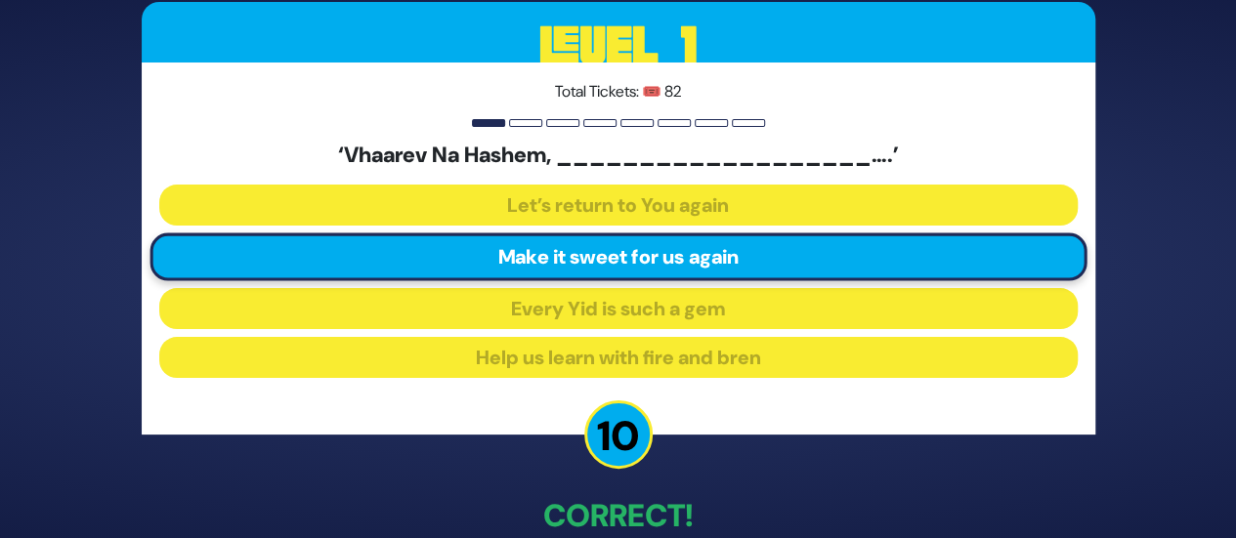
scroll to position [107, 0]
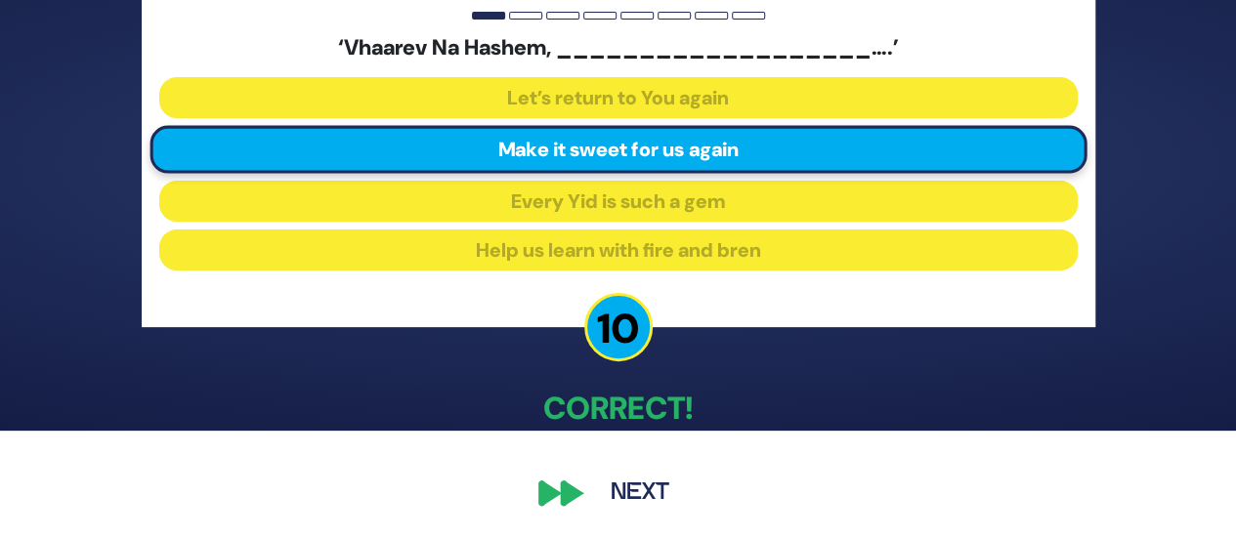
click at [614, 474] on button "Next" at bounding box center [639, 493] width 113 height 45
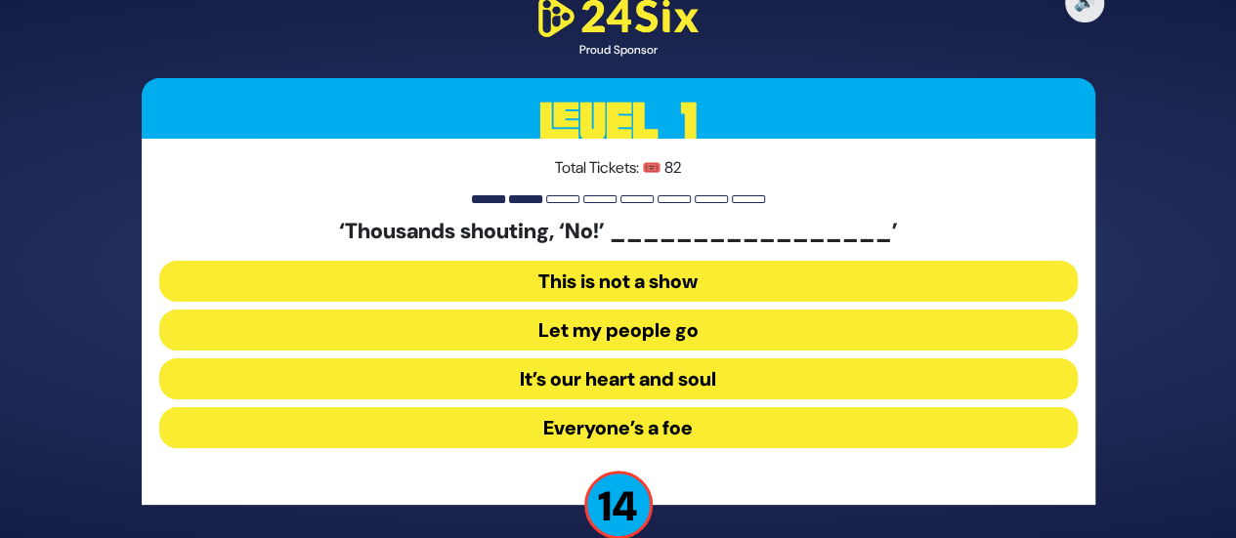
click at [599, 337] on button "Let my people go" at bounding box center [618, 330] width 918 height 41
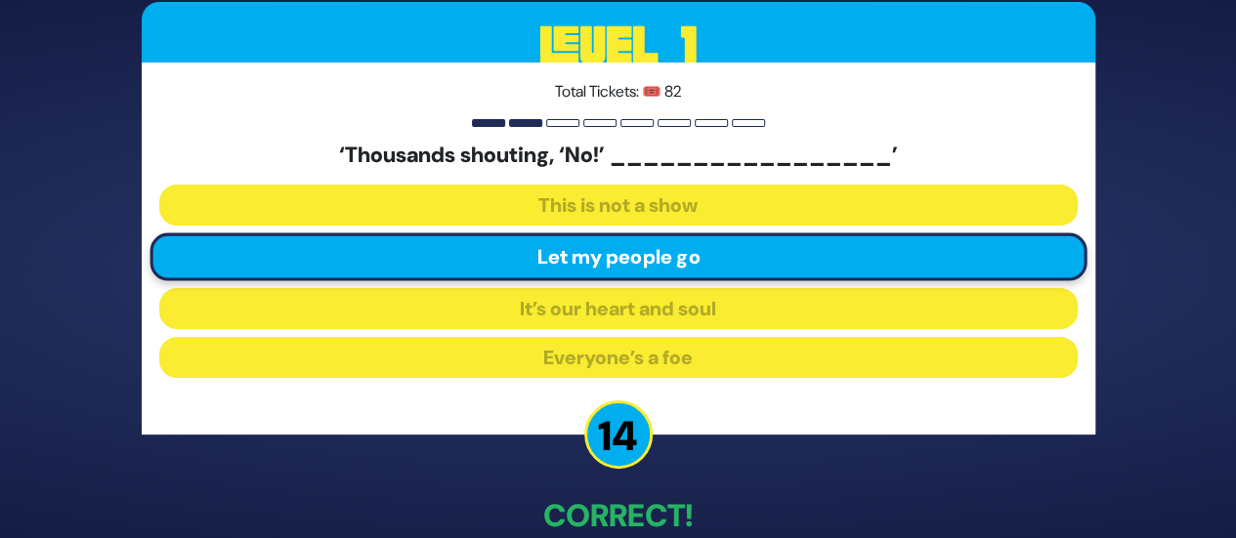
scroll to position [107, 0]
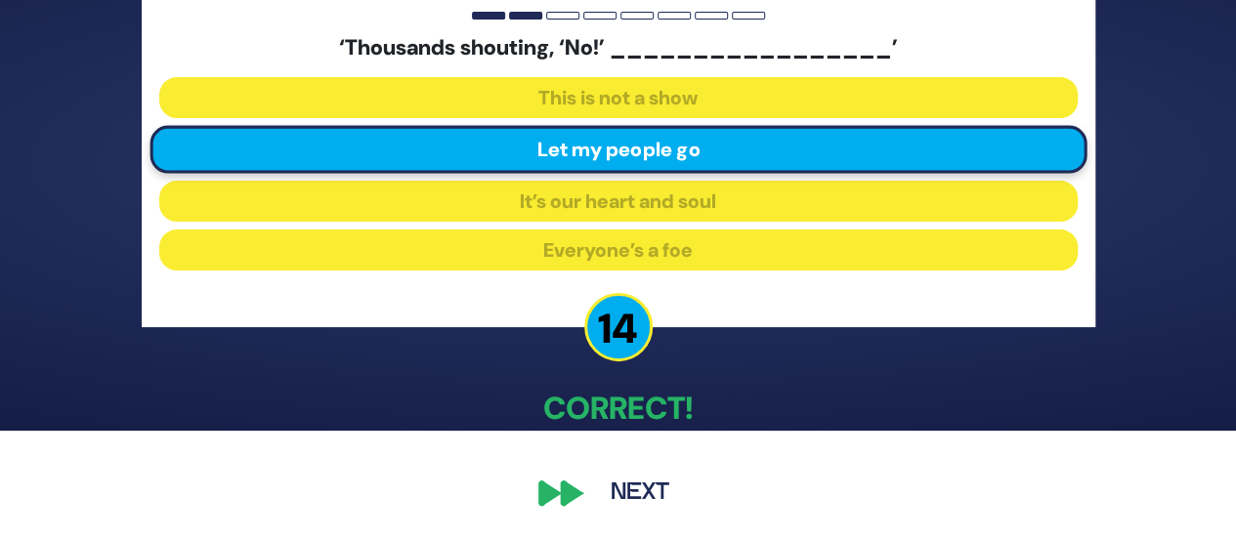
drag, startPoint x: 701, startPoint y: 451, endPoint x: 672, endPoint y: 486, distance: 45.0
click at [700, 451] on div "🔊 Proud Sponsor Level 1 Total Tickets: 🎟️ 82 ‘Thousands shouting, ‘No!’ _______…" at bounding box center [618, 162] width 1000 height 754
click at [660, 496] on button "Next" at bounding box center [639, 493] width 113 height 45
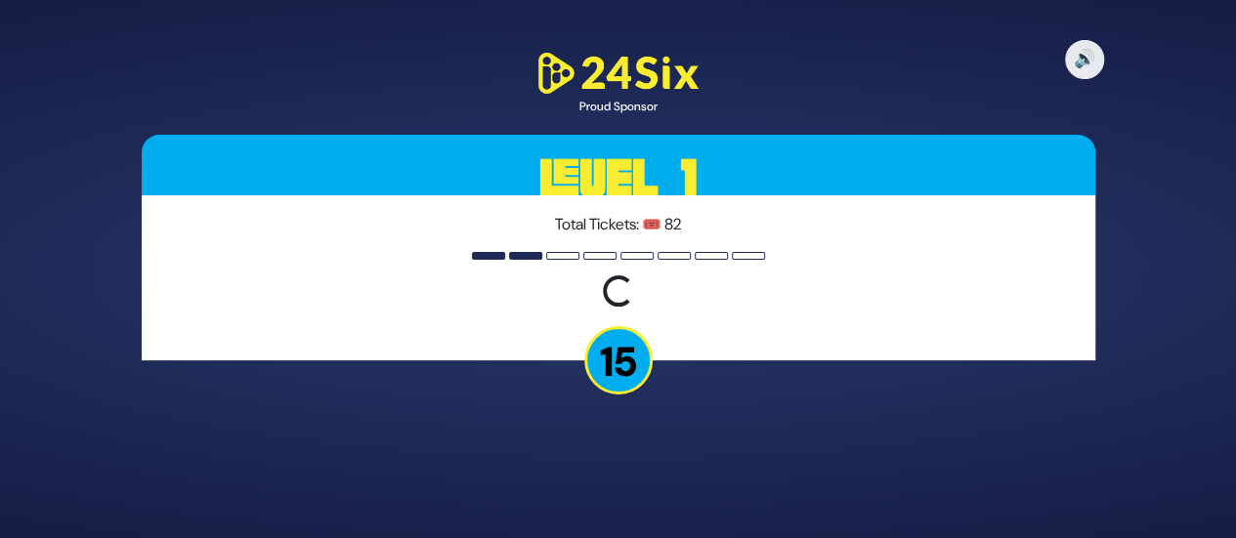
scroll to position [0, 0]
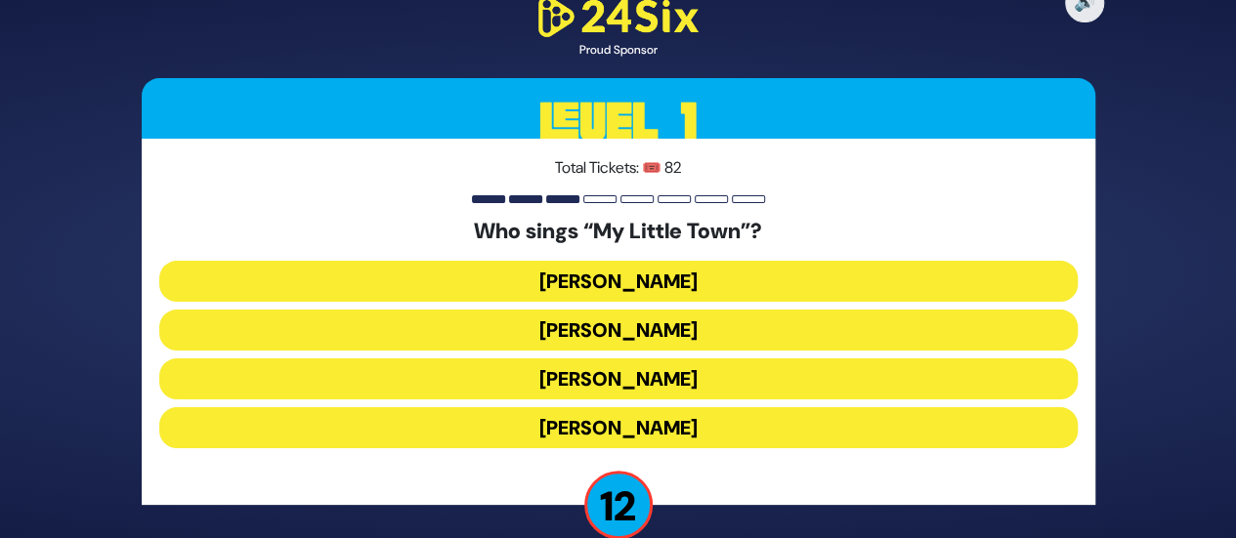
click at [632, 375] on button "Shulem Lemmer" at bounding box center [618, 379] width 918 height 41
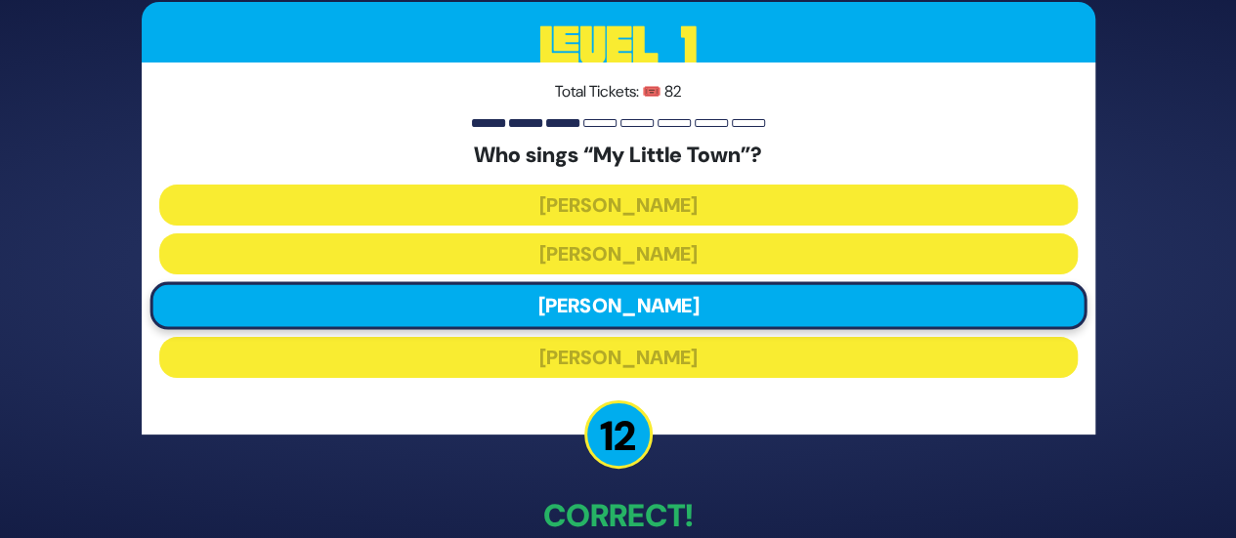
scroll to position [107, 0]
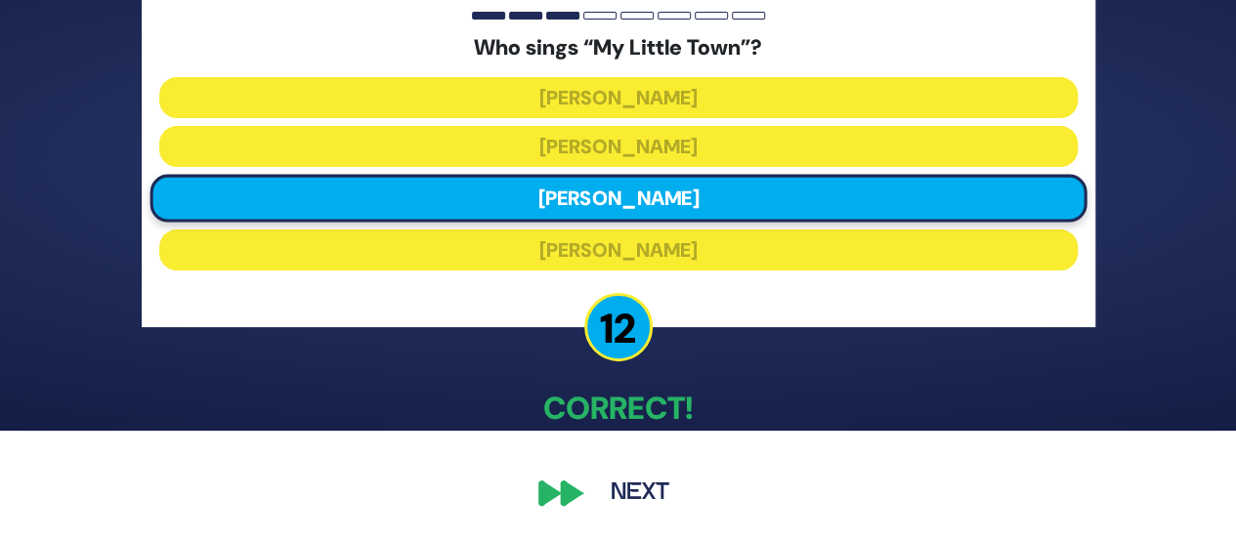
click at [636, 489] on button "Next" at bounding box center [639, 493] width 113 height 45
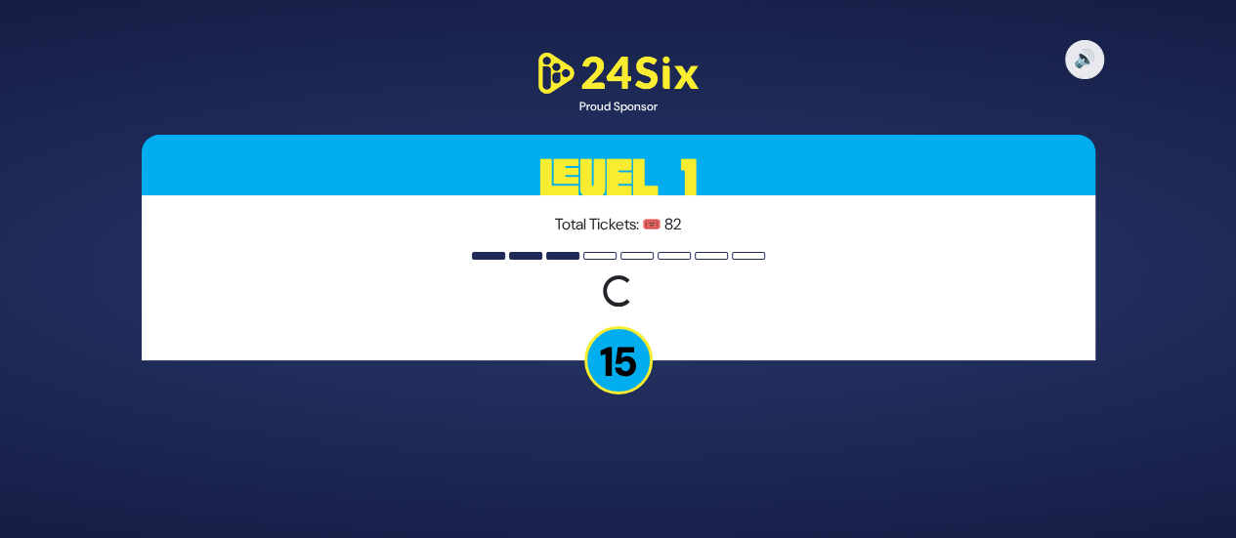
scroll to position [0, 0]
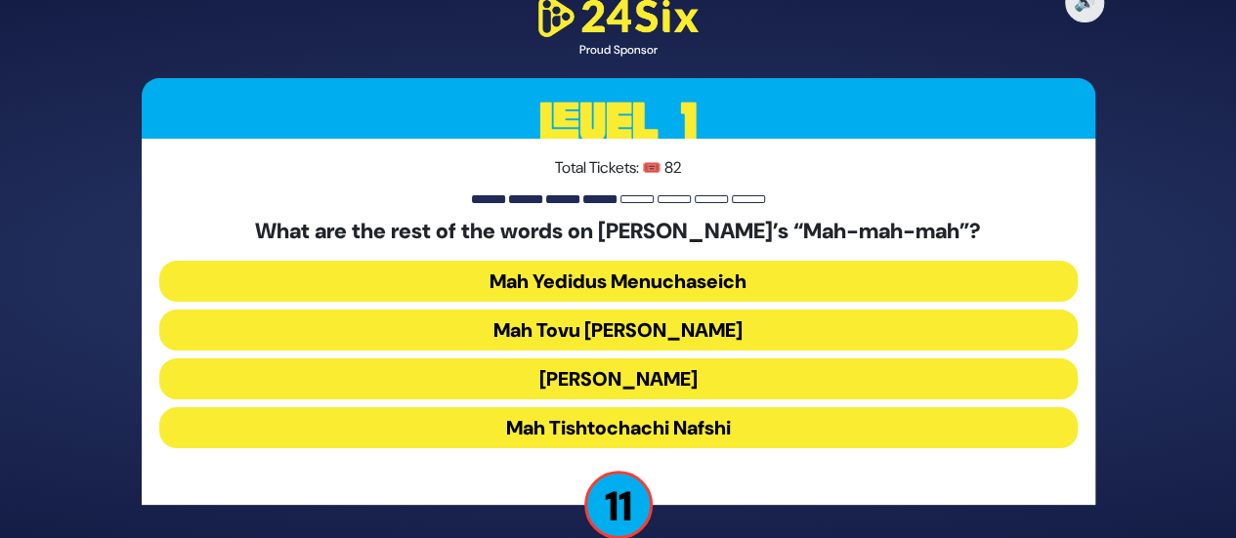
click at [642, 434] on button "Mah Tishtochachi Nafshi" at bounding box center [618, 427] width 918 height 41
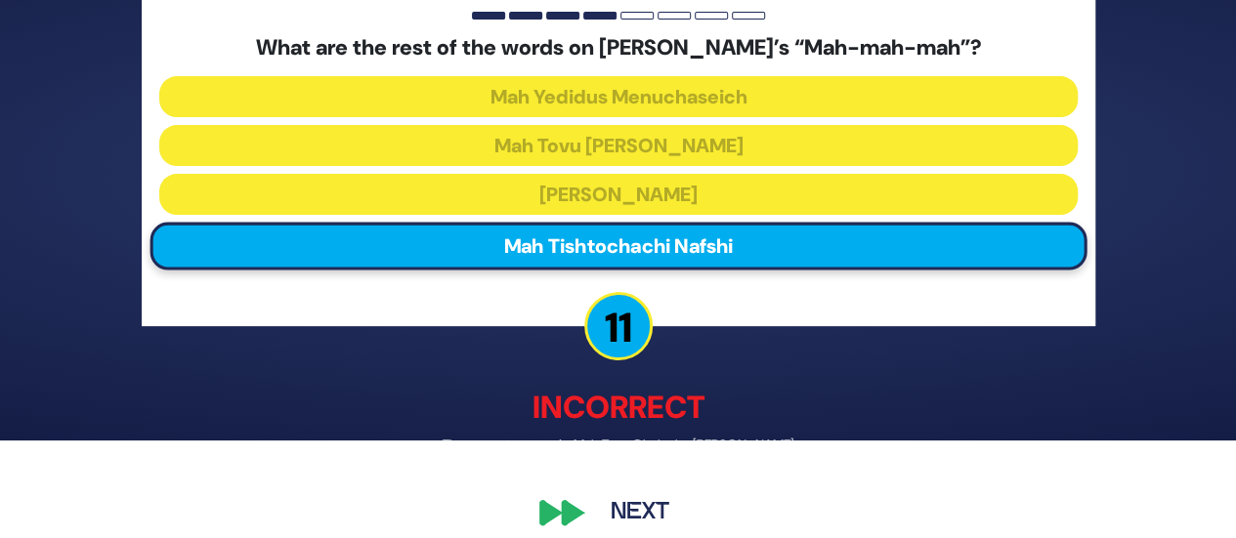
scroll to position [117, 0]
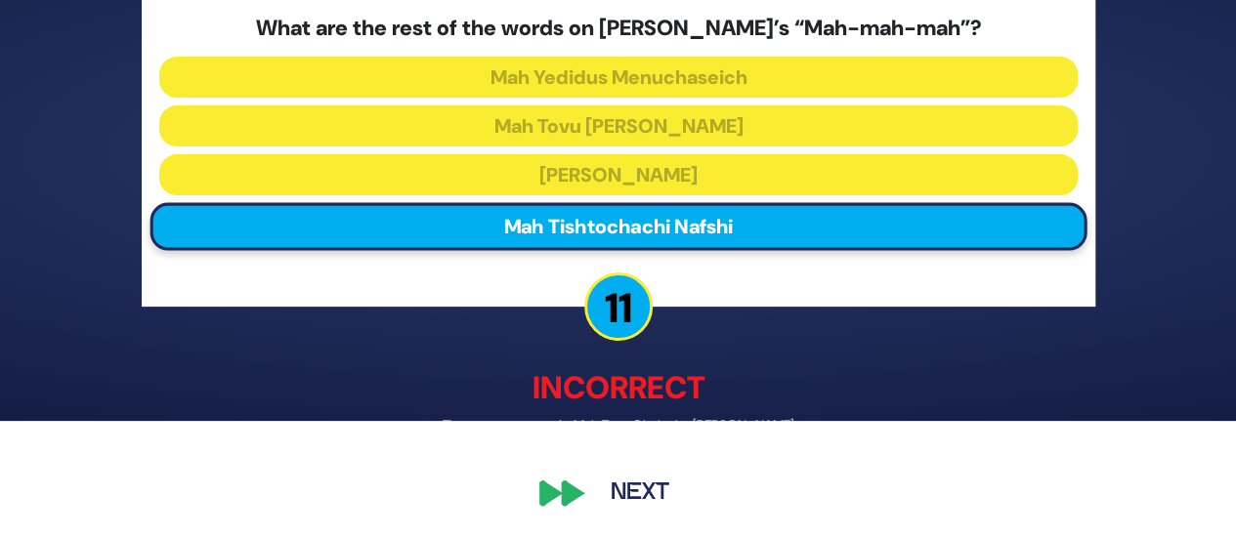
click at [632, 486] on button "Next" at bounding box center [639, 493] width 113 height 45
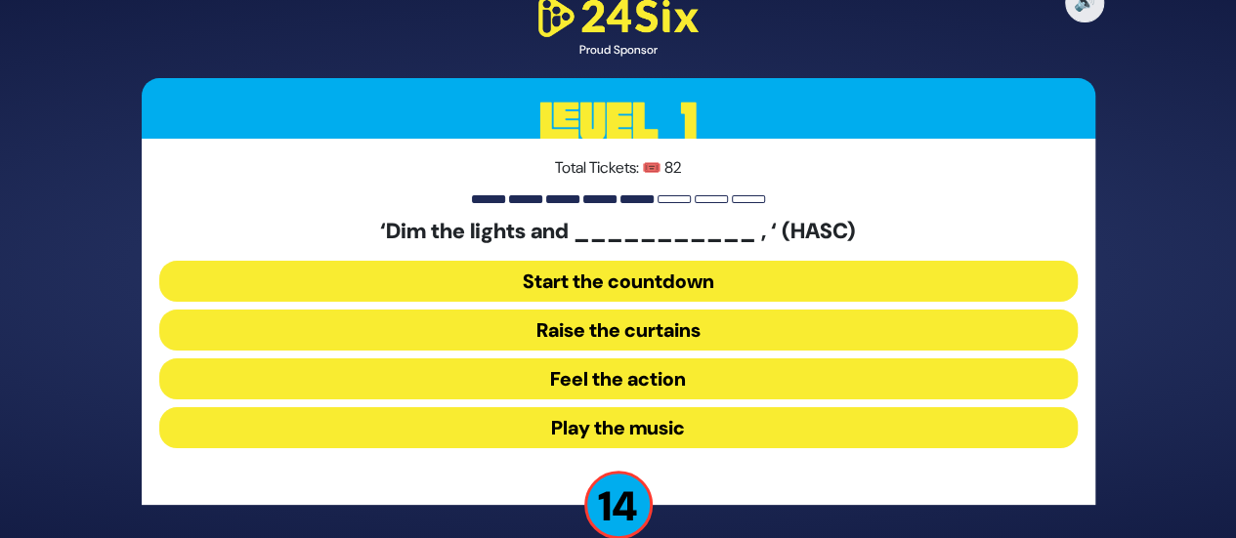
click at [639, 322] on button "Raise the curtains" at bounding box center [618, 330] width 918 height 41
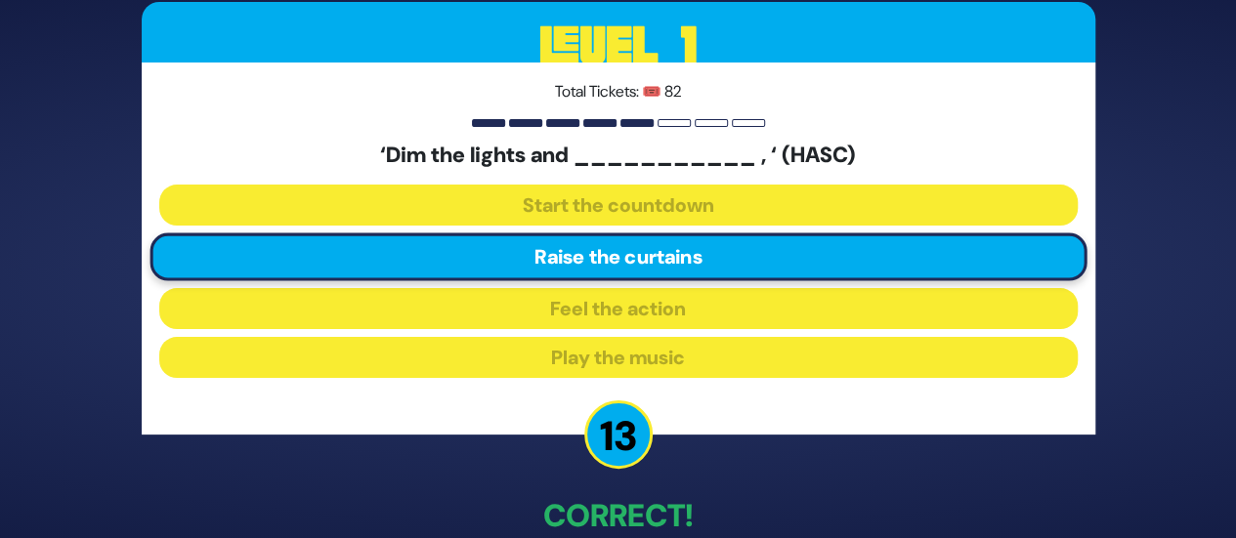
scroll to position [107, 0]
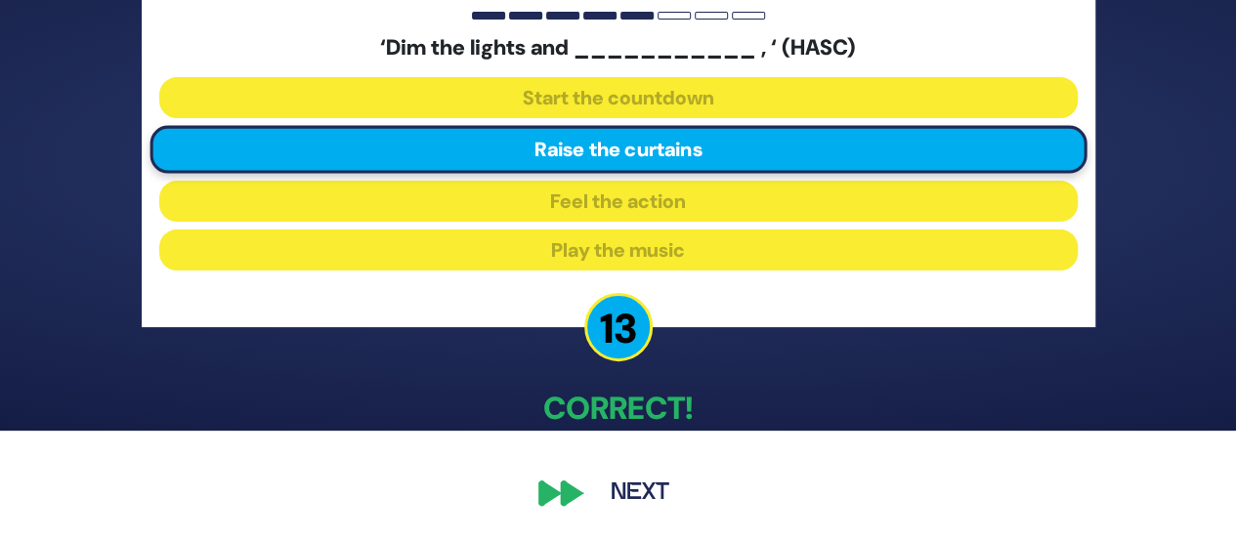
click at [625, 466] on div "🔊 Proud Sponsor Level 1 Total Tickets: 🎟️ 82 ‘Dim the lights and ___________ , …" at bounding box center [618, 162] width 1000 height 754
click at [626, 493] on button "Next" at bounding box center [639, 493] width 113 height 45
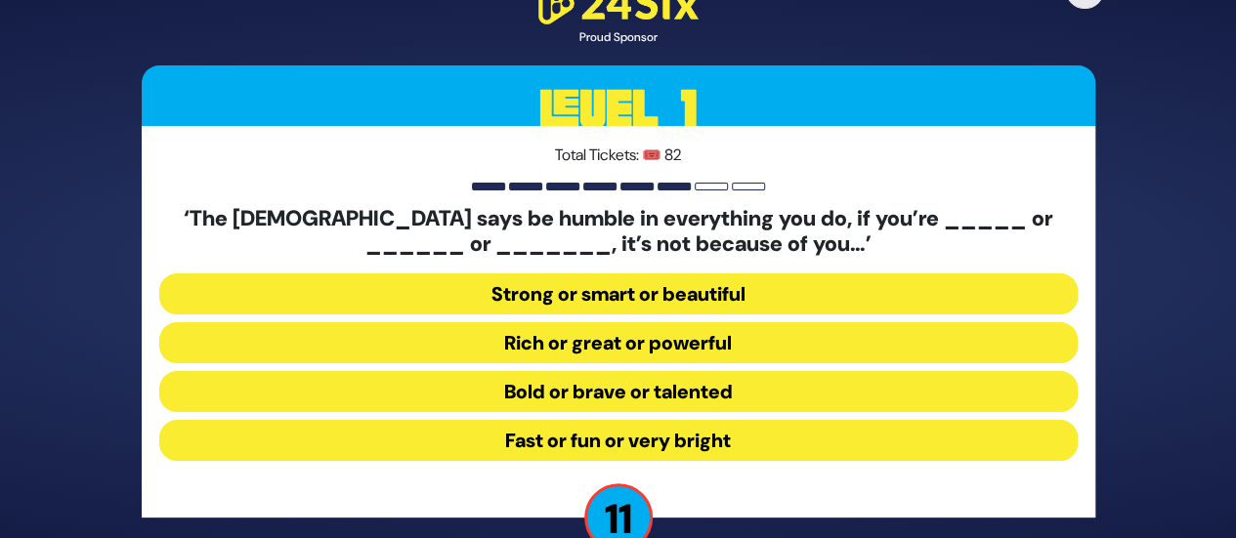
click at [616, 394] on button "Bold or brave or talented" at bounding box center [618, 391] width 918 height 41
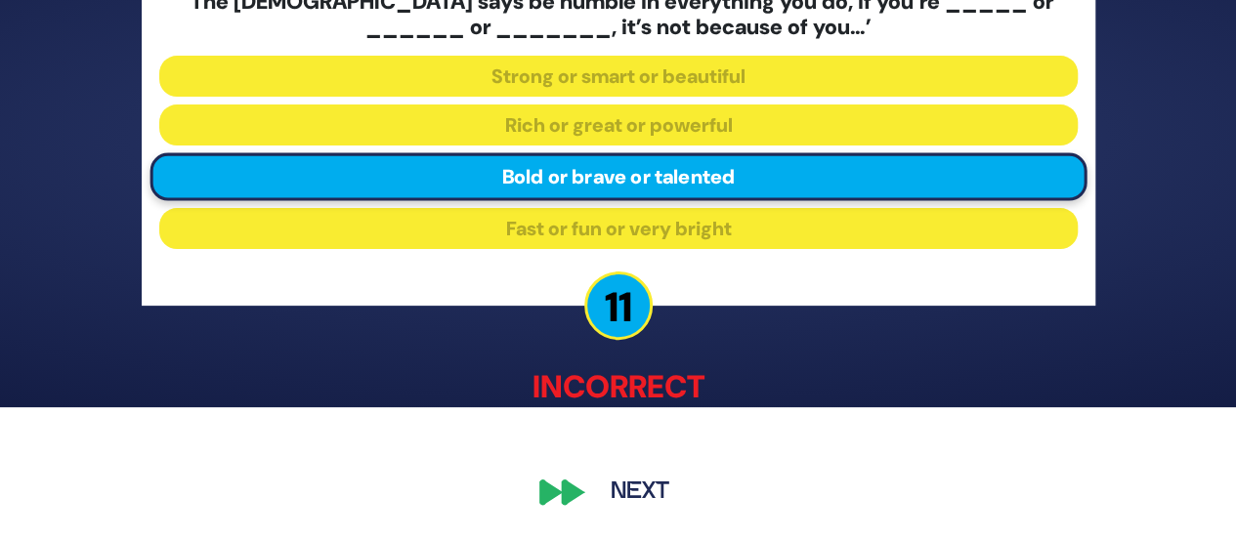
scroll to position [131, 0]
click at [633, 506] on button "Next" at bounding box center [639, 492] width 113 height 45
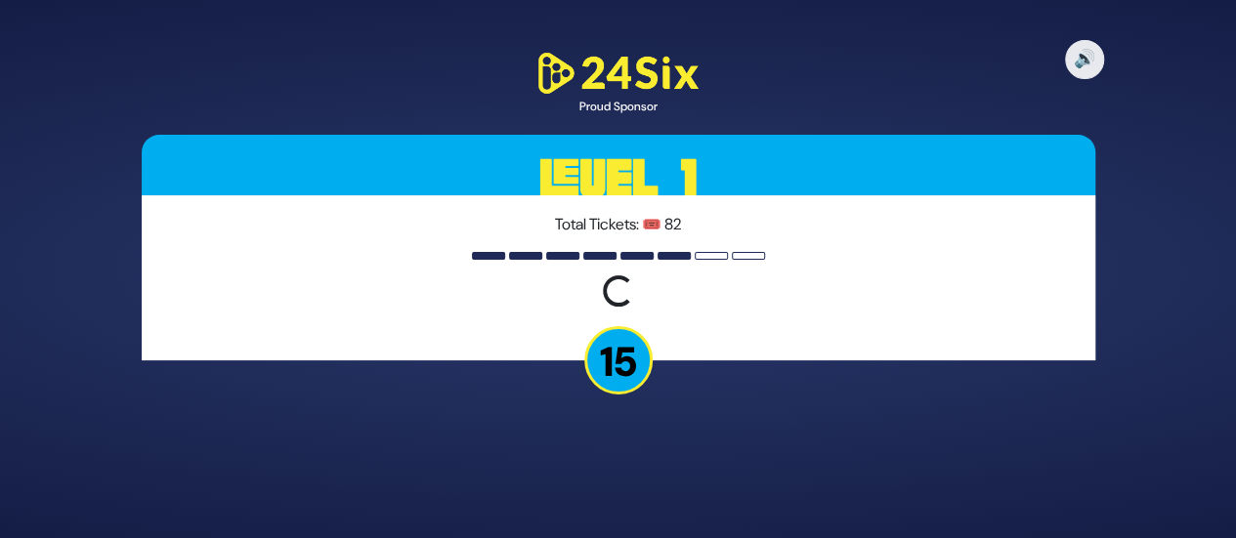
scroll to position [0, 0]
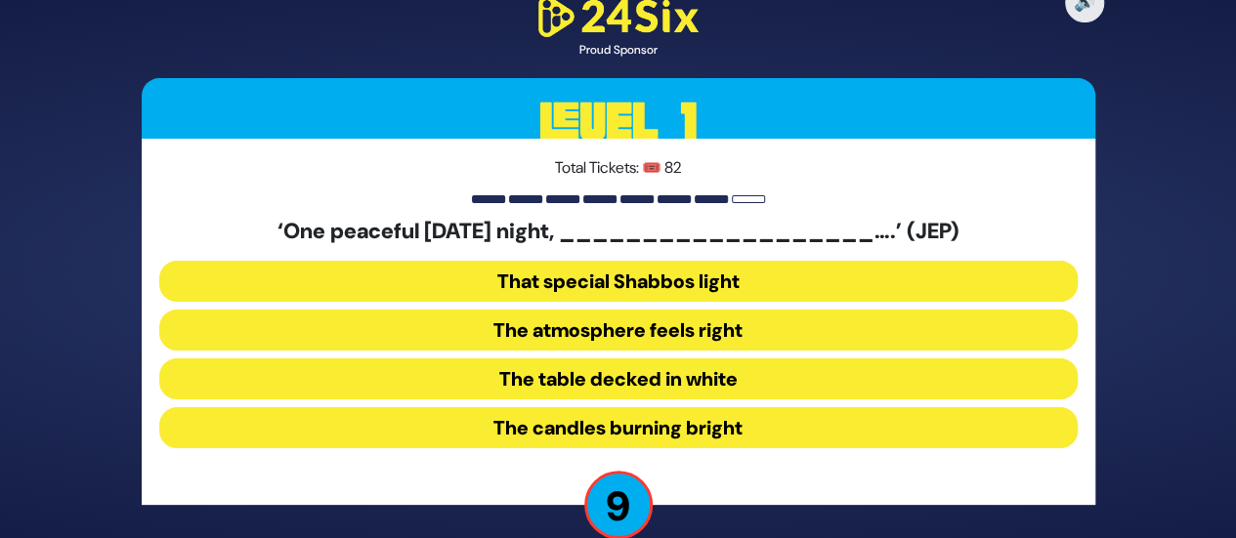
click at [606, 424] on button "The candles burning bright" at bounding box center [618, 427] width 918 height 41
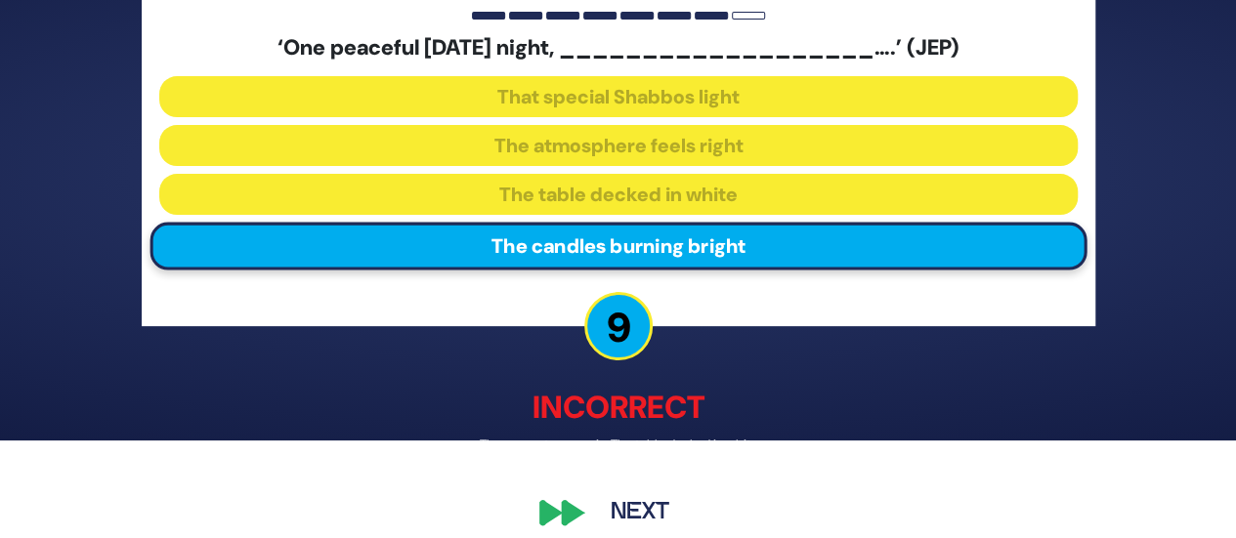
scroll to position [117, 0]
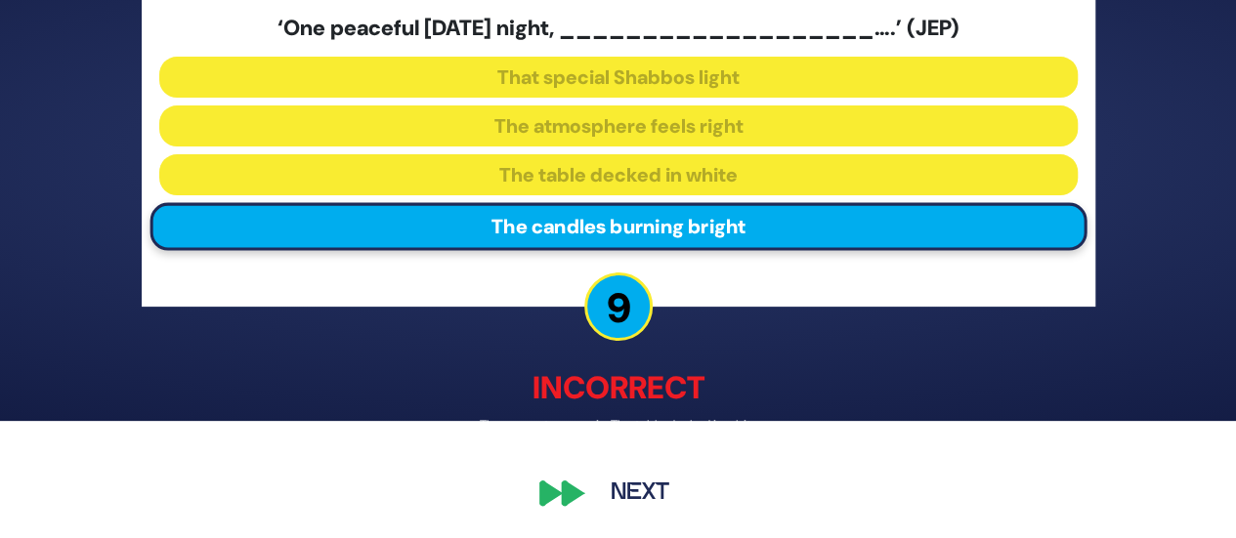
click at [604, 502] on button "Next" at bounding box center [639, 493] width 113 height 45
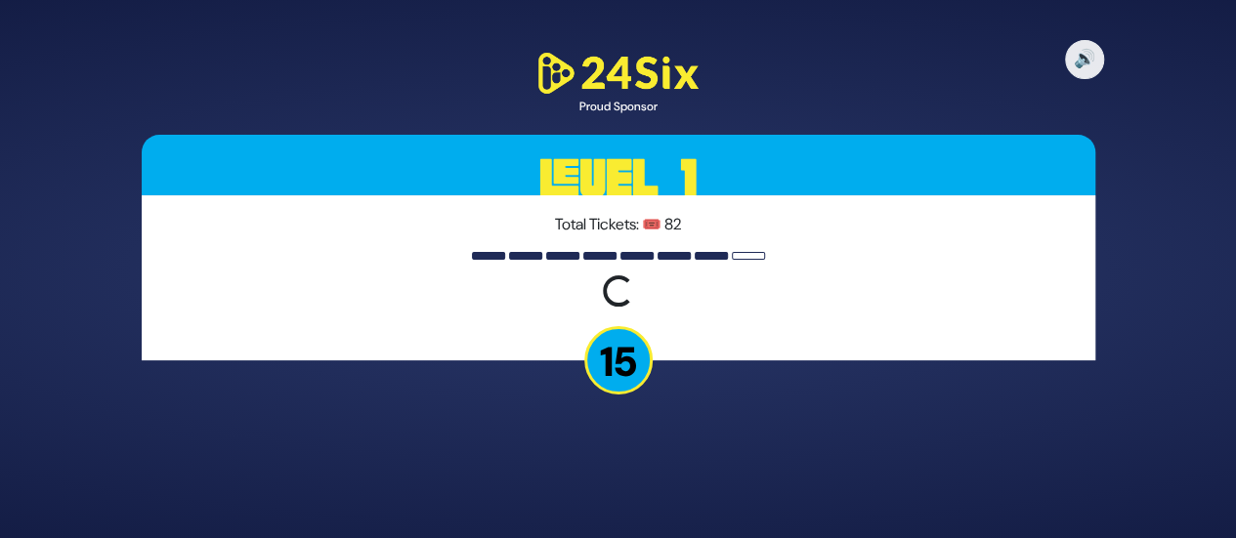
scroll to position [0, 0]
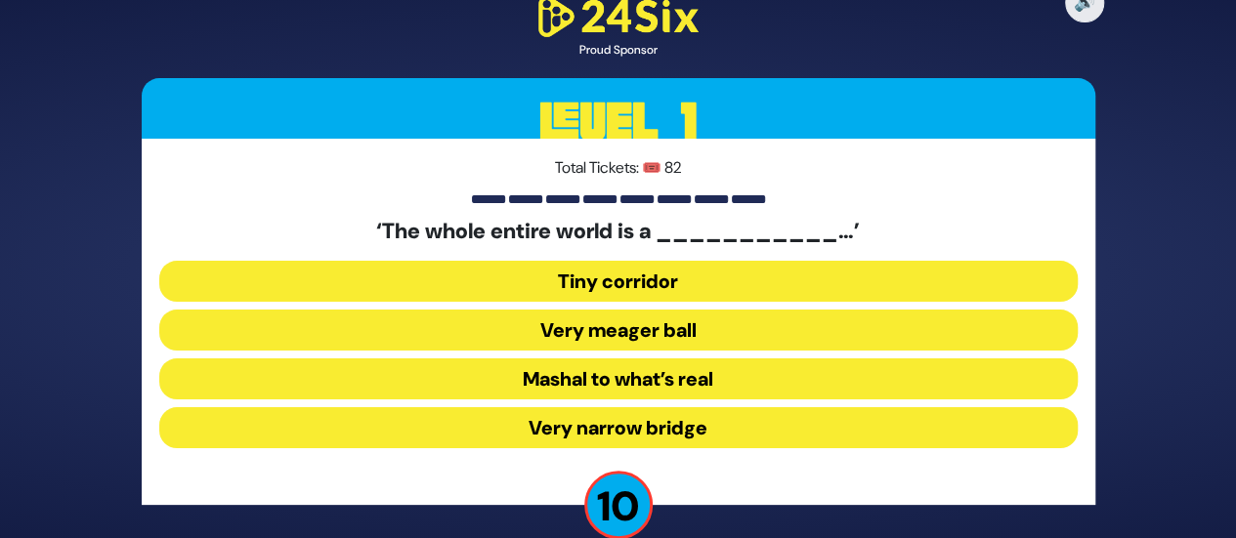
click at [666, 373] on button "Mashal to what’s real" at bounding box center [618, 379] width 918 height 41
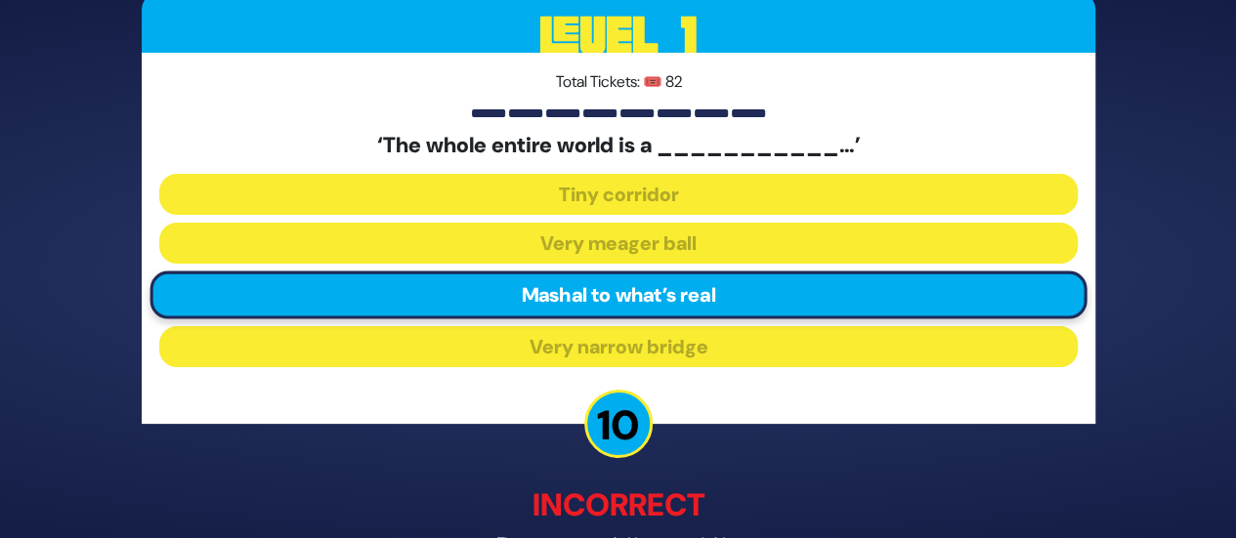
scroll to position [117, 0]
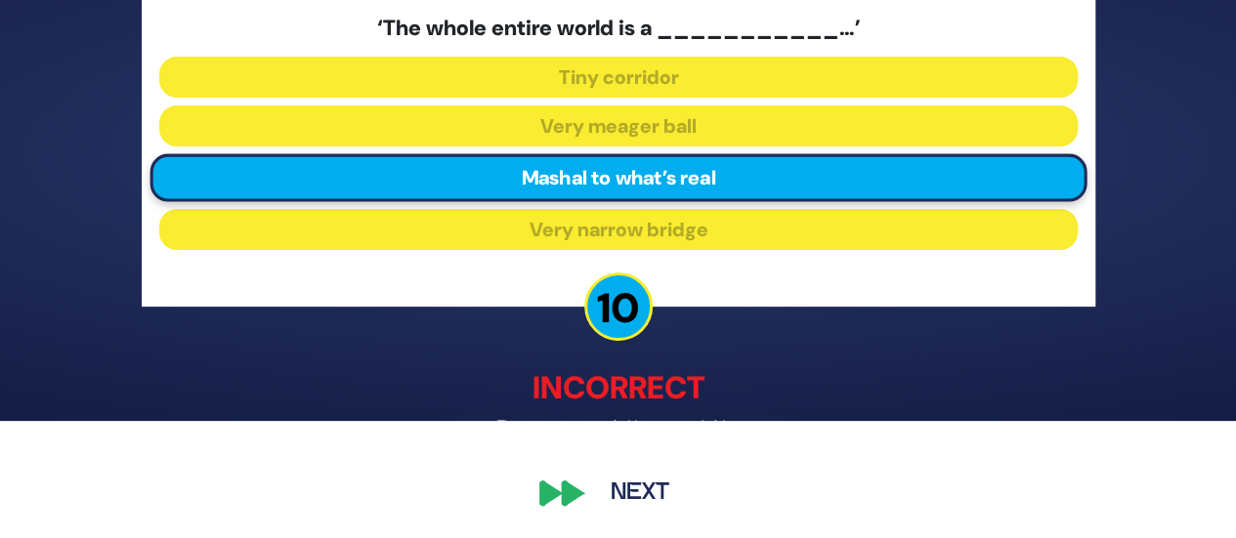
click at [618, 482] on button "Next" at bounding box center [639, 493] width 113 height 45
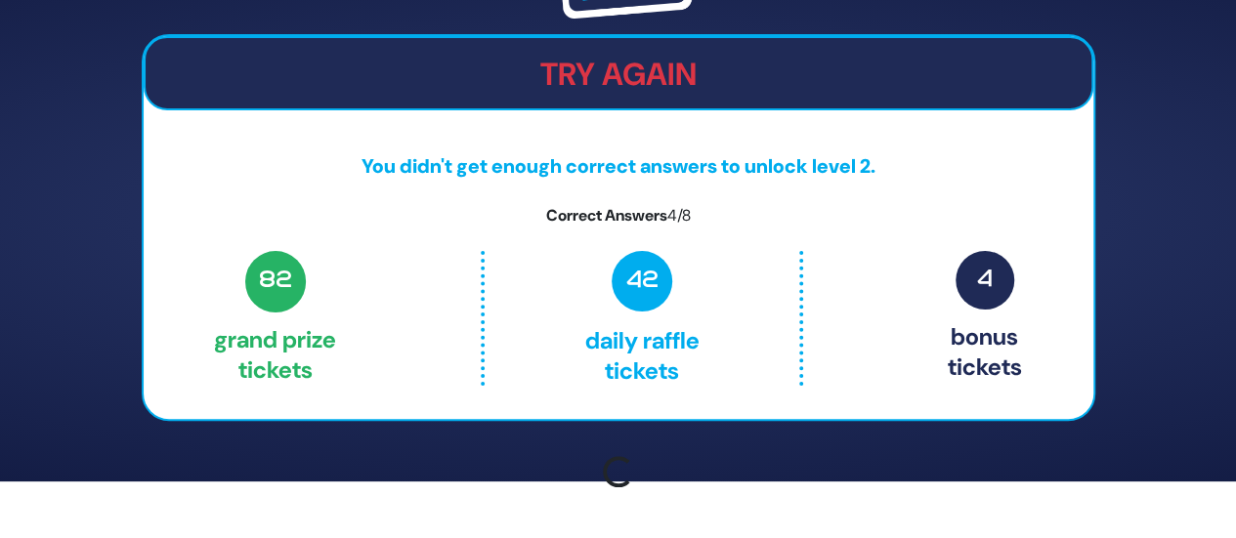
scroll to position [82, 0]
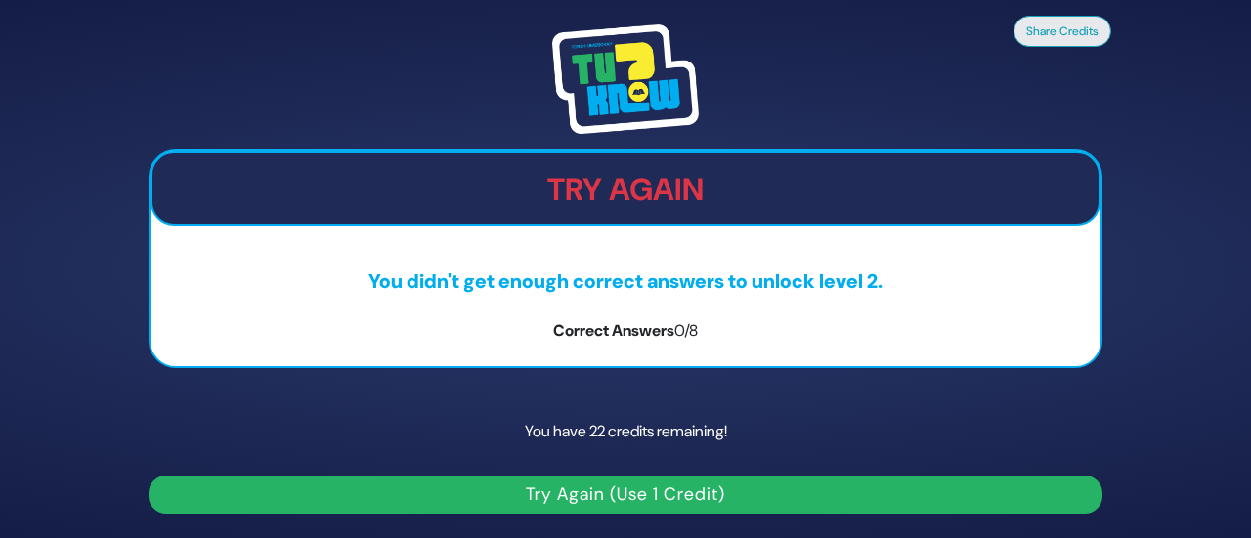
click at [635, 488] on button "Try Again (Use 1 Credit)" at bounding box center [626, 495] width 954 height 38
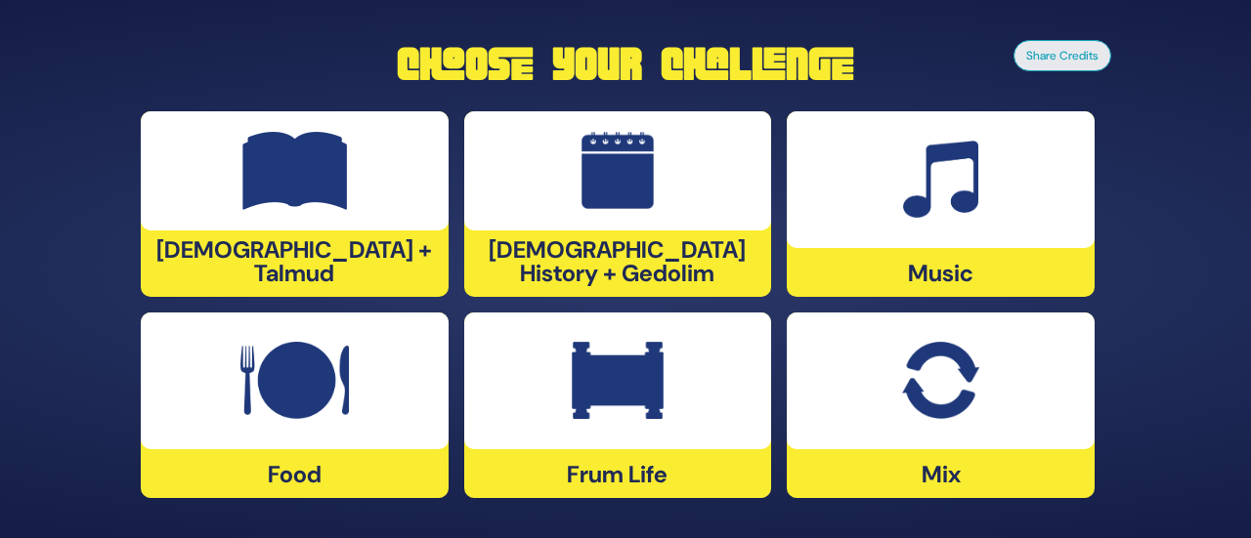
click at [299, 210] on img at bounding box center [295, 171] width 106 height 78
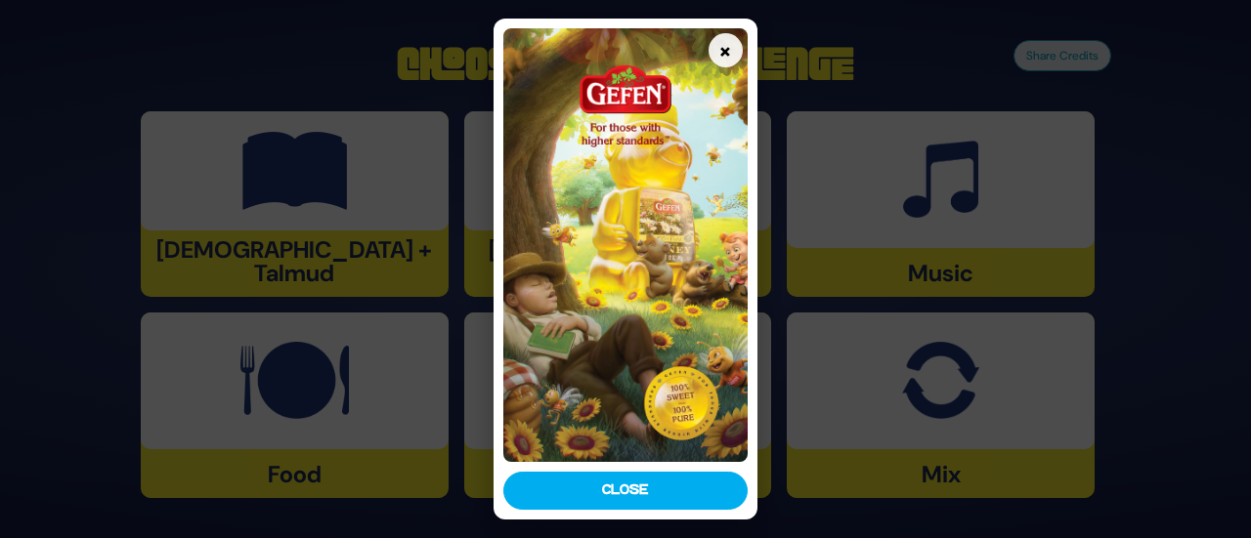
click at [704, 57] on img at bounding box center [624, 244] width 243 height 433
click at [715, 58] on button "×" at bounding box center [725, 50] width 34 height 34
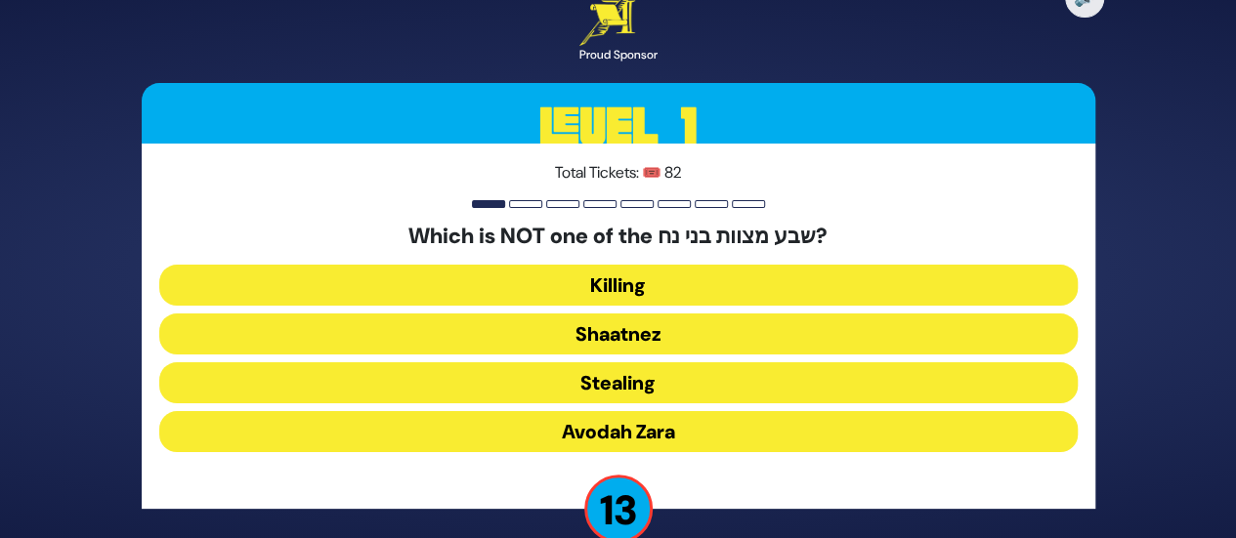
click at [602, 333] on button "Shaatnez" at bounding box center [618, 334] width 918 height 41
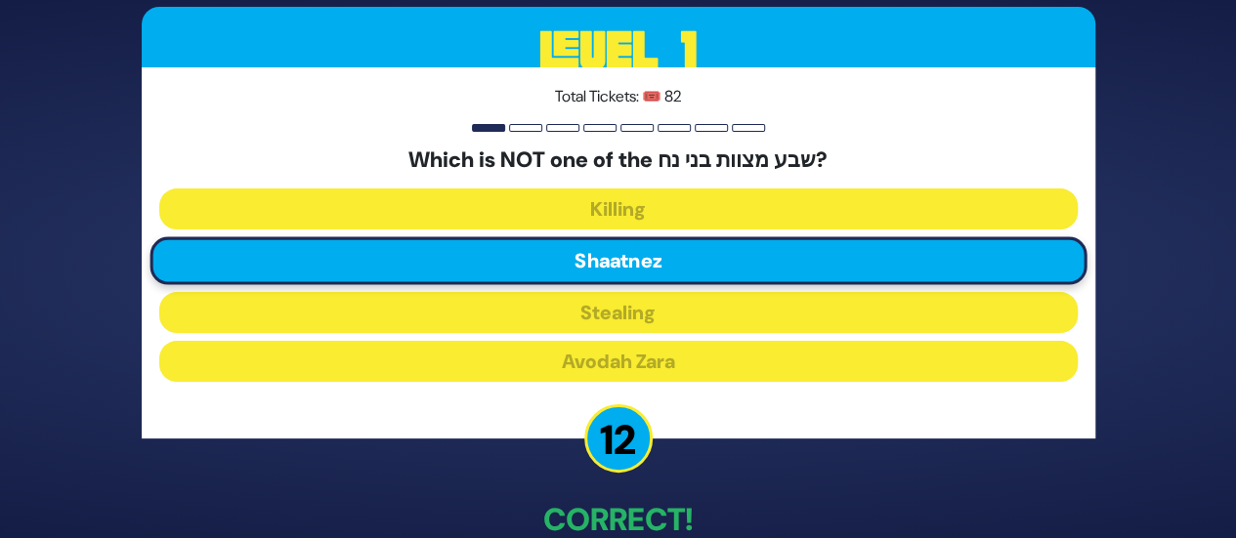
scroll to position [111, 0]
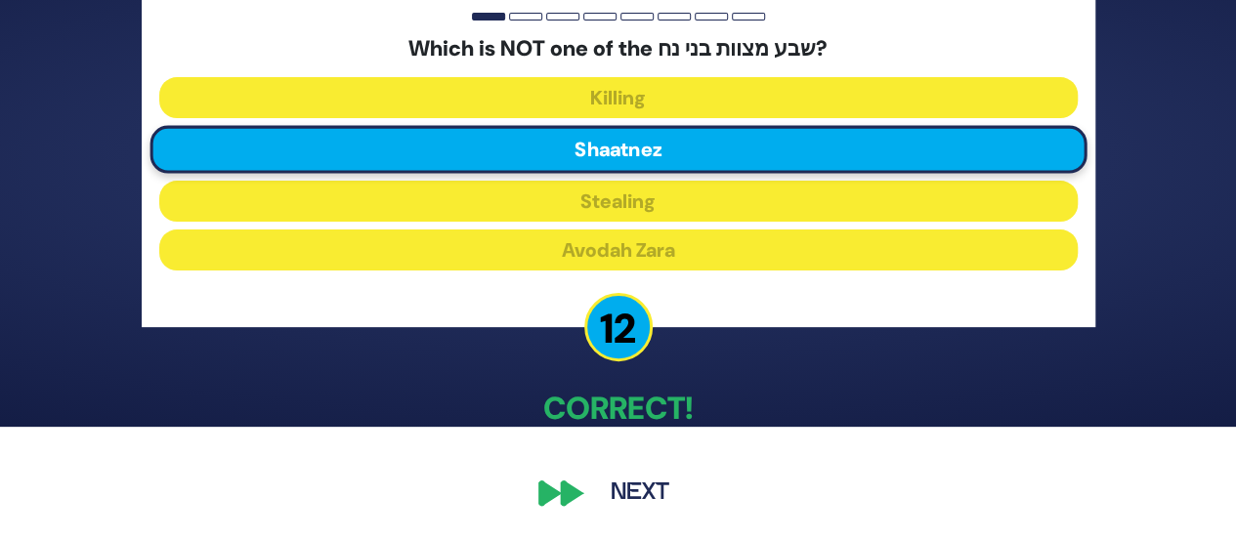
click at [644, 519] on div "🔊 Proud Sponsor Level 1 Total Tickets: 🎟️ 82 Which is NOT one of the שבע מצוות …" at bounding box center [618, 157] width 1000 height 763
click at [634, 495] on button "Next" at bounding box center [639, 493] width 113 height 45
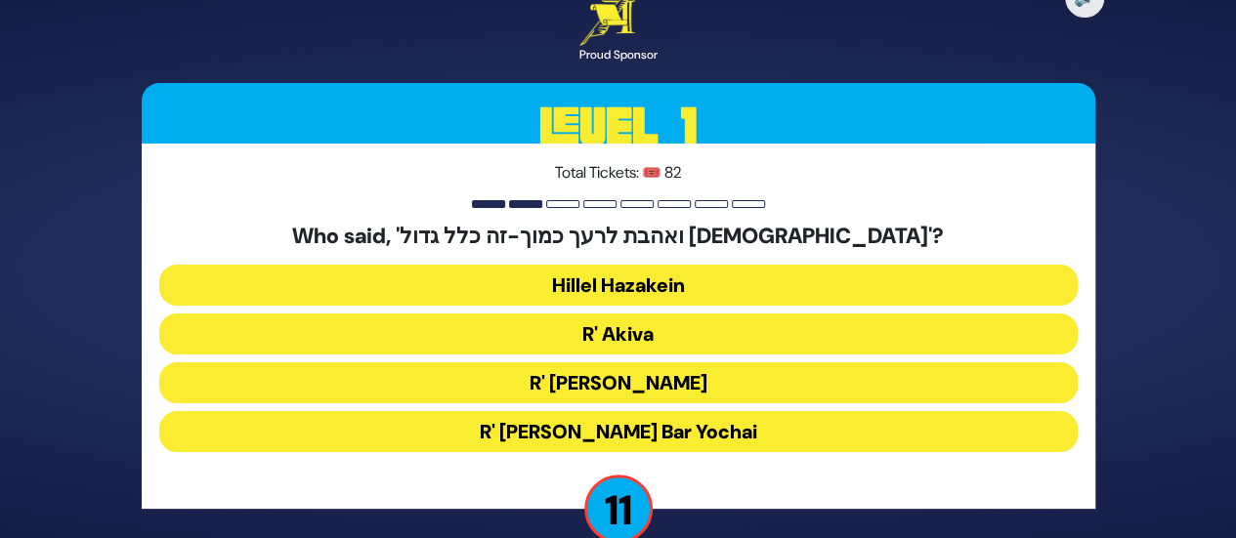
click at [633, 329] on button "R' Akiva" at bounding box center [618, 334] width 918 height 41
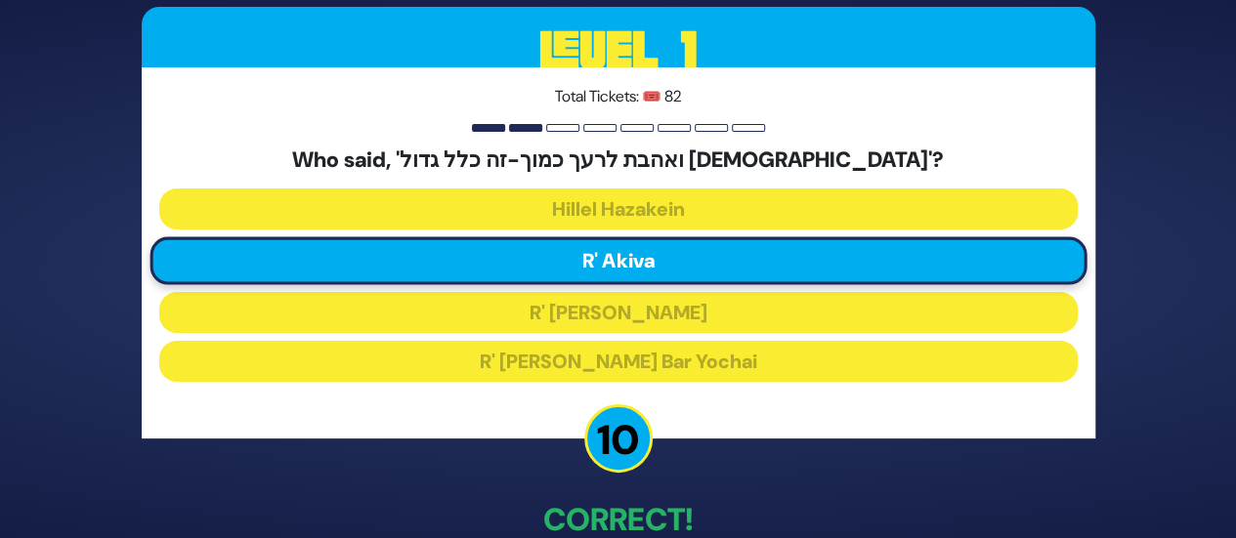
scroll to position [111, 0]
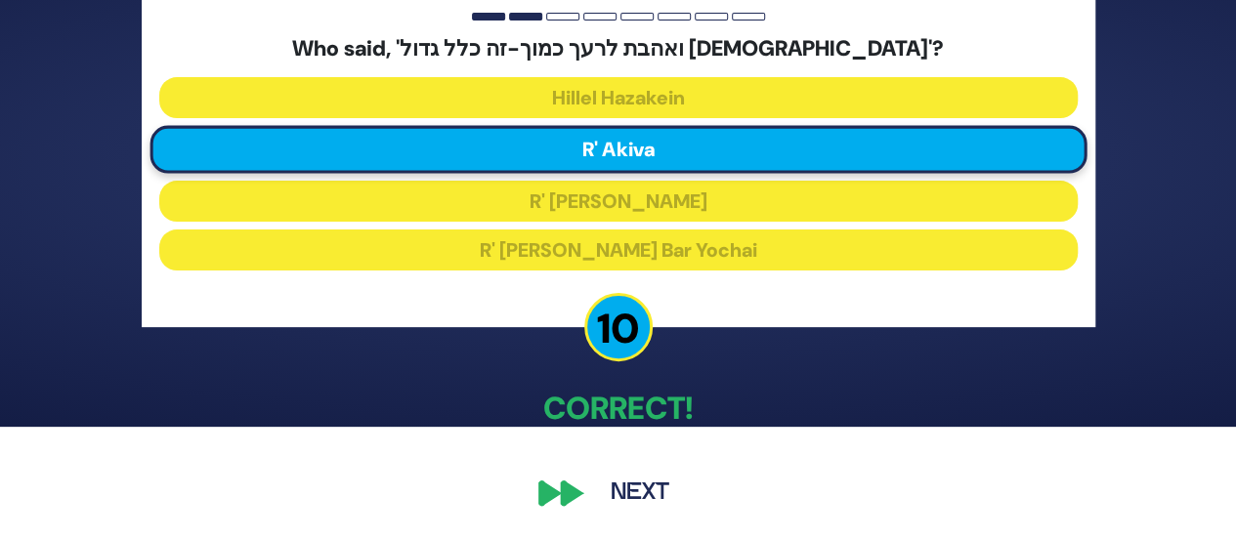
click at [663, 480] on button "Next" at bounding box center [639, 493] width 113 height 45
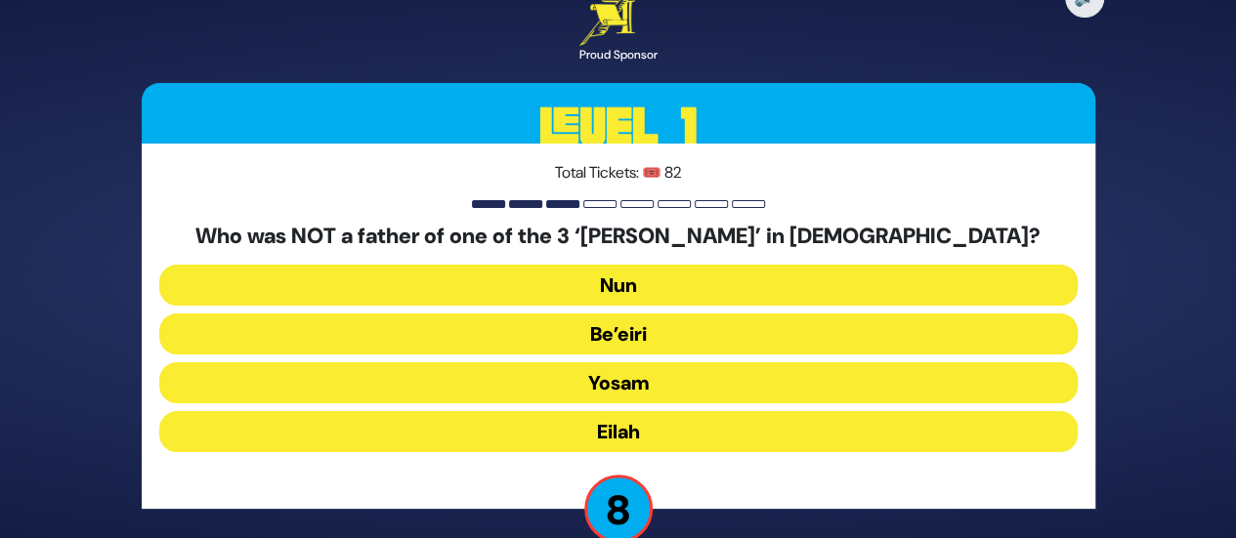
click at [625, 278] on button "Nun" at bounding box center [618, 285] width 918 height 41
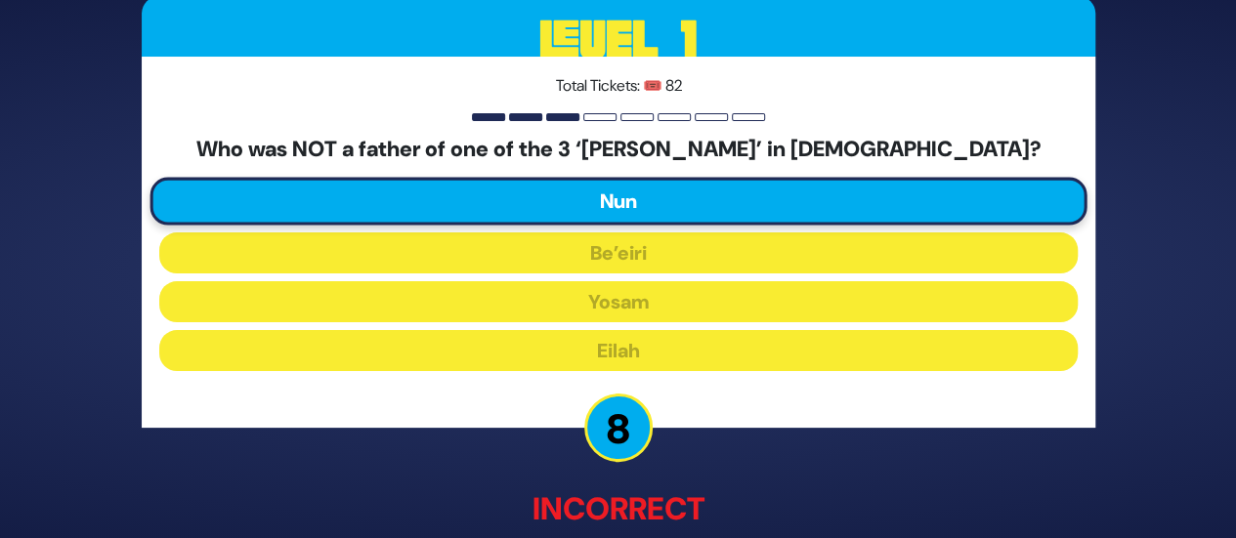
scroll to position [122, 0]
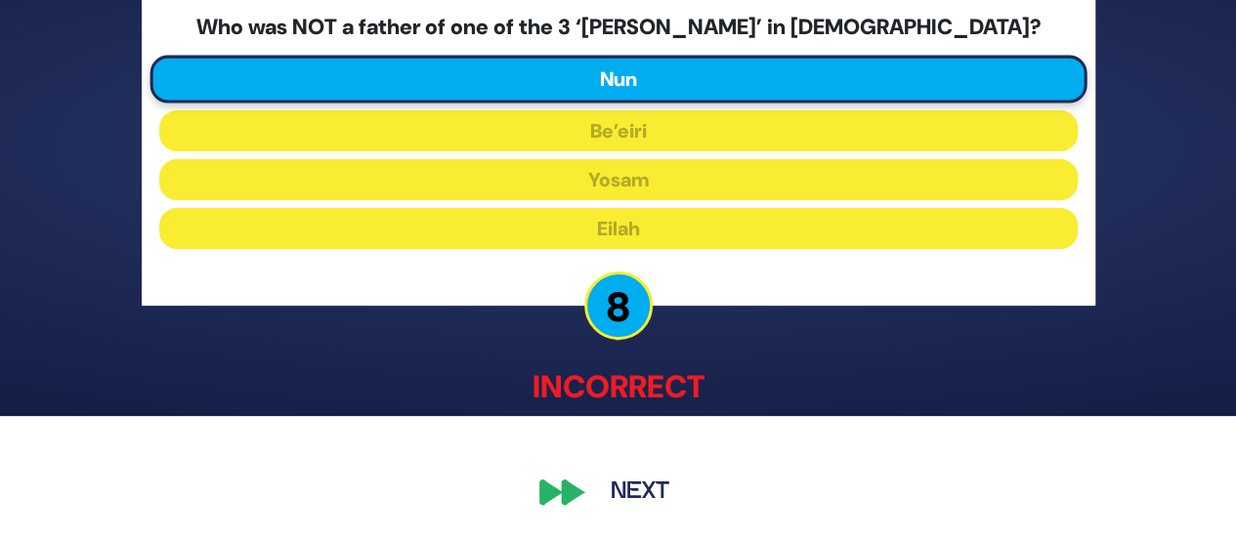
click at [643, 485] on button "Next" at bounding box center [639, 493] width 113 height 45
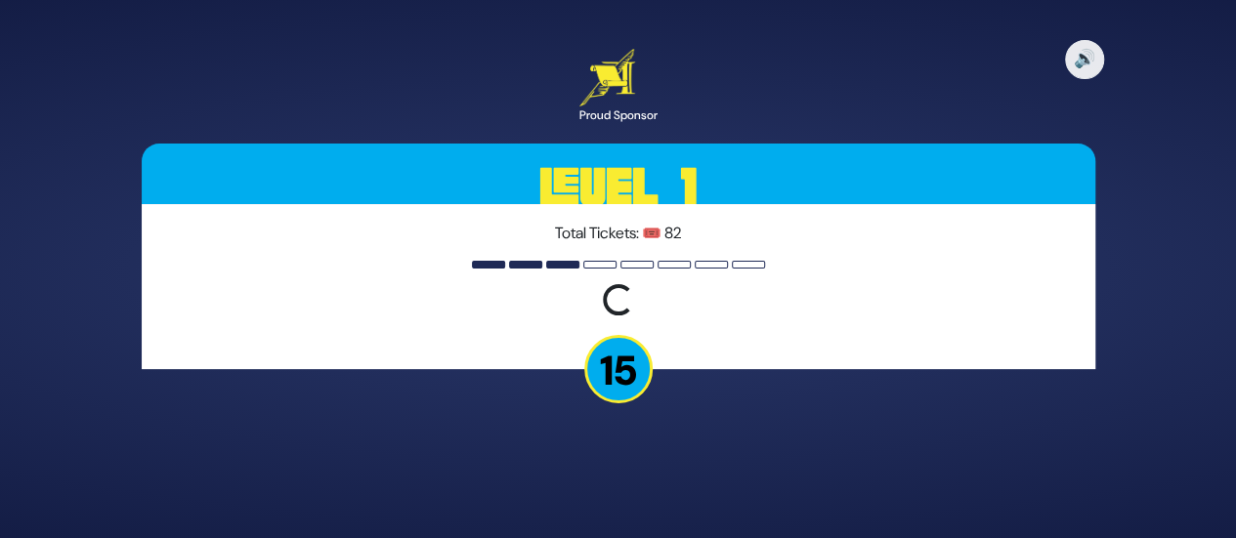
scroll to position [0, 0]
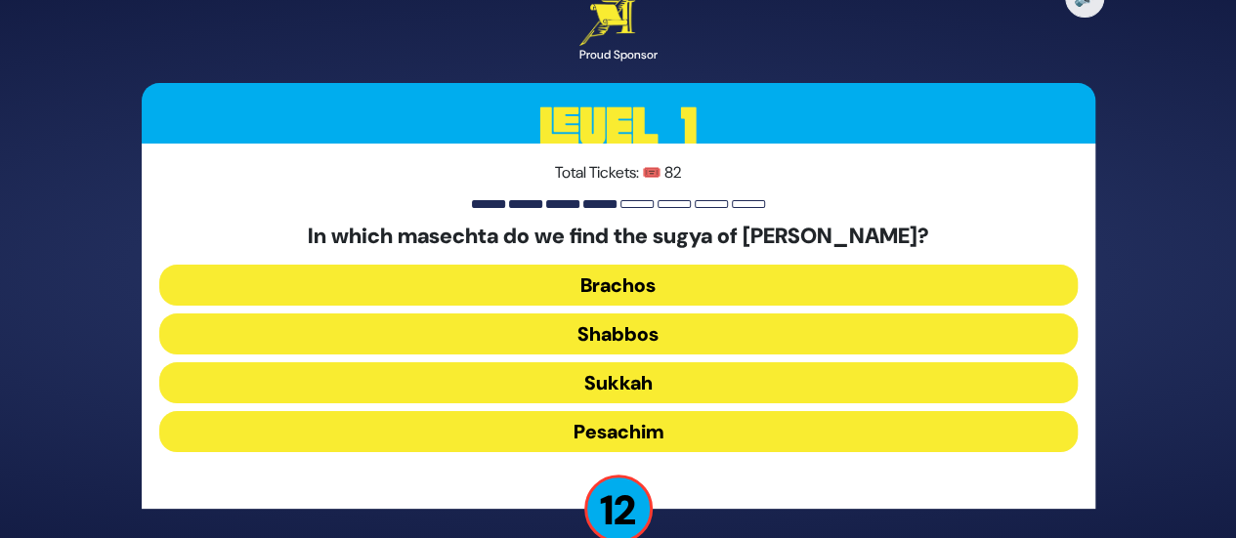
click at [607, 424] on button "Pesachim" at bounding box center [618, 431] width 918 height 41
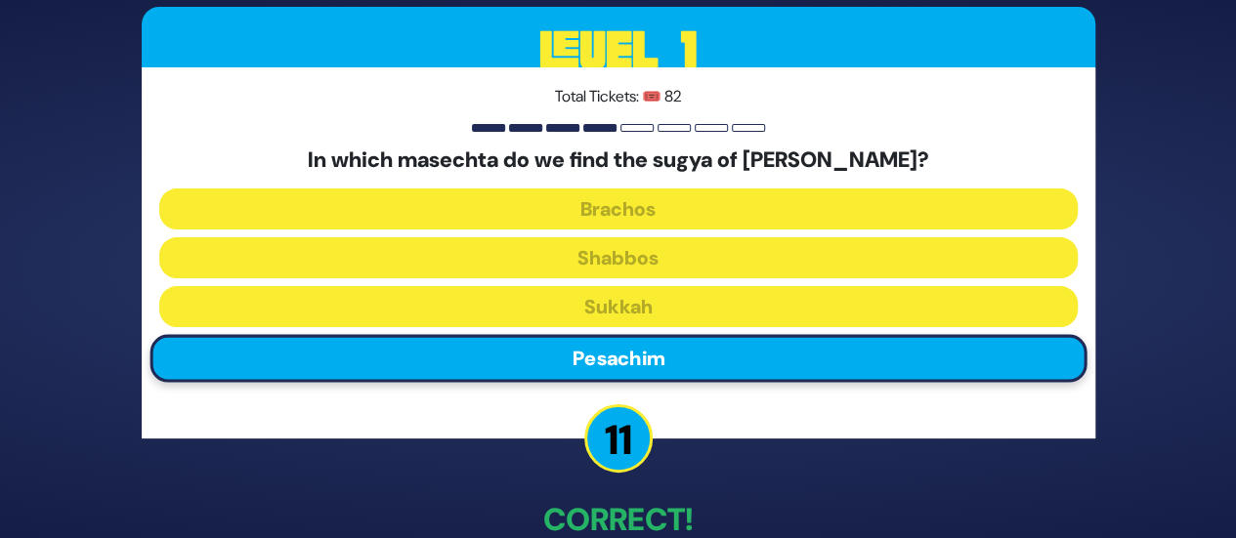
scroll to position [111, 0]
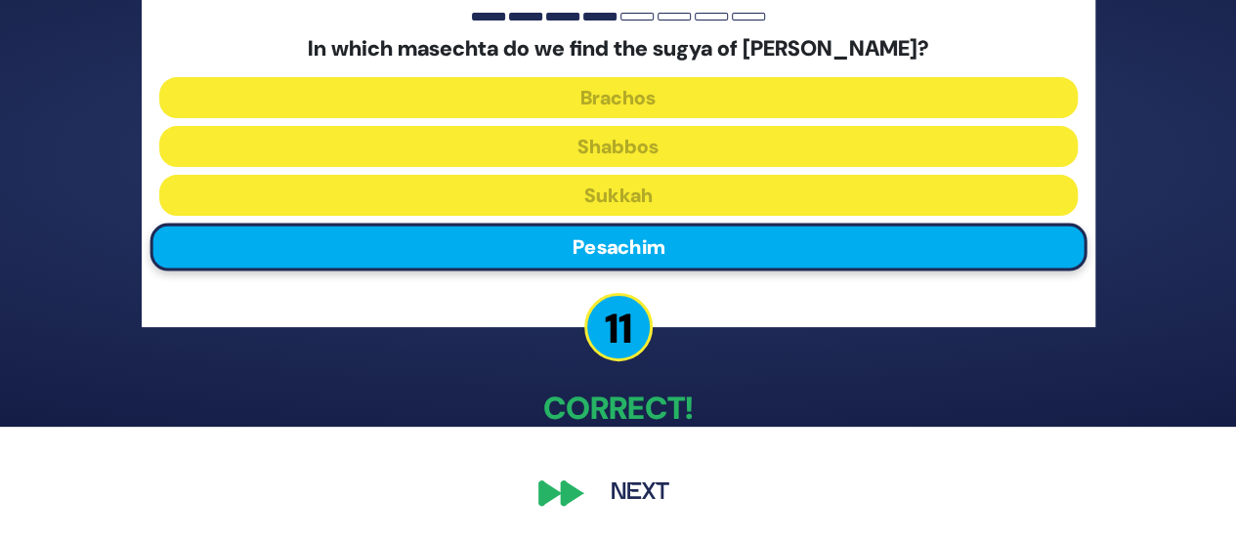
click at [623, 476] on button "Next" at bounding box center [639, 493] width 113 height 45
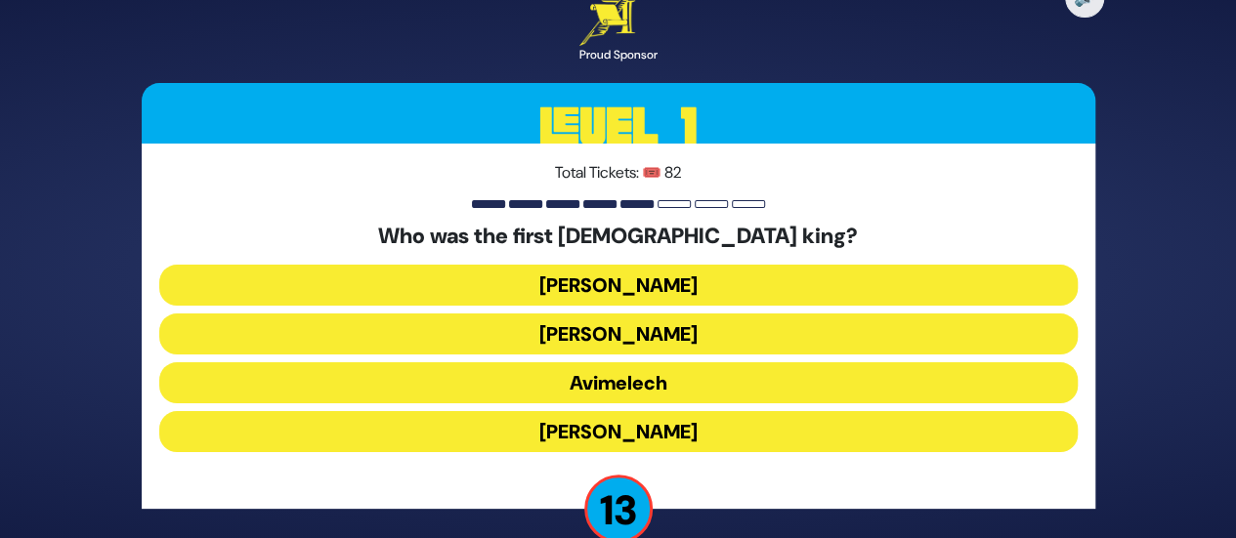
click at [613, 284] on button "Shaul" at bounding box center [618, 285] width 918 height 41
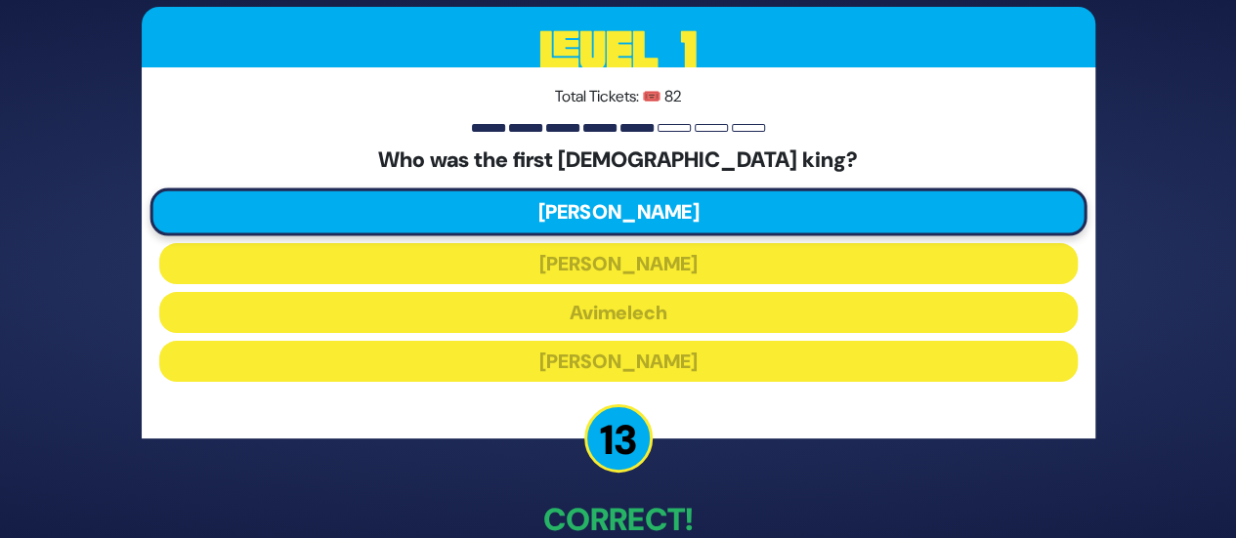
scroll to position [111, 0]
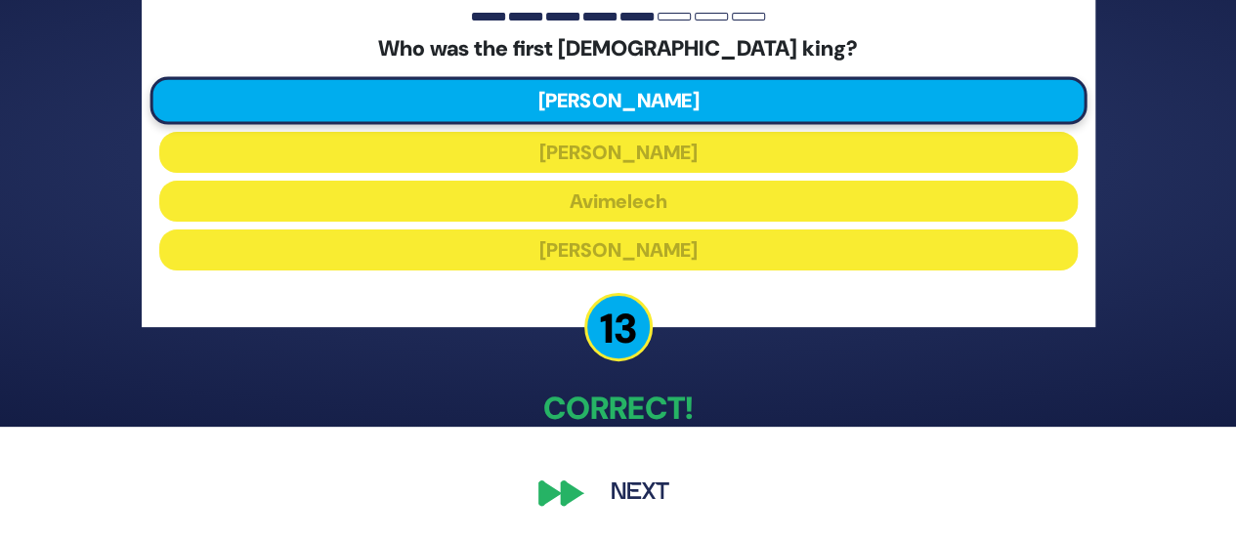
click at [635, 477] on button "Next" at bounding box center [639, 493] width 113 height 45
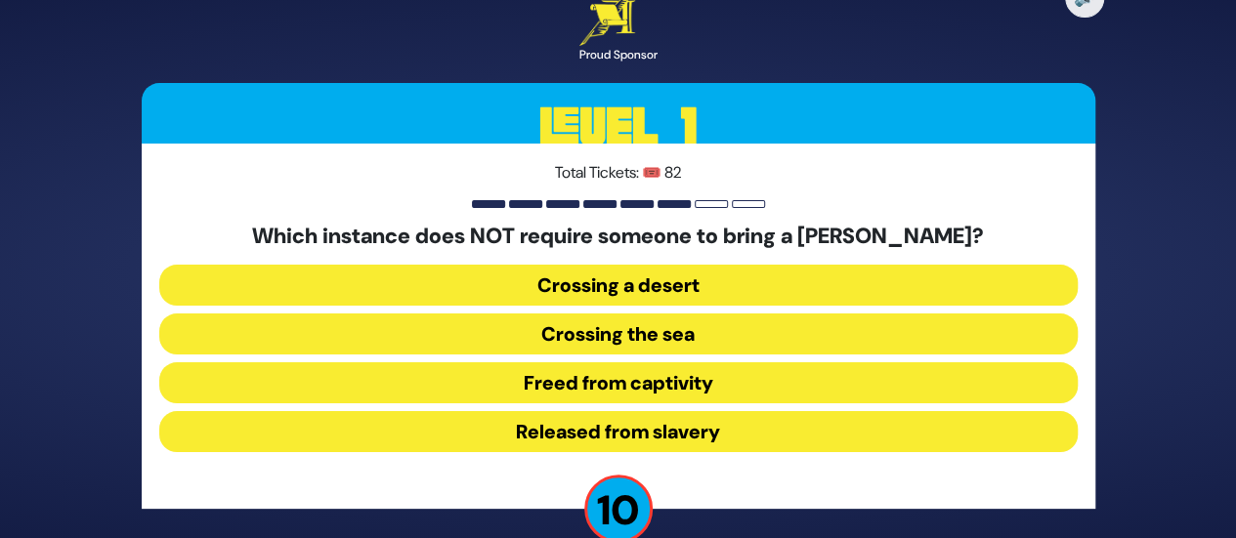
click at [641, 422] on button "Released from slavery" at bounding box center [618, 431] width 918 height 41
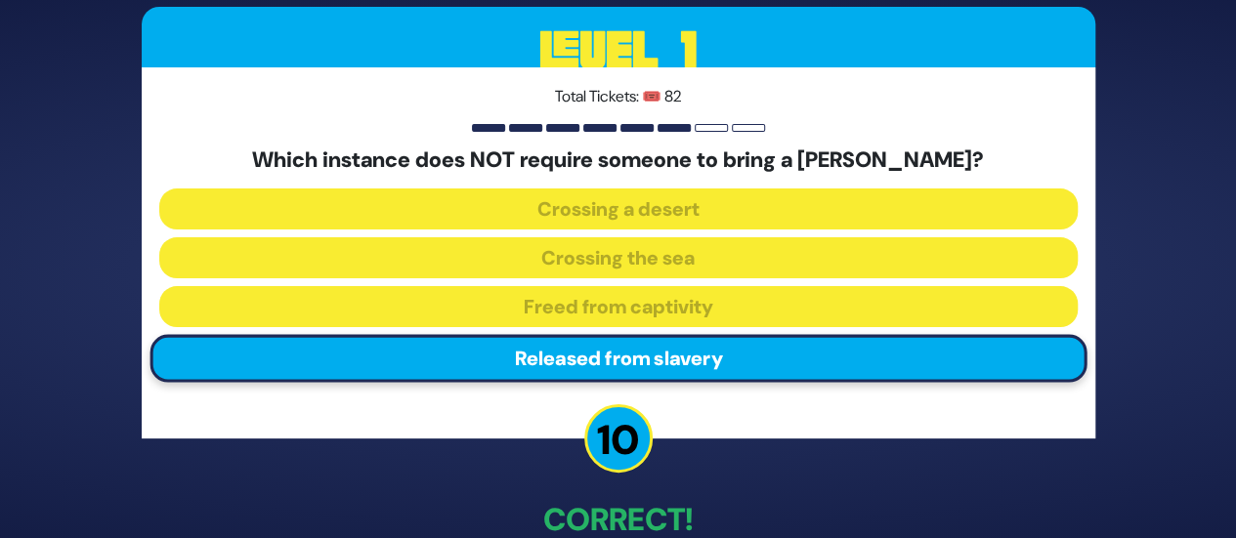
scroll to position [111, 0]
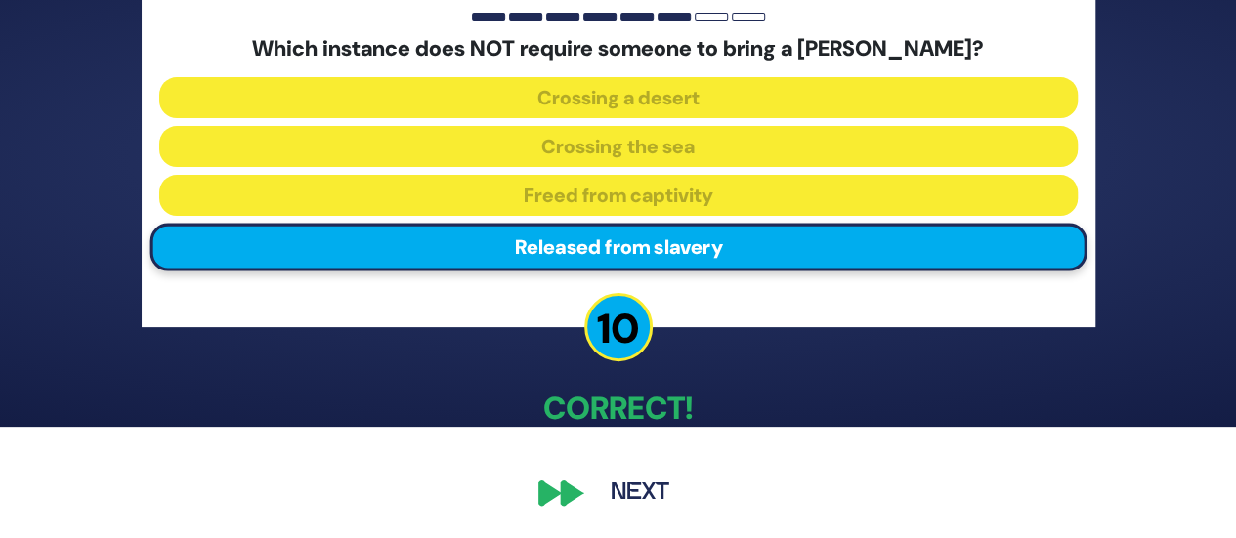
click at [623, 480] on button "Next" at bounding box center [639, 493] width 113 height 45
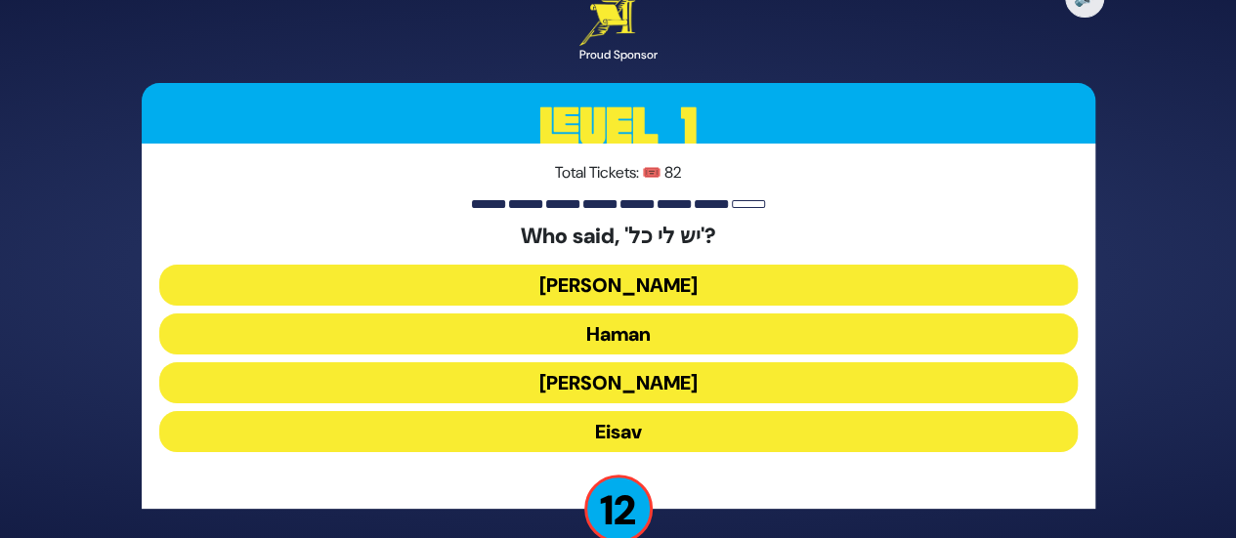
click at [586, 300] on button "Yaakov Avinu" at bounding box center [618, 285] width 918 height 41
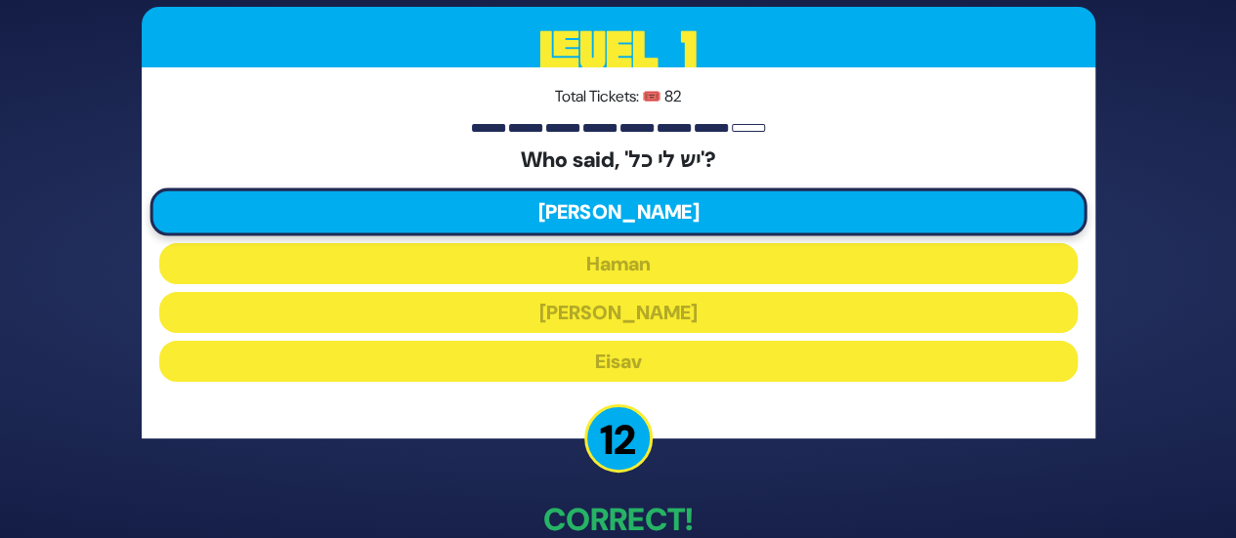
scroll to position [111, 0]
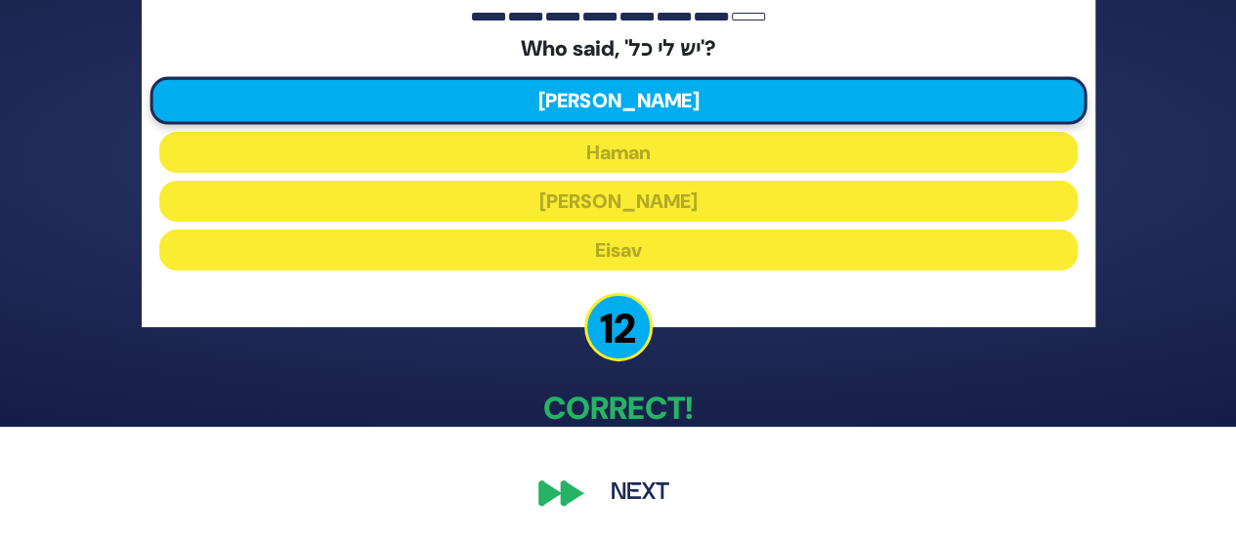
click at [641, 485] on button "Next" at bounding box center [639, 493] width 113 height 45
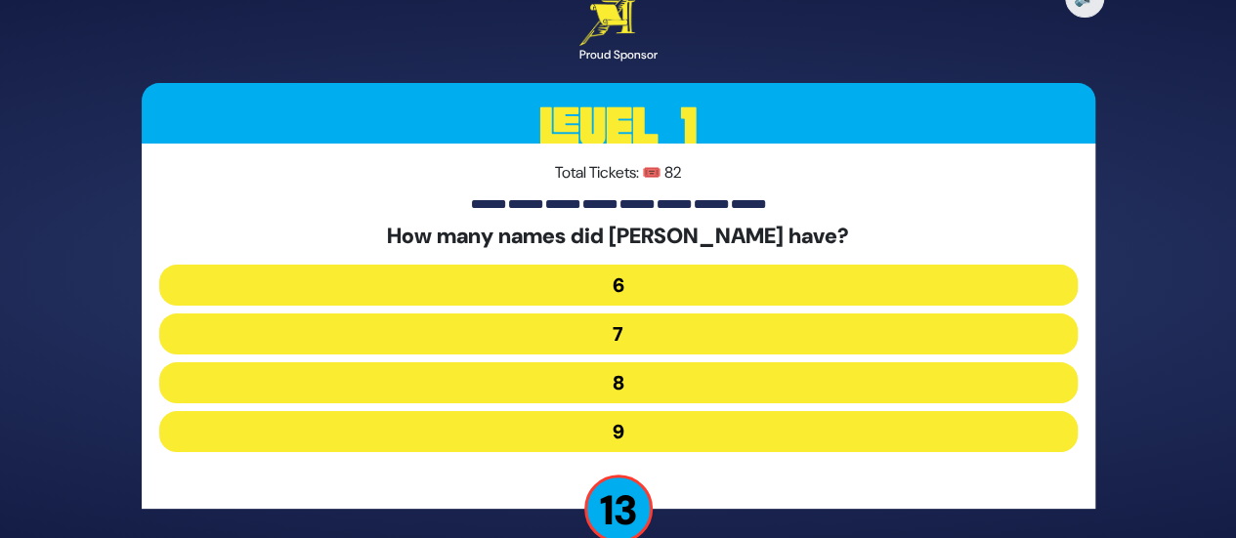
click at [584, 325] on button "7" at bounding box center [618, 334] width 918 height 41
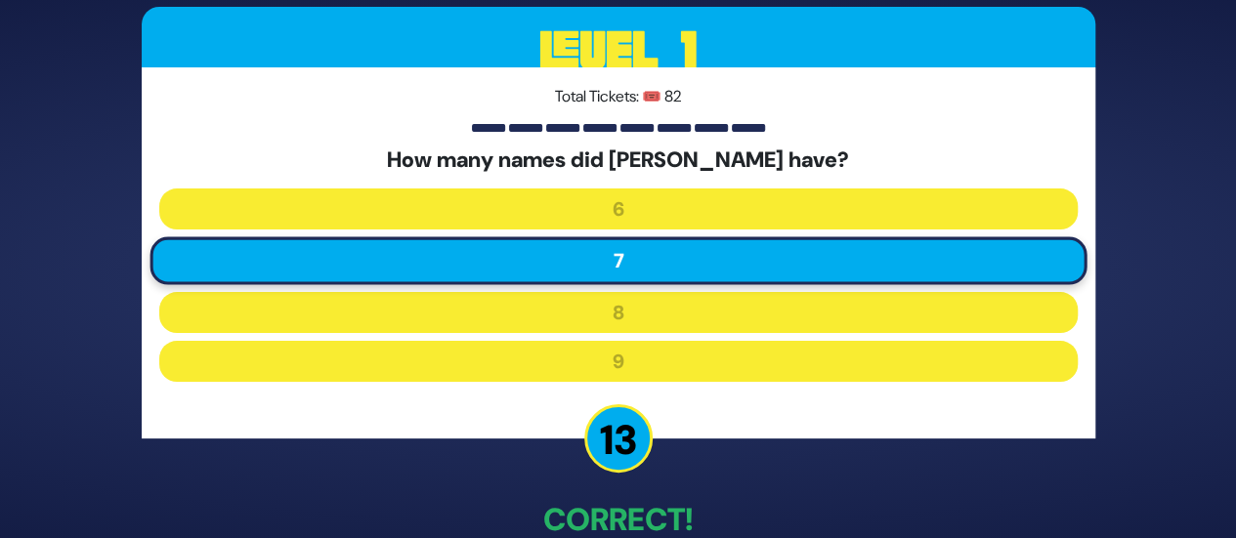
scroll to position [111, 0]
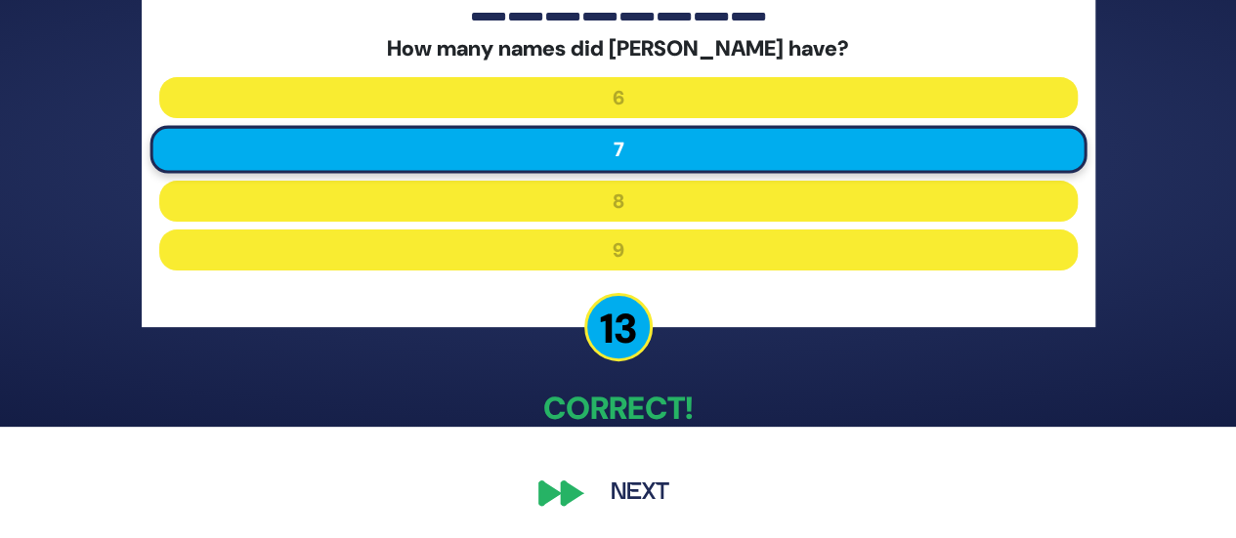
click at [620, 488] on button "Next" at bounding box center [639, 493] width 113 height 45
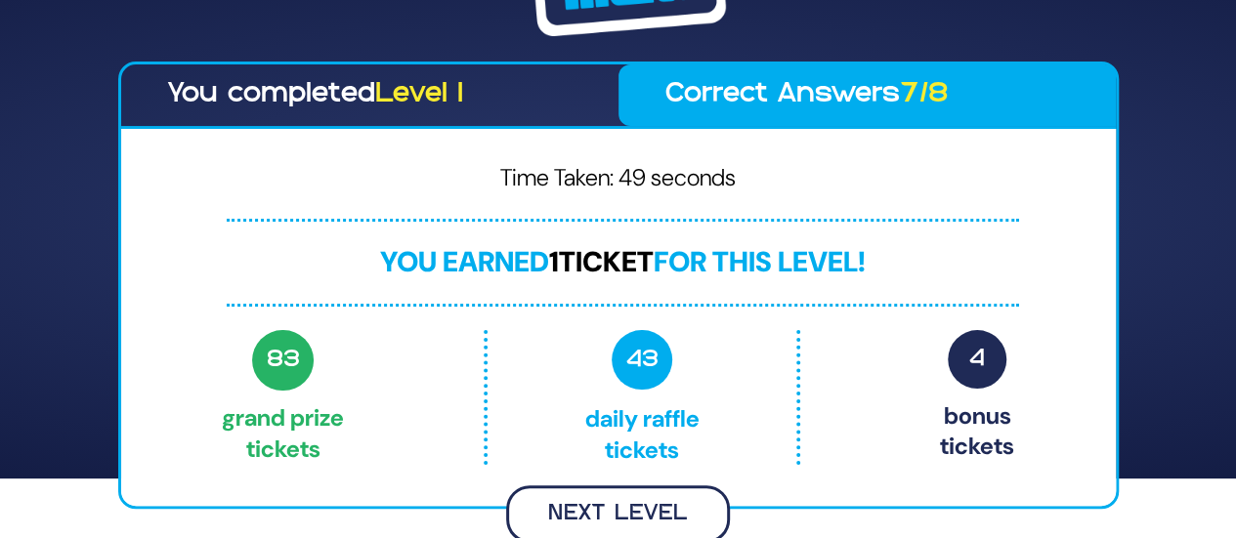
scroll to position [57, 0]
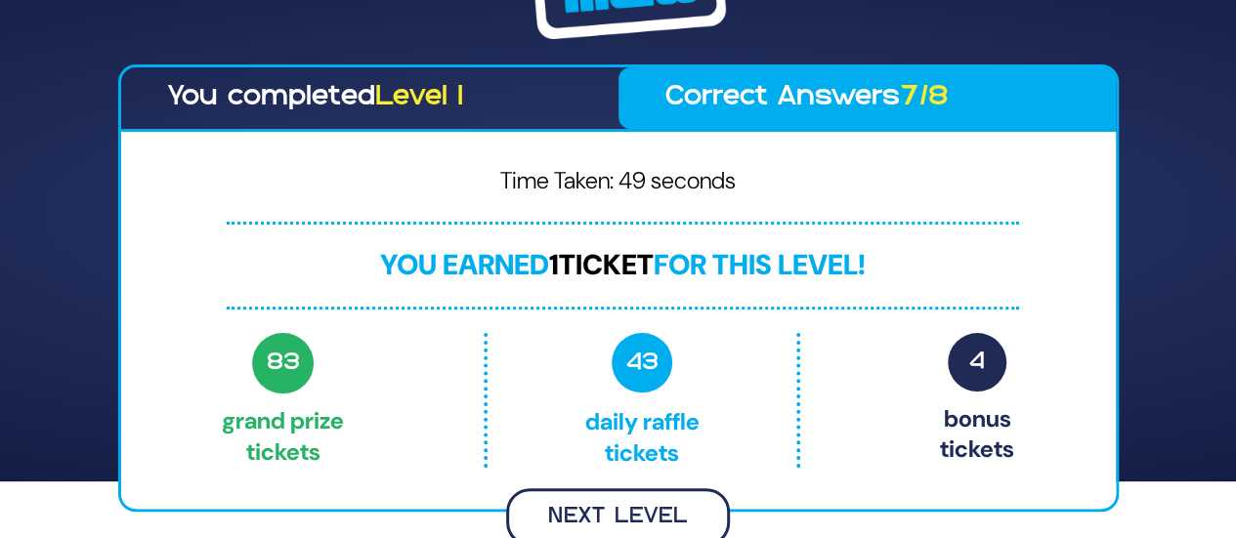
click at [627, 500] on button "Next Level" at bounding box center [618, 517] width 224 height 58
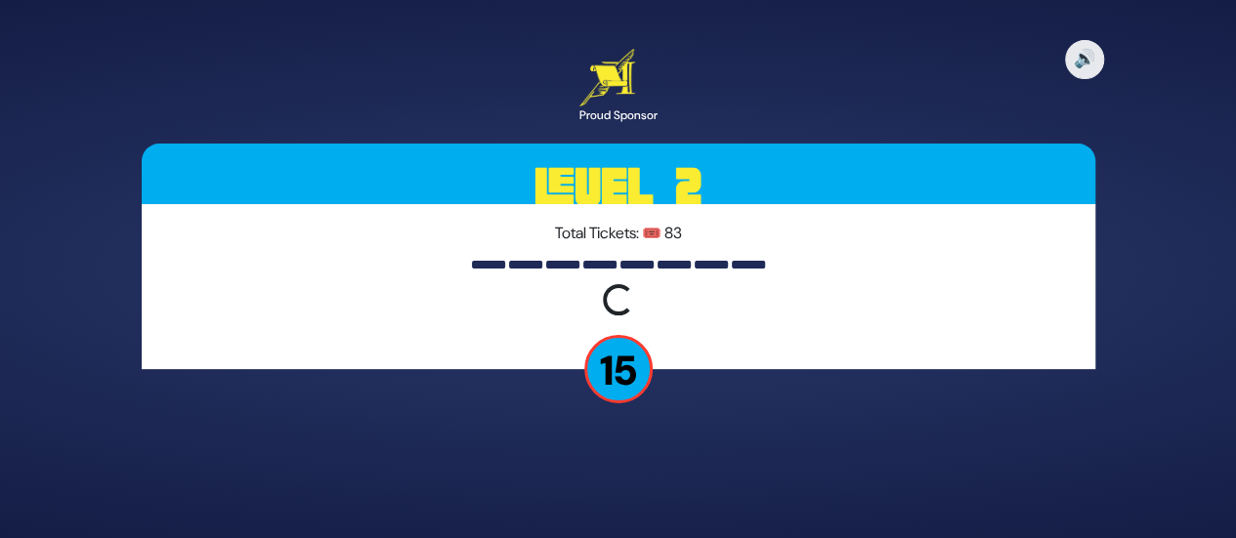
scroll to position [0, 0]
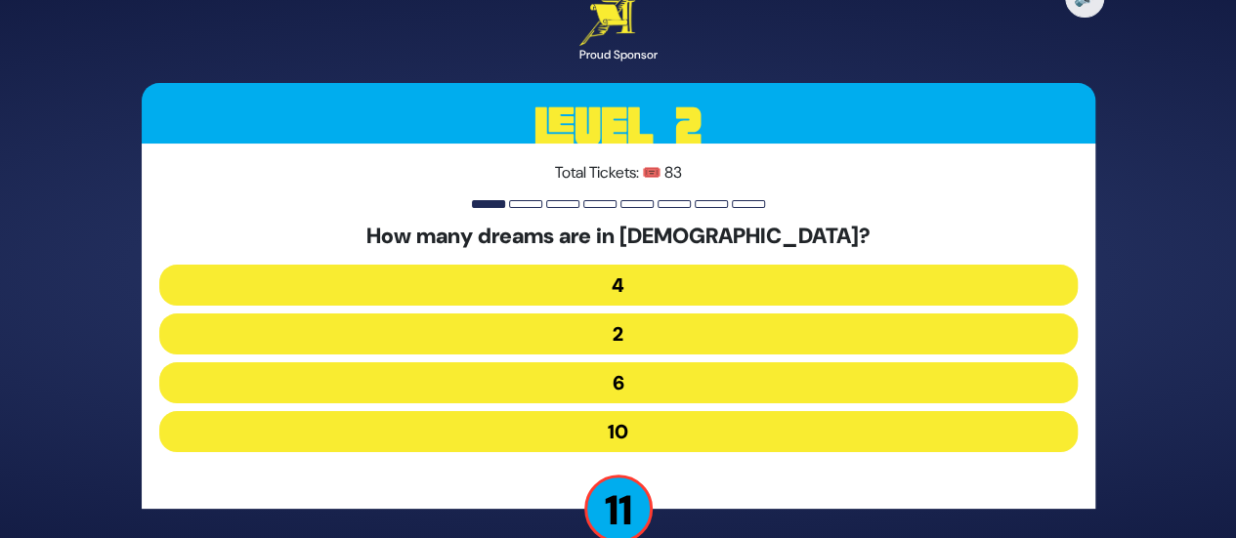
click at [608, 430] on button "10" at bounding box center [618, 431] width 918 height 41
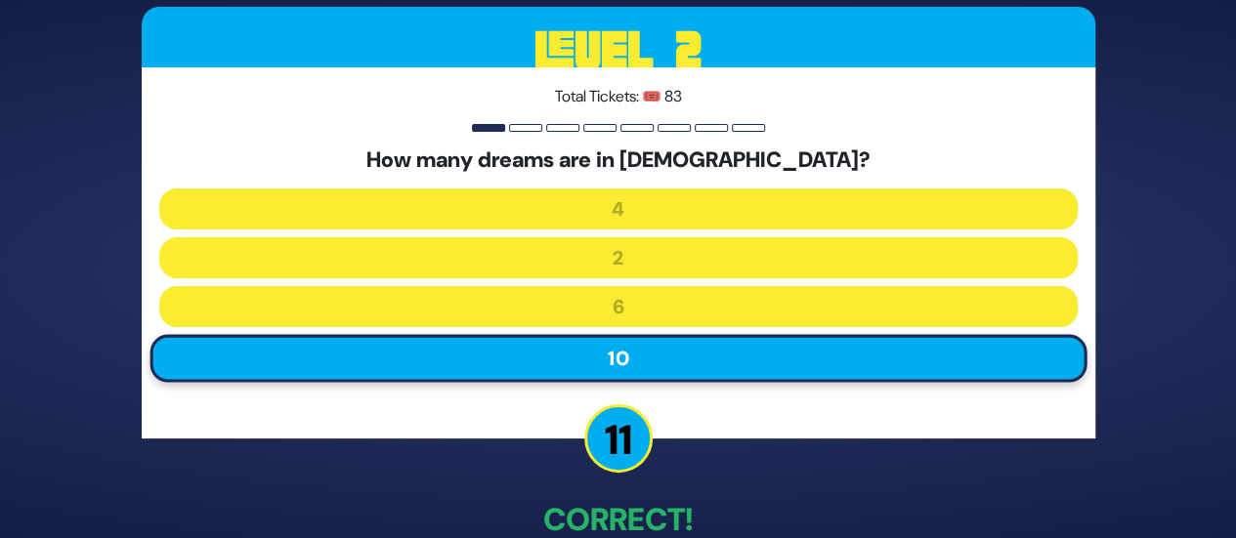
scroll to position [111, 0]
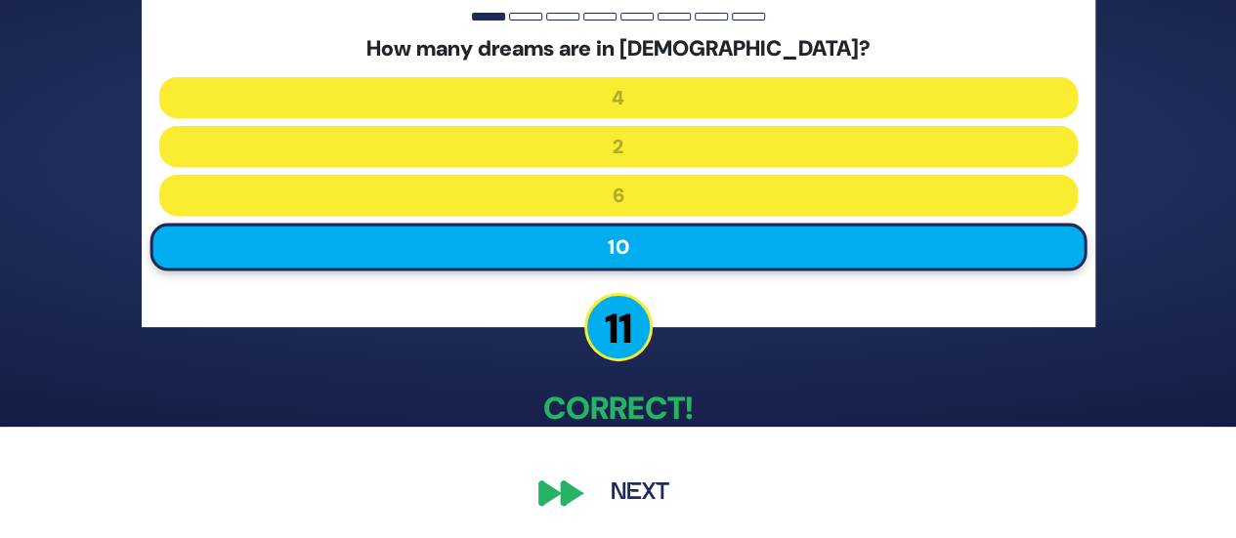
click at [633, 487] on button "Next" at bounding box center [639, 493] width 113 height 45
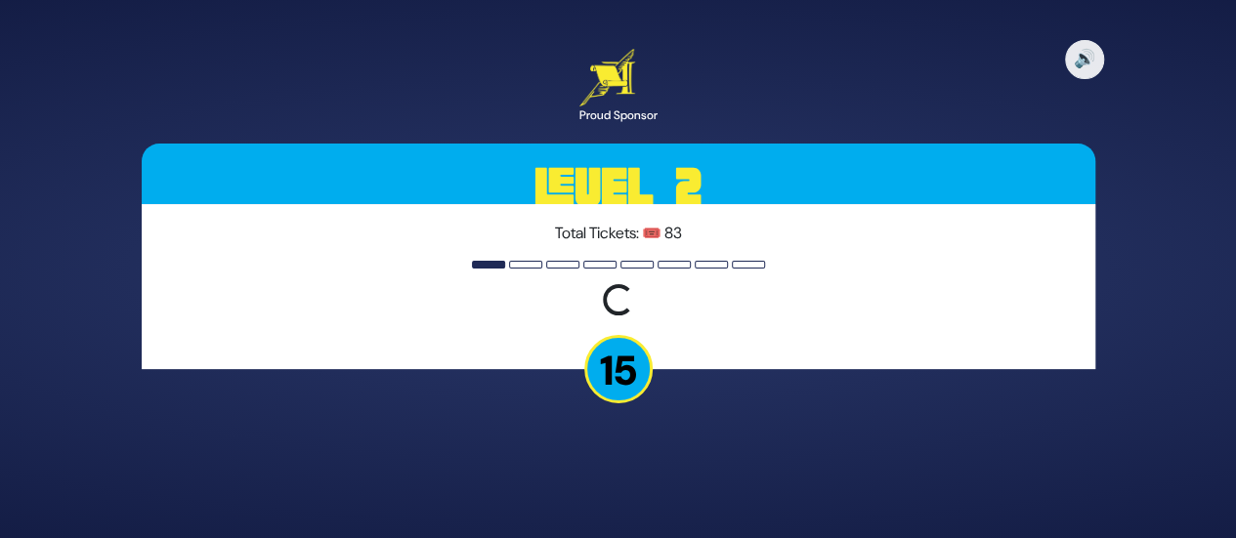
scroll to position [0, 0]
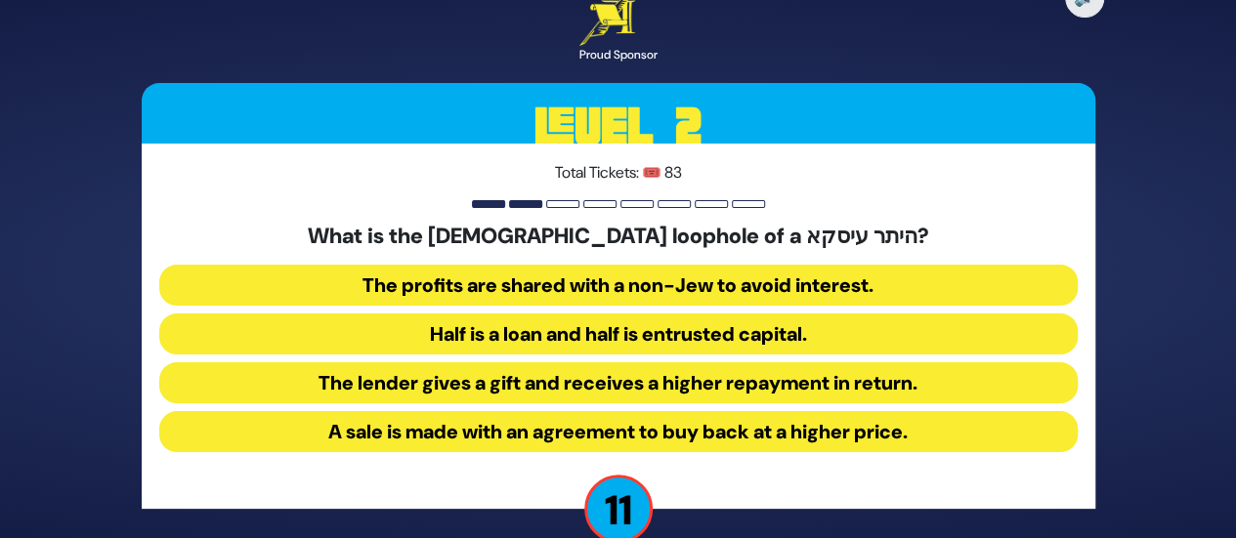
click at [646, 336] on button "Half is a loan and half is entrusted capital." at bounding box center [618, 334] width 918 height 41
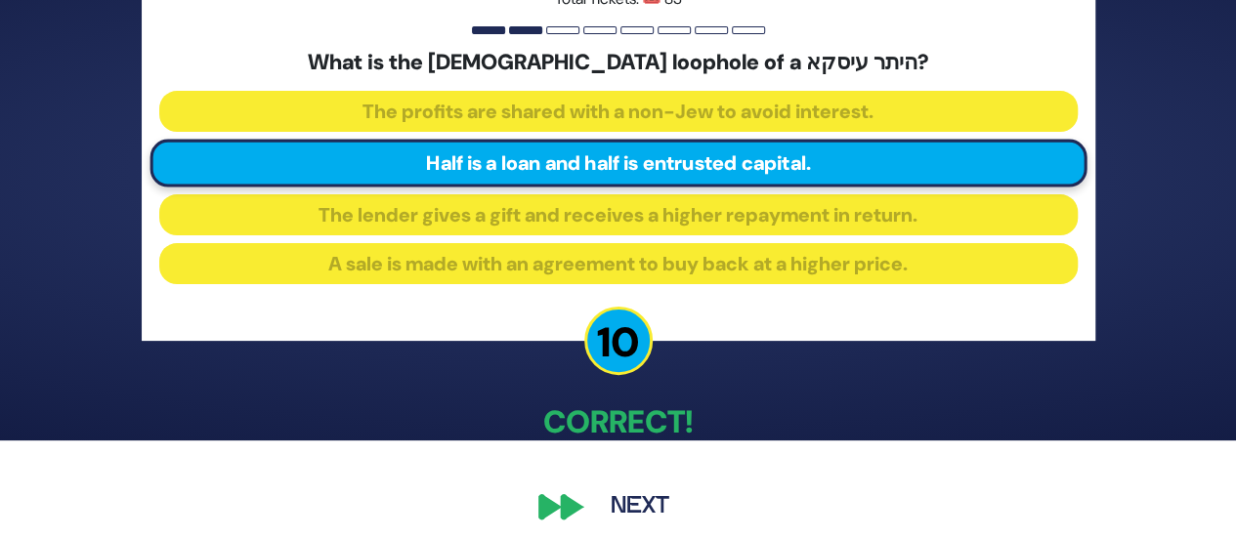
scroll to position [111, 0]
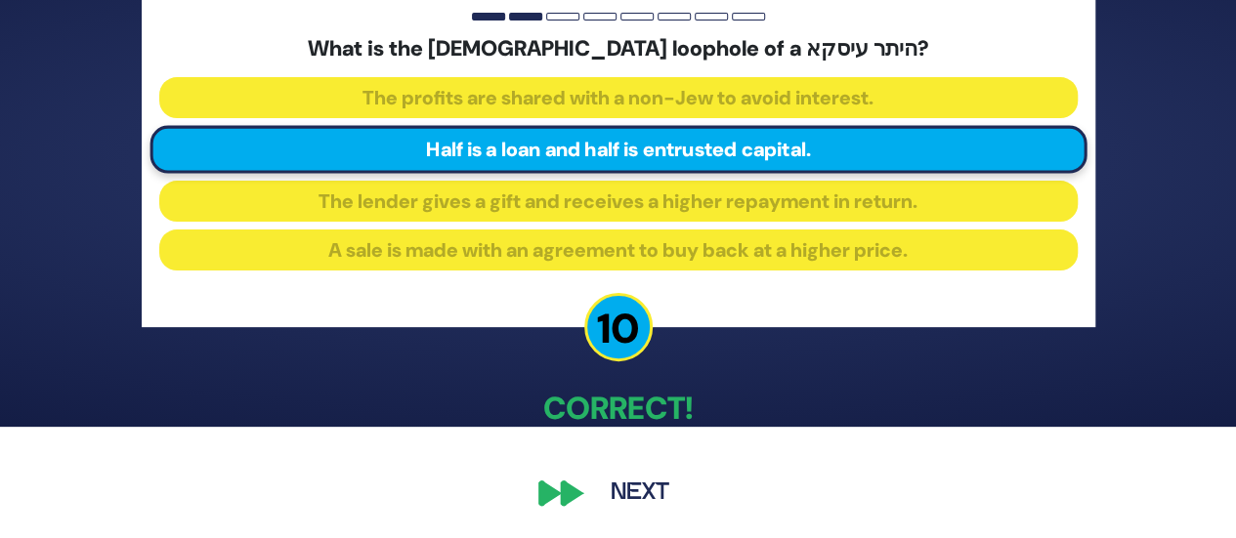
click at [626, 505] on button "Next" at bounding box center [639, 493] width 113 height 45
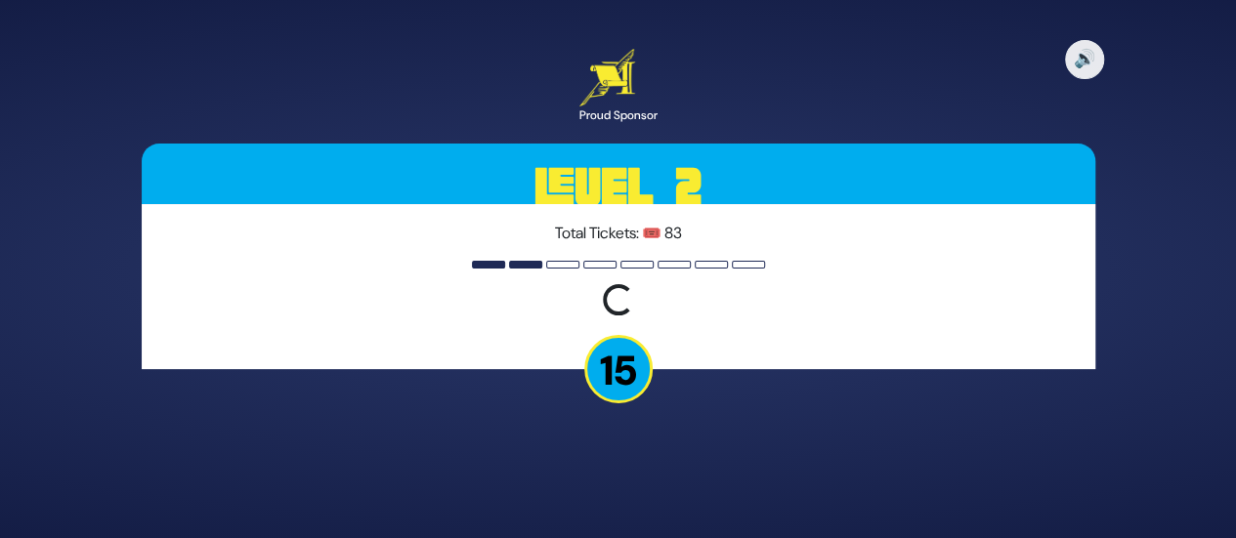
scroll to position [0, 0]
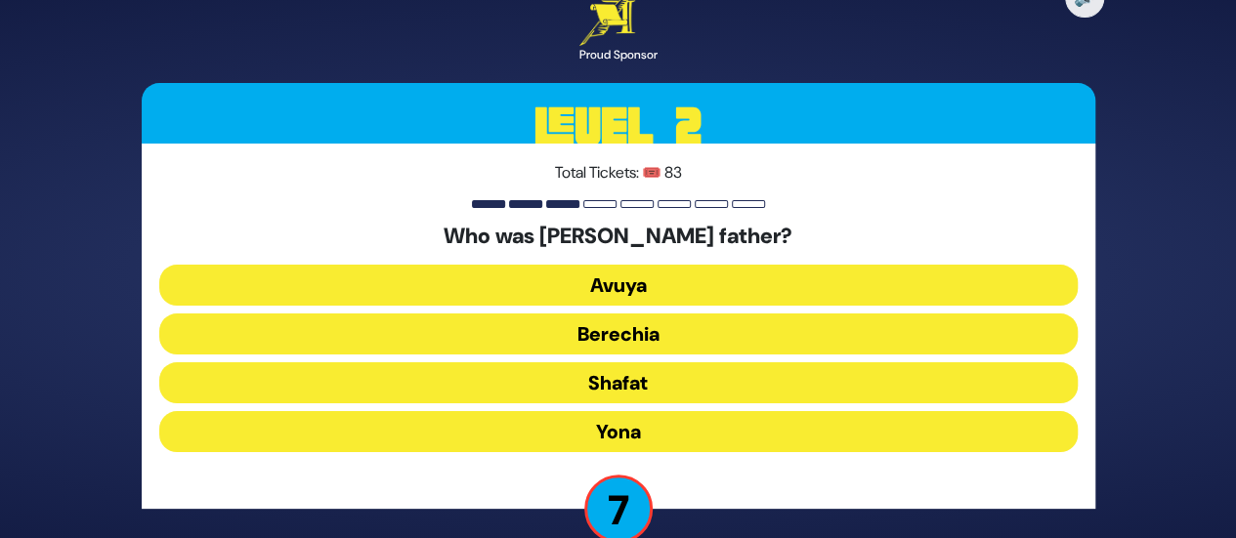
click at [619, 284] on button "Avuya" at bounding box center [618, 285] width 918 height 41
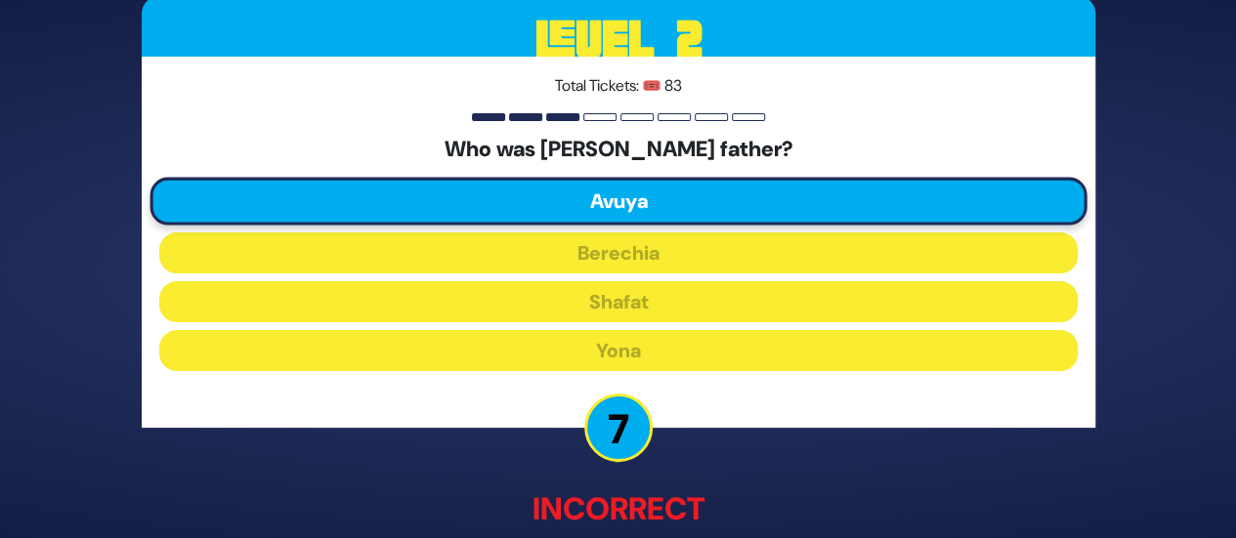
scroll to position [122, 0]
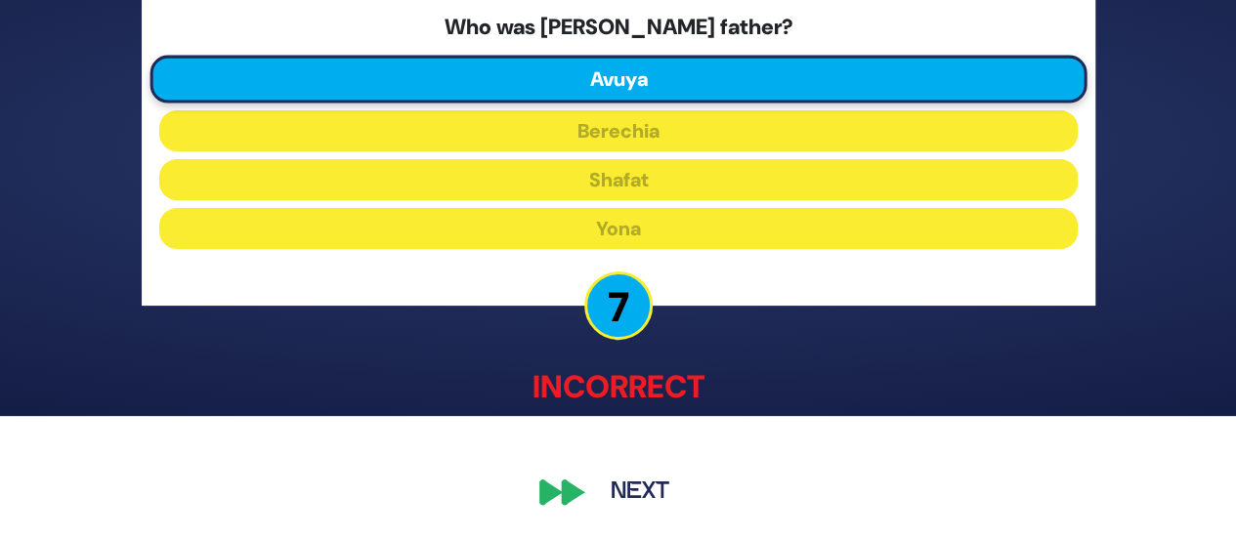
click at [637, 485] on button "Next" at bounding box center [639, 493] width 113 height 45
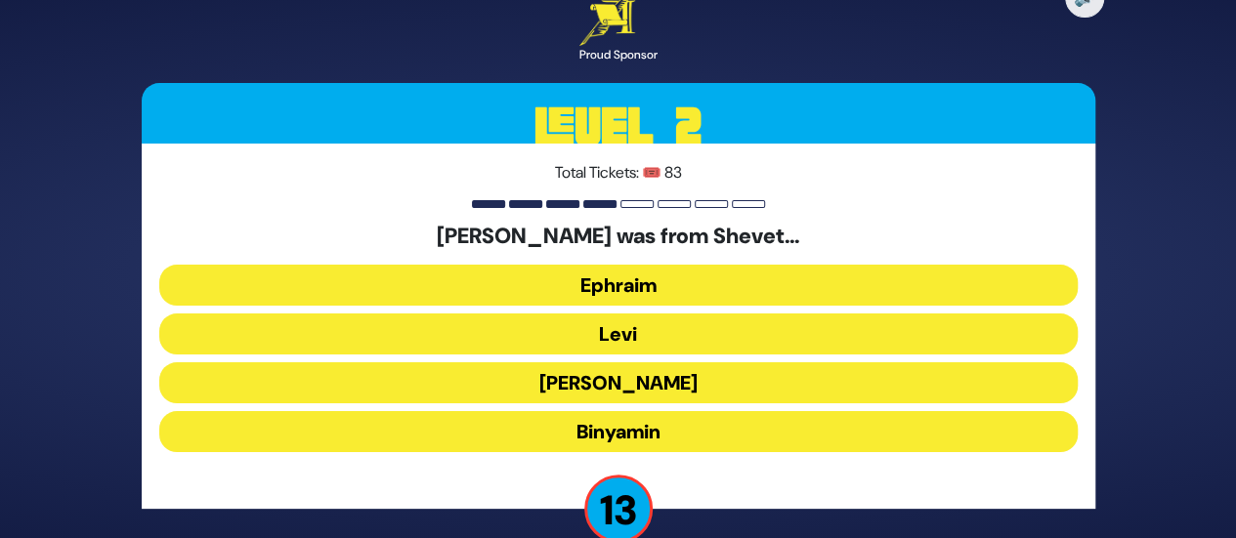
click at [591, 335] on button "Levi" at bounding box center [618, 334] width 918 height 41
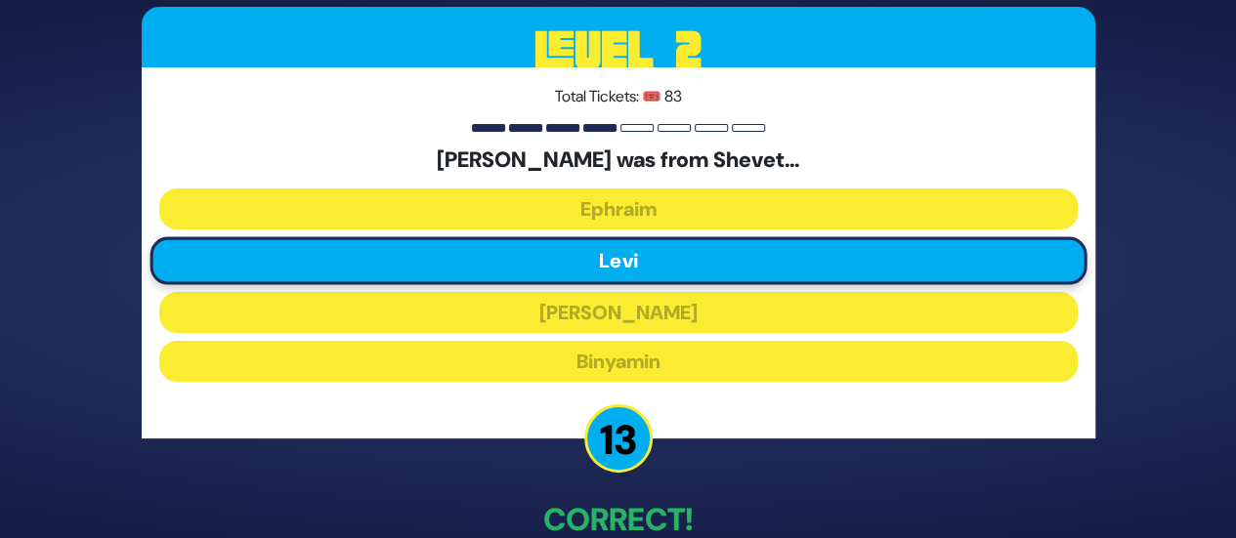
scroll to position [111, 0]
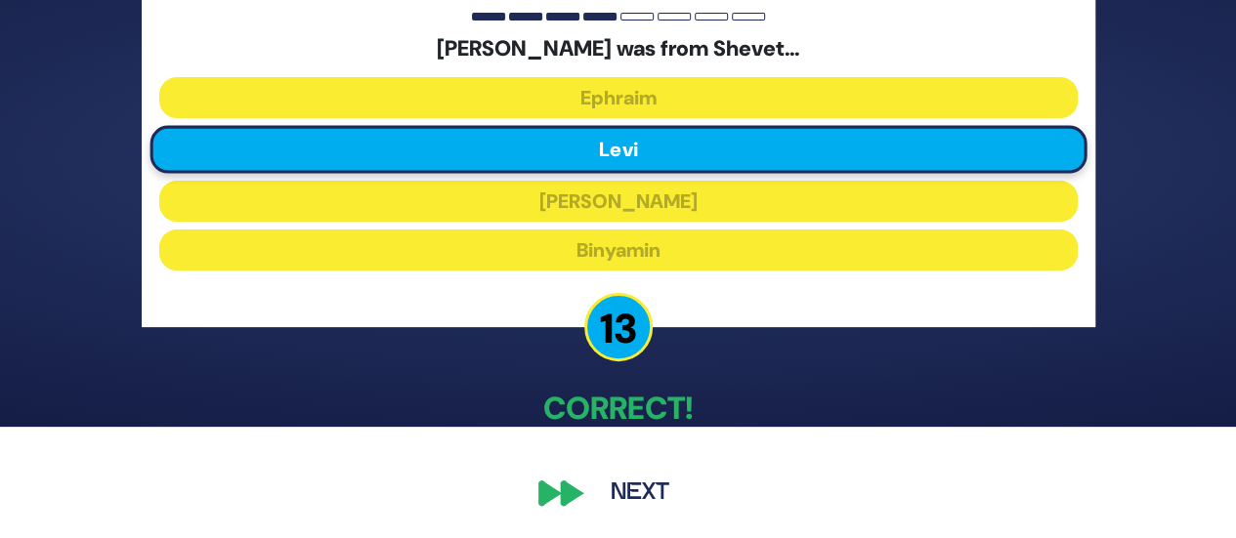
click at [614, 489] on button "Next" at bounding box center [639, 493] width 113 height 45
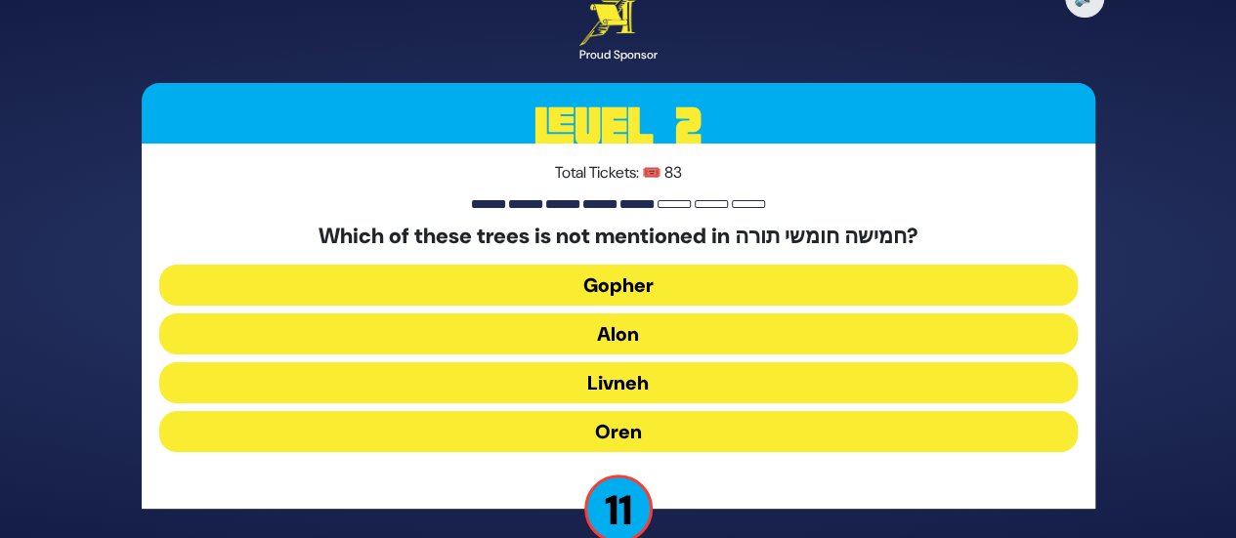
click at [656, 443] on button "Oren" at bounding box center [618, 431] width 918 height 41
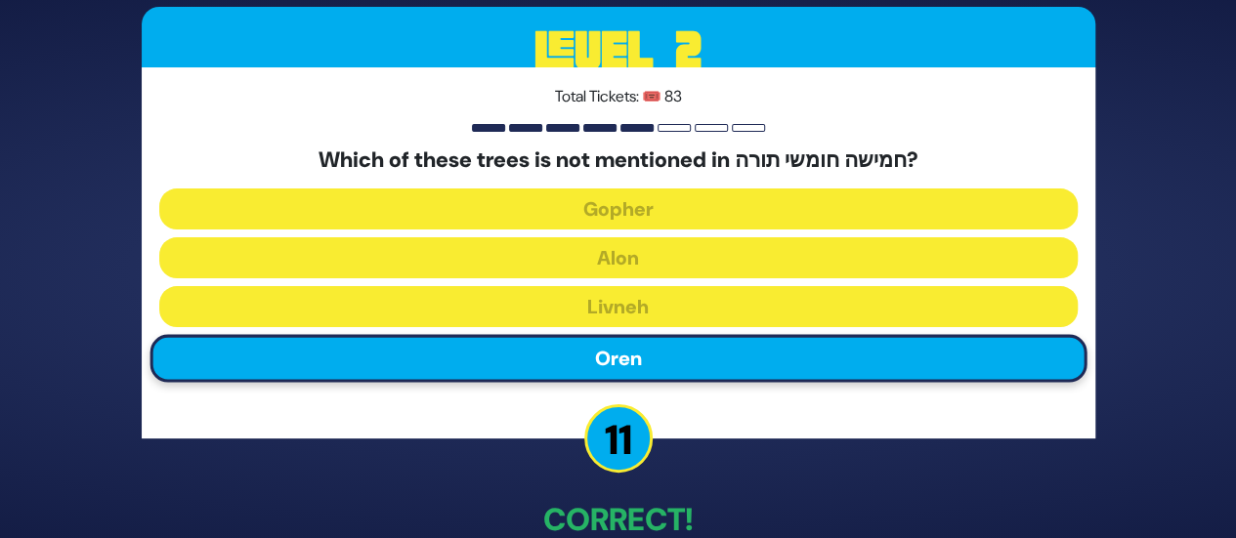
scroll to position [111, 0]
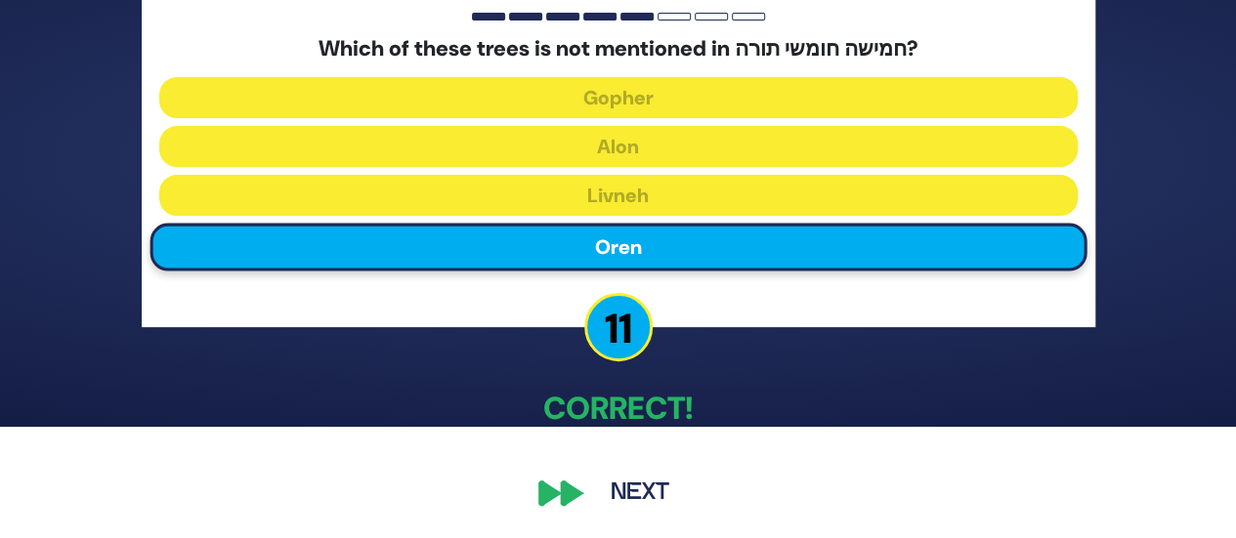
click at [623, 509] on button "Next" at bounding box center [639, 493] width 113 height 45
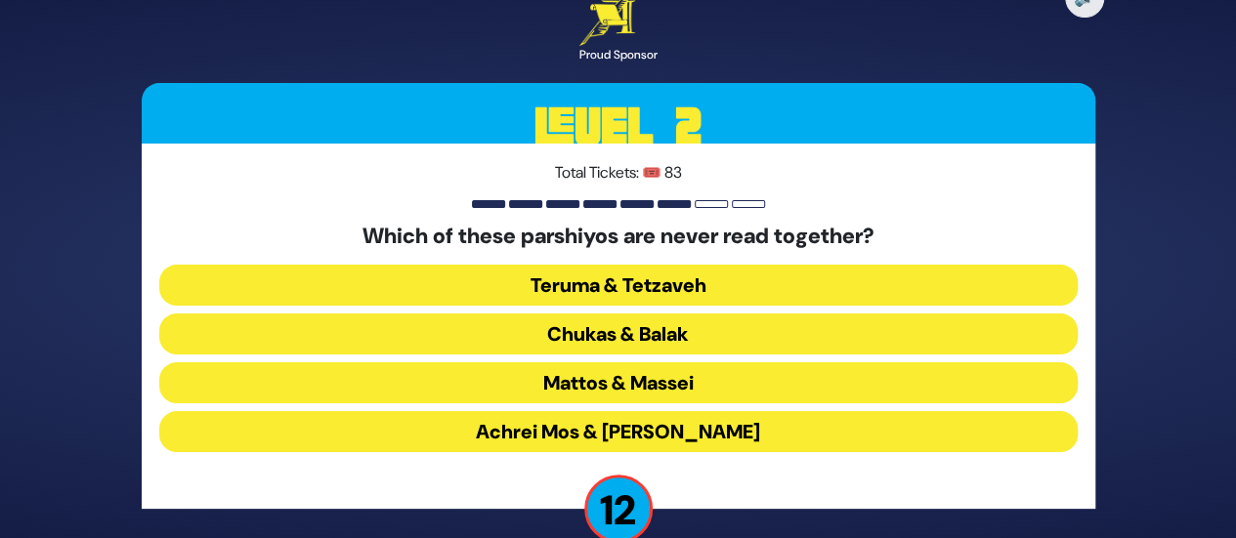
click at [601, 296] on button "Teruma & Tetzaveh" at bounding box center [618, 285] width 918 height 41
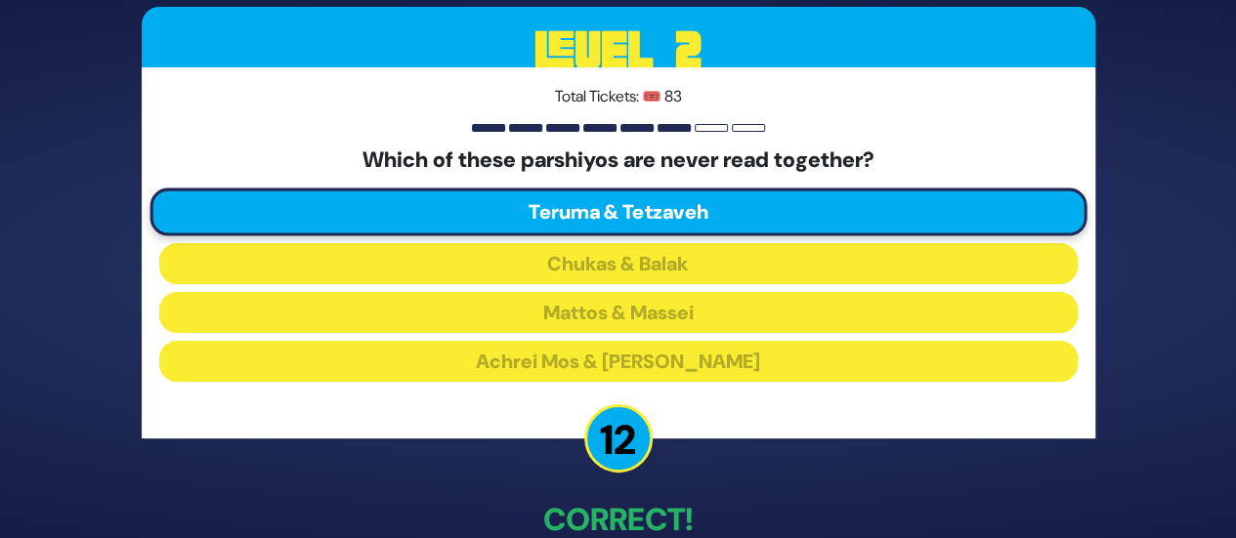
scroll to position [111, 0]
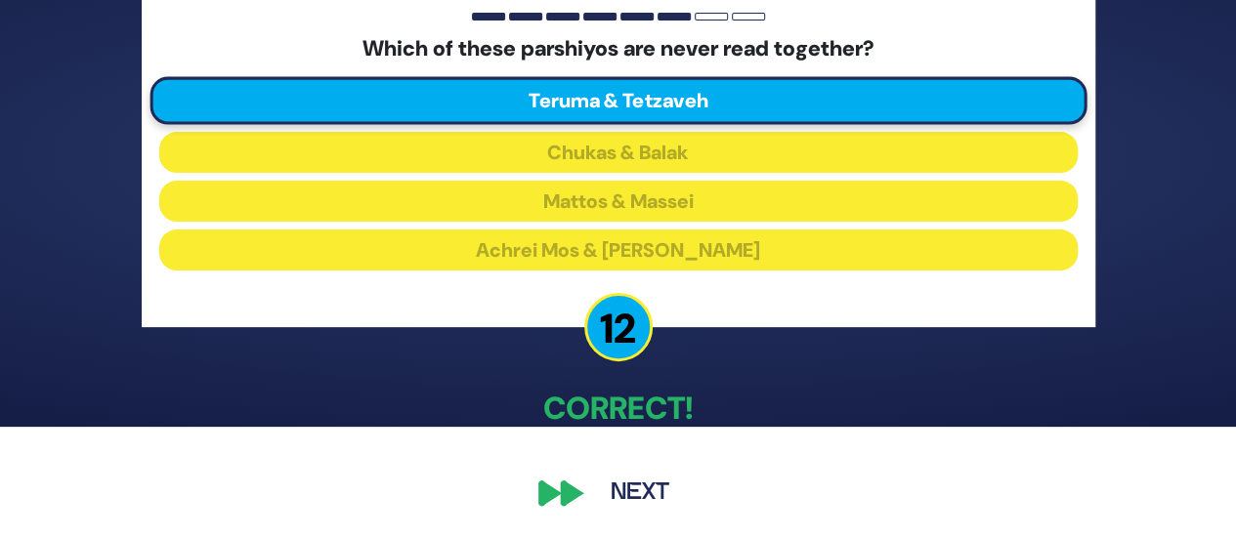
click at [637, 488] on button "Next" at bounding box center [639, 493] width 113 height 45
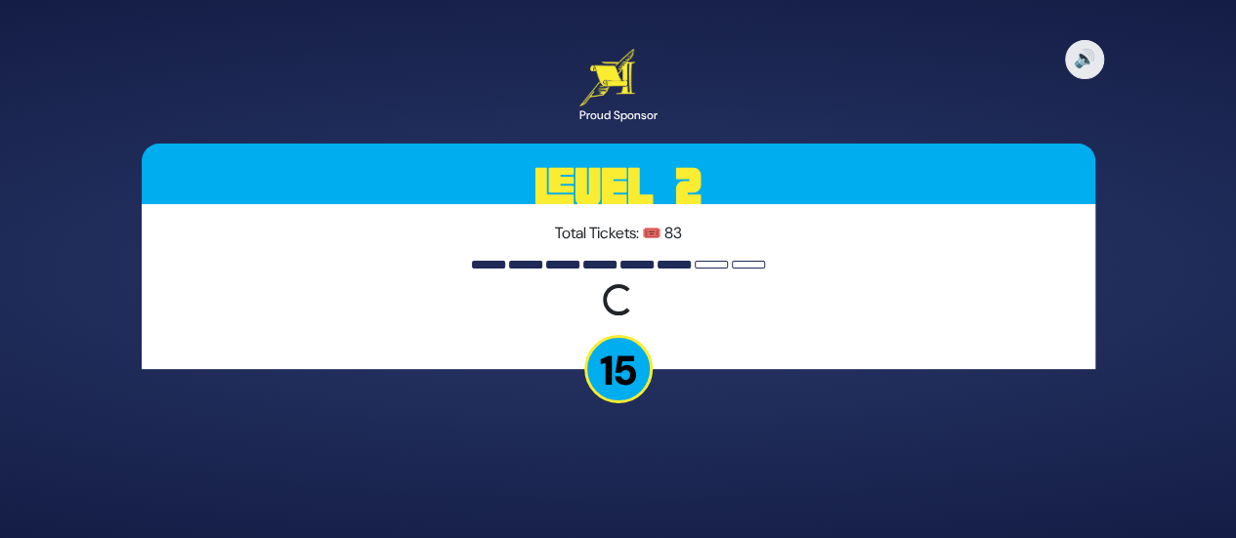
scroll to position [0, 0]
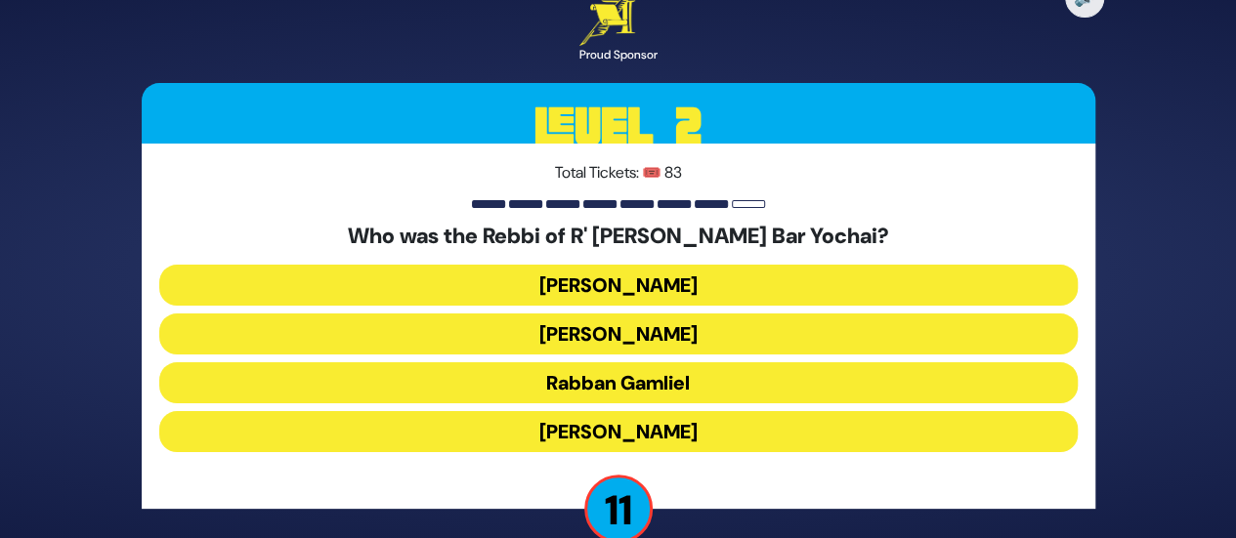
click at [610, 378] on button "Rabban Gamliel" at bounding box center [618, 382] width 918 height 41
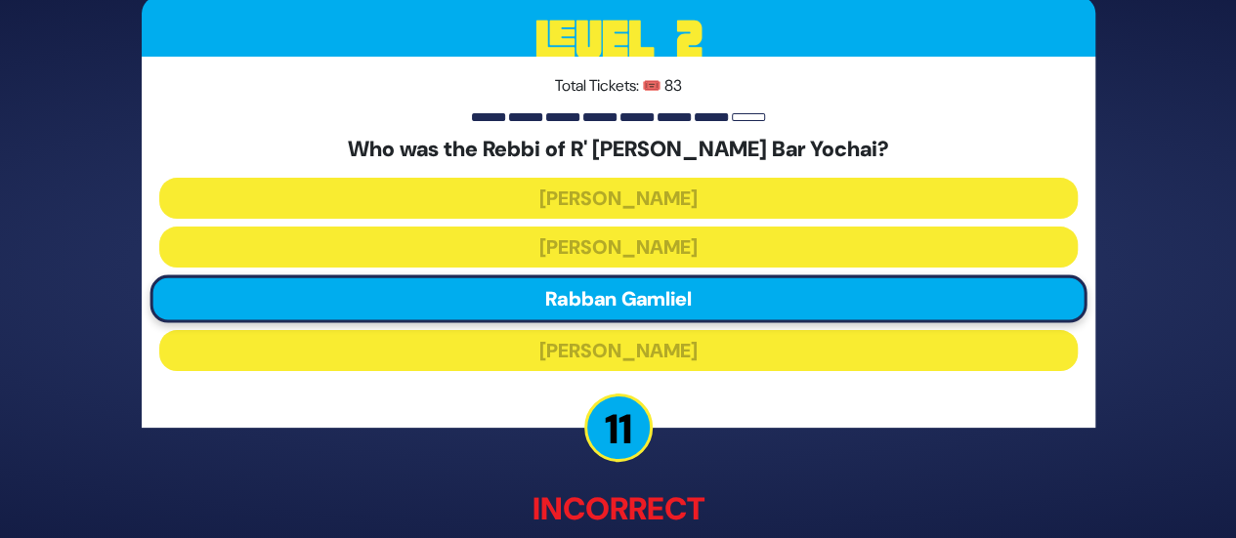
scroll to position [122, 0]
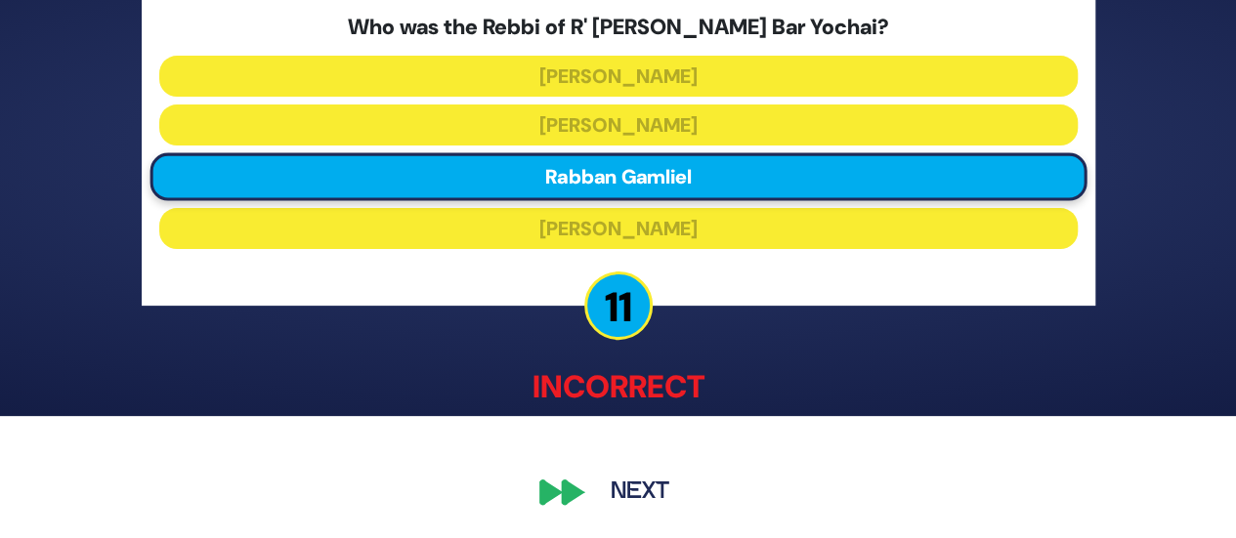
click at [645, 489] on button "Next" at bounding box center [639, 493] width 113 height 45
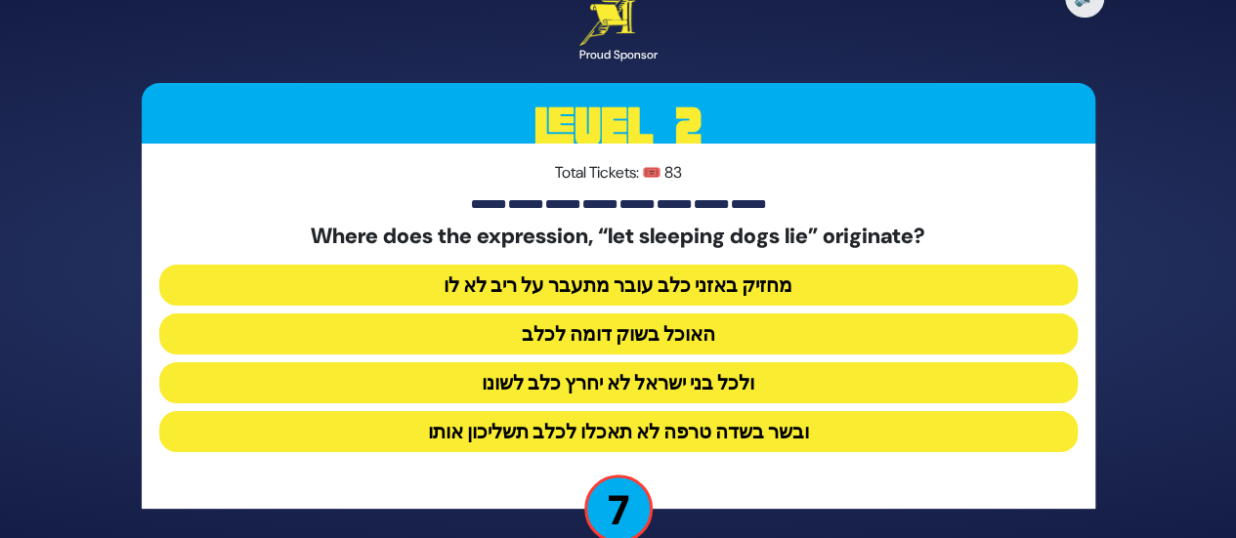
click at [584, 435] on button "ובשר בשדה טרפה לא תאכלו לכלב תשליכון אותו" at bounding box center [618, 431] width 918 height 41
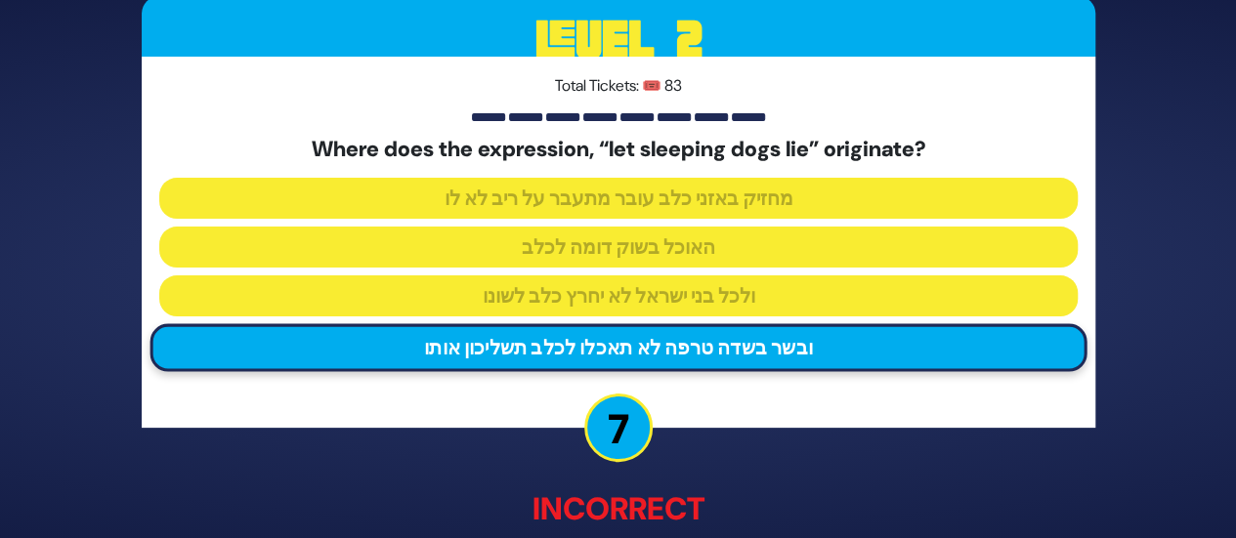
scroll to position [122, 0]
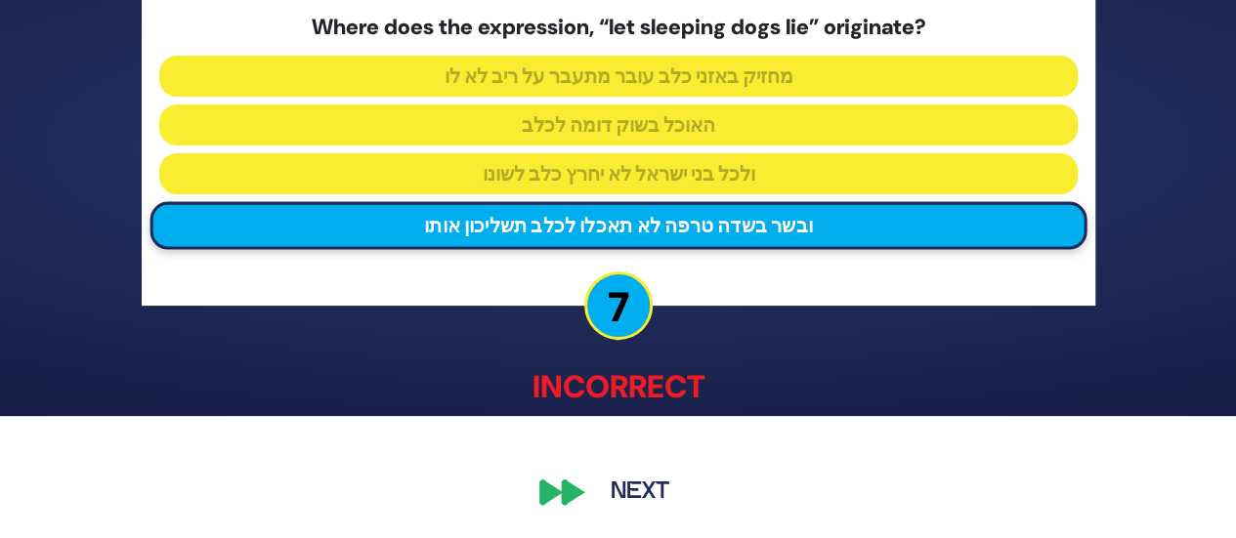
click at [635, 478] on button "Next" at bounding box center [639, 493] width 113 height 45
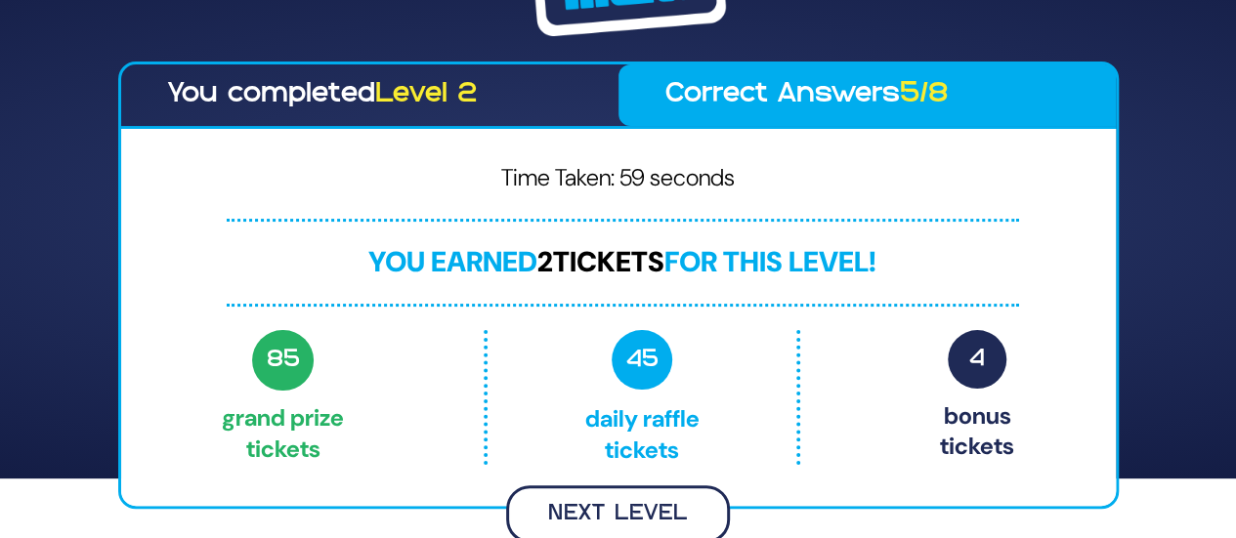
scroll to position [57, 0]
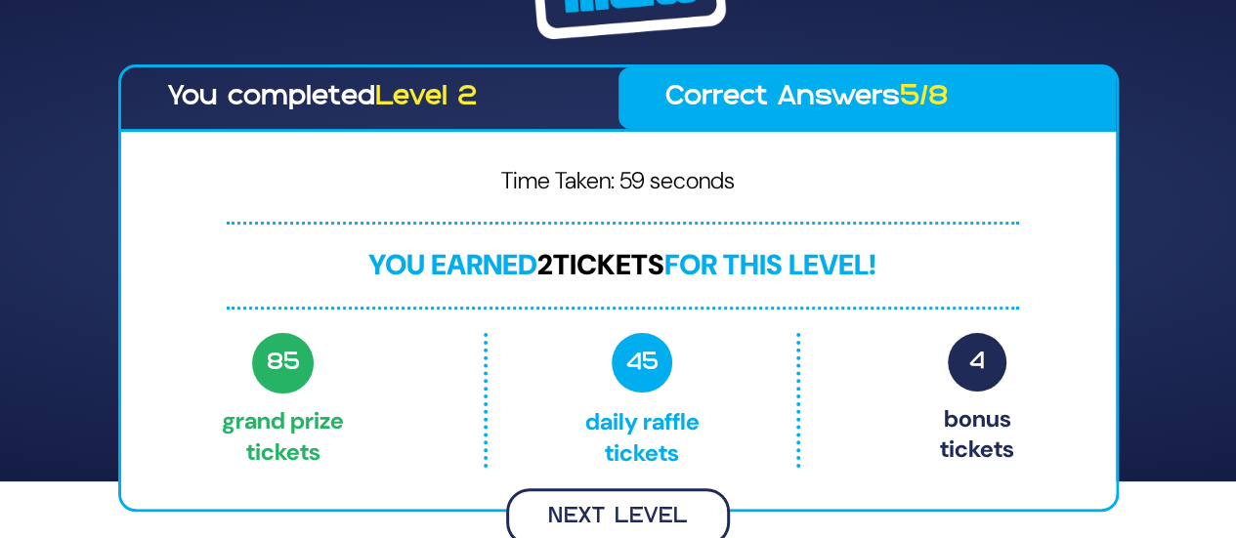
click at [631, 494] on button "Next Level" at bounding box center [618, 517] width 224 height 58
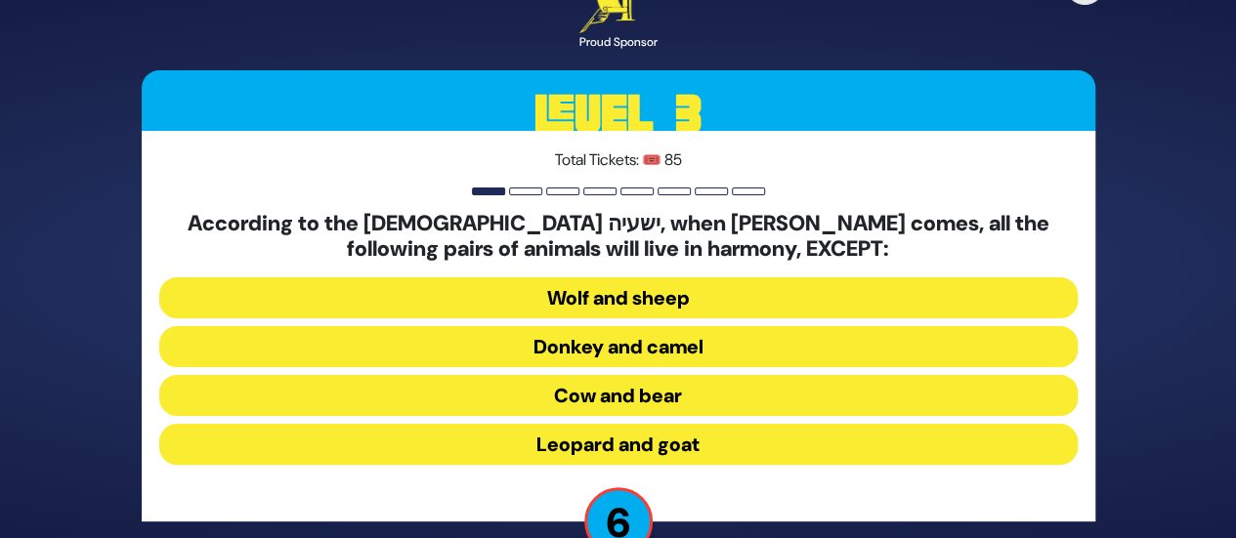
click at [597, 338] on button "Donkey and camel" at bounding box center [618, 346] width 918 height 41
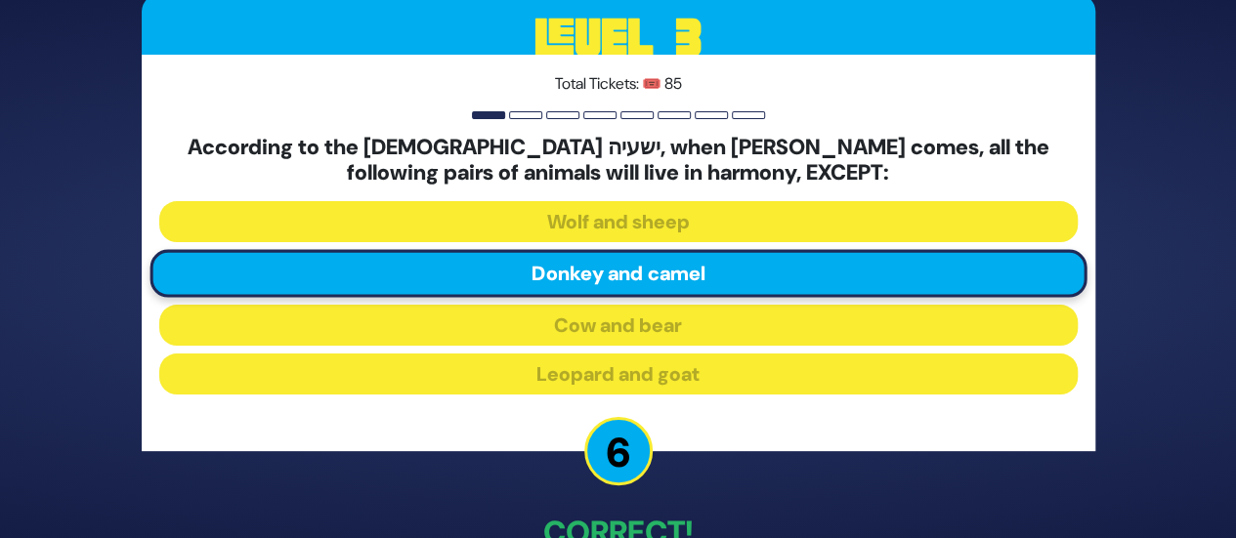
scroll to position [125, 0]
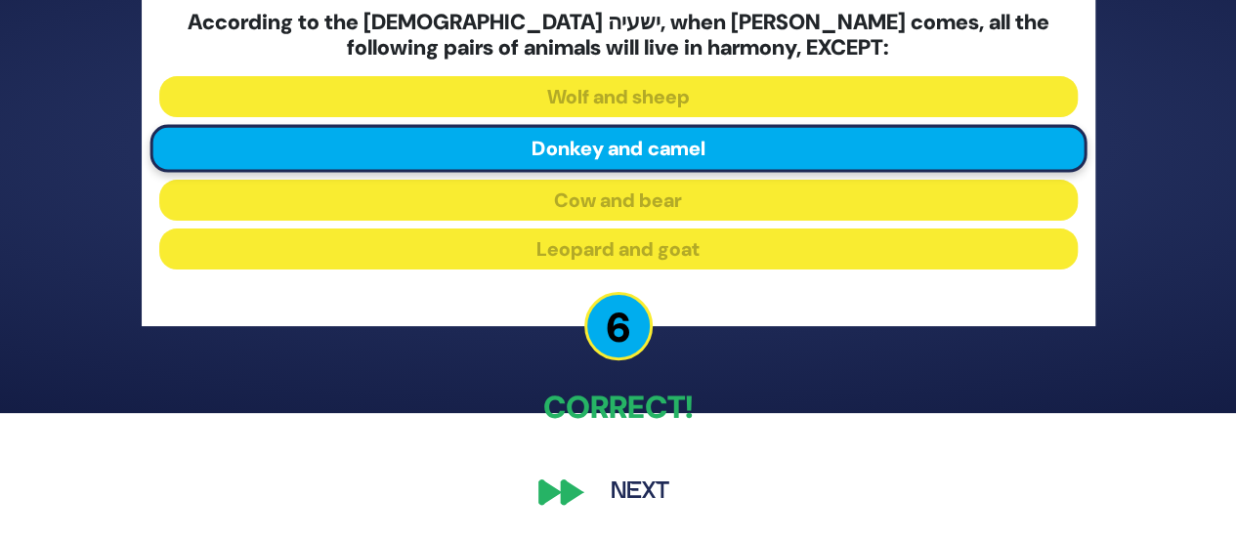
click at [619, 474] on button "Next" at bounding box center [639, 492] width 113 height 45
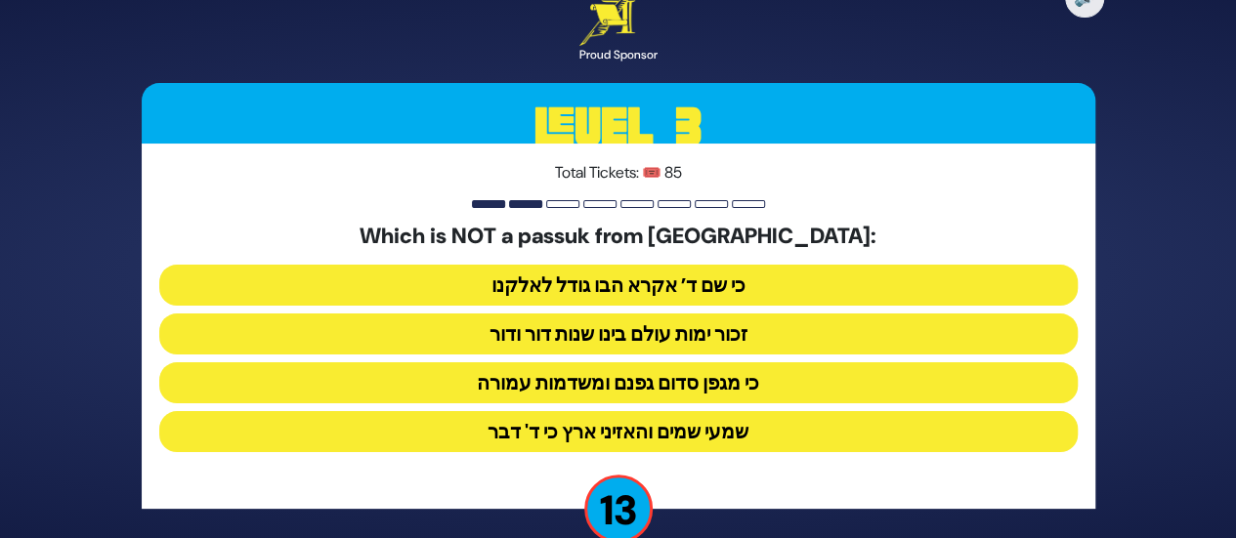
click at [619, 439] on button "שמעי שמים והאזיני ארץ כי ד' דבר" at bounding box center [618, 431] width 918 height 41
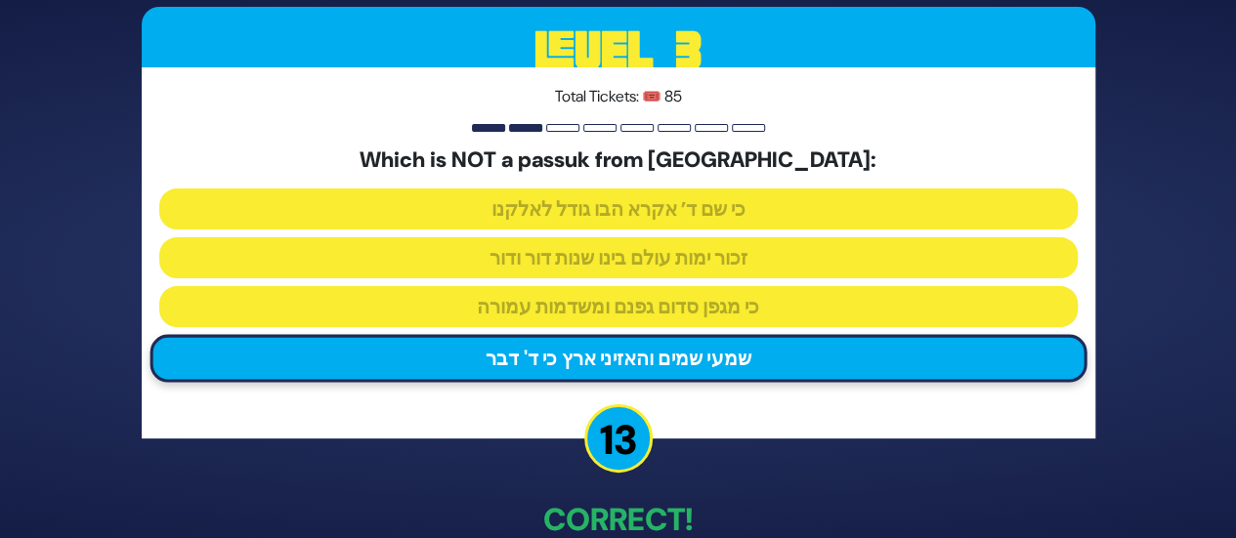
scroll to position [111, 0]
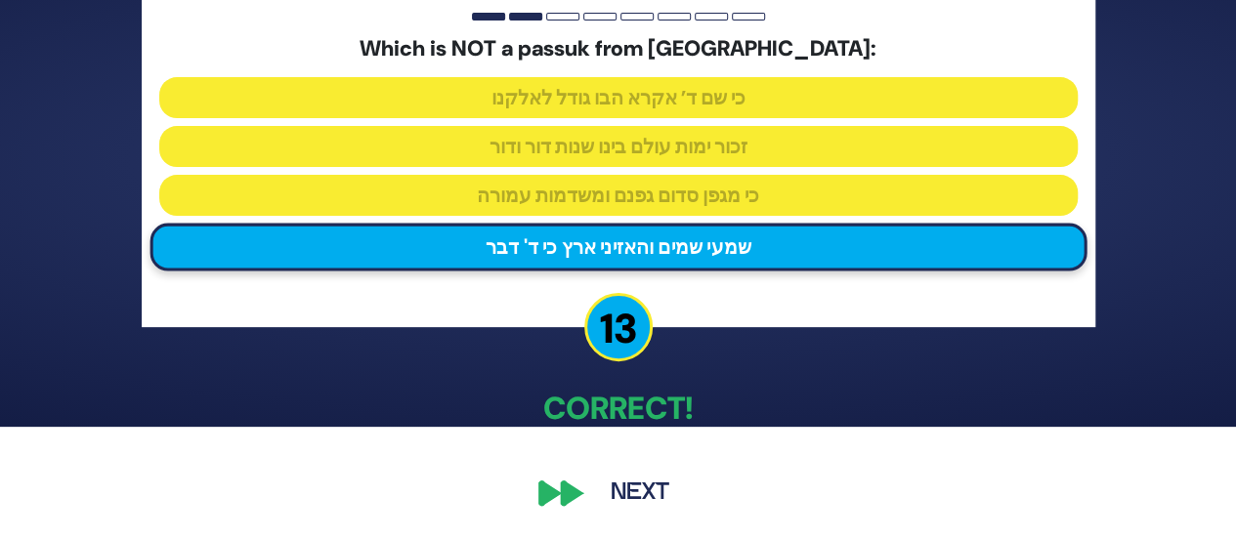
click at [625, 493] on button "Next" at bounding box center [639, 493] width 113 height 45
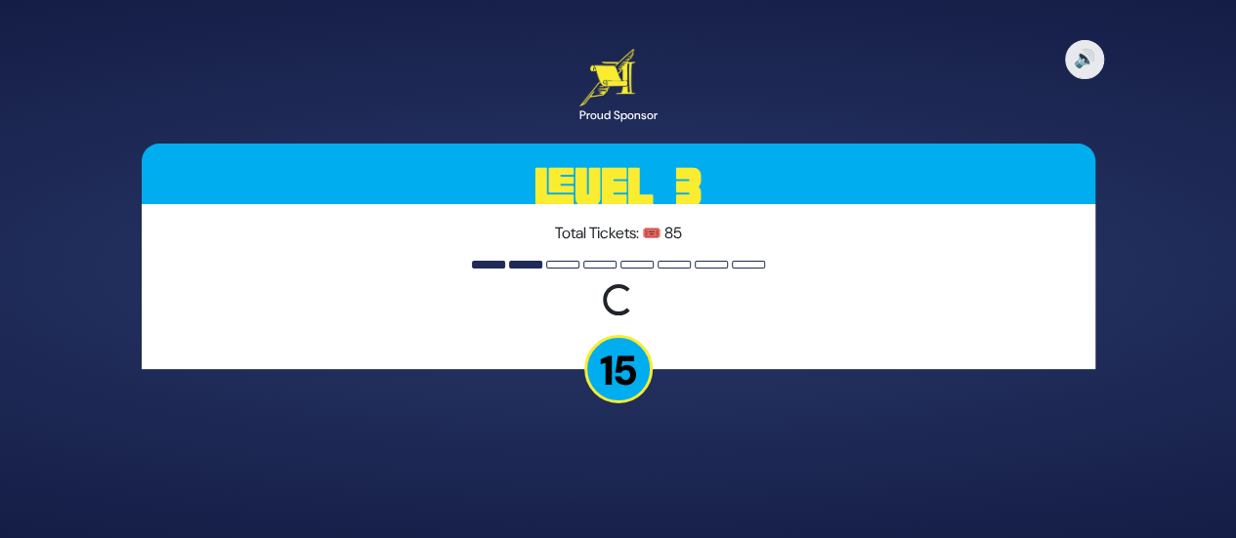
scroll to position [0, 0]
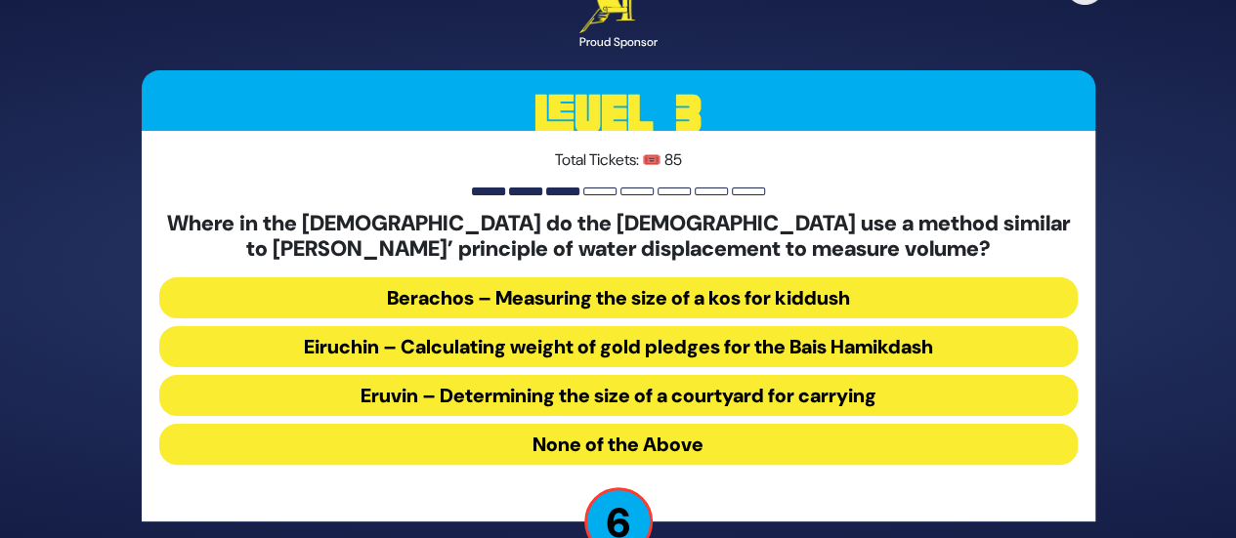
click at [670, 290] on button "Berachos – Measuring the size of a kos for kiddush" at bounding box center [618, 297] width 918 height 41
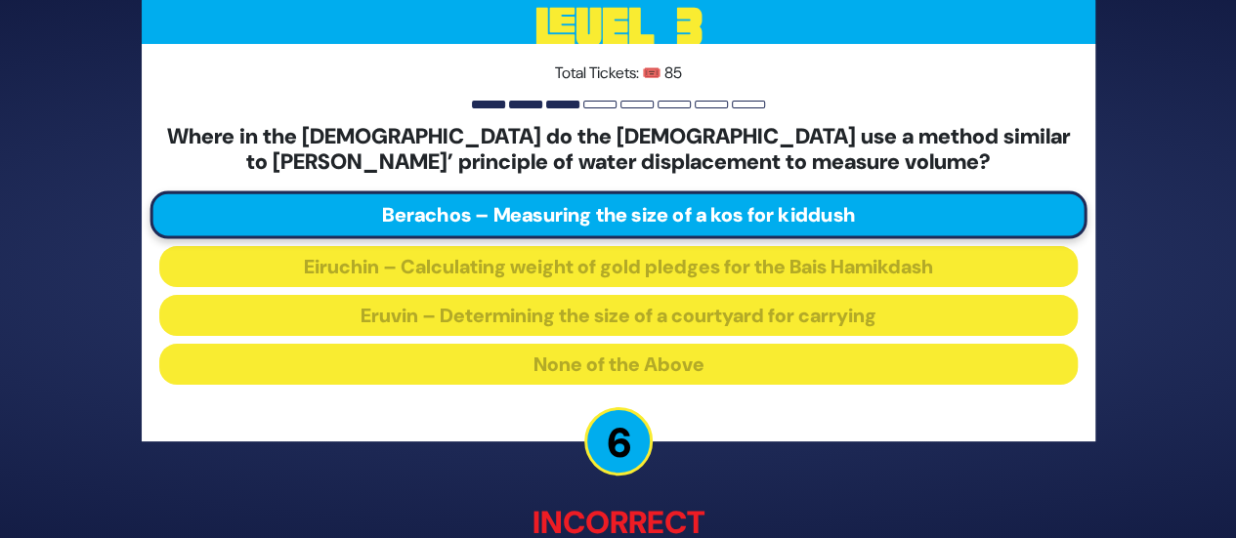
scroll to position [135, 0]
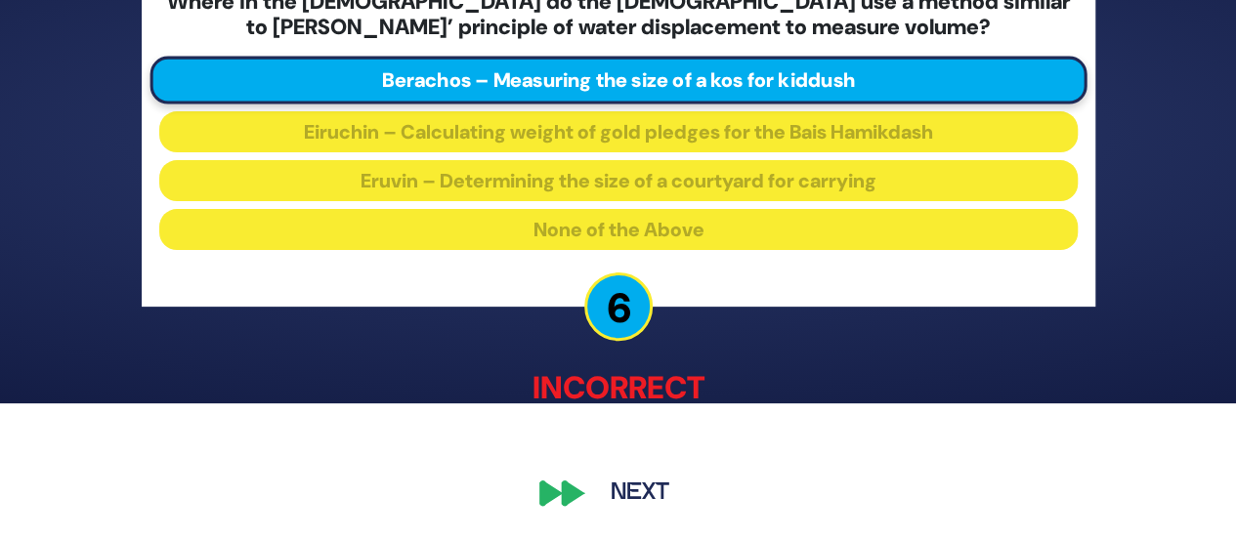
click at [614, 482] on button "Next" at bounding box center [639, 493] width 113 height 45
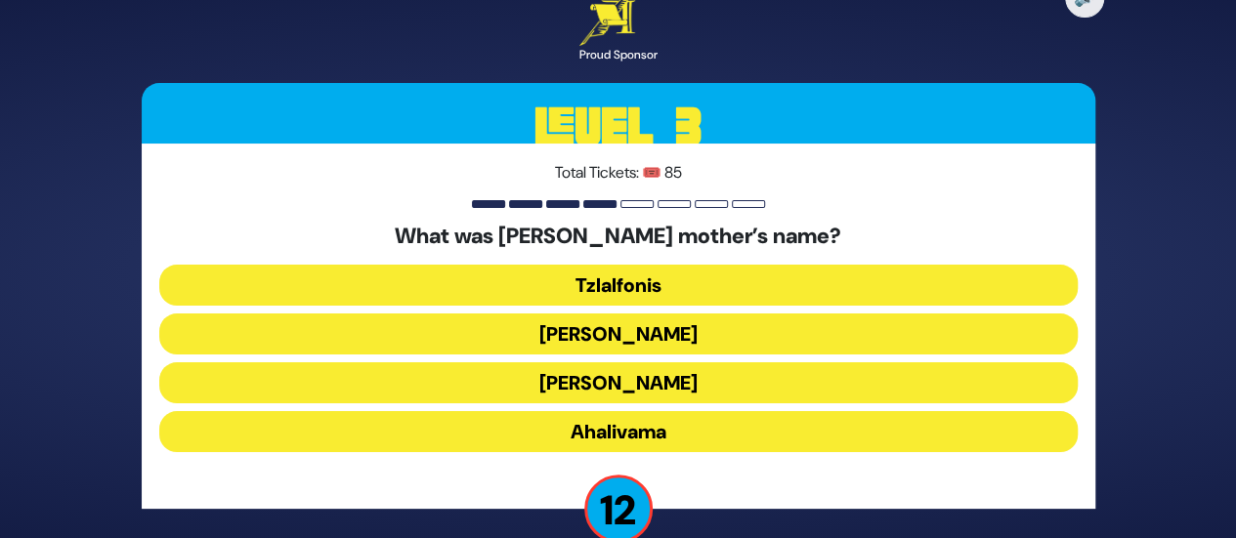
click at [579, 371] on button "Amaslai Bas Orvasa" at bounding box center [618, 382] width 918 height 41
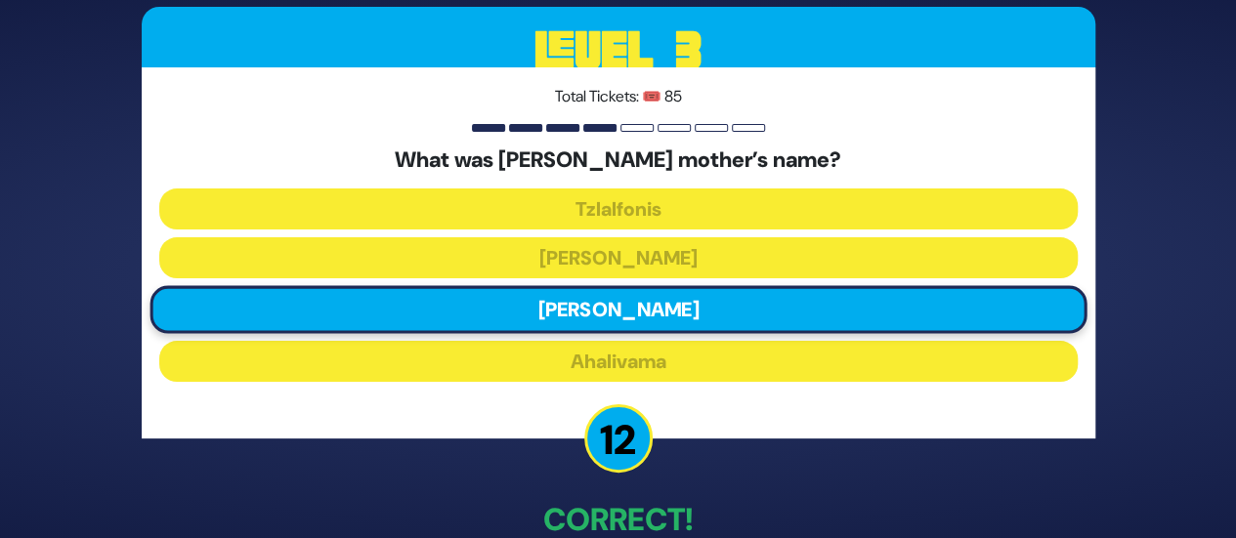
scroll to position [111, 0]
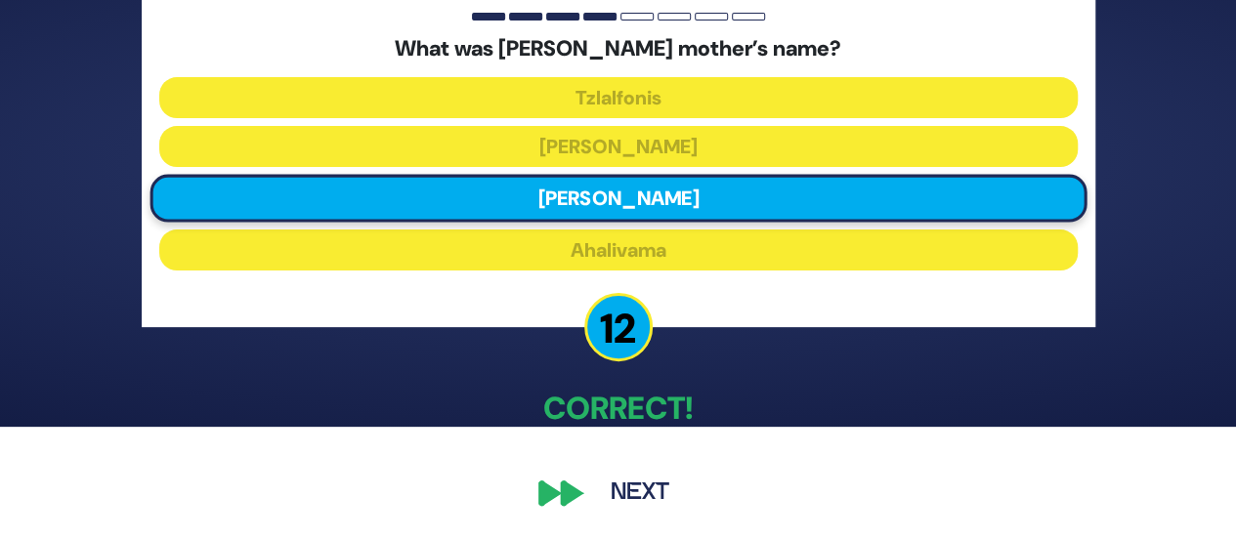
click at [629, 505] on button "Next" at bounding box center [639, 493] width 113 height 45
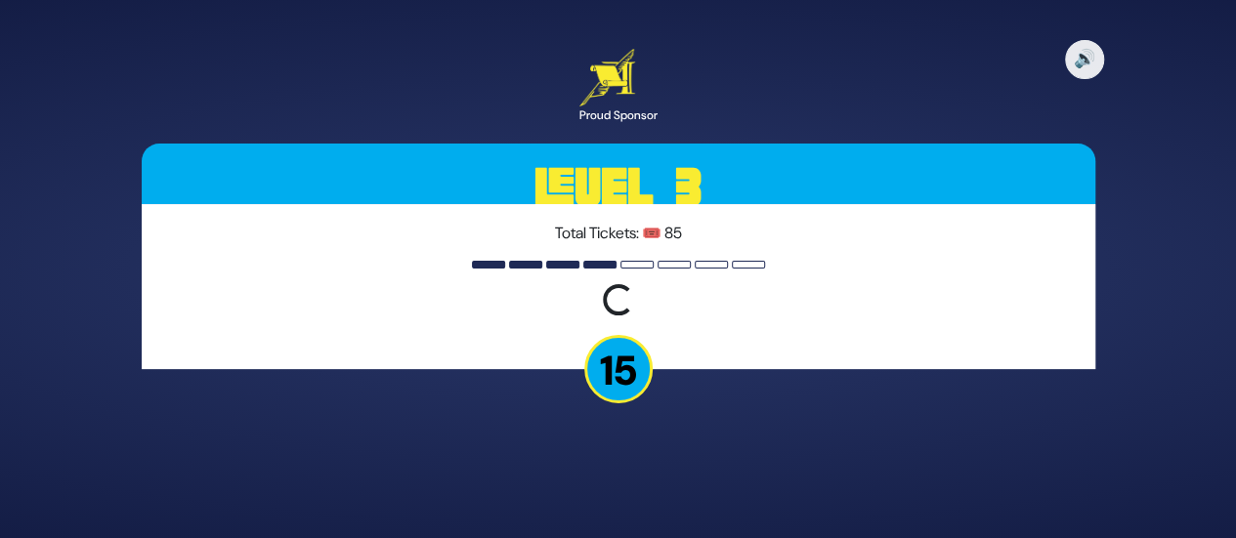
scroll to position [0, 0]
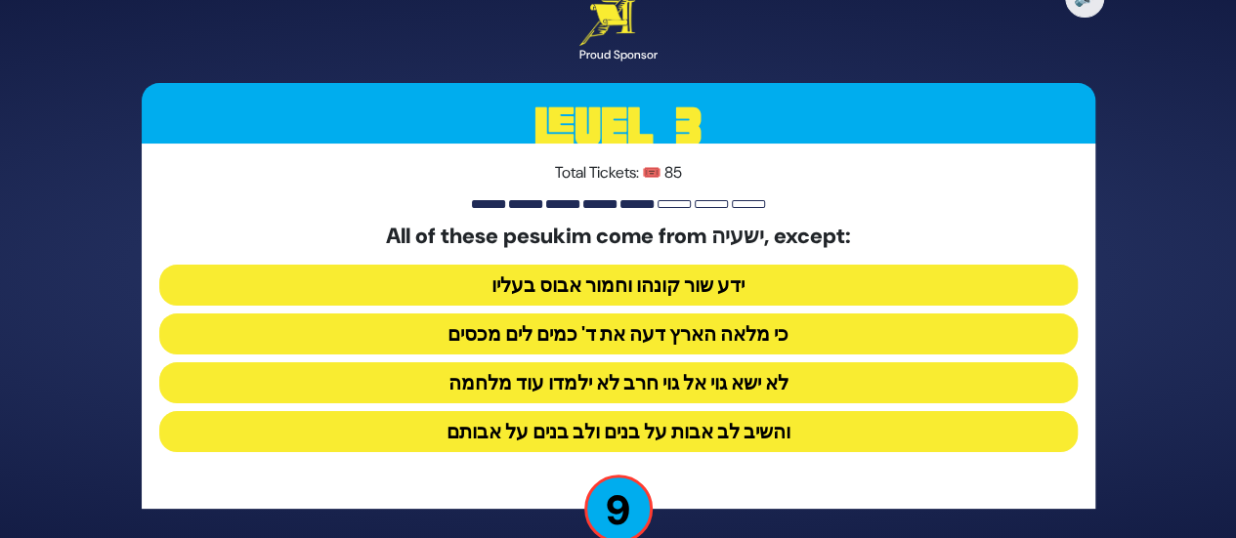
click at [609, 339] on button "כי מלאה הארץ דעה את ד' כמים לים מכסים" at bounding box center [618, 334] width 918 height 41
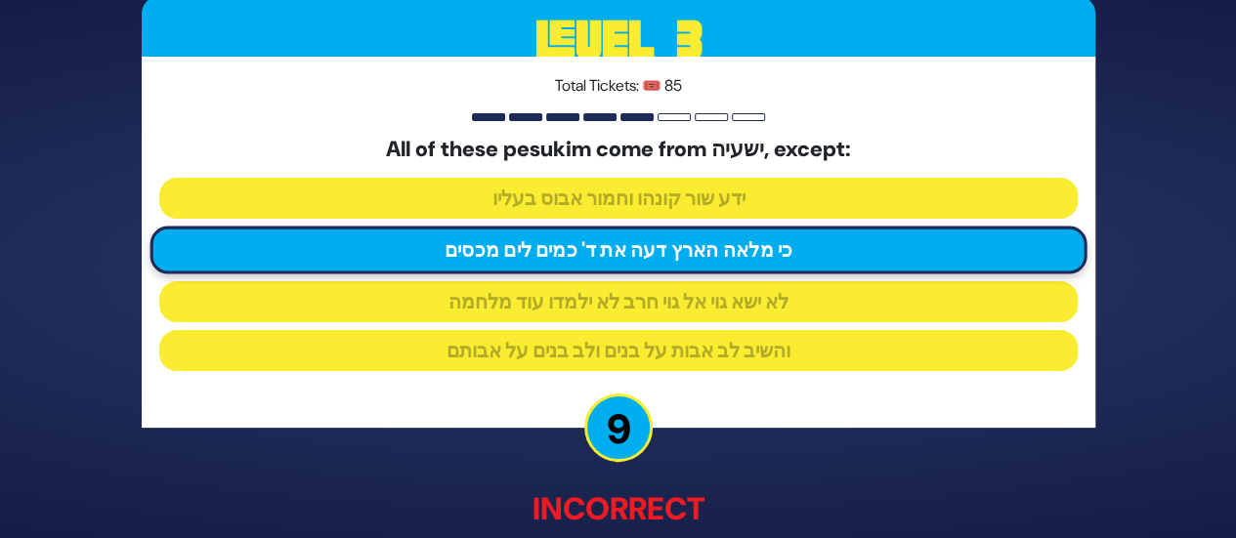
scroll to position [122, 0]
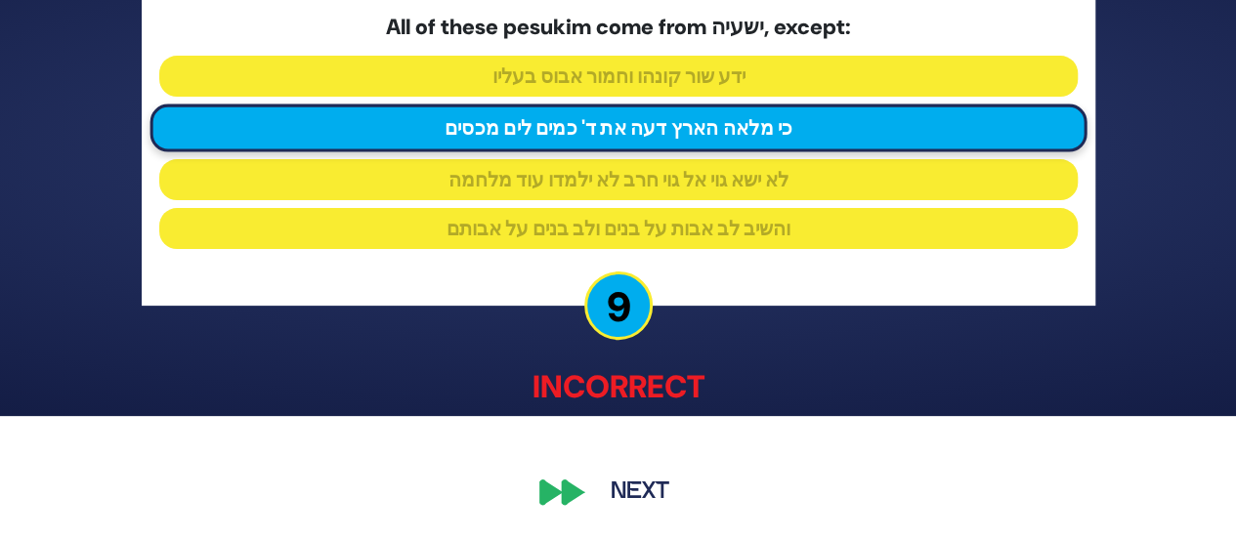
click at [626, 480] on button "Next" at bounding box center [639, 493] width 113 height 45
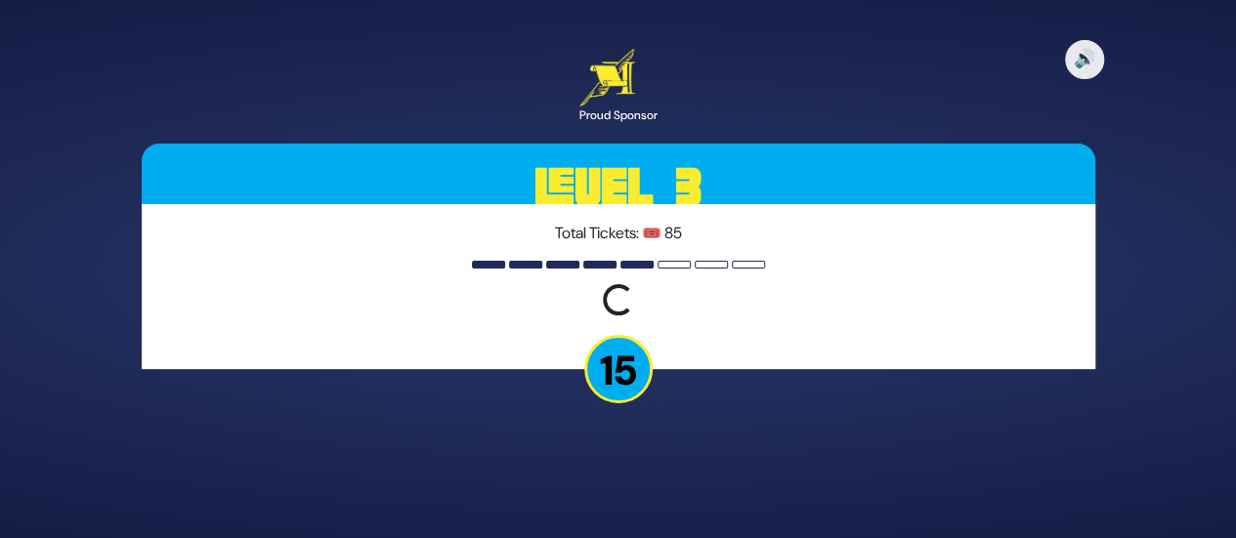
scroll to position [0, 0]
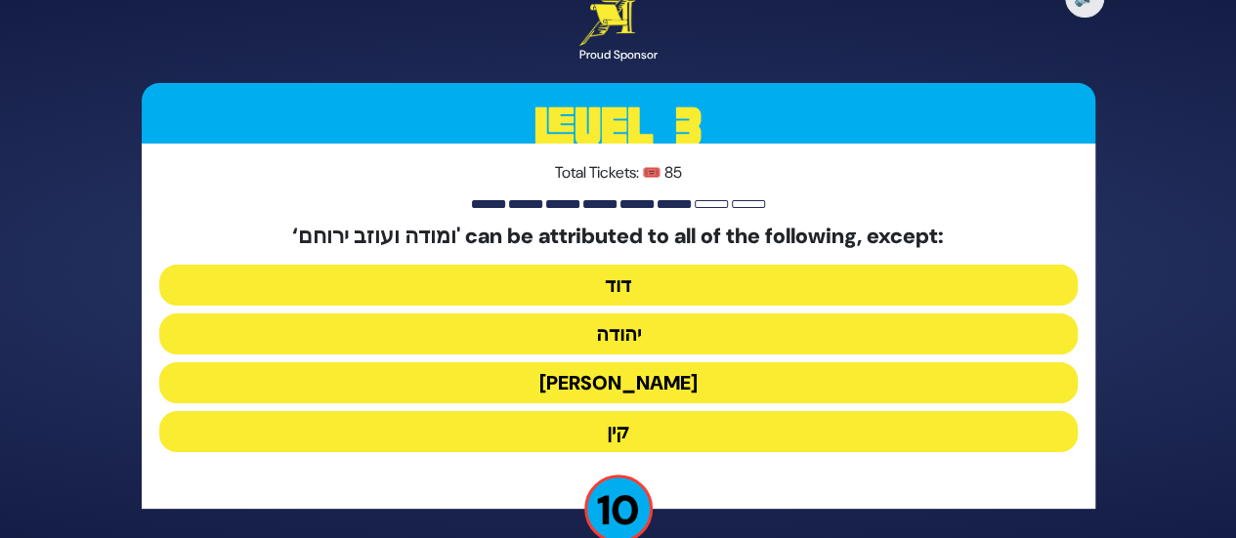
click at [609, 429] on button "קין" at bounding box center [618, 431] width 918 height 41
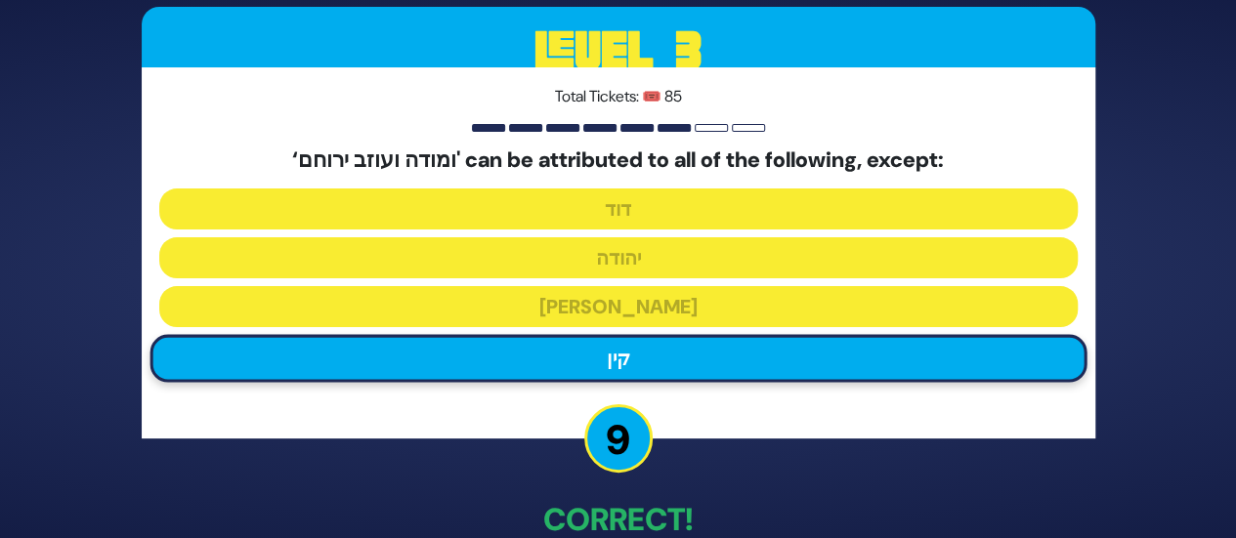
scroll to position [111, 0]
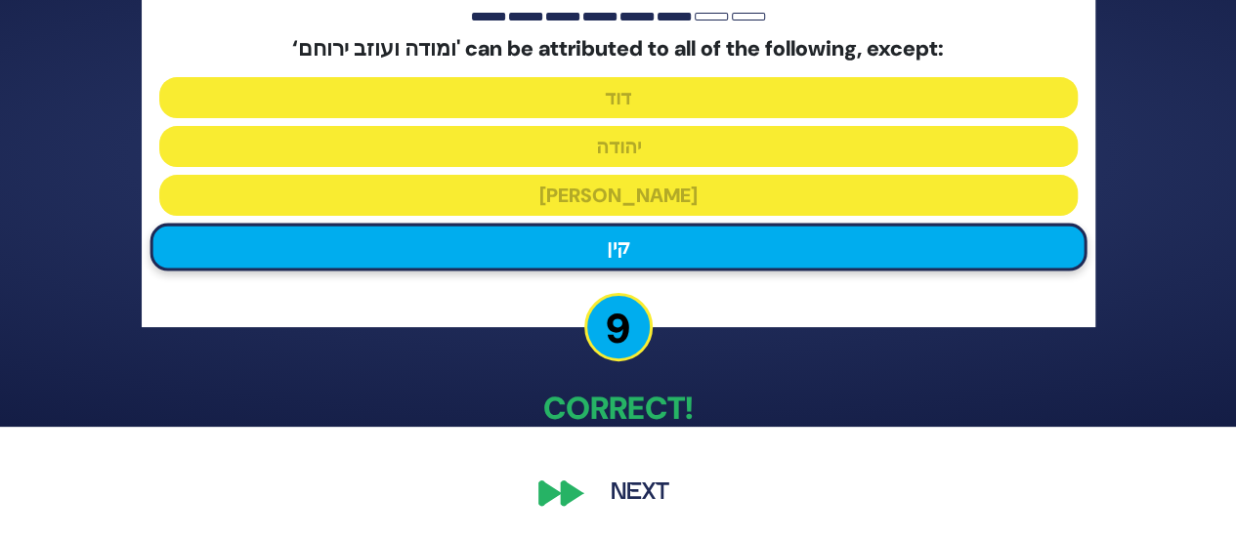
click at [604, 501] on button "Next" at bounding box center [639, 493] width 113 height 45
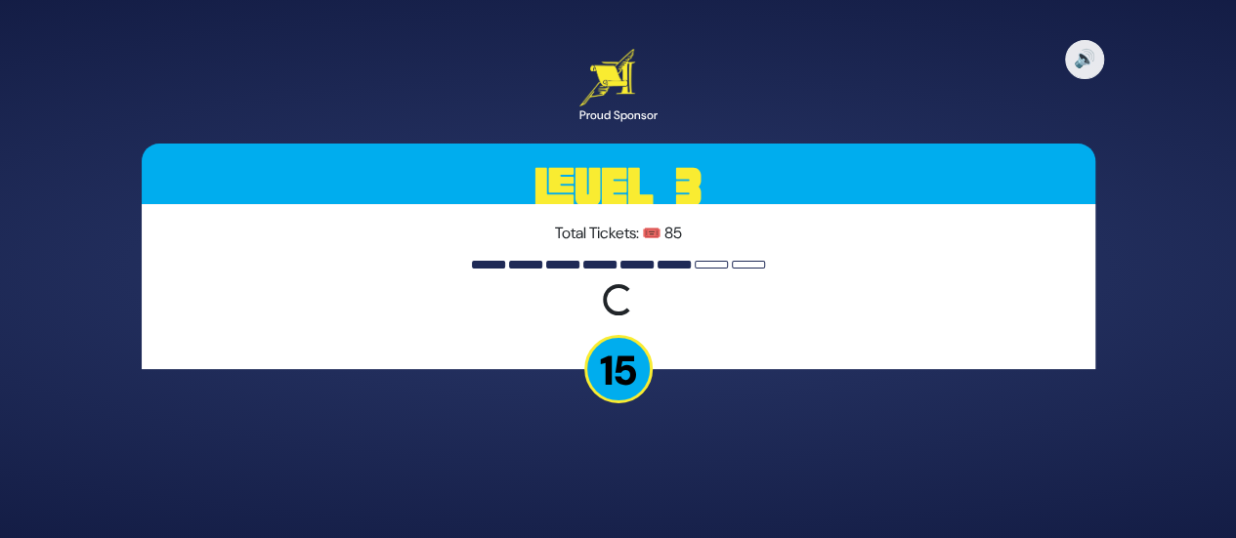
scroll to position [0, 0]
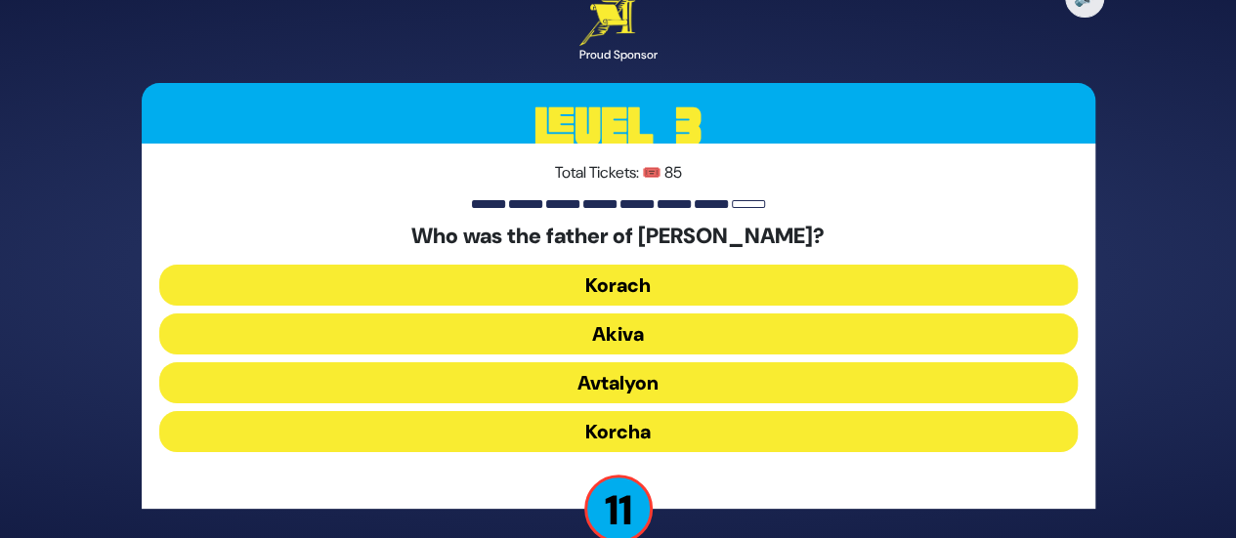
click at [602, 435] on button "Korcha" at bounding box center [618, 431] width 918 height 41
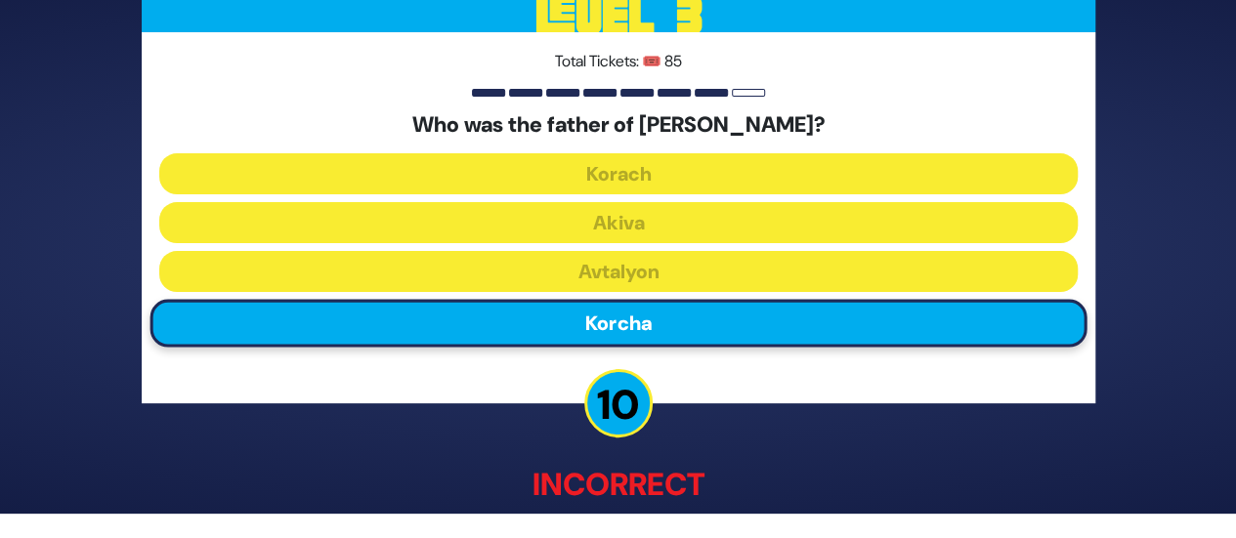
scroll to position [122, 0]
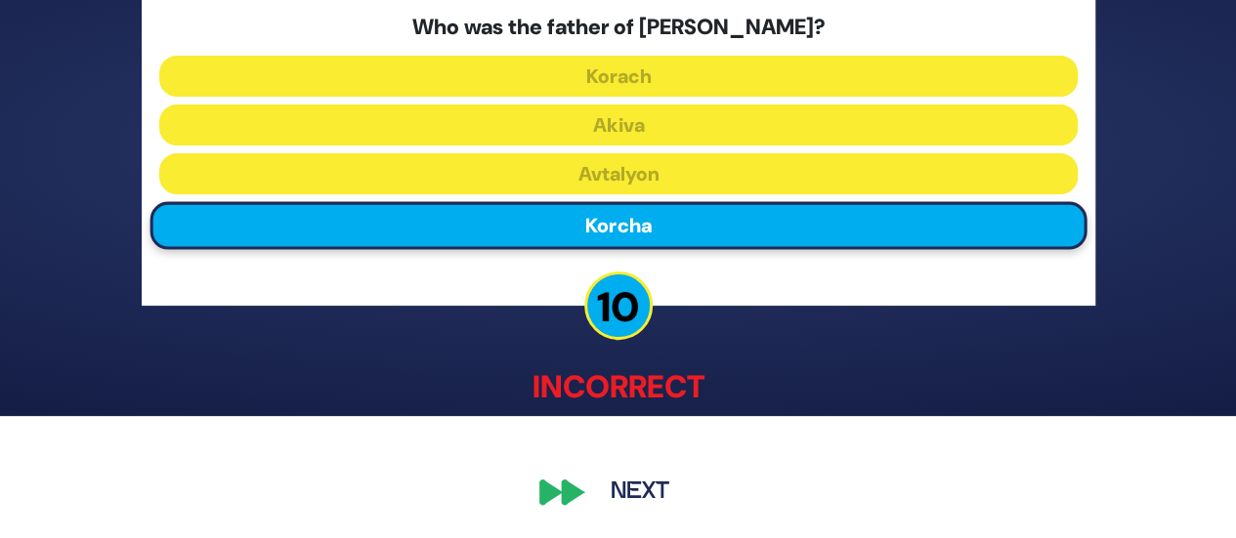
click at [644, 505] on button "Next" at bounding box center [639, 493] width 113 height 45
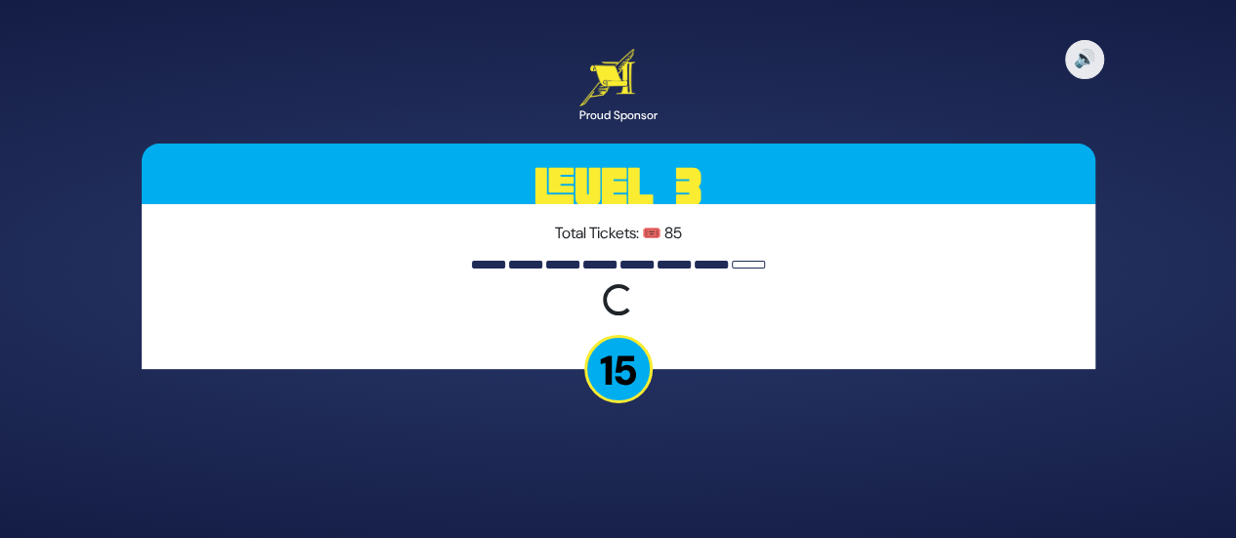
scroll to position [0, 0]
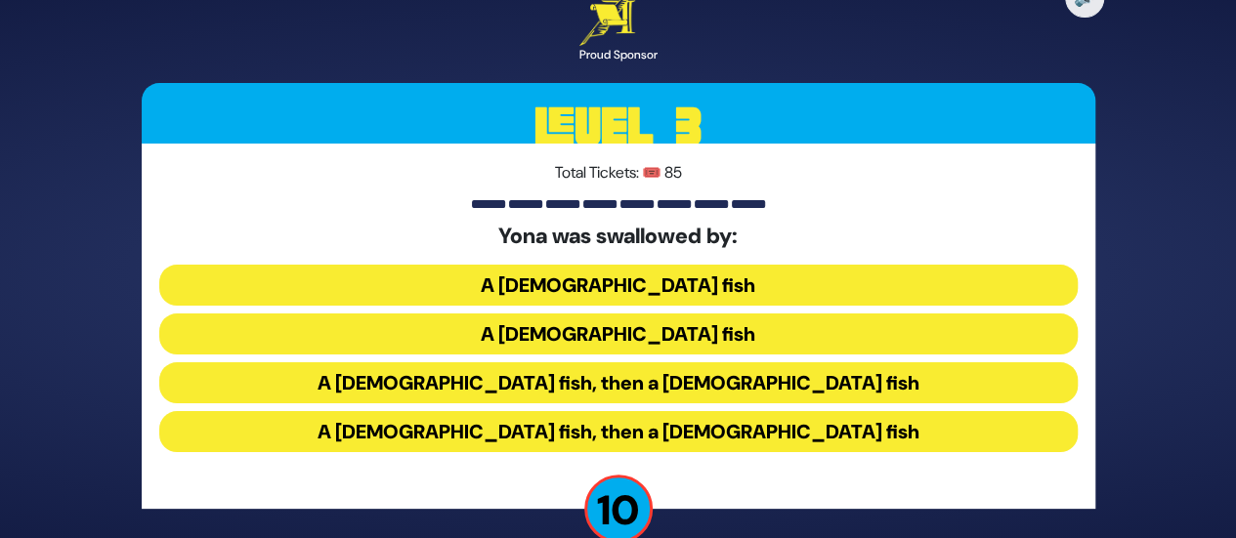
click at [628, 337] on button "A male fish" at bounding box center [618, 334] width 918 height 41
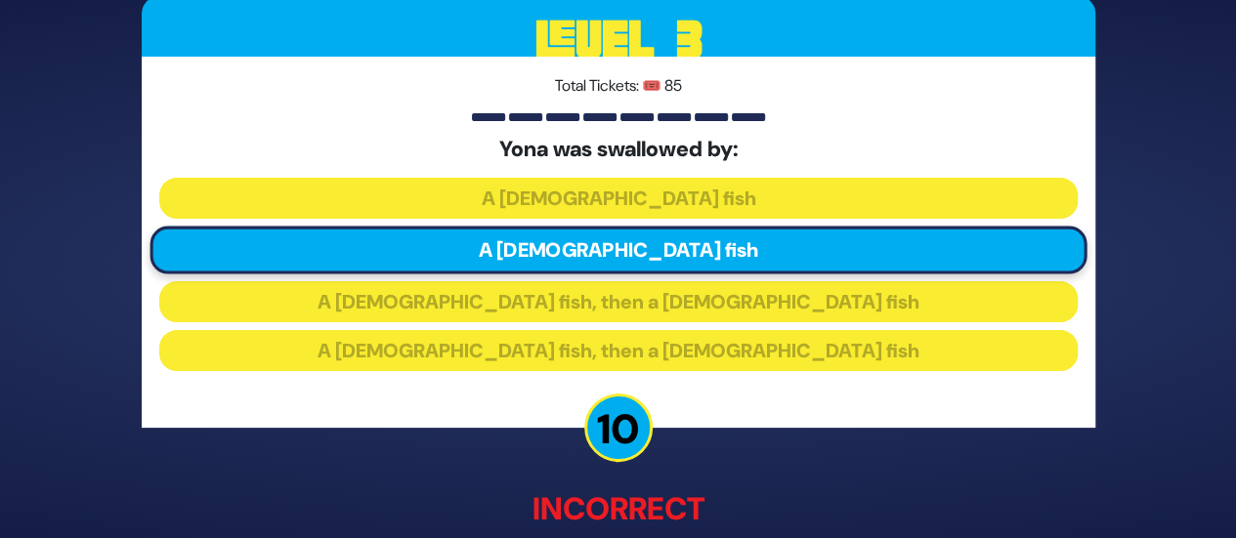
scroll to position [122, 0]
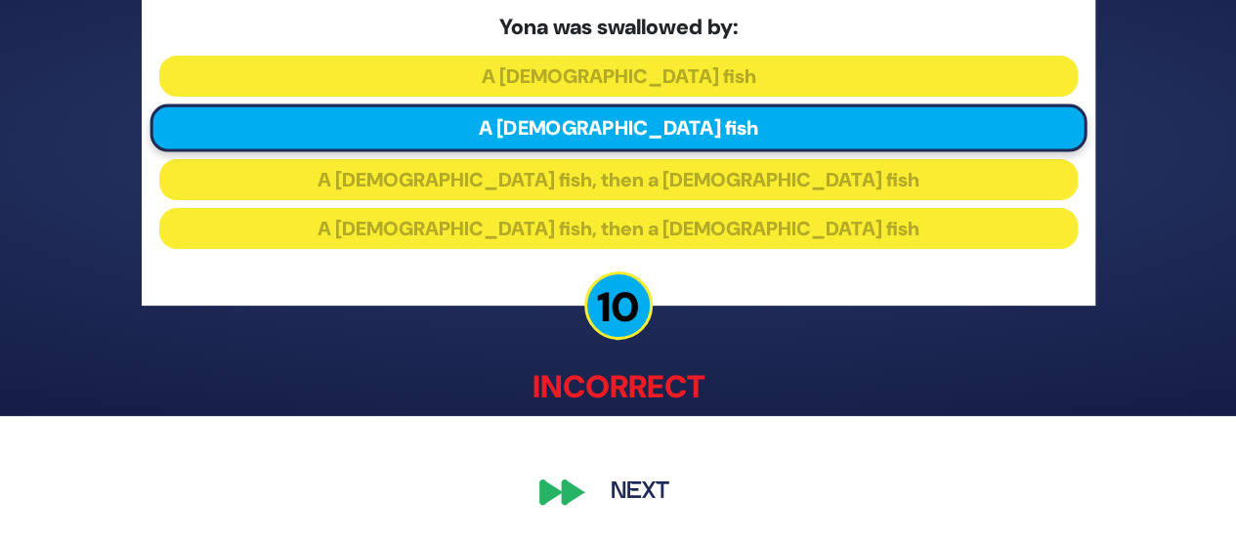
click at [653, 484] on button "Next" at bounding box center [639, 493] width 113 height 45
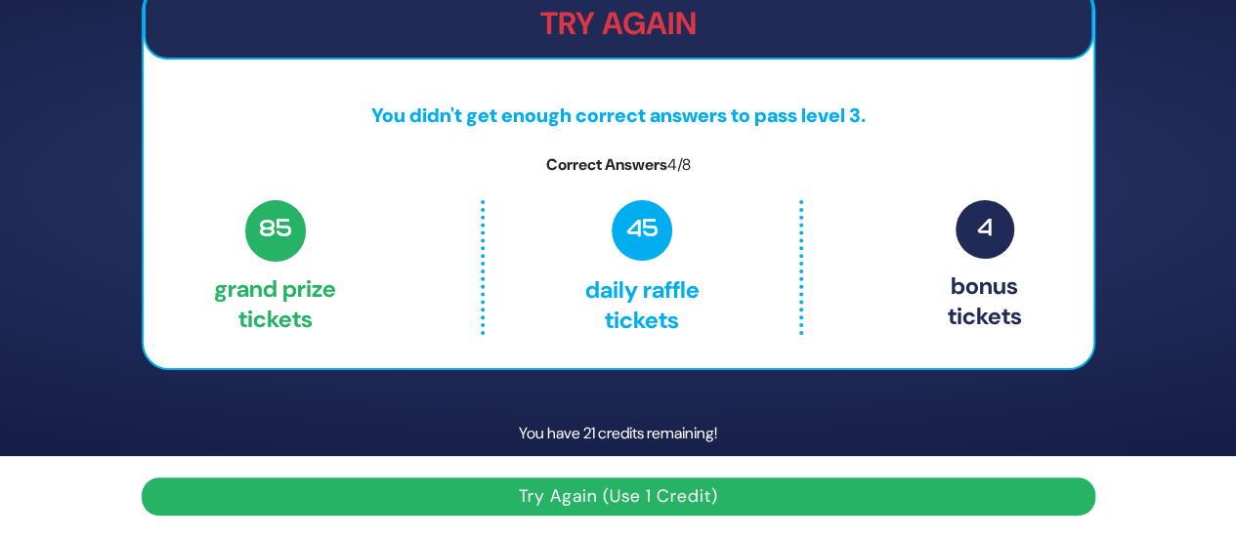
scroll to position [0, 0]
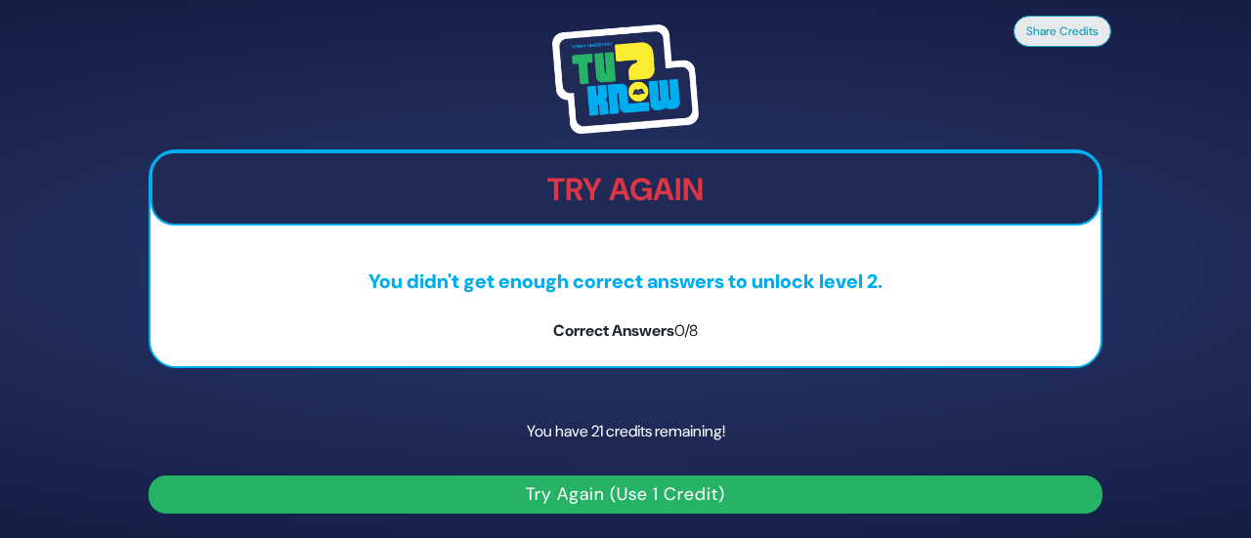
click at [546, 480] on button "Try Again (Use 1 Credit)" at bounding box center [626, 495] width 954 height 38
click at [546, 478] on button "Try Again (Use 1 Credit)" at bounding box center [626, 495] width 954 height 38
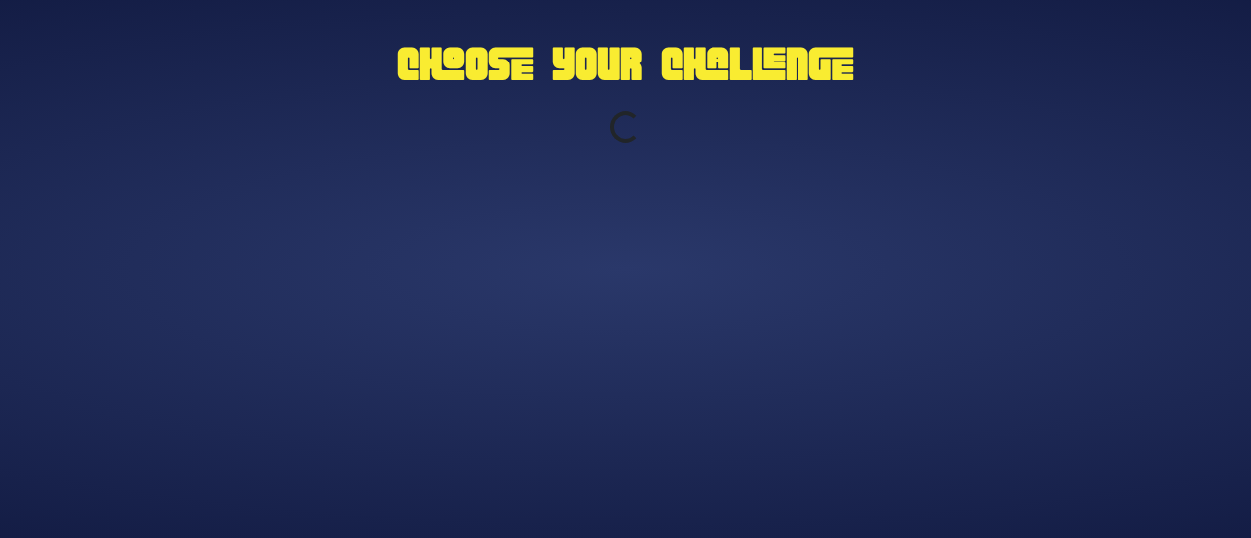
click at [590, 480] on div "Choose Your Challenge Loading..." at bounding box center [625, 269] width 1000 height 488
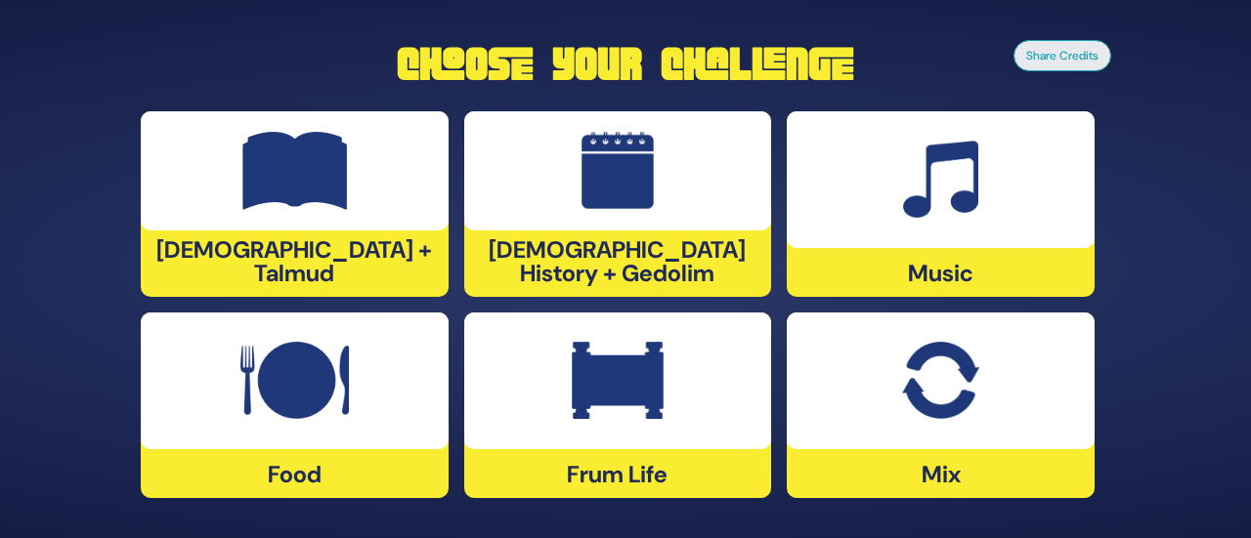
click at [911, 367] on img at bounding box center [940, 381] width 76 height 78
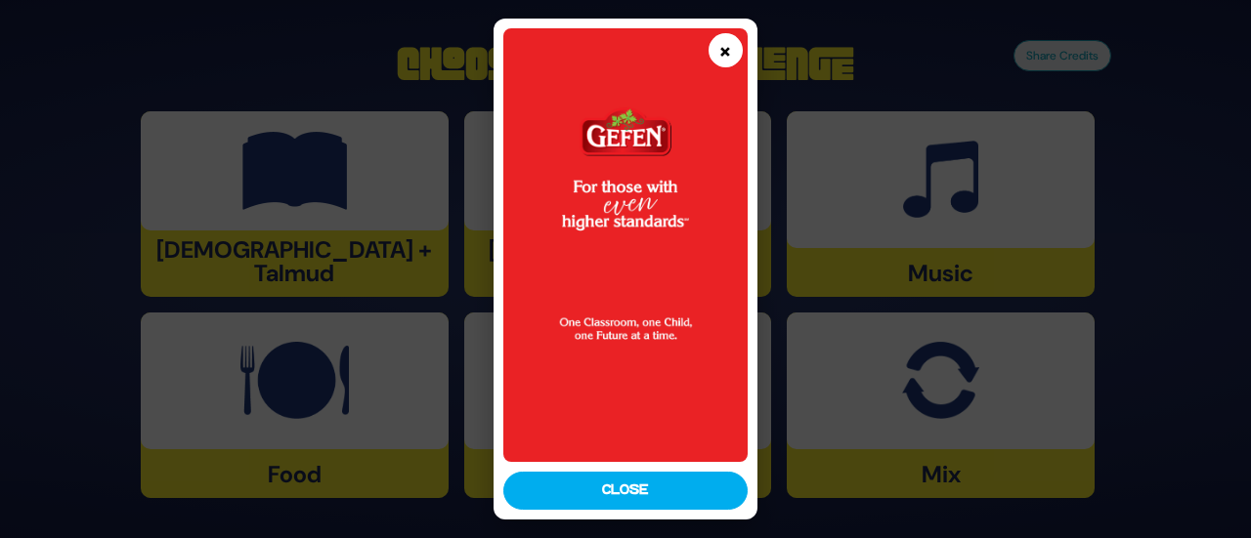
click at [719, 48] on button "×" at bounding box center [725, 50] width 34 height 34
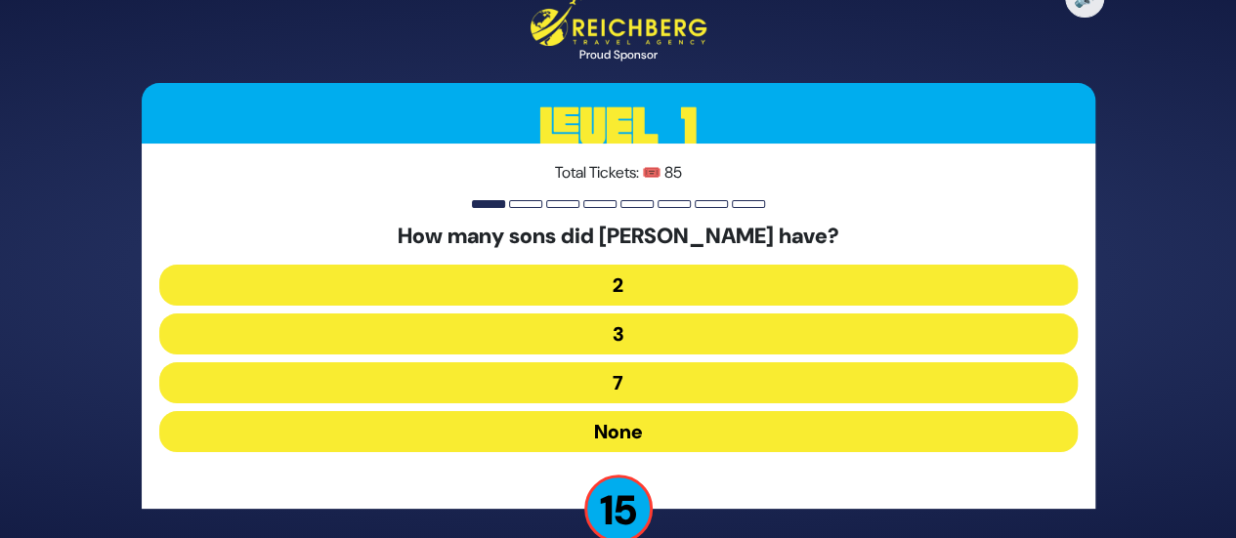
scroll to position [35, 0]
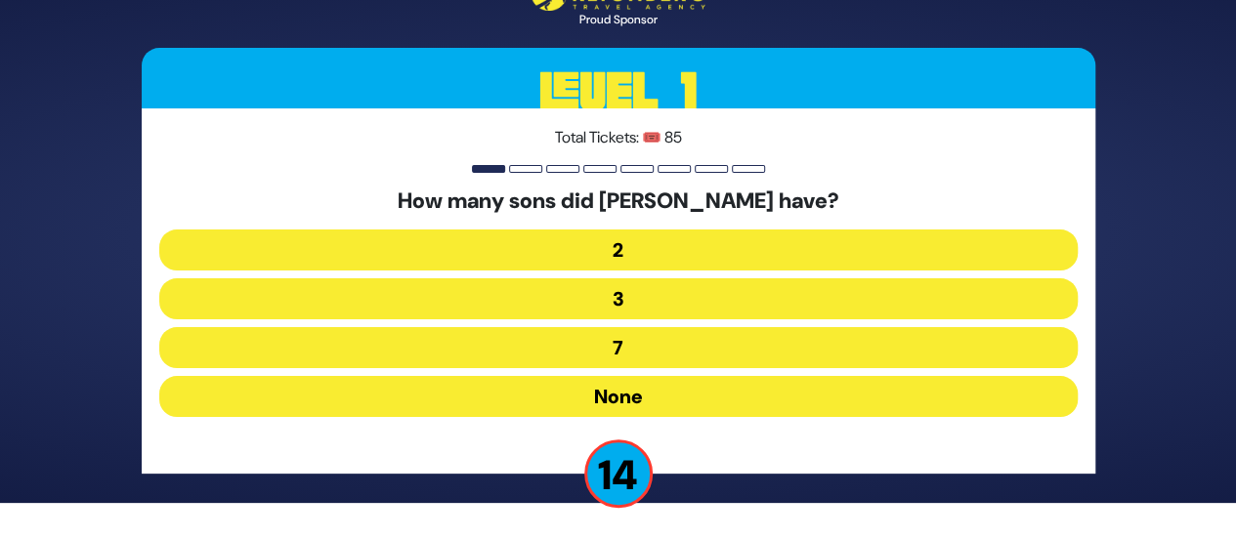
click at [619, 403] on button "None" at bounding box center [618, 396] width 918 height 41
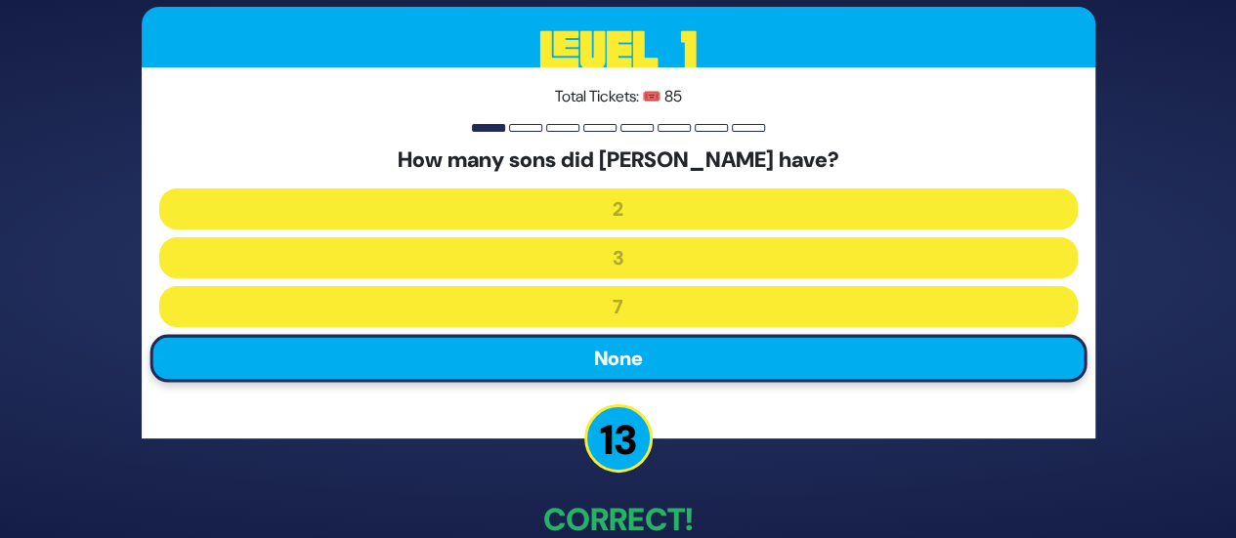
scroll to position [111, 0]
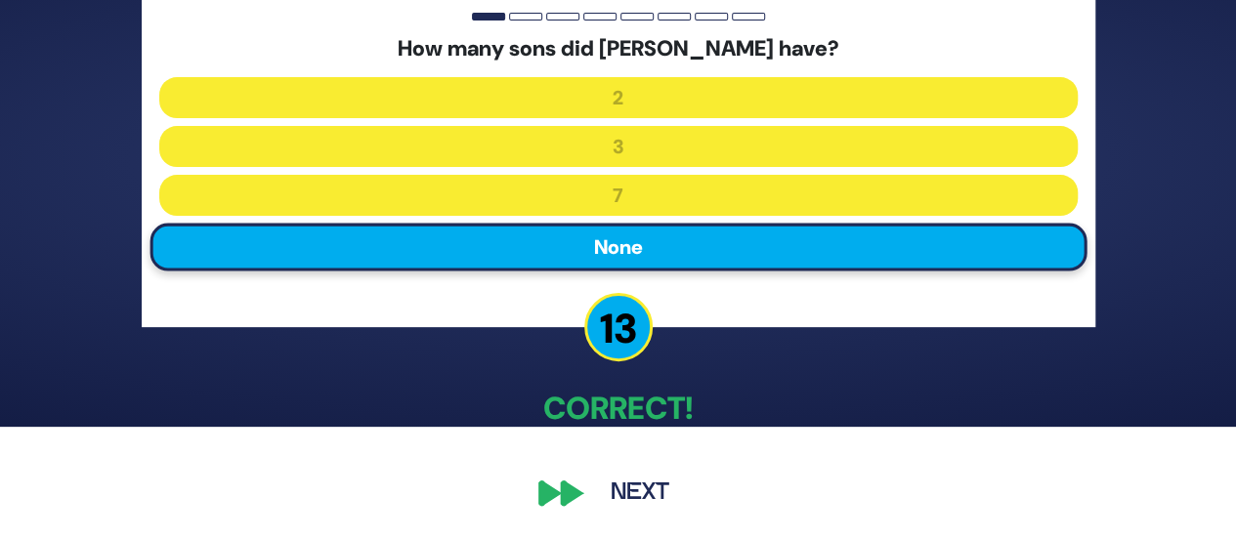
drag, startPoint x: 628, startPoint y: 481, endPoint x: 602, endPoint y: 417, distance: 68.8
click at [626, 478] on button "Next" at bounding box center [639, 493] width 113 height 45
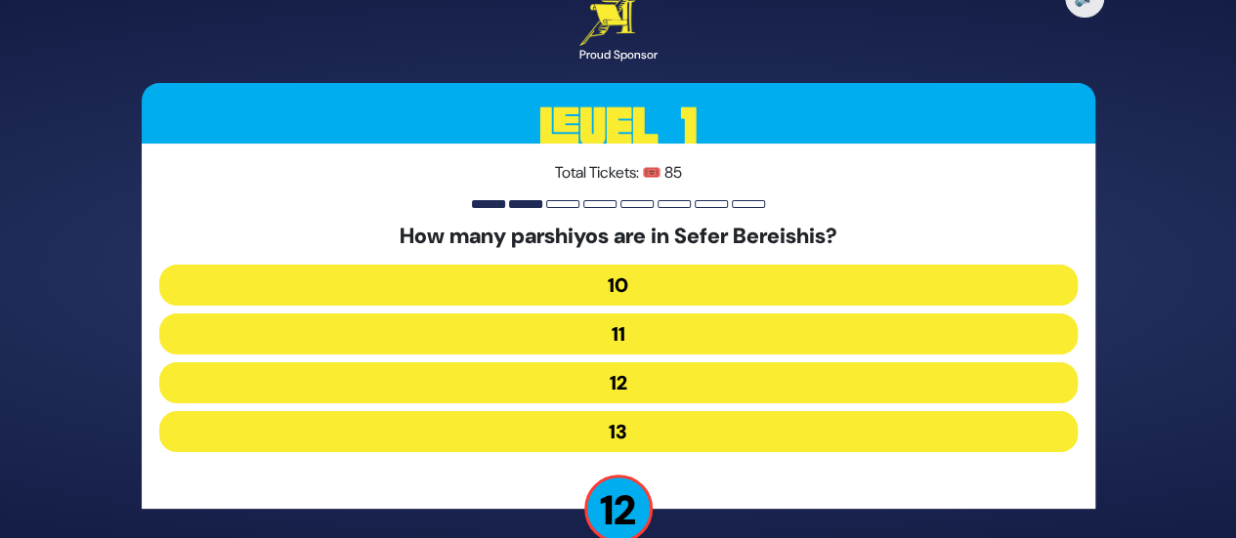
drag, startPoint x: 600, startPoint y: 376, endPoint x: 526, endPoint y: 430, distance: 91.7
click at [459, 455] on div "How many parshiyos are in Sefer Bereishis? 10 11 12 13" at bounding box center [618, 342] width 918 height 236
click at [590, 386] on button "12" at bounding box center [618, 382] width 918 height 41
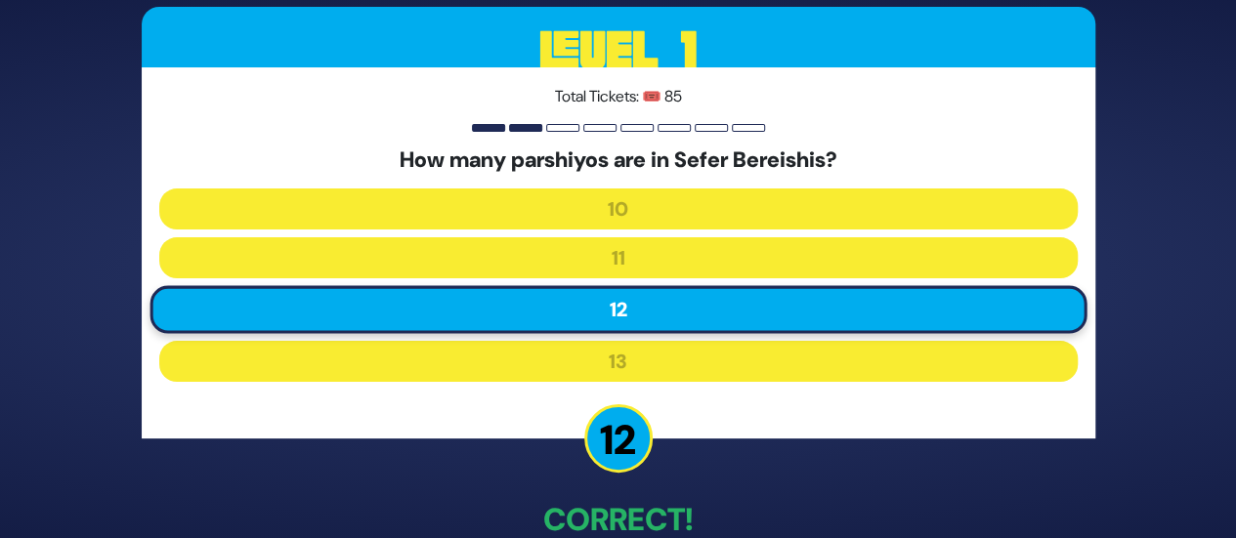
scroll to position [111, 0]
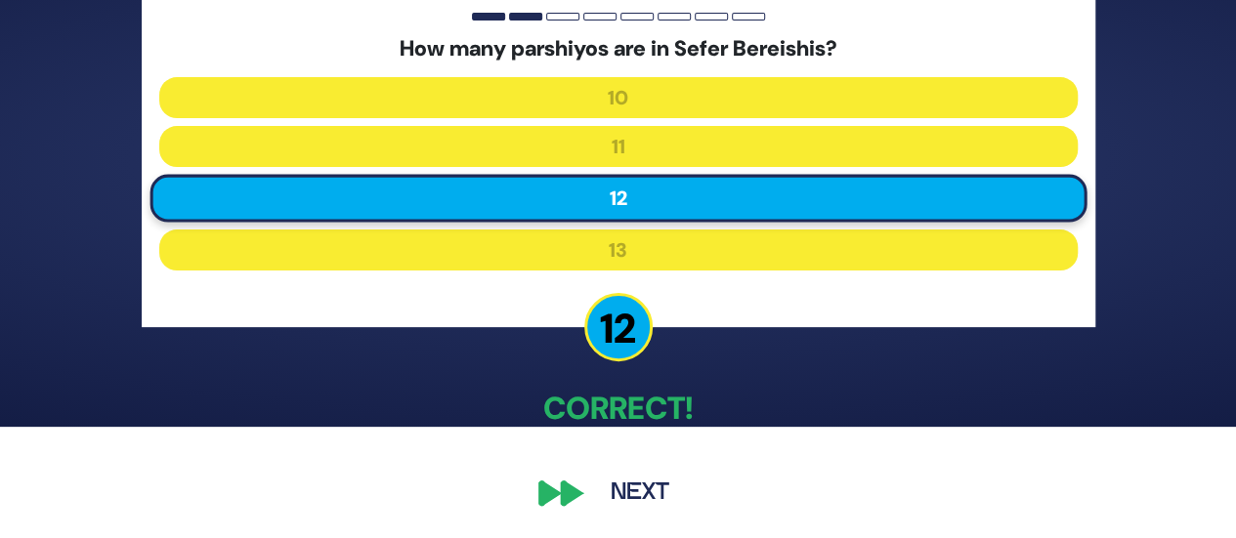
click at [643, 488] on button "Next" at bounding box center [639, 493] width 113 height 45
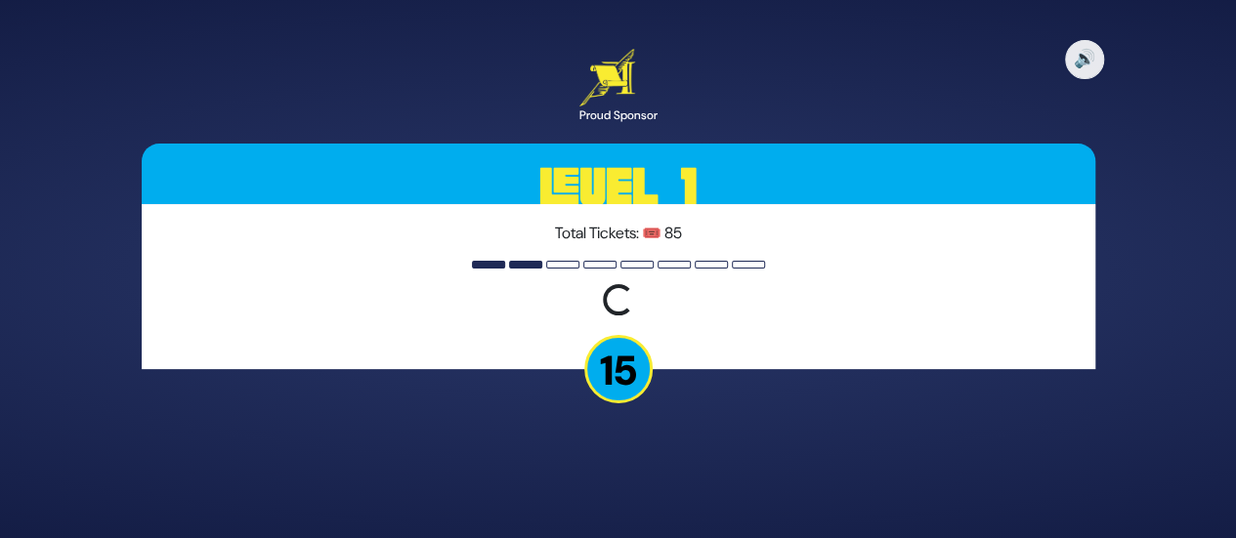
scroll to position [0, 0]
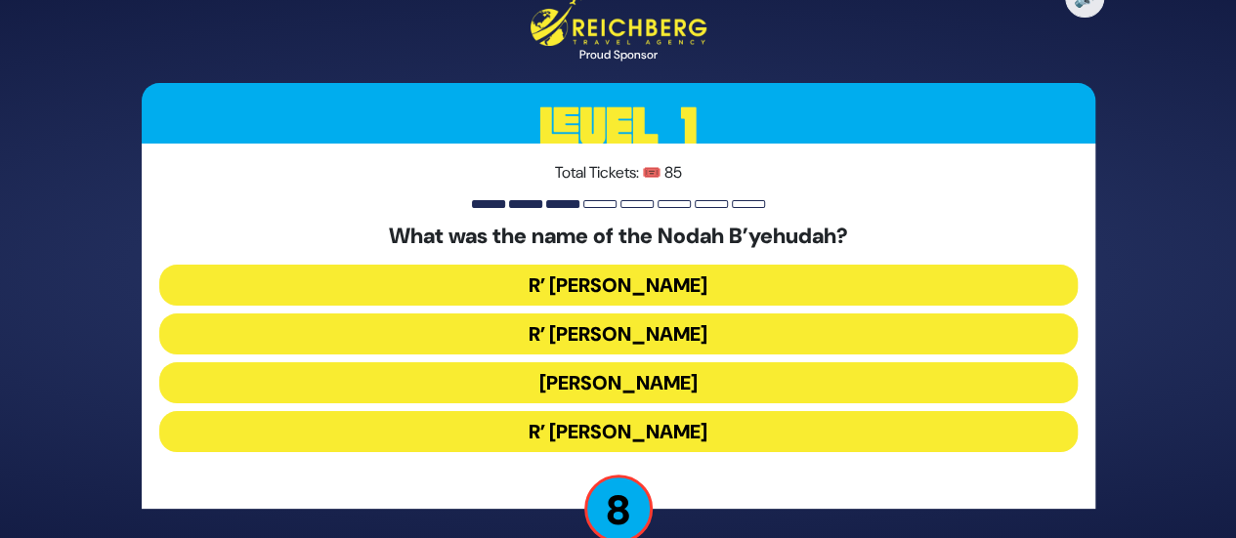
click at [640, 278] on button "R’ [PERSON_NAME]" at bounding box center [618, 285] width 918 height 41
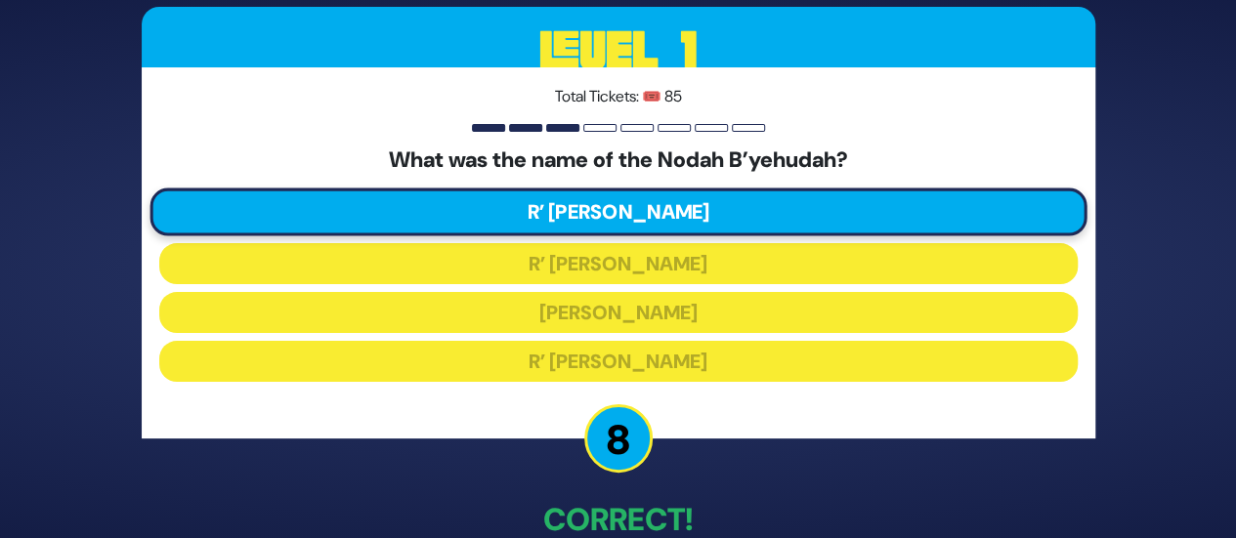
scroll to position [111, 0]
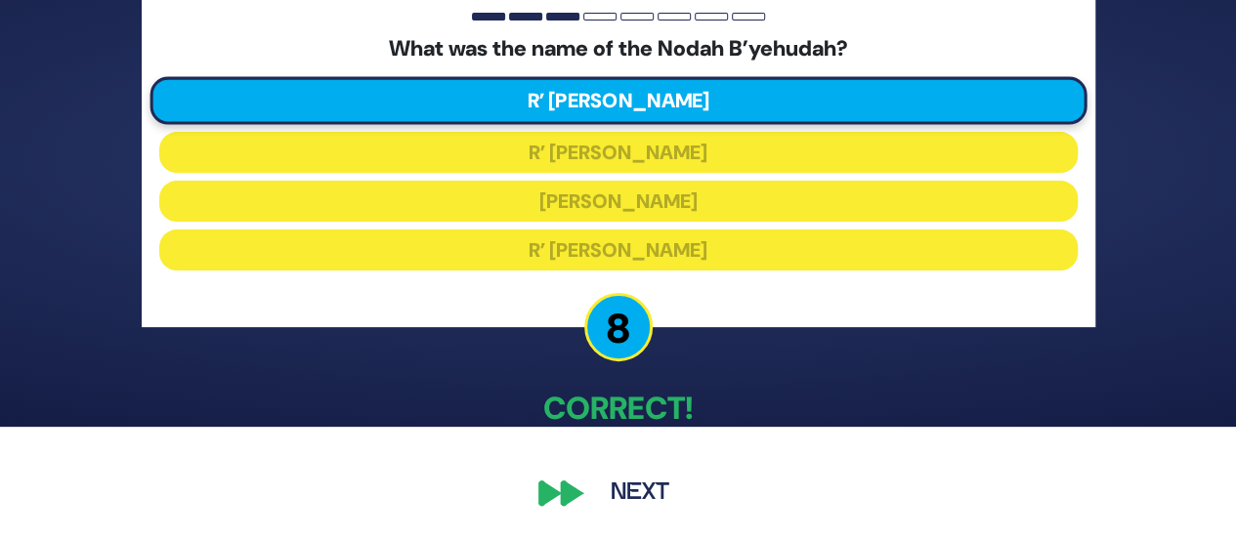
click at [638, 497] on button "Next" at bounding box center [639, 493] width 113 height 45
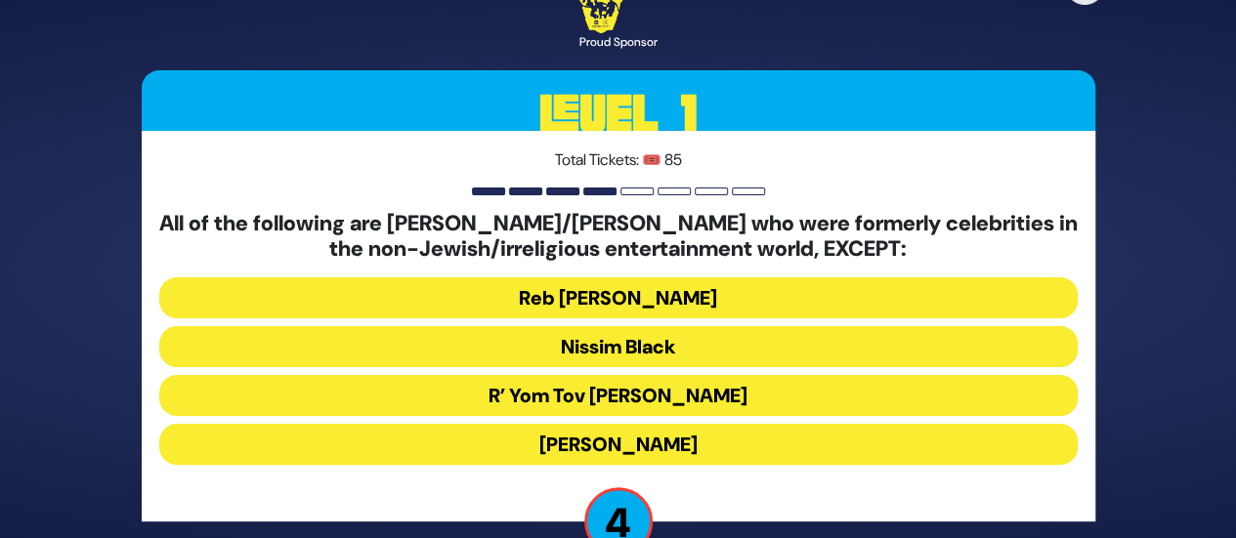
click at [600, 396] on button "R’ Yom Tov [PERSON_NAME]" at bounding box center [618, 395] width 918 height 41
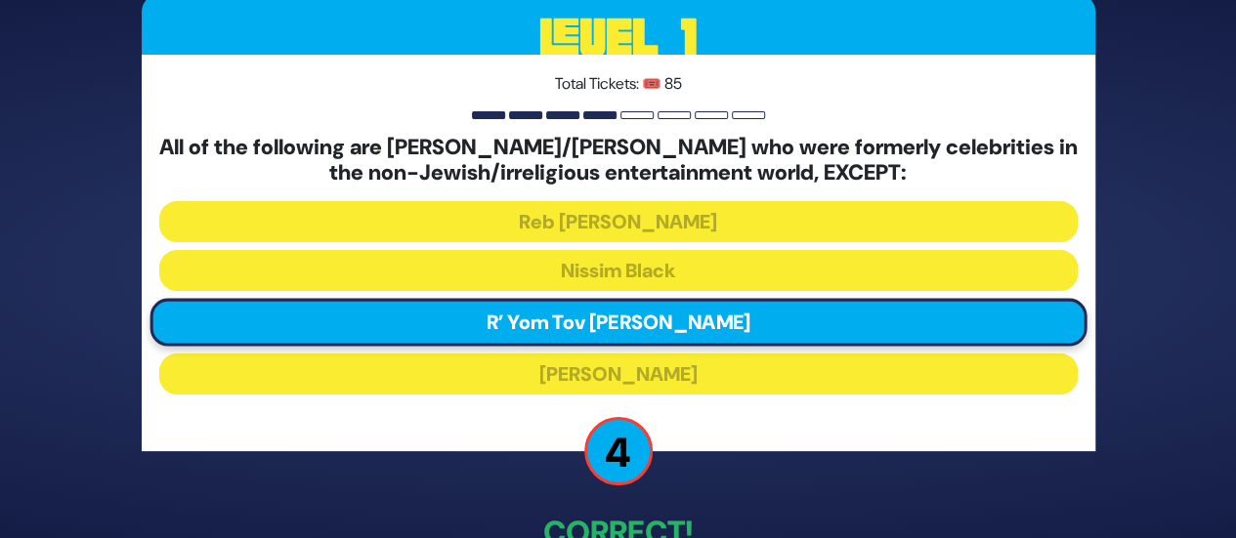
scroll to position [125, 0]
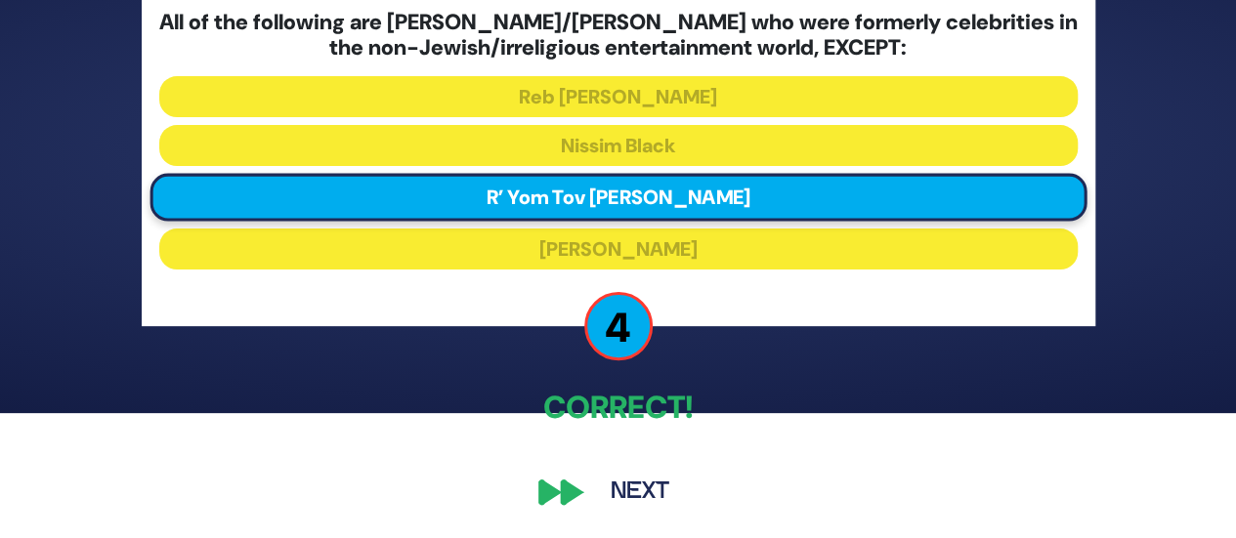
click at [648, 488] on button "Next" at bounding box center [639, 492] width 113 height 45
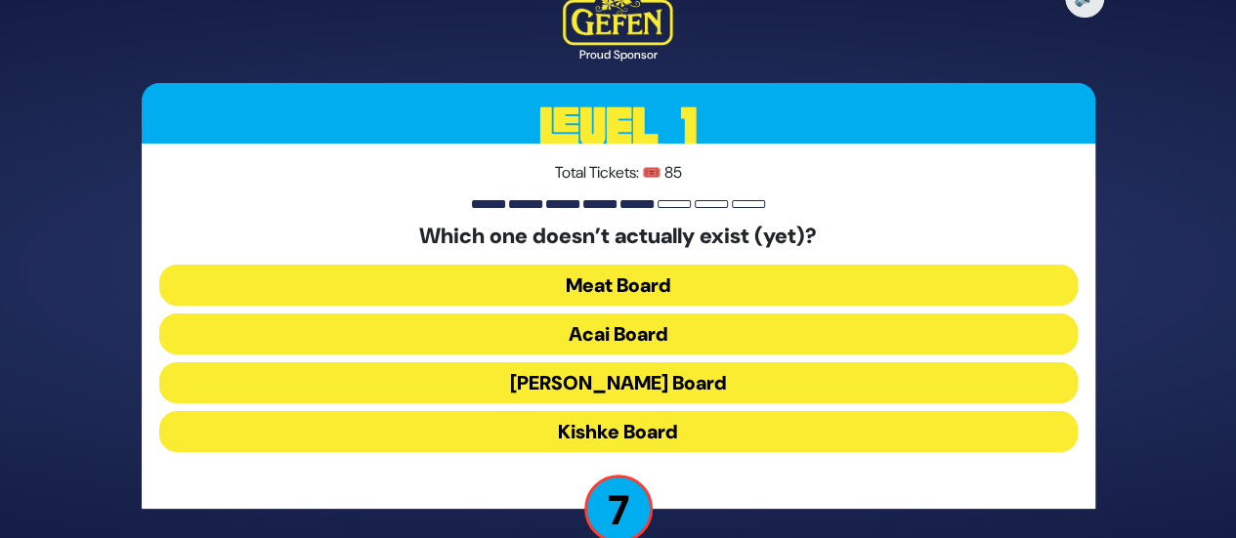
click at [598, 331] on button "Acai Board" at bounding box center [618, 334] width 918 height 41
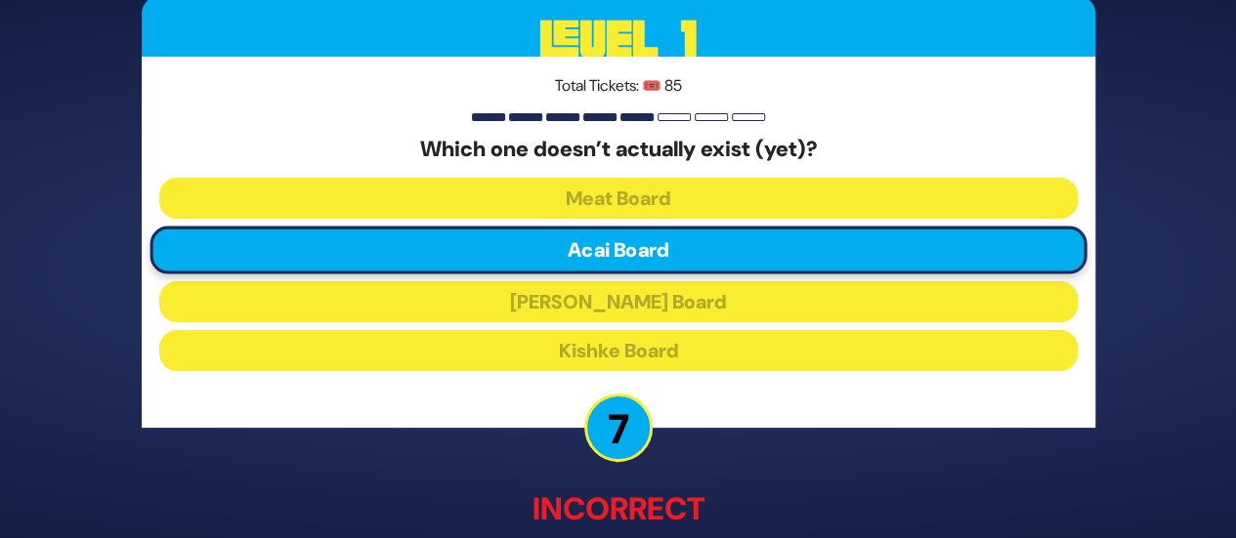
scroll to position [122, 0]
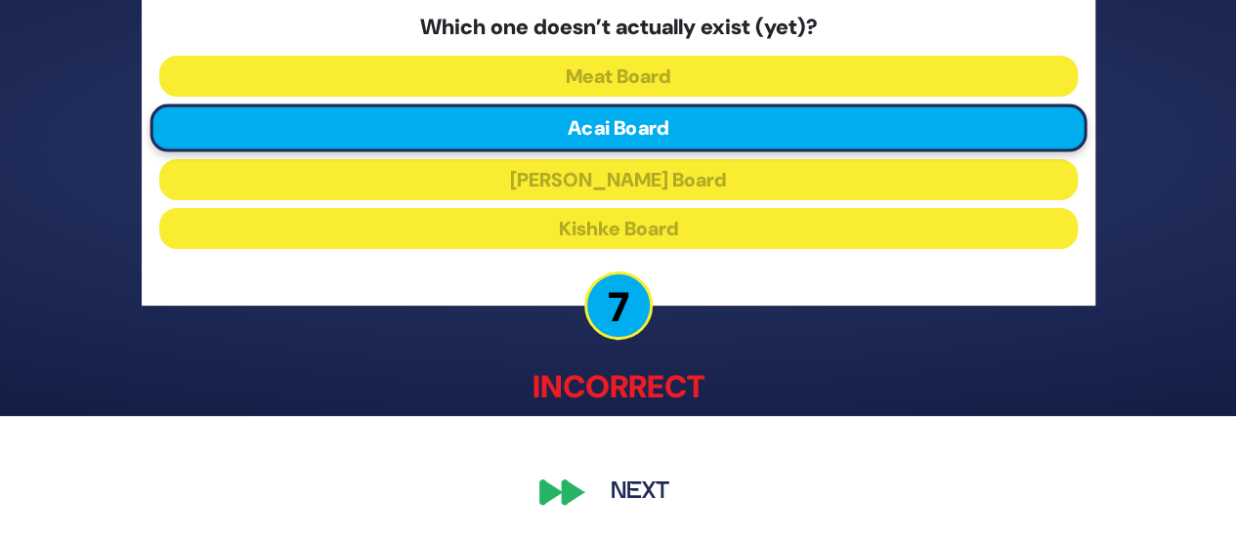
click at [628, 508] on button "Next" at bounding box center [639, 493] width 113 height 45
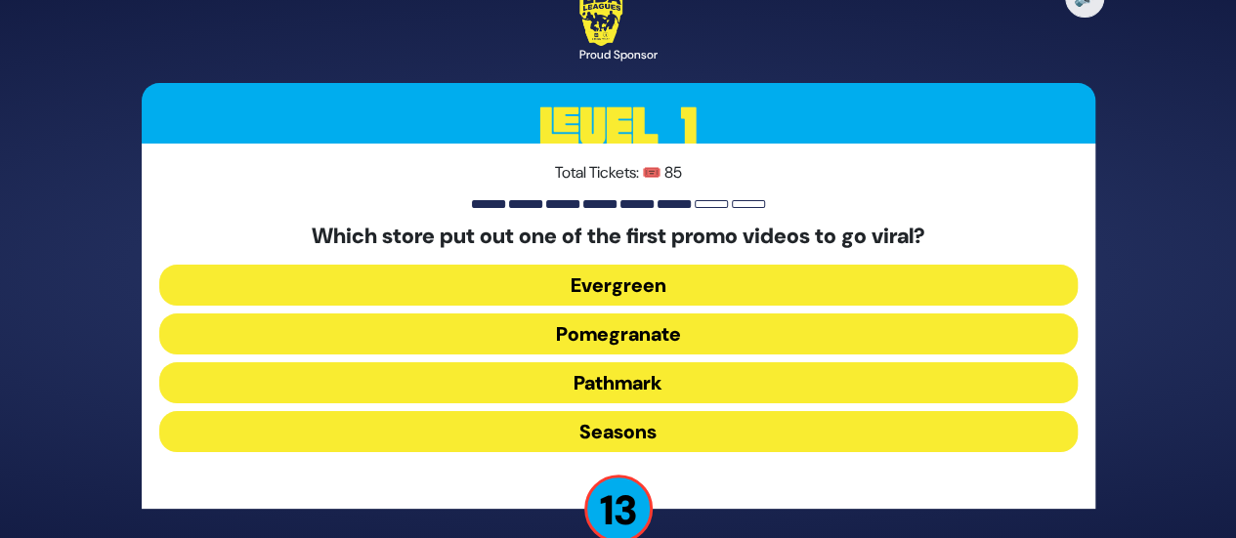
click at [618, 324] on button "Pomegranate" at bounding box center [618, 334] width 918 height 41
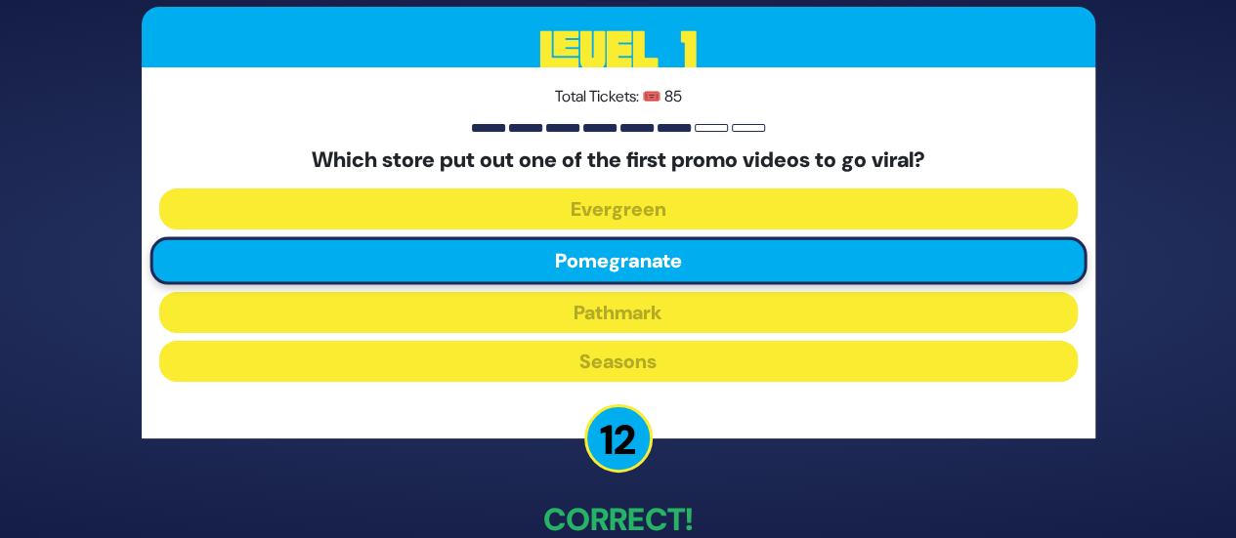
scroll to position [111, 0]
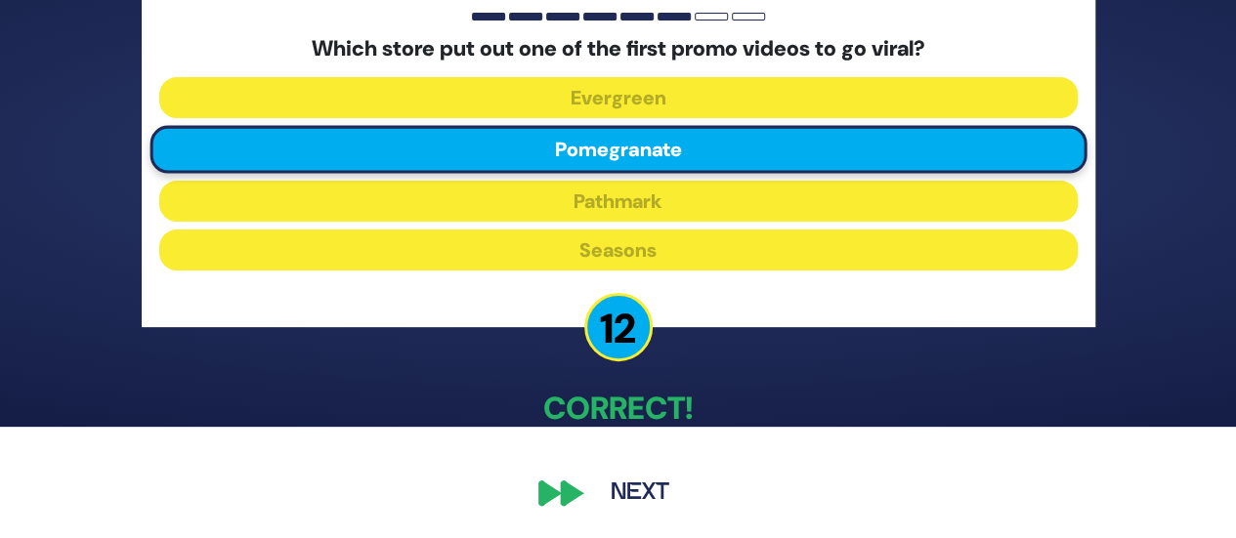
click at [649, 480] on button "Next" at bounding box center [639, 493] width 113 height 45
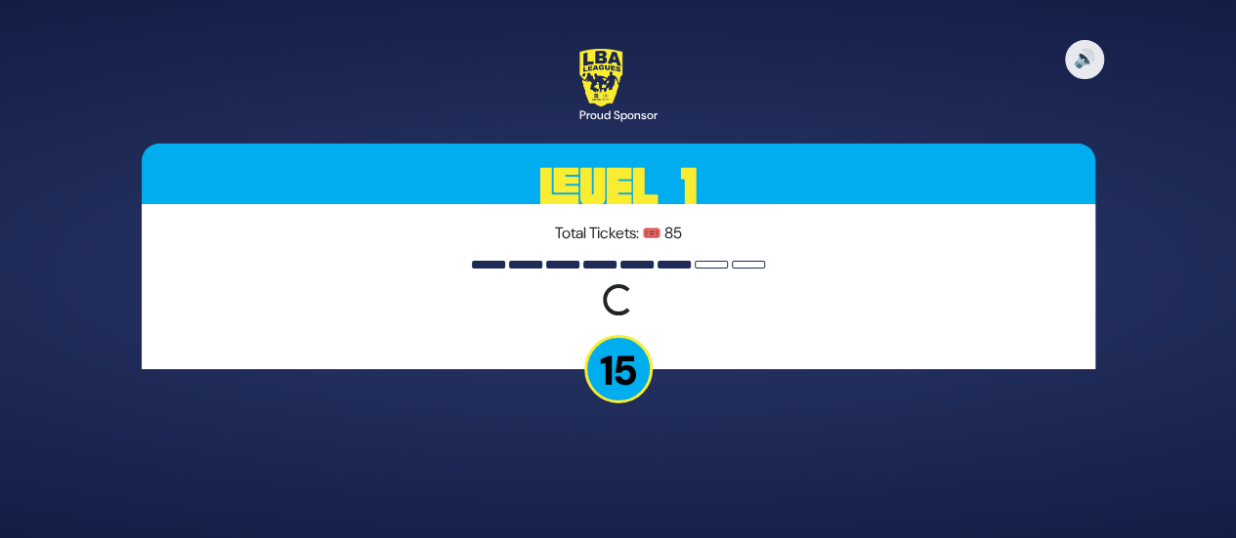
scroll to position [0, 0]
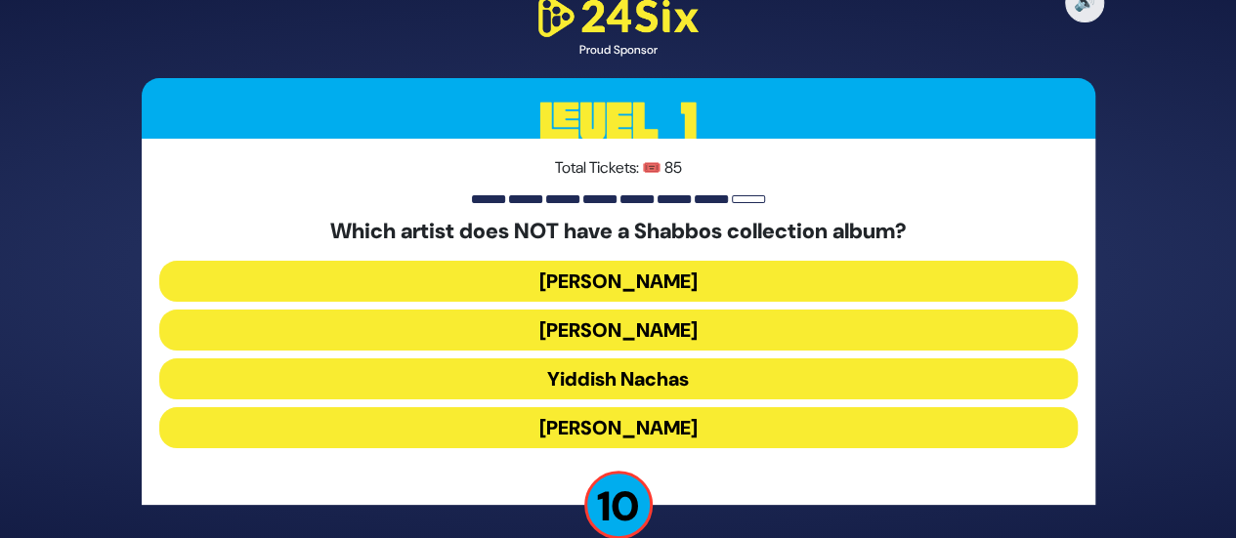
click at [614, 280] on button "[PERSON_NAME]" at bounding box center [618, 281] width 918 height 41
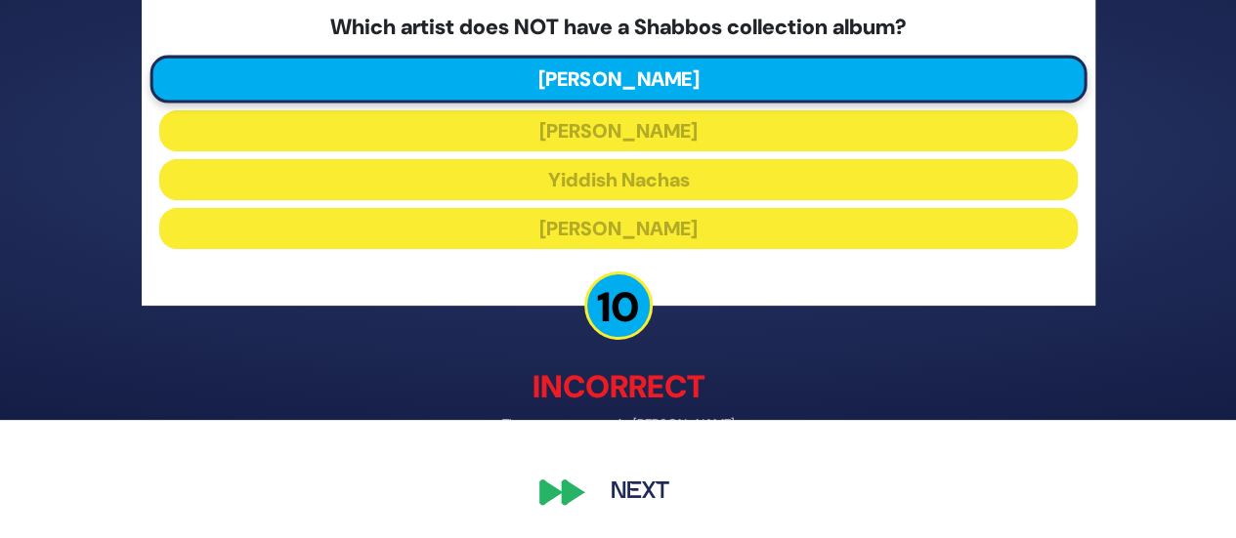
scroll to position [117, 0]
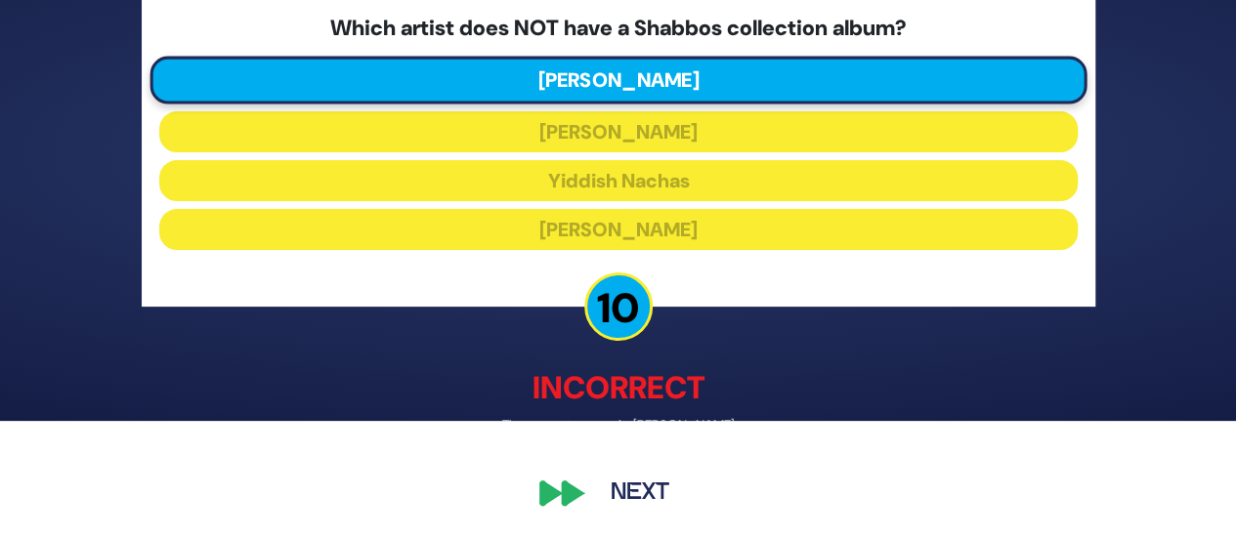
click at [649, 499] on button "Next" at bounding box center [639, 493] width 113 height 45
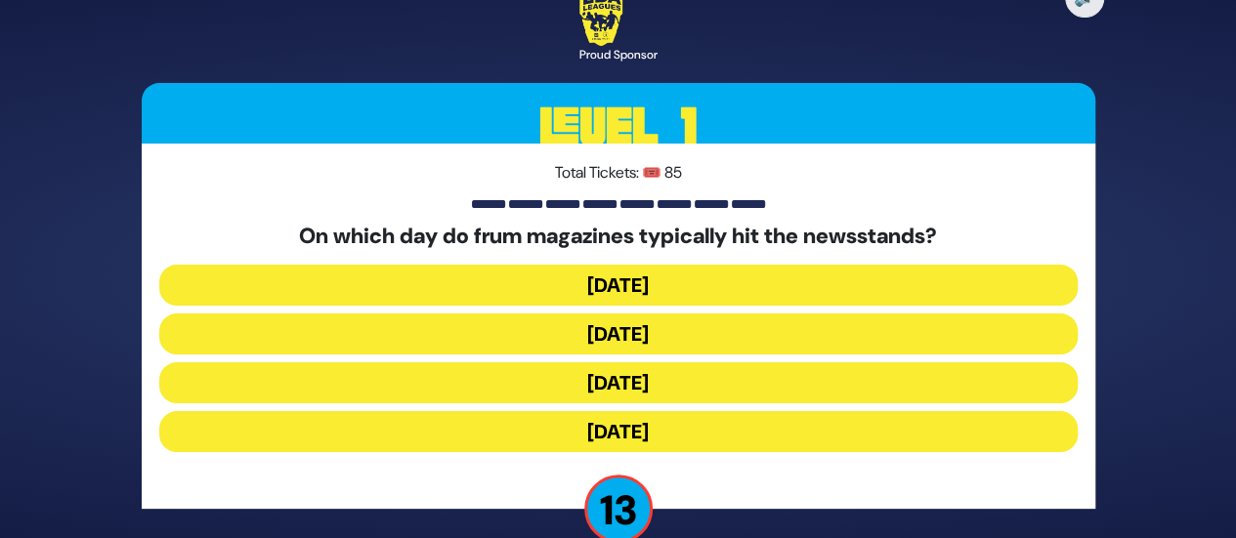
click at [597, 327] on button "[DATE]" at bounding box center [618, 334] width 918 height 41
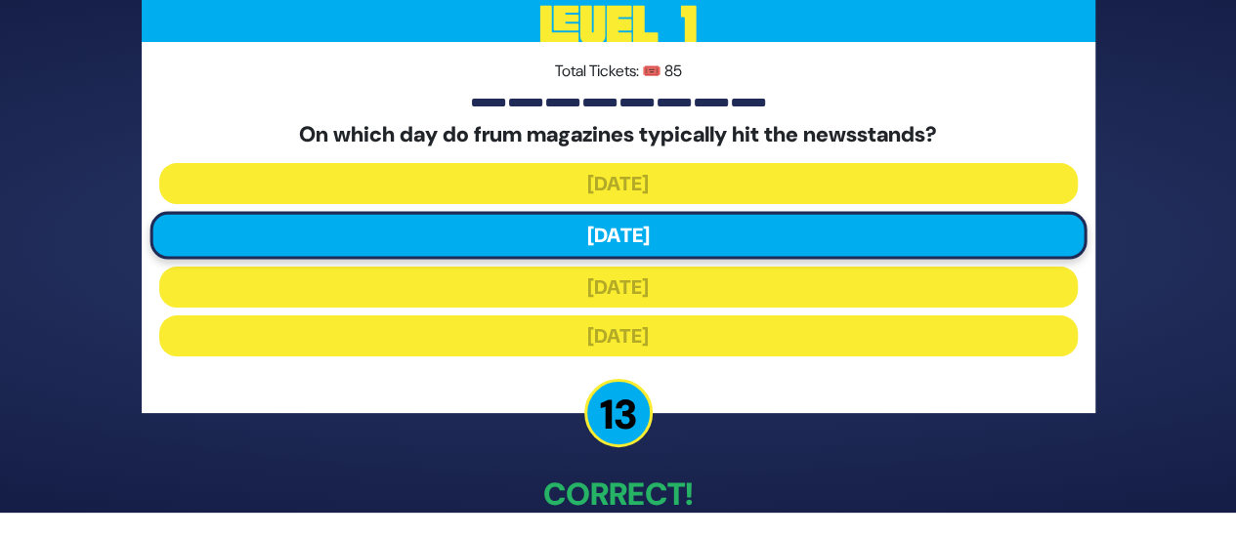
scroll to position [111, 0]
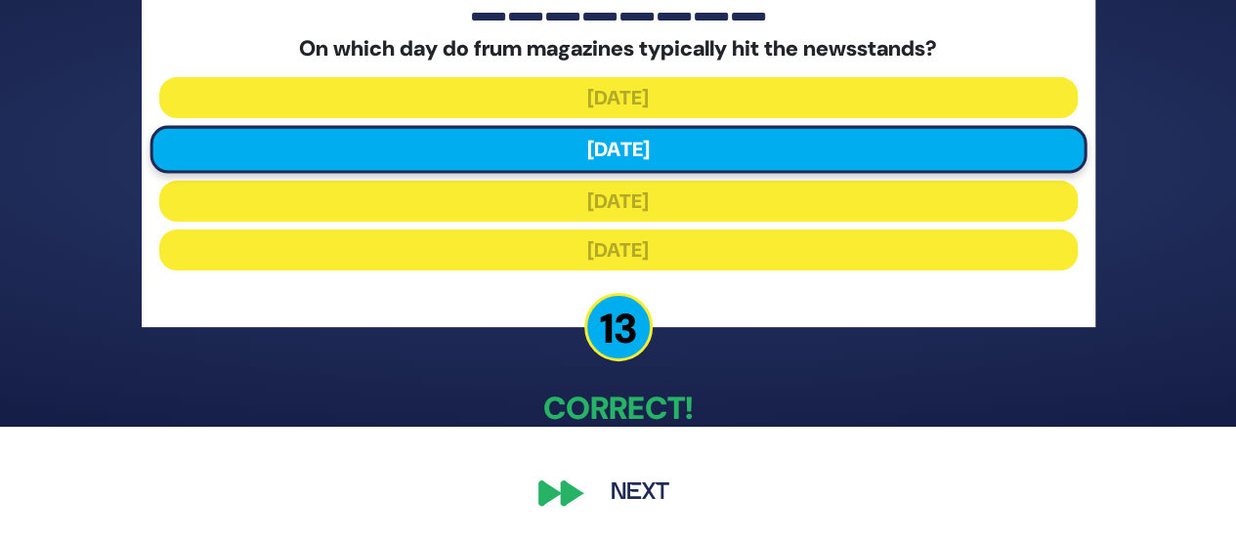
click at [658, 484] on button "Next" at bounding box center [639, 493] width 113 height 45
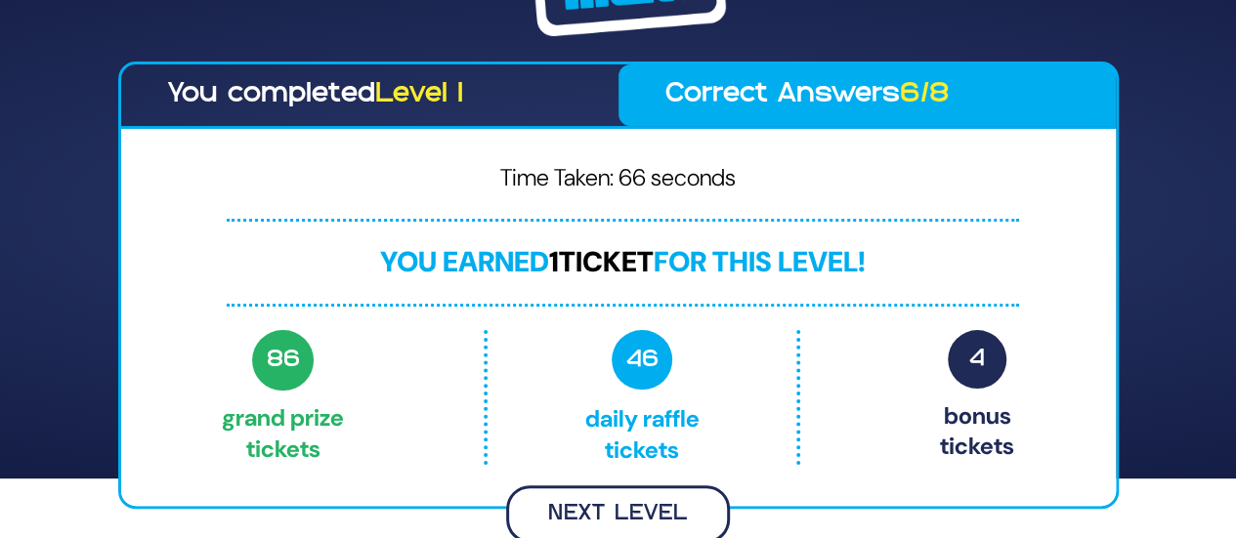
scroll to position [57, 0]
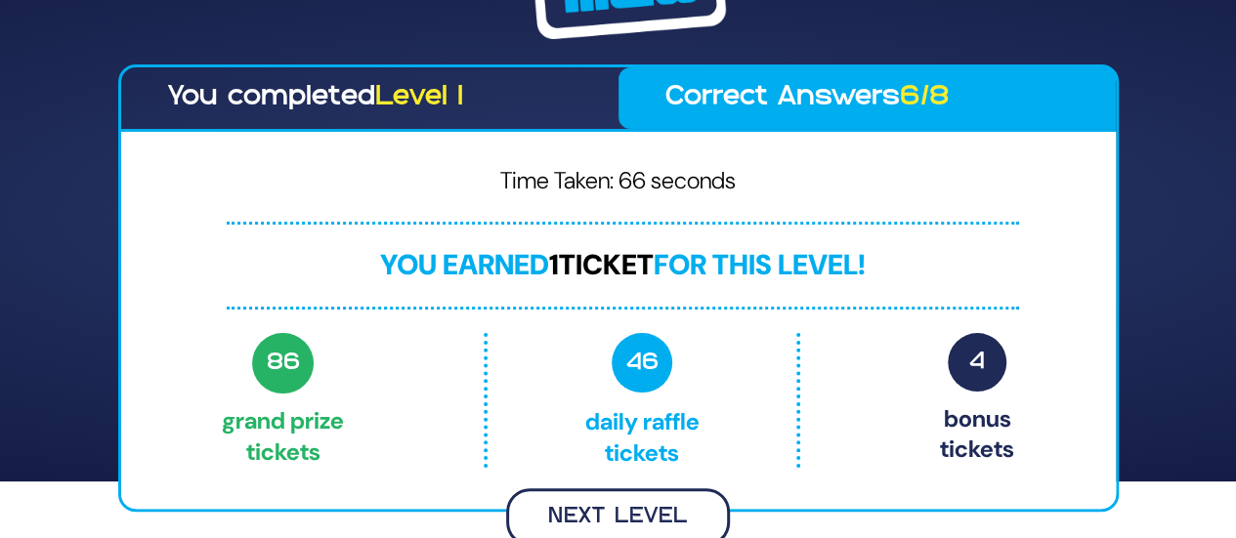
click at [600, 525] on button "Next Level" at bounding box center [618, 517] width 224 height 58
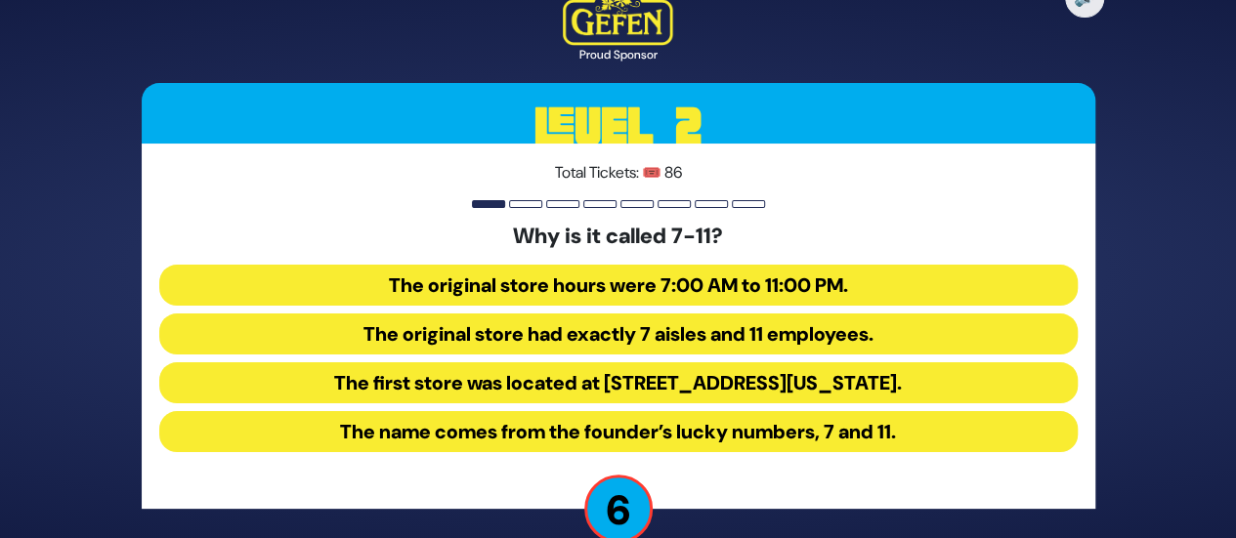
click at [605, 427] on button "The name comes from the founder’s lucky numbers, 7 and 11." at bounding box center [618, 431] width 918 height 41
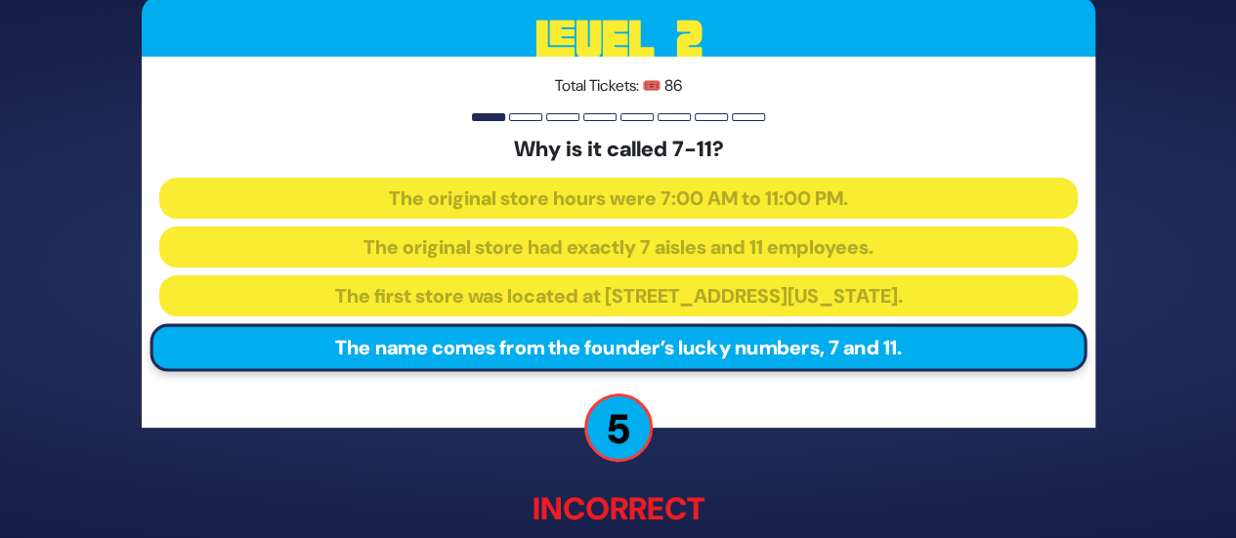
scroll to position [122, 0]
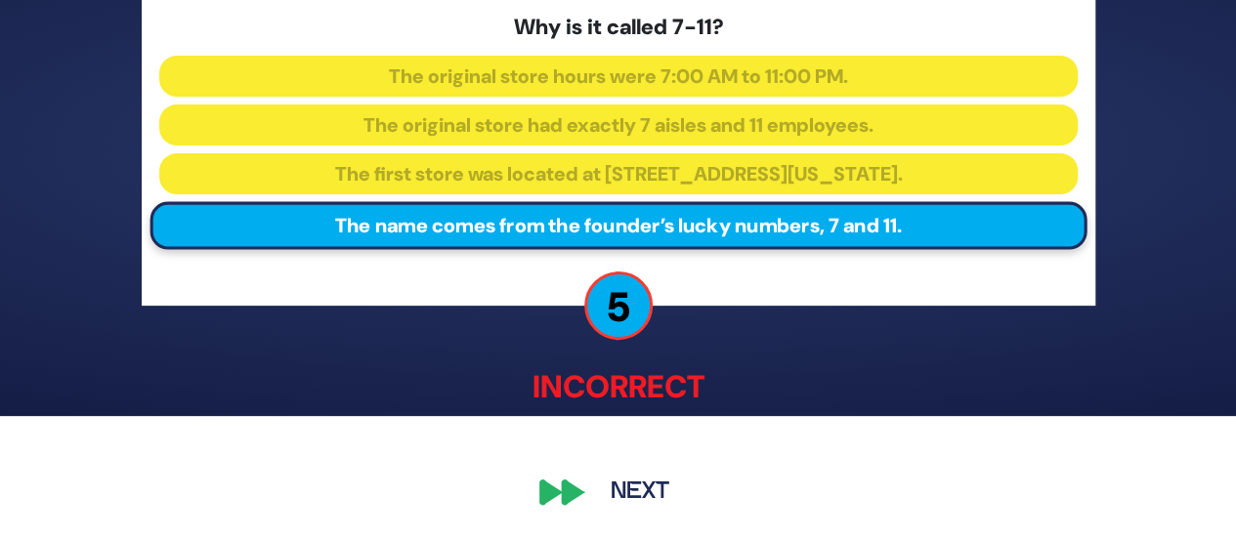
click at [657, 491] on button "Next" at bounding box center [639, 493] width 113 height 45
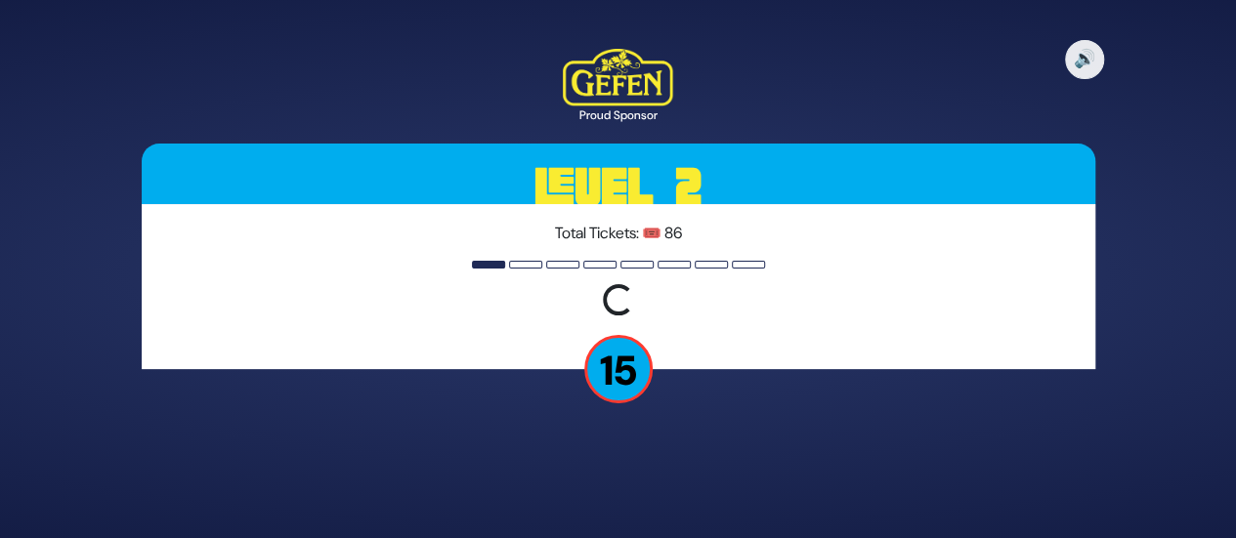
scroll to position [0, 0]
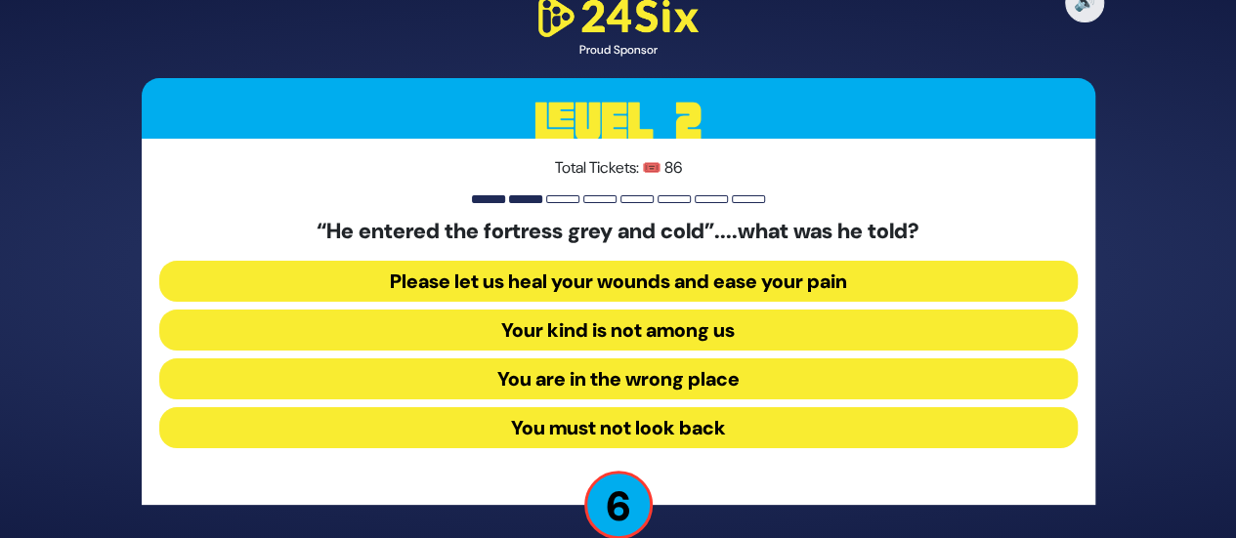
click at [617, 333] on button "Your kind is not among us" at bounding box center [618, 330] width 918 height 41
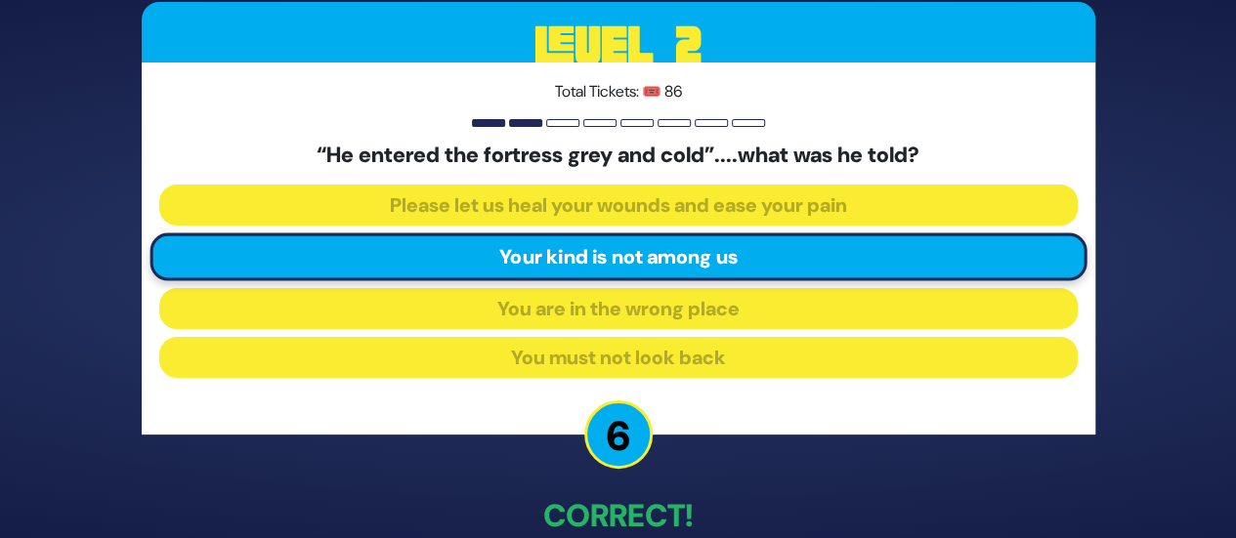
scroll to position [107, 0]
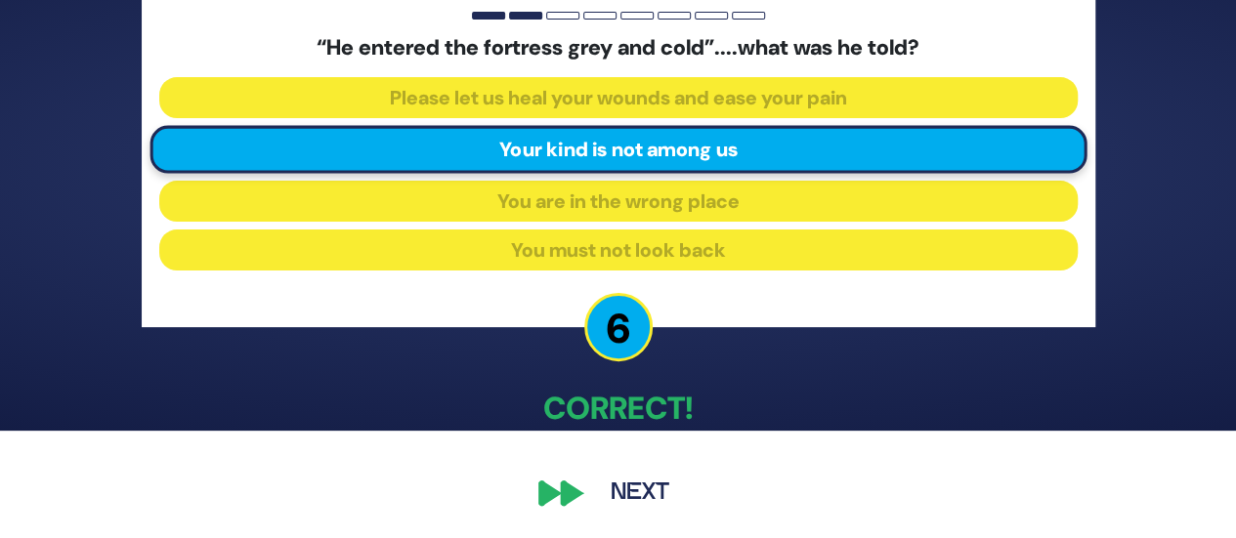
click at [646, 501] on button "Next" at bounding box center [639, 493] width 113 height 45
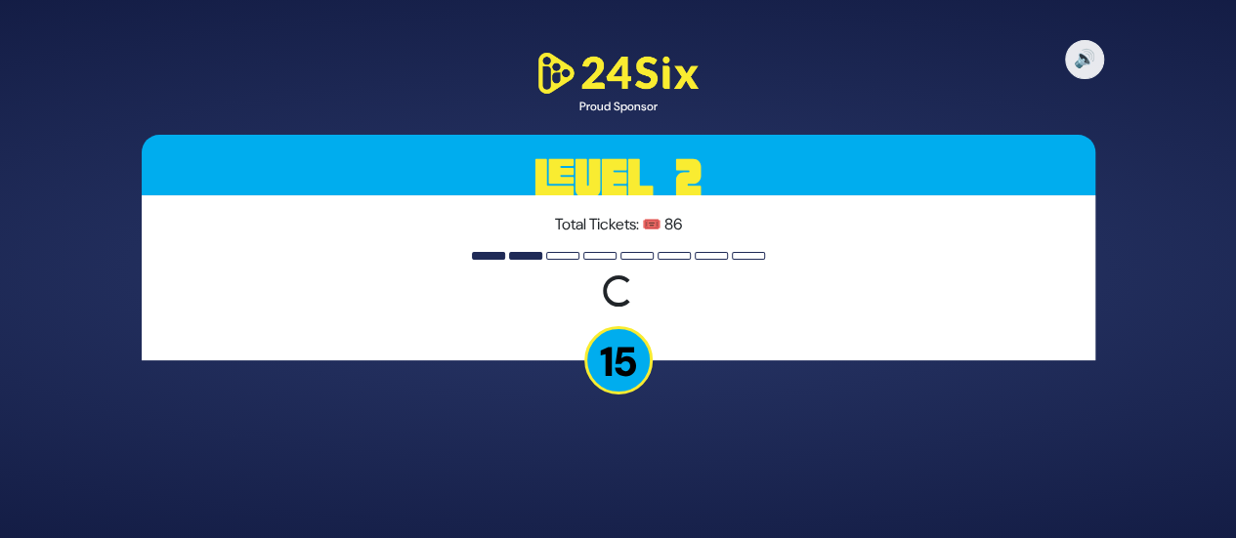
scroll to position [0, 0]
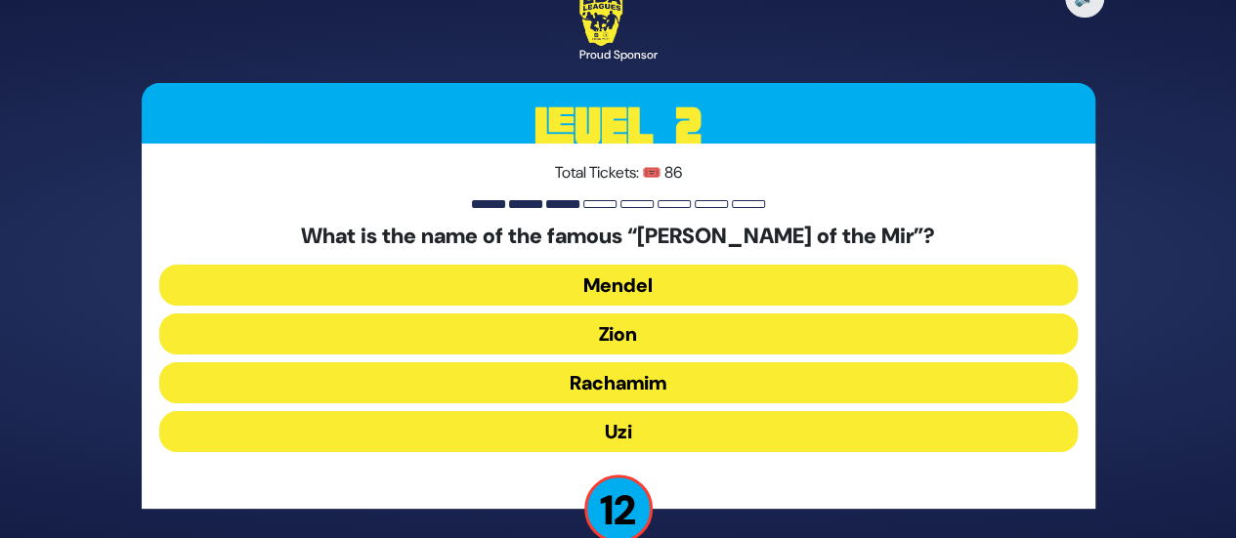
click at [616, 322] on button "Zion" at bounding box center [618, 334] width 918 height 41
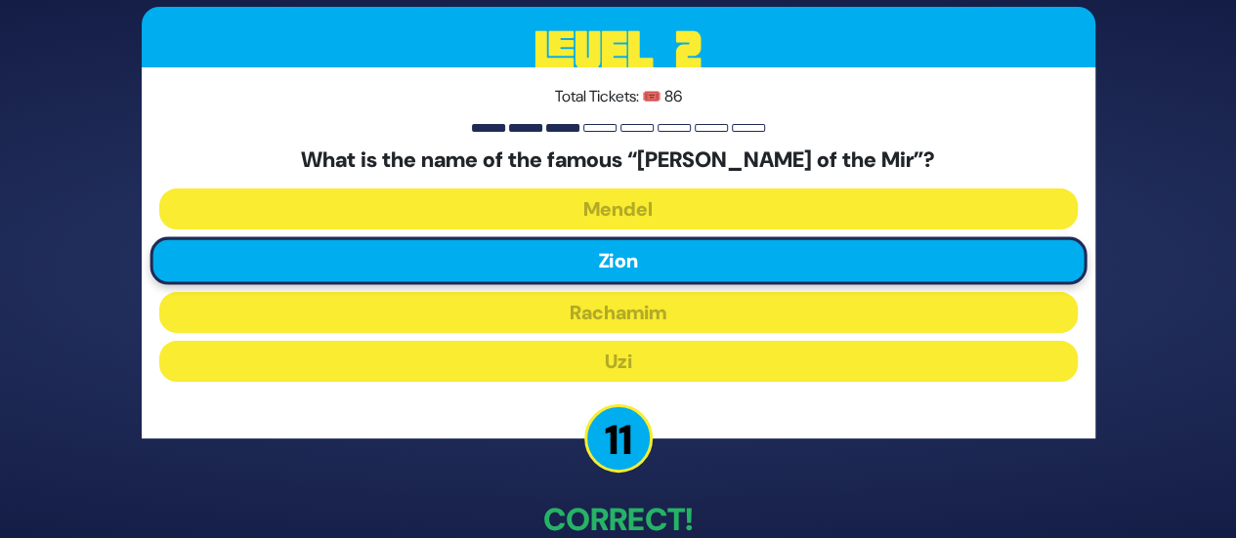
scroll to position [111, 0]
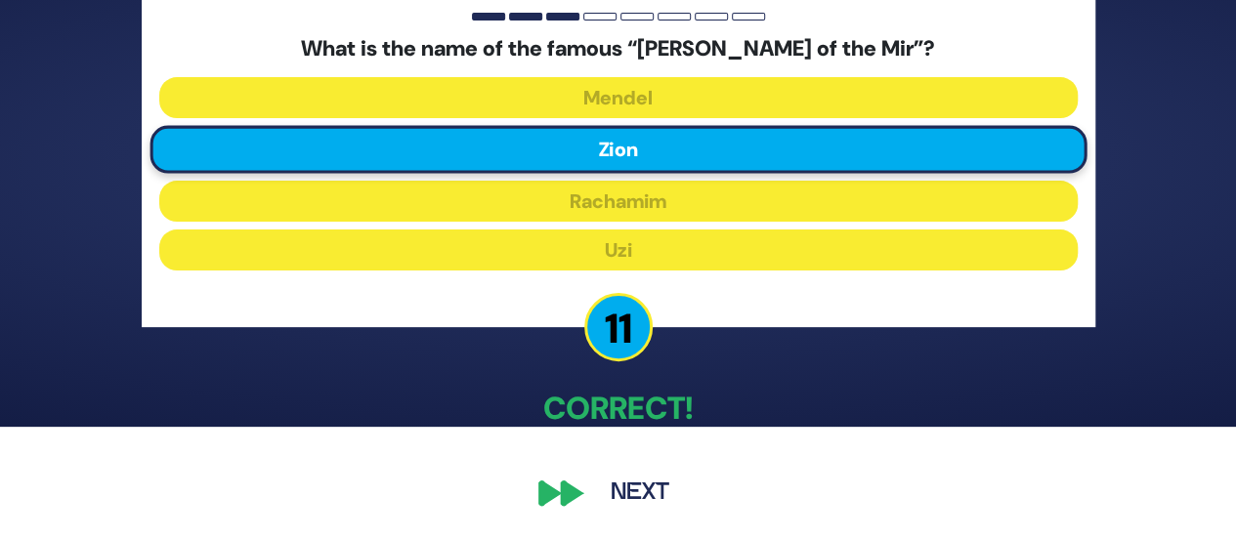
click at [621, 484] on button "Next" at bounding box center [639, 493] width 113 height 45
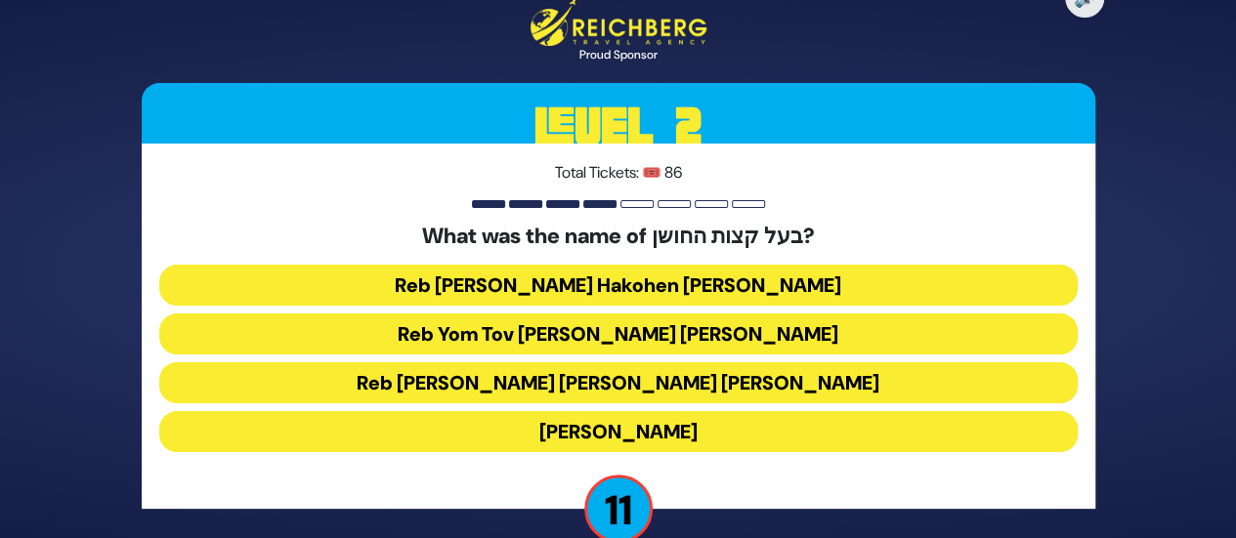
click at [601, 331] on button "Reb Yom Tov [PERSON_NAME] [PERSON_NAME]" at bounding box center [618, 334] width 918 height 41
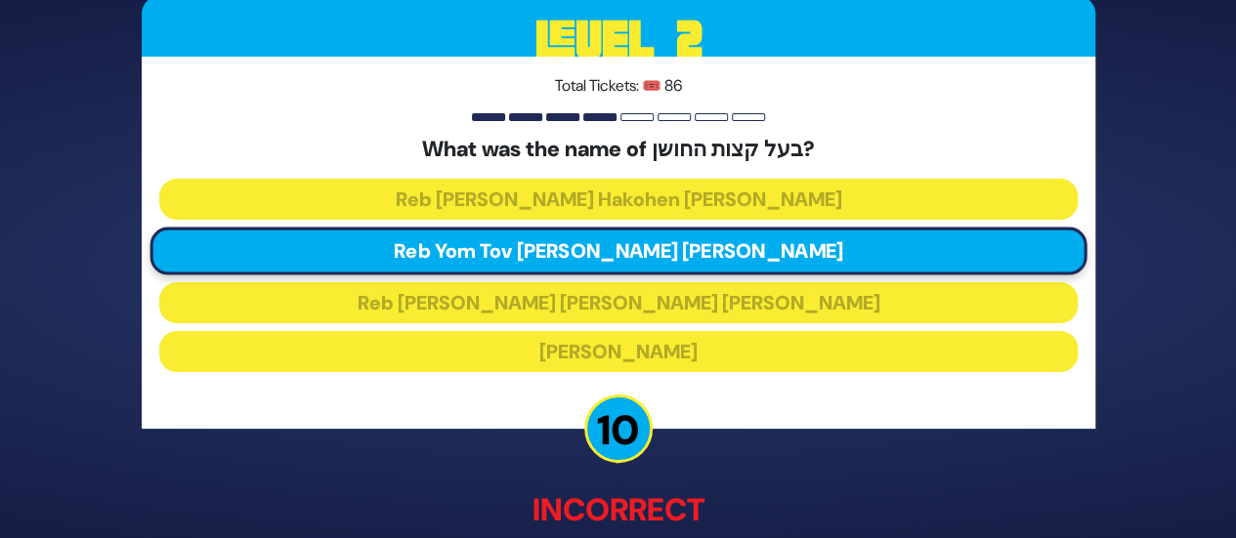
scroll to position [121, 0]
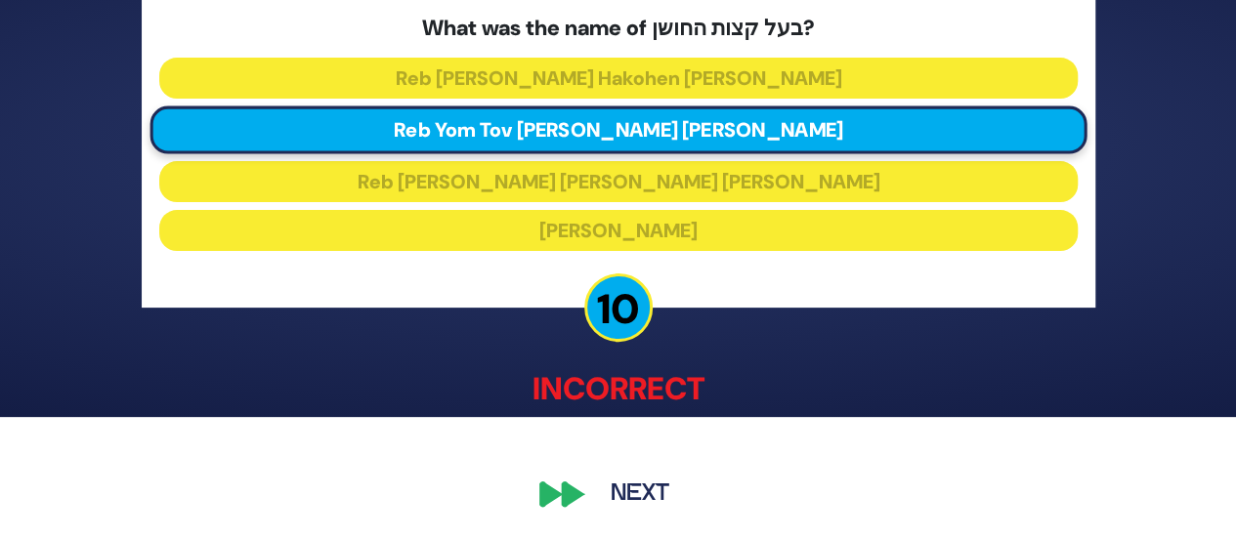
click at [637, 496] on button "Next" at bounding box center [639, 493] width 113 height 45
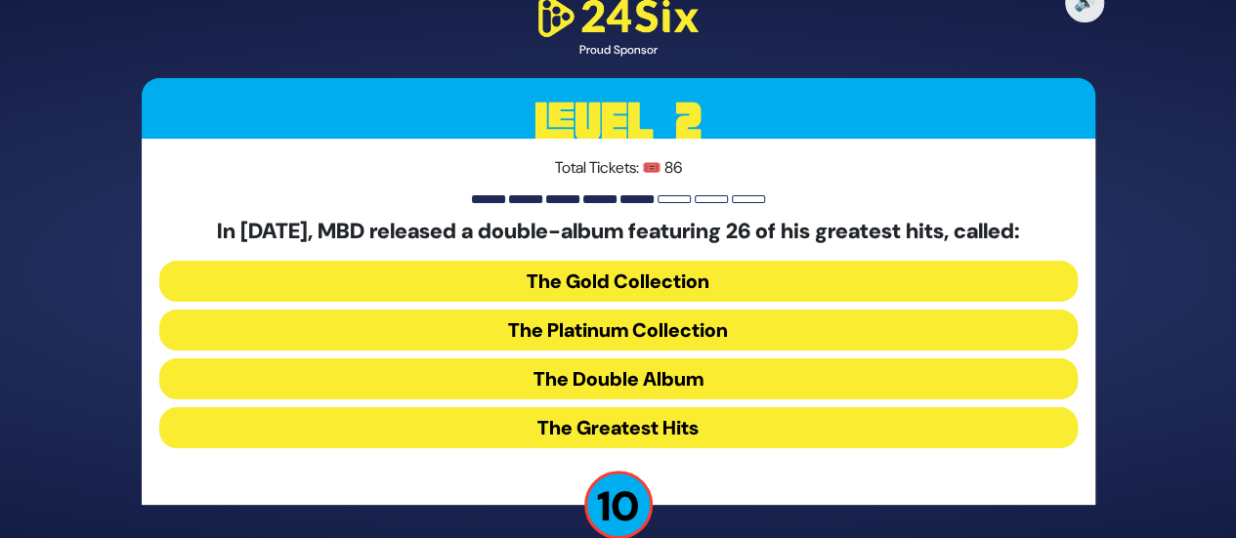
click at [591, 325] on button "The Platinum Collection" at bounding box center [618, 330] width 918 height 41
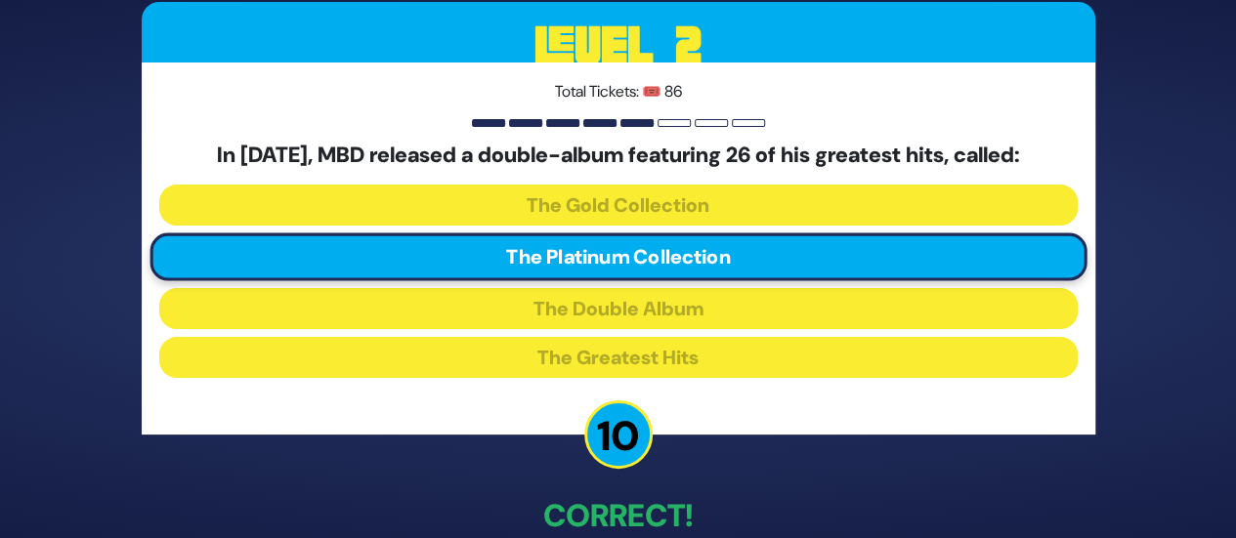
scroll to position [107, 0]
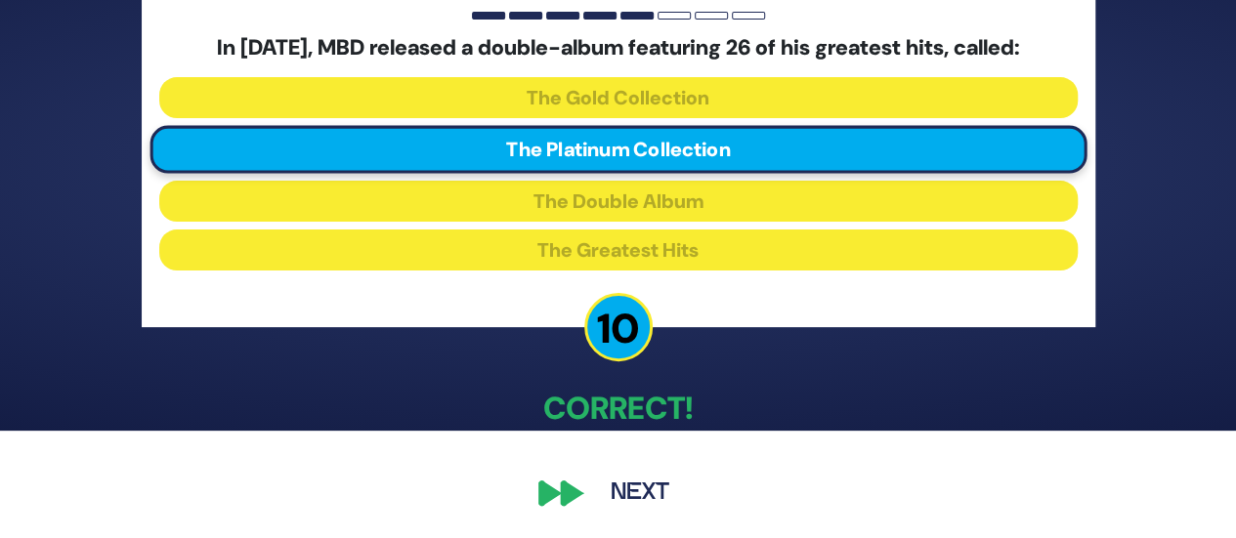
click at [637, 489] on button "Next" at bounding box center [639, 493] width 113 height 45
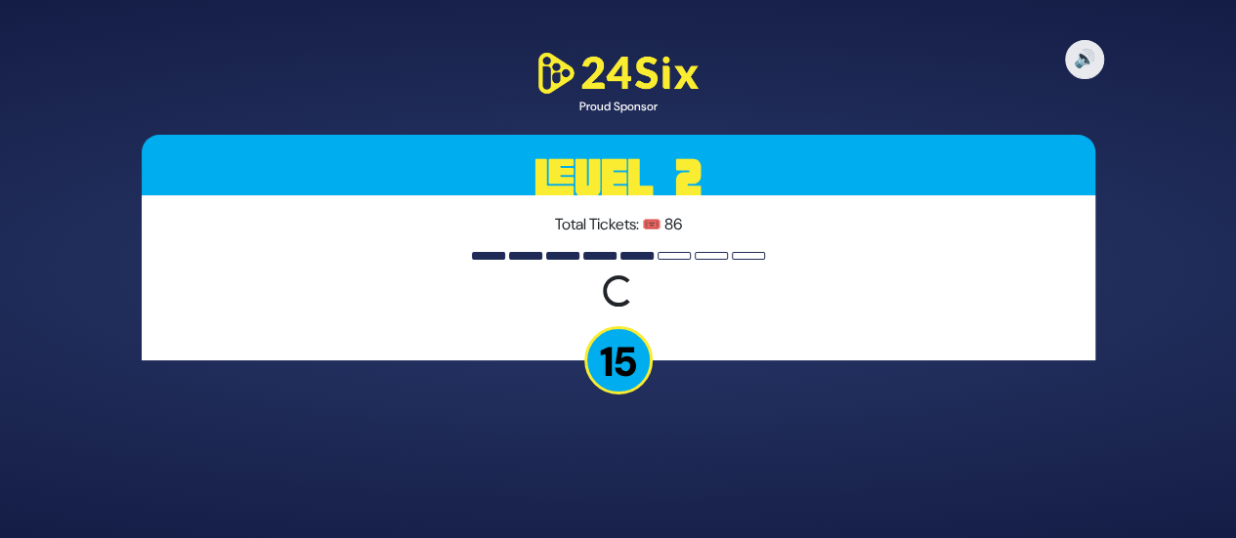
scroll to position [0, 0]
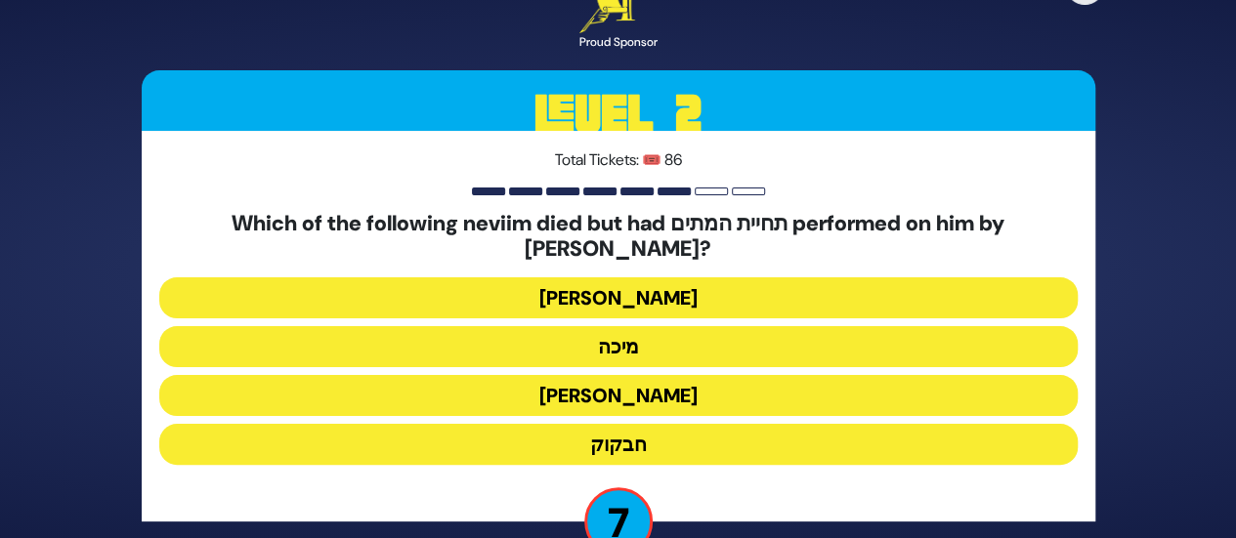
click at [605, 329] on button "מיכה" at bounding box center [618, 346] width 918 height 41
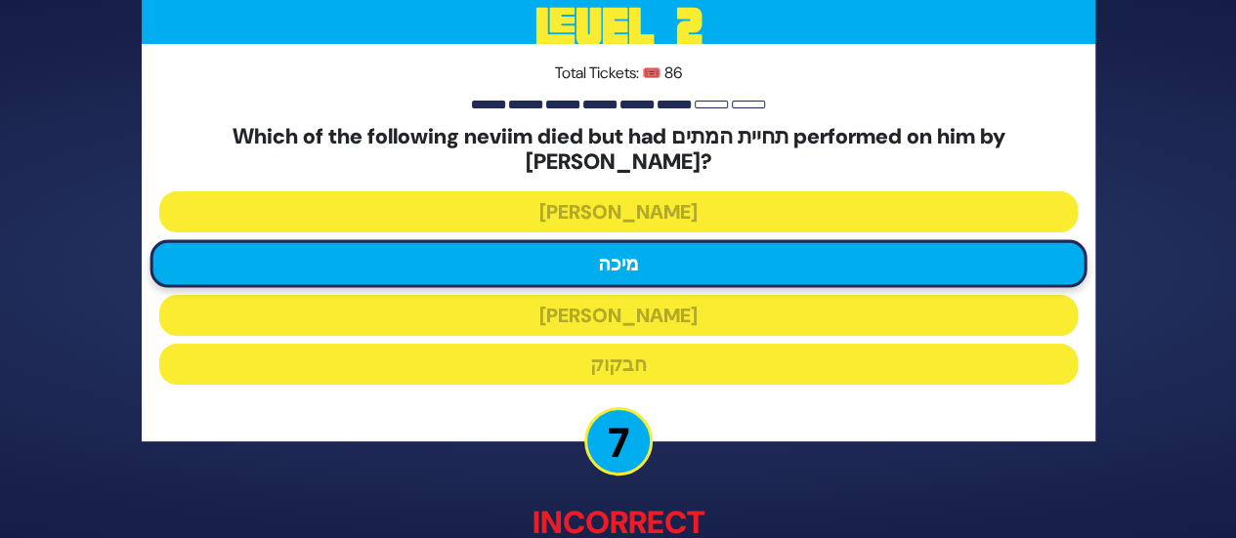
scroll to position [122, 0]
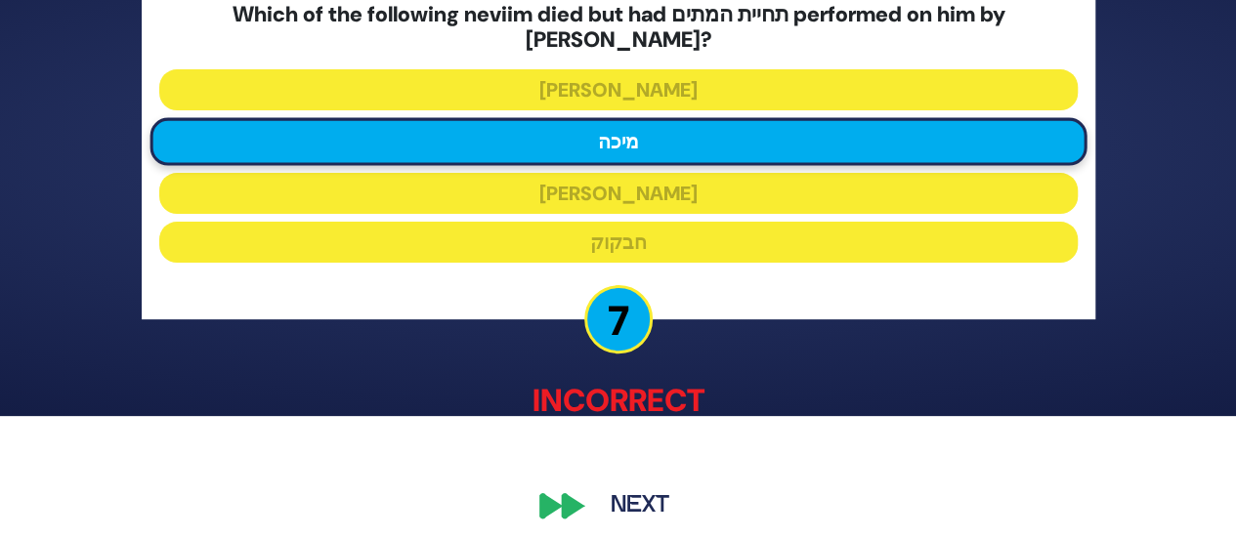
click at [633, 484] on button "Next" at bounding box center [639, 506] width 113 height 45
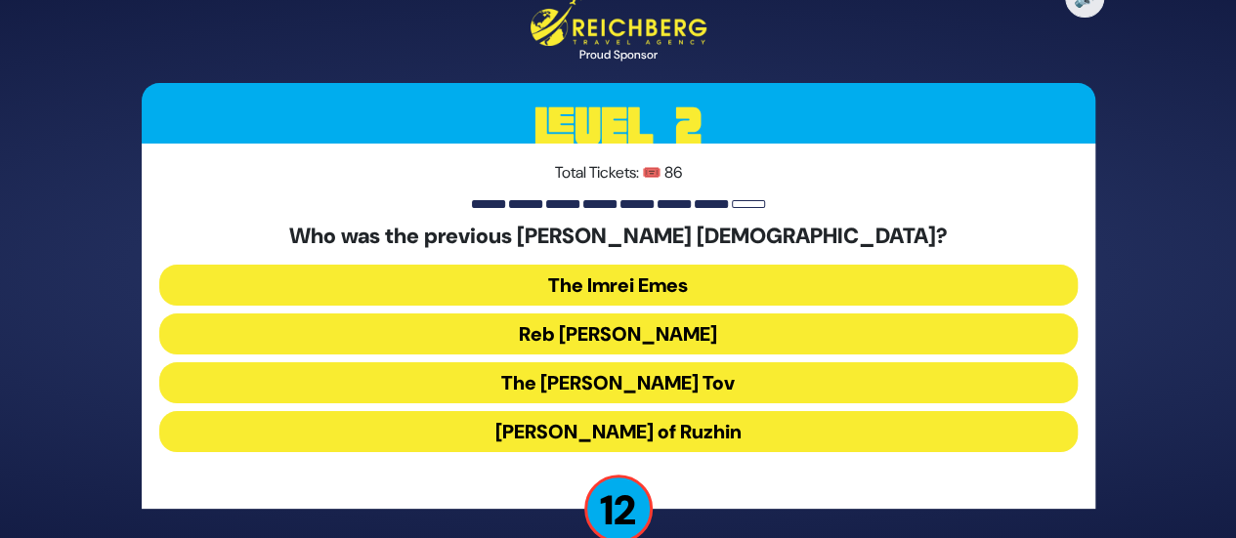
click at [577, 328] on button "Reb [PERSON_NAME]" at bounding box center [618, 334] width 918 height 41
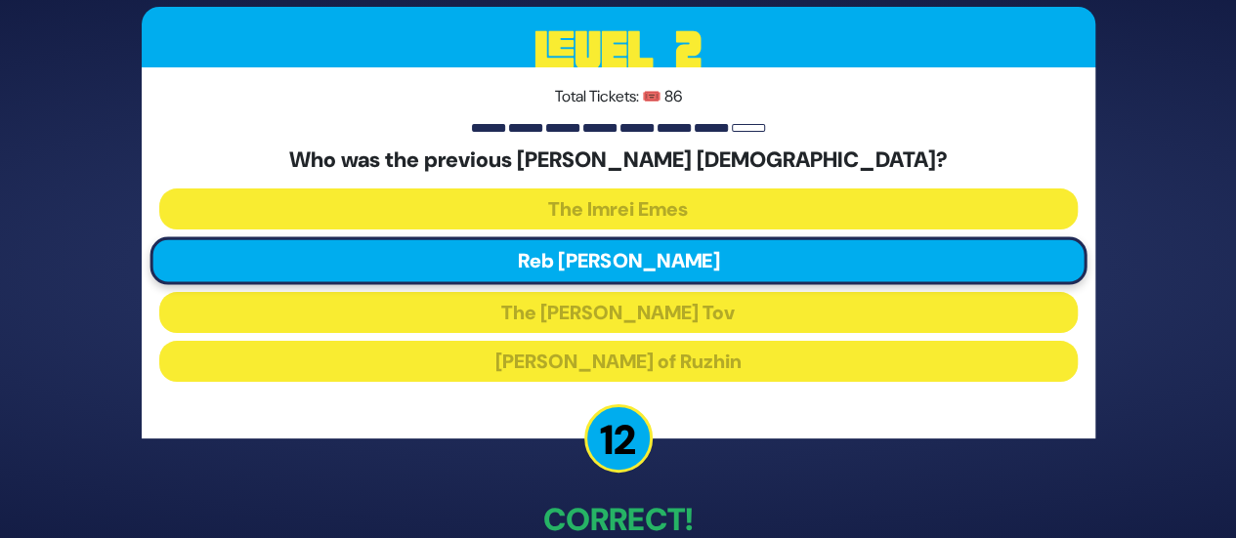
scroll to position [111, 0]
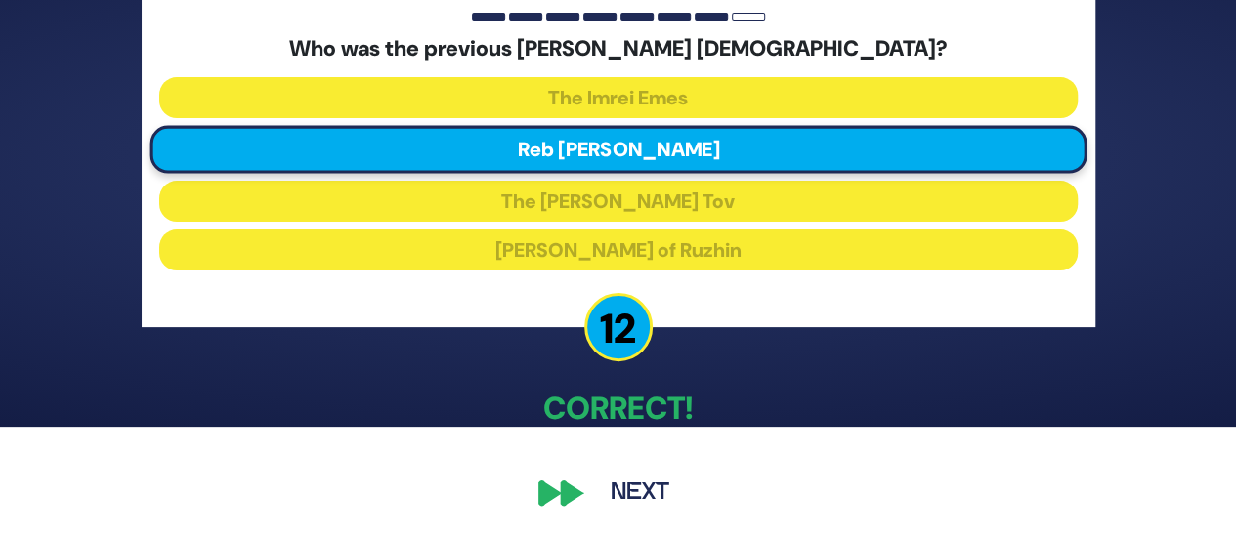
click at [648, 482] on button "Next" at bounding box center [639, 493] width 113 height 45
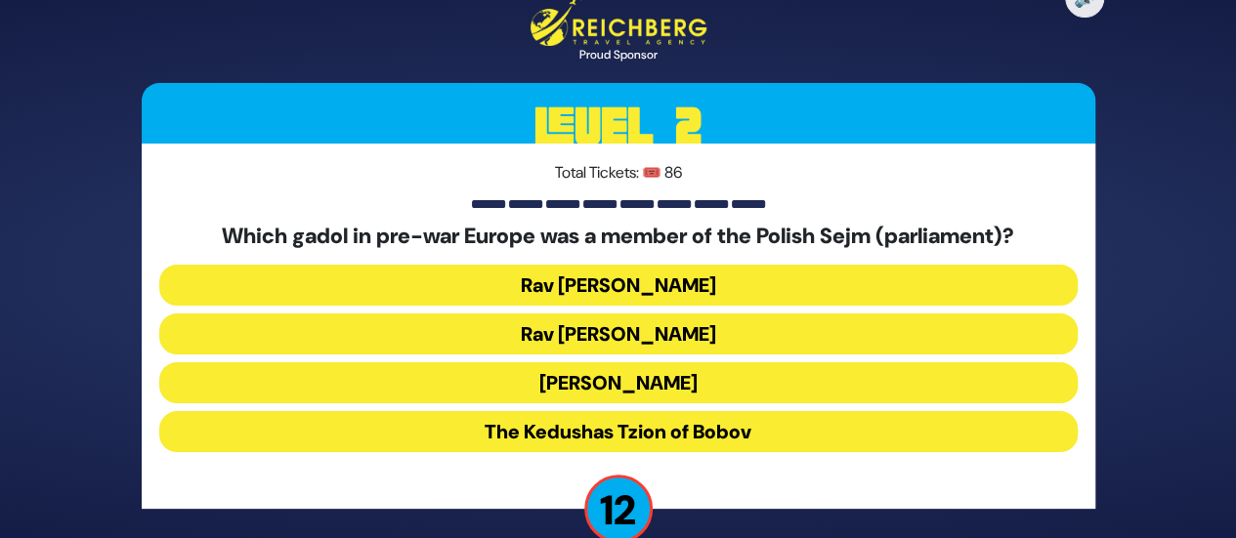
click at [593, 384] on button "[PERSON_NAME]" at bounding box center [618, 382] width 918 height 41
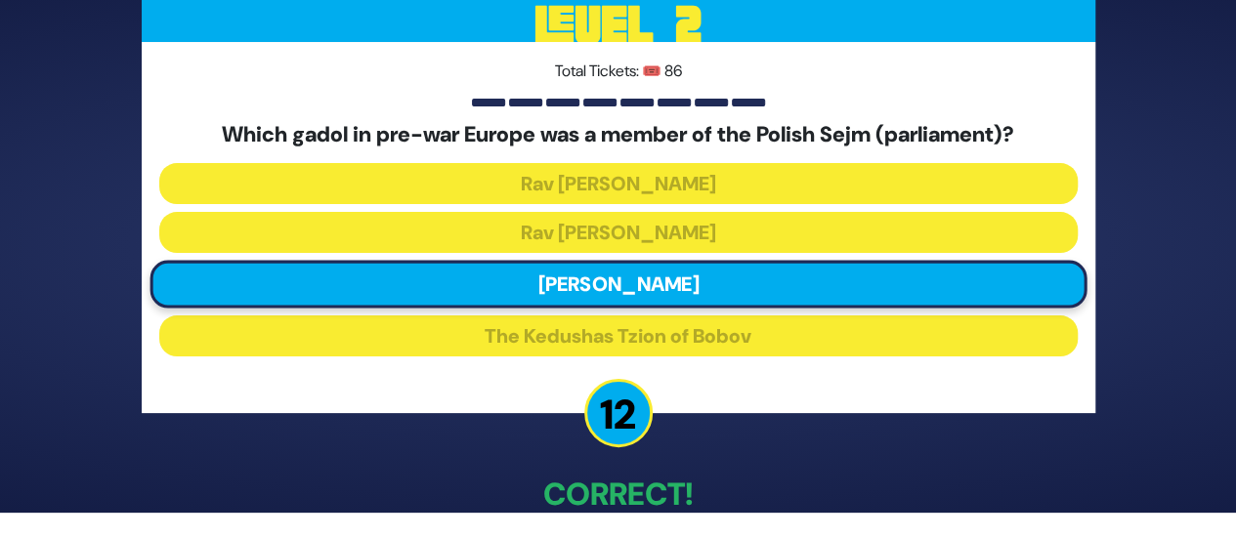
scroll to position [111, 0]
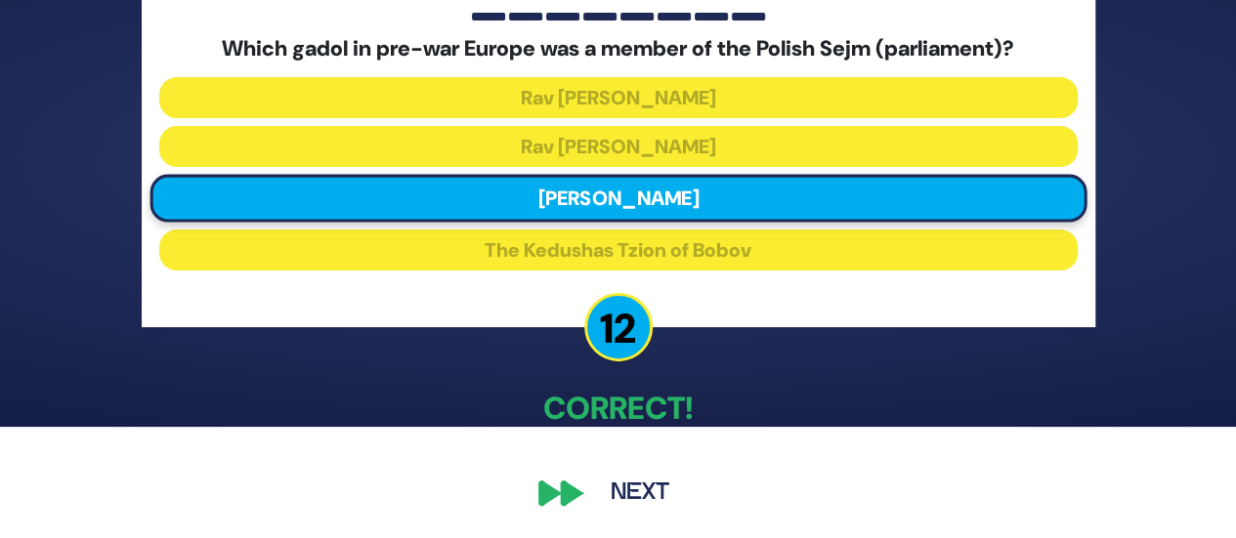
click at [639, 478] on button "Next" at bounding box center [639, 493] width 113 height 45
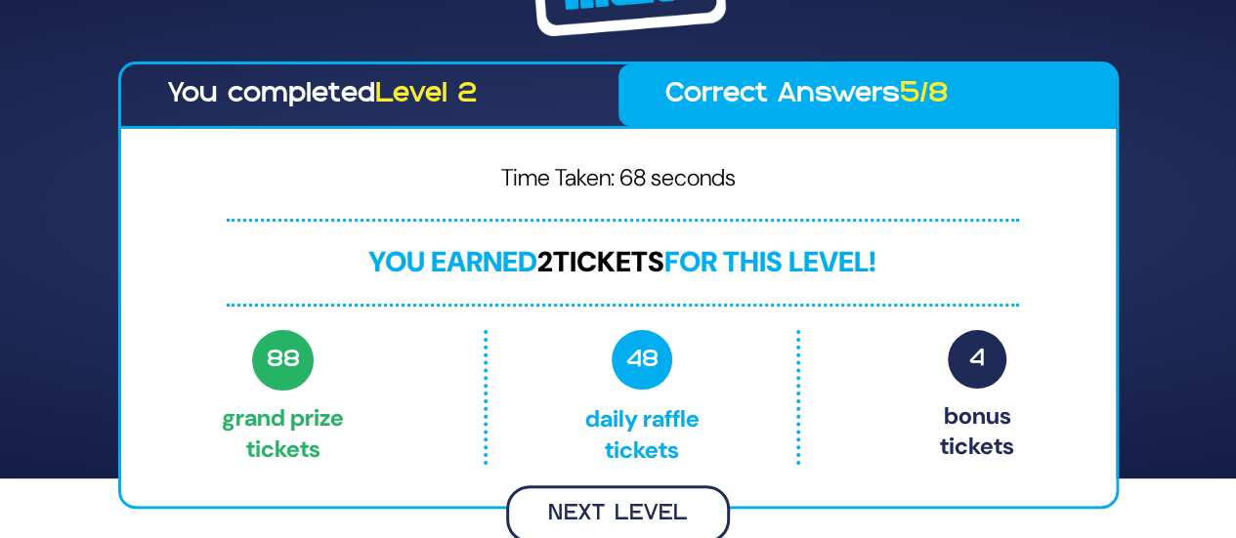
scroll to position [57, 0]
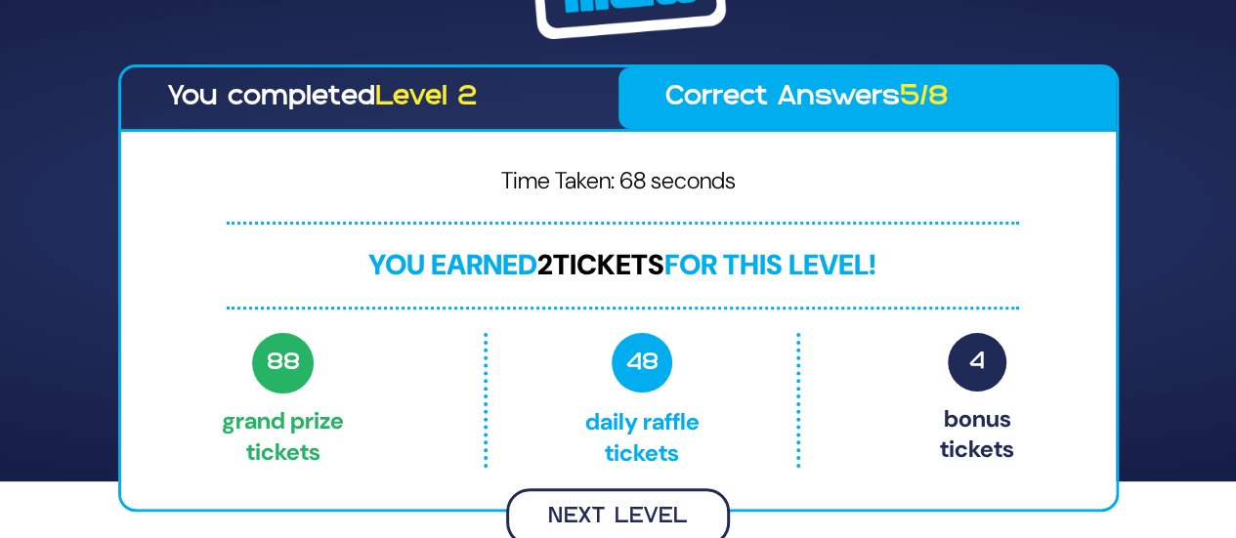
click at [602, 497] on button "Next Level" at bounding box center [618, 517] width 224 height 58
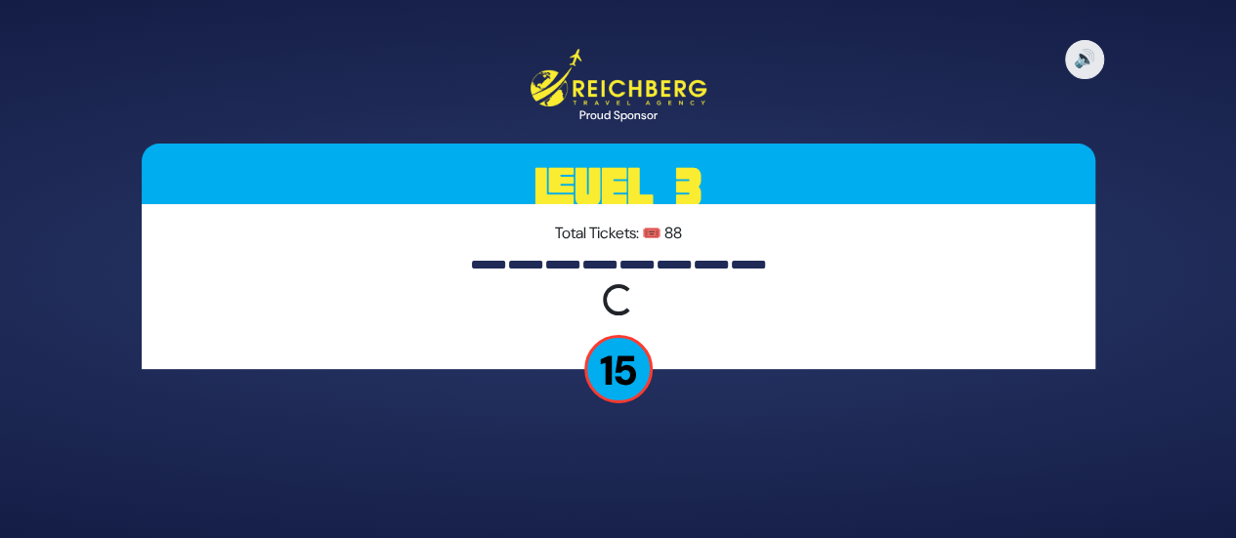
scroll to position [0, 0]
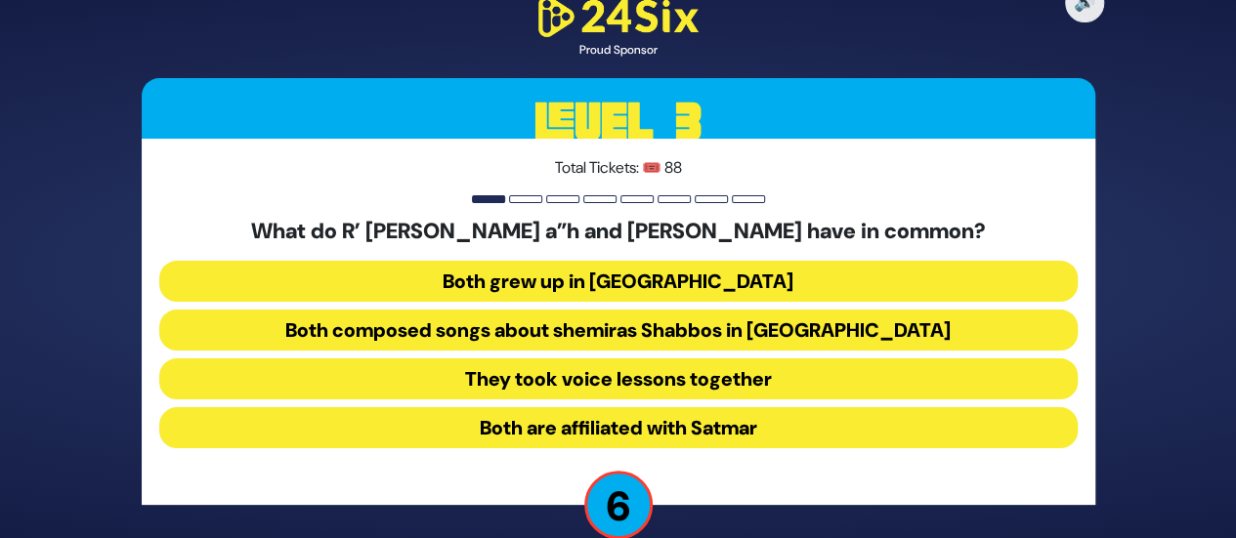
click at [578, 275] on button "Both grew up in [GEOGRAPHIC_DATA]" at bounding box center [618, 281] width 918 height 41
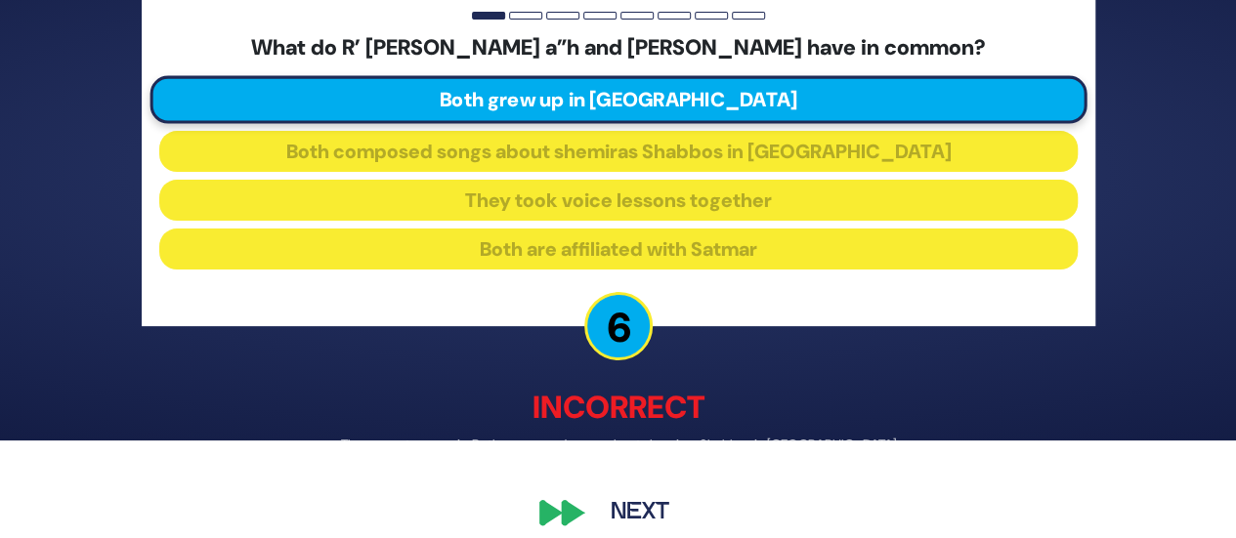
scroll to position [117, 0]
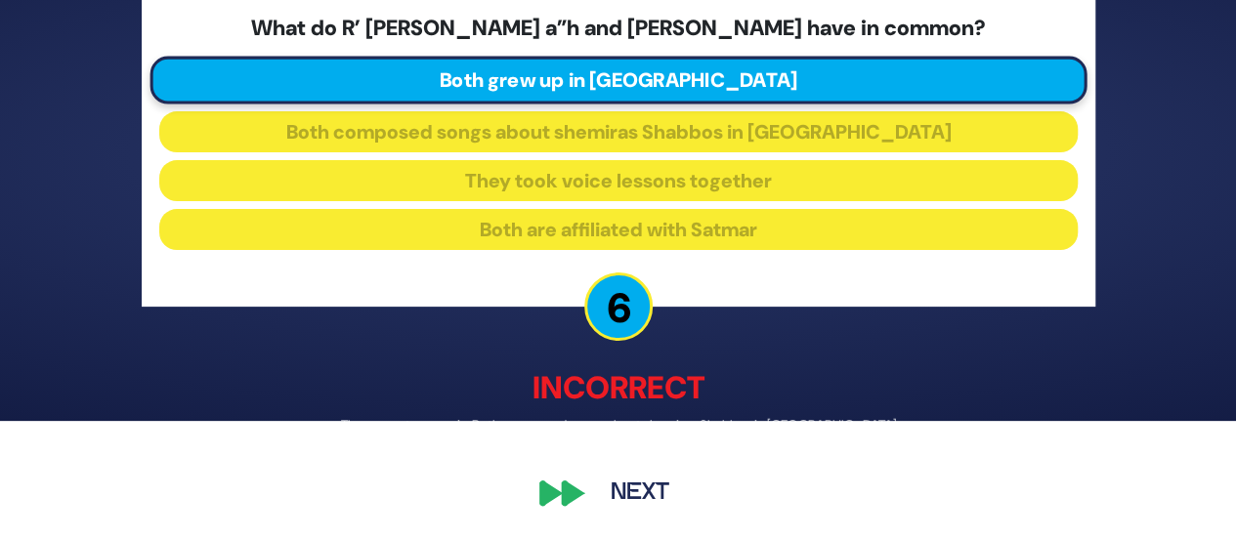
click at [633, 486] on button "Next" at bounding box center [639, 493] width 113 height 45
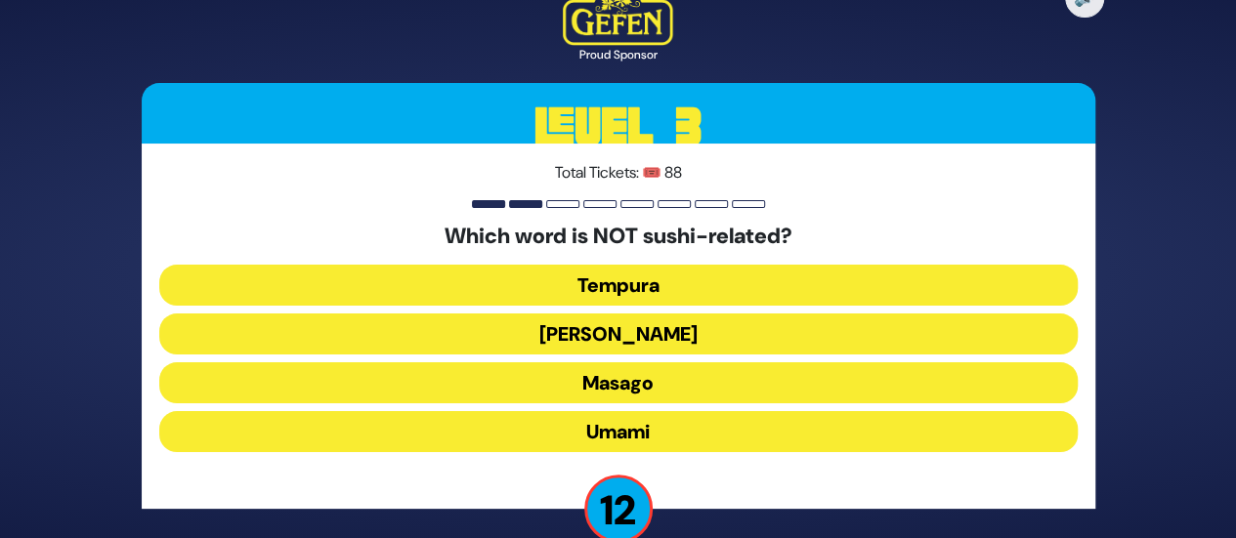
click at [620, 430] on button "Umami" at bounding box center [618, 431] width 918 height 41
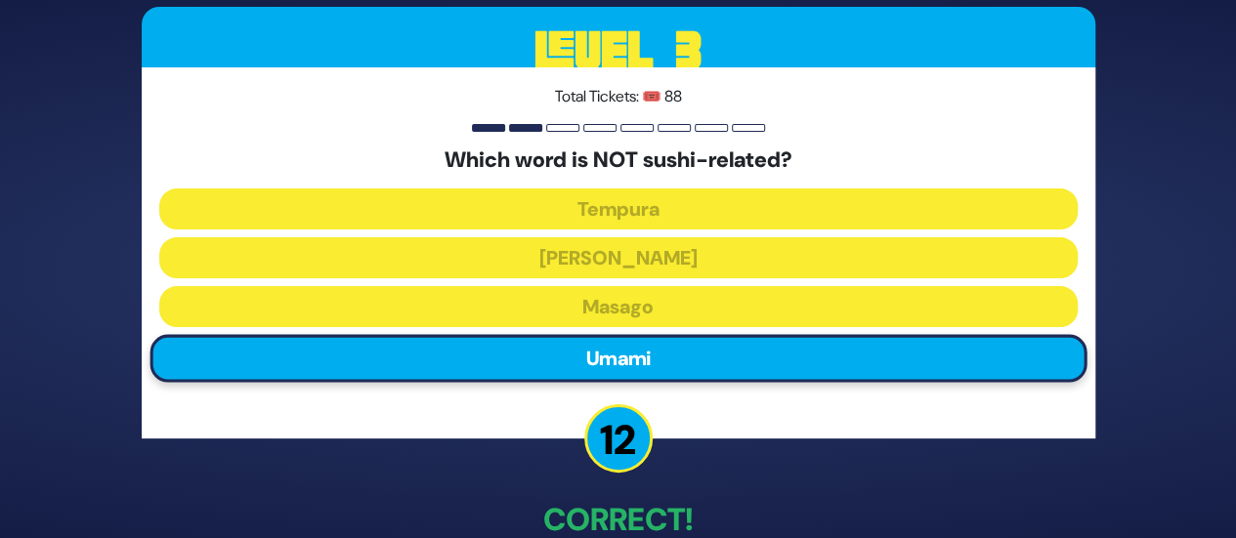
scroll to position [111, 0]
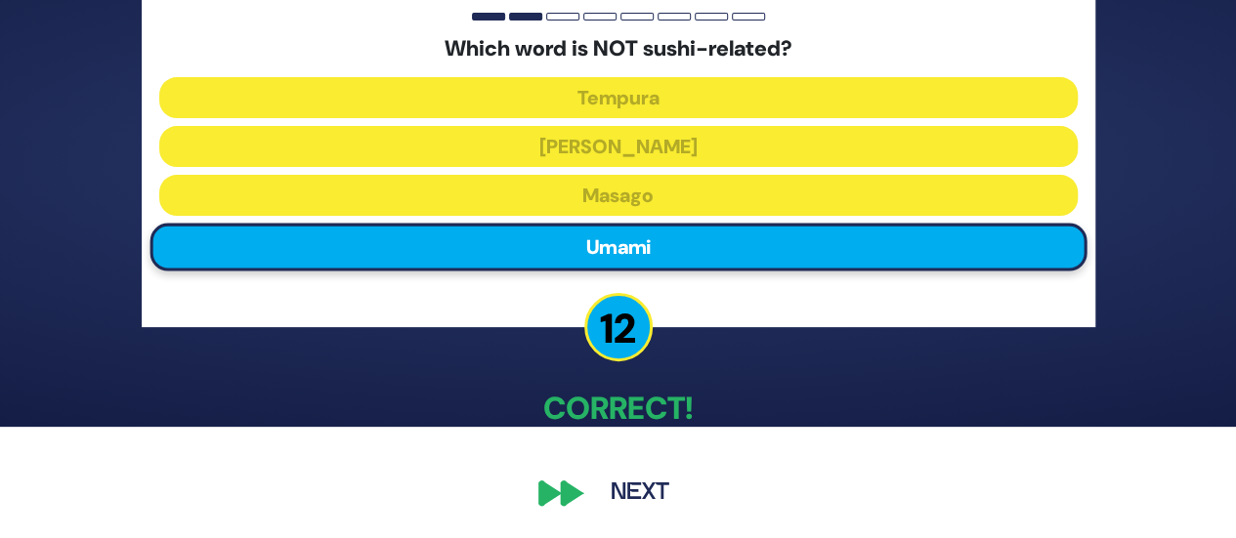
click at [637, 486] on button "Next" at bounding box center [639, 493] width 113 height 45
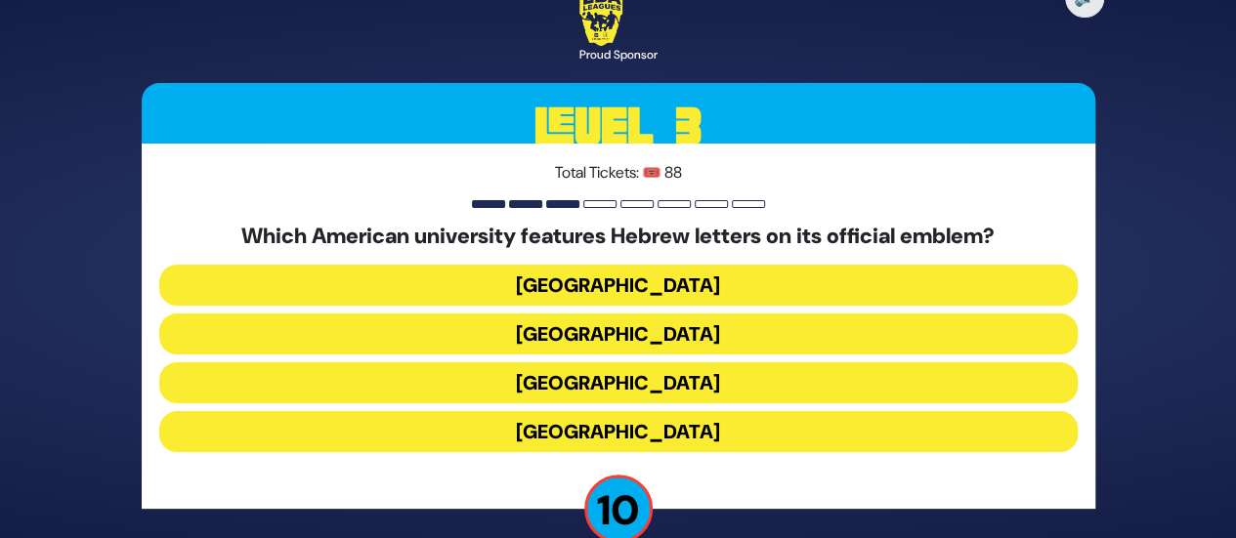
click at [597, 326] on button "[GEOGRAPHIC_DATA]" at bounding box center [618, 334] width 918 height 41
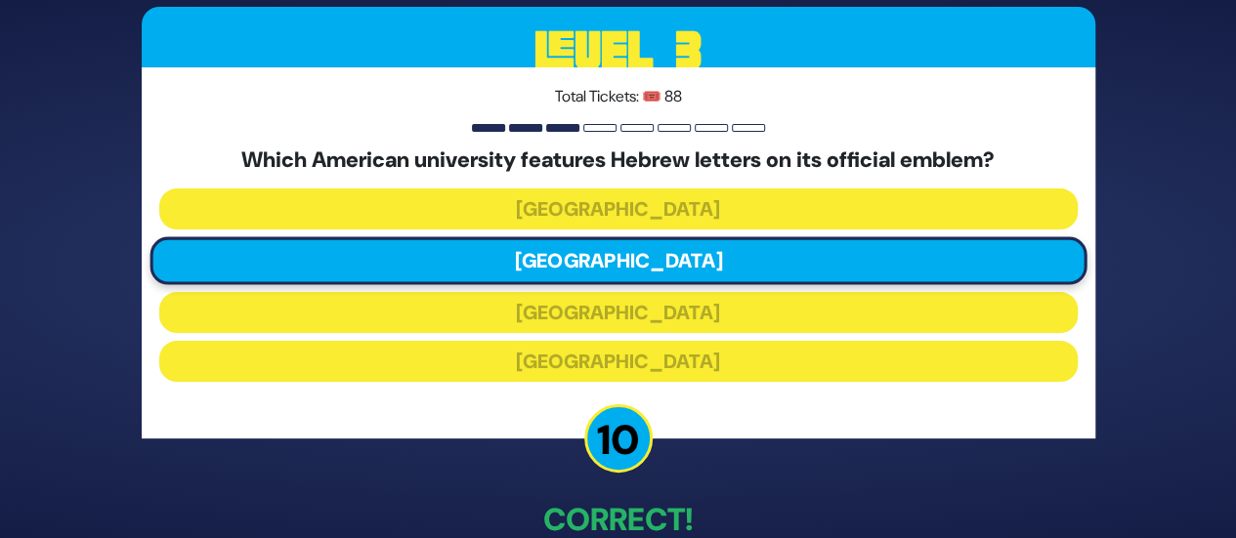
scroll to position [111, 0]
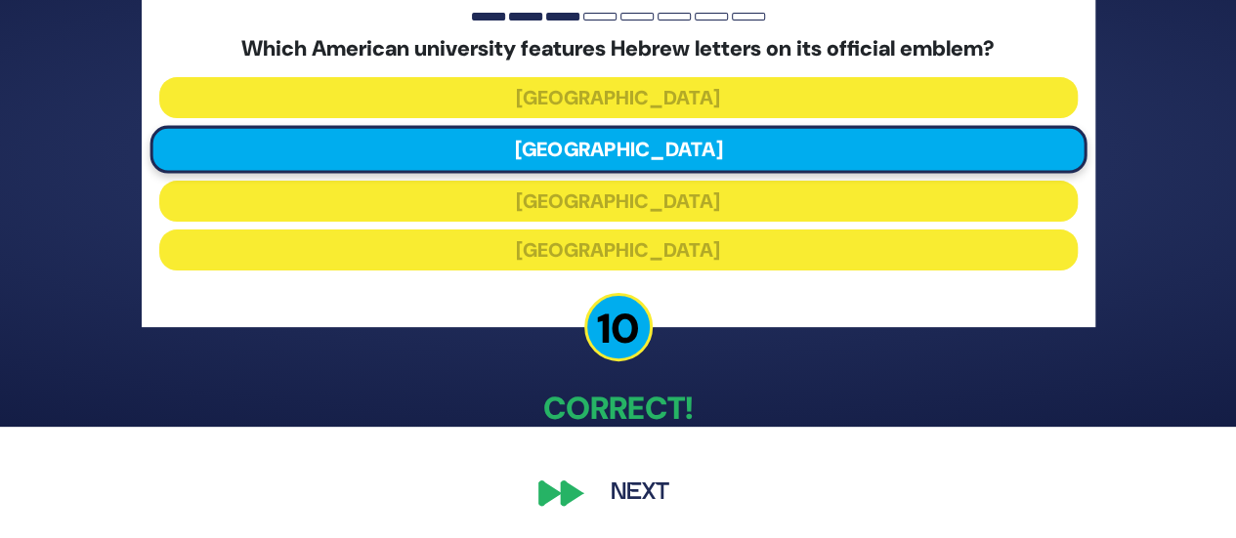
click at [621, 504] on button "Next" at bounding box center [639, 493] width 113 height 45
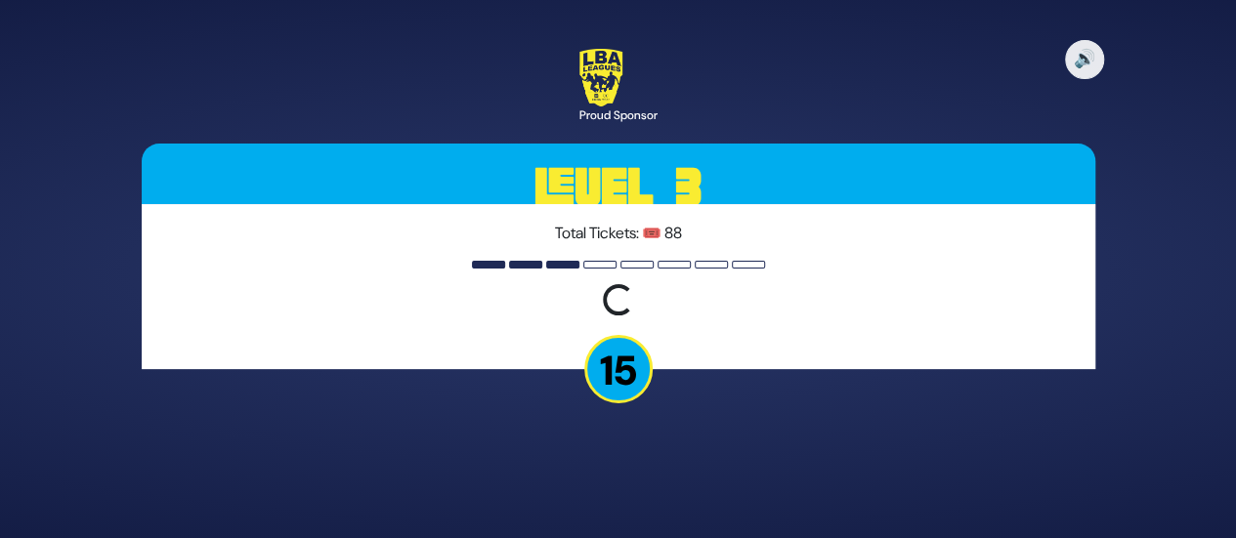
scroll to position [0, 0]
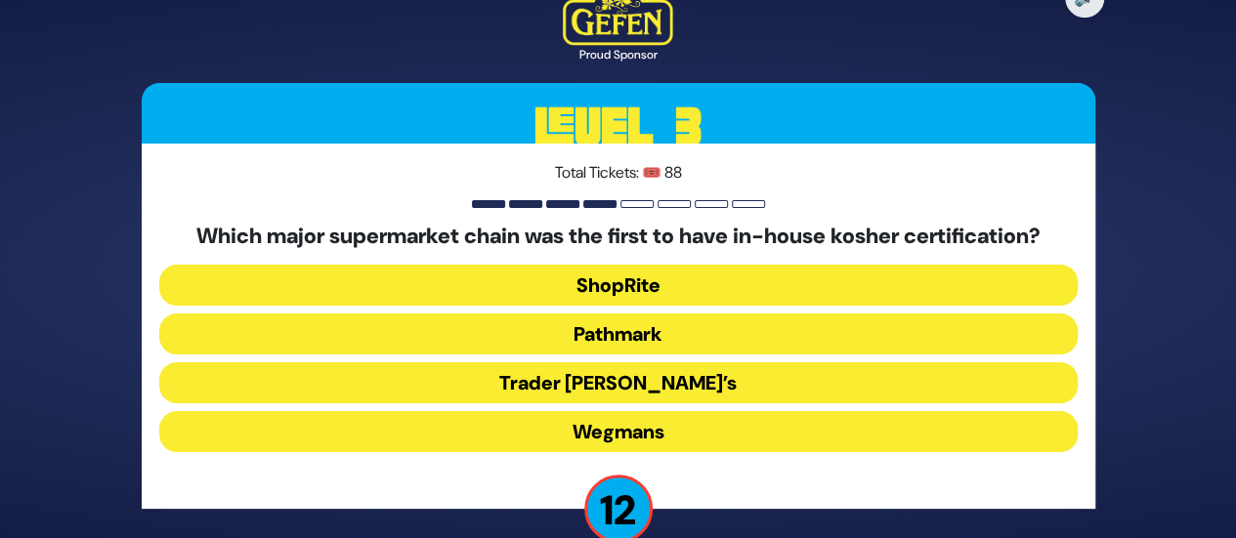
click at [662, 273] on button "ShopRite" at bounding box center [618, 285] width 918 height 41
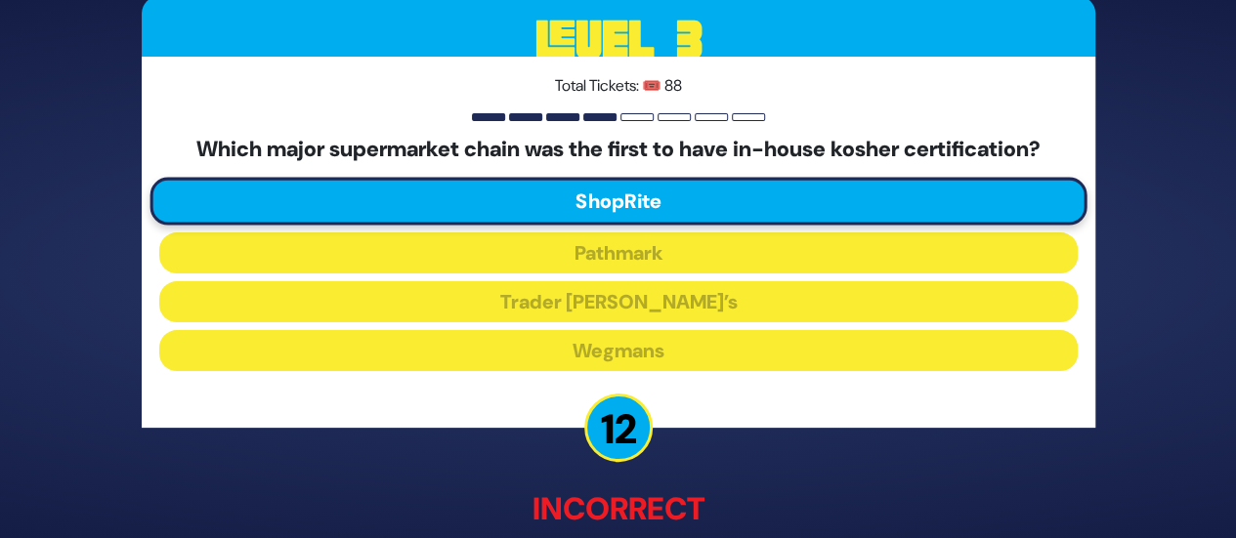
scroll to position [122, 0]
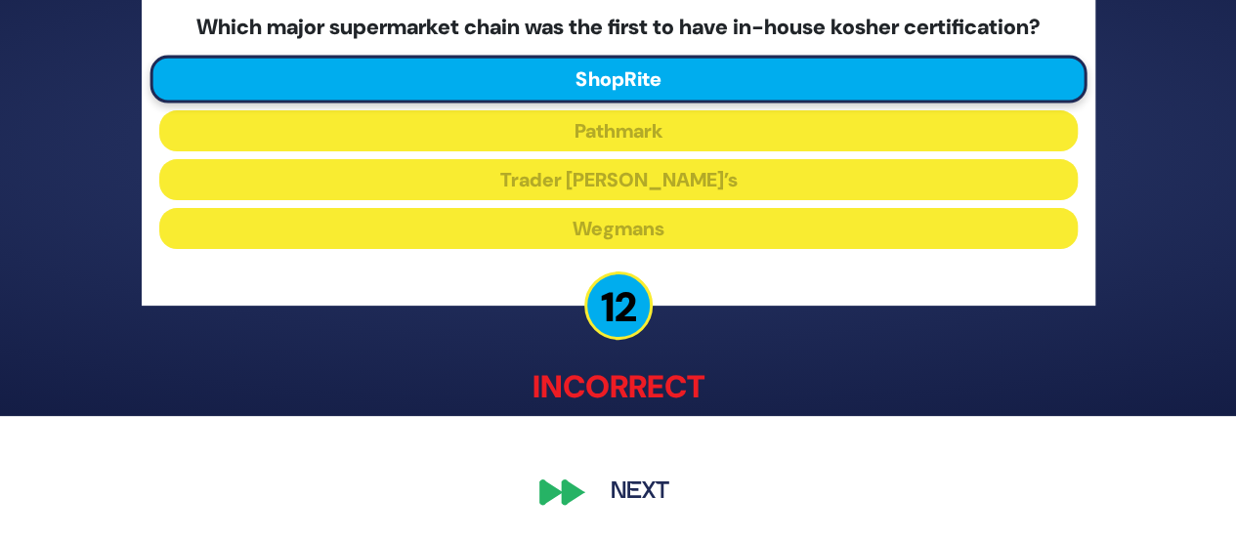
click at [643, 488] on button "Next" at bounding box center [639, 493] width 113 height 45
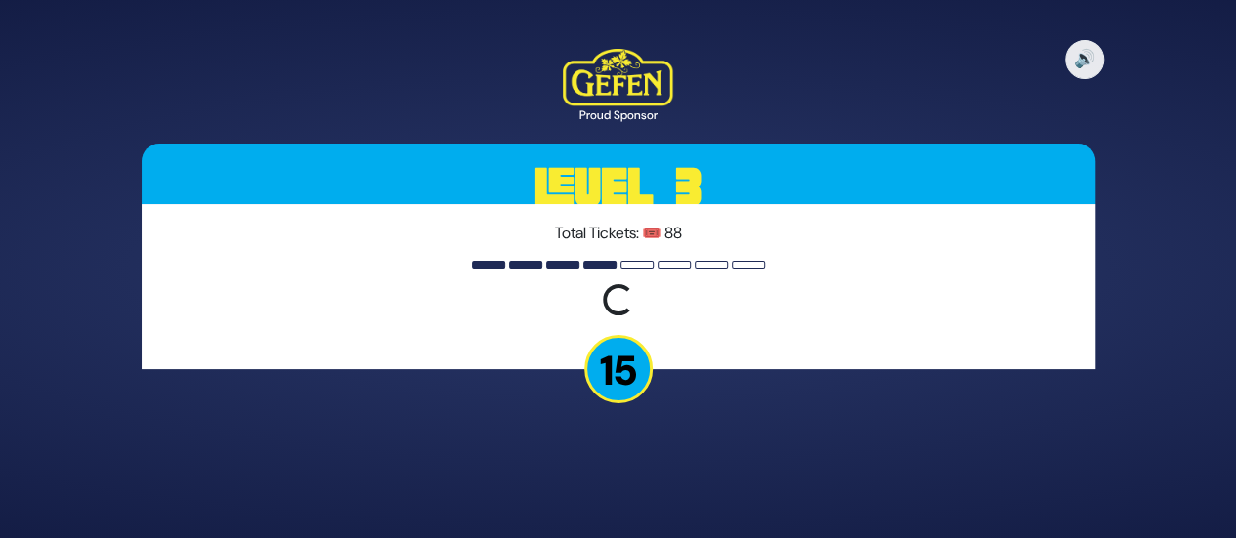
scroll to position [0, 0]
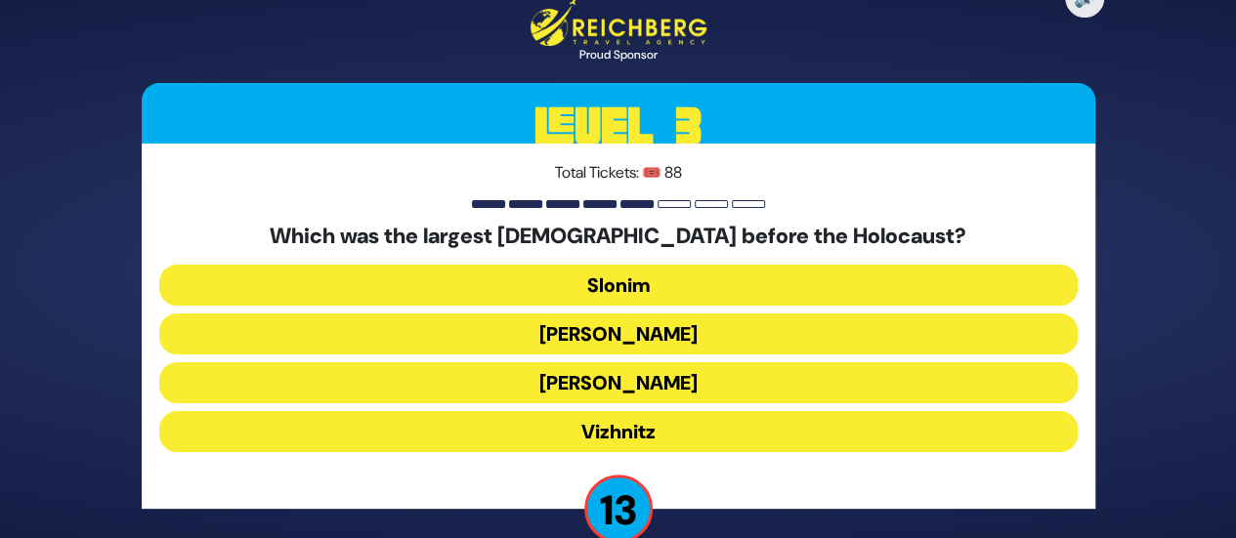
click at [619, 384] on button "[PERSON_NAME]" at bounding box center [618, 382] width 918 height 41
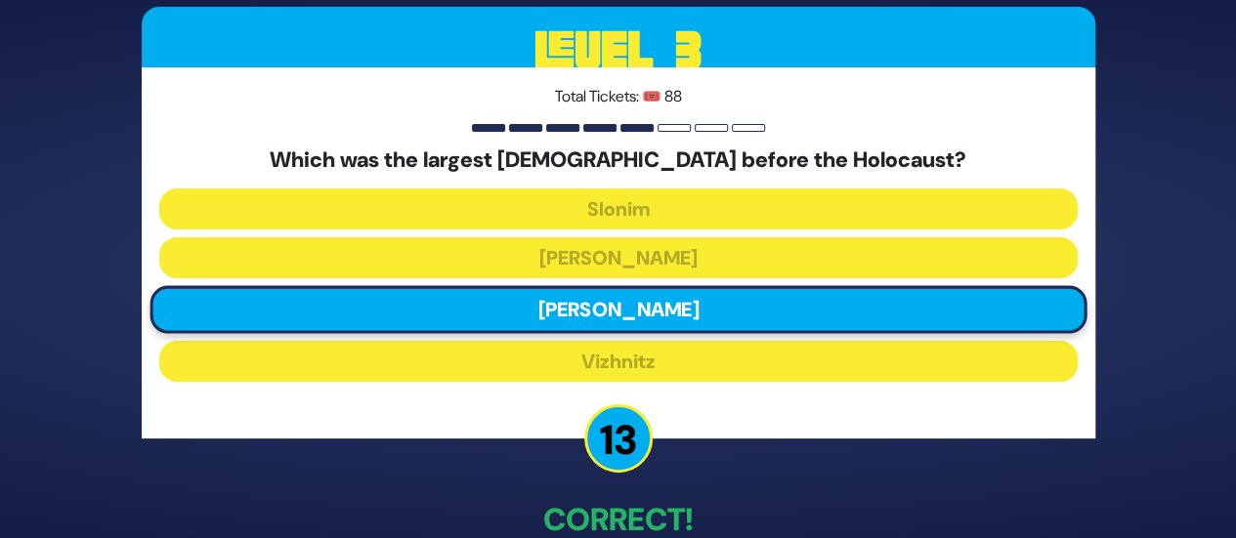
scroll to position [111, 0]
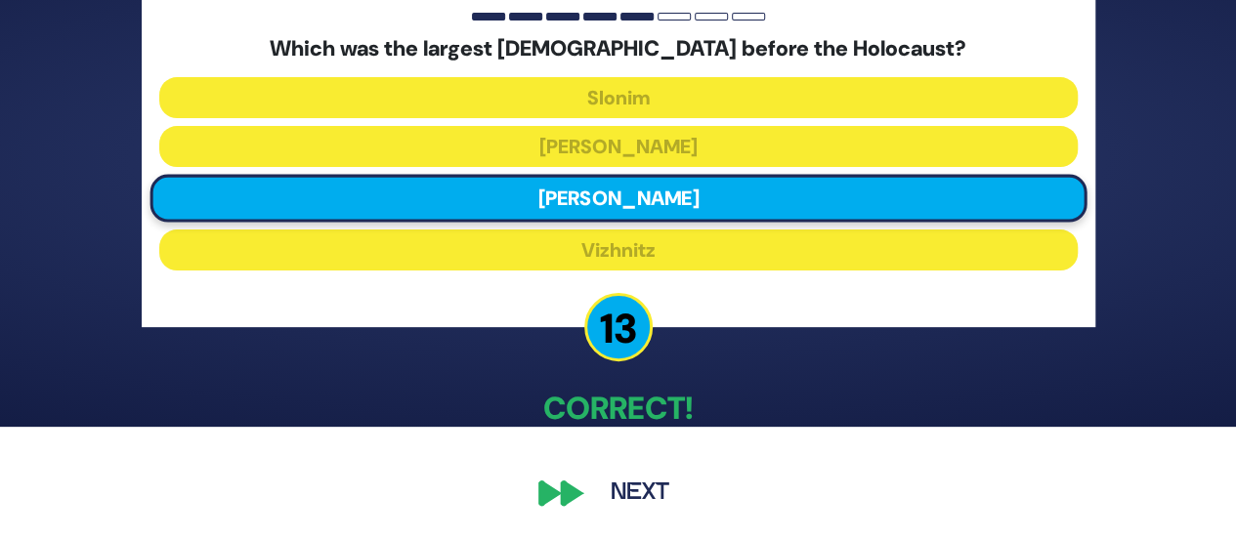
click at [612, 509] on button "Next" at bounding box center [639, 493] width 113 height 45
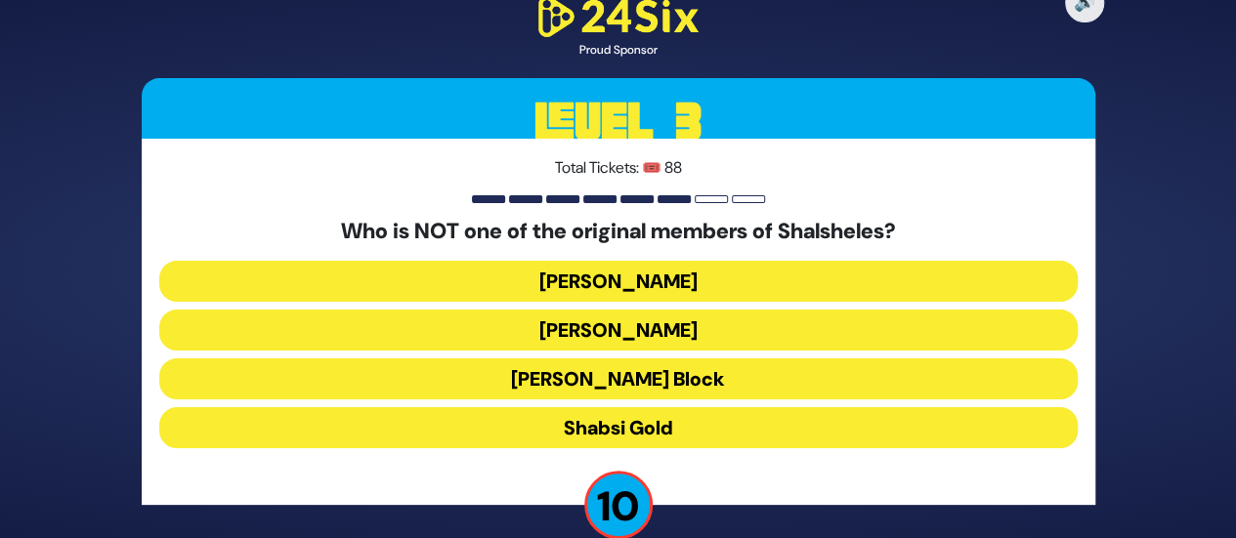
click at [608, 338] on button "[PERSON_NAME]" at bounding box center [618, 330] width 918 height 41
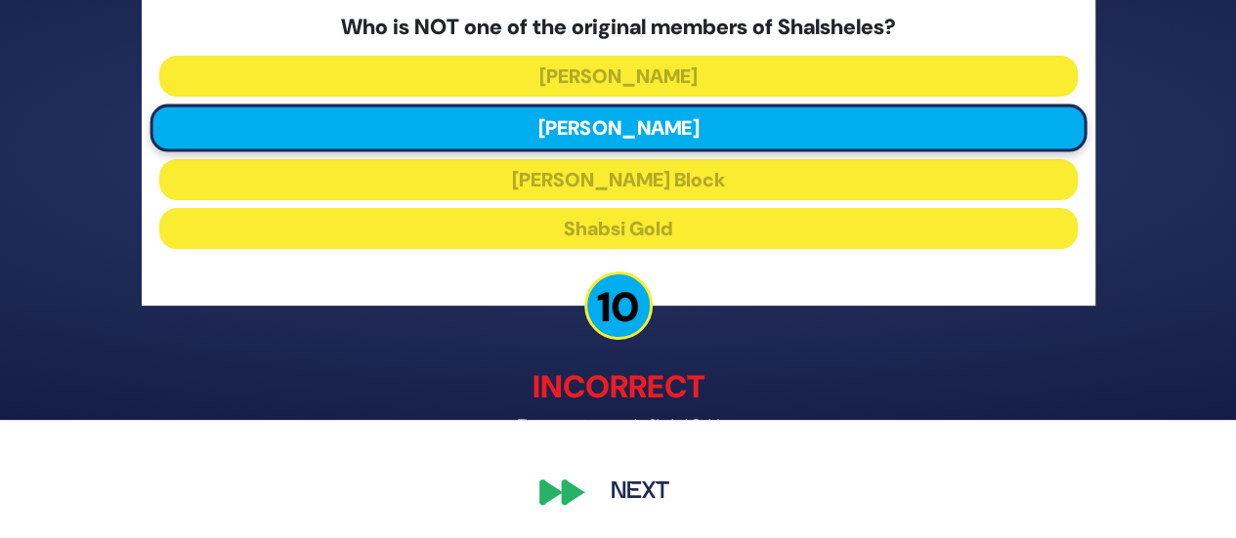
scroll to position [117, 0]
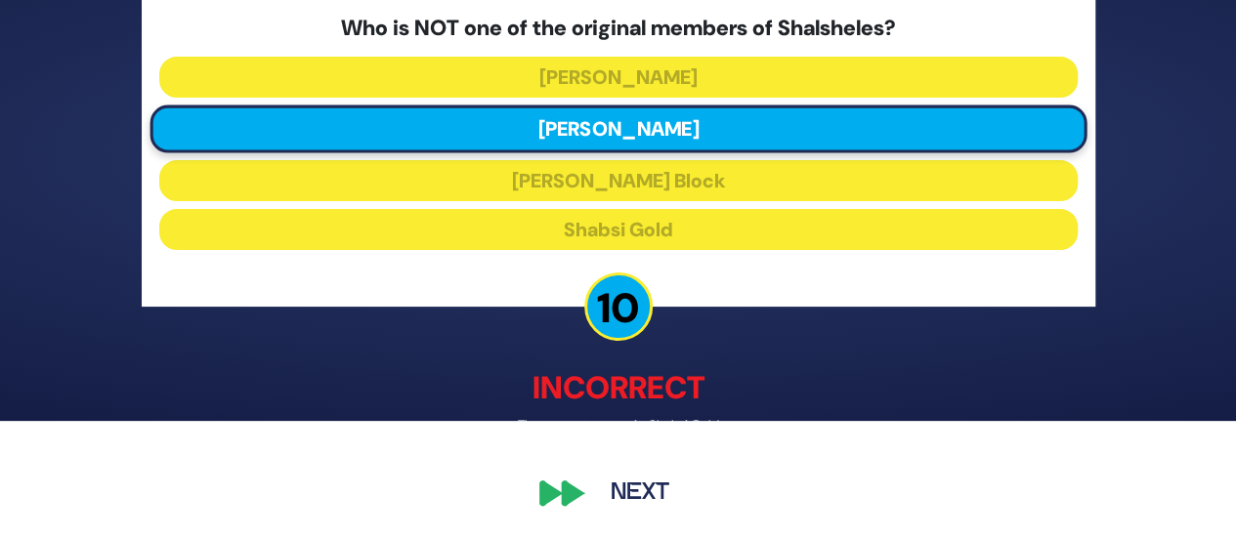
click at [643, 480] on button "Next" at bounding box center [639, 493] width 113 height 45
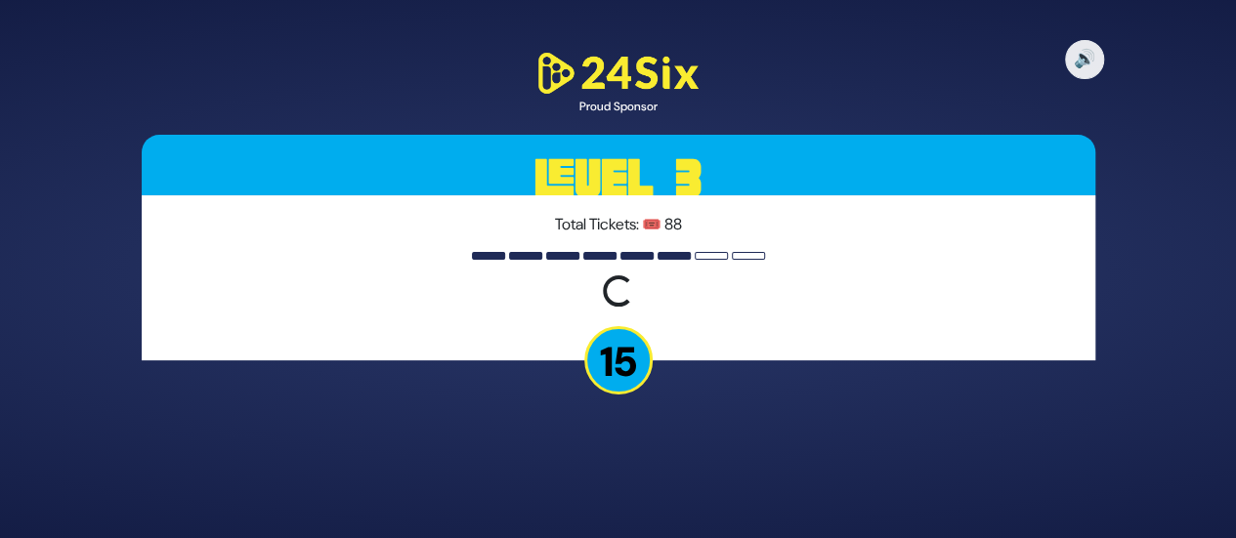
scroll to position [0, 0]
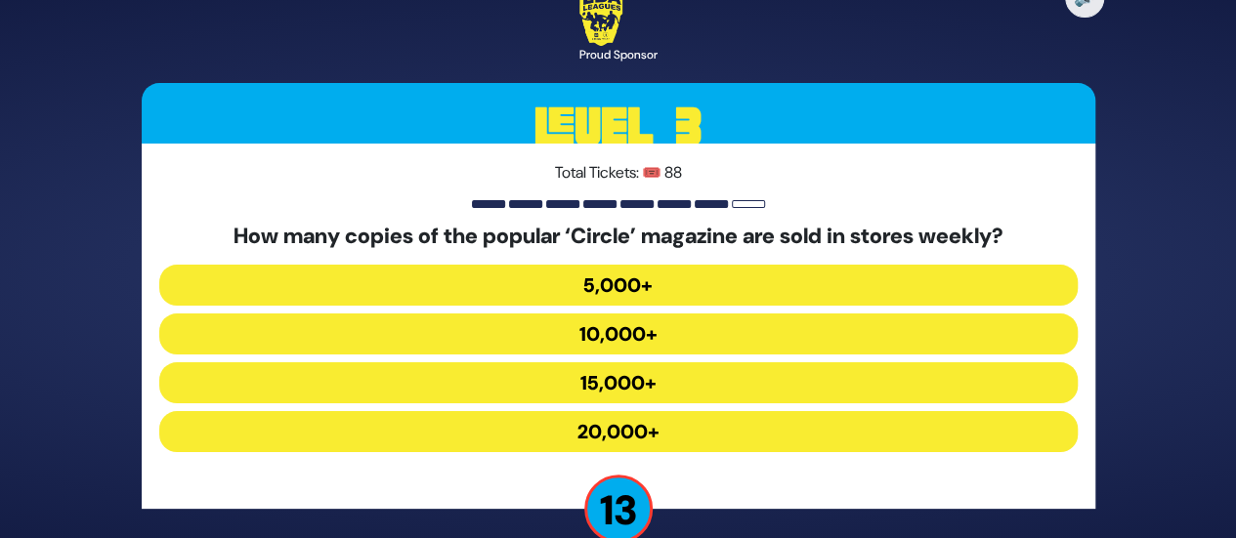
click at [657, 329] on button "10,000+" at bounding box center [618, 334] width 918 height 41
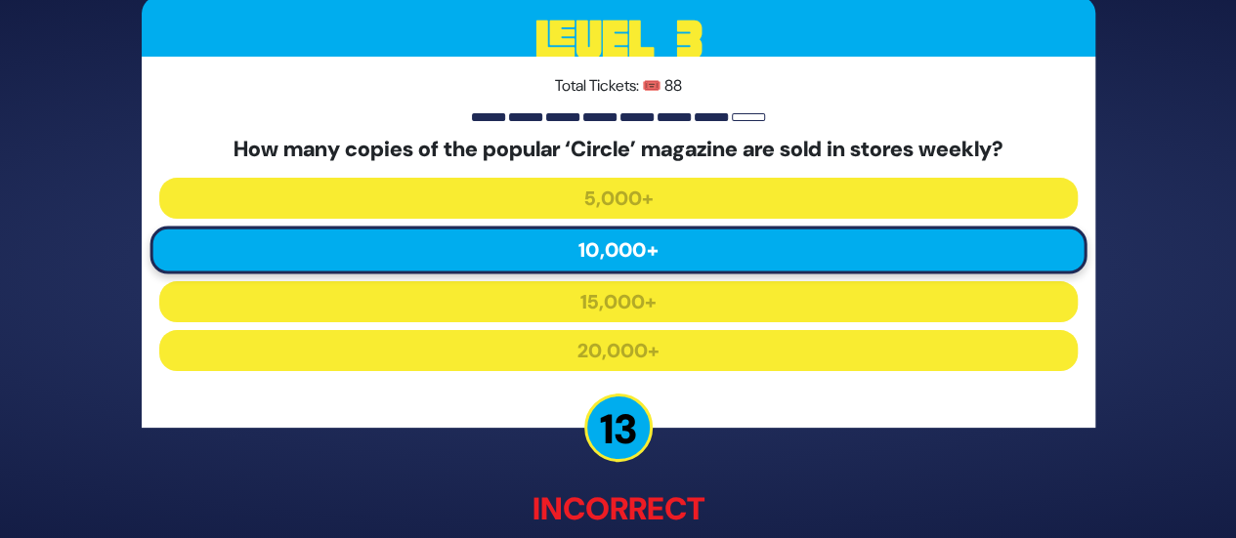
scroll to position [122, 0]
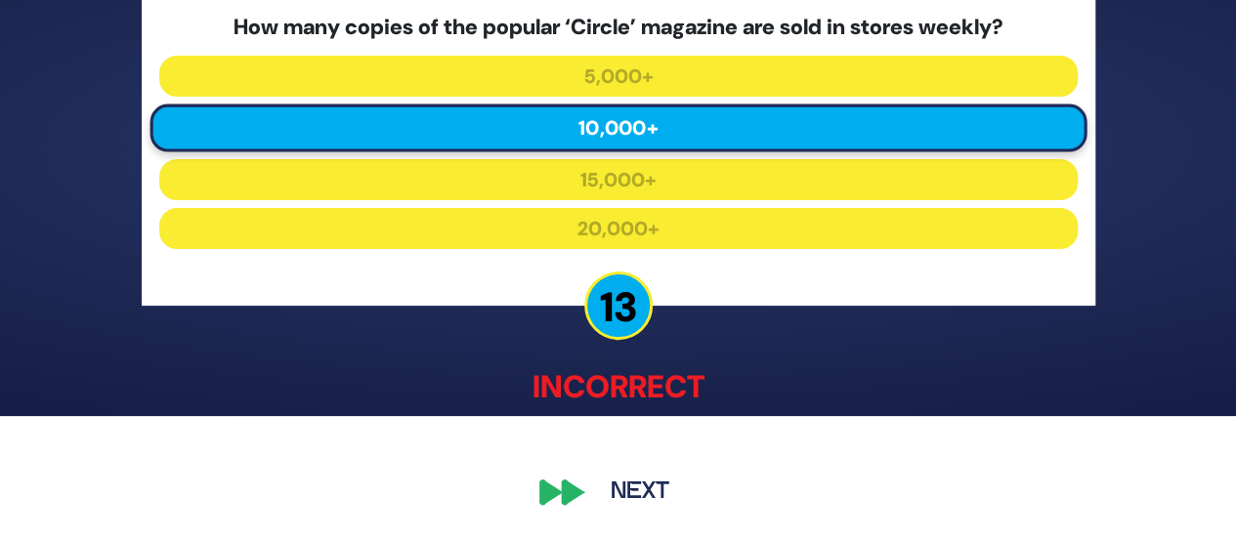
click at [629, 409] on p "Incorrect" at bounding box center [619, 387] width 954 height 47
click at [618, 386] on p "Incorrect" at bounding box center [619, 387] width 954 height 47
drag, startPoint x: 633, startPoint y: 485, endPoint x: 632, endPoint y: 475, distance: 9.8
click at [632, 484] on button "Next" at bounding box center [639, 493] width 113 height 45
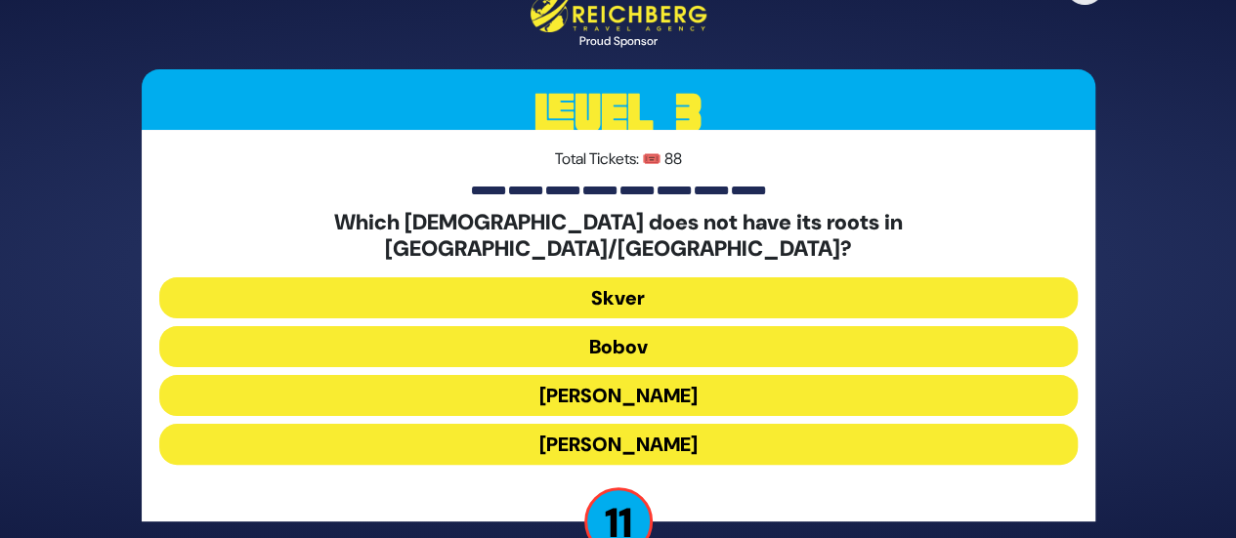
click at [605, 290] on button "Skver" at bounding box center [618, 297] width 918 height 41
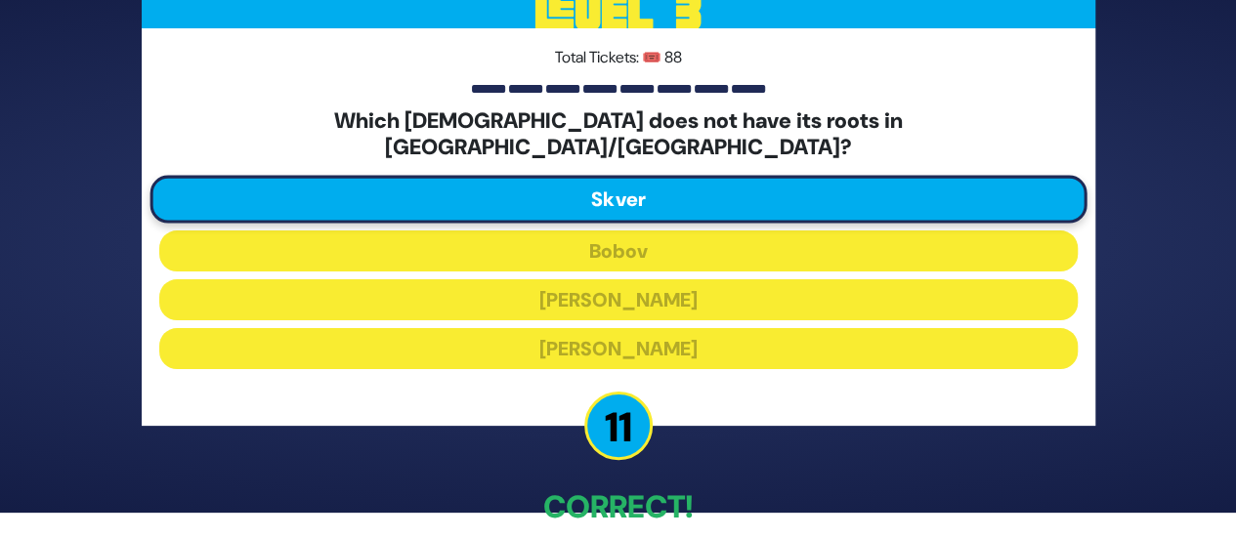
scroll to position [111, 0]
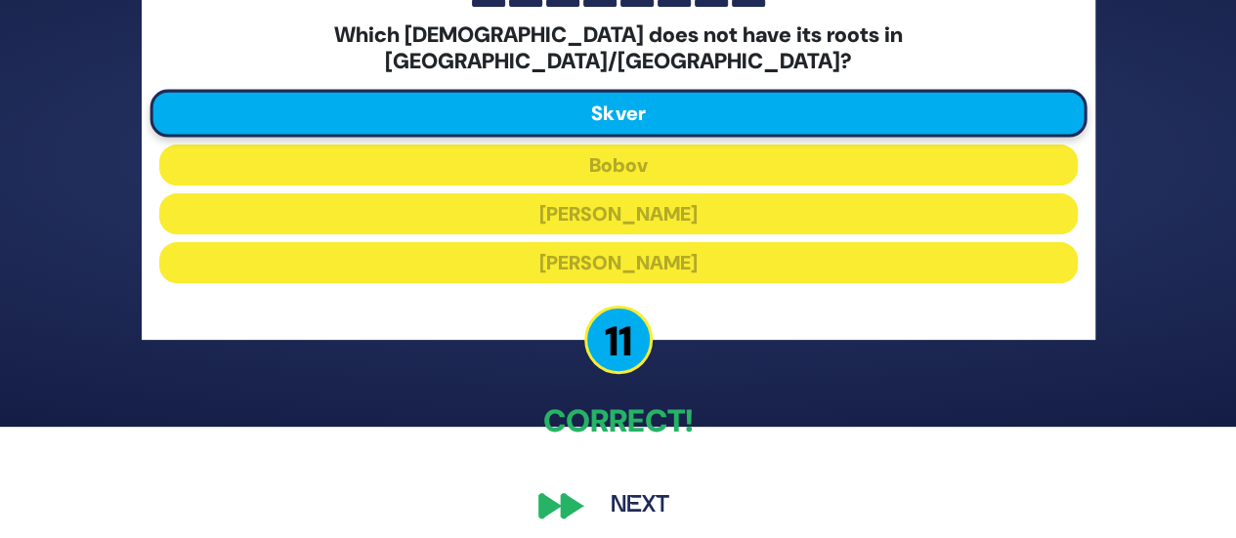
click at [637, 495] on button "Next" at bounding box center [639, 506] width 113 height 45
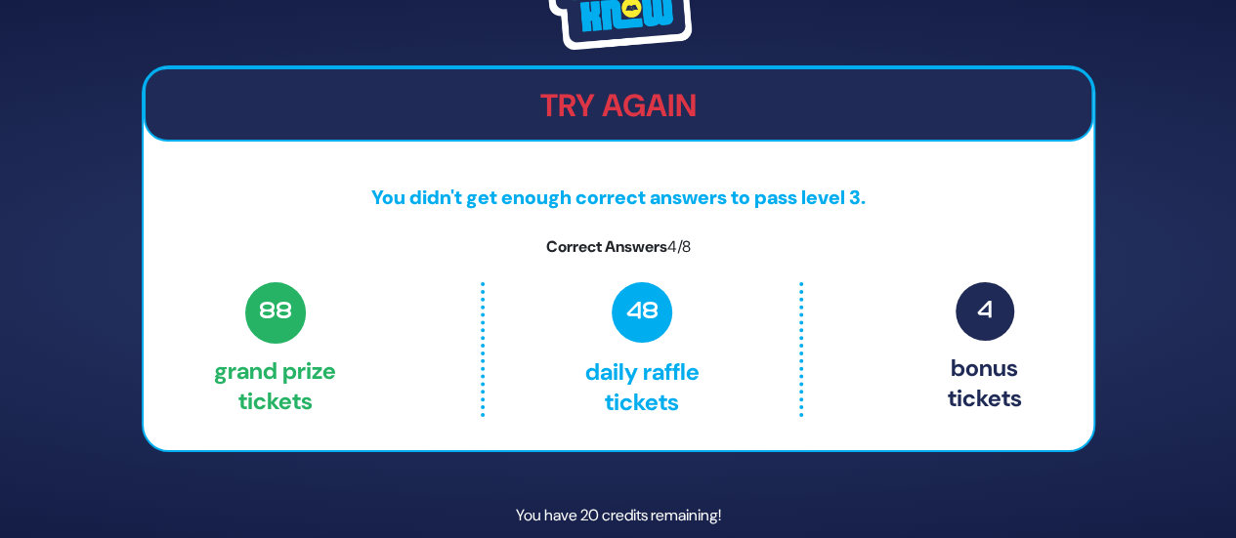
scroll to position [82, 0]
